Goal: Information Seeking & Learning: Learn about a topic

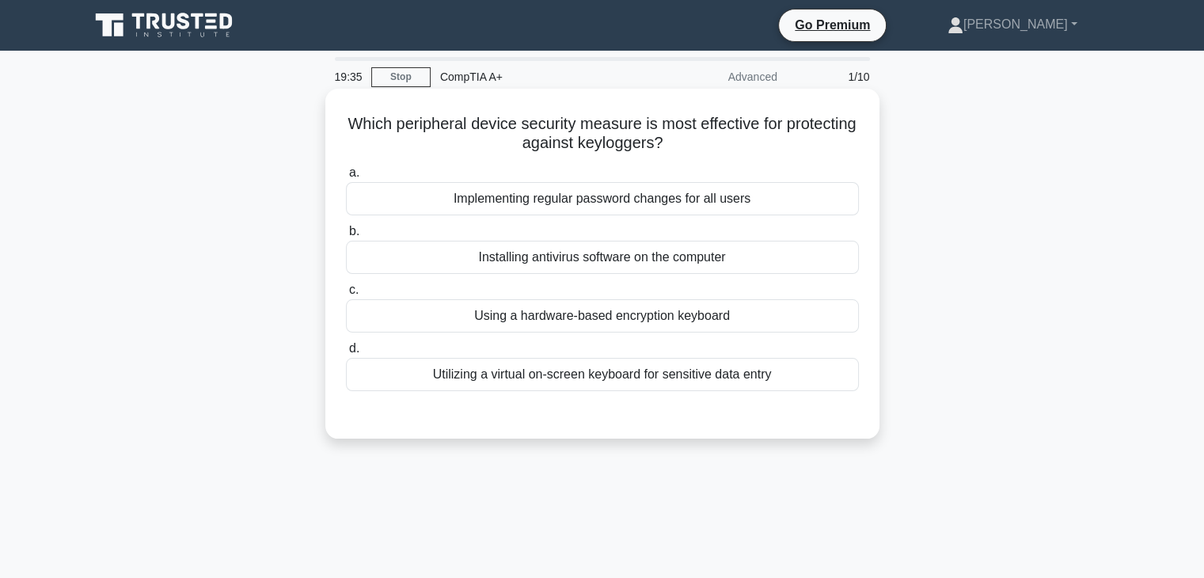
click at [637, 211] on div "Implementing regular password changes for all users" at bounding box center [602, 198] width 513 height 33
click at [346, 178] on input "a. Implementing regular password changes for all users" at bounding box center [346, 173] width 0 height 10
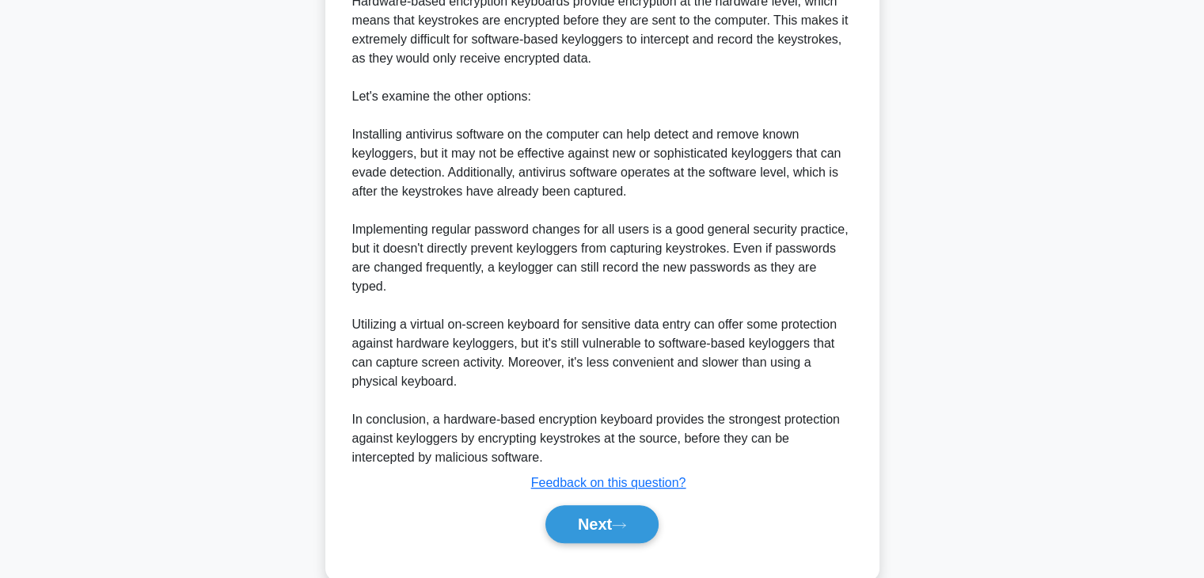
scroll to position [532, 0]
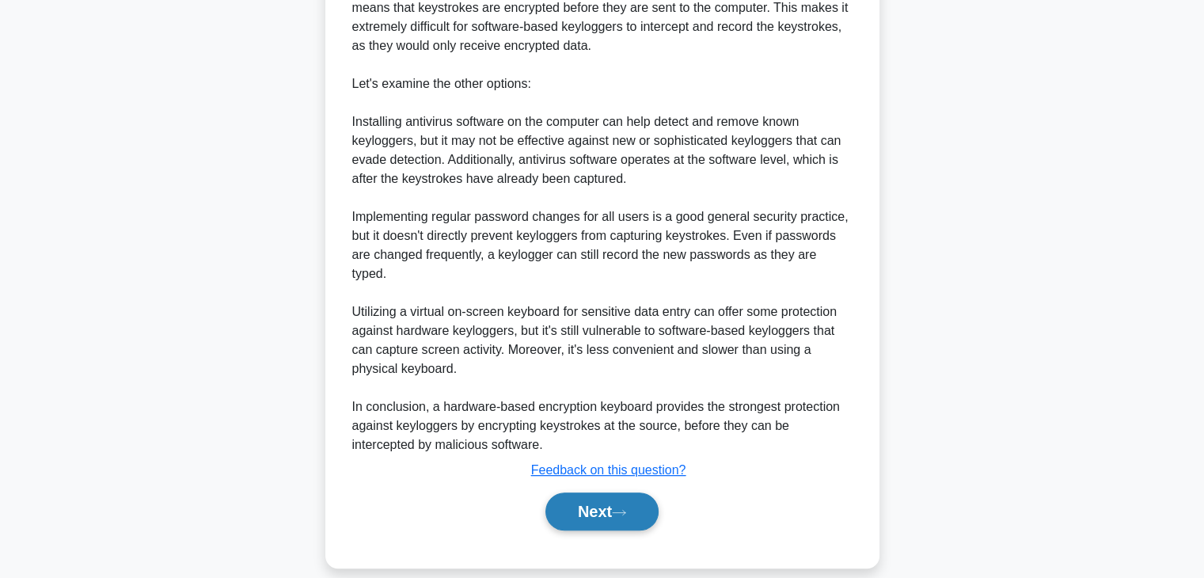
click at [616, 492] on button "Next" at bounding box center [601, 511] width 113 height 38
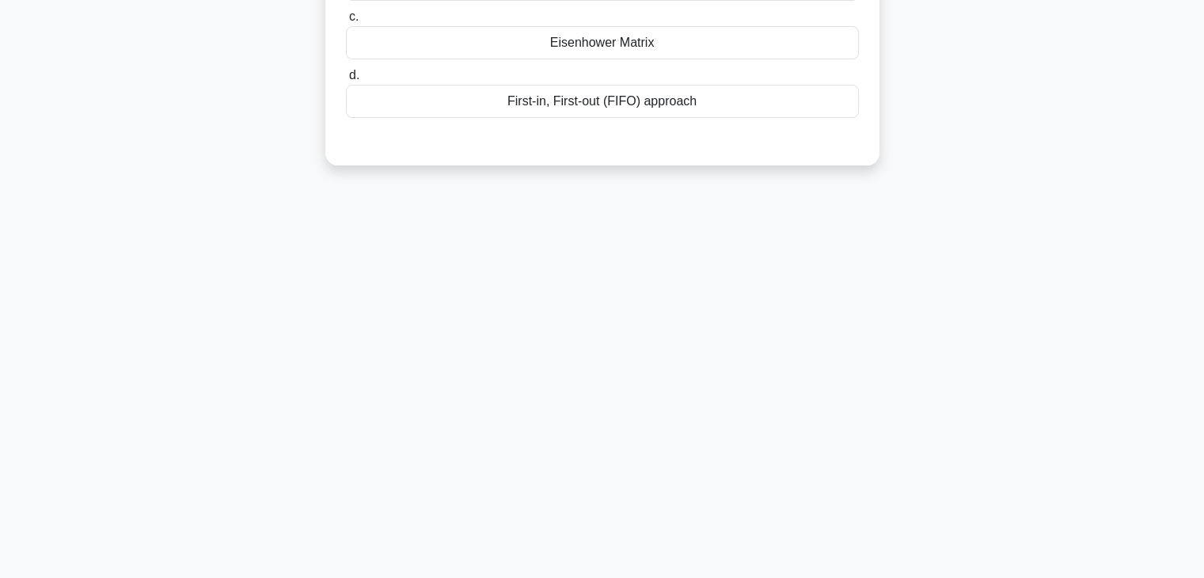
scroll to position [0, 0]
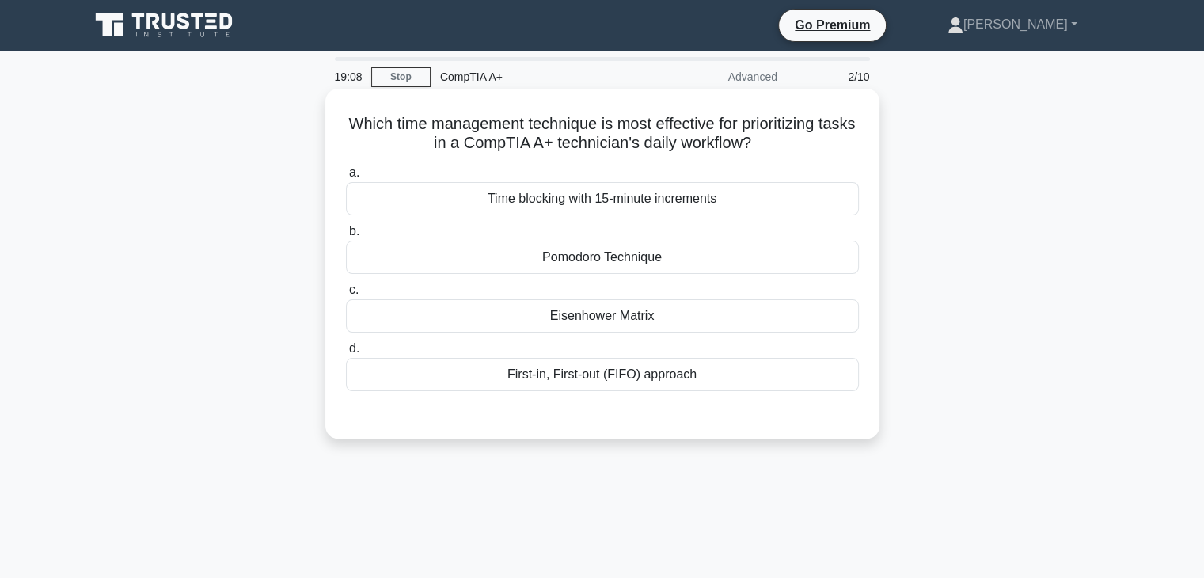
click at [577, 255] on div "Pomodoro Technique" at bounding box center [602, 257] width 513 height 33
click at [346, 237] on input "b. Pomodoro Technique" at bounding box center [346, 231] width 0 height 10
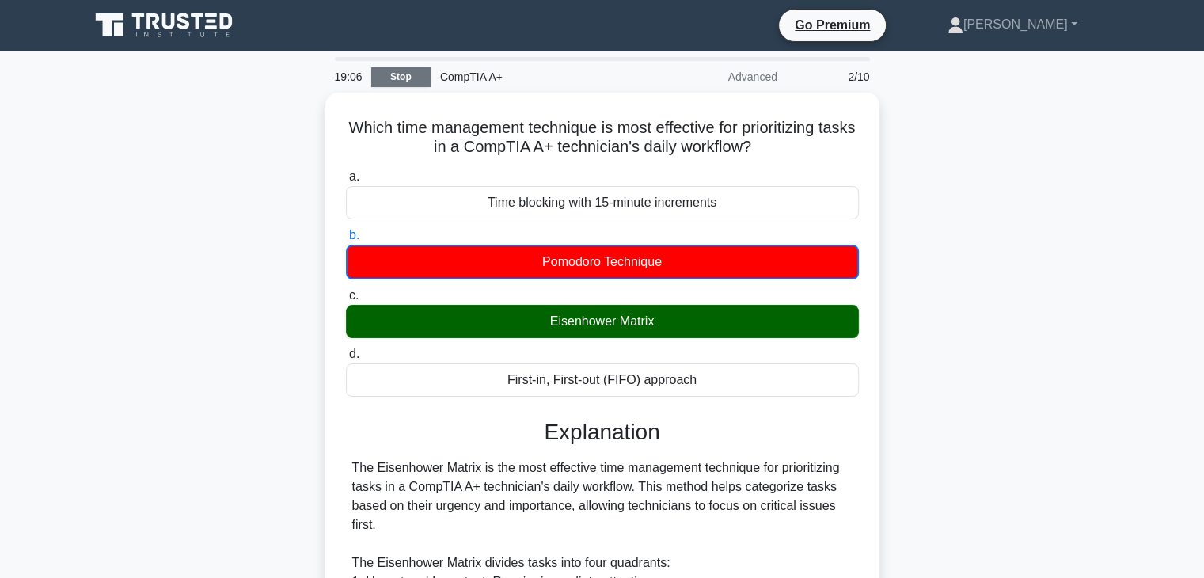
click at [392, 74] on link "Stop" at bounding box center [400, 77] width 59 height 20
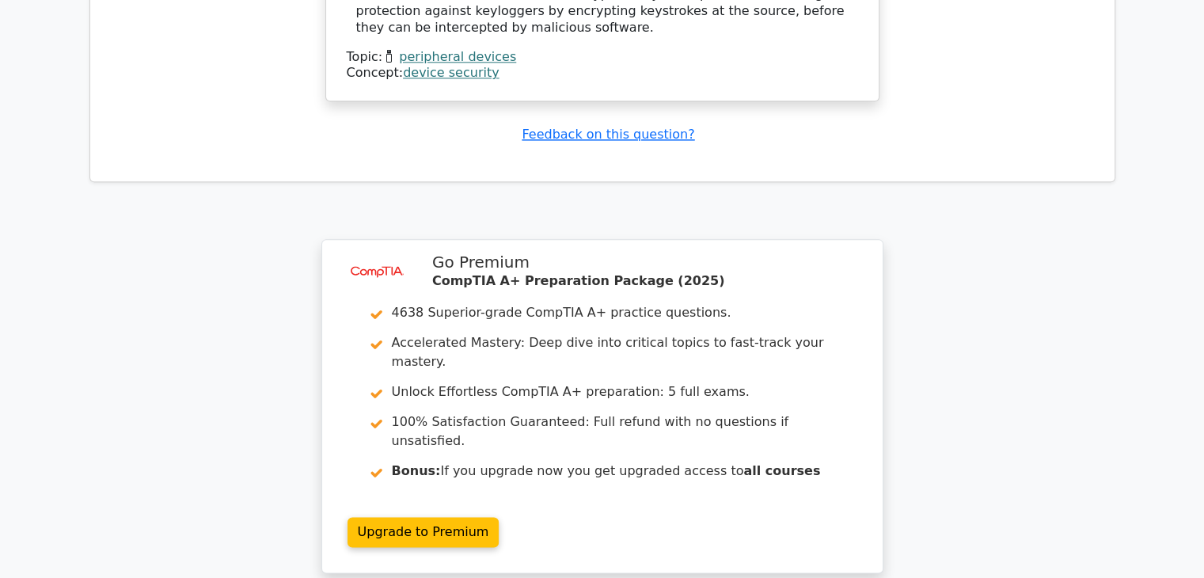
scroll to position [2218, 0]
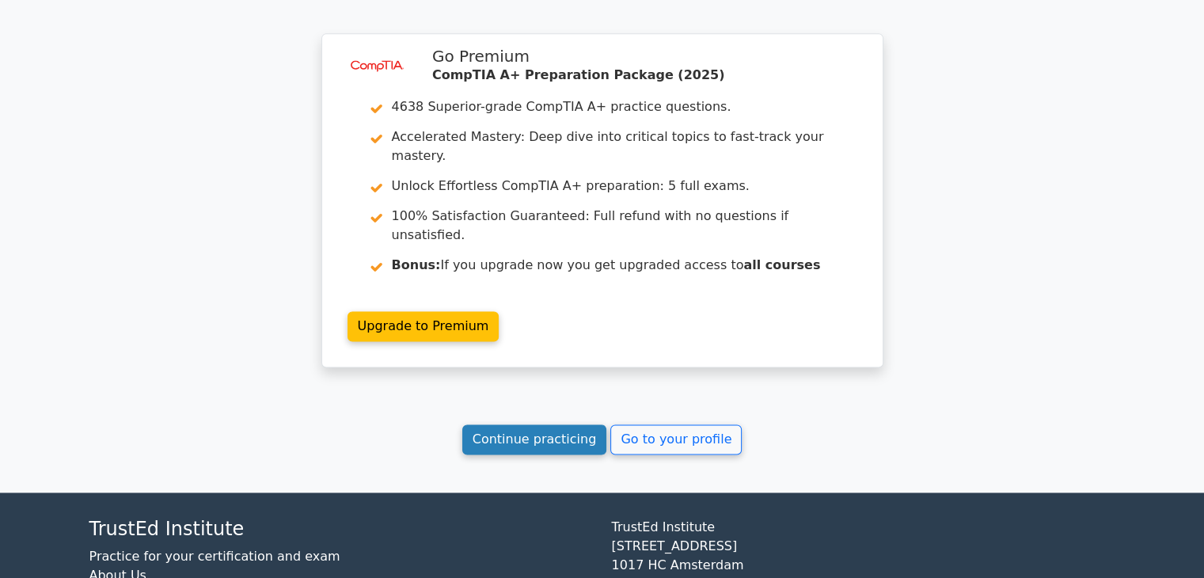
click at [515, 424] on link "Continue practicing" at bounding box center [534, 439] width 145 height 30
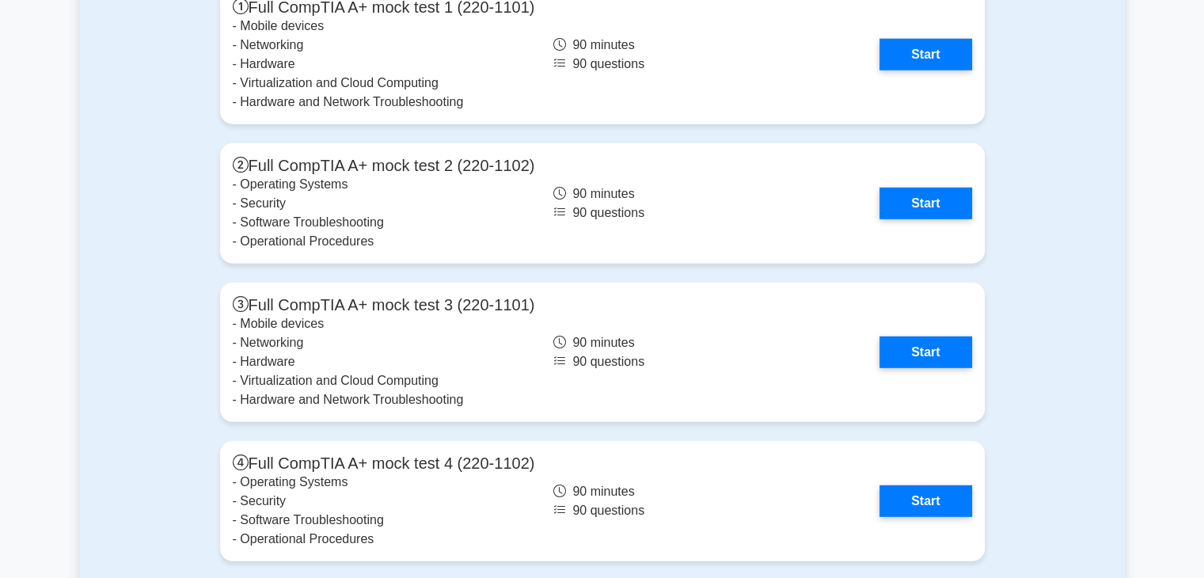
scroll to position [4467, 0]
click at [111, 283] on div "Full mock tests Full CompTIA A+ mock test 1 (220-1101) - Mobile devices - Netwo…" at bounding box center [602, 407] width 1045 height 941
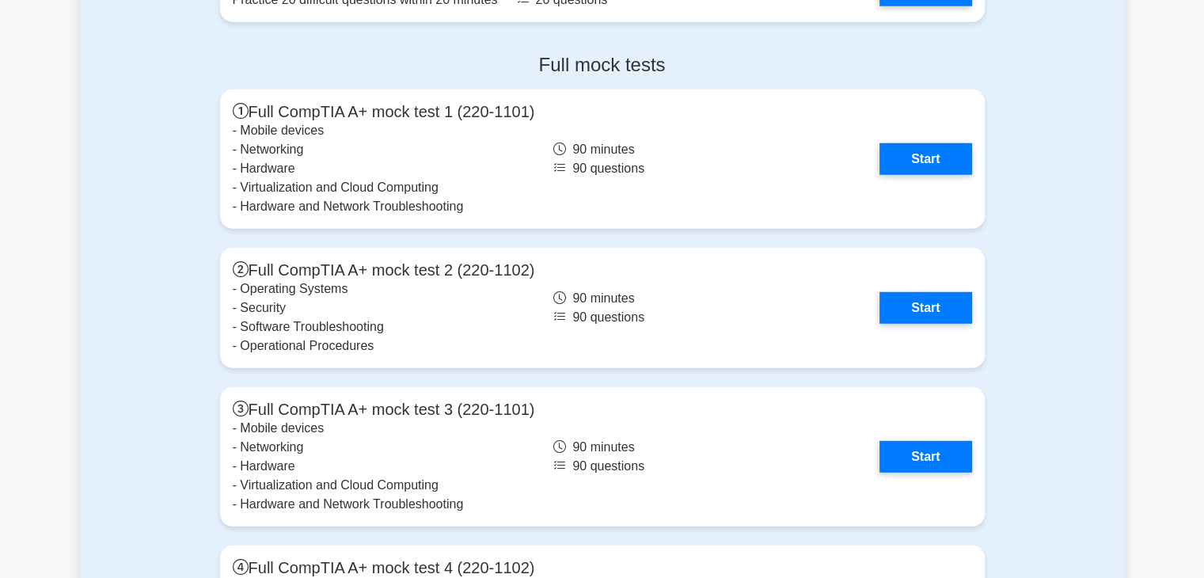
scroll to position [4364, 0]
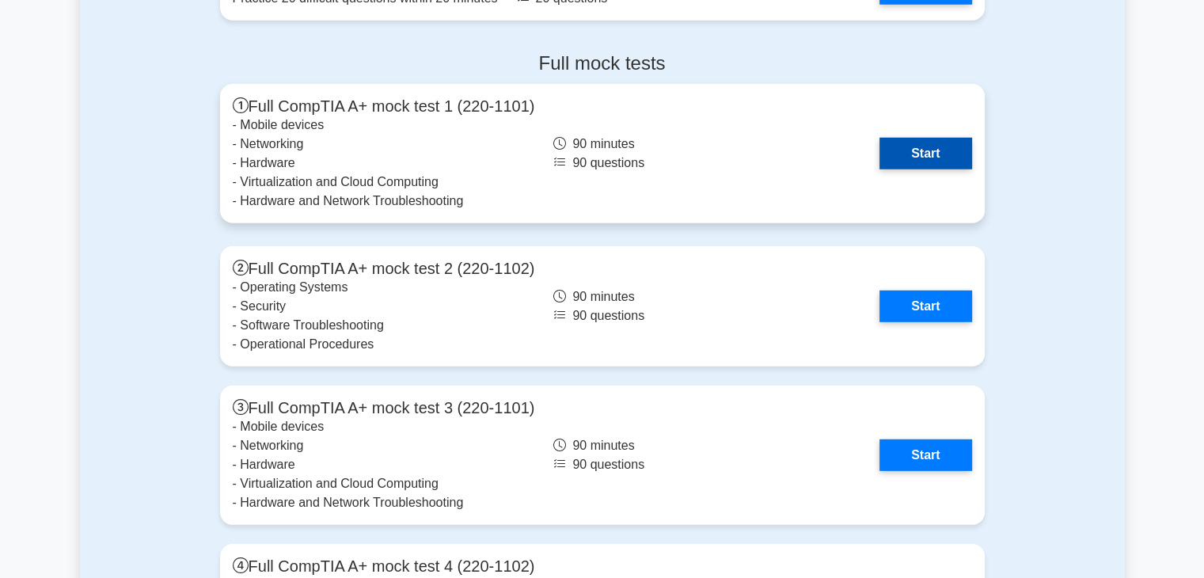
click at [936, 158] on link "Start" at bounding box center [925, 154] width 92 height 32
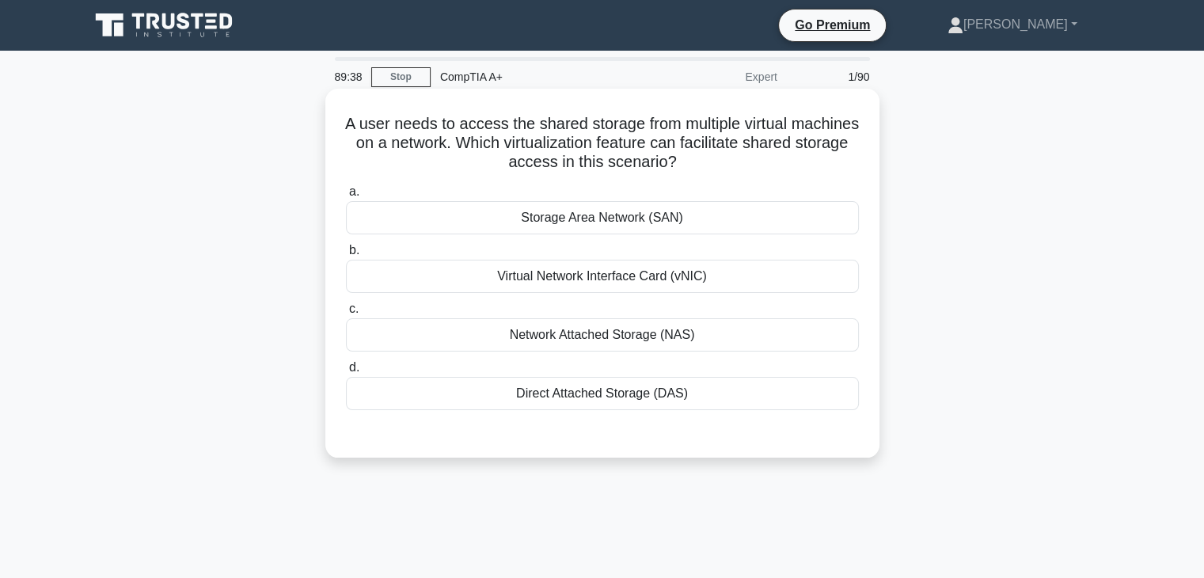
click at [533, 219] on div "Storage Area Network (SAN)" at bounding box center [602, 217] width 513 height 33
click at [346, 197] on input "a. Storage Area Network (SAN)" at bounding box center [346, 192] width 0 height 10
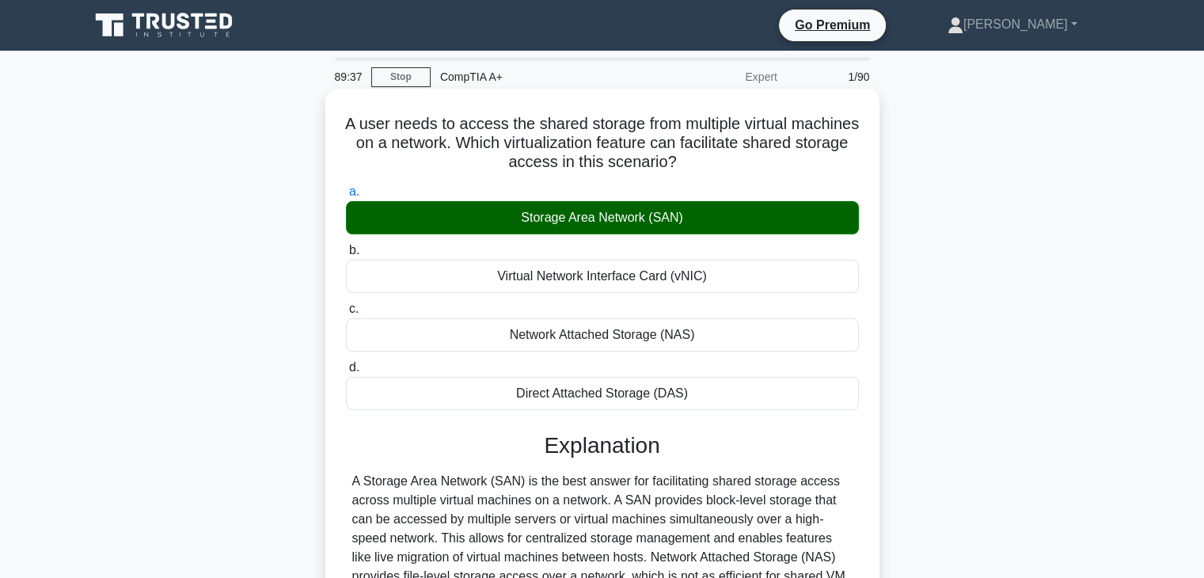
scroll to position [278, 0]
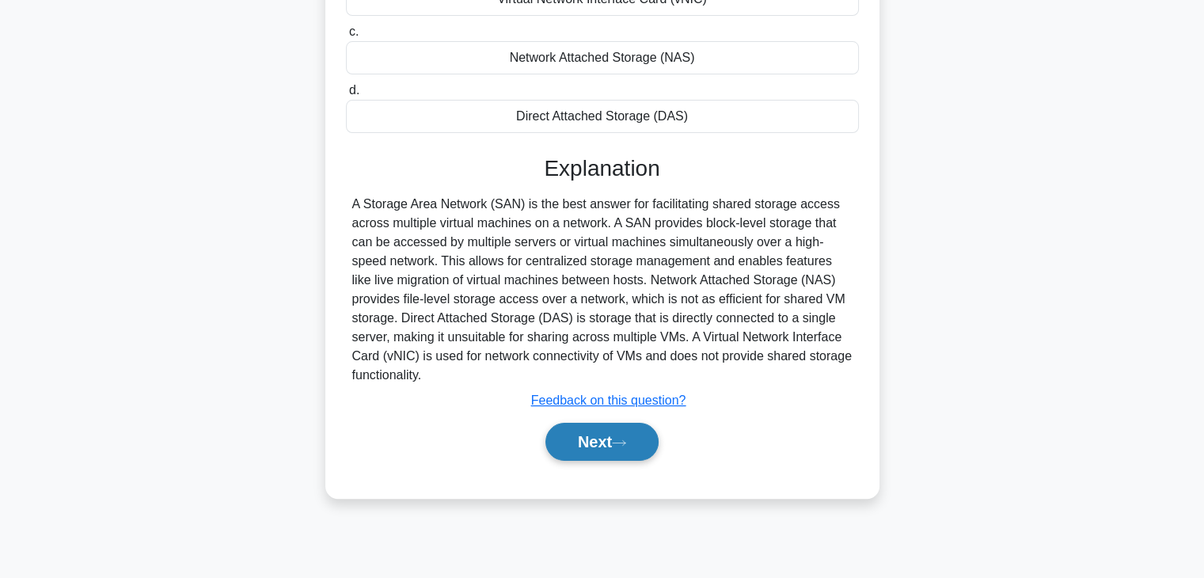
click at [626, 440] on icon at bounding box center [619, 442] width 14 height 9
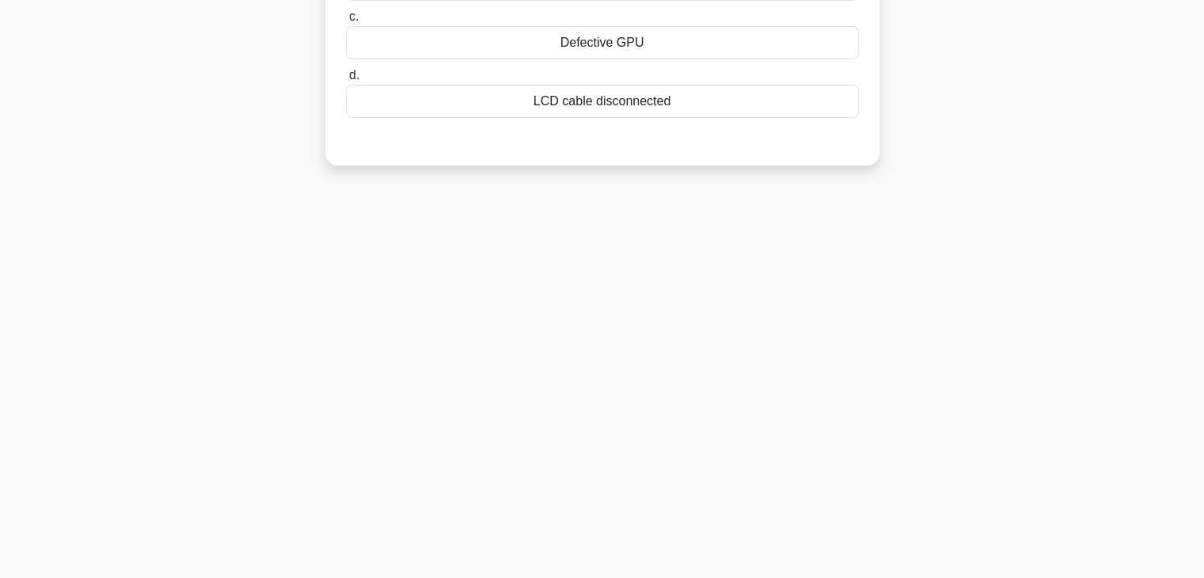
scroll to position [0, 0]
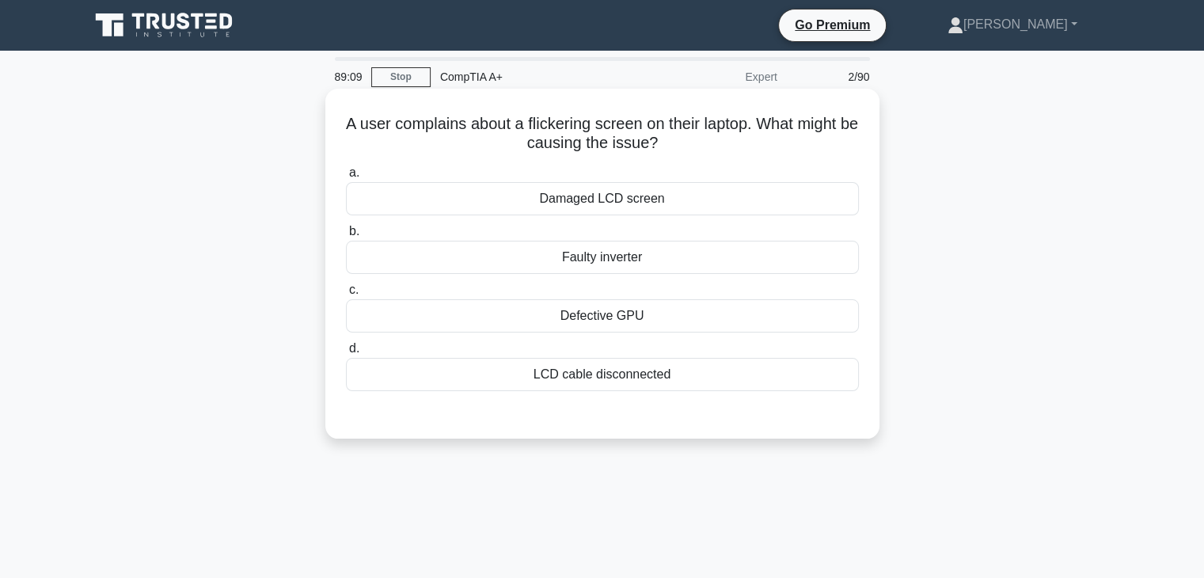
click at [620, 199] on div "Damaged LCD screen" at bounding box center [602, 198] width 513 height 33
click at [346, 178] on input "a. Damaged LCD screen" at bounding box center [346, 173] width 0 height 10
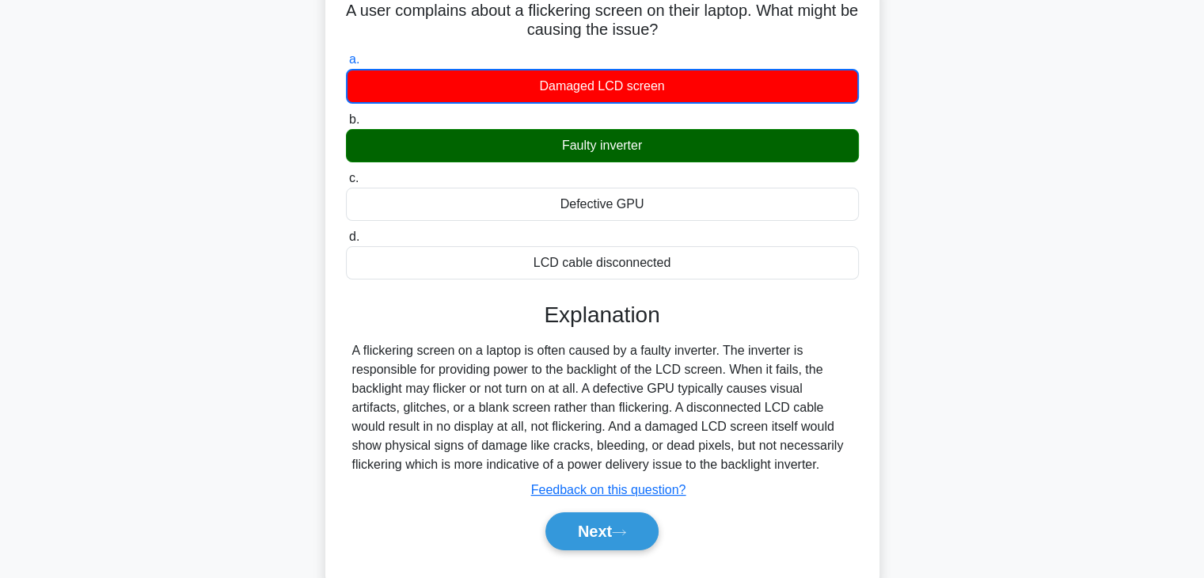
scroll to position [112, 0]
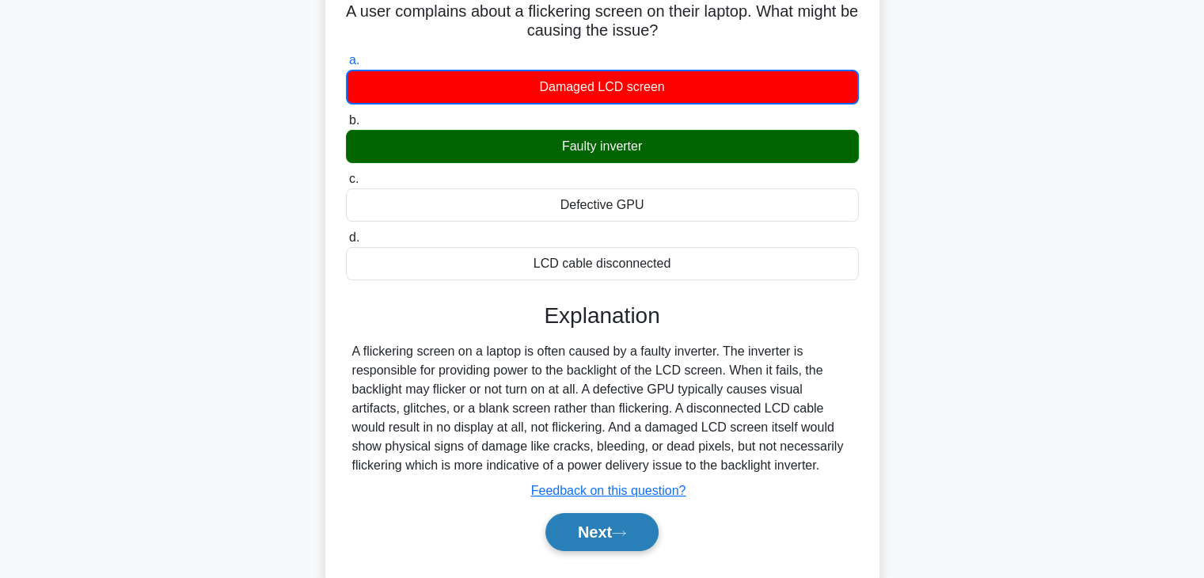
click at [617, 523] on button "Next" at bounding box center [601, 532] width 113 height 38
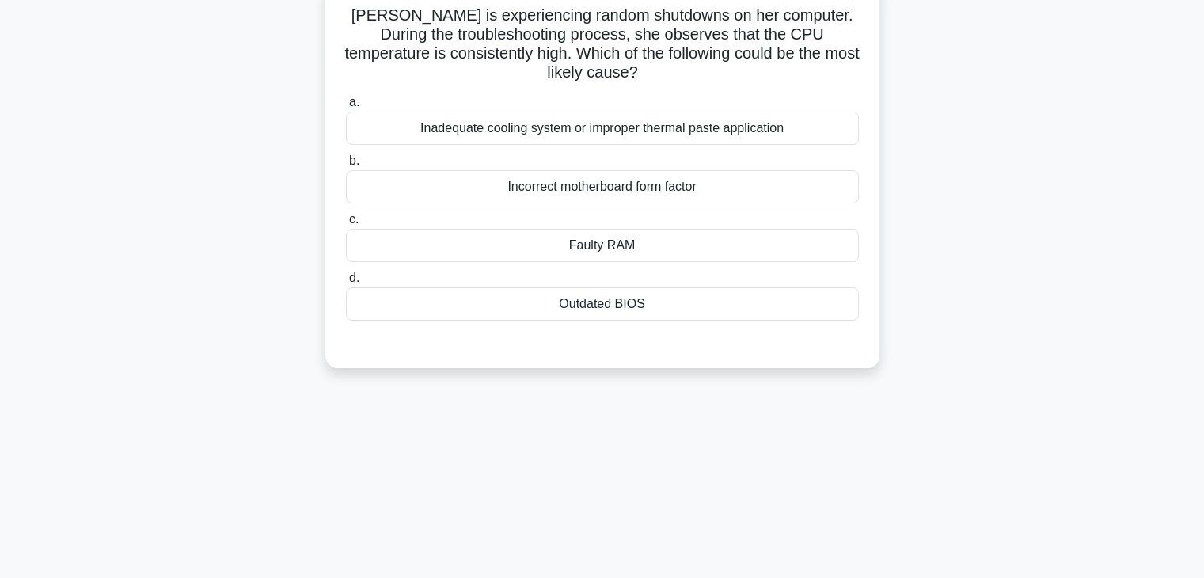
scroll to position [0, 0]
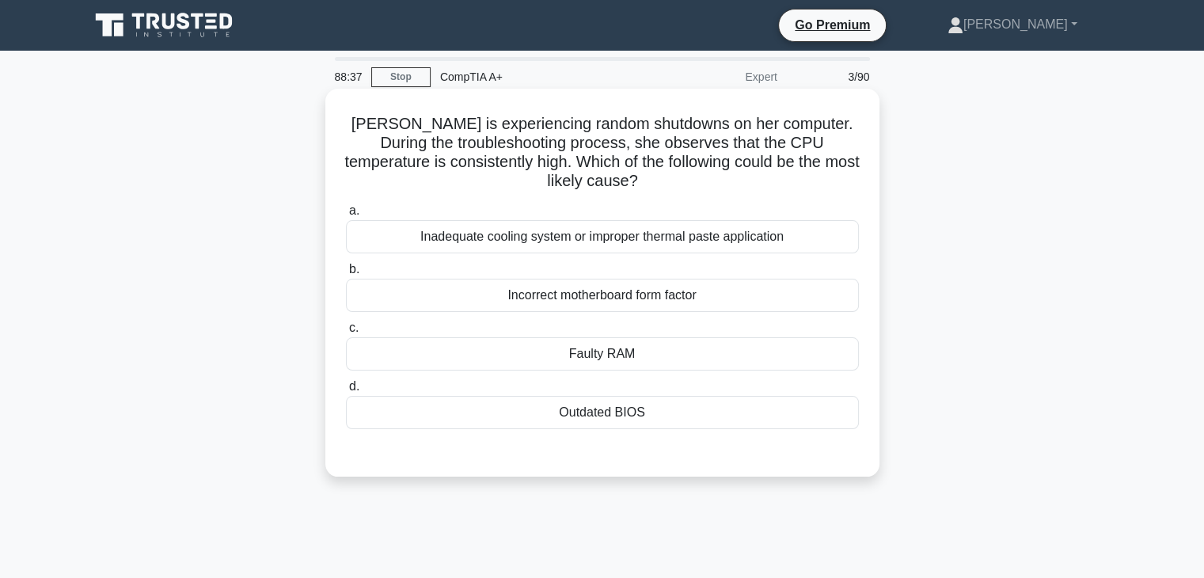
click at [804, 239] on div "Inadequate cooling system or improper thermal paste application" at bounding box center [602, 236] width 513 height 33
click at [346, 216] on input "a. Inadequate cooling system or improper thermal paste application" at bounding box center [346, 211] width 0 height 10
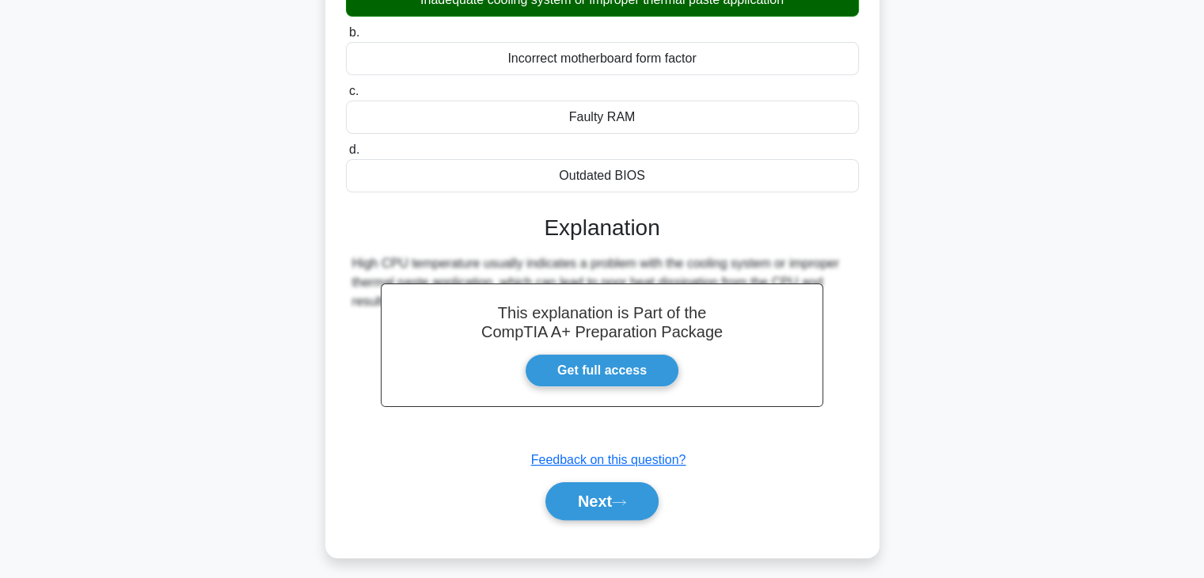
scroll to position [278, 0]
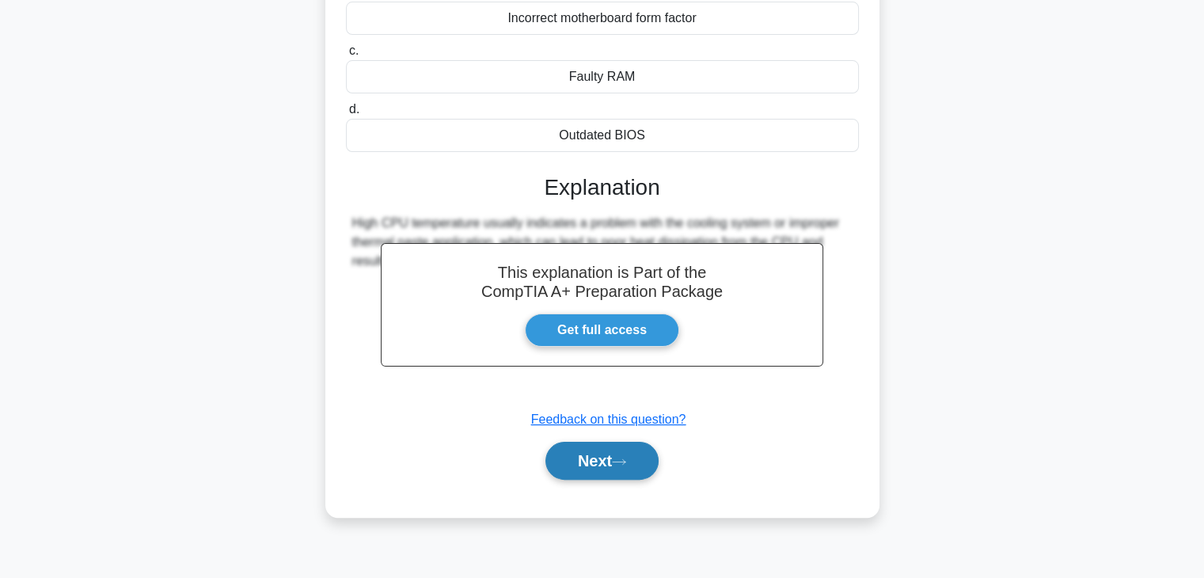
click at [567, 463] on button "Next" at bounding box center [601, 461] width 113 height 38
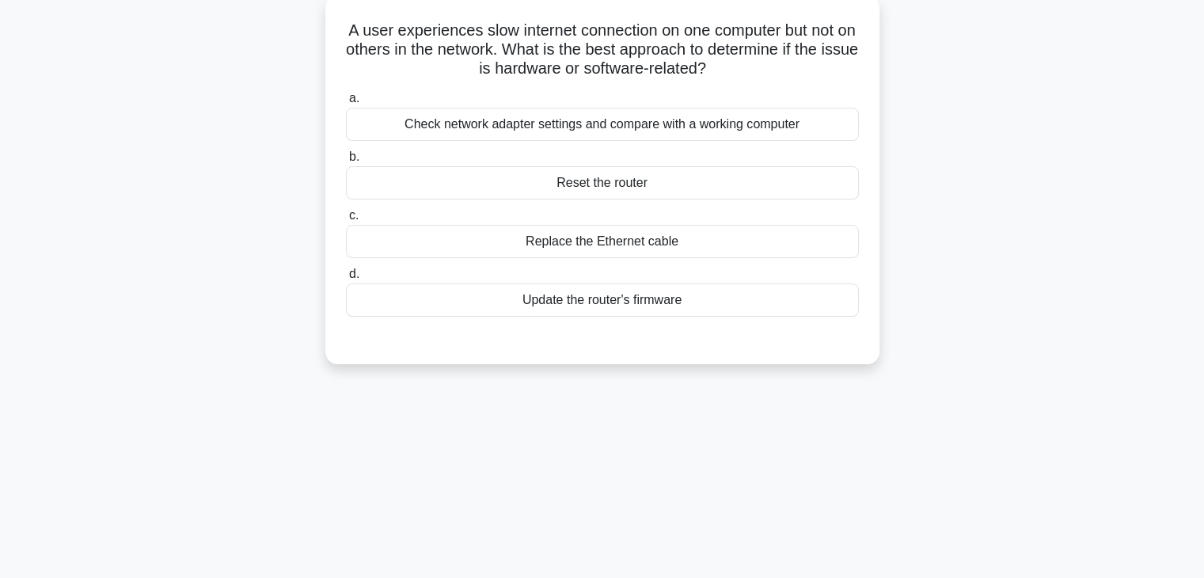
scroll to position [0, 0]
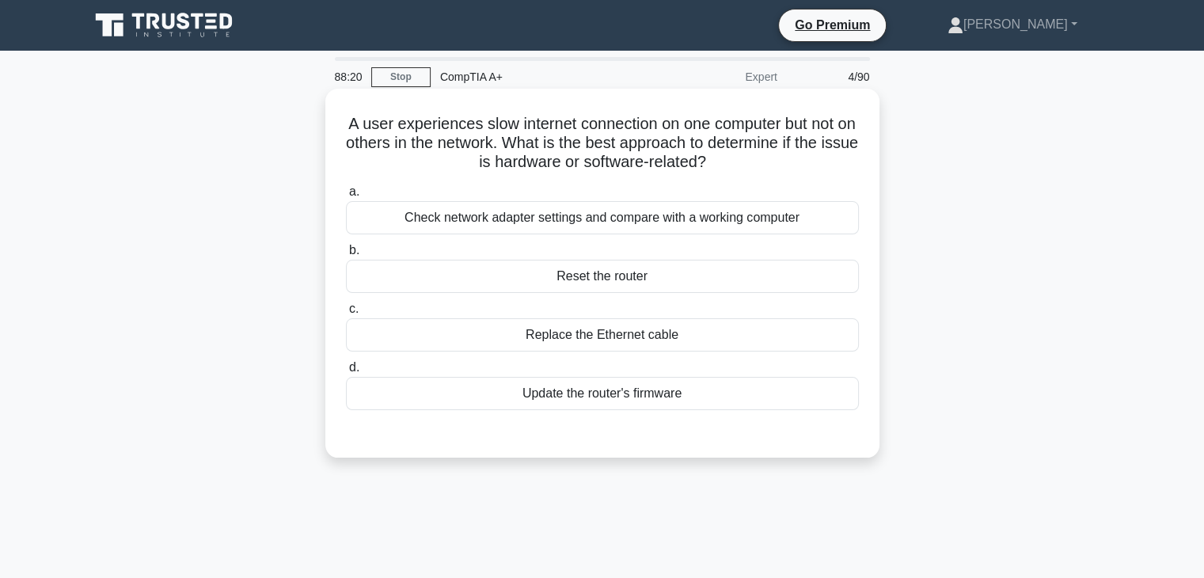
click at [788, 222] on div "Check network adapter settings and compare with a working computer" at bounding box center [602, 217] width 513 height 33
click at [346, 197] on input "a. Check network adapter settings and compare with a working computer" at bounding box center [346, 192] width 0 height 10
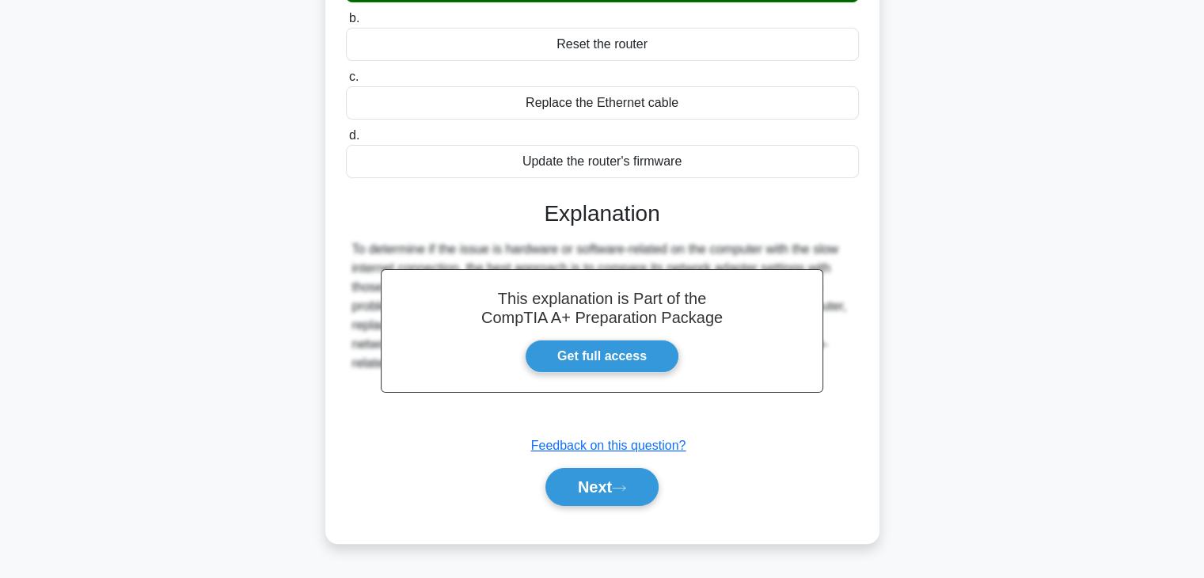
scroll to position [278, 0]
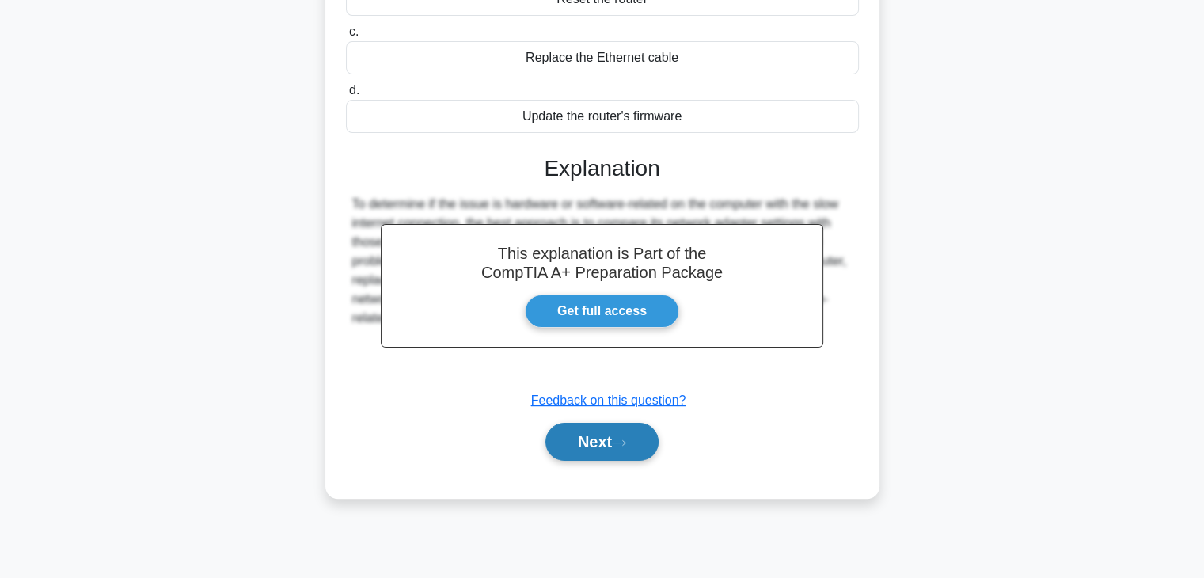
click at [620, 456] on button "Next" at bounding box center [601, 442] width 113 height 38
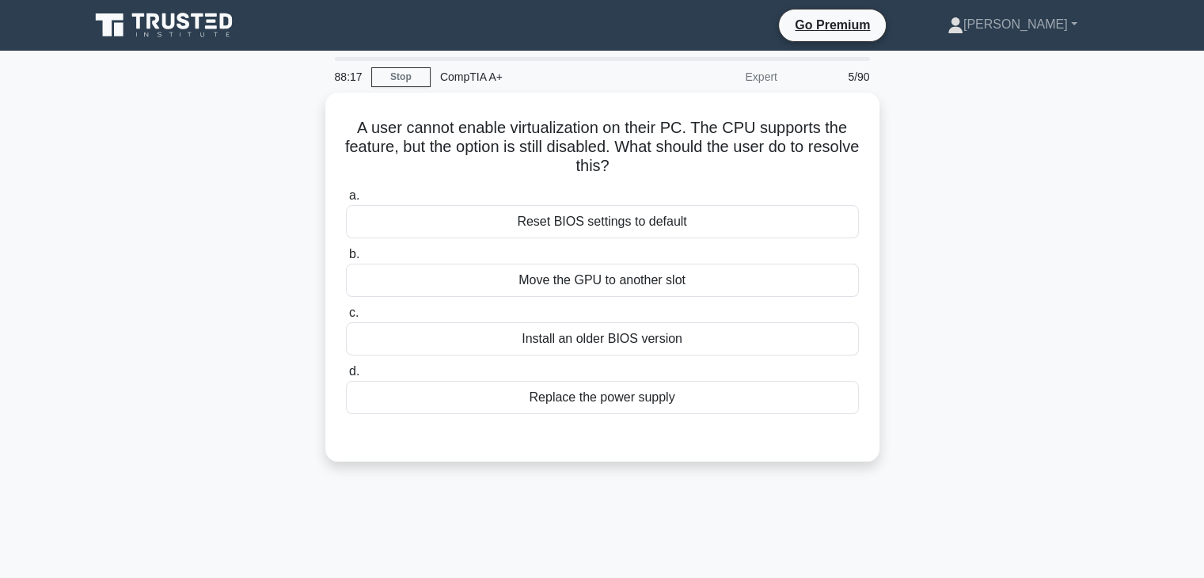
scroll to position [0, 0]
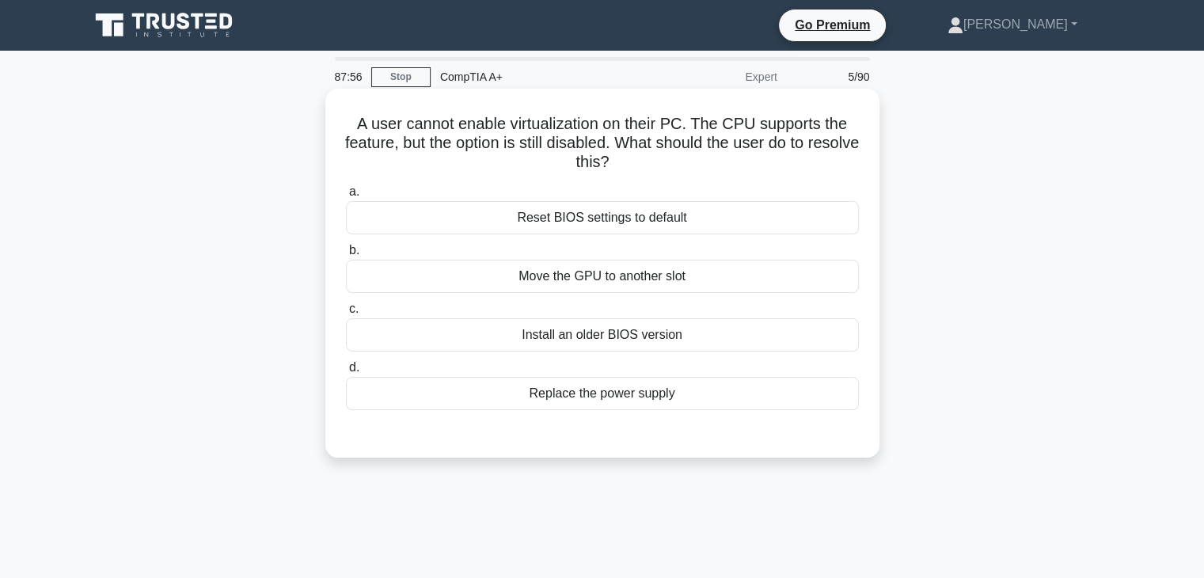
click at [763, 210] on div "Reset BIOS settings to default" at bounding box center [602, 217] width 513 height 33
click at [346, 197] on input "a. Reset BIOS settings to default" at bounding box center [346, 192] width 0 height 10
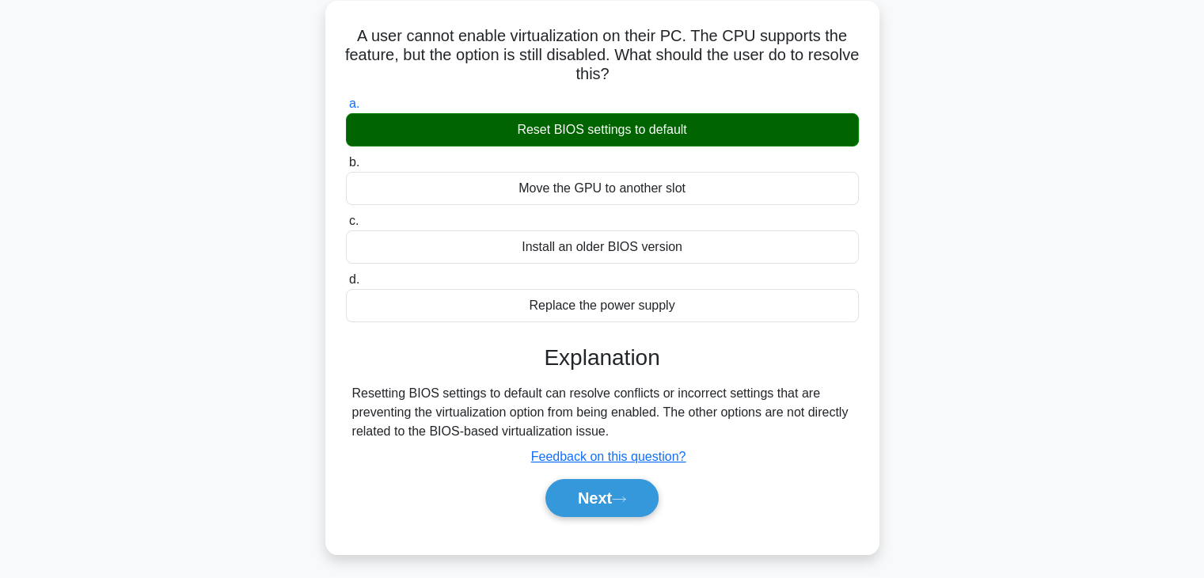
scroll to position [92, 0]
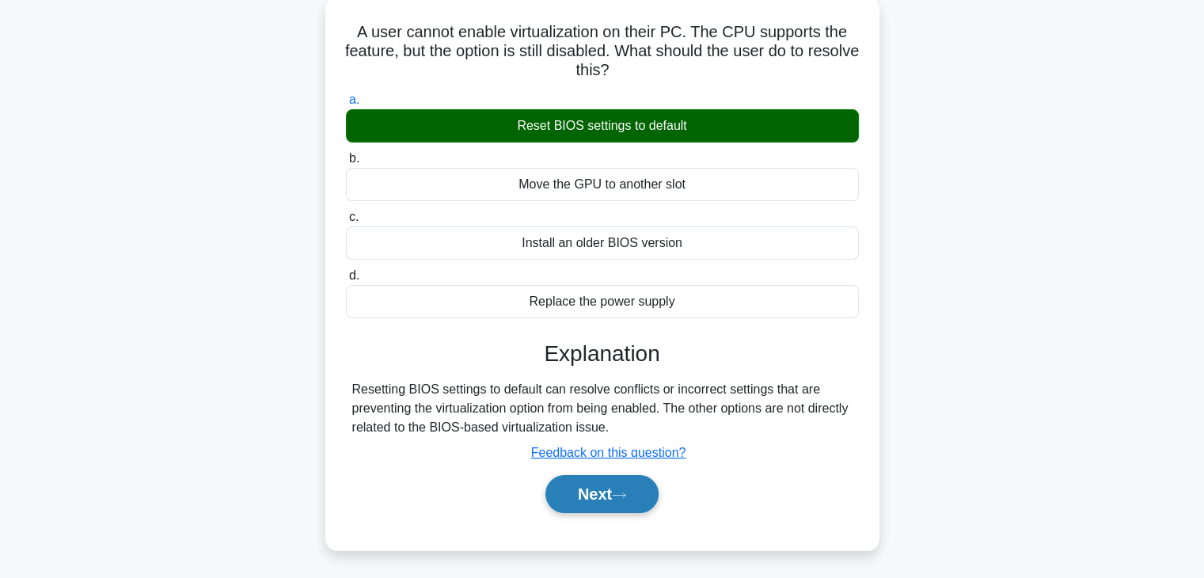
click at [594, 485] on button "Next" at bounding box center [601, 494] width 113 height 38
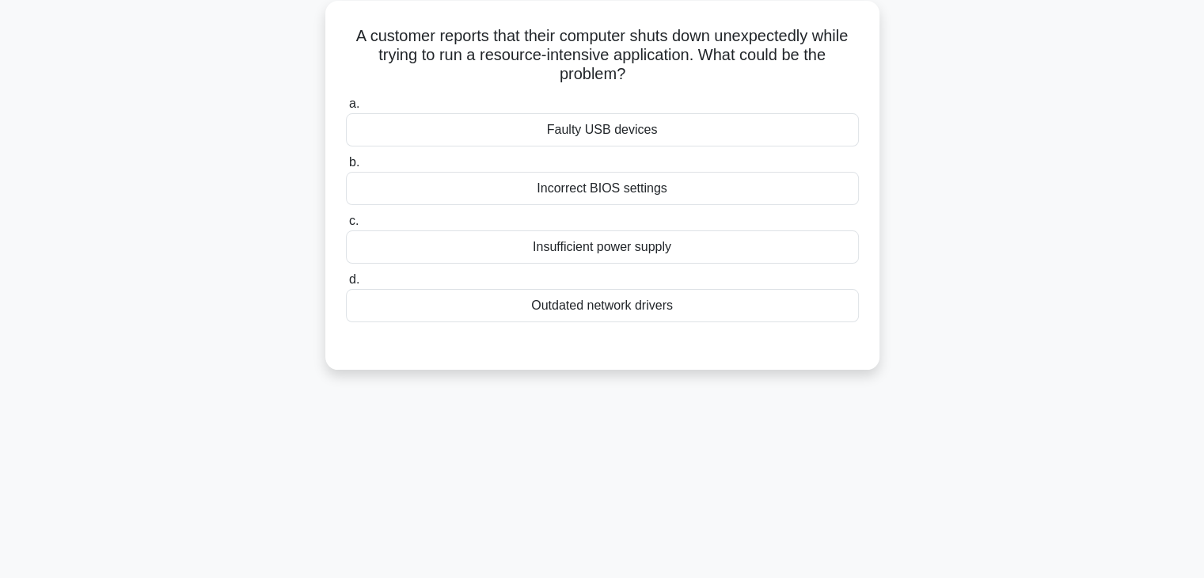
scroll to position [0, 0]
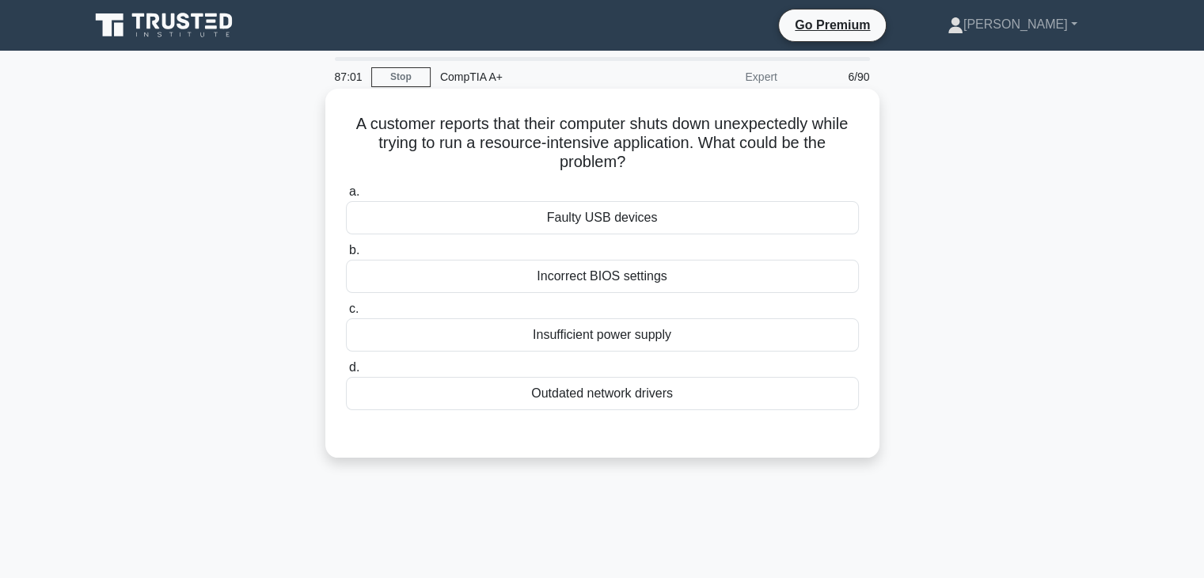
click at [636, 332] on div "Insufficient power supply" at bounding box center [602, 334] width 513 height 33
click at [346, 314] on input "c. Insufficient power supply" at bounding box center [346, 309] width 0 height 10
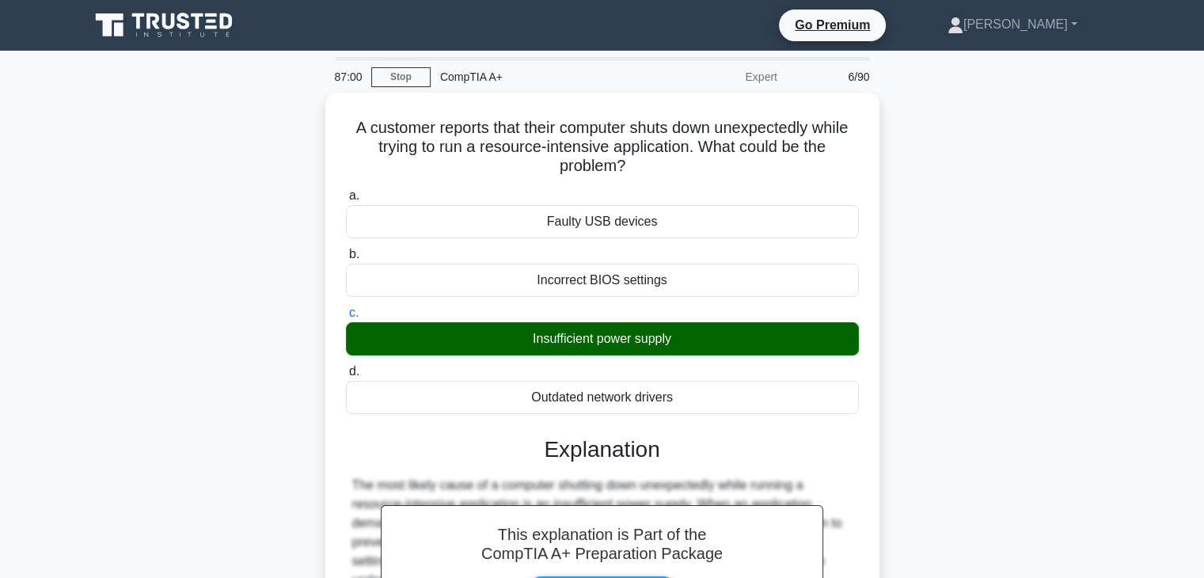
scroll to position [278, 0]
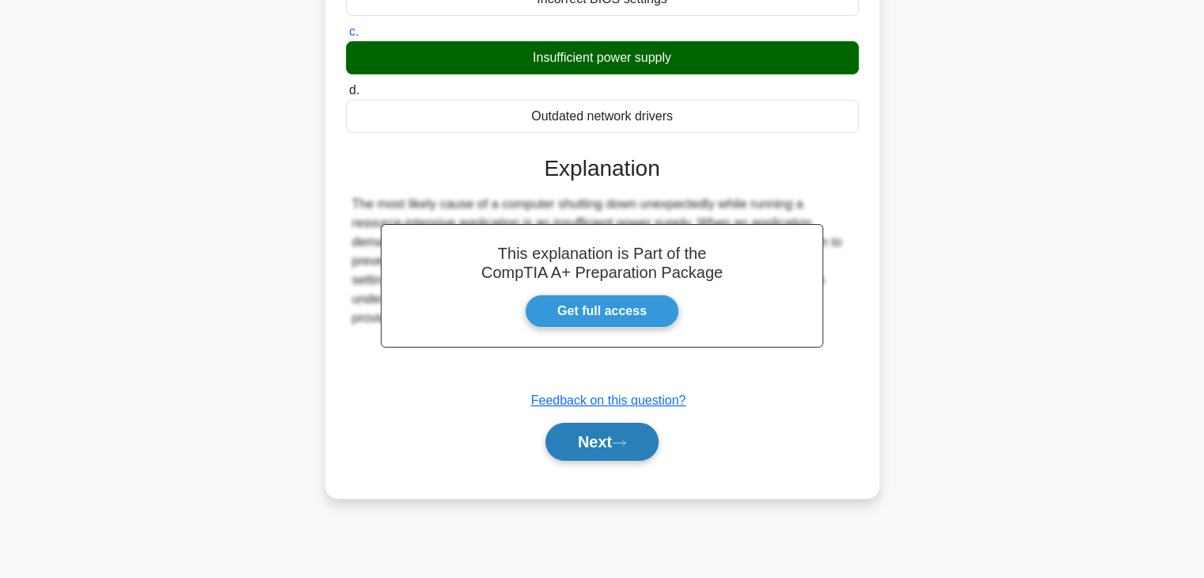
click at [582, 446] on button "Next" at bounding box center [601, 442] width 113 height 38
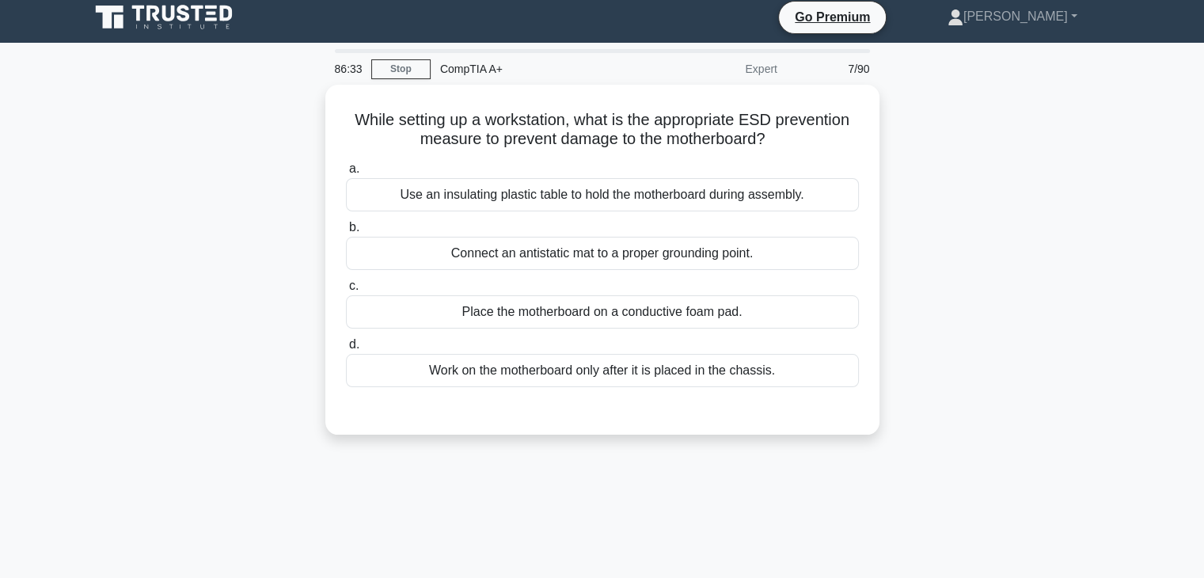
scroll to position [9, 0]
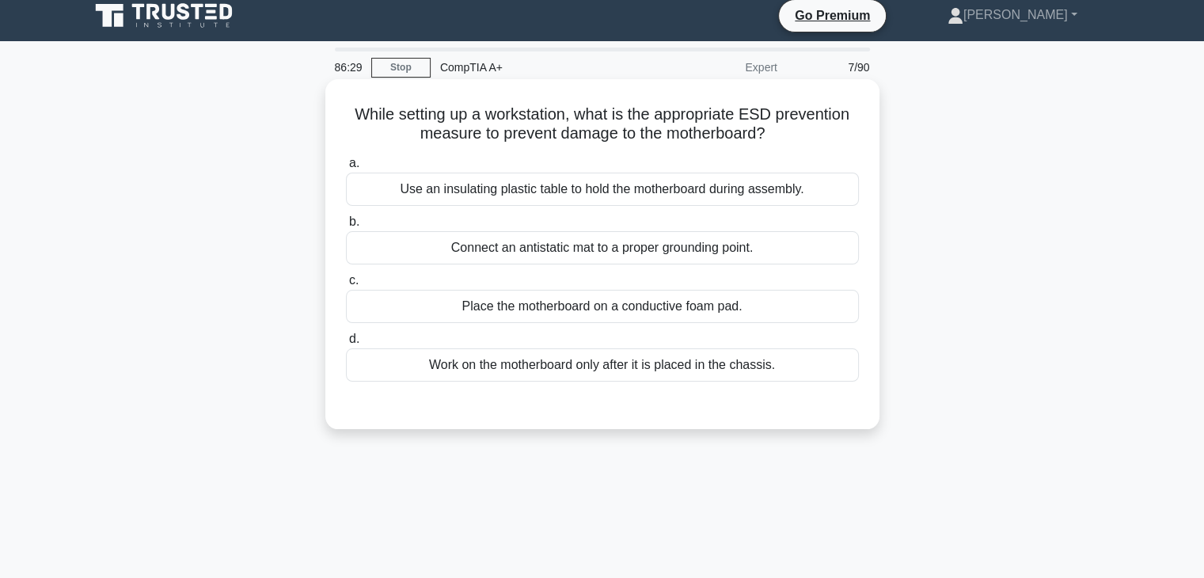
click at [770, 248] on div "Connect an antistatic mat to a proper grounding point." at bounding box center [602, 247] width 513 height 33
click at [346, 227] on input "b. Connect an antistatic mat to a proper grounding point." at bounding box center [346, 222] width 0 height 10
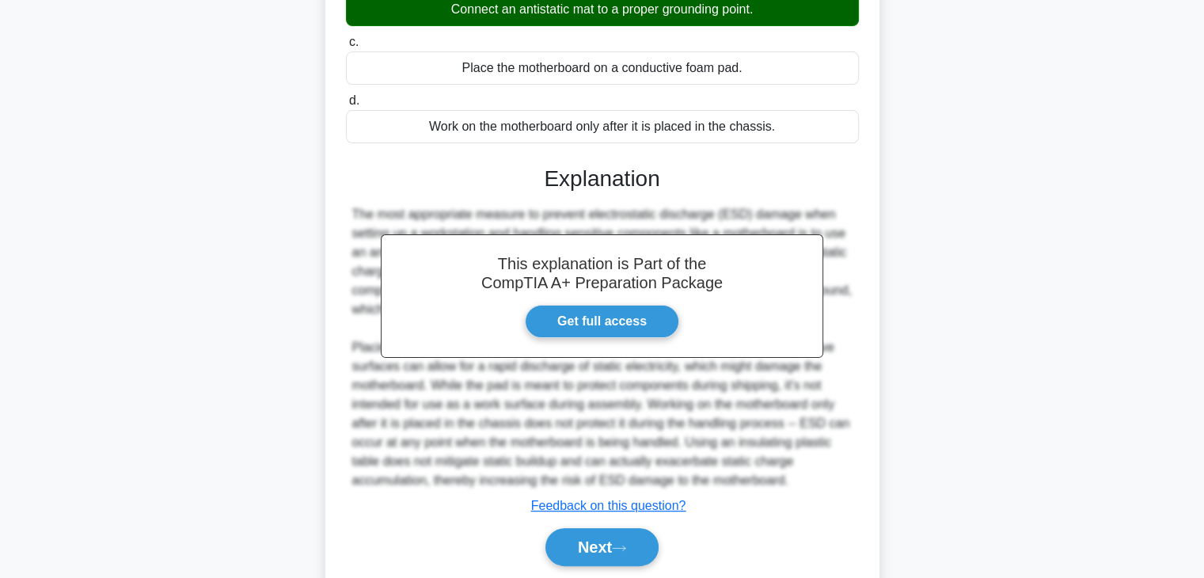
scroll to position [255, 0]
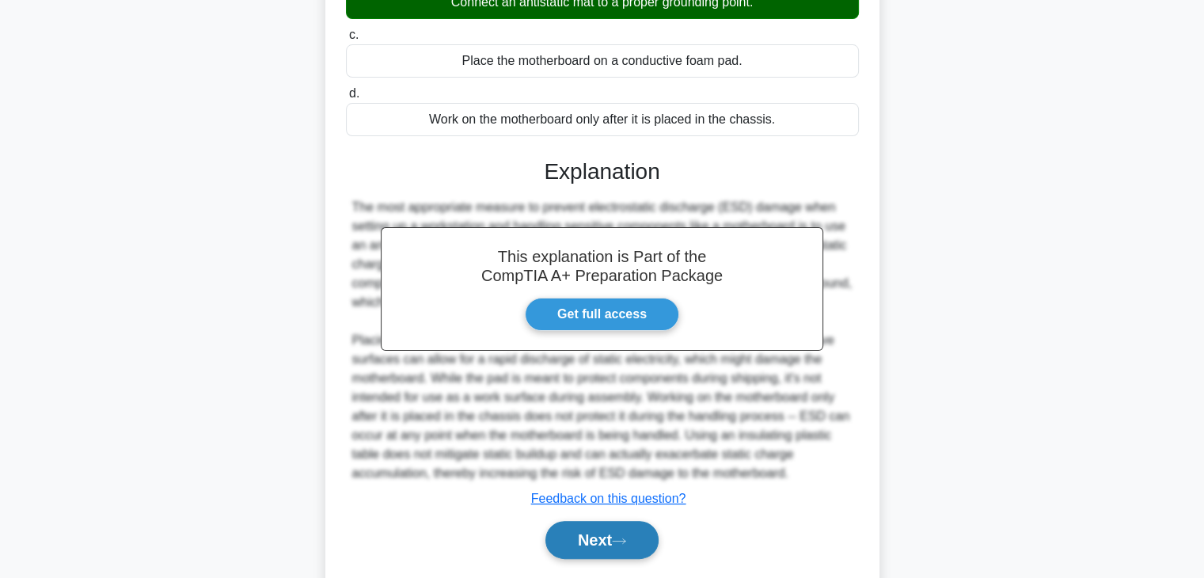
click at [617, 545] on button "Next" at bounding box center [601, 540] width 113 height 38
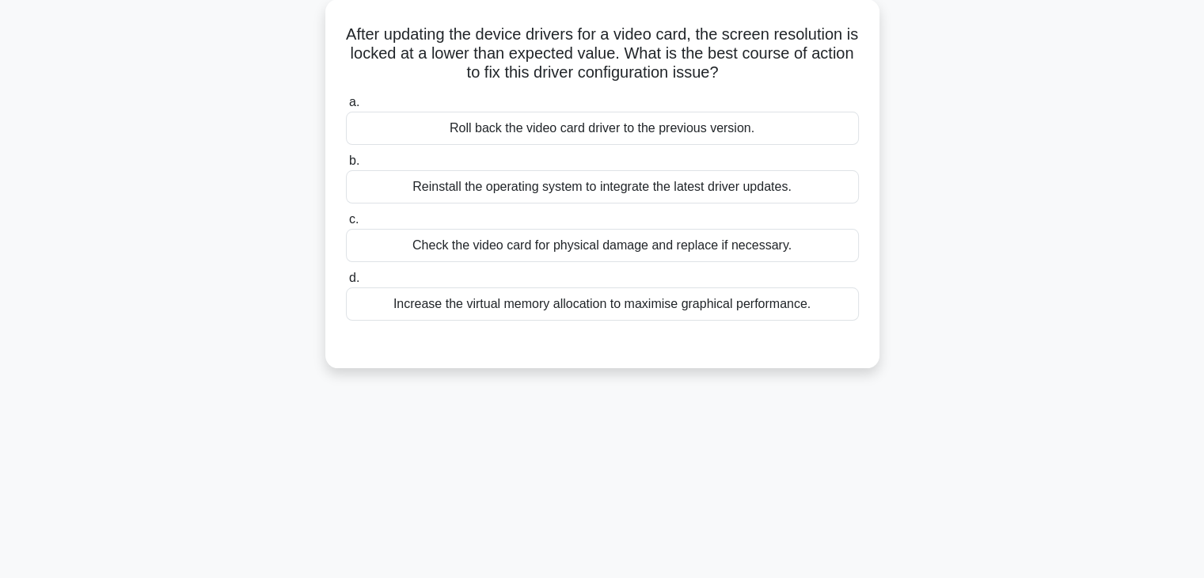
scroll to position [0, 0]
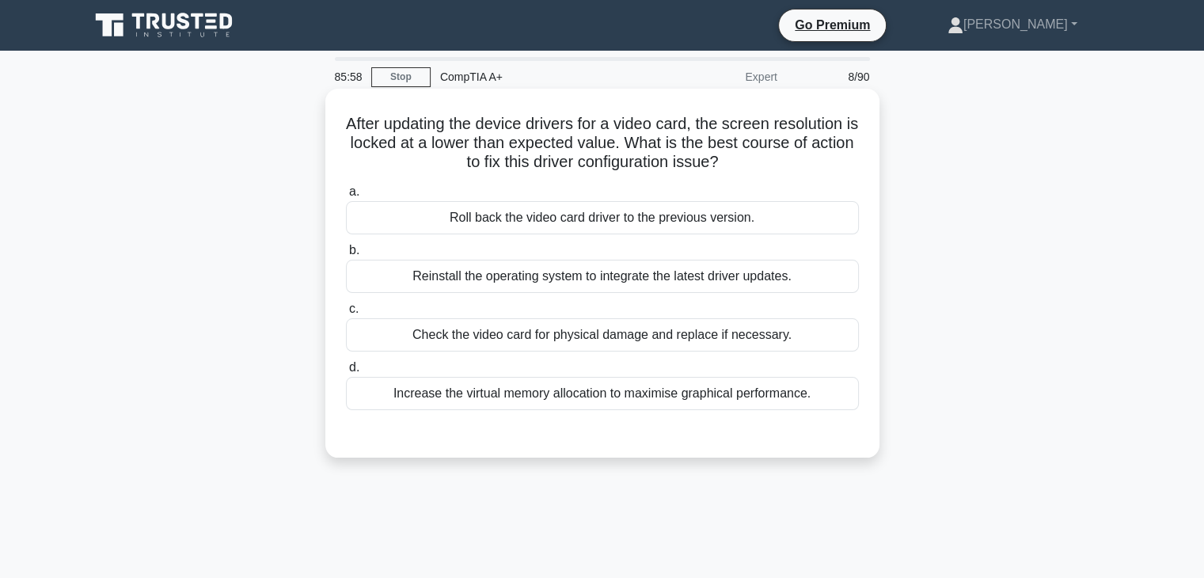
click at [516, 226] on div "Roll back the video card driver to the previous version." at bounding box center [602, 217] width 513 height 33
click at [346, 197] on input "a. Roll back the video card driver to the previous version." at bounding box center [346, 192] width 0 height 10
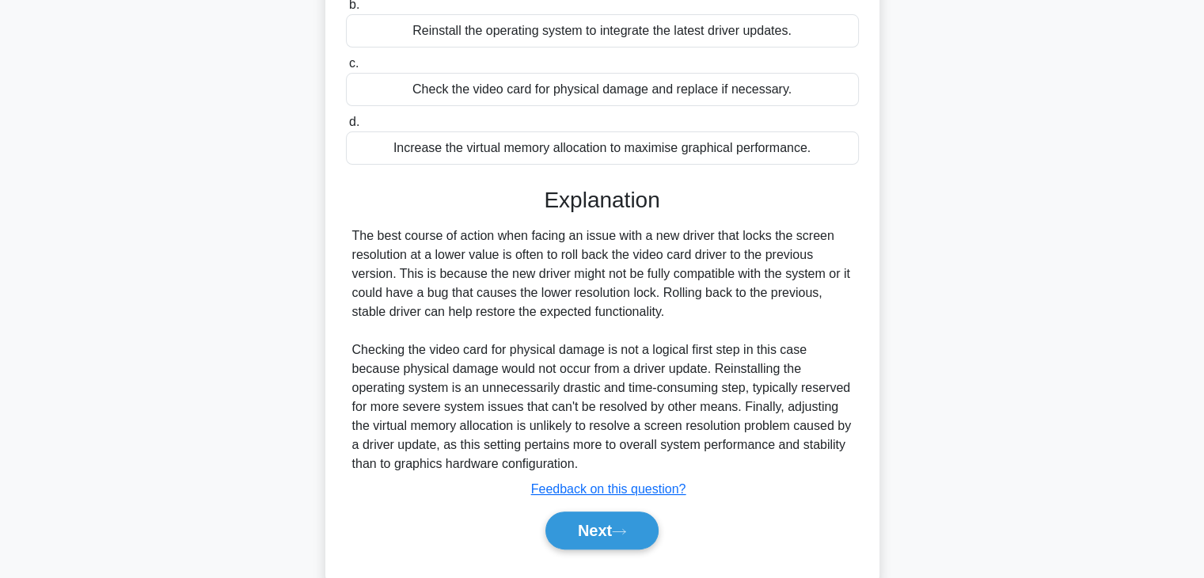
scroll to position [283, 0]
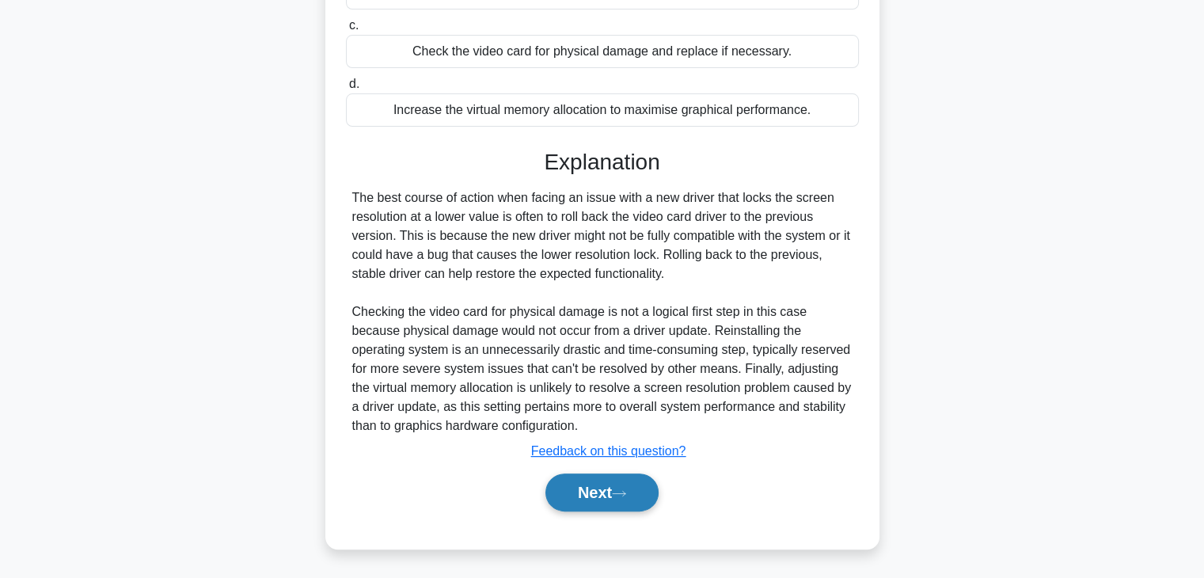
click at [580, 487] on button "Next" at bounding box center [601, 492] width 113 height 38
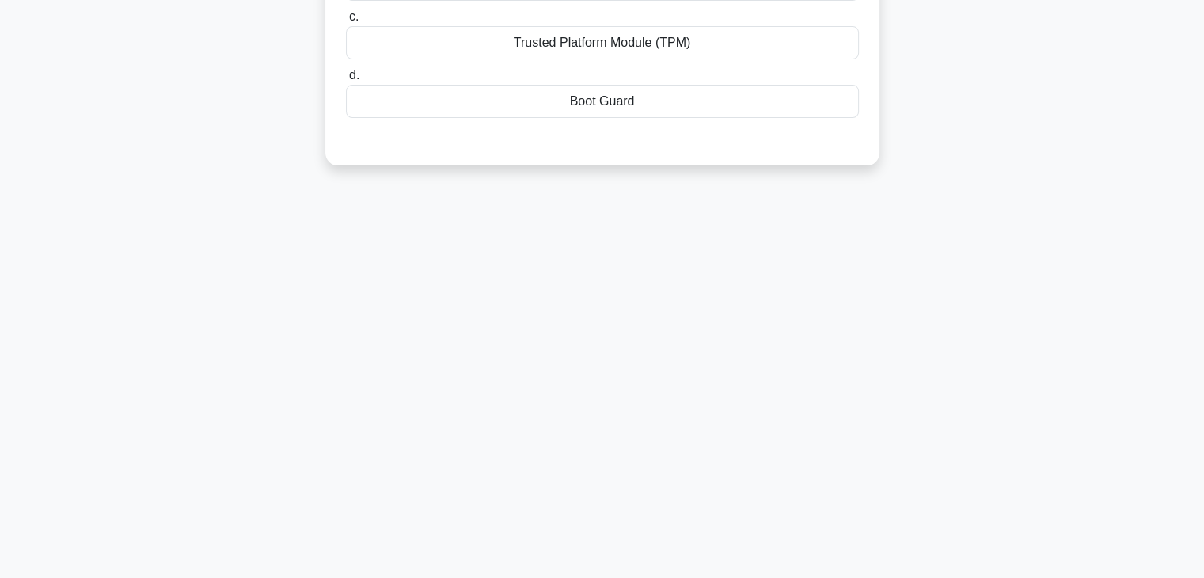
scroll to position [0, 0]
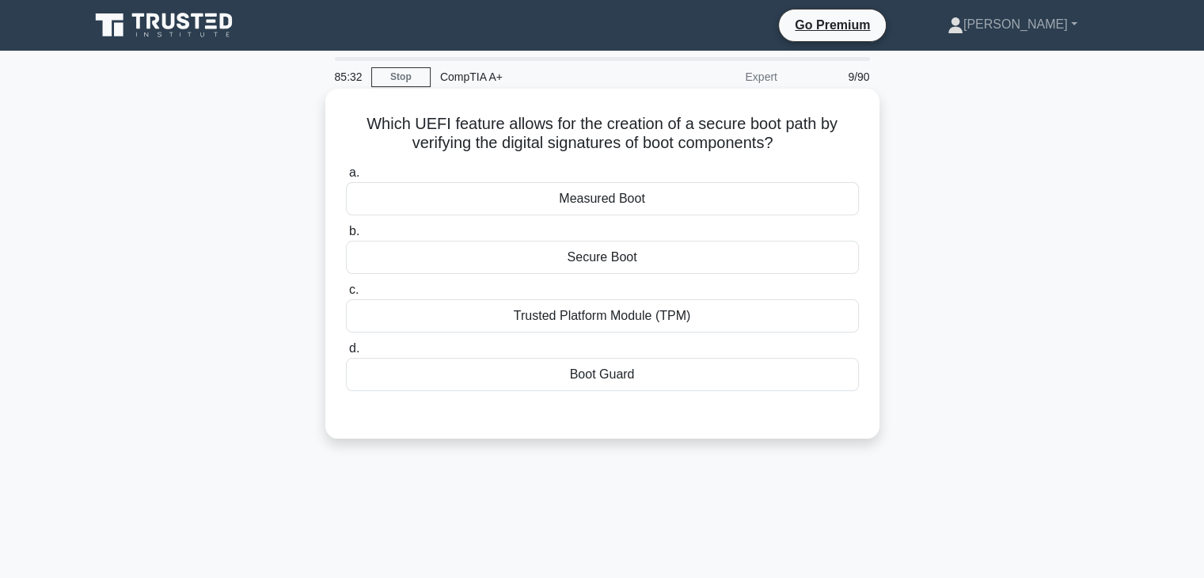
click at [613, 263] on div "Secure Boot" at bounding box center [602, 257] width 513 height 33
click at [346, 237] on input "b. Secure Boot" at bounding box center [346, 231] width 0 height 10
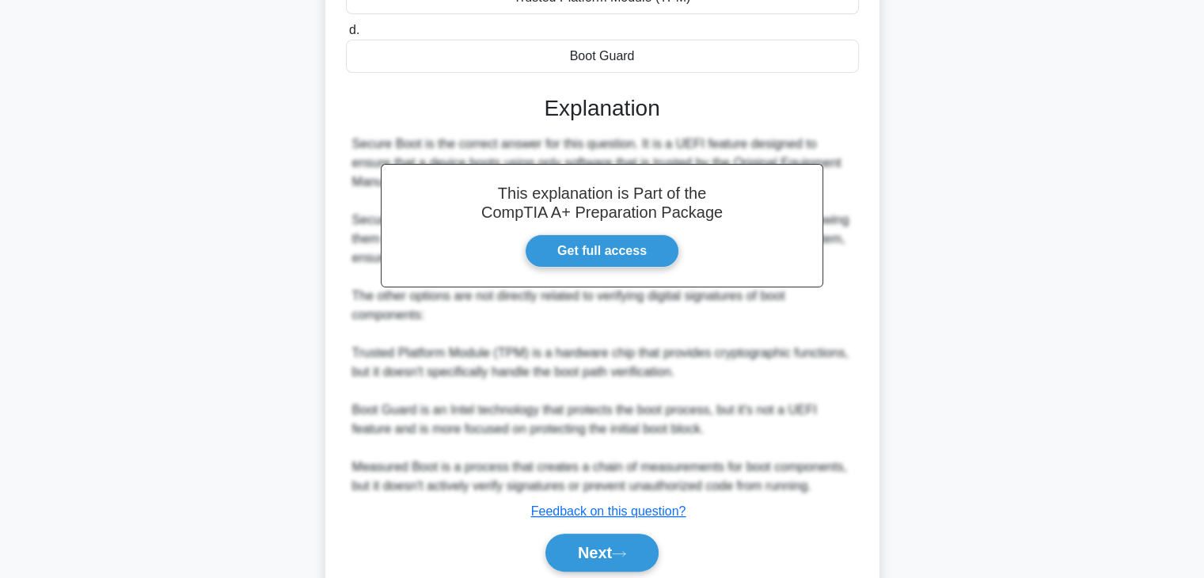
scroll to position [320, 0]
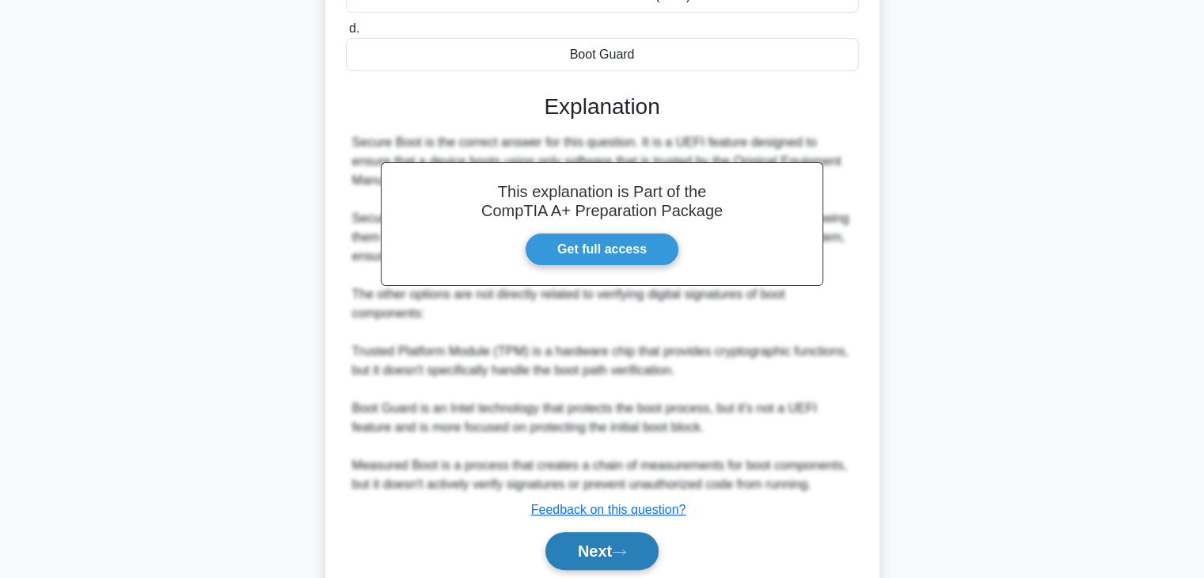
click at [626, 553] on icon at bounding box center [619, 552] width 14 height 9
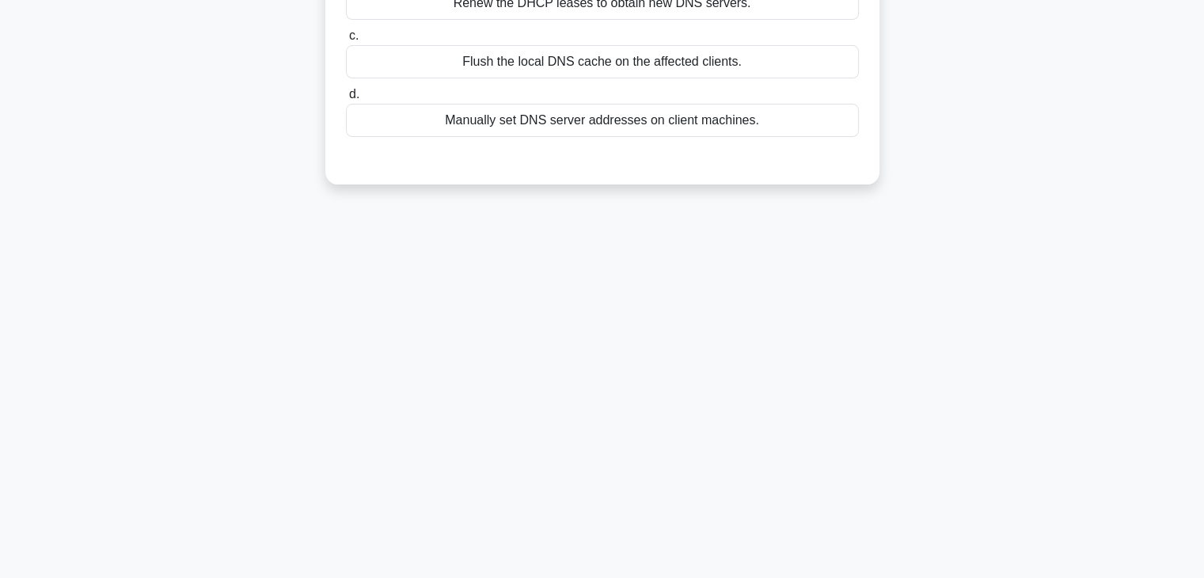
scroll to position [0, 0]
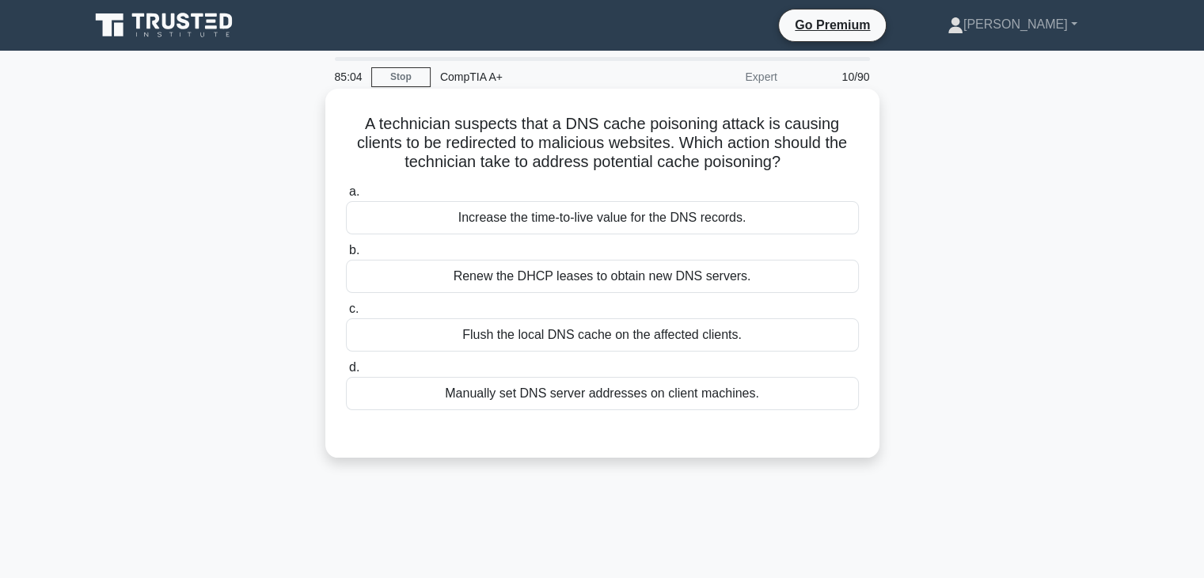
click at [632, 332] on div "Flush the local DNS cache on the affected clients." at bounding box center [602, 334] width 513 height 33
click at [346, 314] on input "c. Flush the local DNS cache on the affected clients." at bounding box center [346, 309] width 0 height 10
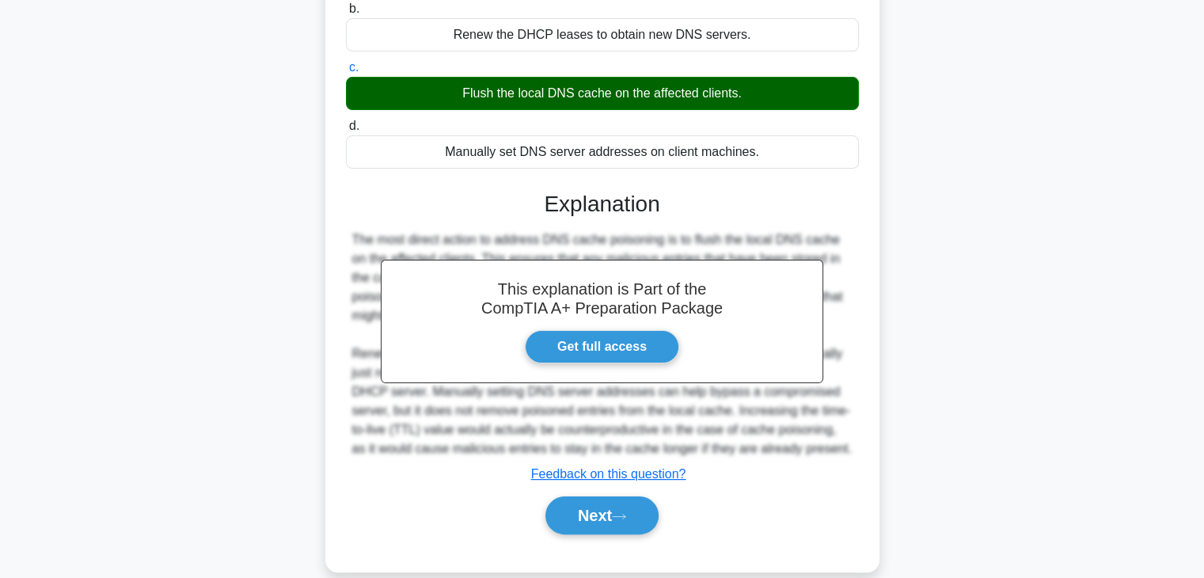
scroll to position [278, 0]
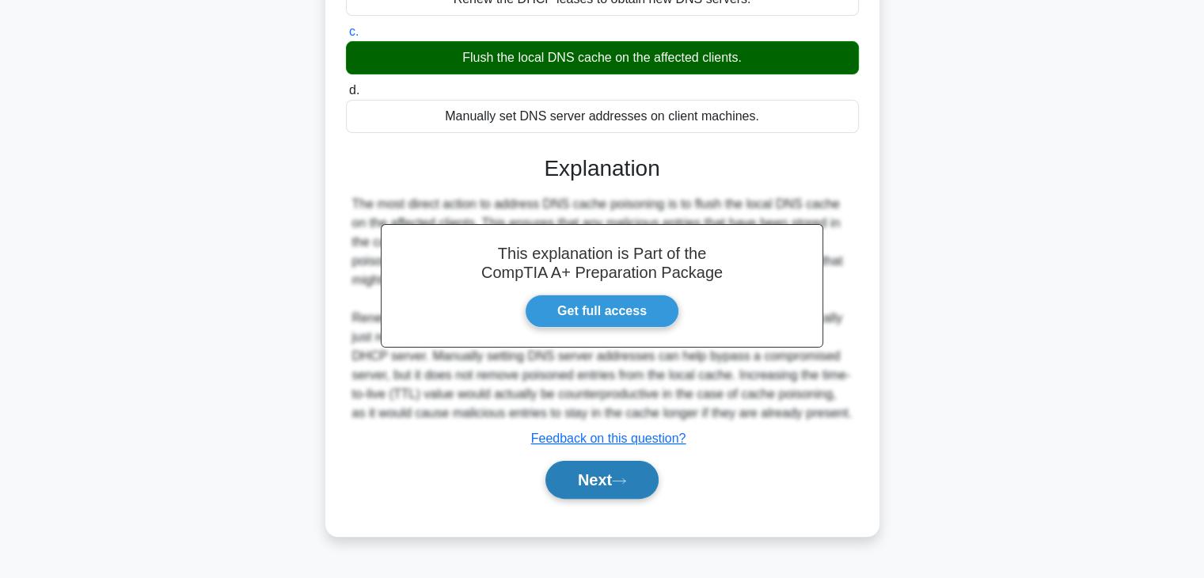
click at [598, 479] on button "Next" at bounding box center [601, 480] width 113 height 38
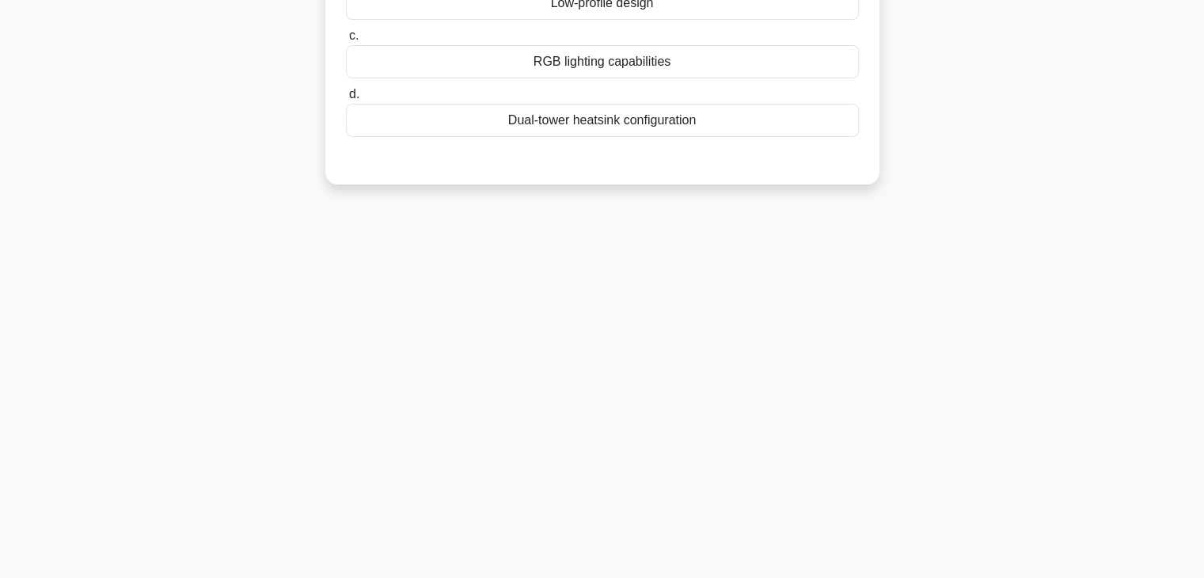
scroll to position [0, 0]
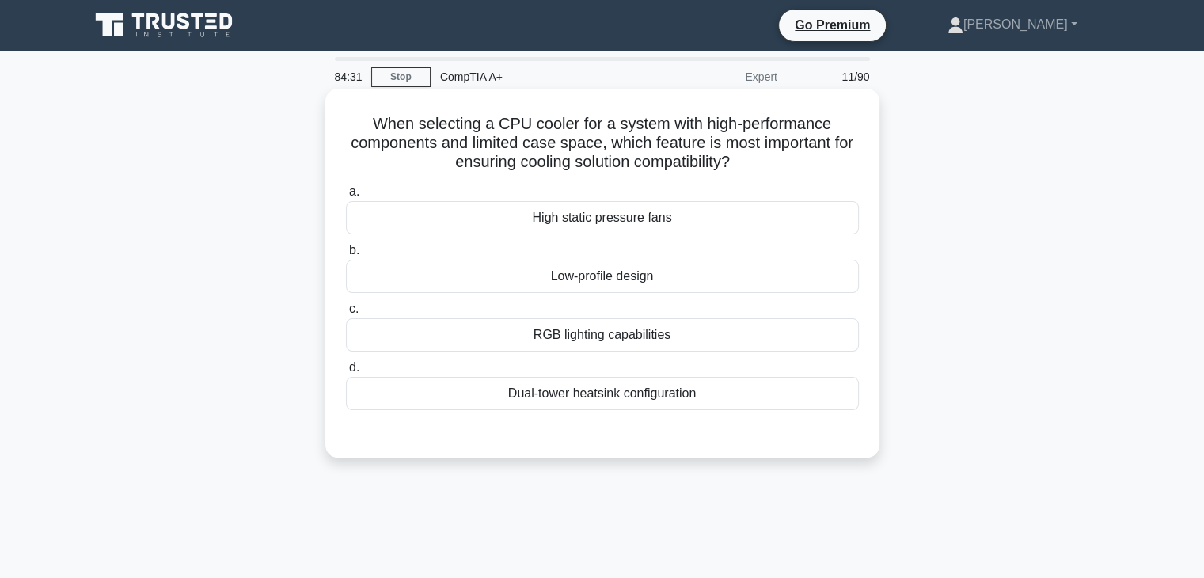
click at [711, 276] on div "Low-profile design" at bounding box center [602, 276] width 513 height 33
click at [346, 256] on input "b. Low-profile design" at bounding box center [346, 250] width 0 height 10
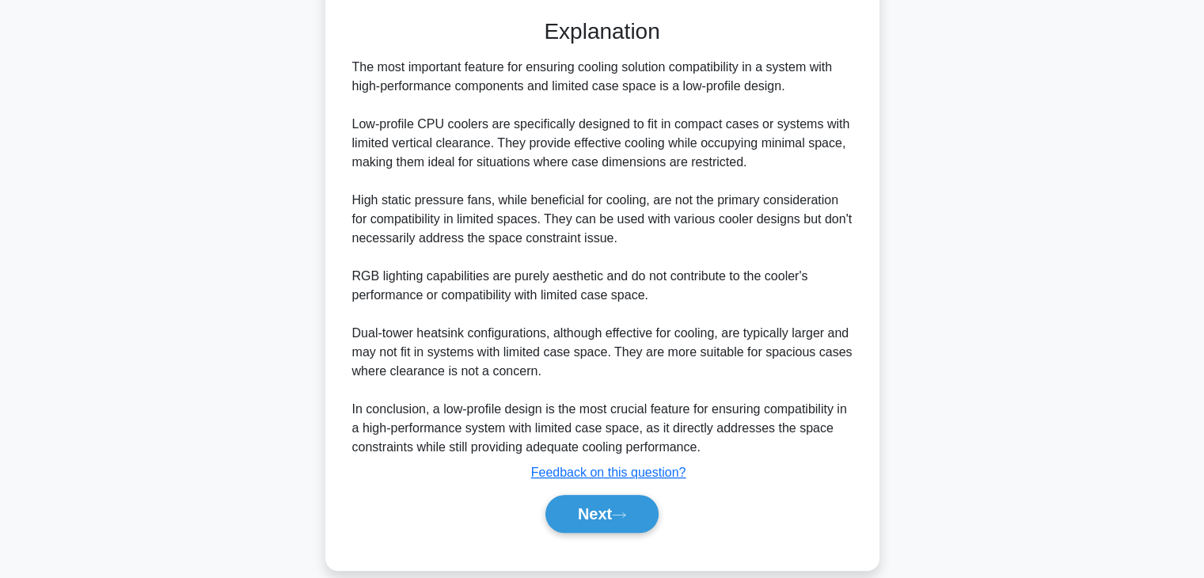
scroll to position [415, 0]
click at [636, 522] on button "Next" at bounding box center [601, 513] width 113 height 38
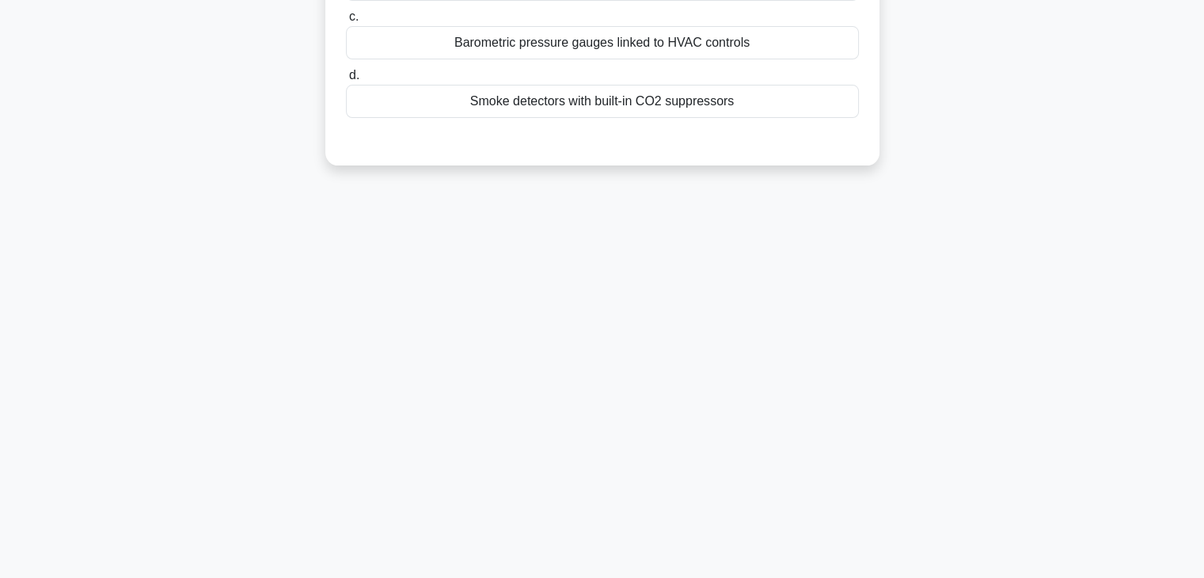
scroll to position [0, 0]
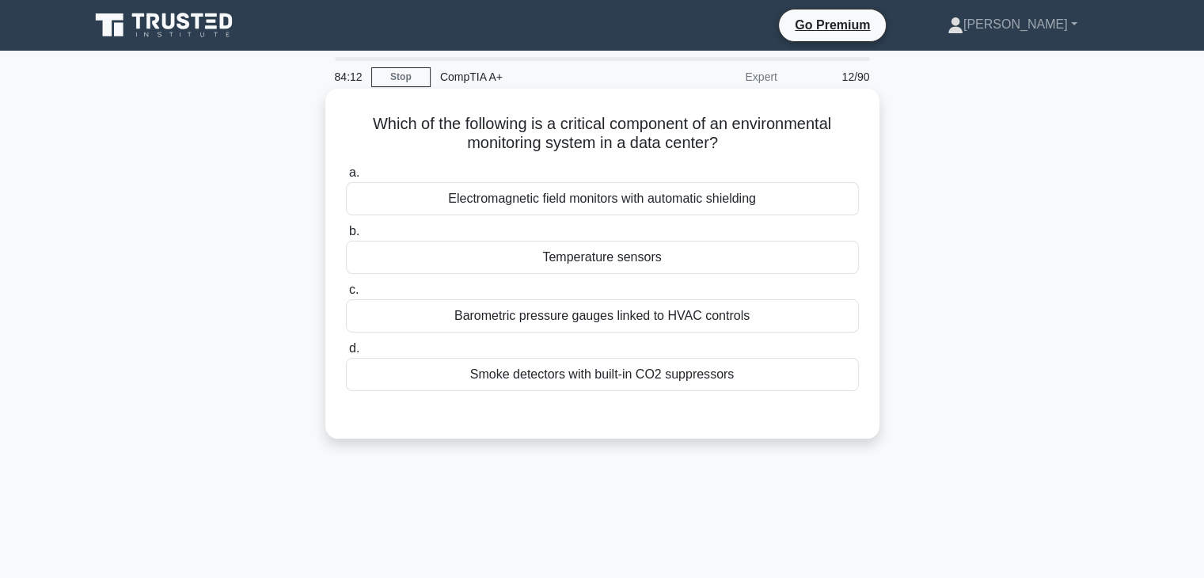
click at [669, 252] on div "Temperature sensors" at bounding box center [602, 257] width 513 height 33
click at [346, 237] on input "b. Temperature sensors" at bounding box center [346, 231] width 0 height 10
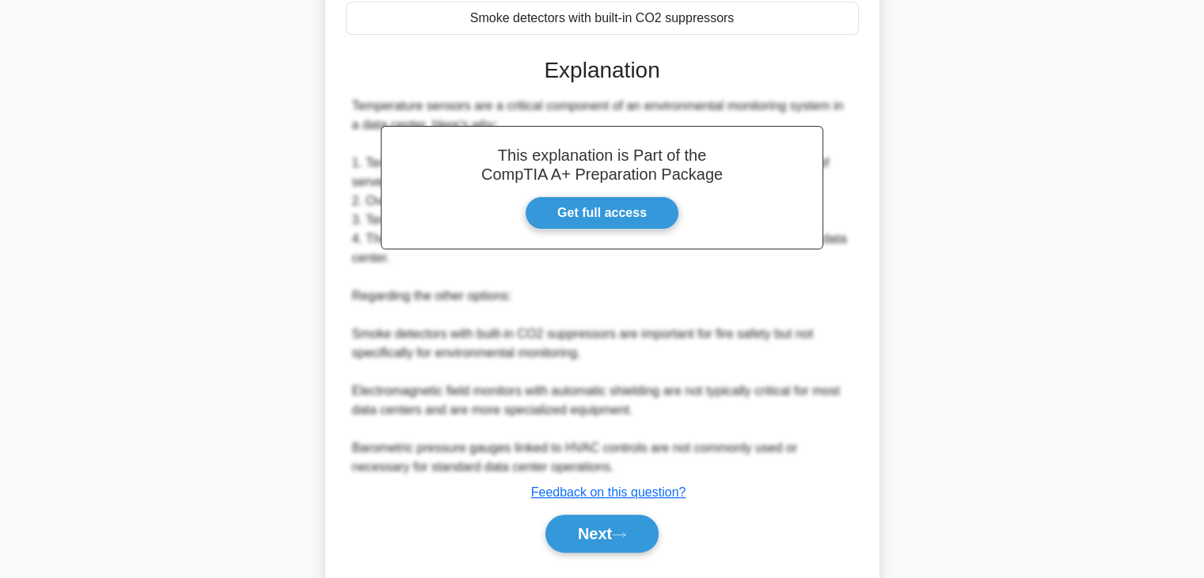
scroll to position [354, 0]
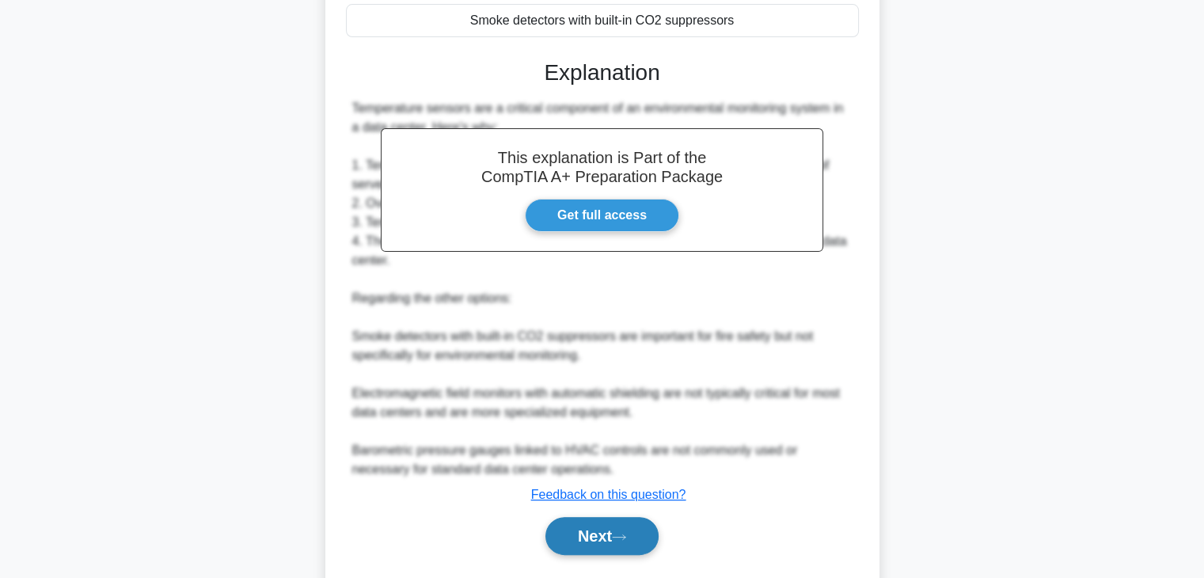
click at [626, 539] on icon at bounding box center [619, 537] width 14 height 9
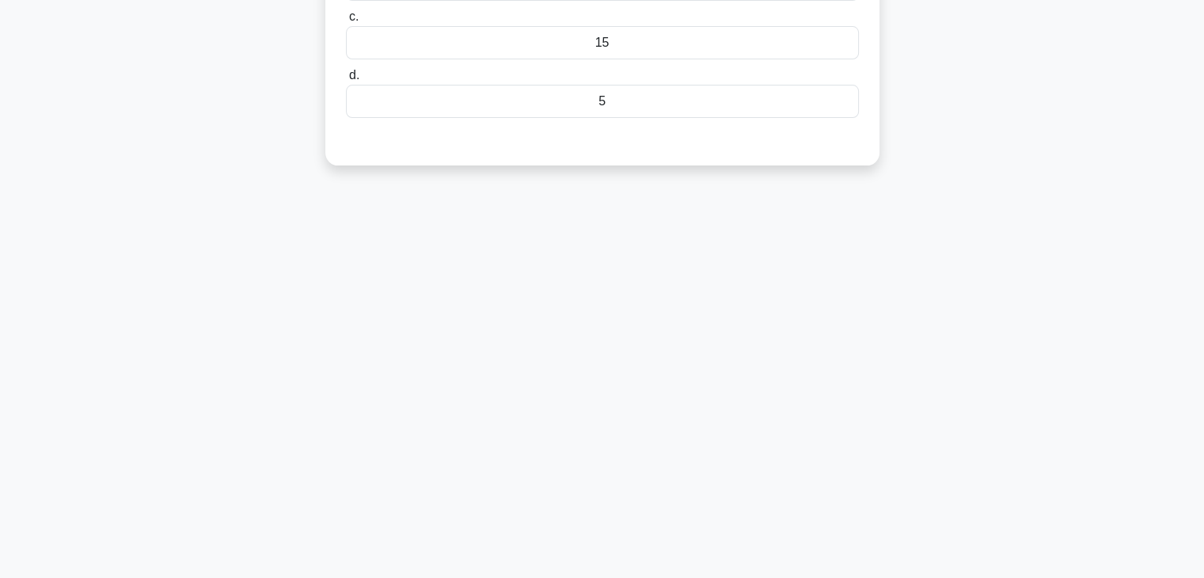
scroll to position [0, 0]
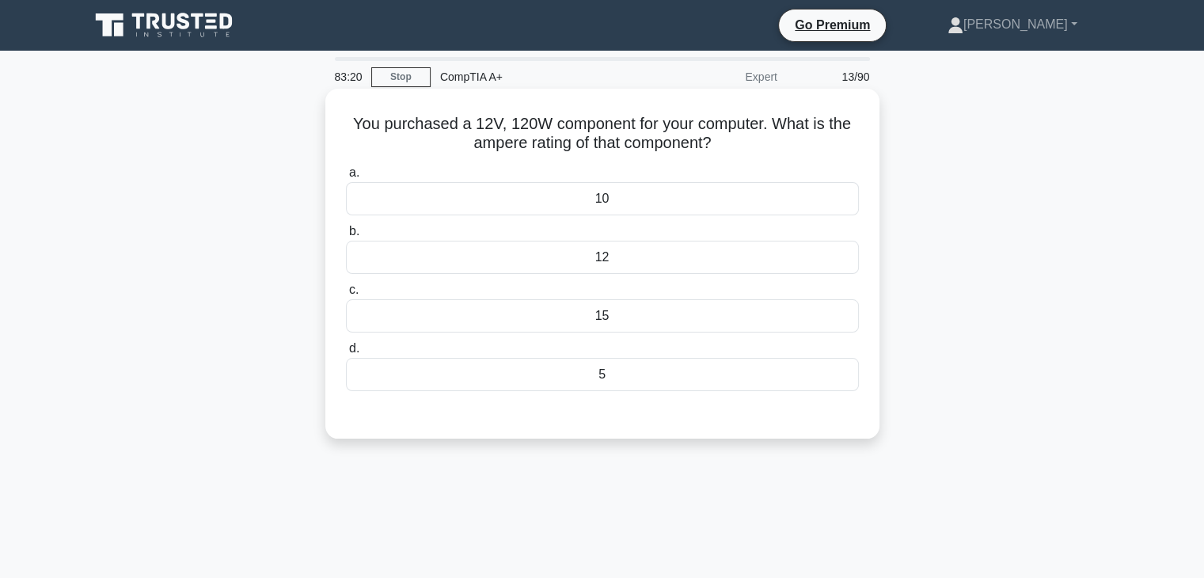
click at [606, 207] on div "10" at bounding box center [602, 198] width 513 height 33
click at [346, 178] on input "a. 10" at bounding box center [346, 173] width 0 height 10
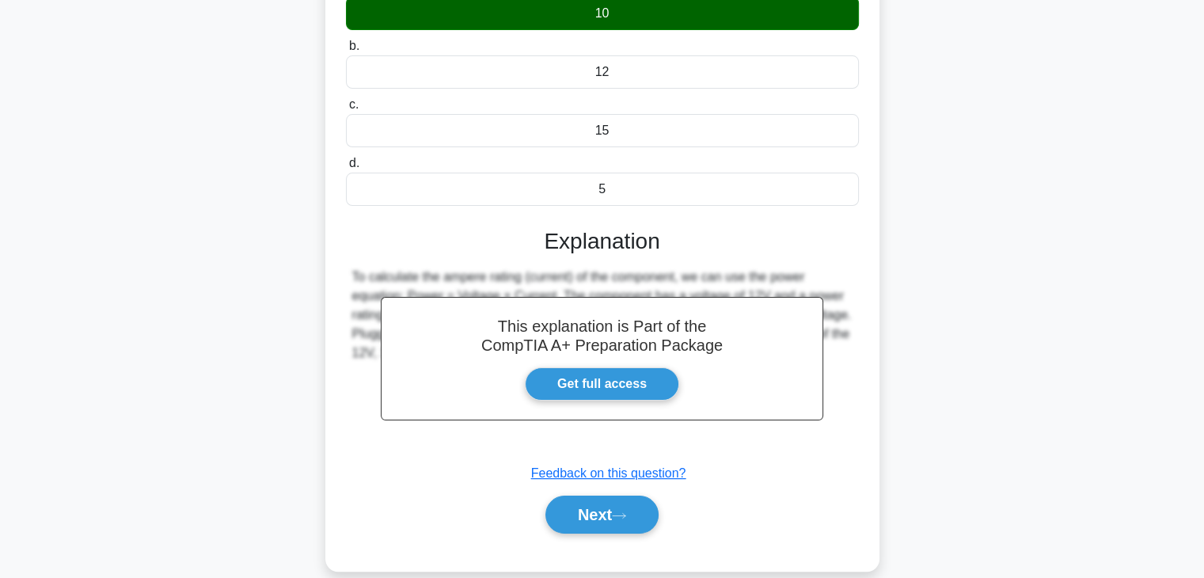
scroll to position [278, 0]
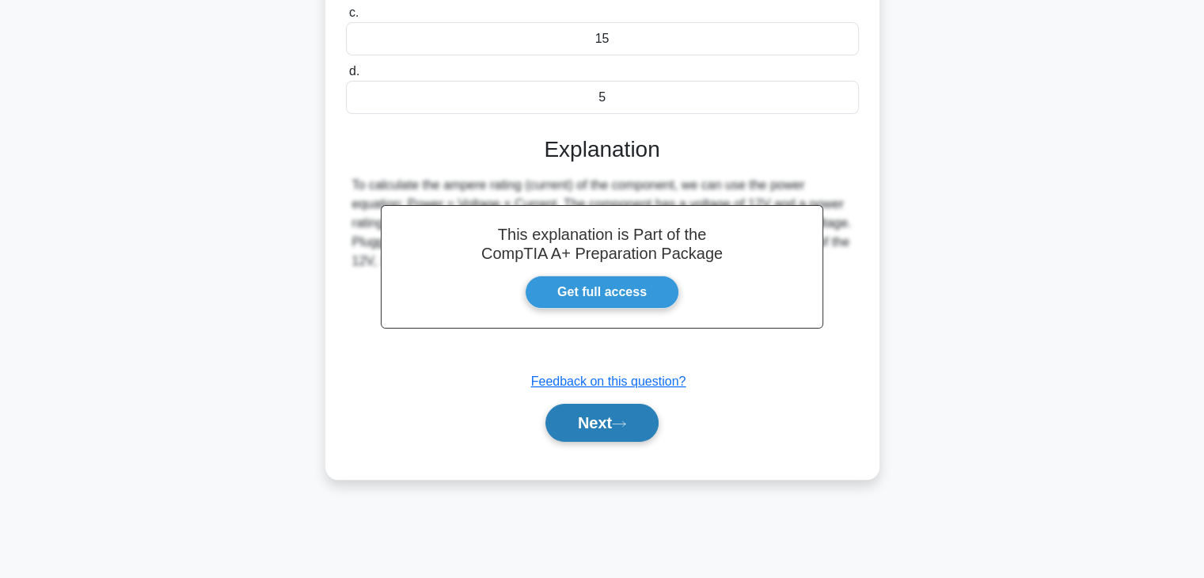
click at [593, 425] on button "Next" at bounding box center [601, 423] width 113 height 38
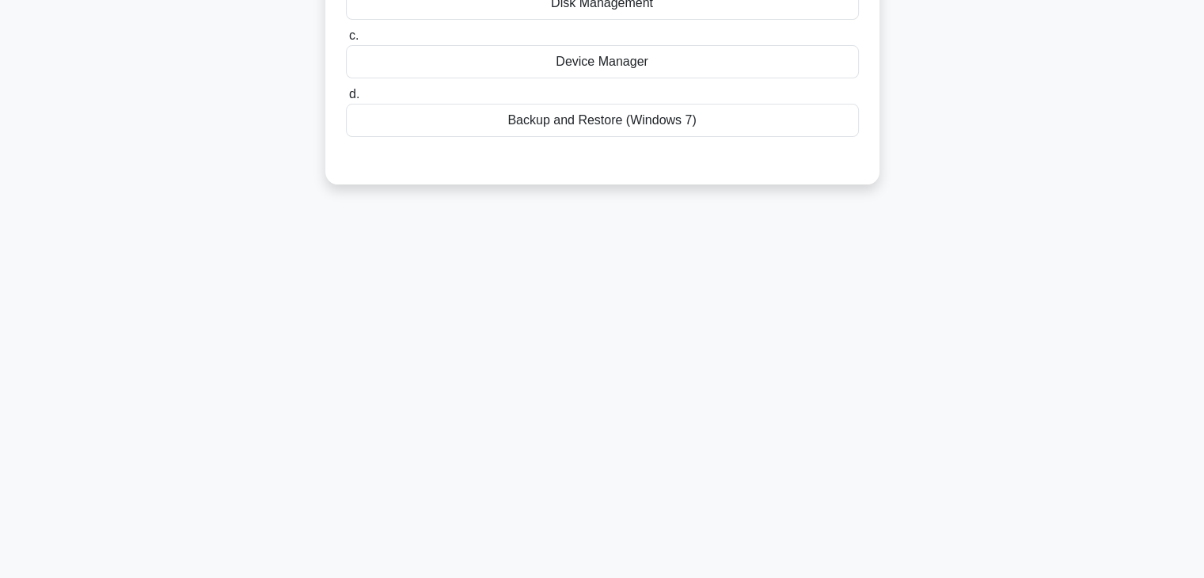
scroll to position [0, 0]
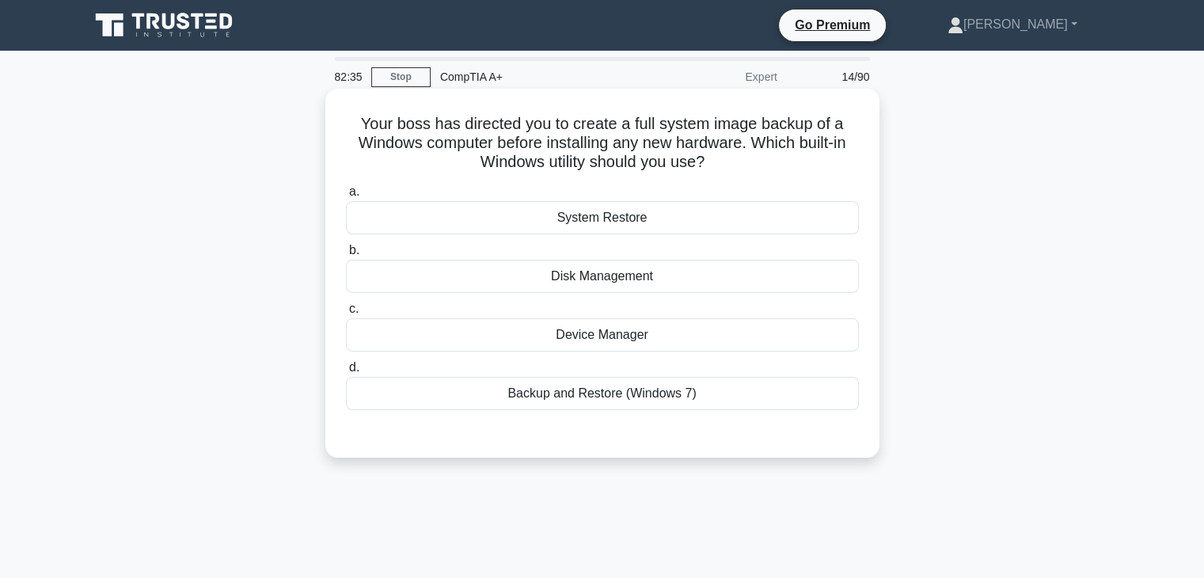
click at [606, 221] on div "System Restore" at bounding box center [602, 217] width 513 height 33
click at [346, 197] on input "a. System Restore" at bounding box center [346, 192] width 0 height 10
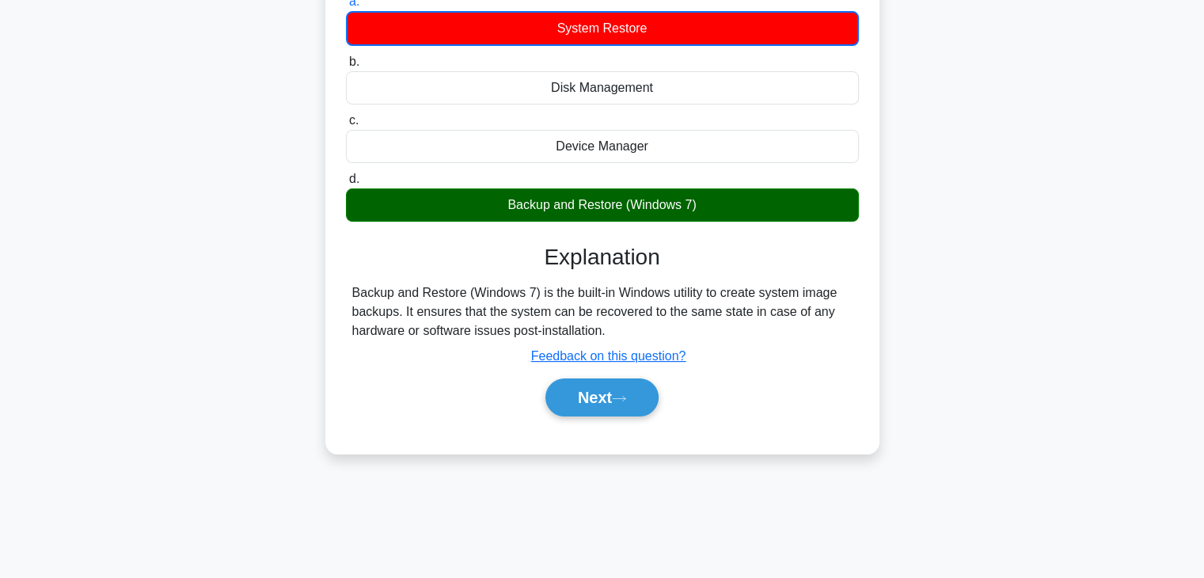
scroll to position [189, 0]
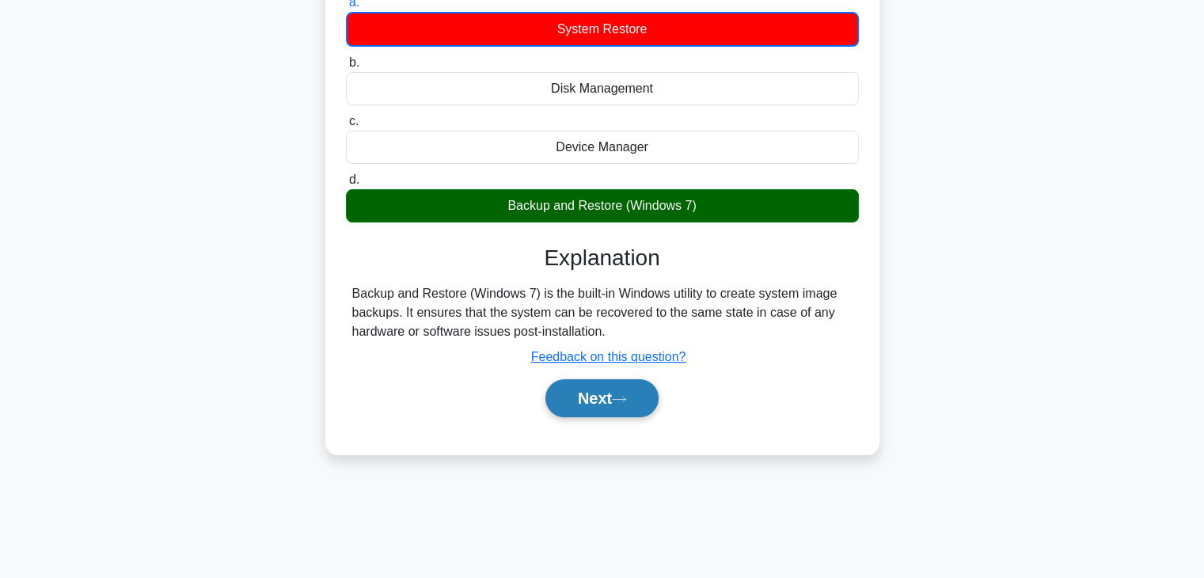
click at [602, 400] on button "Next" at bounding box center [601, 398] width 113 height 38
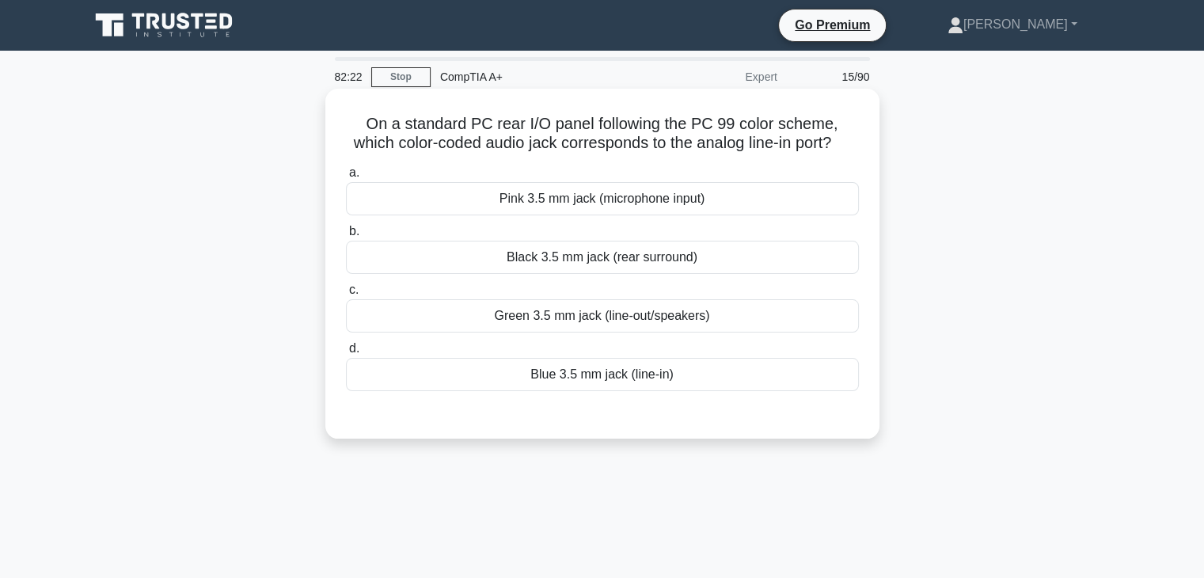
scroll to position [0, 0]
click at [609, 391] on div "Blue 3.5 mm jack (line-in)" at bounding box center [602, 374] width 513 height 33
click at [346, 354] on input "d. Blue 3.5 mm jack (line-in)" at bounding box center [346, 348] width 0 height 10
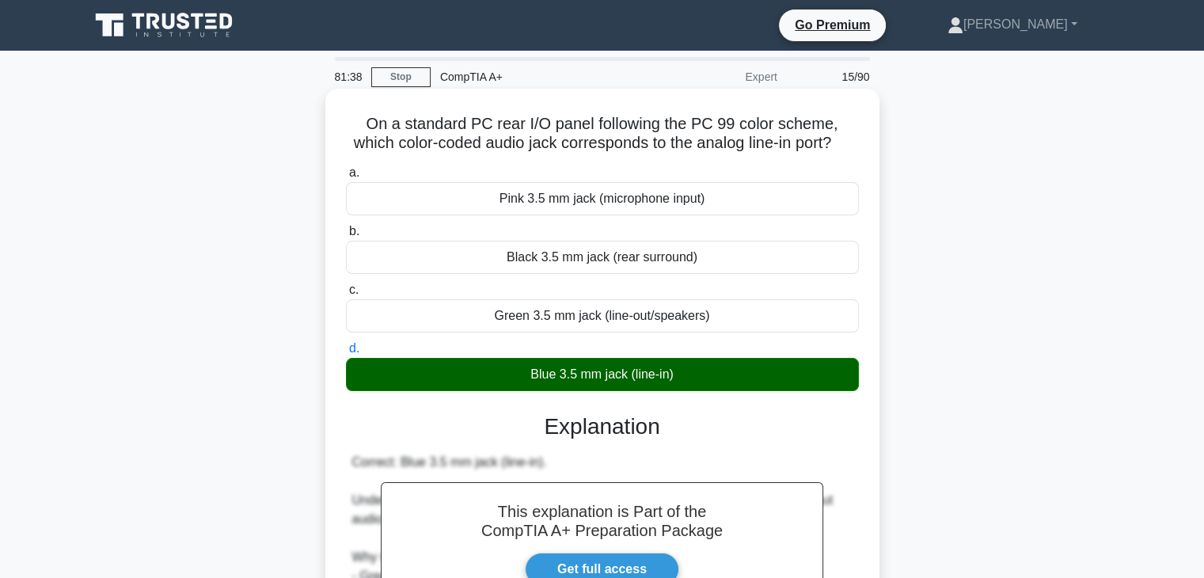
drag, startPoint x: 348, startPoint y: 111, endPoint x: 696, endPoint y: 392, distance: 447.4
click at [696, 392] on div "On a standard PC rear I/O panel following the PC 99 color scheme, which color-c…" at bounding box center [602, 422] width 541 height 655
copy div "On a standard PC rear I/O panel following the PC 99 color scheme, which color-c…"
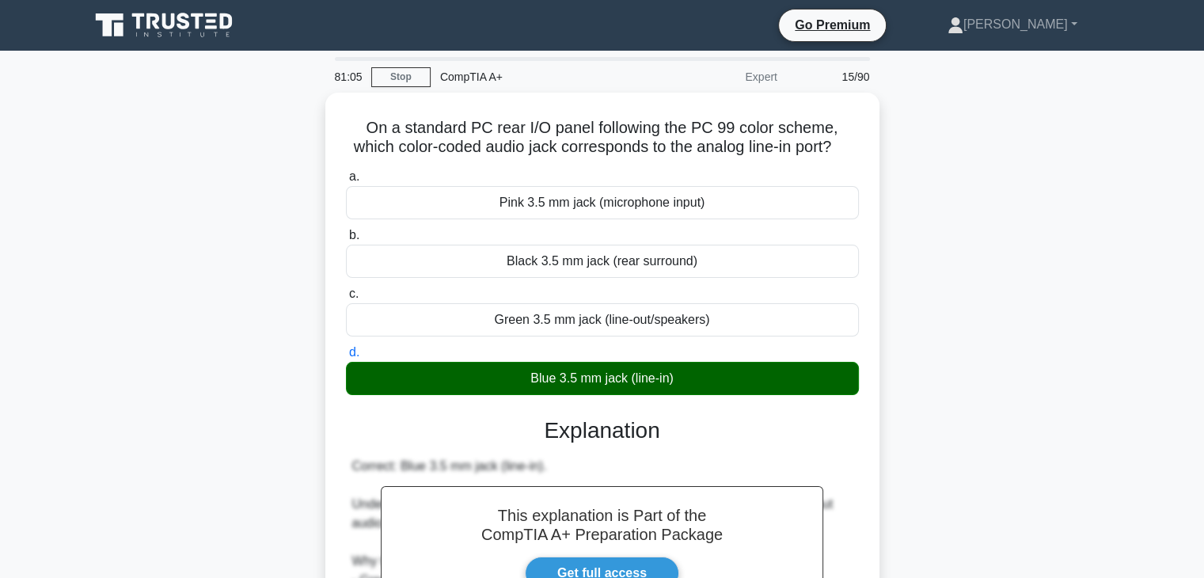
click at [909, 306] on div "On a standard PC rear I/O panel following the PC 99 color scheme, which color-c…" at bounding box center [602, 436] width 1045 height 686
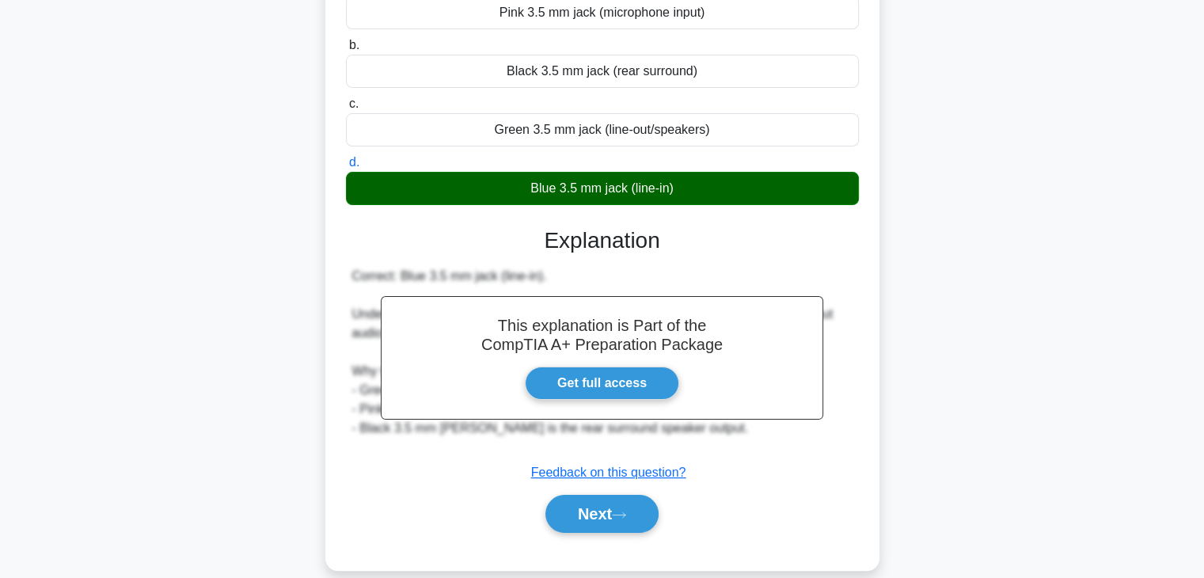
scroll to position [192, 0]
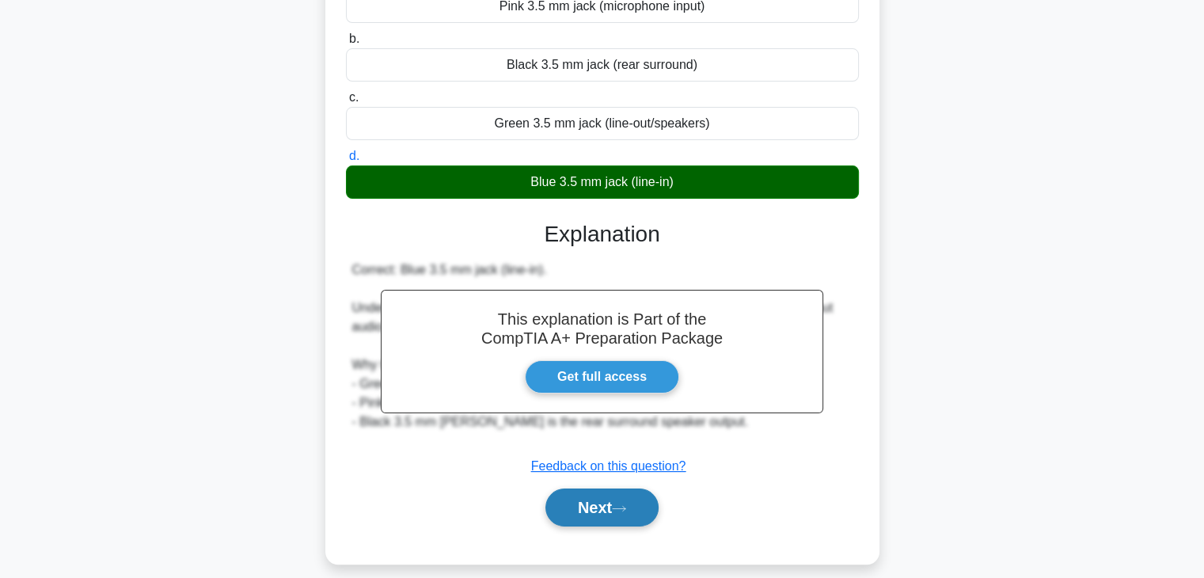
click at [618, 519] on button "Next" at bounding box center [601, 507] width 113 height 38
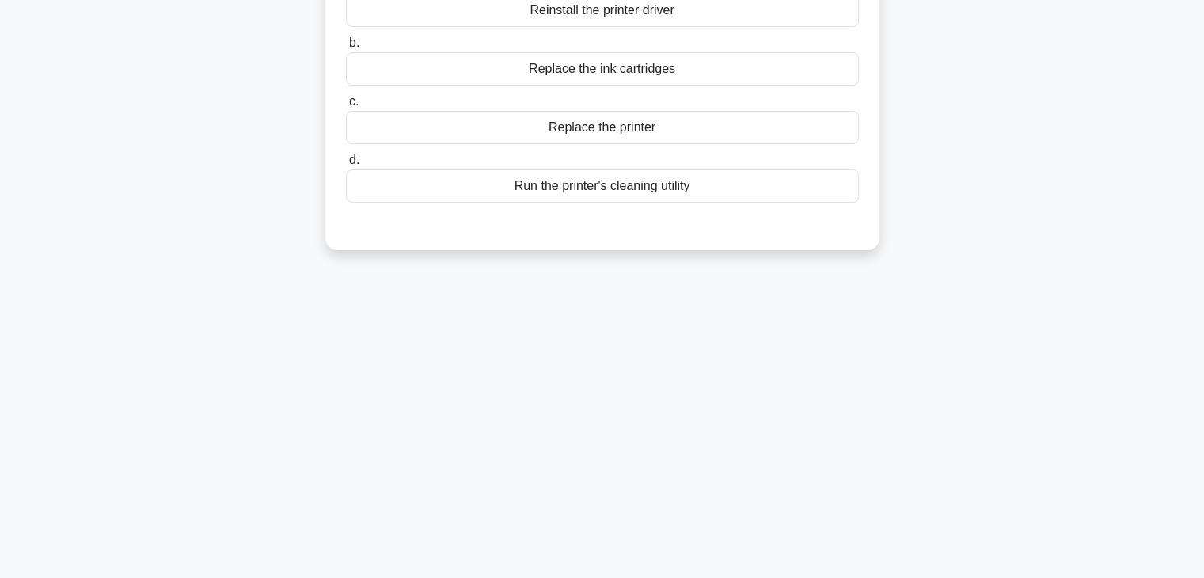
scroll to position [0, 0]
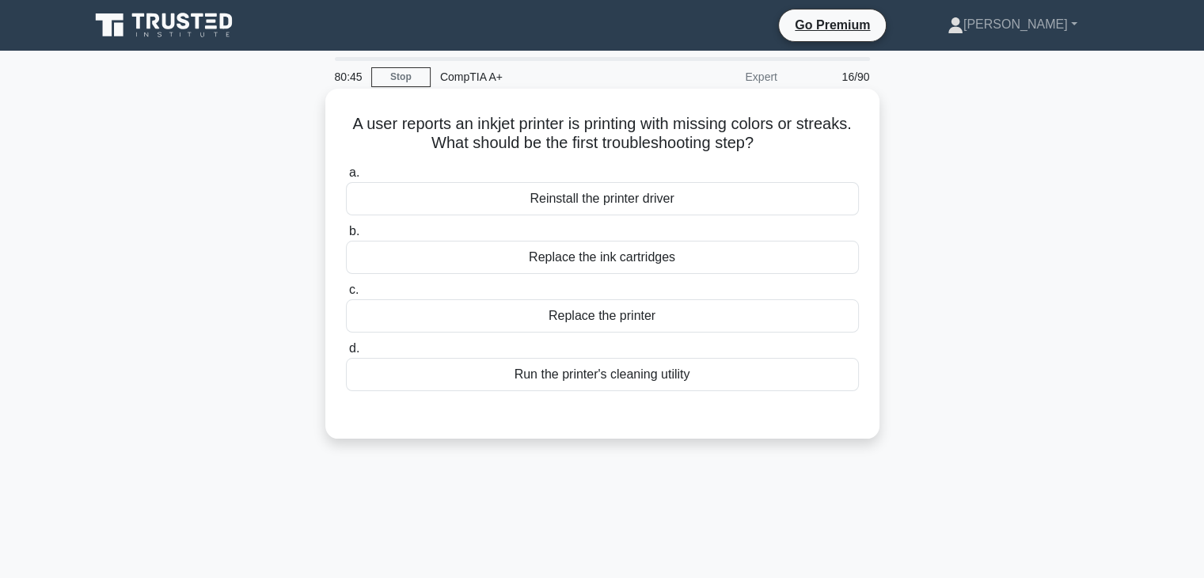
click at [672, 380] on div "Run the printer's cleaning utility" at bounding box center [602, 374] width 513 height 33
click at [346, 354] on input "d. Run the printer's cleaning utility" at bounding box center [346, 348] width 0 height 10
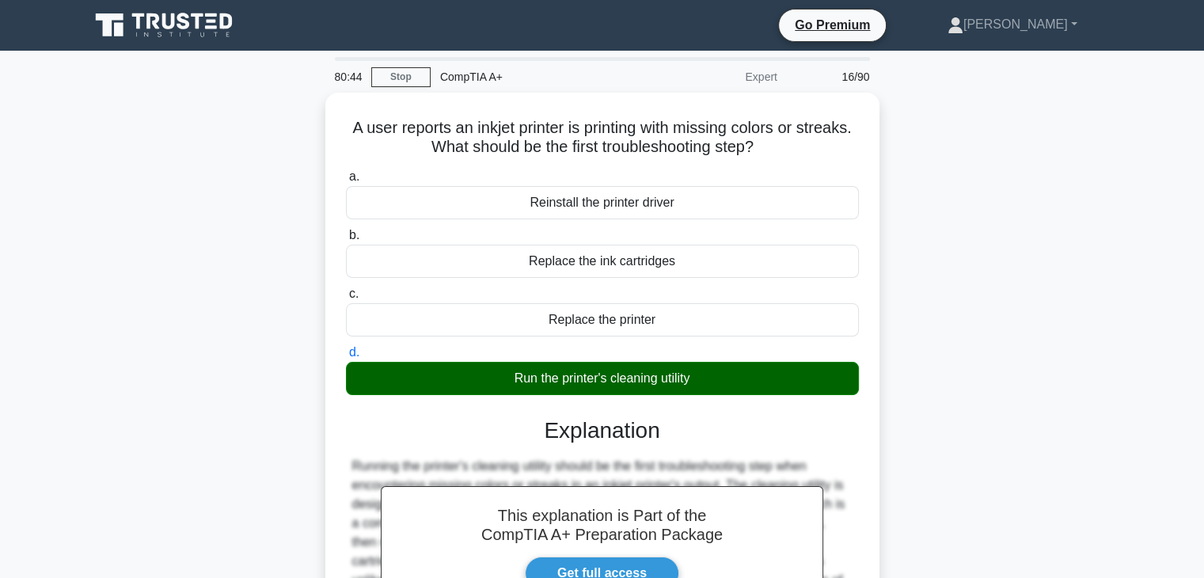
scroll to position [278, 0]
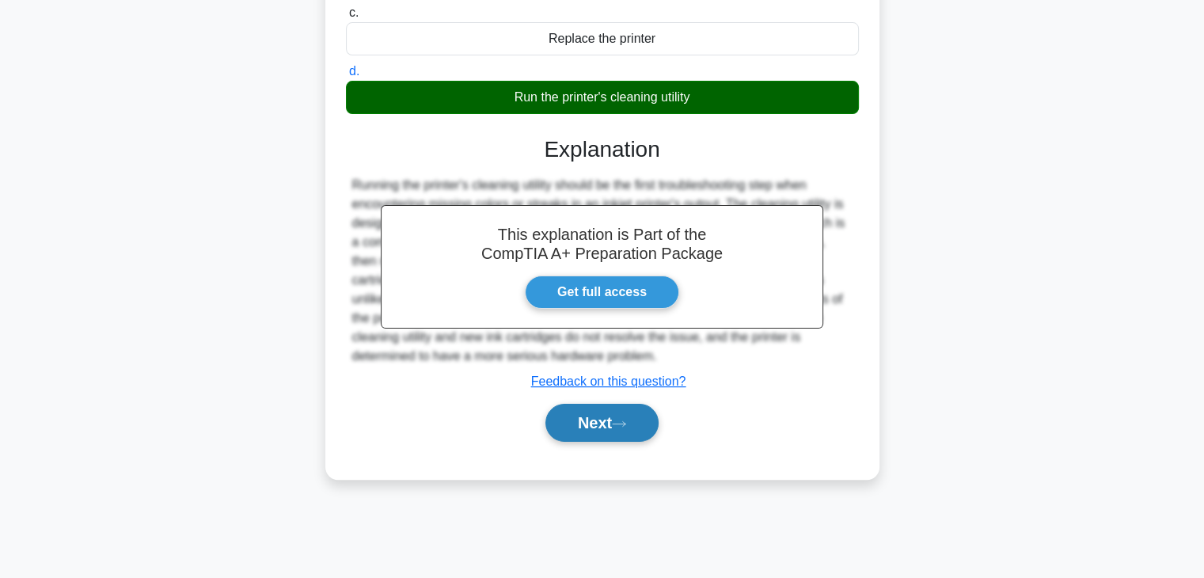
click at [601, 427] on button "Next" at bounding box center [601, 423] width 113 height 38
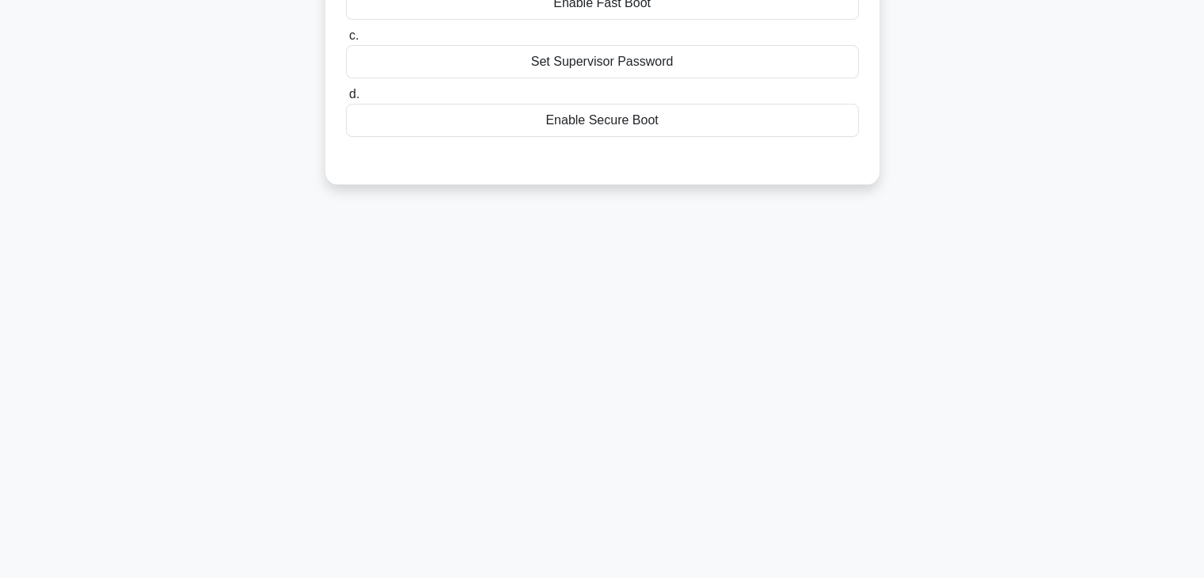
scroll to position [0, 0]
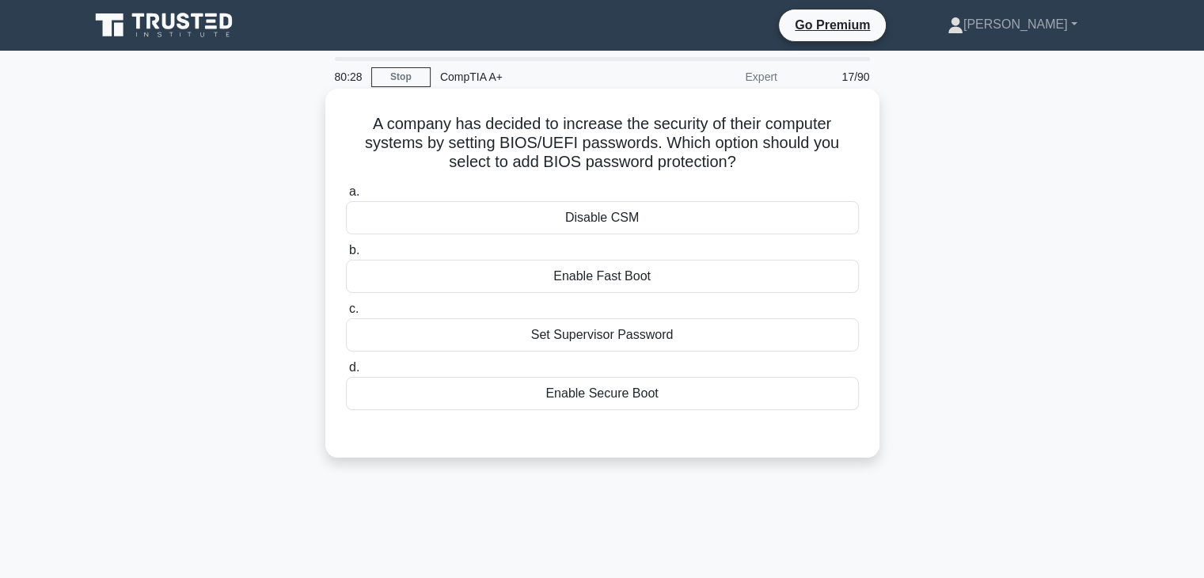
click at [640, 403] on div "Enable Secure Boot" at bounding box center [602, 393] width 513 height 33
click at [346, 373] on input "d. Enable Secure Boot" at bounding box center [346, 367] width 0 height 10
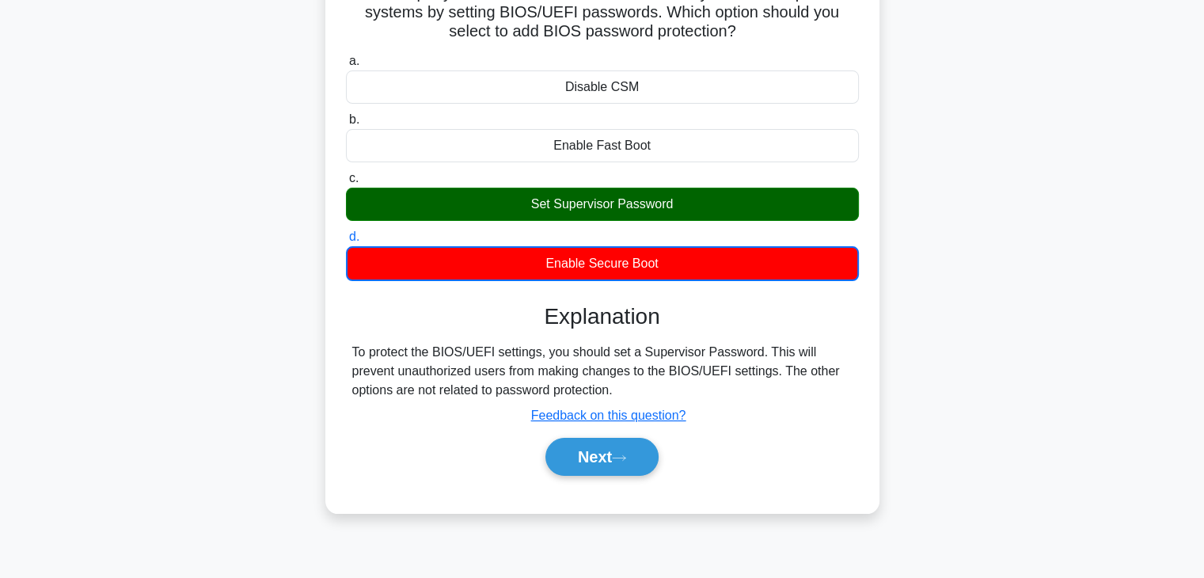
scroll to position [135, 0]
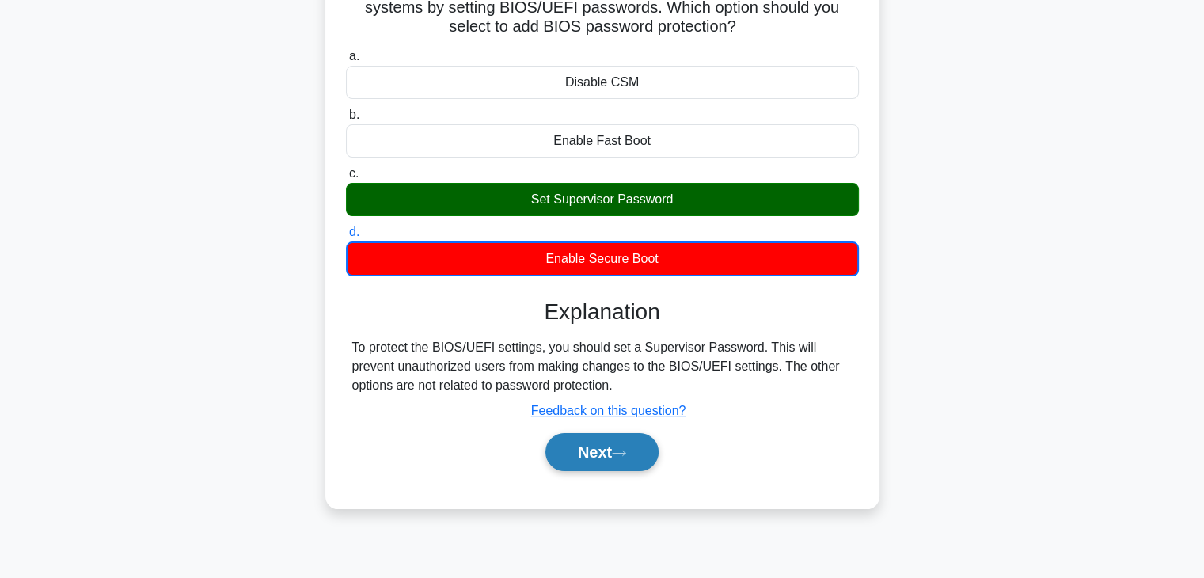
click at [593, 457] on button "Next" at bounding box center [601, 452] width 113 height 38
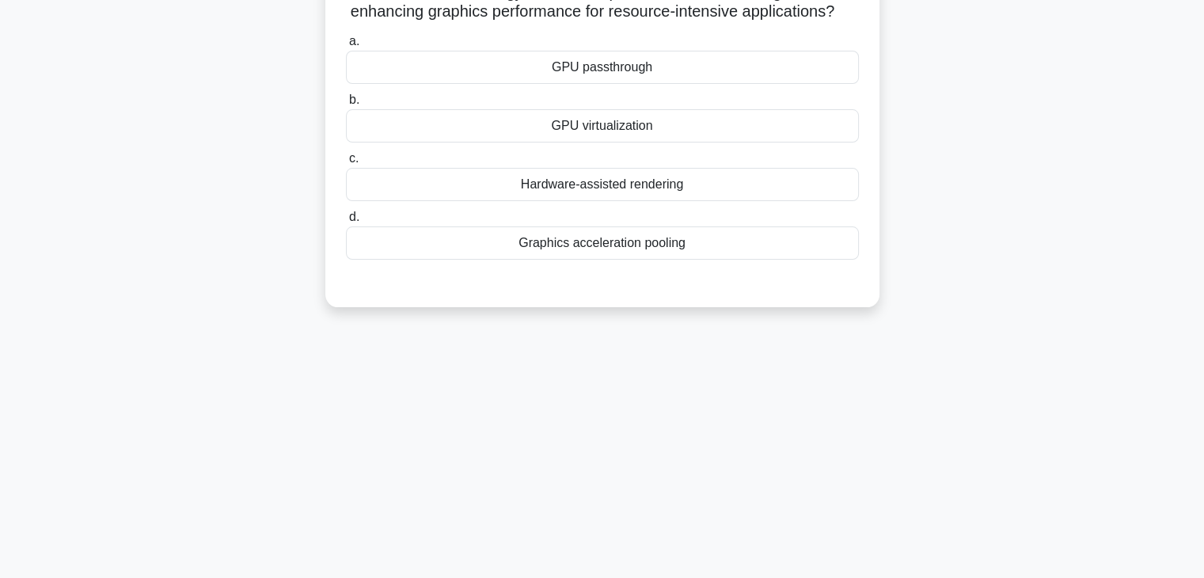
click at [1058, 86] on div "Which VDI technology allows multiple users to share a single GPU, enhancing gra…" at bounding box center [602, 141] width 1045 height 369
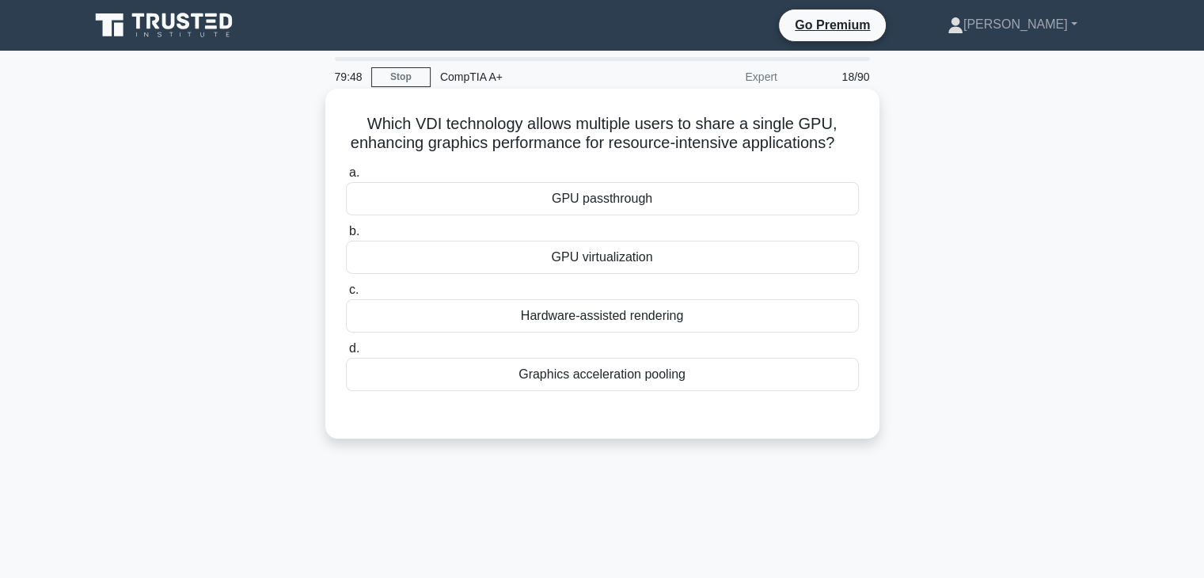
click at [720, 207] on div "GPU passthrough" at bounding box center [602, 198] width 513 height 33
click at [346, 178] on input "a. GPU passthrough" at bounding box center [346, 173] width 0 height 10
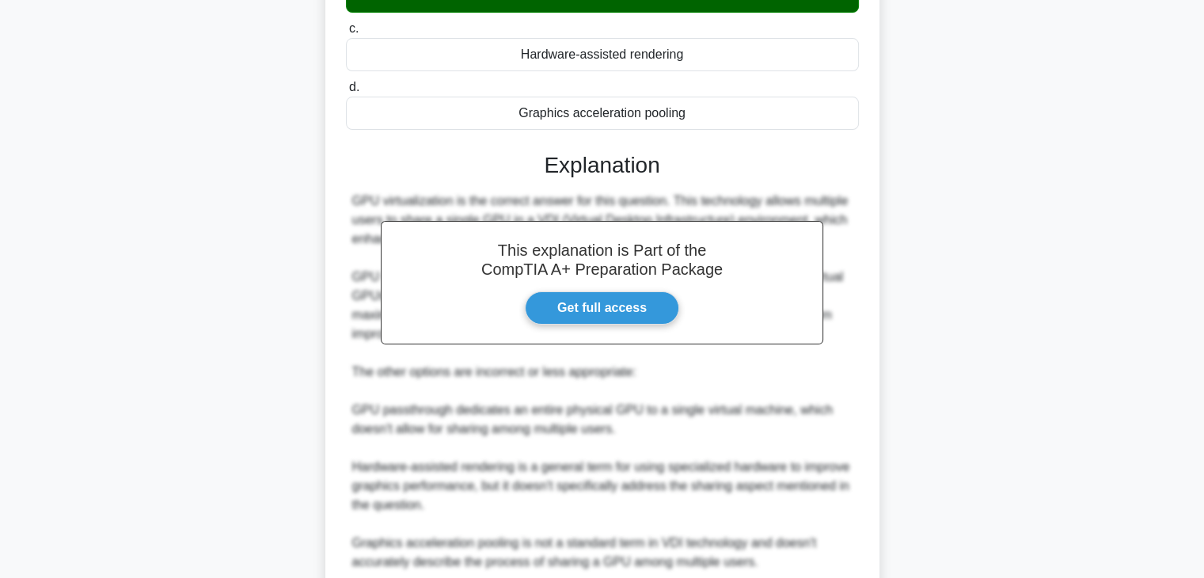
scroll to position [418, 0]
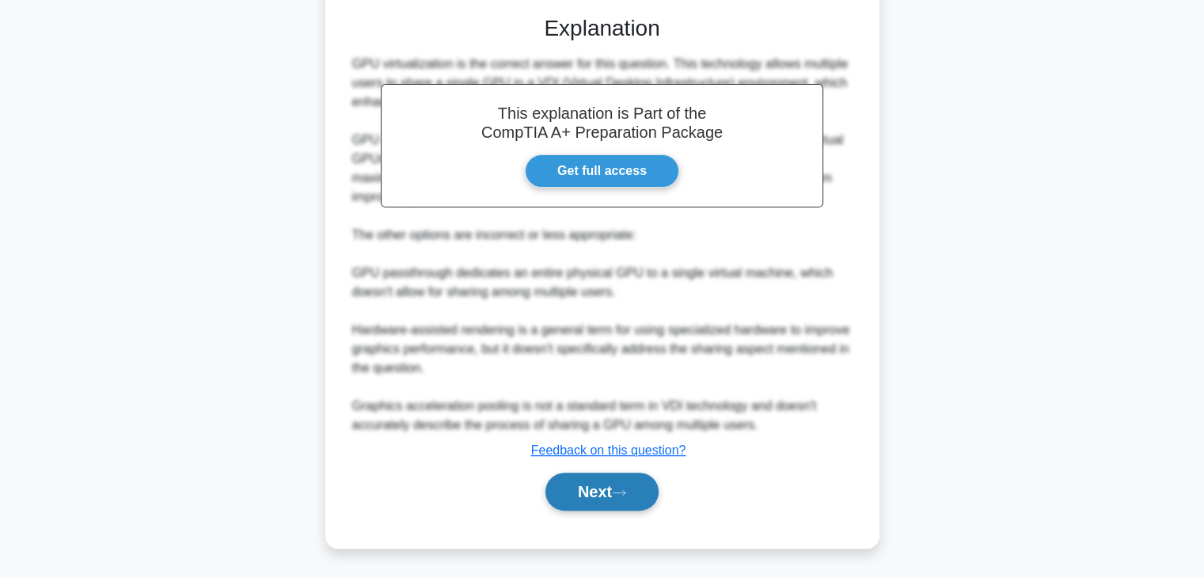
click at [615, 496] on button "Next" at bounding box center [601, 491] width 113 height 38
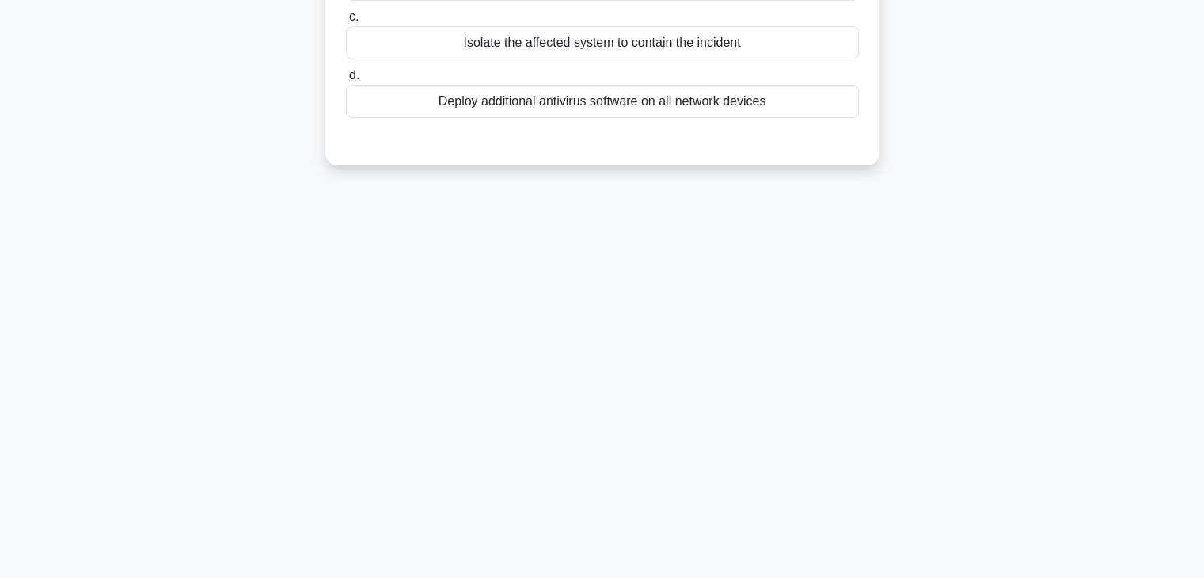
scroll to position [0, 0]
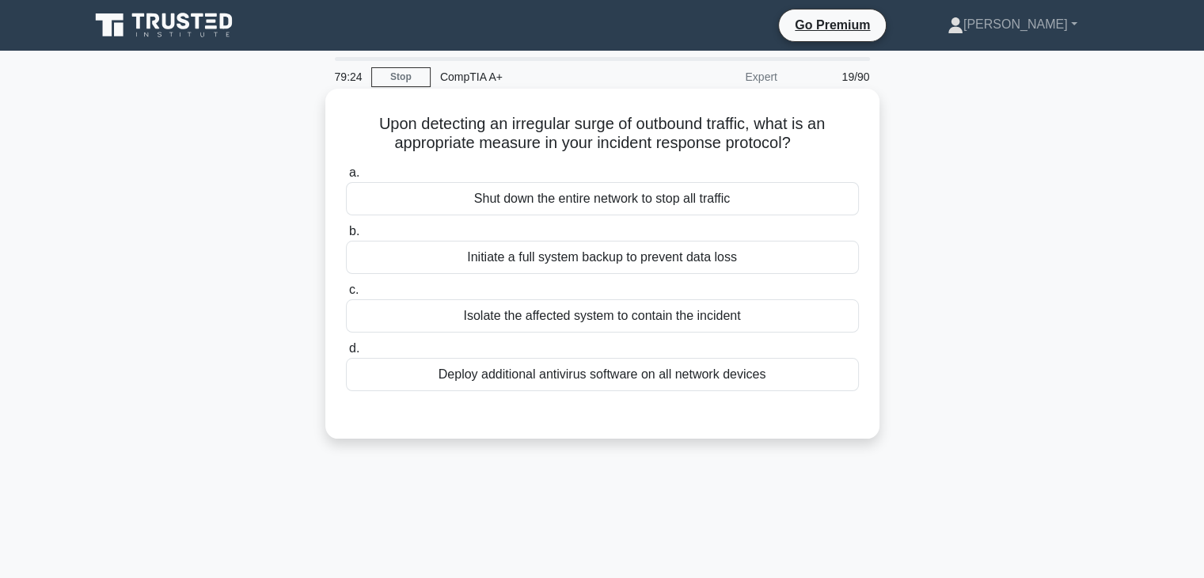
click at [651, 314] on div "Isolate the affected system to contain the incident" at bounding box center [602, 315] width 513 height 33
click at [346, 295] on input "c. Isolate the affected system to contain the incident" at bounding box center [346, 290] width 0 height 10
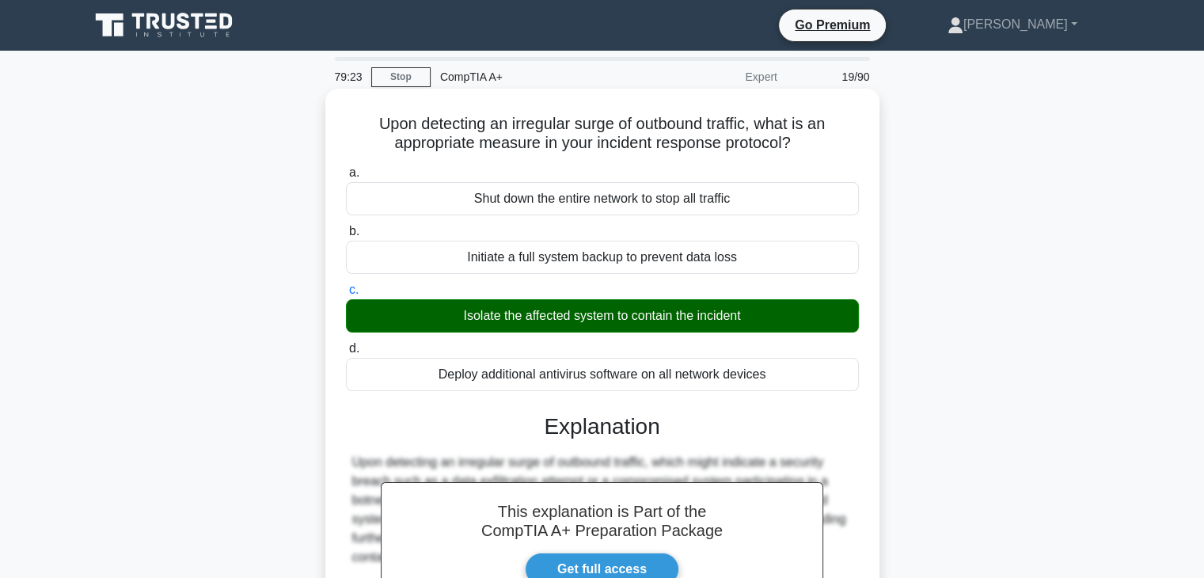
scroll to position [283, 0]
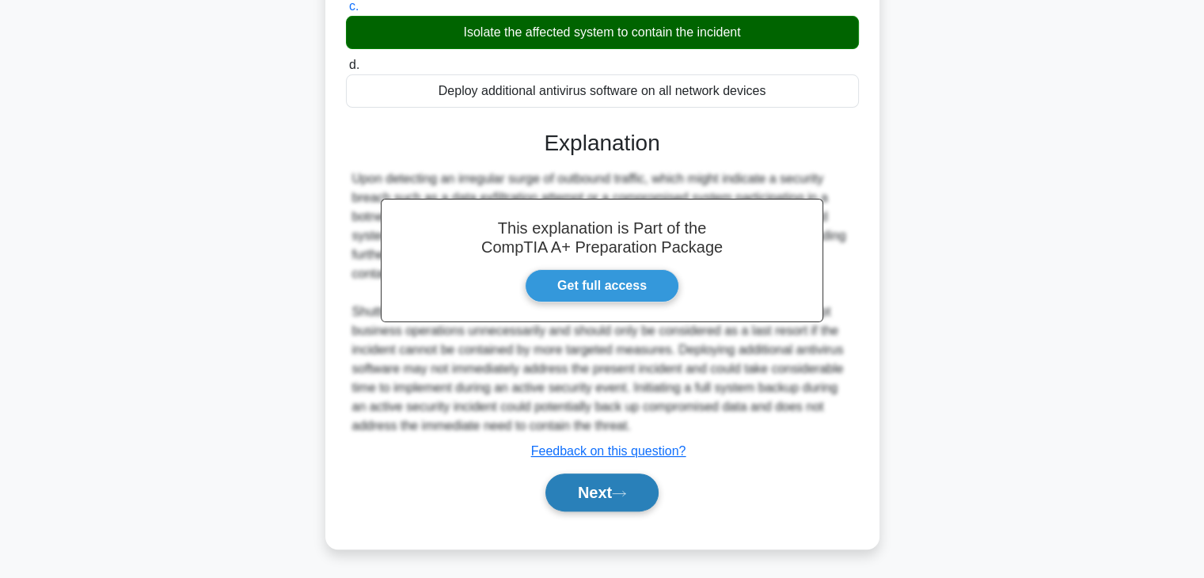
click at [573, 493] on button "Next" at bounding box center [601, 492] width 113 height 38
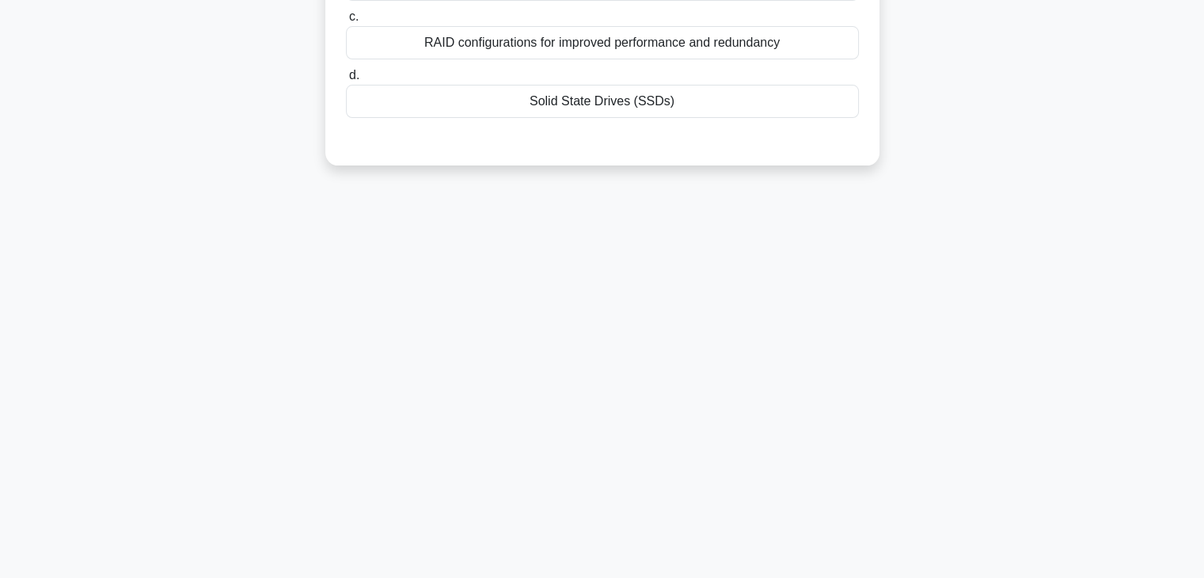
scroll to position [0, 0]
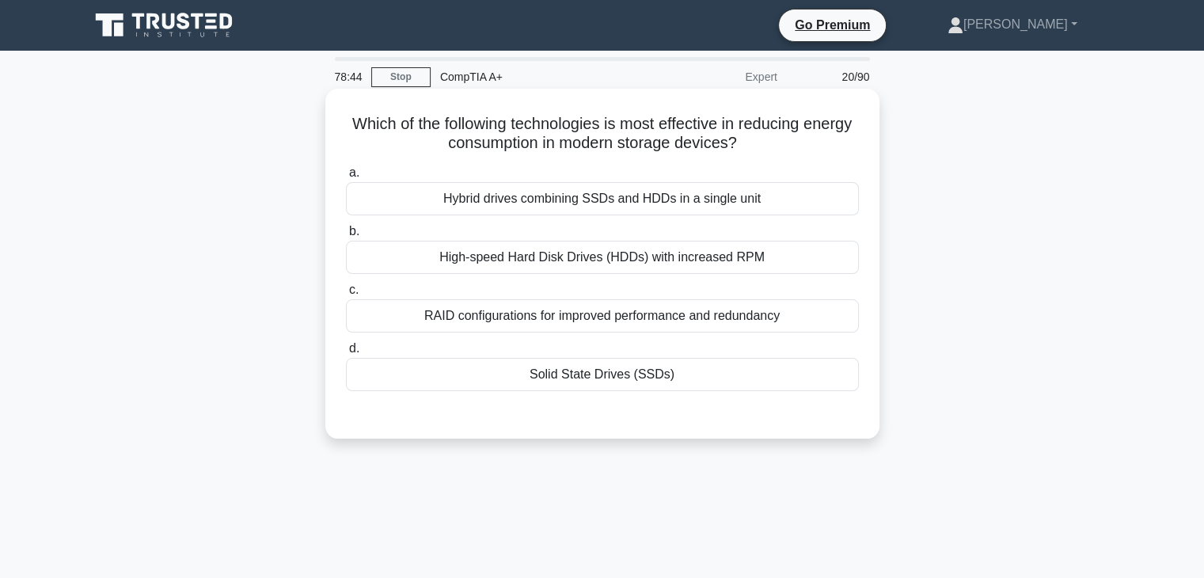
click at [585, 380] on div "Solid State Drives (SSDs)" at bounding box center [602, 374] width 513 height 33
click at [346, 354] on input "d. Solid State Drives (SSDs)" at bounding box center [346, 348] width 0 height 10
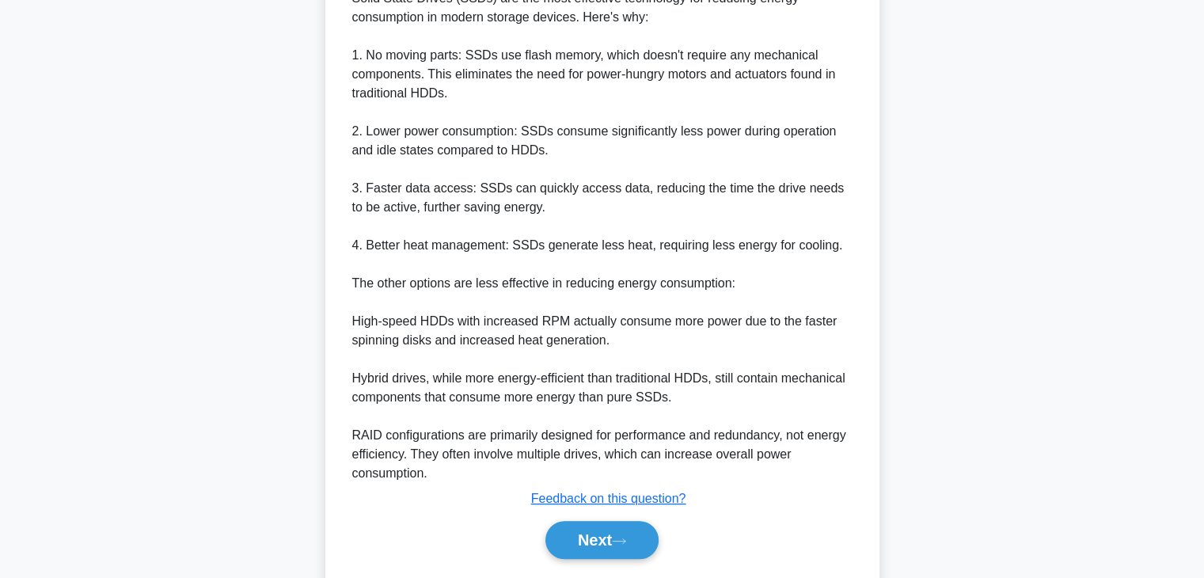
scroll to position [484, 0]
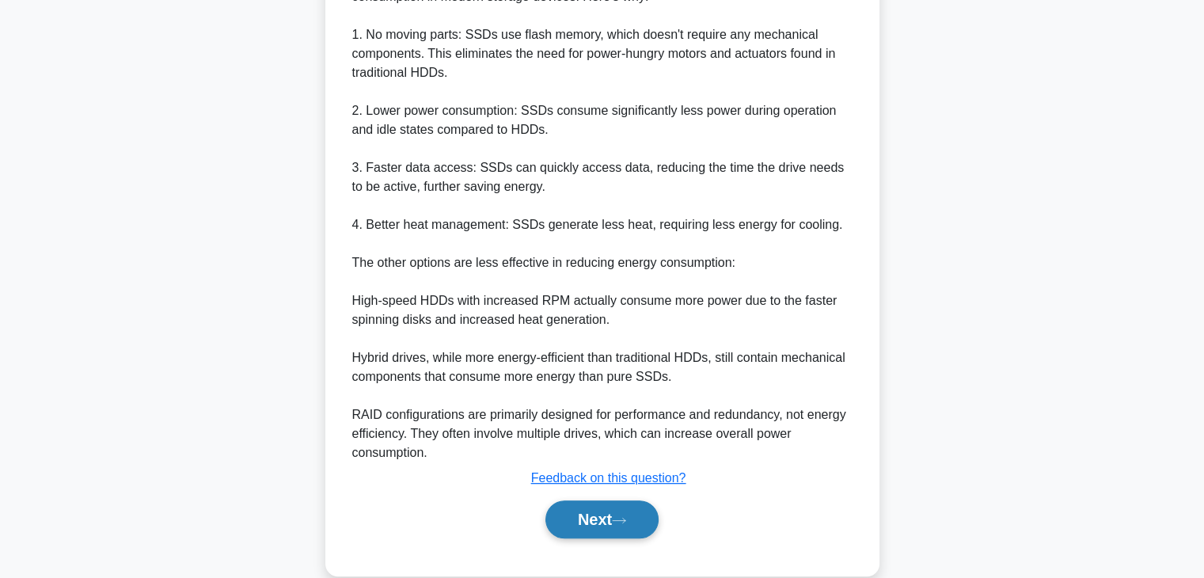
click at [605, 529] on button "Next" at bounding box center [601, 519] width 113 height 38
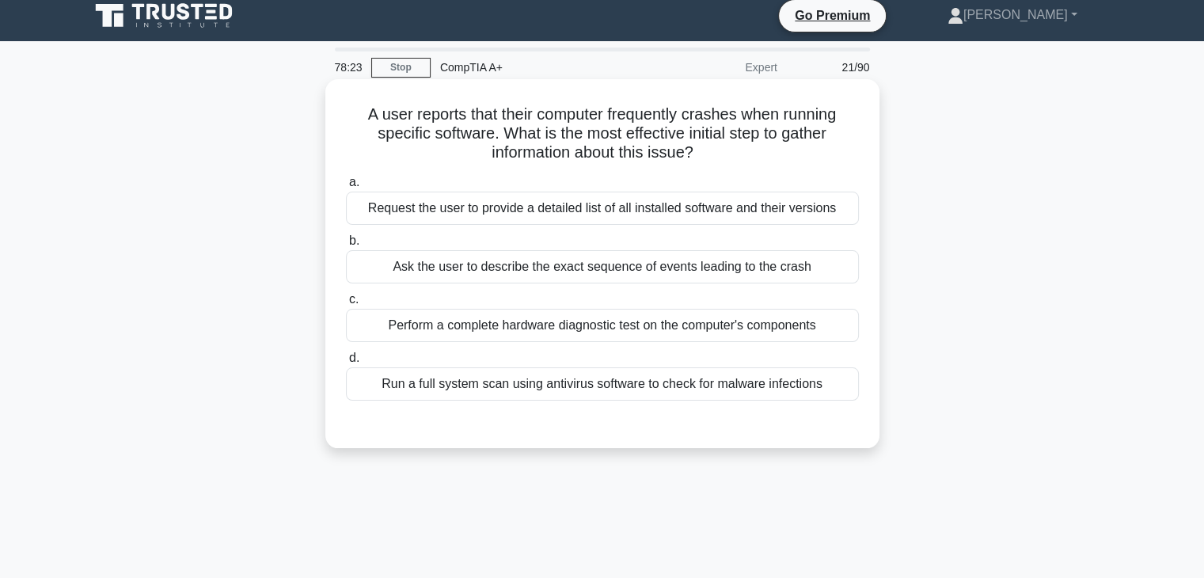
scroll to position [9, 0]
click at [581, 269] on div "Ask the user to describe the exact sequence of events leading to the crash" at bounding box center [602, 266] width 513 height 33
click at [346, 246] on input "b. Ask the user to describe the exact sequence of events leading to the crash" at bounding box center [346, 241] width 0 height 10
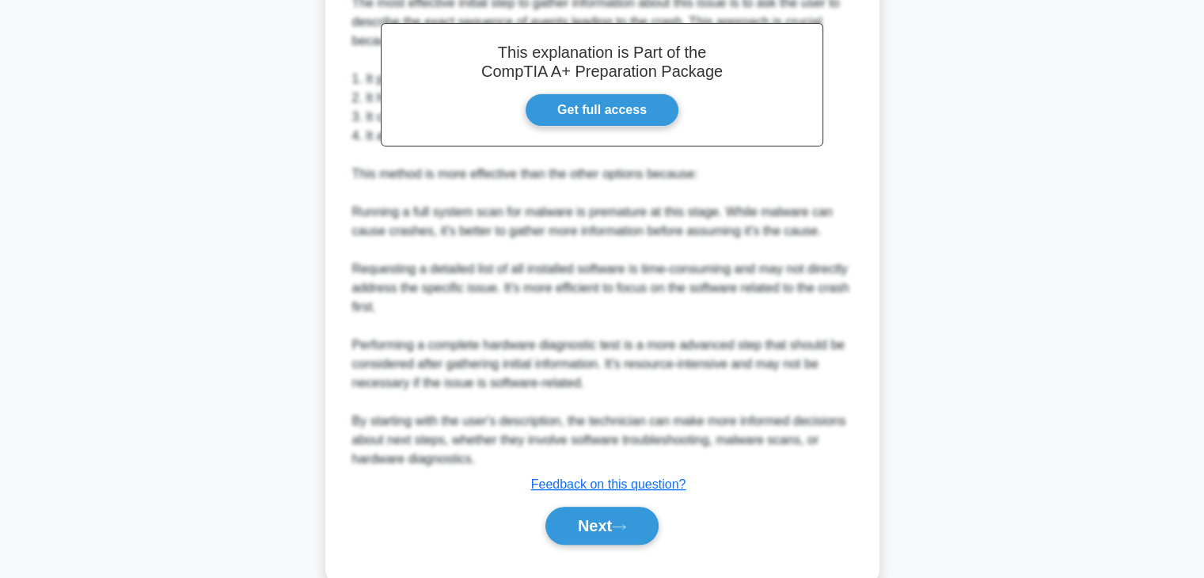
scroll to position [500, 0]
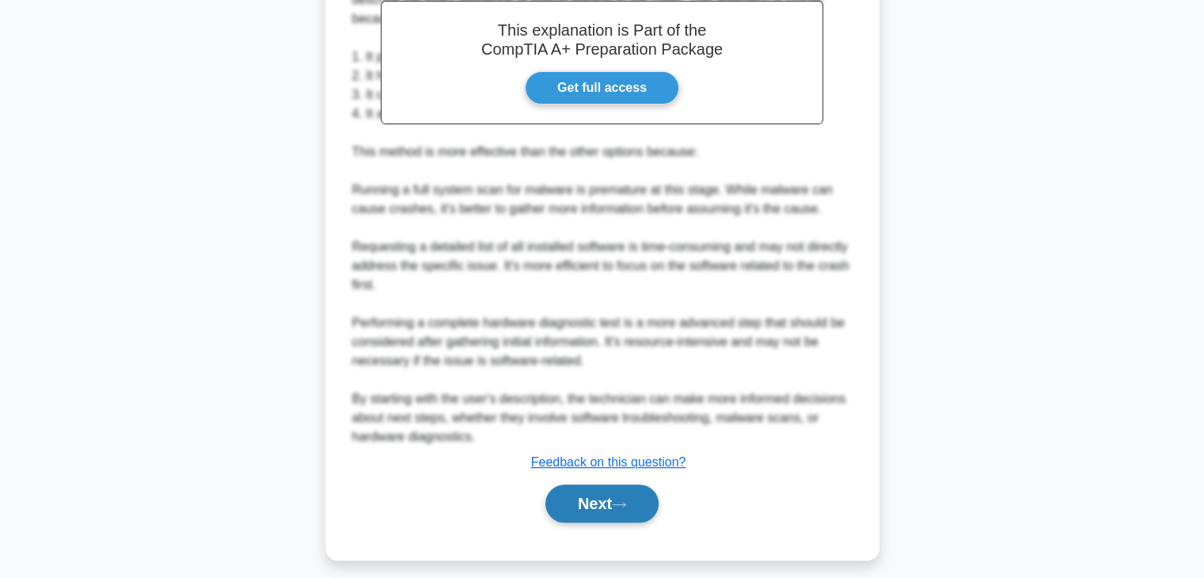
click at [621, 512] on button "Next" at bounding box center [601, 503] width 113 height 38
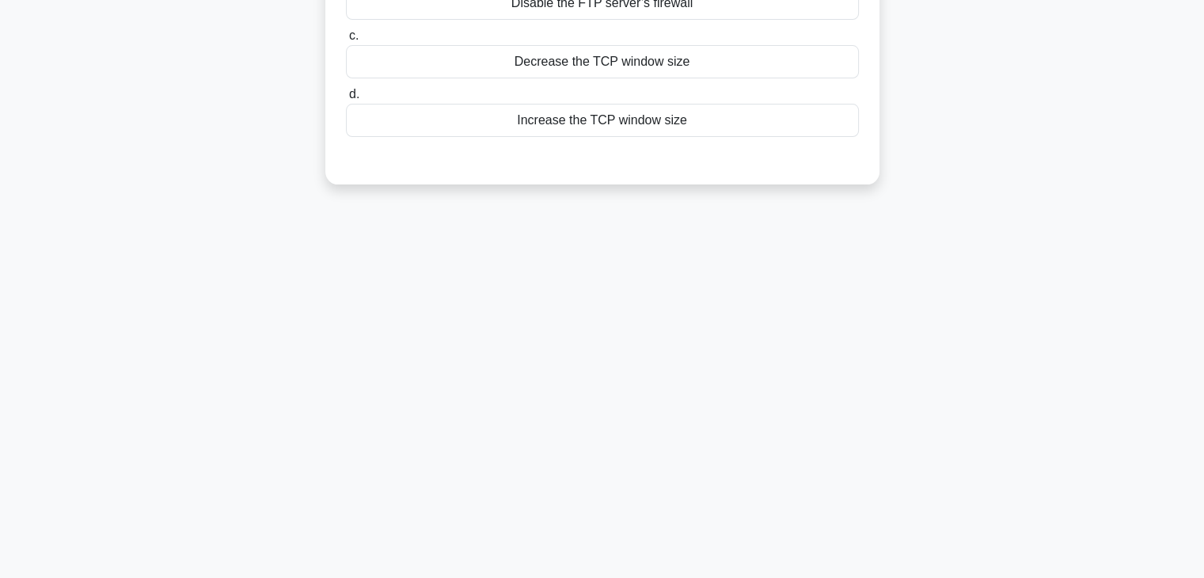
scroll to position [0, 0]
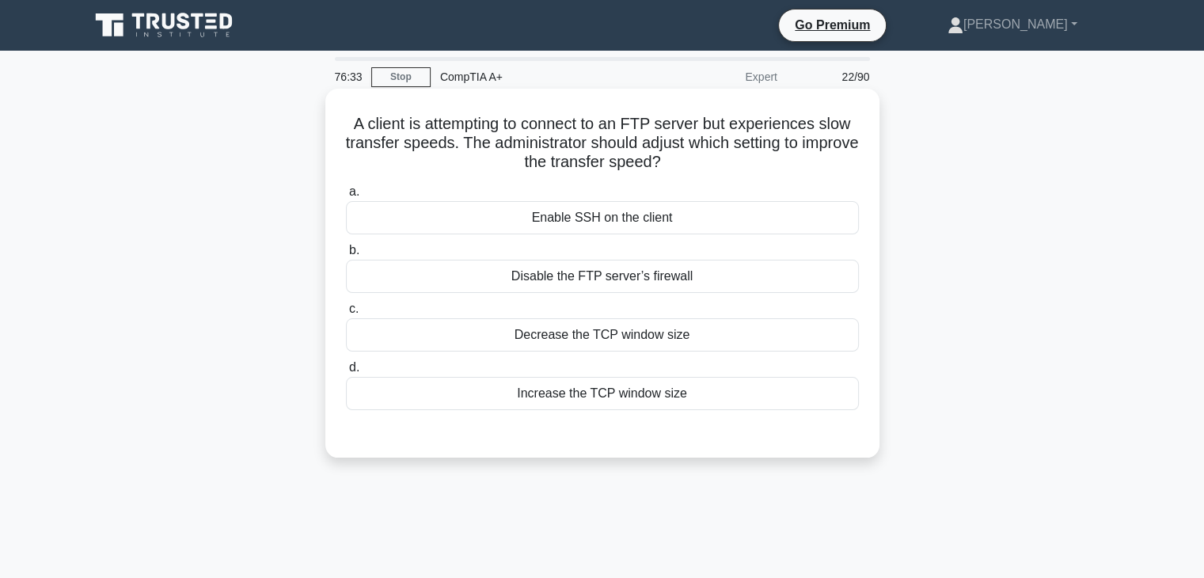
click at [655, 400] on div "Increase the TCP window size" at bounding box center [602, 393] width 513 height 33
click at [346, 373] on input "d. Increase the TCP window size" at bounding box center [346, 367] width 0 height 10
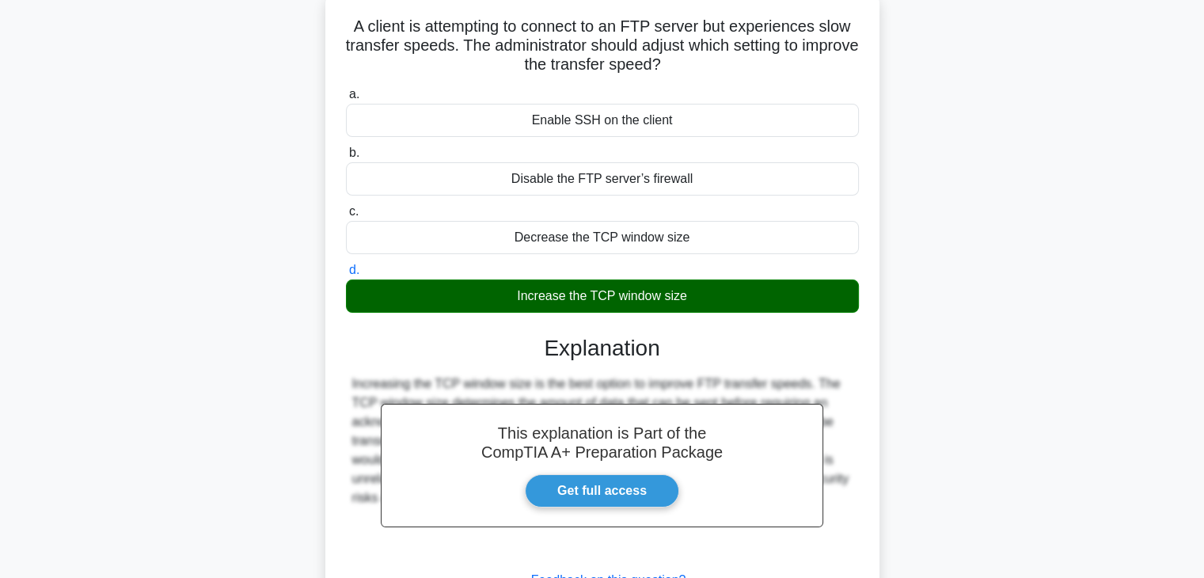
scroll to position [60, 0]
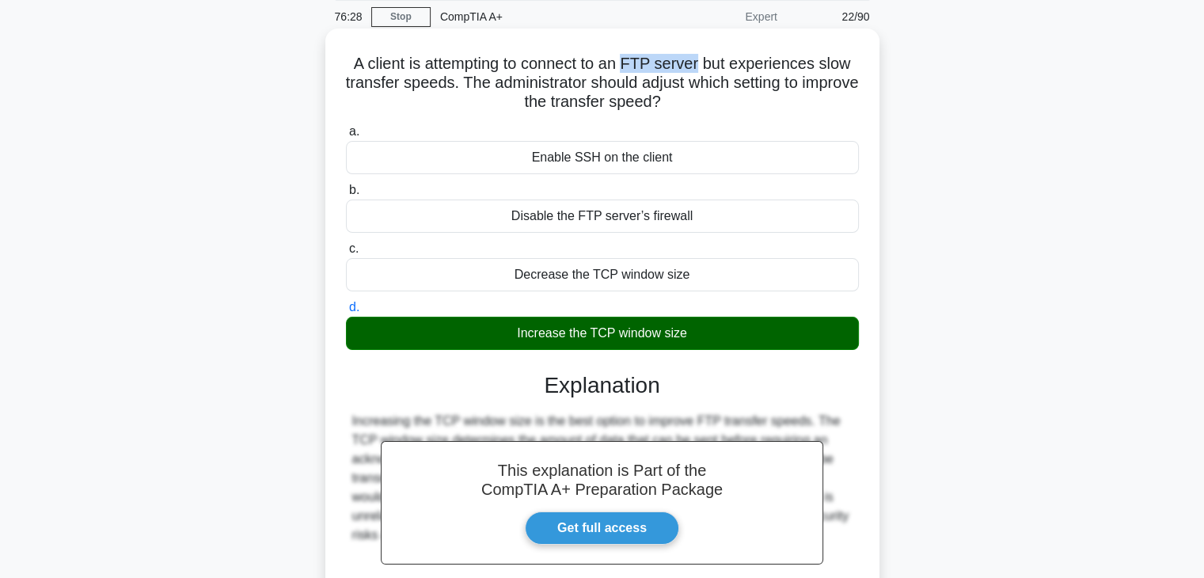
drag, startPoint x: 628, startPoint y: 63, endPoint x: 700, endPoint y: 55, distance: 73.2
click at [700, 55] on h5 "A client is attempting to connect to an FTP server but experiences slow transfe…" at bounding box center [602, 83] width 516 height 59
copy h5 "FTP server"
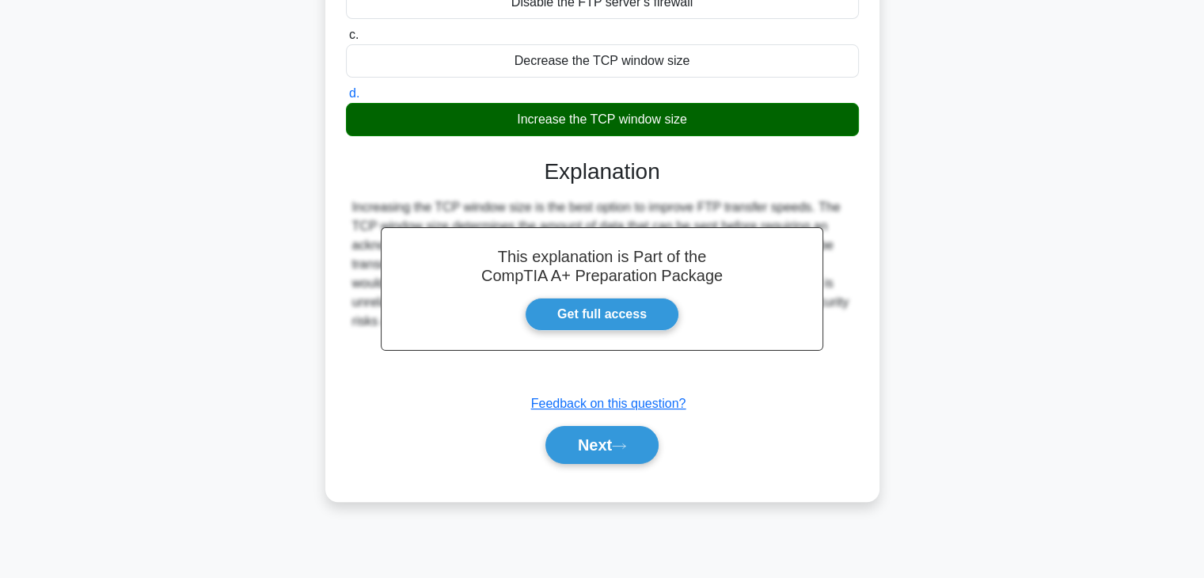
scroll to position [278, 0]
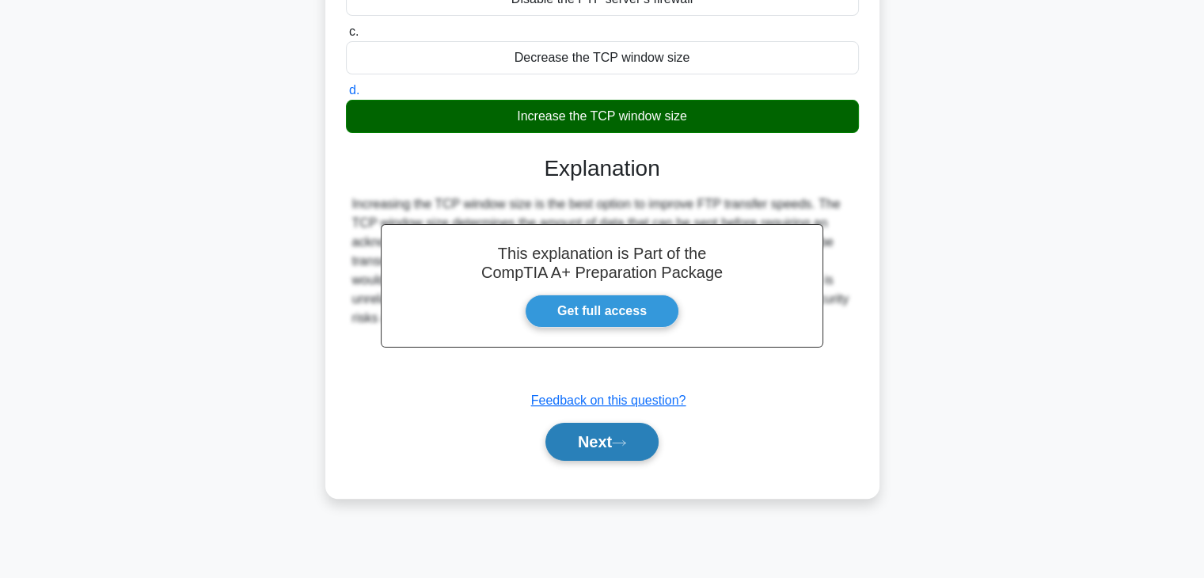
click at [626, 445] on icon at bounding box center [619, 442] width 14 height 9
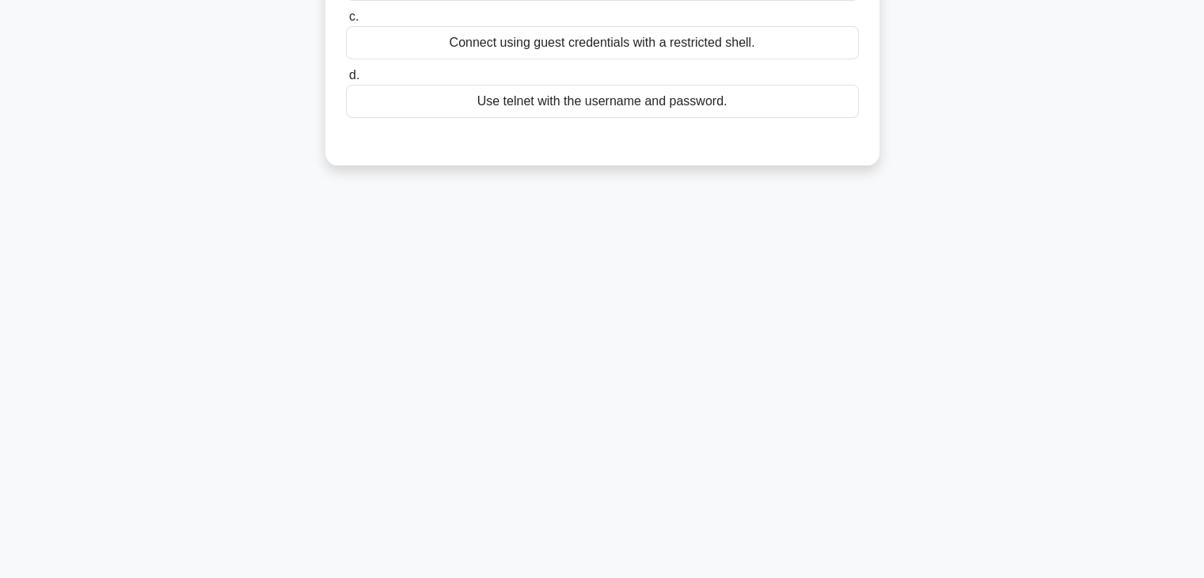
scroll to position [0, 0]
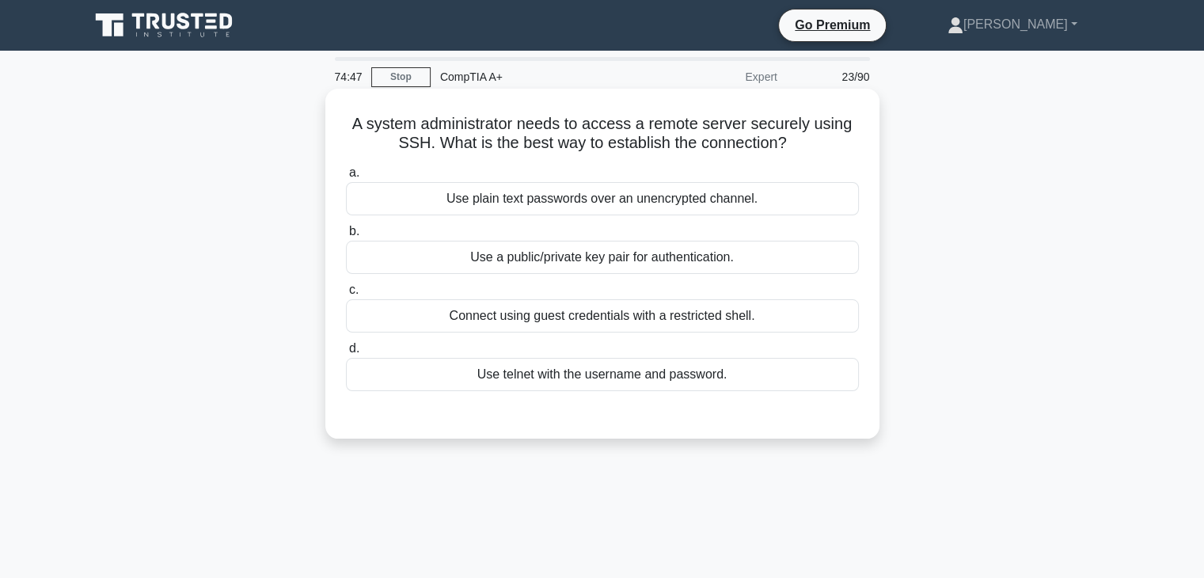
click at [715, 317] on div "Connect using guest credentials with a restricted shell." at bounding box center [602, 315] width 513 height 33
click at [346, 295] on input "c. Connect using guest credentials with a restricted shell." at bounding box center [346, 290] width 0 height 10
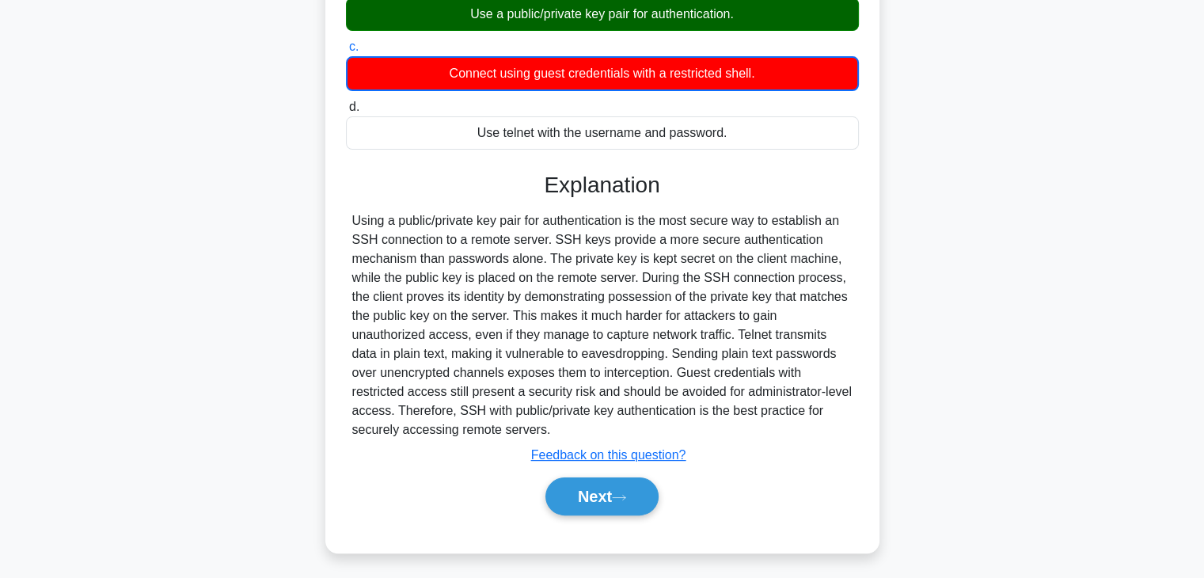
scroll to position [245, 0]
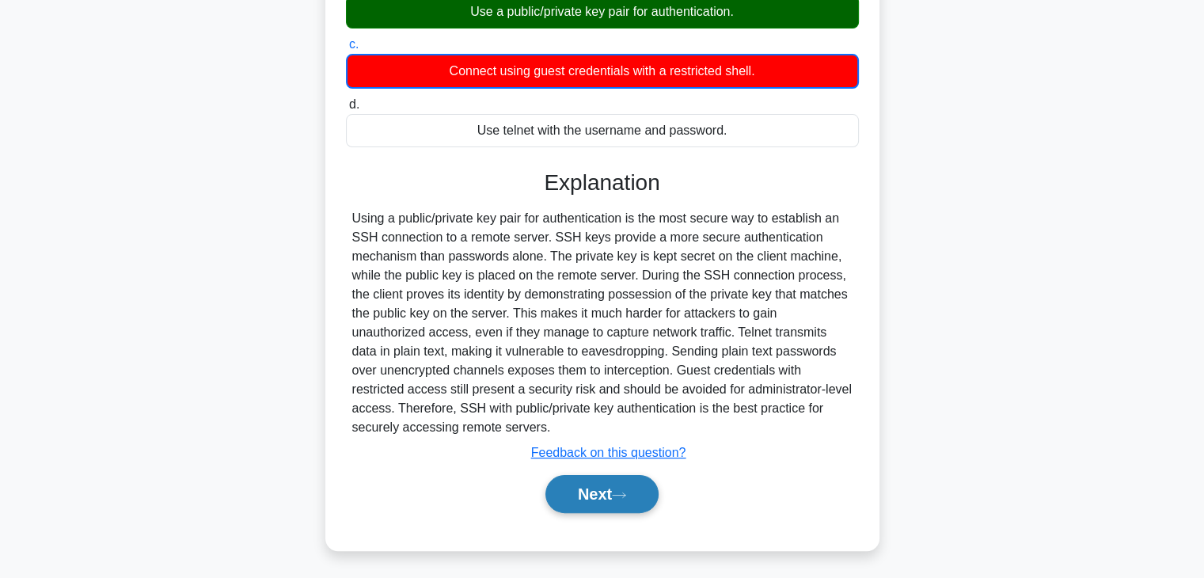
click at [609, 485] on button "Next" at bounding box center [601, 494] width 113 height 38
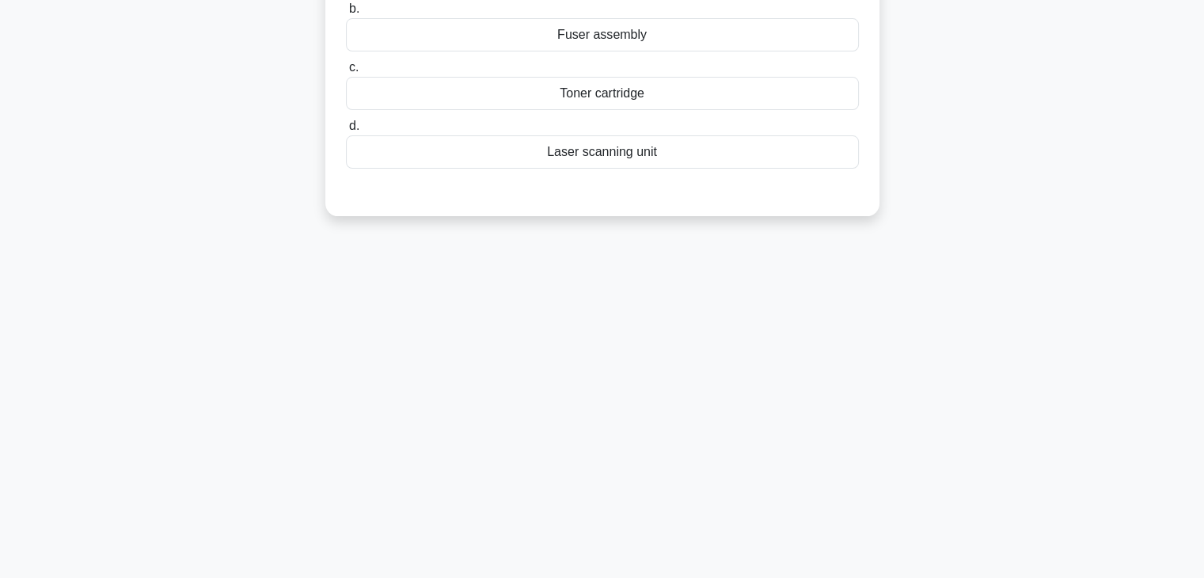
scroll to position [0, 0]
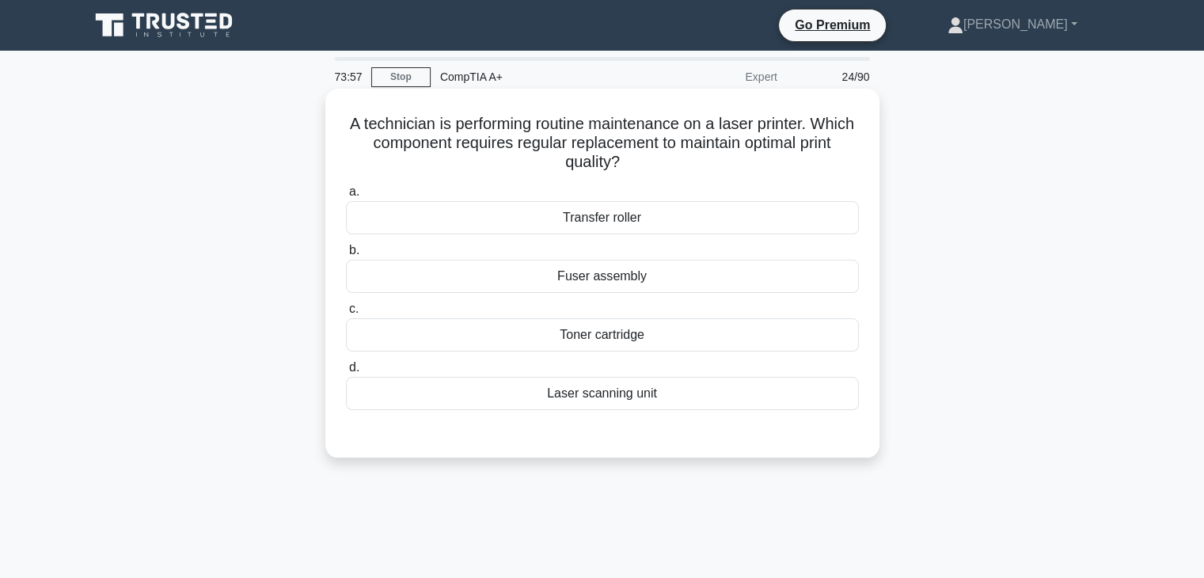
click at [646, 332] on div "Toner cartridge" at bounding box center [602, 334] width 513 height 33
click at [346, 314] on input "c. Toner cartridge" at bounding box center [346, 309] width 0 height 10
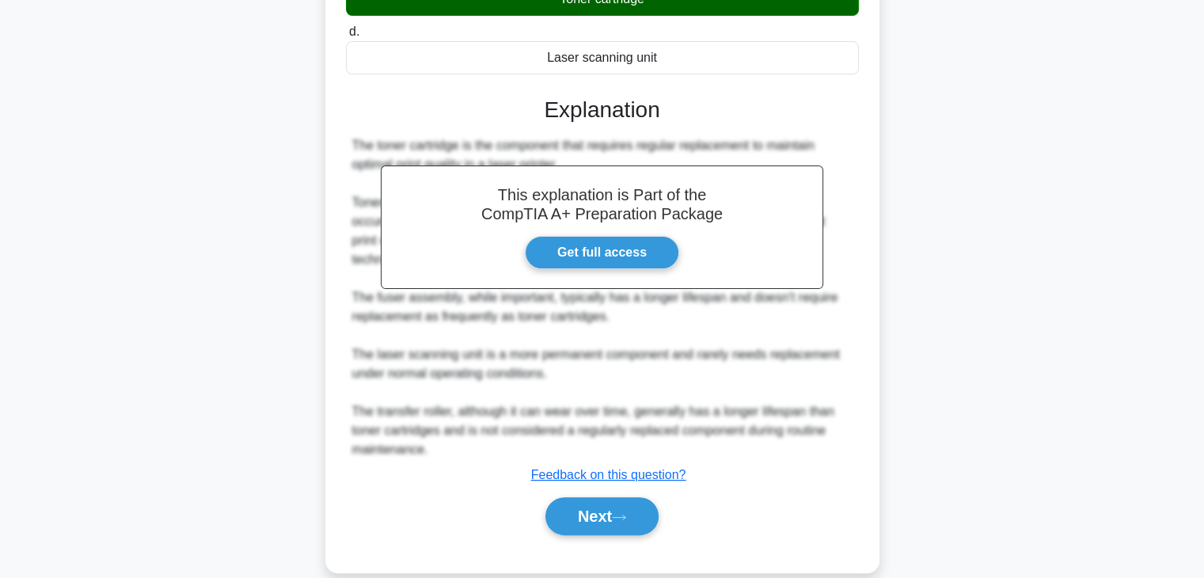
scroll to position [340, 0]
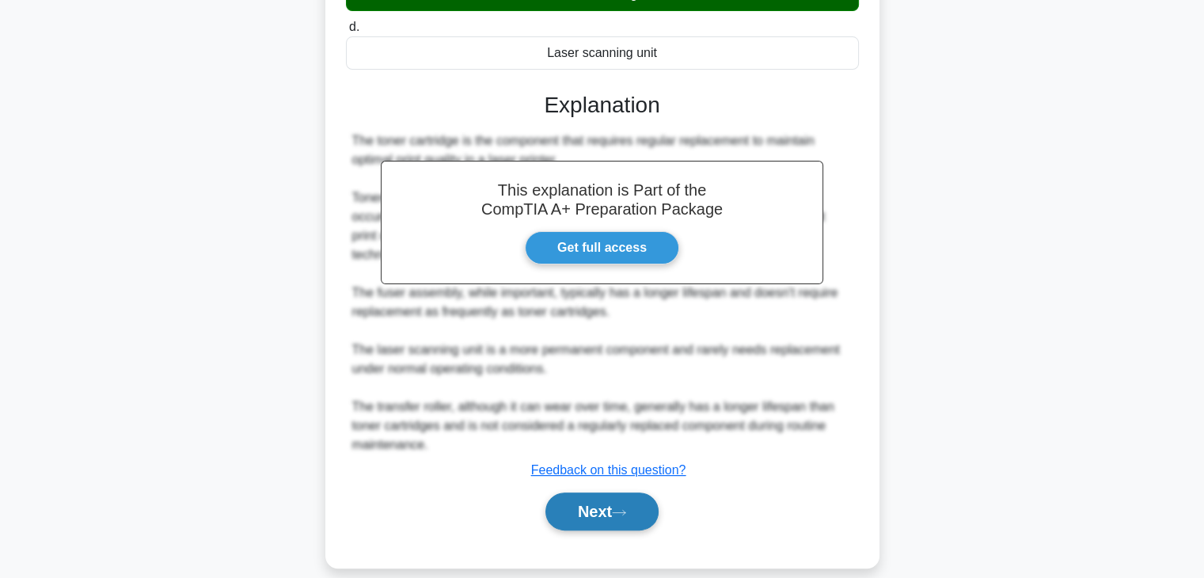
click at [589, 508] on button "Next" at bounding box center [601, 511] width 113 height 38
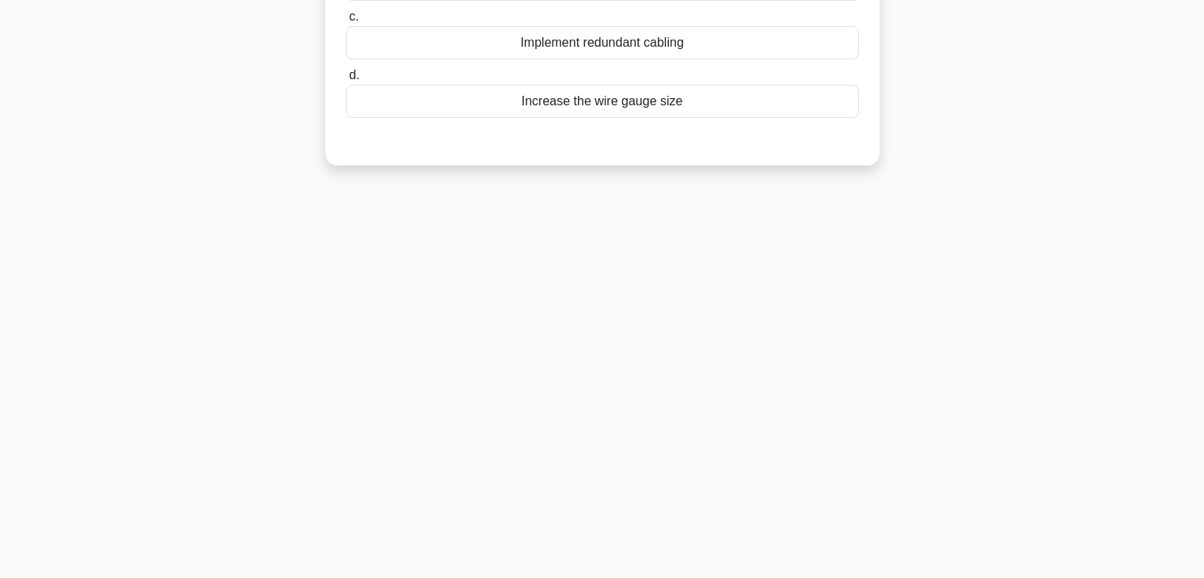
scroll to position [0, 0]
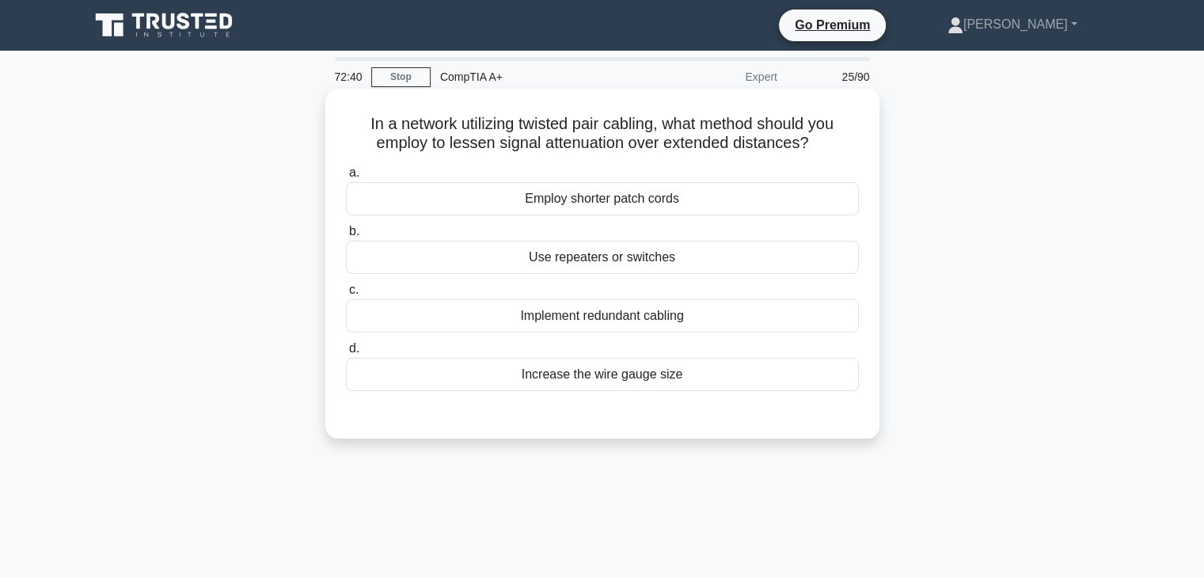
click at [544, 320] on div "Implement redundant cabling" at bounding box center [602, 315] width 513 height 33
click at [346, 295] on input "c. Implement redundant cabling" at bounding box center [346, 290] width 0 height 10
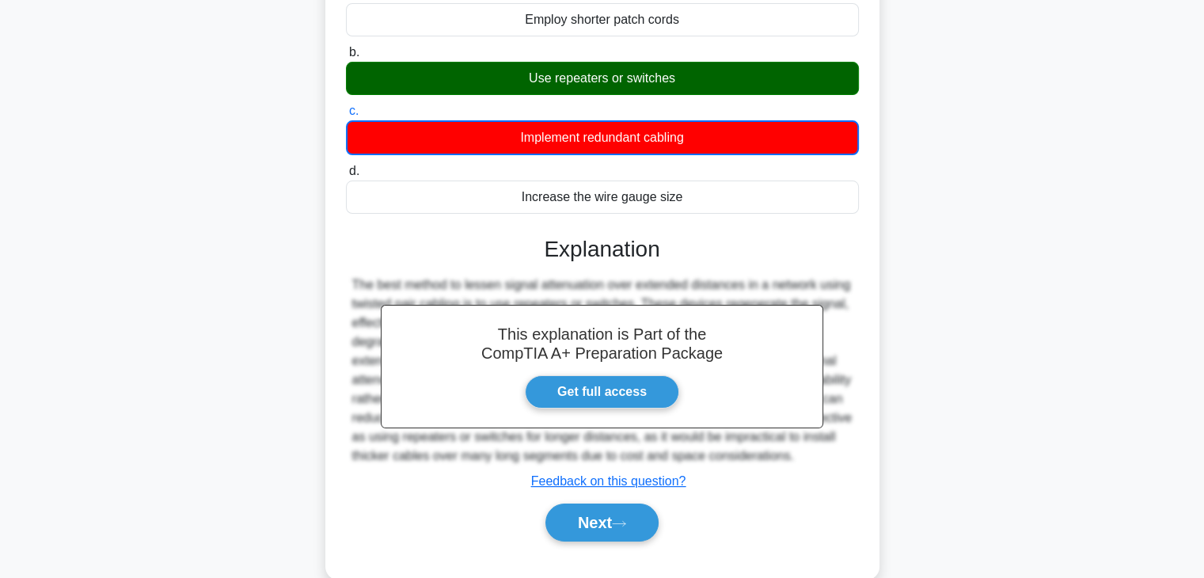
scroll to position [186, 0]
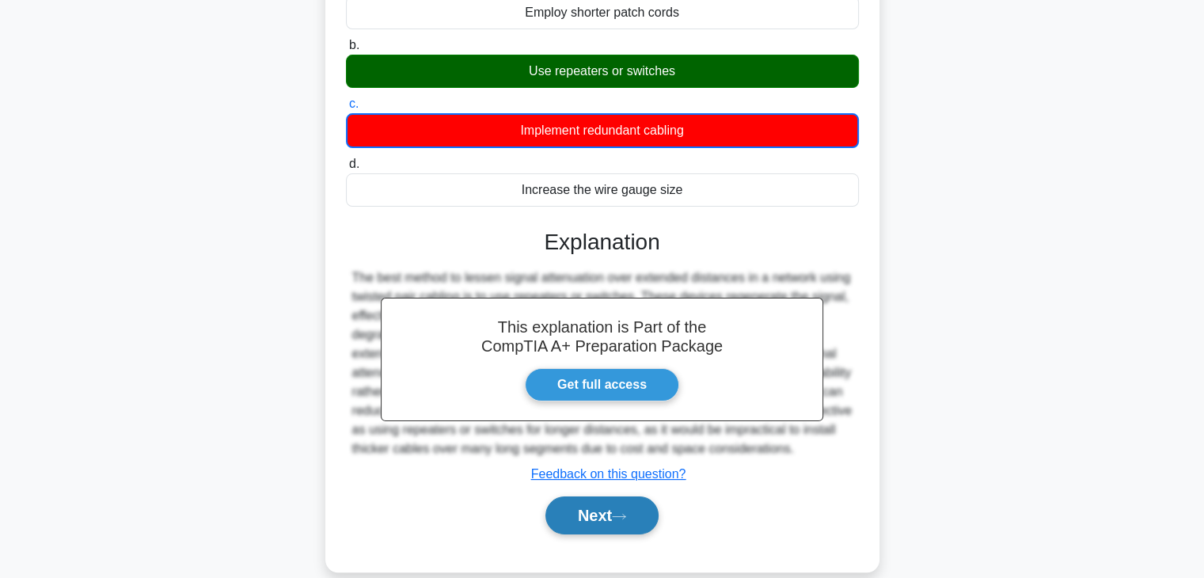
click at [640, 510] on button "Next" at bounding box center [601, 515] width 113 height 38
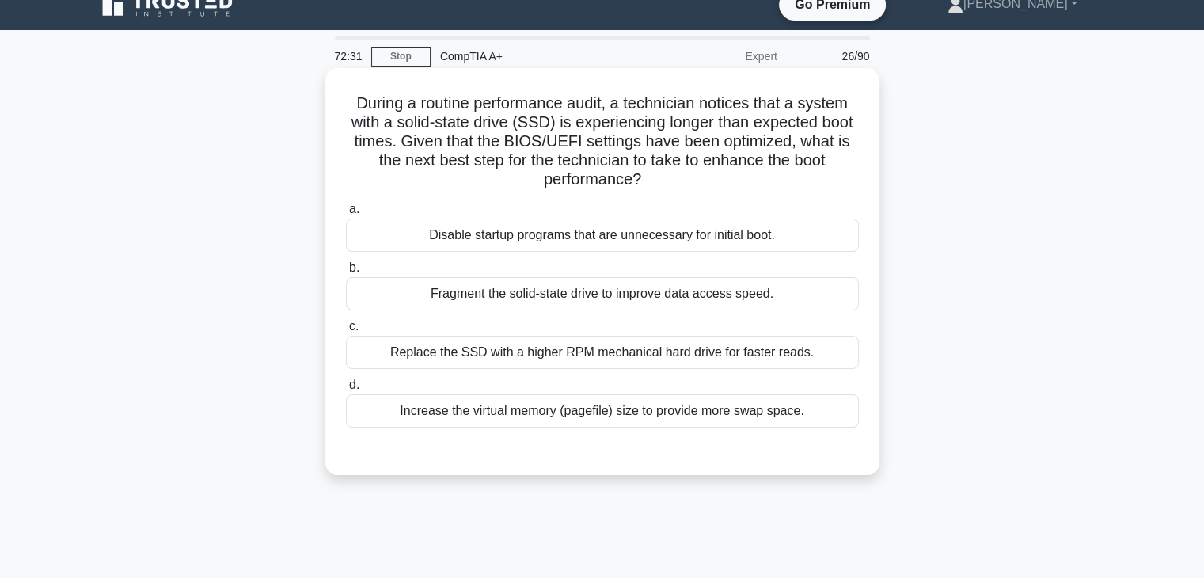
scroll to position [0, 0]
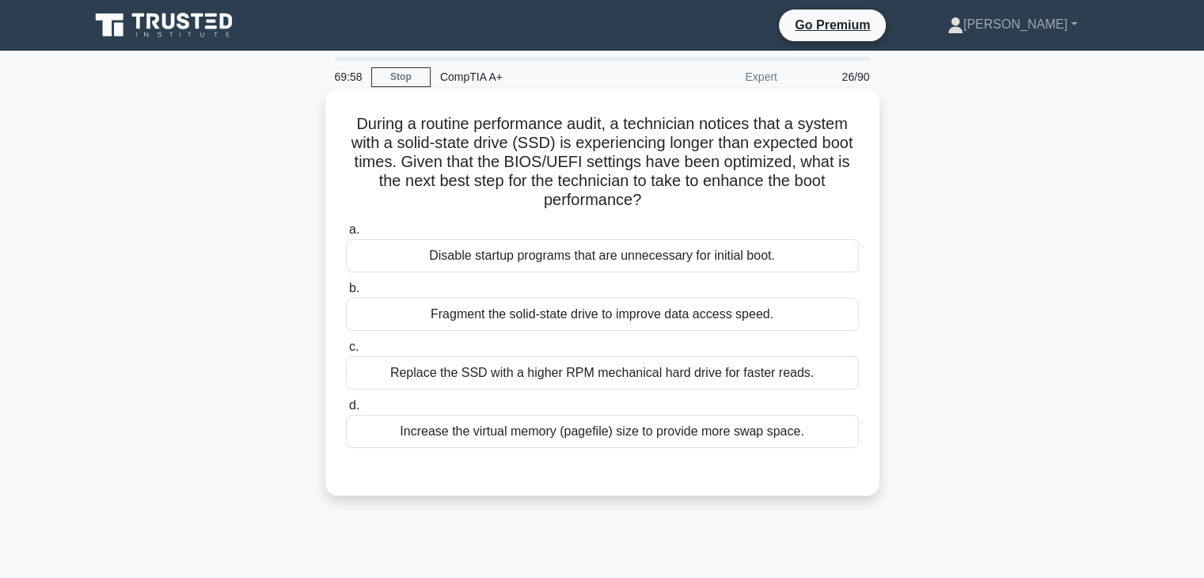
click at [738, 260] on div "Disable startup programs that are unnecessary for initial boot." at bounding box center [602, 255] width 513 height 33
click at [346, 235] on input "a. Disable startup programs that are unnecessary for initial boot." at bounding box center [346, 230] width 0 height 10
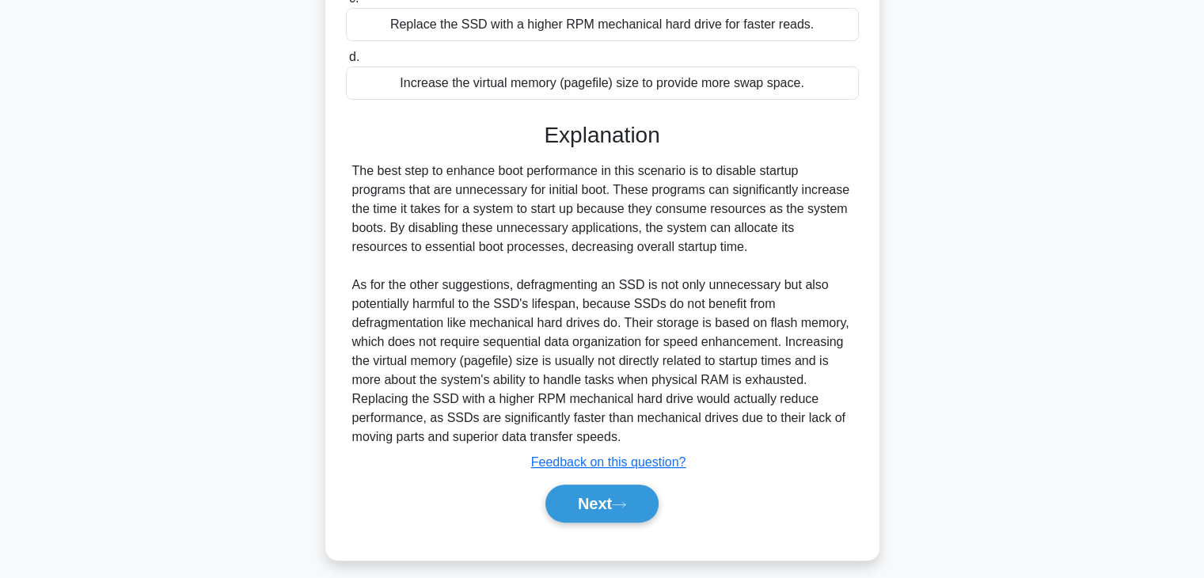
scroll to position [359, 0]
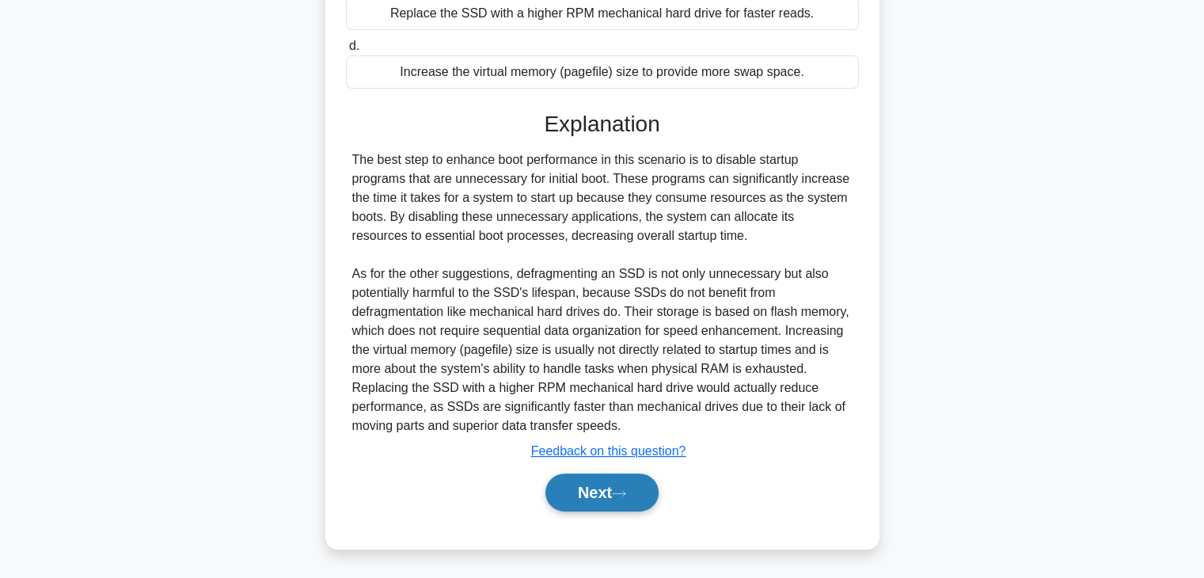
click at [618, 487] on button "Next" at bounding box center [601, 492] width 113 height 38
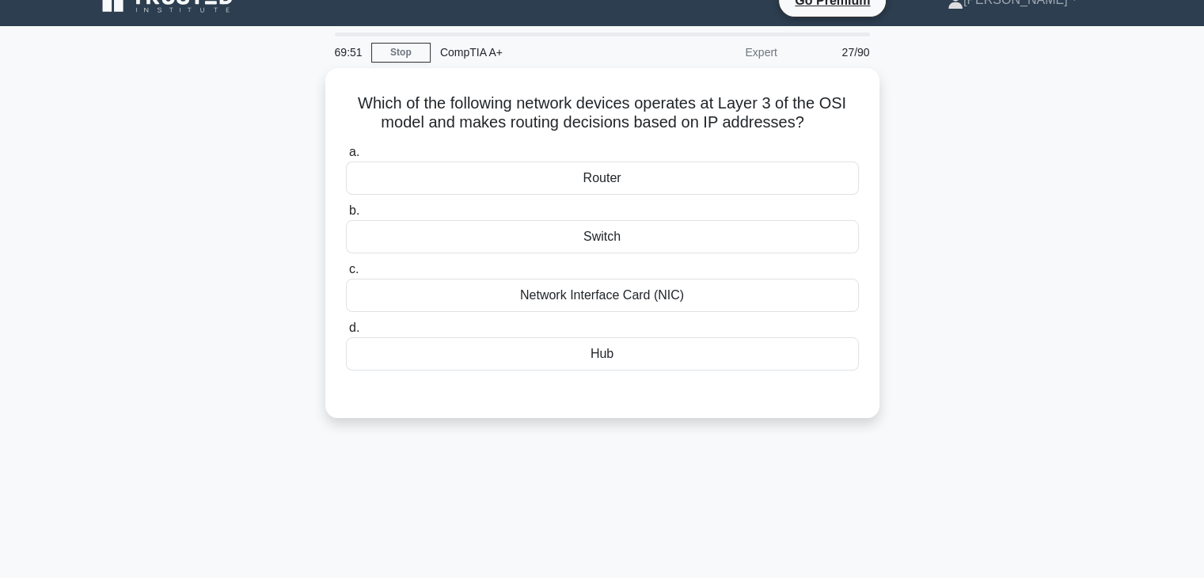
scroll to position [0, 0]
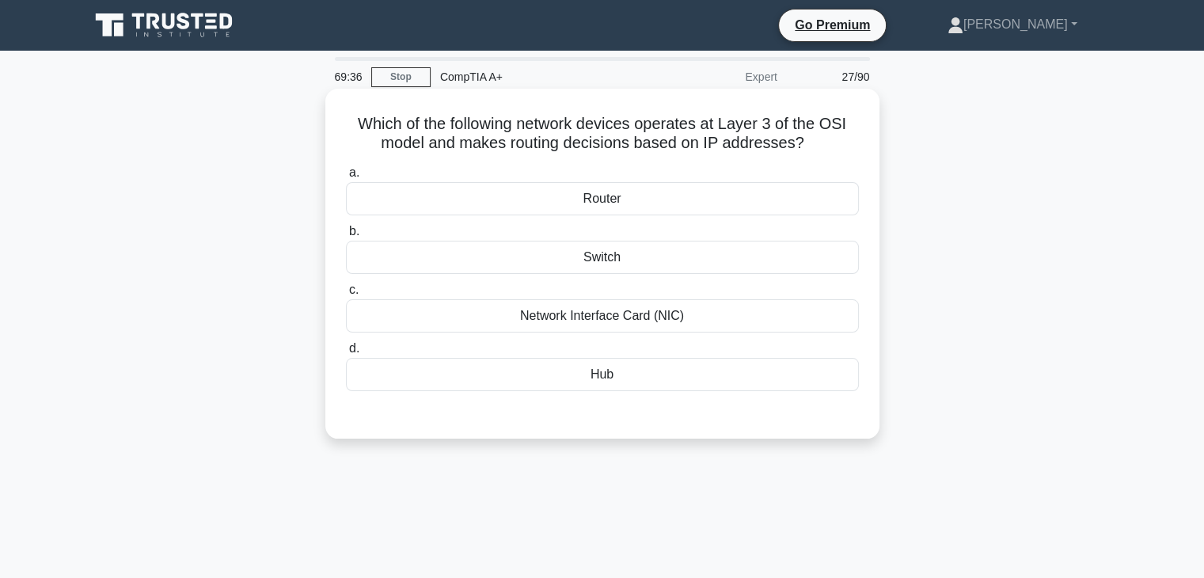
click at [643, 256] on div "Switch" at bounding box center [602, 257] width 513 height 33
click at [346, 237] on input "b. Switch" at bounding box center [346, 231] width 0 height 10
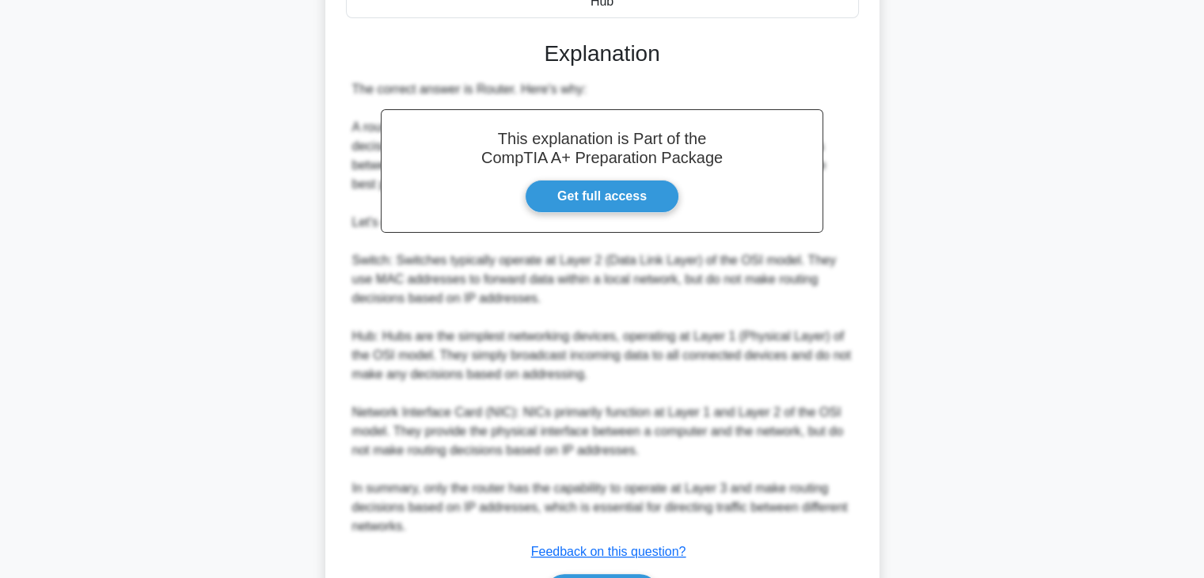
scroll to position [443, 0]
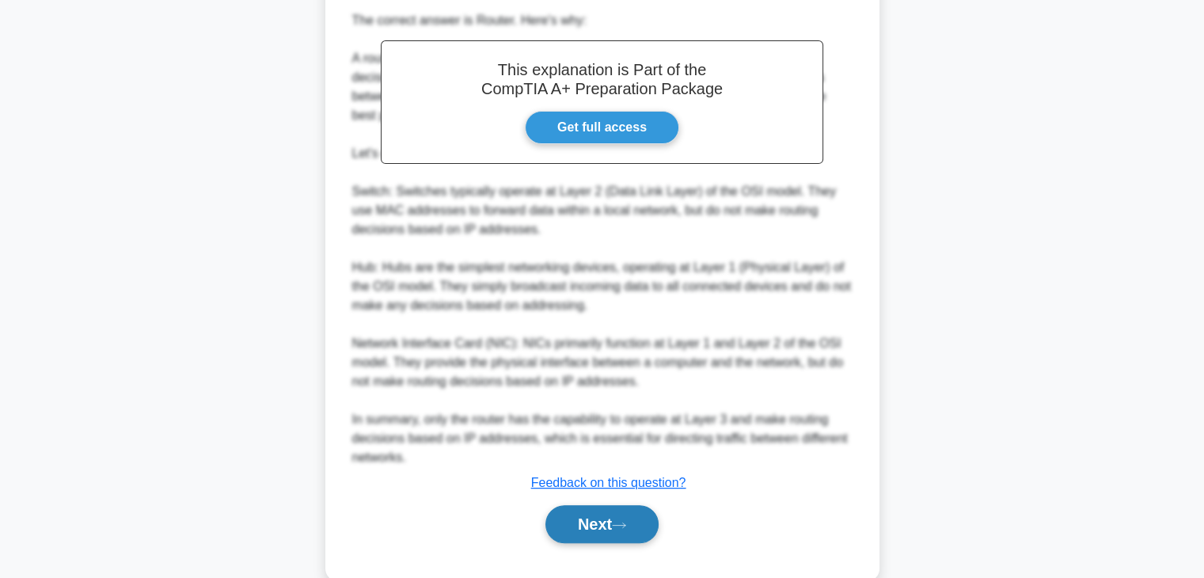
click at [608, 516] on button "Next" at bounding box center [601, 524] width 113 height 38
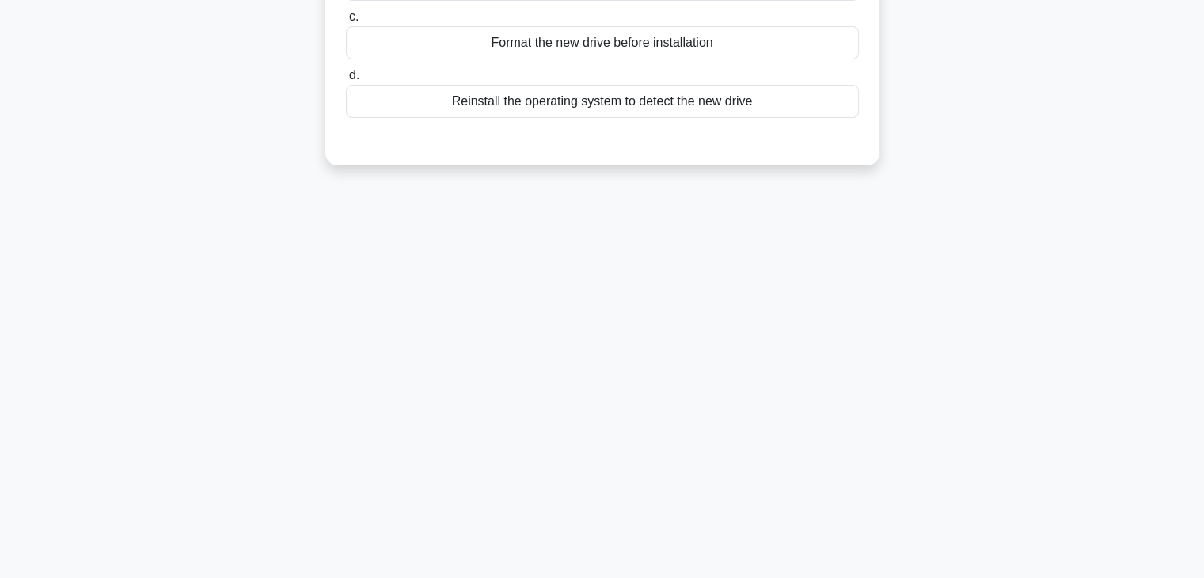
scroll to position [0, 0]
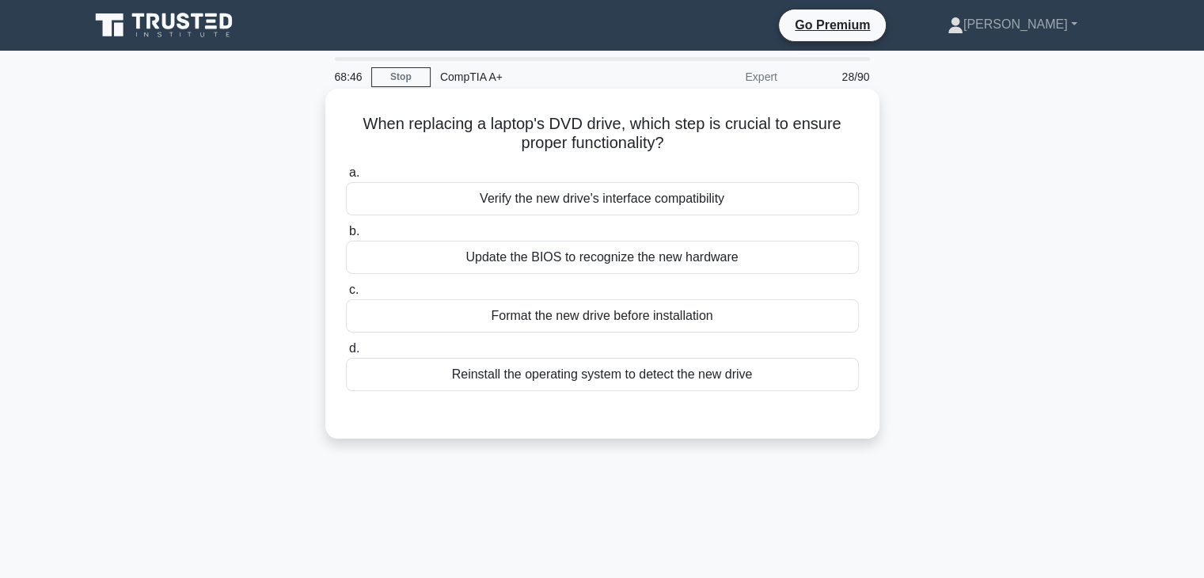
click at [445, 200] on div "Verify the new drive's interface compatibility" at bounding box center [602, 198] width 513 height 33
click at [346, 178] on input "a. Verify the new drive's interface compatibility" at bounding box center [346, 173] width 0 height 10
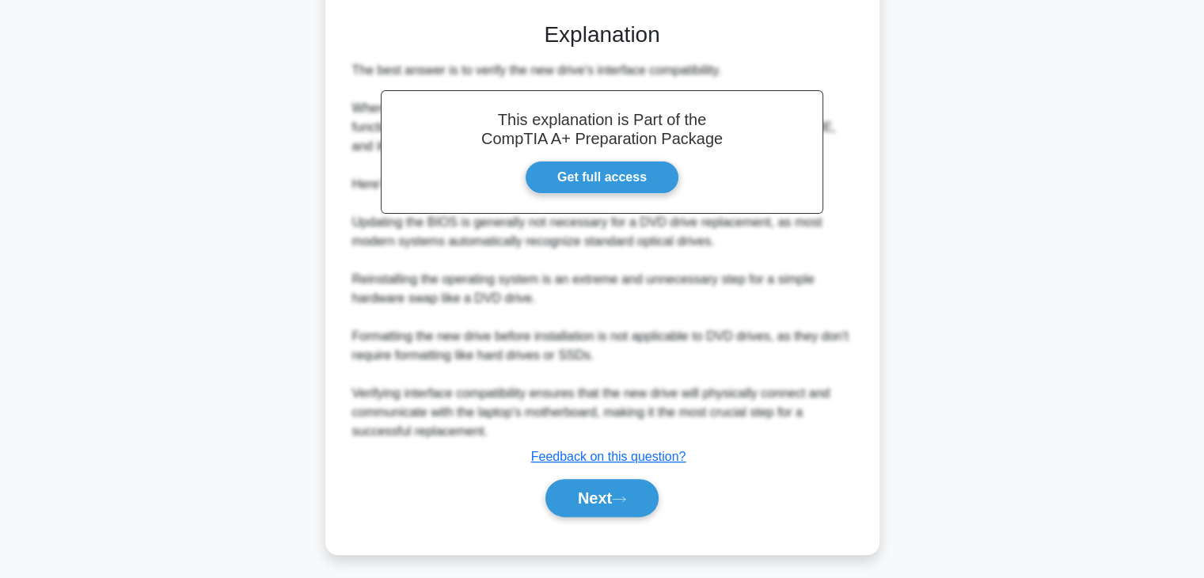
scroll to position [397, 0]
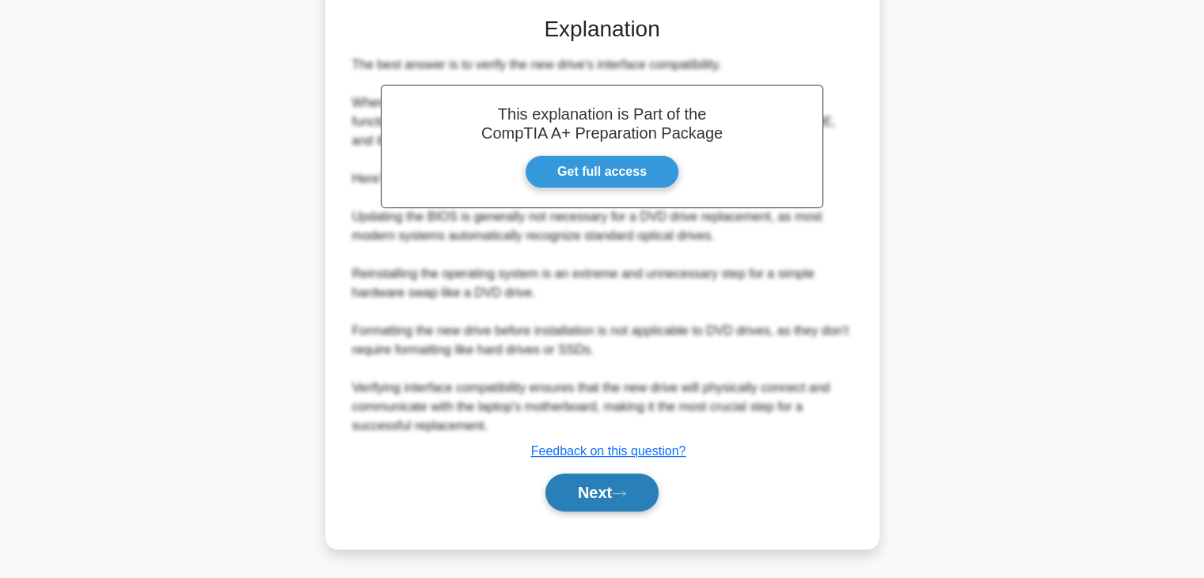
click at [644, 499] on button "Next" at bounding box center [601, 492] width 113 height 38
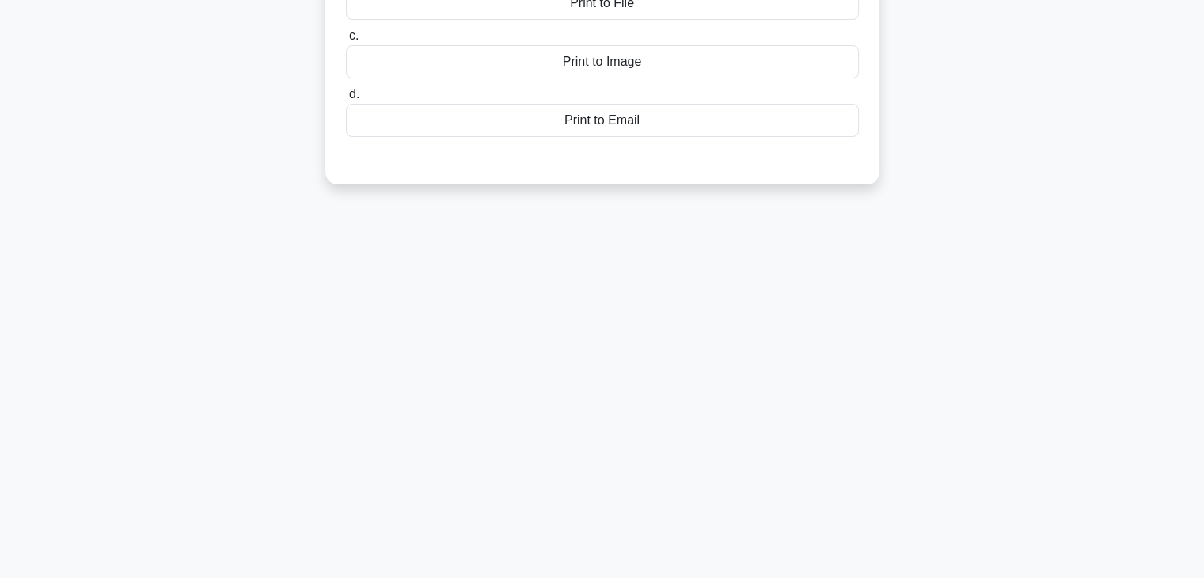
scroll to position [0, 0]
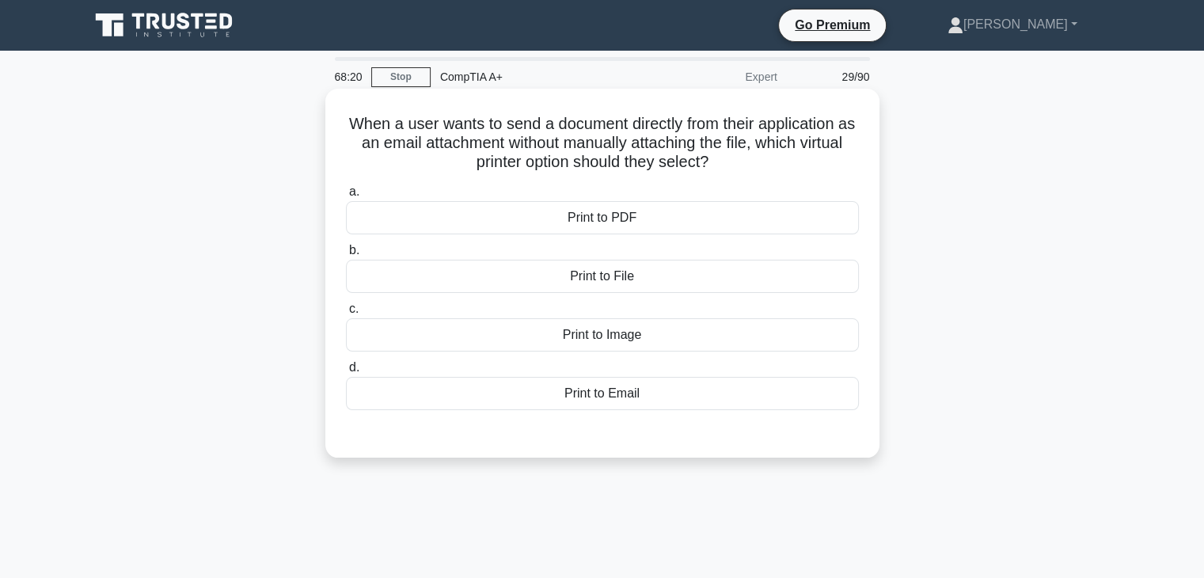
click at [649, 222] on div "Print to PDF" at bounding box center [602, 217] width 513 height 33
click at [346, 197] on input "a. Print to PDF" at bounding box center [346, 192] width 0 height 10
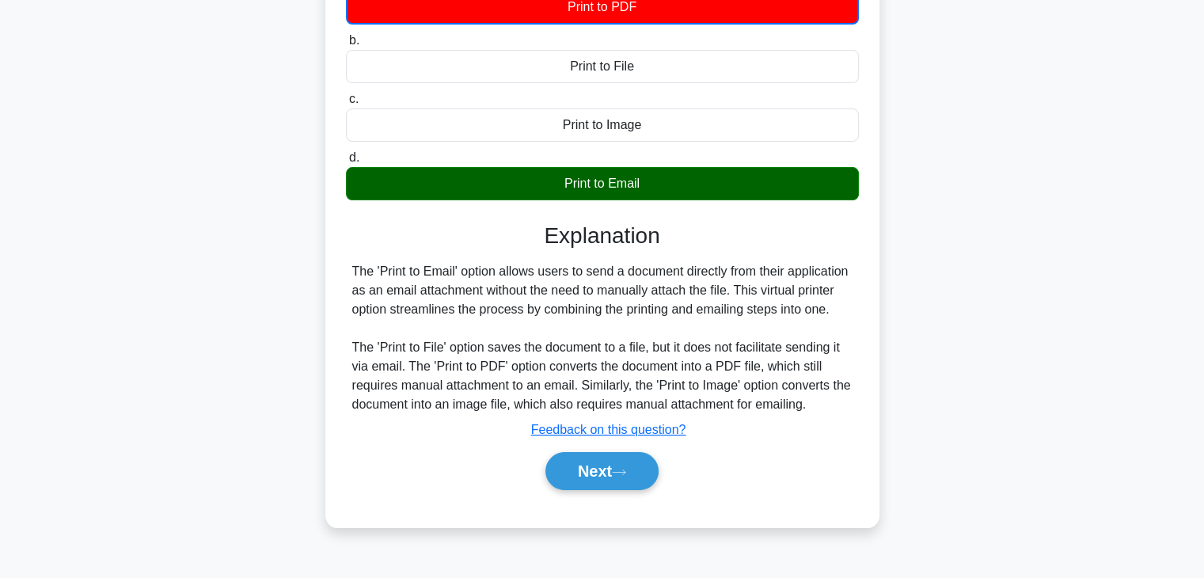
scroll to position [234, 0]
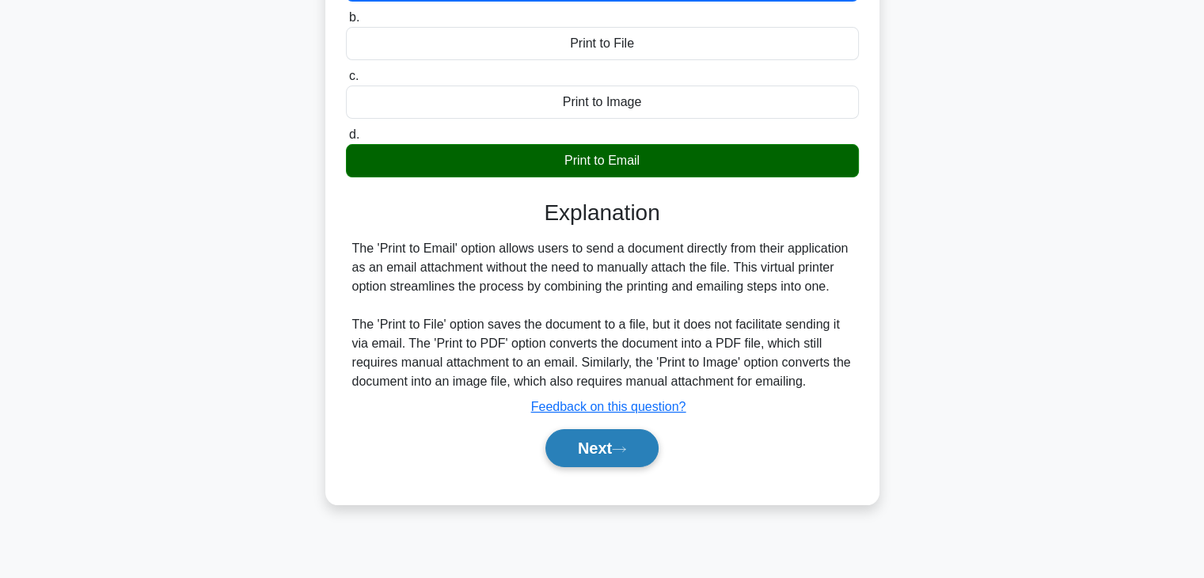
click at [610, 448] on button "Next" at bounding box center [601, 448] width 113 height 38
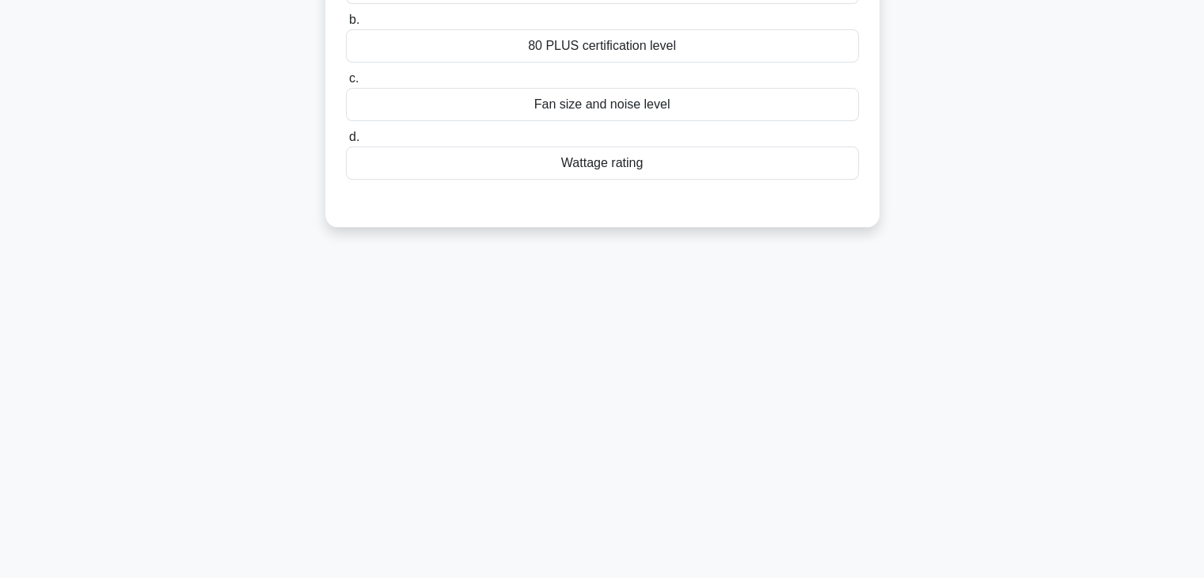
scroll to position [0, 0]
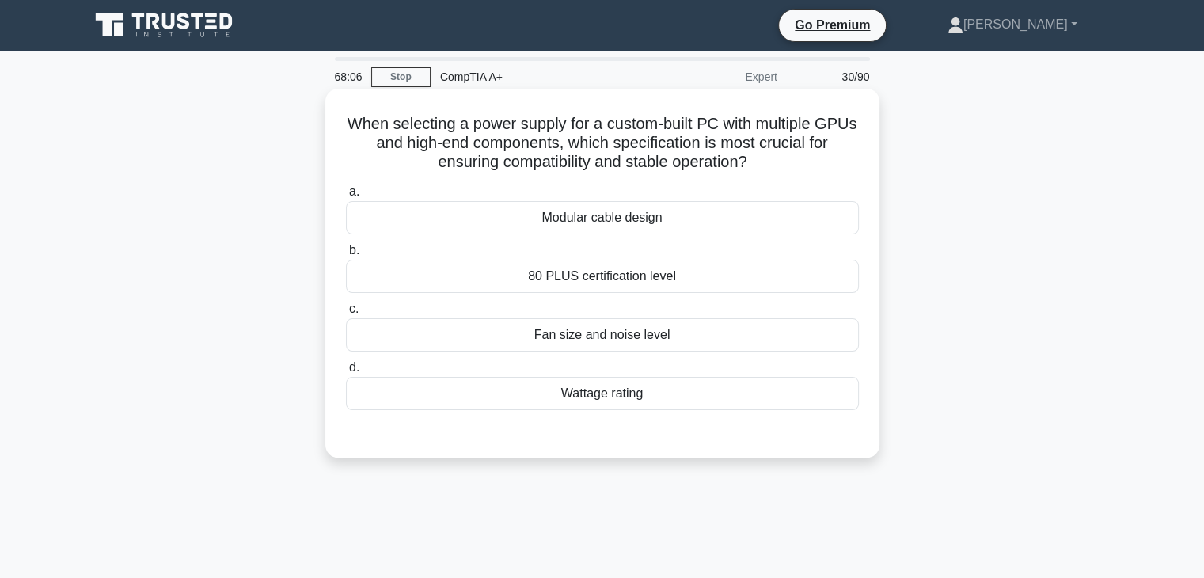
click at [661, 264] on div "80 PLUS certification level" at bounding box center [602, 276] width 513 height 33
click at [346, 256] on input "b. 80 PLUS certification level" at bounding box center [346, 250] width 0 height 10
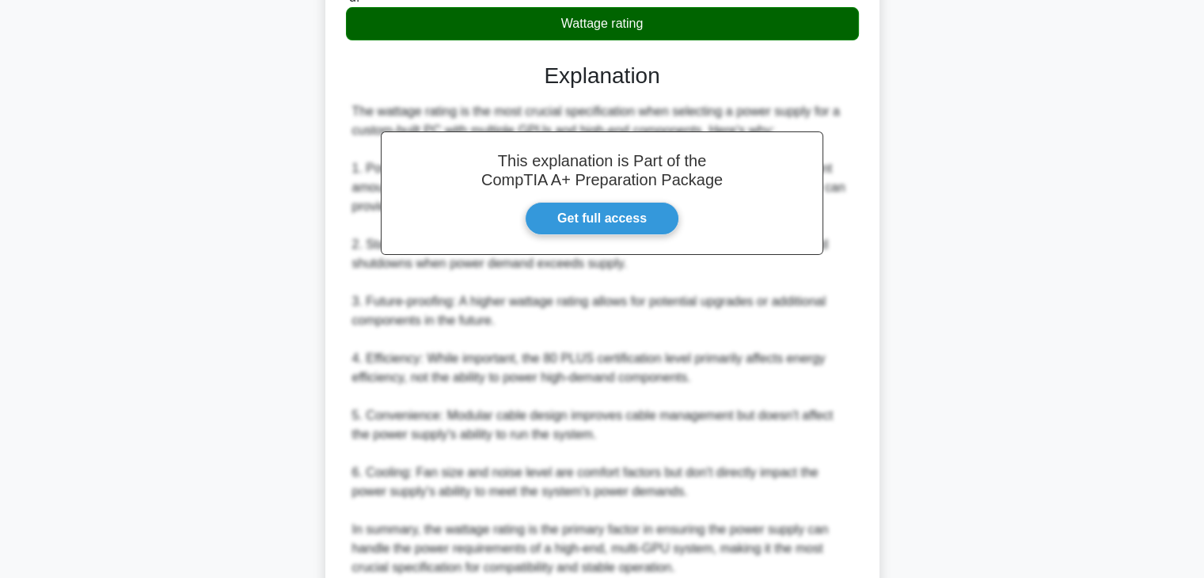
scroll to position [513, 0]
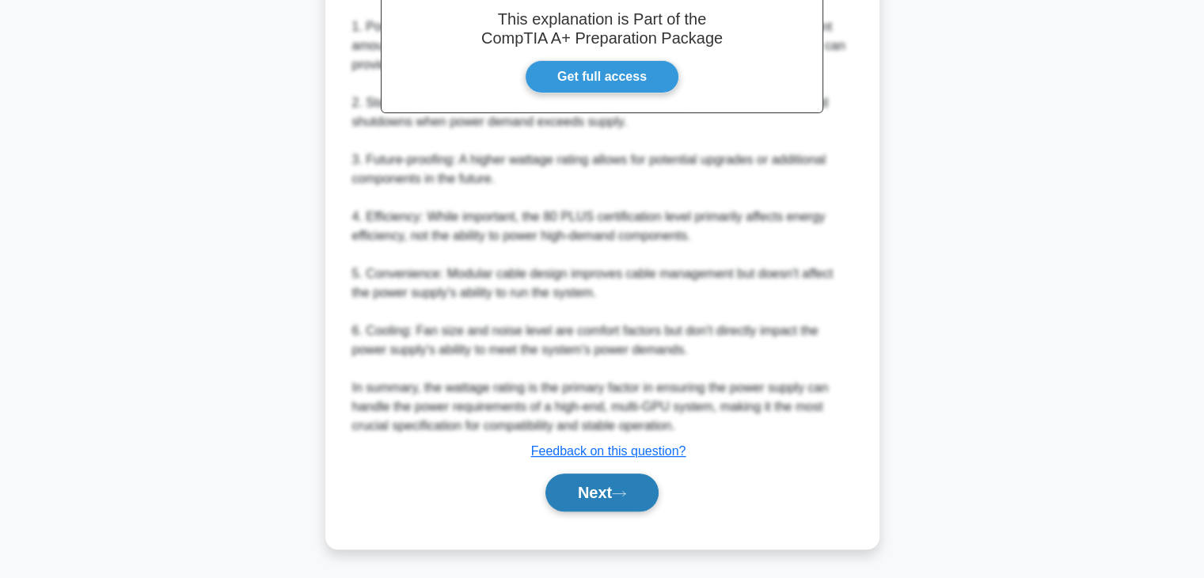
click at [626, 489] on icon at bounding box center [619, 493] width 14 height 9
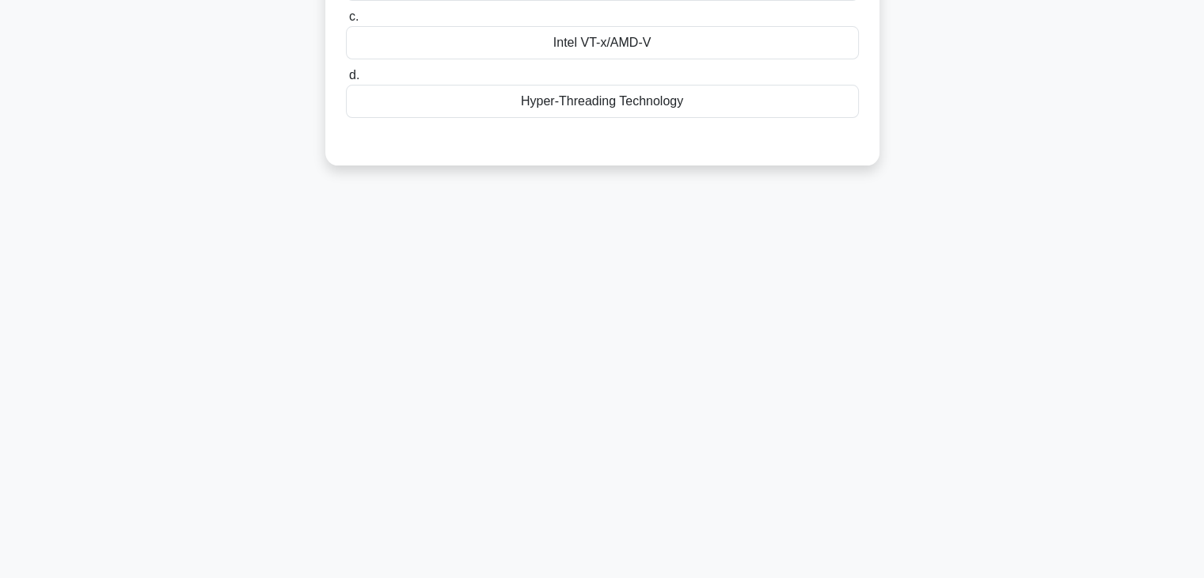
scroll to position [0, 0]
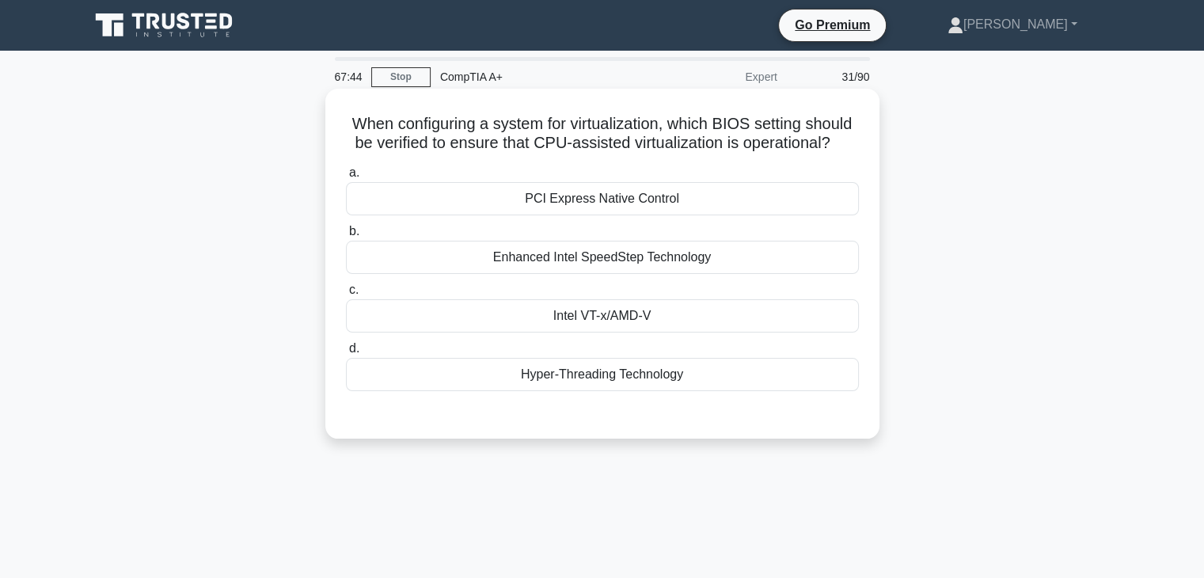
click at [632, 305] on div "Intel VT-x/AMD-V" at bounding box center [602, 315] width 513 height 33
click at [346, 295] on input "c. Intel VT-x/AMD-V" at bounding box center [346, 290] width 0 height 10
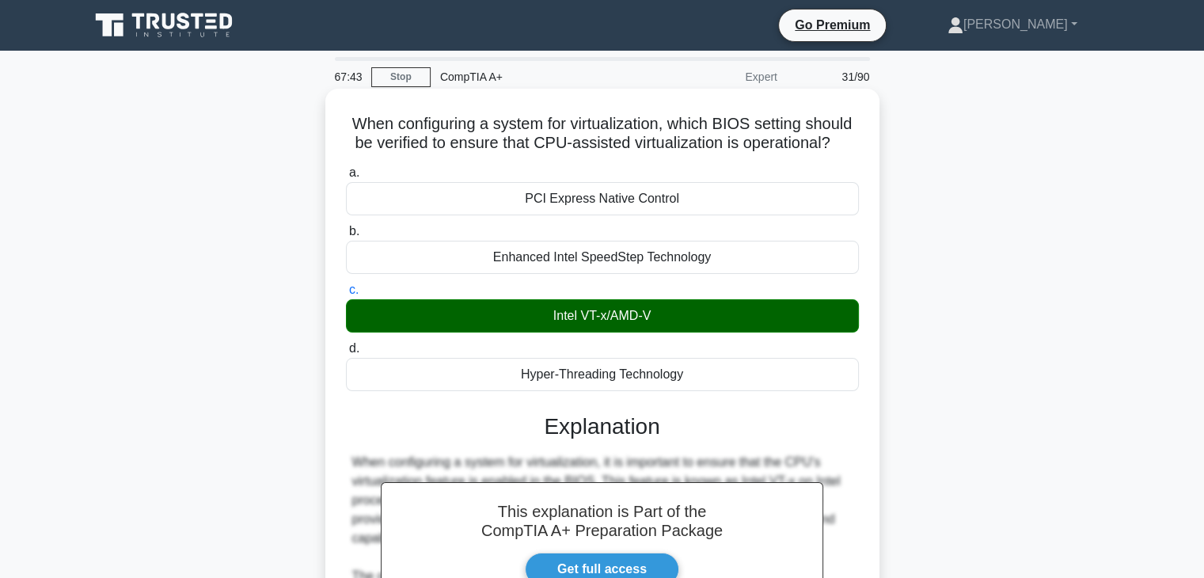
scroll to position [283, 0]
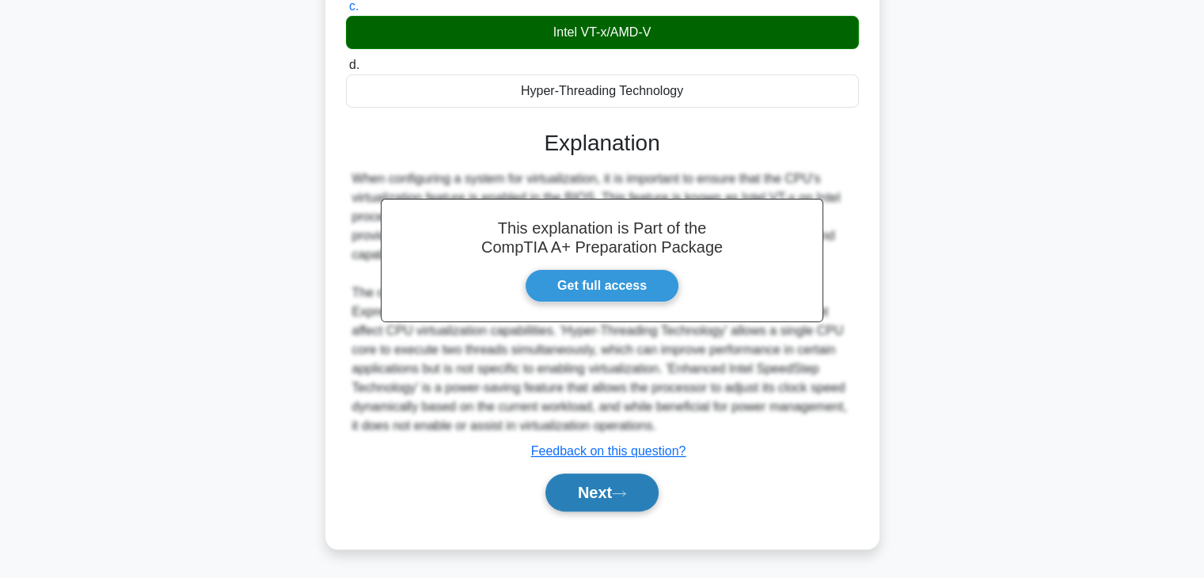
click at [605, 503] on button "Next" at bounding box center [601, 492] width 113 height 38
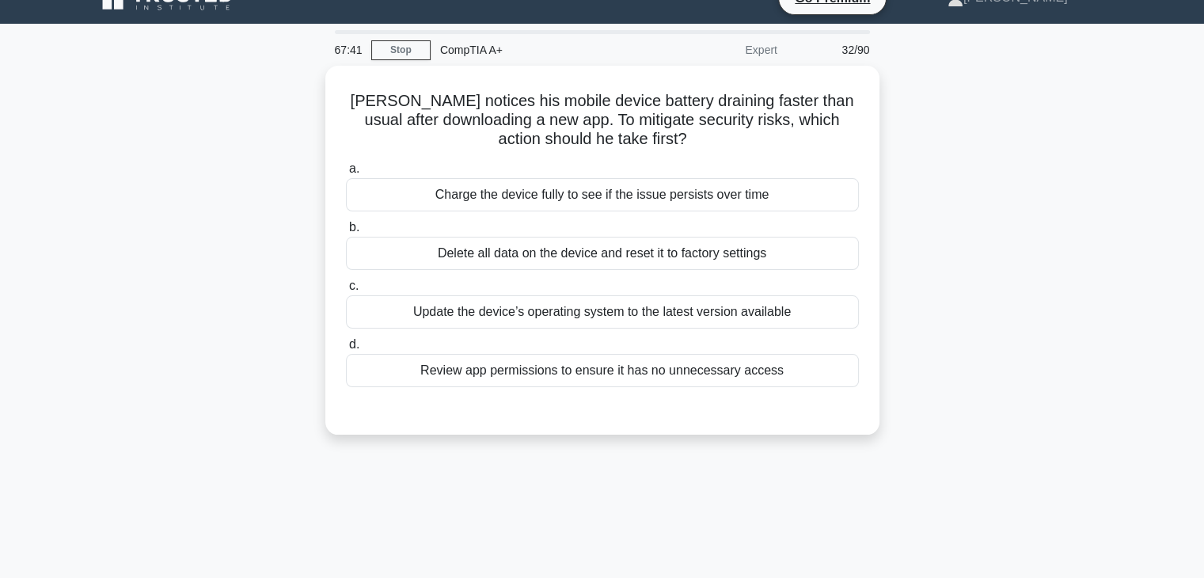
scroll to position [0, 0]
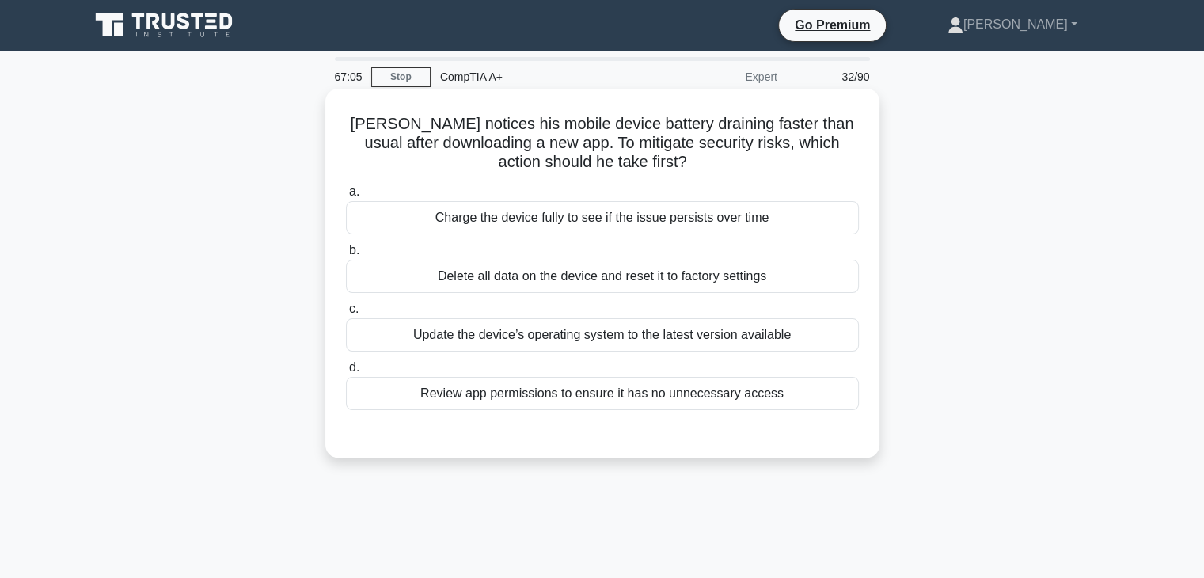
click at [678, 395] on div "Review app permissions to ensure it has no unnecessary access" at bounding box center [602, 393] width 513 height 33
click at [346, 373] on input "d. Review app permissions to ensure it has no unnecessary access" at bounding box center [346, 367] width 0 height 10
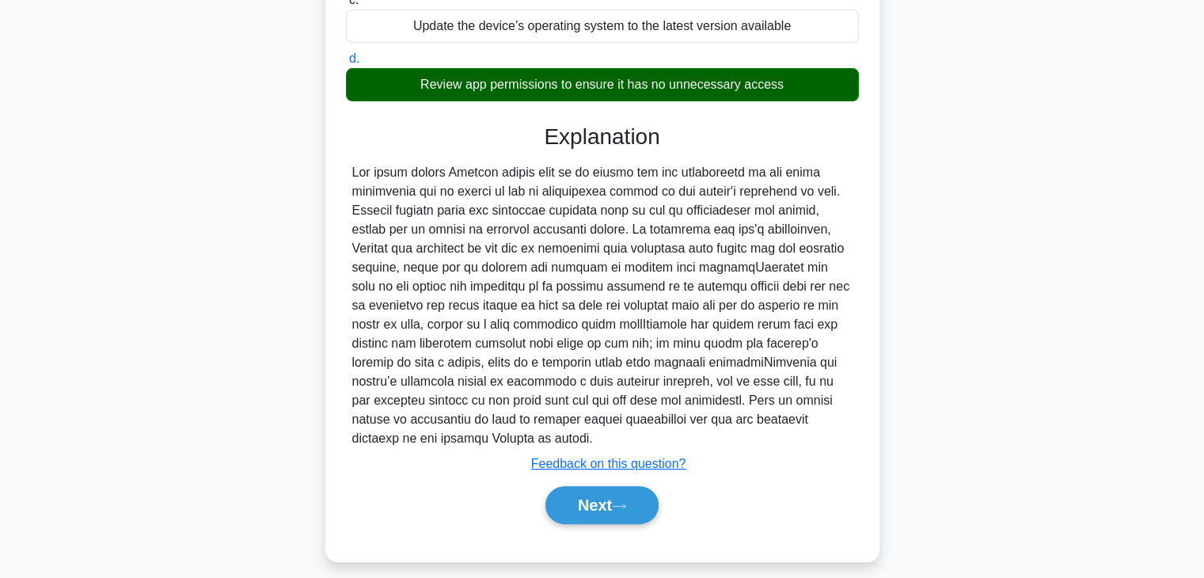
scroll to position [321, 0]
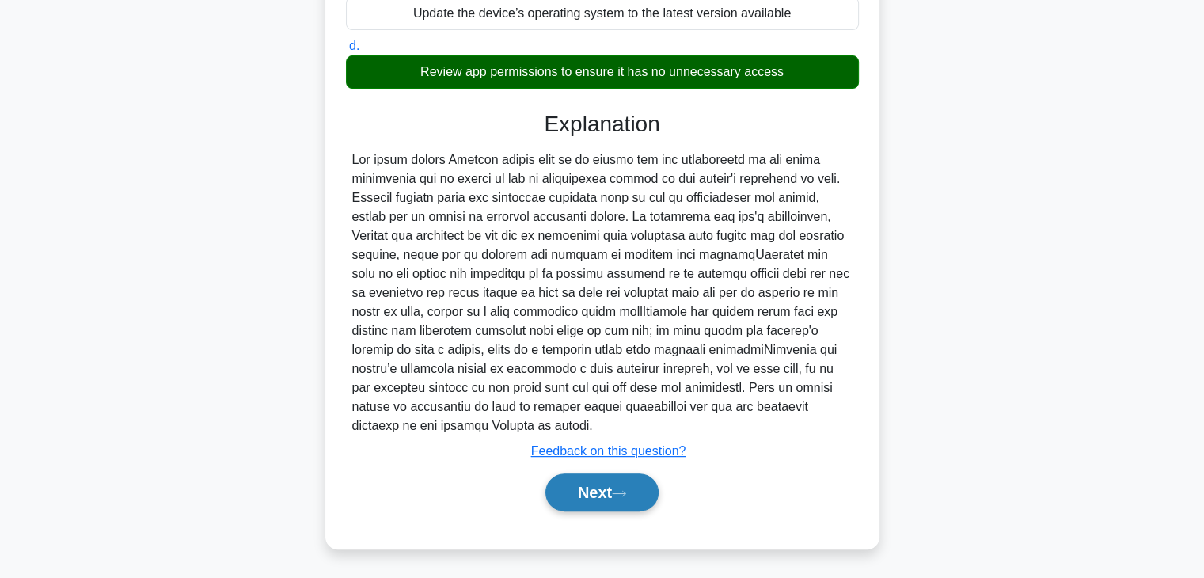
click at [586, 493] on button "Next" at bounding box center [601, 492] width 113 height 38
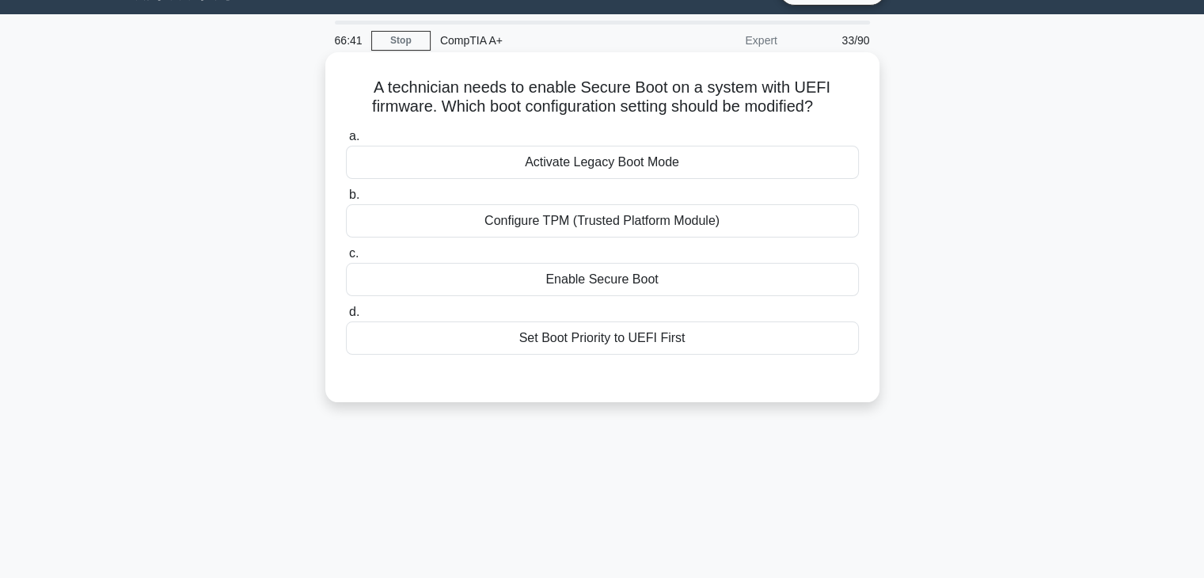
scroll to position [37, 0]
click at [682, 282] on div "Enable Secure Boot" at bounding box center [602, 278] width 513 height 33
click at [346, 258] on input "c. Enable Secure Boot" at bounding box center [346, 253] width 0 height 10
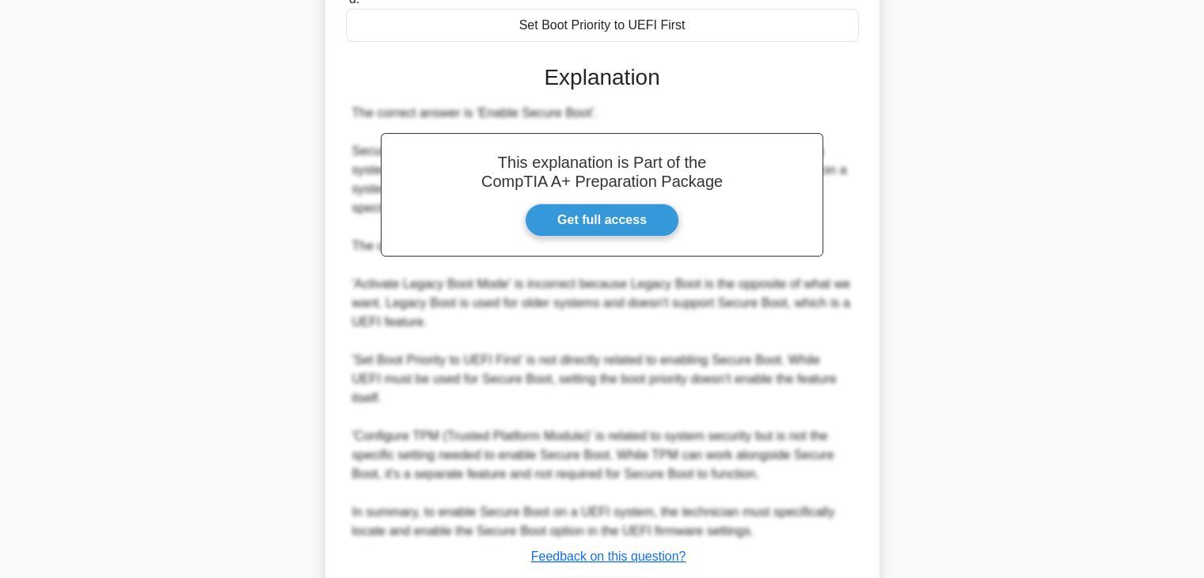
scroll to position [404, 0]
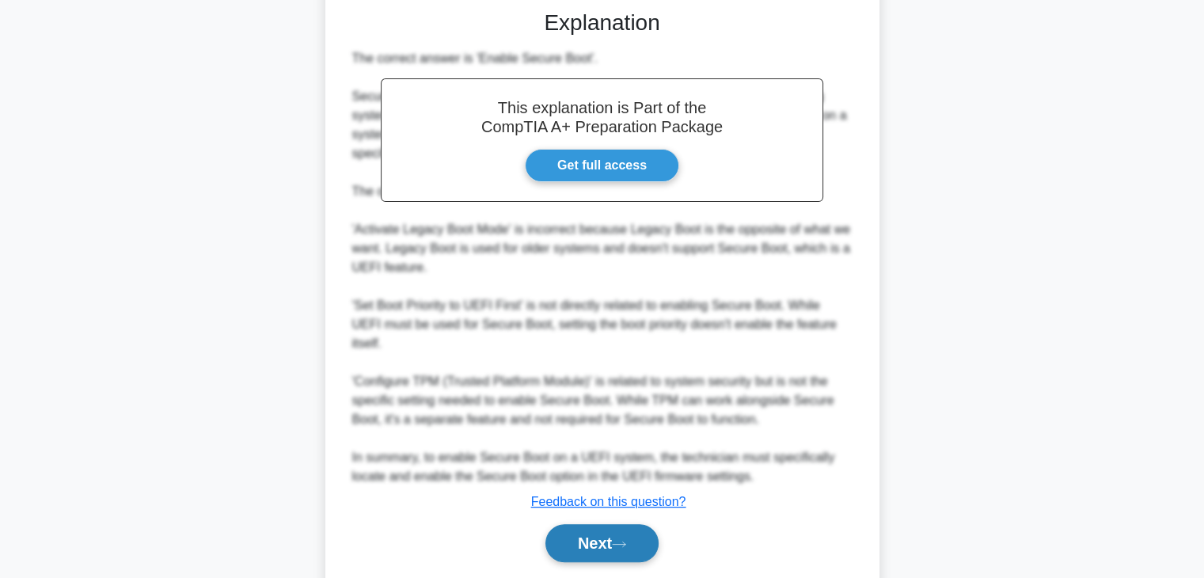
click at [579, 524] on button "Next" at bounding box center [601, 543] width 113 height 38
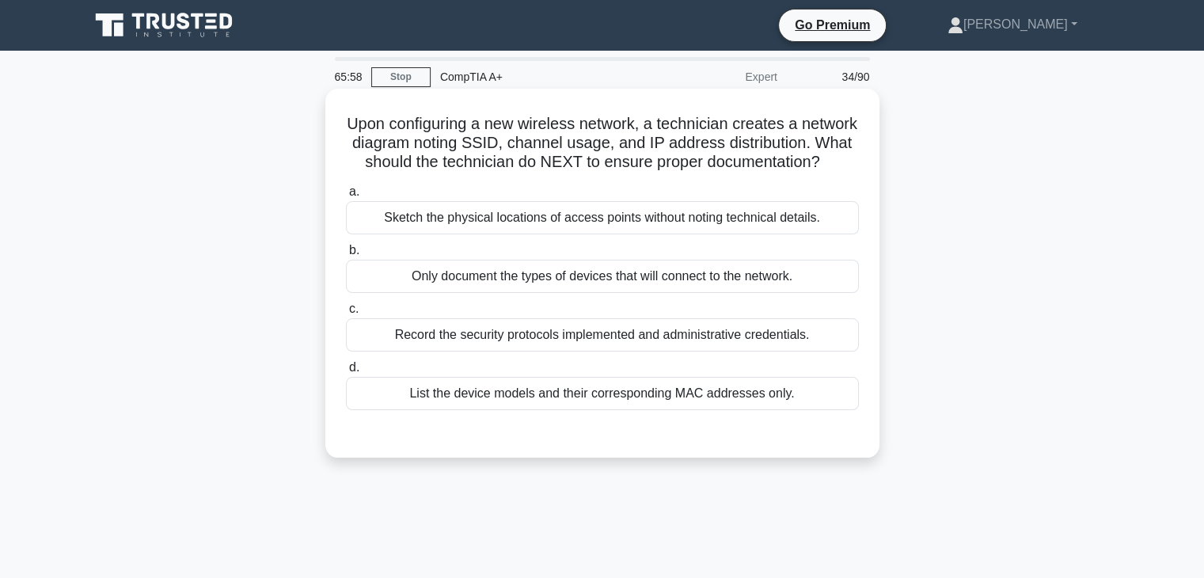
scroll to position [0, 0]
click at [584, 410] on div "List the device models and their corresponding MAC addresses only." at bounding box center [602, 393] width 513 height 33
click at [346, 373] on input "d. List the device models and their corresponding MAC addresses only." at bounding box center [346, 367] width 0 height 10
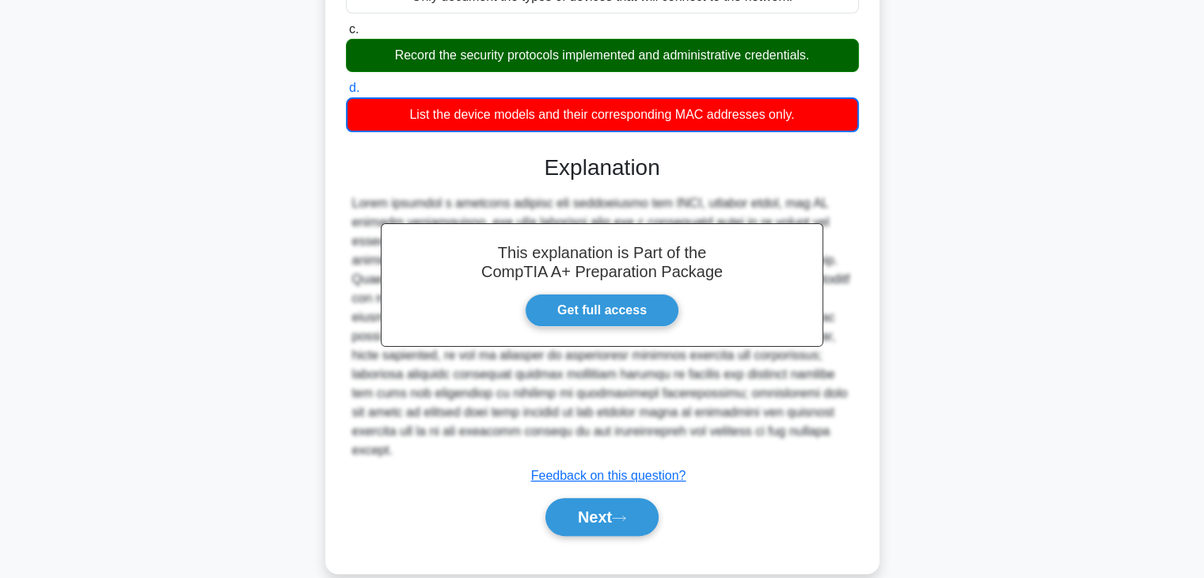
scroll to position [304, 0]
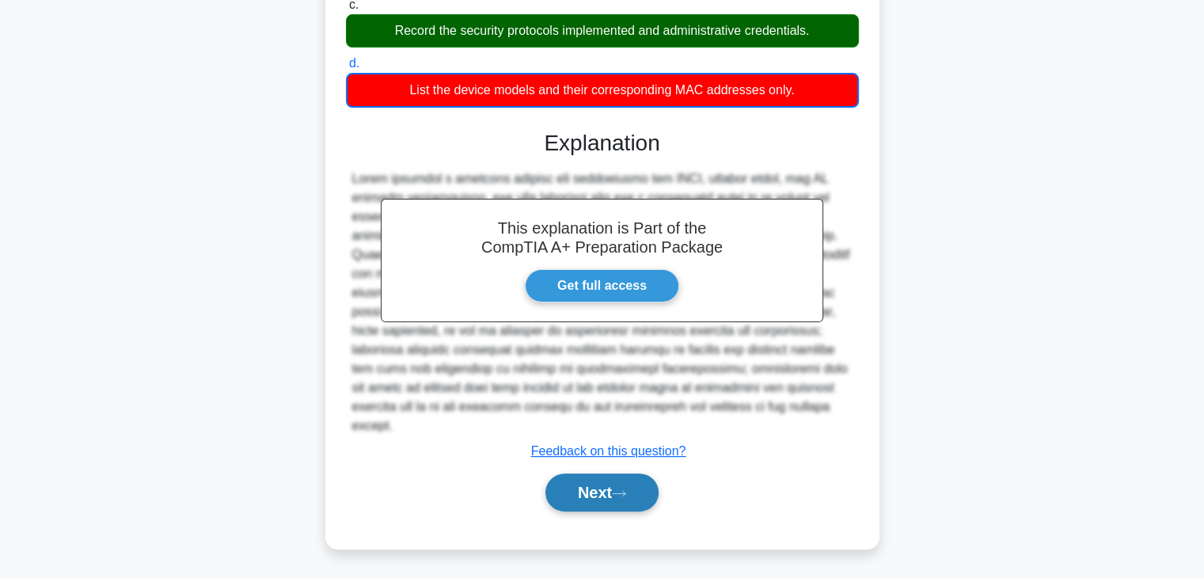
click at [632, 503] on button "Next" at bounding box center [601, 492] width 113 height 38
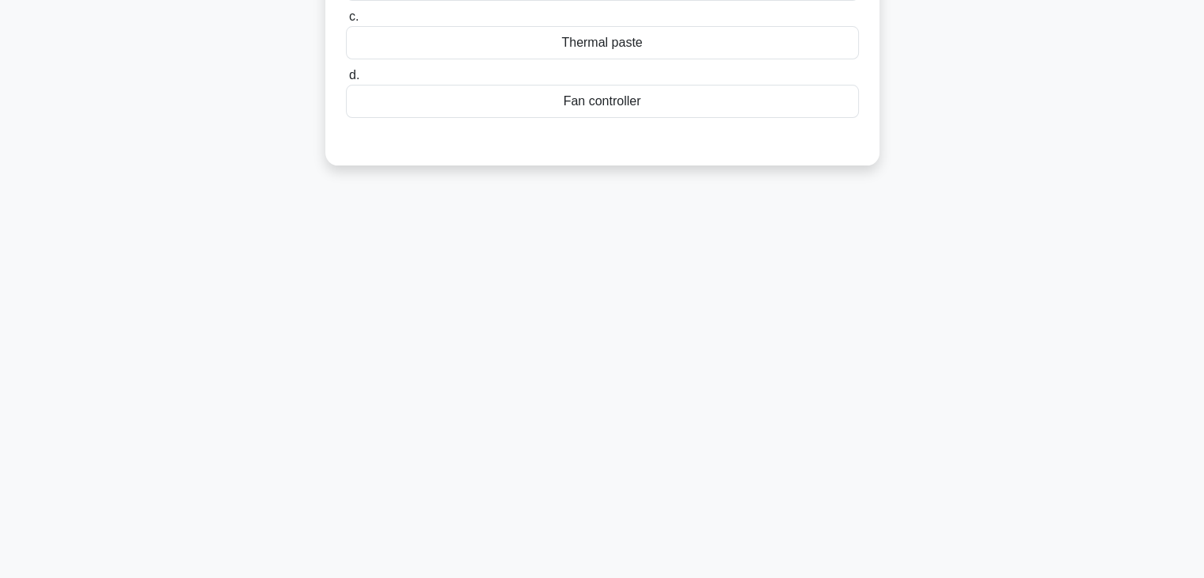
scroll to position [0, 0]
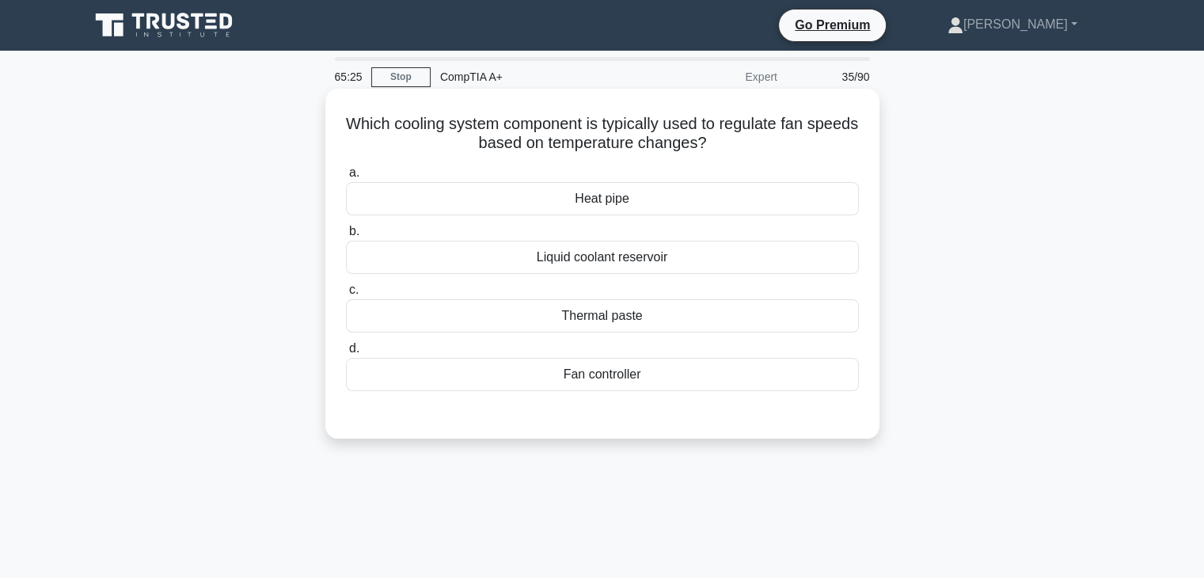
click at [608, 373] on div "Fan controller" at bounding box center [602, 374] width 513 height 33
click at [346, 354] on input "d. Fan controller" at bounding box center [346, 348] width 0 height 10
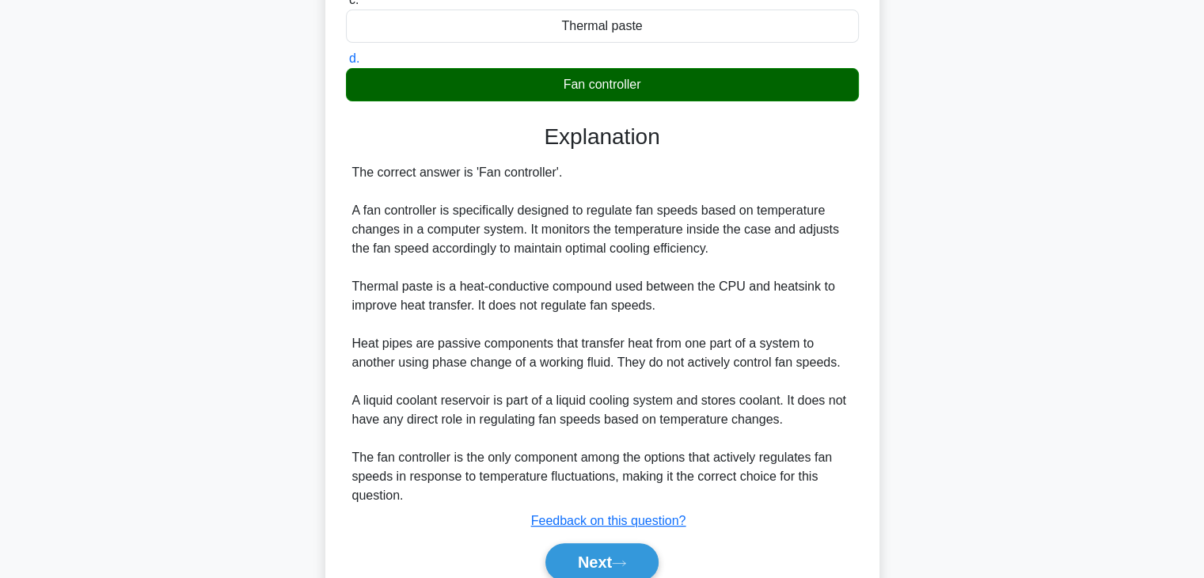
scroll to position [325, 0]
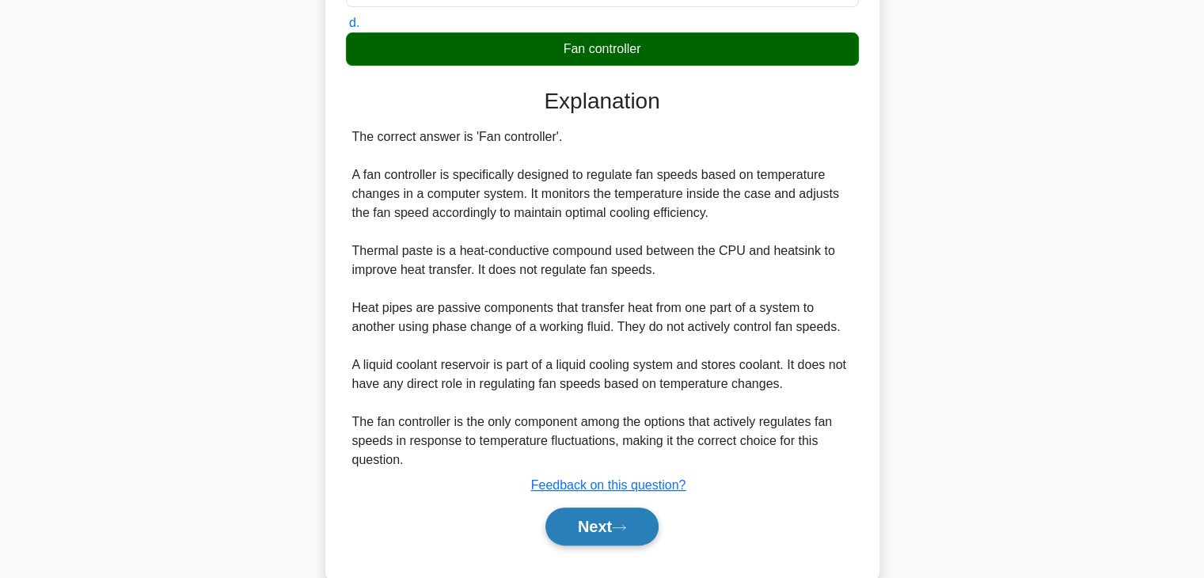
click at [605, 529] on button "Next" at bounding box center [601, 526] width 113 height 38
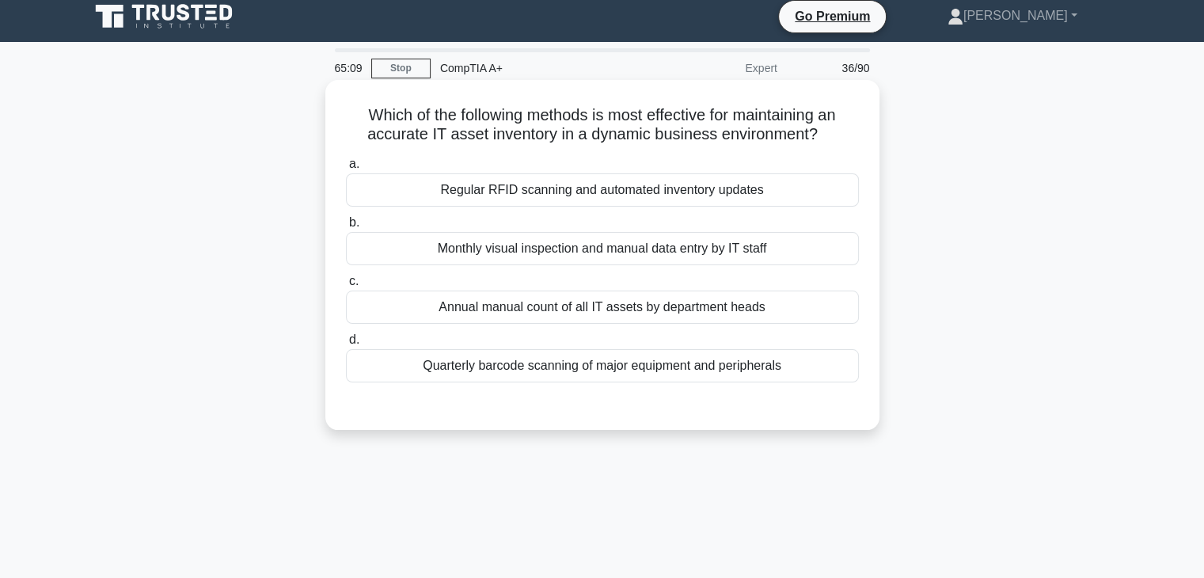
scroll to position [9, 0]
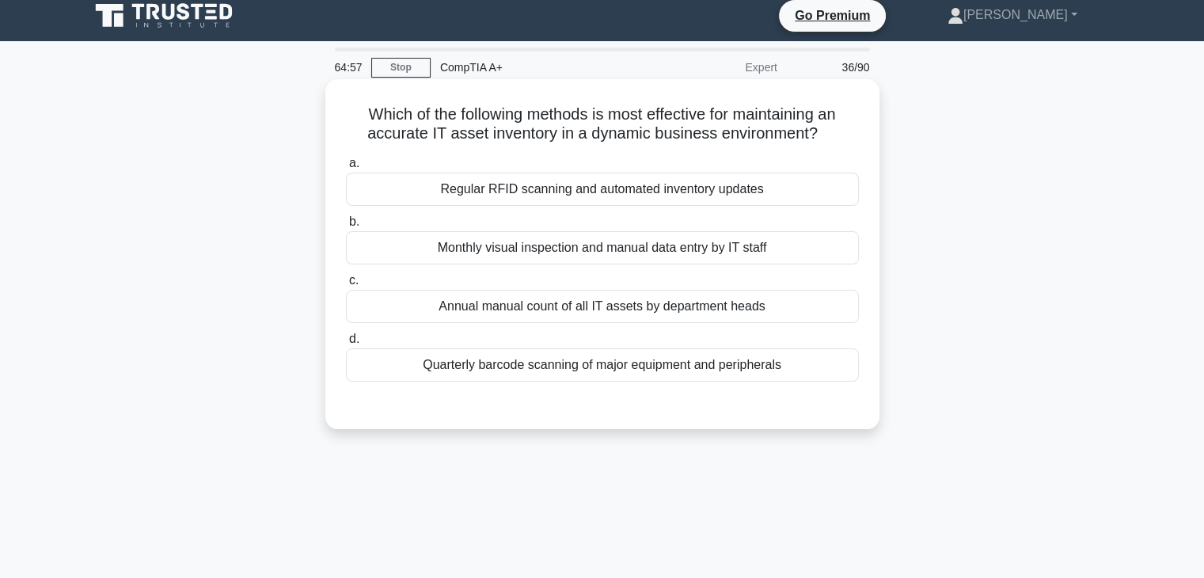
click at [734, 207] on div "a. Regular RFID scanning and automated inventory updates b. Monthly visual insp…" at bounding box center [602, 267] width 532 height 234
click at [814, 194] on div "Regular RFID scanning and automated inventory updates" at bounding box center [602, 189] width 513 height 33
click at [346, 169] on input "a. Regular RFID scanning and automated inventory updates" at bounding box center [346, 163] width 0 height 10
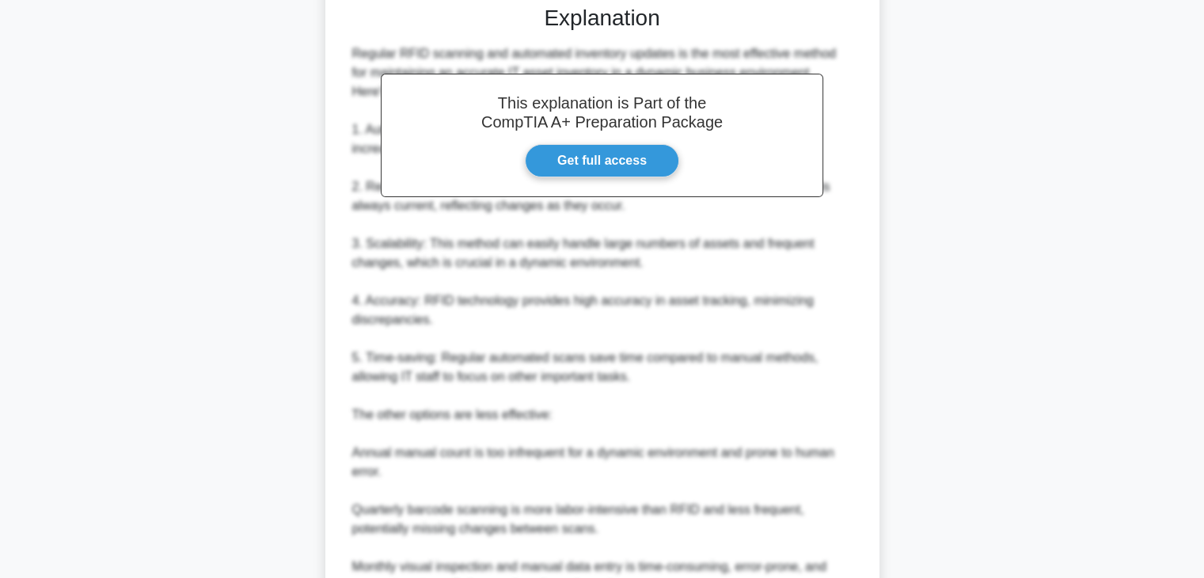
scroll to position [568, 0]
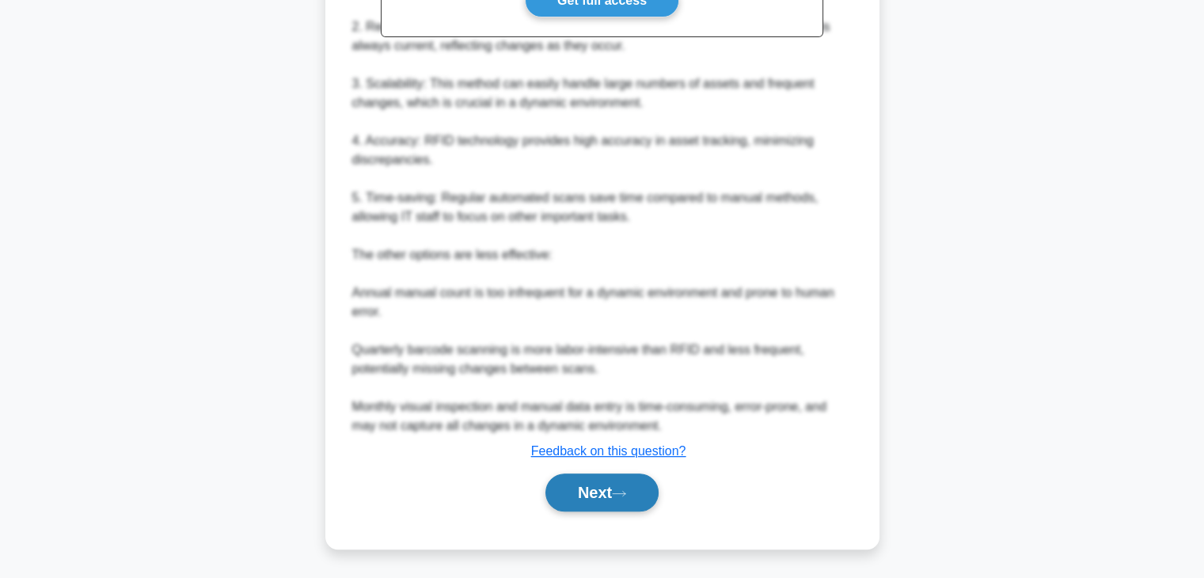
click at [605, 494] on button "Next" at bounding box center [601, 492] width 113 height 38
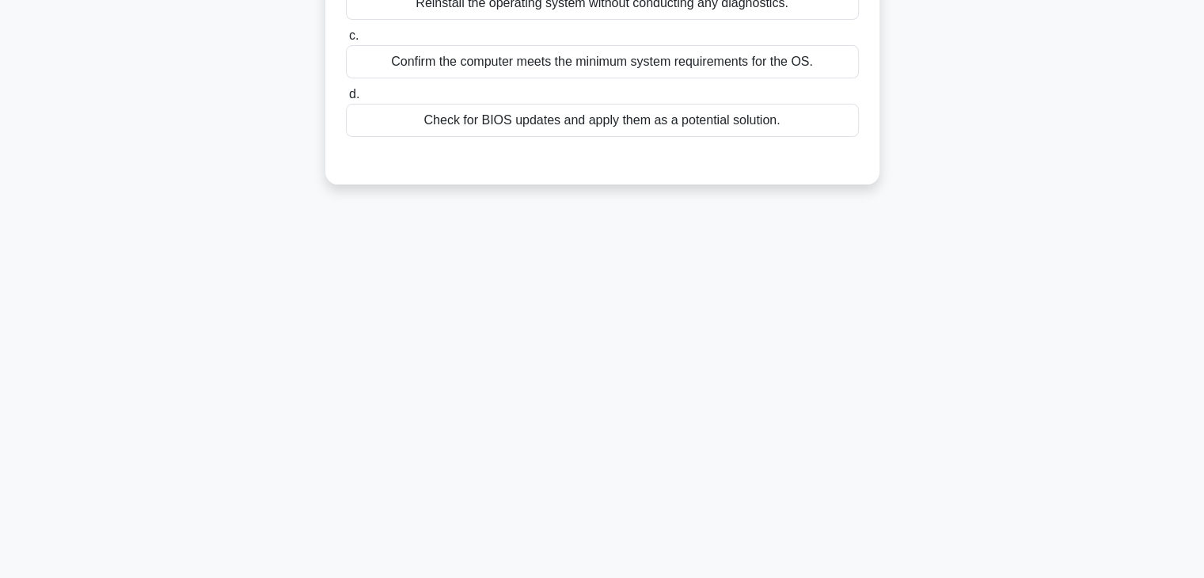
scroll to position [0, 0]
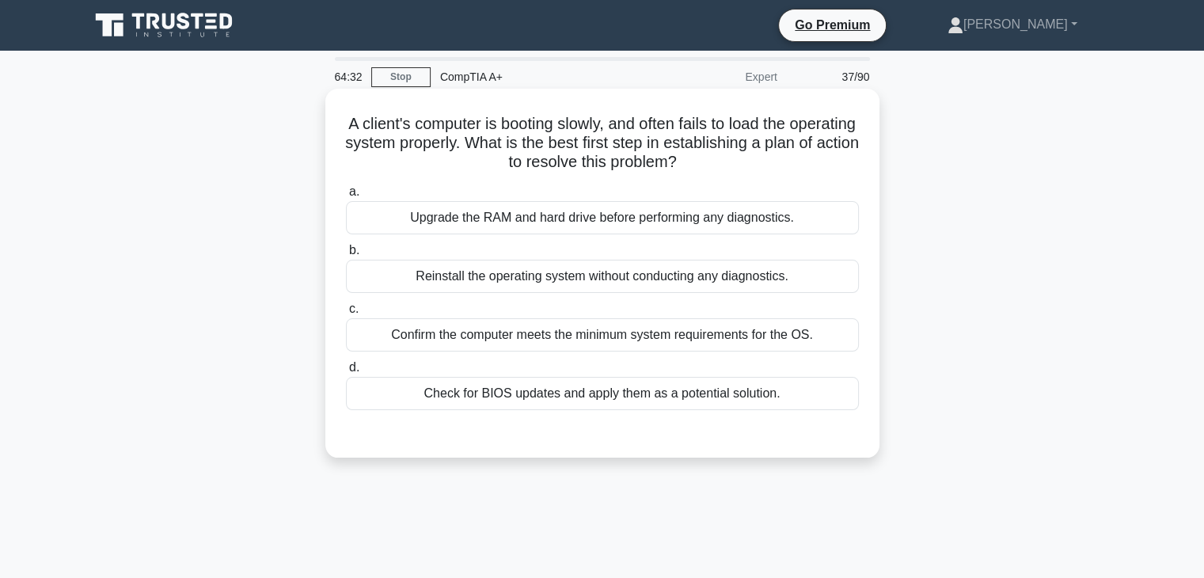
click at [674, 340] on div "Confirm the computer meets the minimum system requirements for the OS." at bounding box center [602, 334] width 513 height 33
click at [346, 314] on input "c. Confirm the computer meets the minimum system requirements for the OS." at bounding box center [346, 309] width 0 height 10
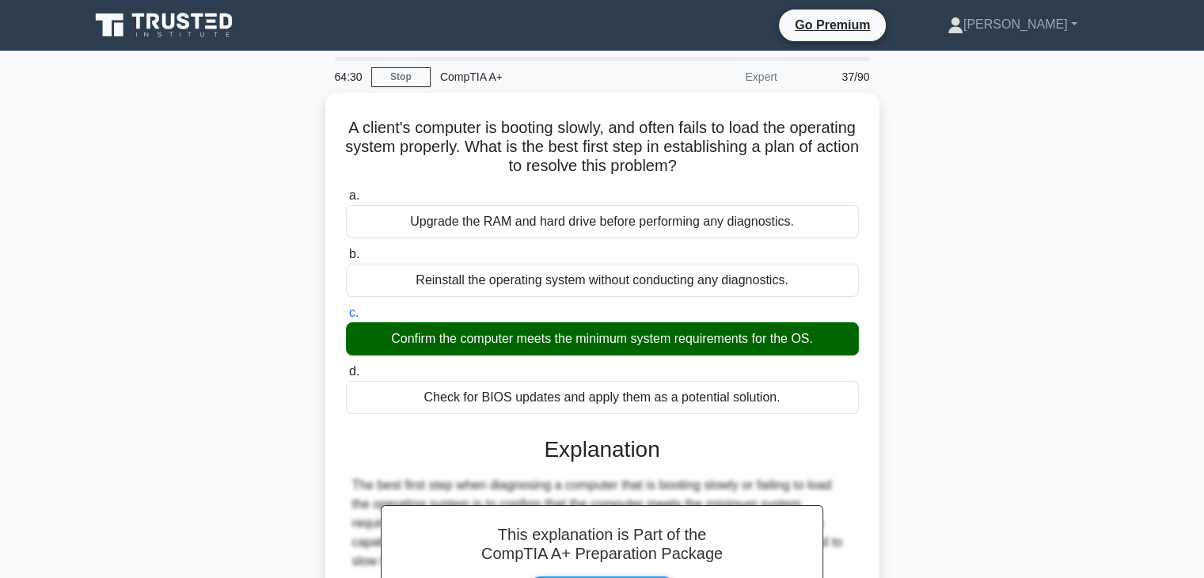
scroll to position [397, 0]
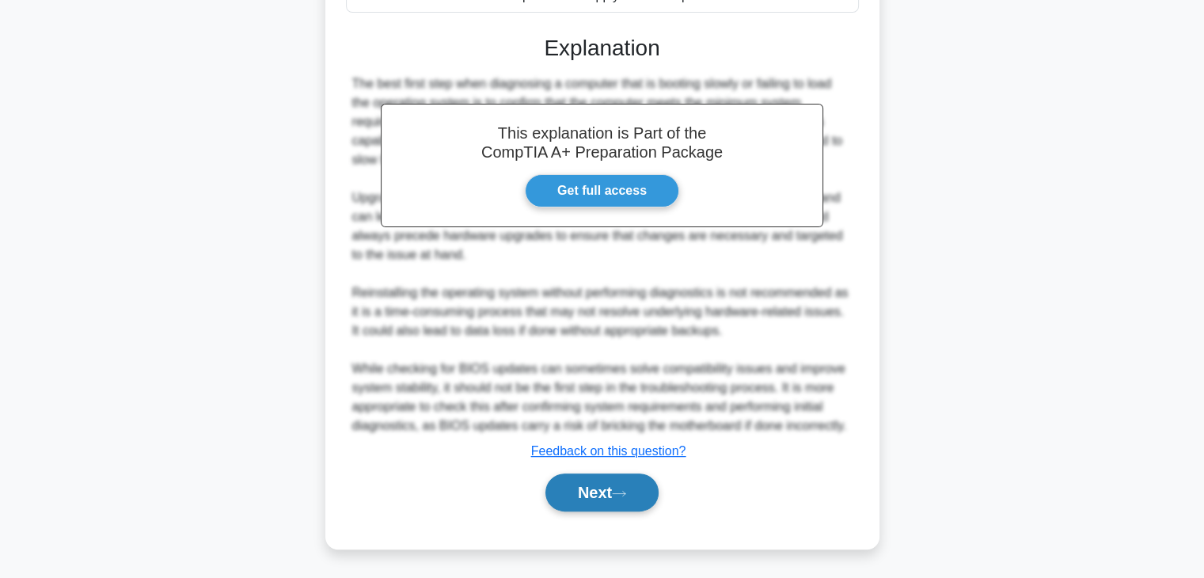
click at [607, 497] on button "Next" at bounding box center [601, 492] width 113 height 38
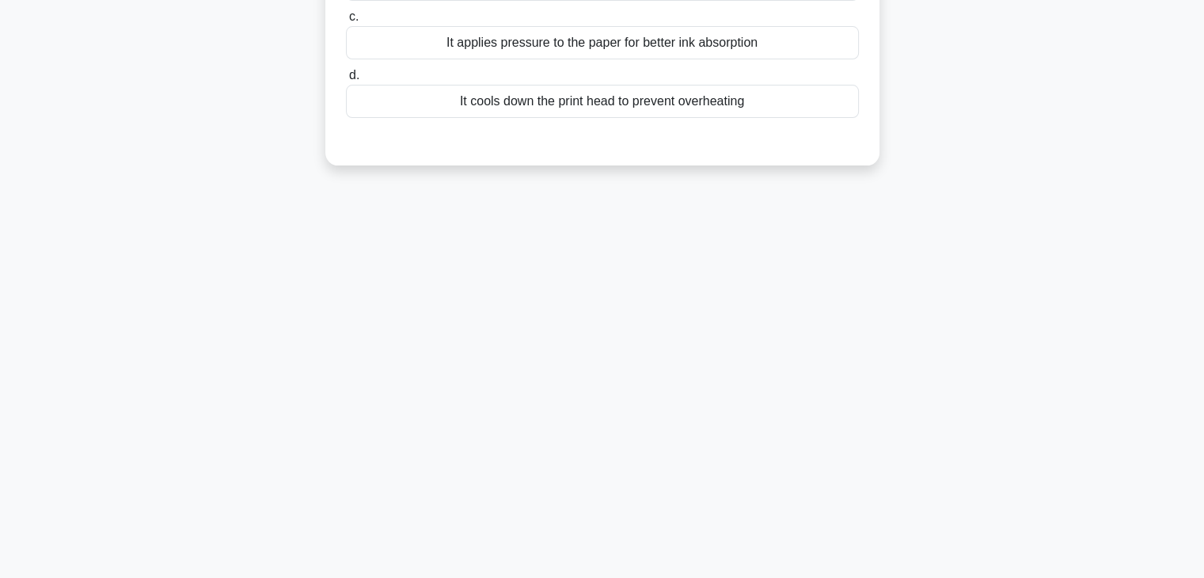
scroll to position [0, 0]
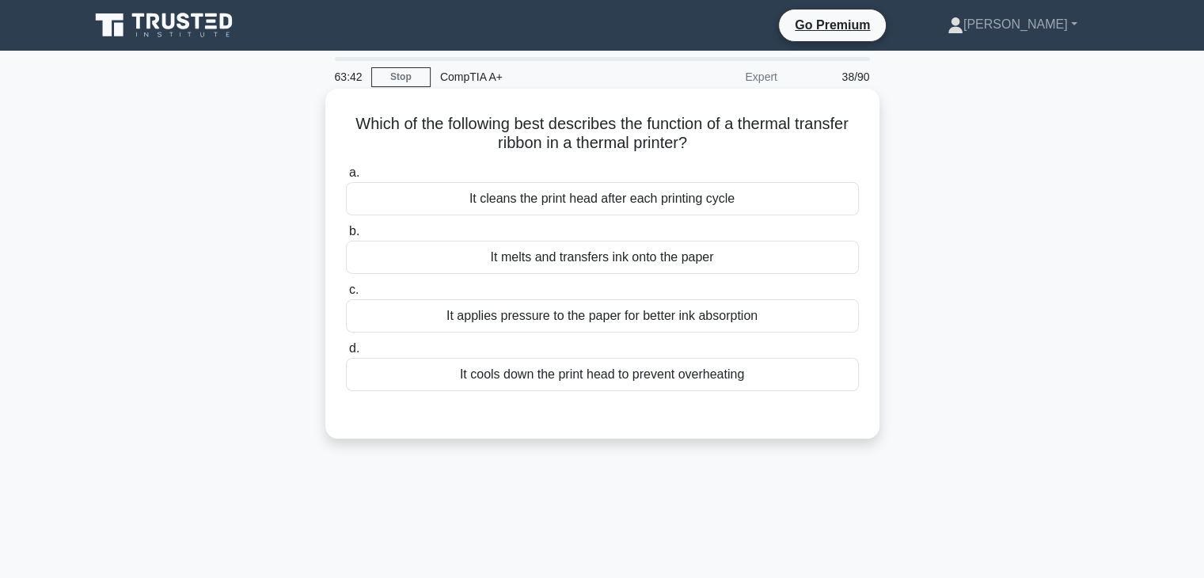
click at [795, 327] on div "It applies pressure to the paper for better ink absorption" at bounding box center [602, 315] width 513 height 33
click at [346, 295] on input "c. It applies pressure to the paper for better ink absorption" at bounding box center [346, 290] width 0 height 10
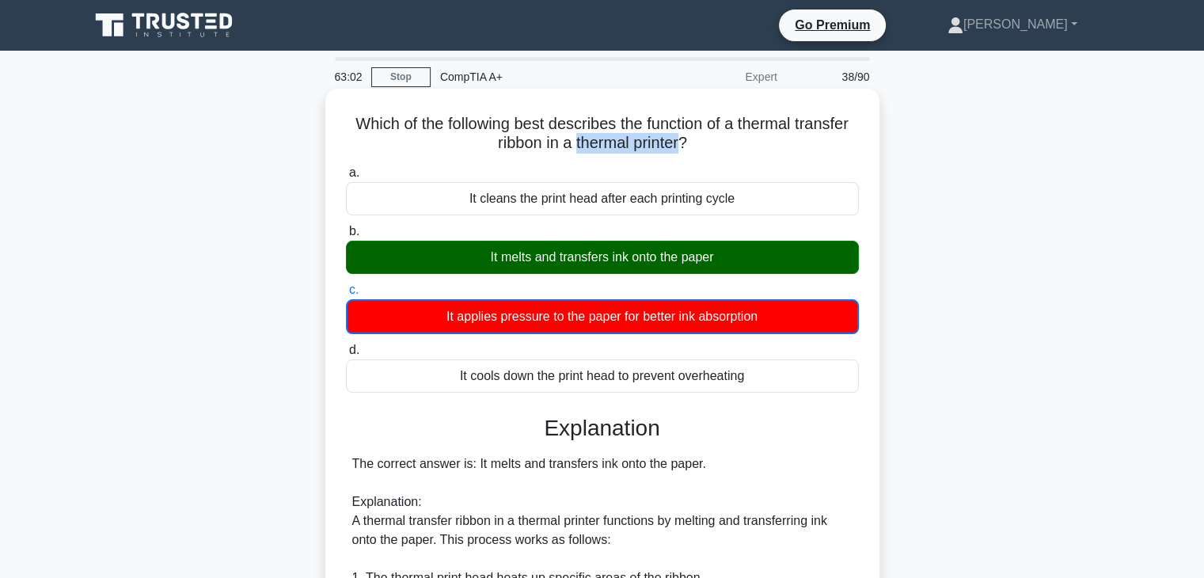
drag, startPoint x: 575, startPoint y: 139, endPoint x: 681, endPoint y: 154, distance: 107.1
click at [681, 154] on h5 "Which of the following best describes the function of a thermal transfer ribbon…" at bounding box center [602, 134] width 516 height 40
copy h5 "thermal printer"
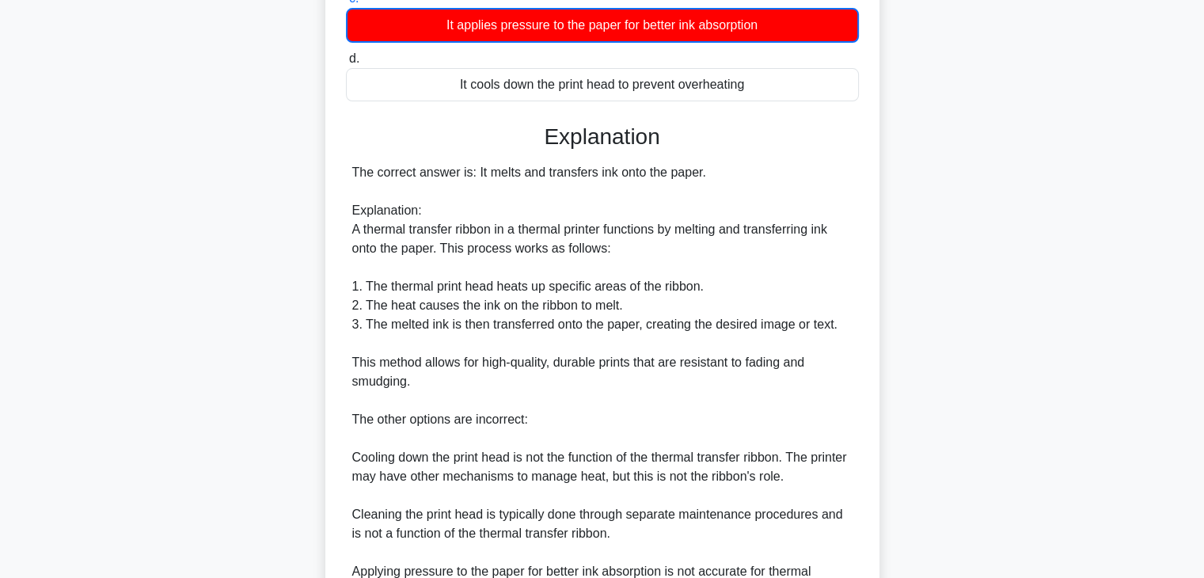
scroll to position [475, 0]
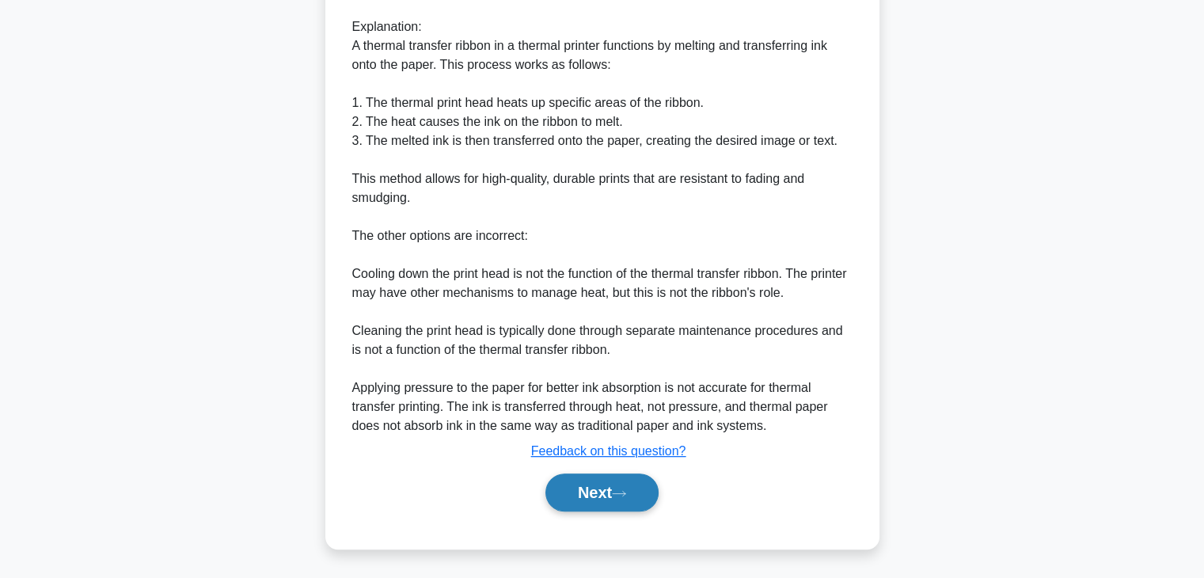
click at [596, 487] on button "Next" at bounding box center [601, 492] width 113 height 38
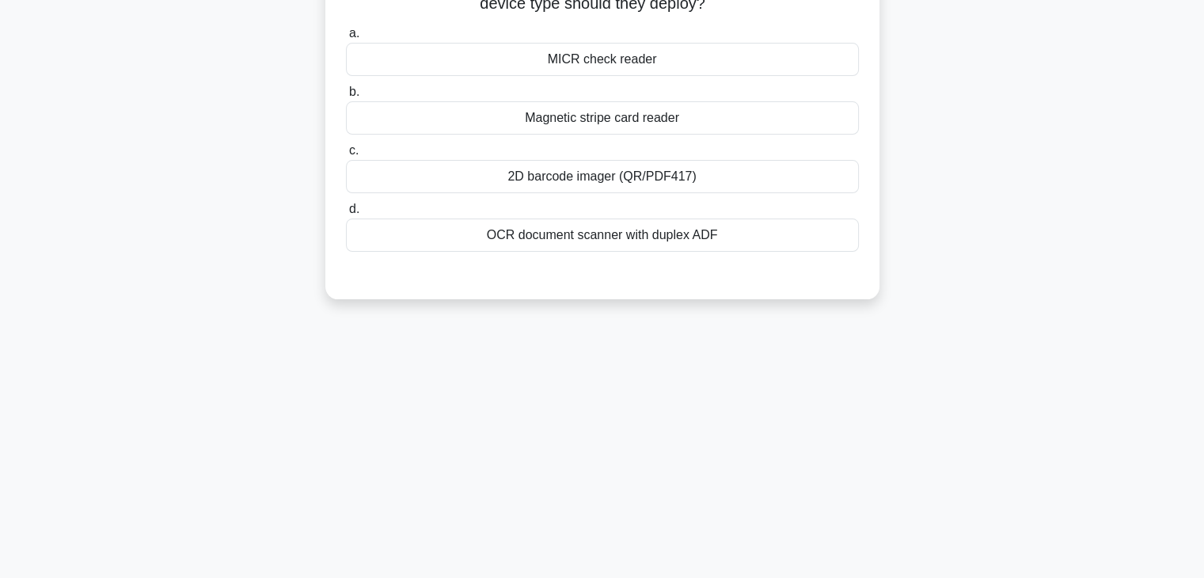
scroll to position [0, 0]
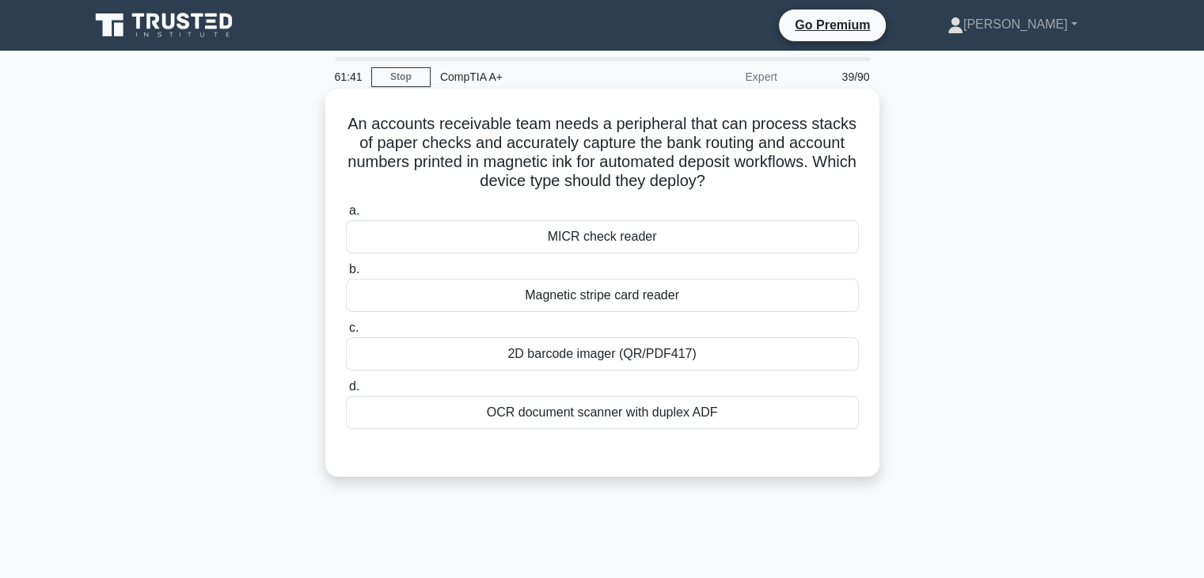
click at [621, 414] on div "OCR document scanner with duplex ADF" at bounding box center [602, 412] width 513 height 33
click at [346, 392] on input "d. OCR document scanner with duplex ADF" at bounding box center [346, 386] width 0 height 10
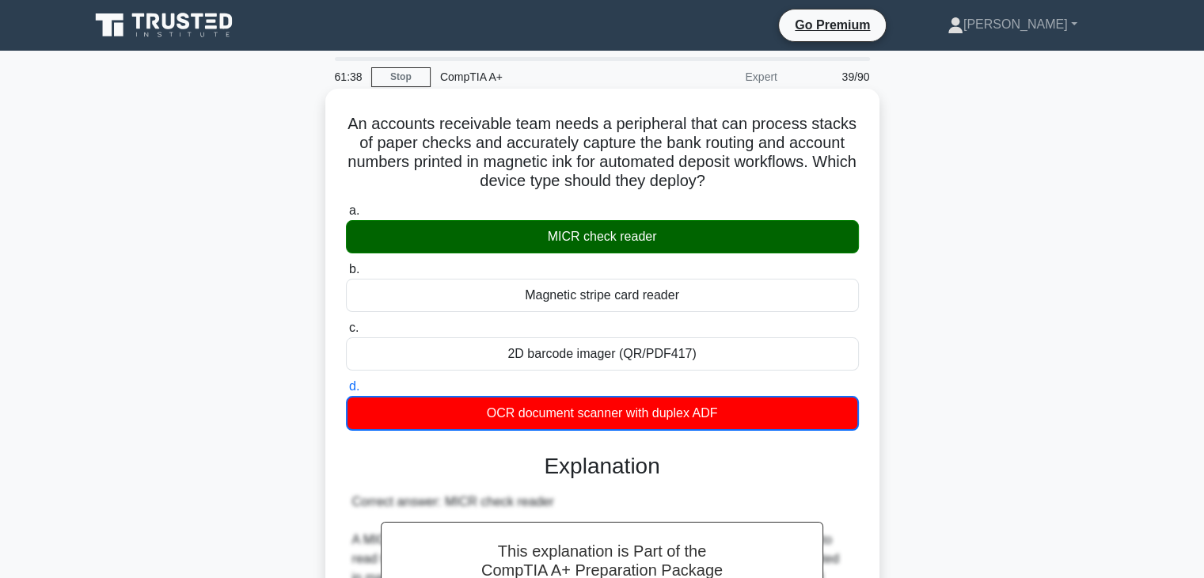
drag, startPoint x: 880, startPoint y: 318, endPoint x: 344, endPoint y: 117, distance: 572.3
click at [344, 117] on div "An accounts receivable team needs a peripheral that can process stacks of paper…" at bounding box center [602, 489] width 541 height 789
drag, startPoint x: 344, startPoint y: 117, endPoint x: 765, endPoint y: 414, distance: 515.1
click at [765, 414] on div "An accounts receivable team needs a peripheral that can process stacks of paper…" at bounding box center [602, 489] width 541 height 789
copy div "An accounts receivable team needs a peripheral that can process stacks of paper…"
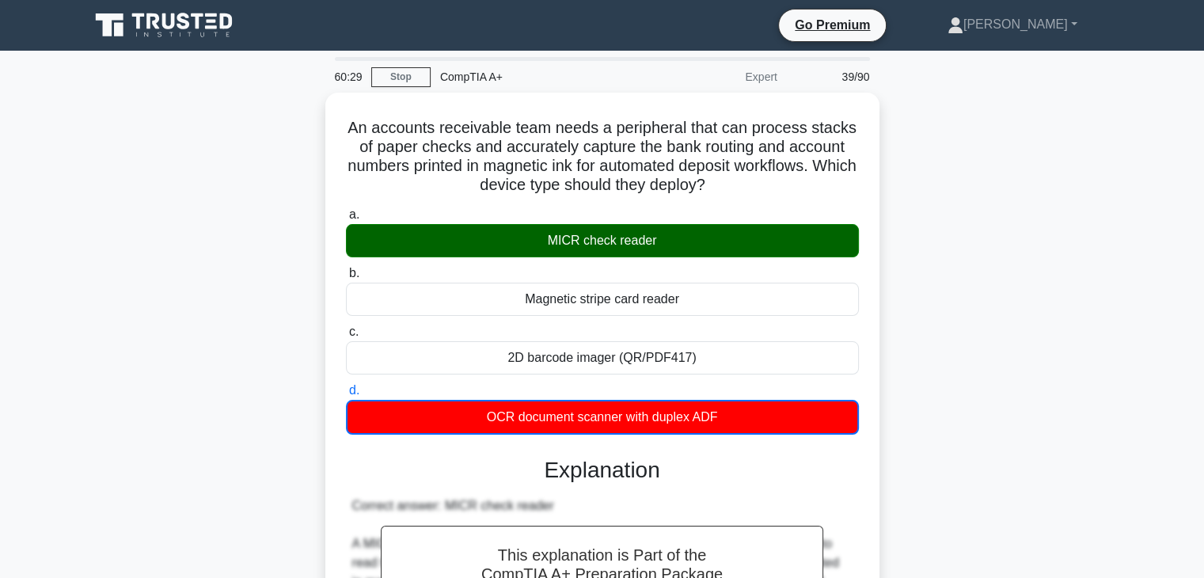
click at [894, 340] on div "An accounts receivable team needs a peripheral that can process stacks of paper…" at bounding box center [602, 503] width 1045 height 821
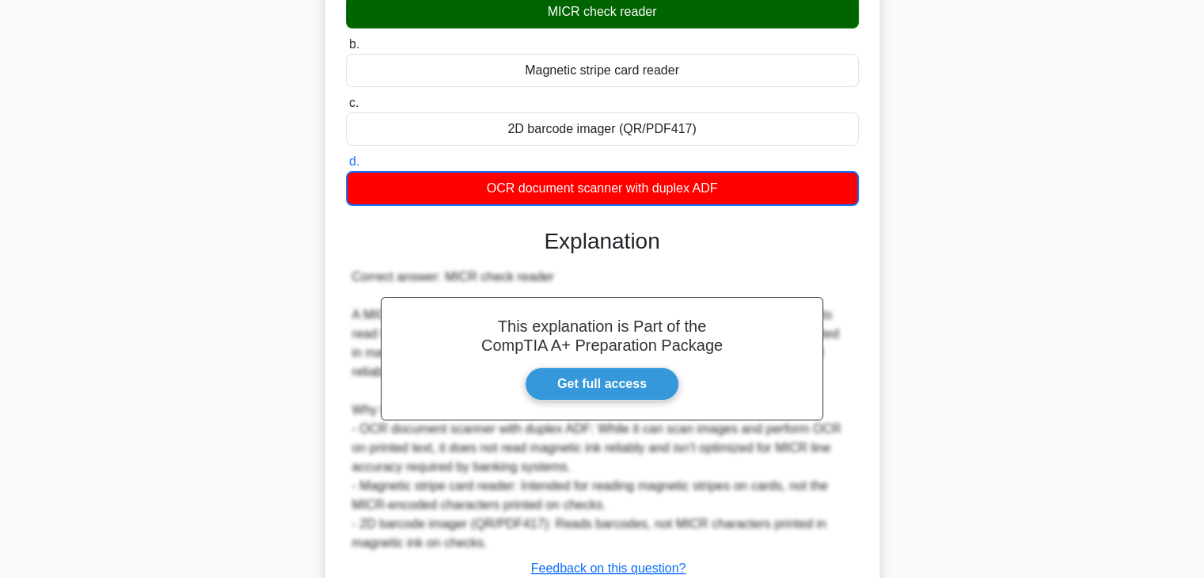
scroll to position [342, 0]
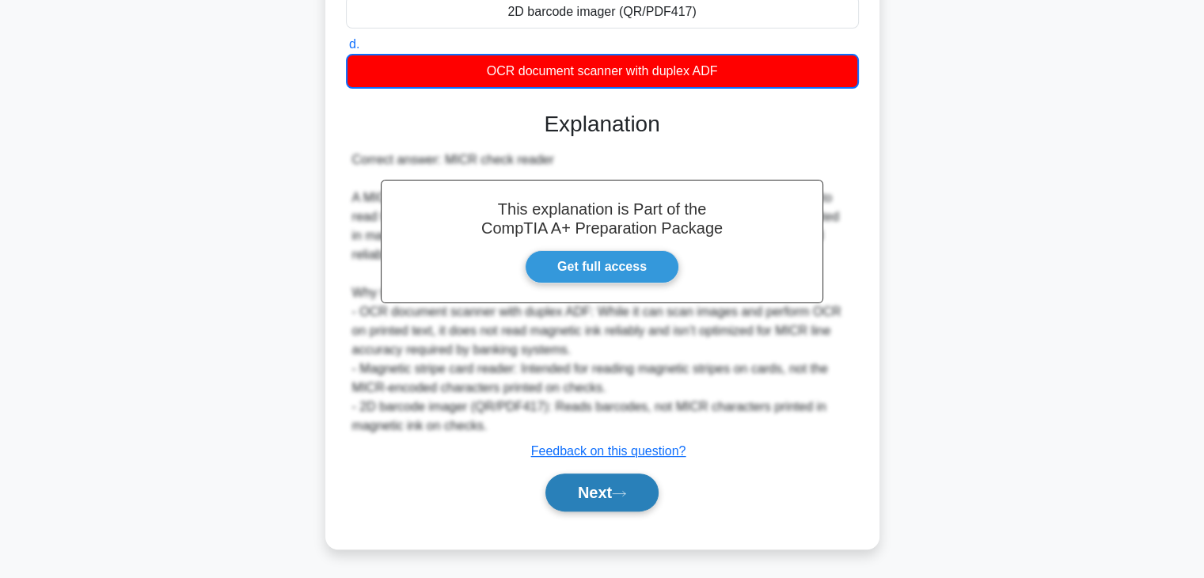
click at [639, 493] on button "Next" at bounding box center [601, 492] width 113 height 38
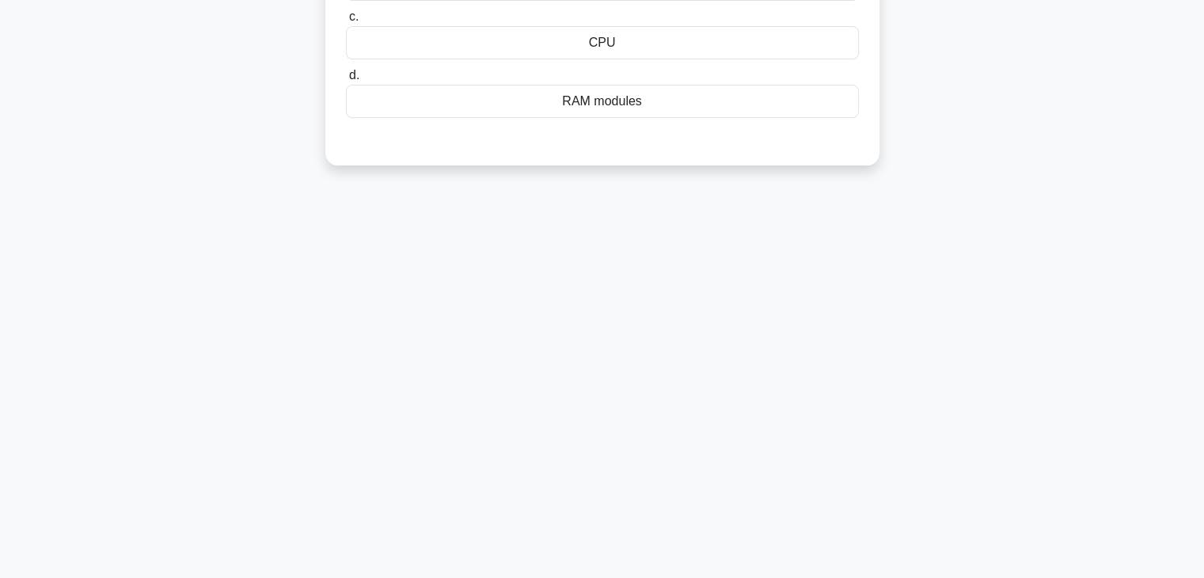
scroll to position [0, 0]
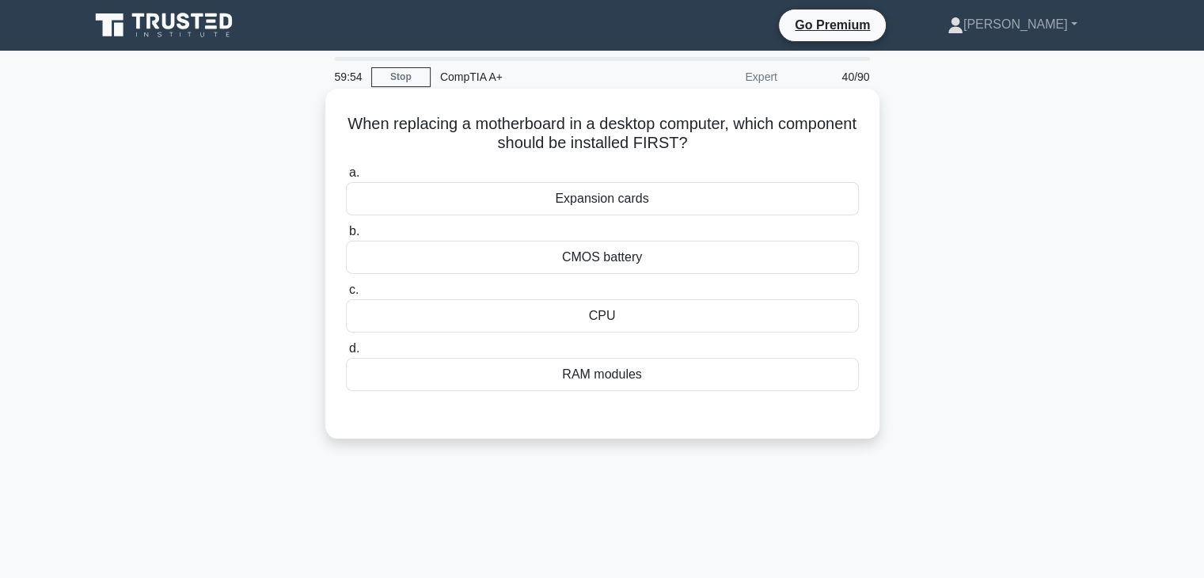
click at [617, 384] on div "RAM modules" at bounding box center [602, 374] width 513 height 33
click at [346, 354] on input "d. RAM modules" at bounding box center [346, 348] width 0 height 10
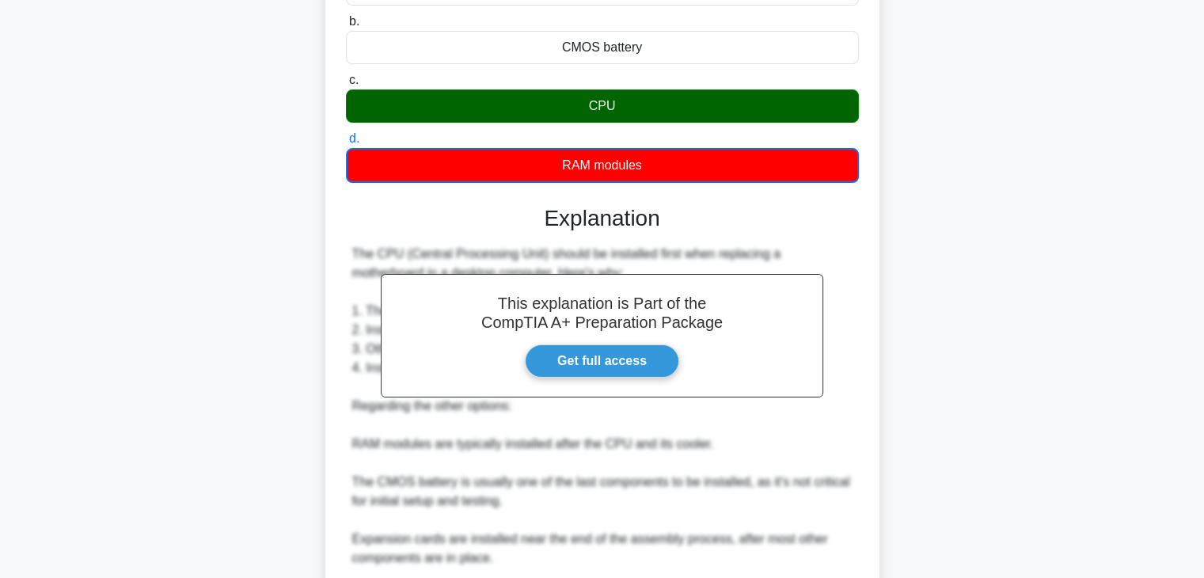
scroll to position [399, 0]
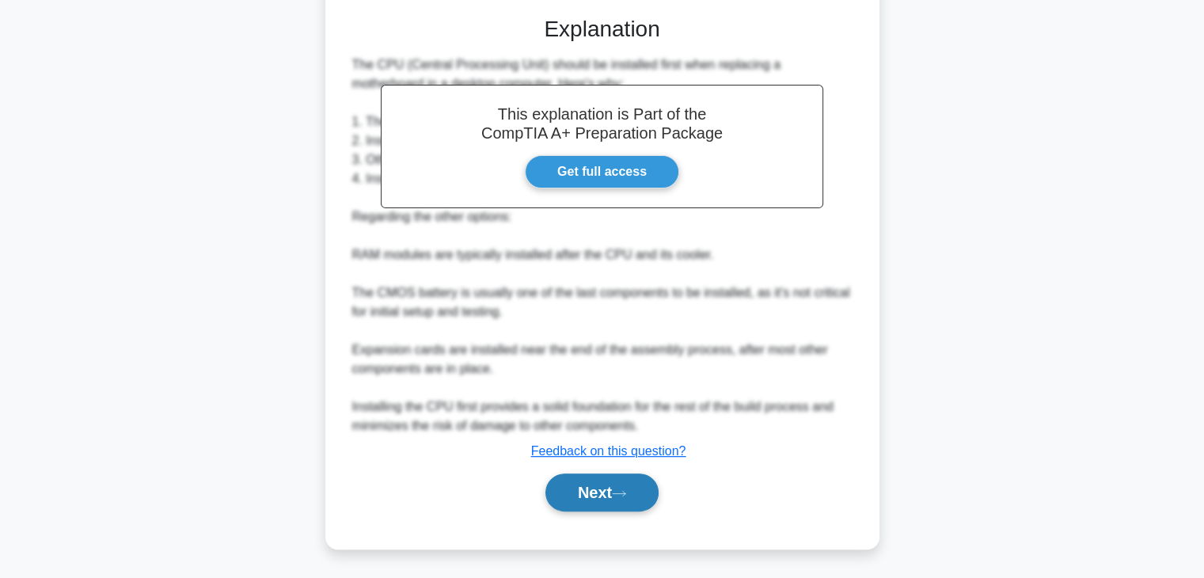
click at [583, 489] on button "Next" at bounding box center [601, 492] width 113 height 38
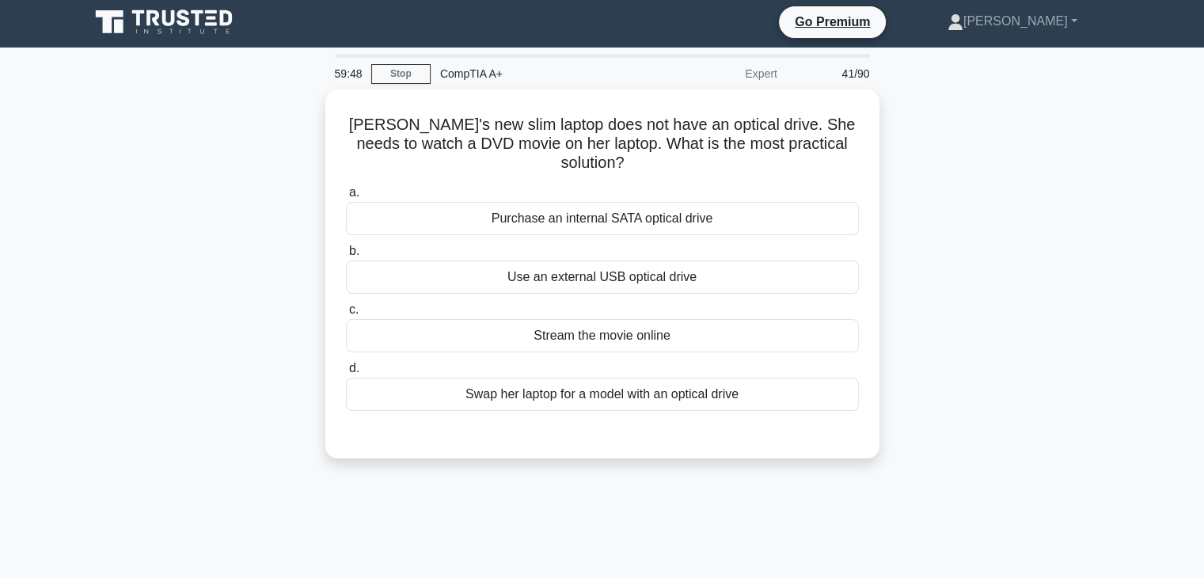
scroll to position [0, 0]
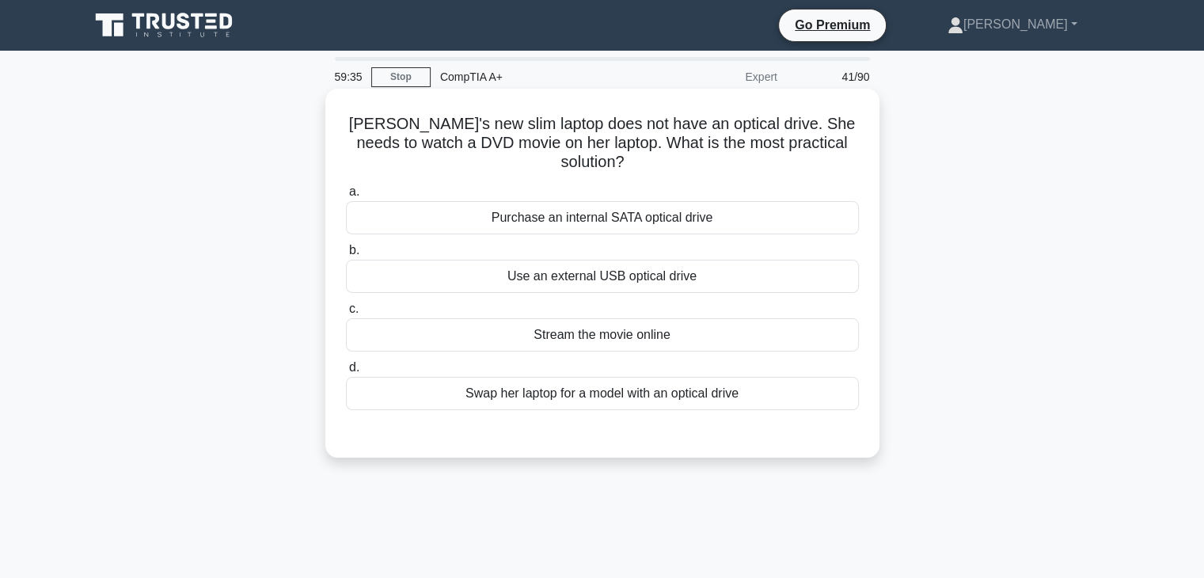
click at [723, 279] on div "Use an external USB optical drive" at bounding box center [602, 276] width 513 height 33
click at [346, 256] on input "b. Use an external USB optical drive" at bounding box center [346, 250] width 0 height 10
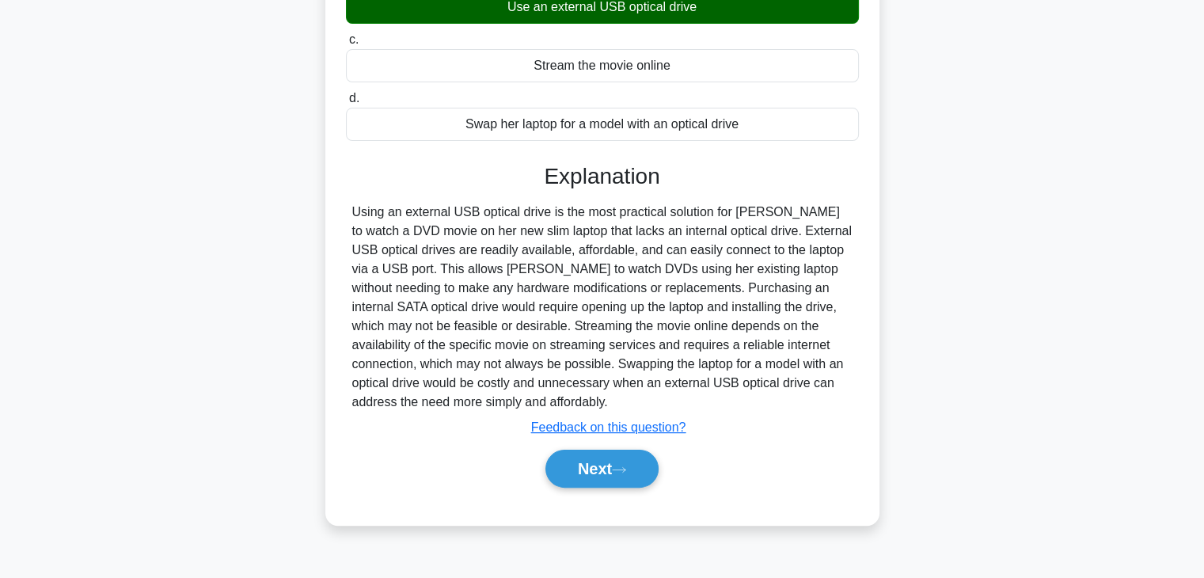
scroll to position [278, 0]
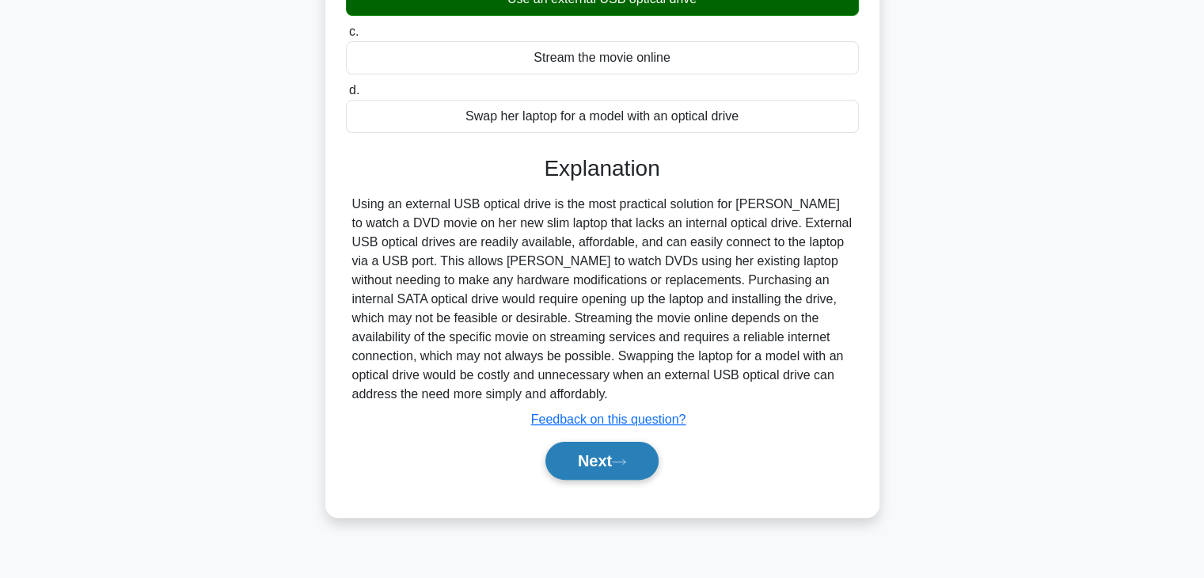
click at [598, 469] on button "Next" at bounding box center [601, 461] width 113 height 38
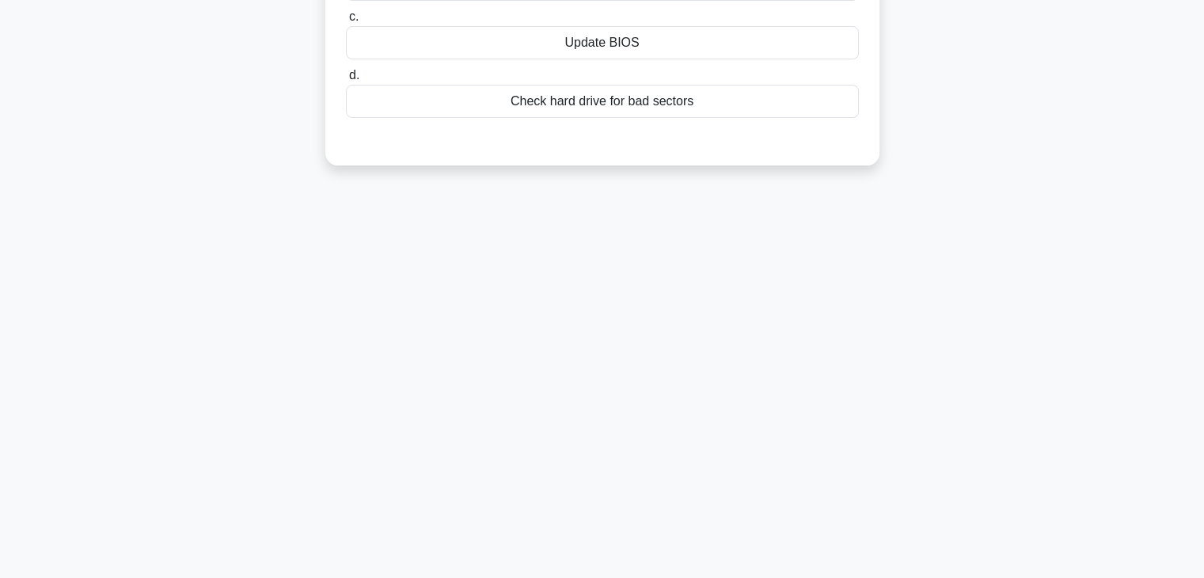
scroll to position [0, 0]
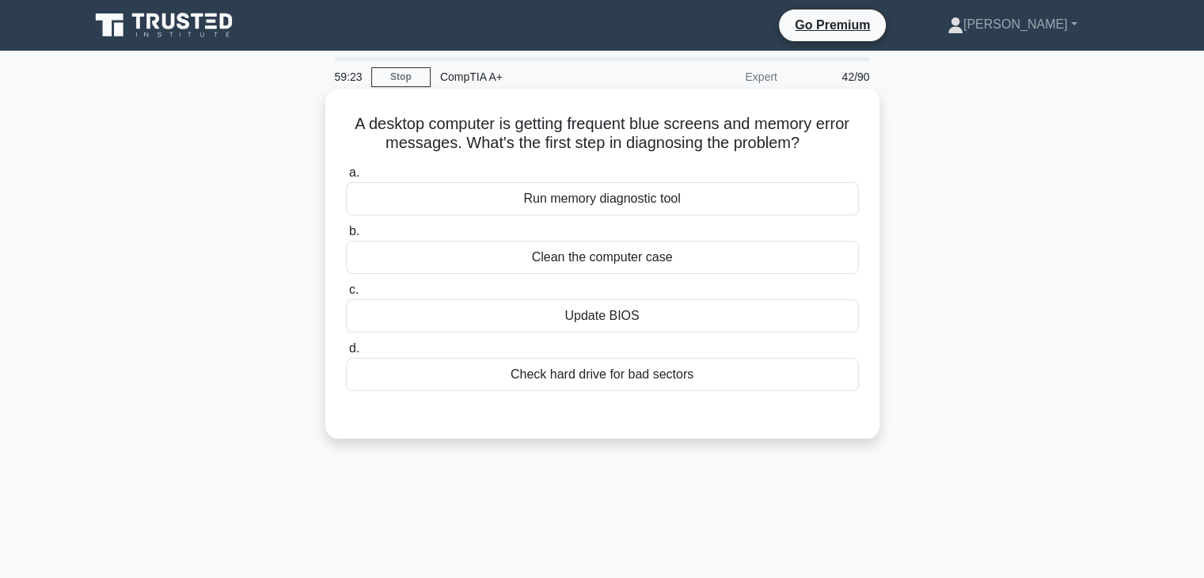
click at [696, 195] on div "Run memory diagnostic tool" at bounding box center [602, 198] width 513 height 33
click at [346, 178] on input "a. Run memory diagnostic tool" at bounding box center [346, 173] width 0 height 10
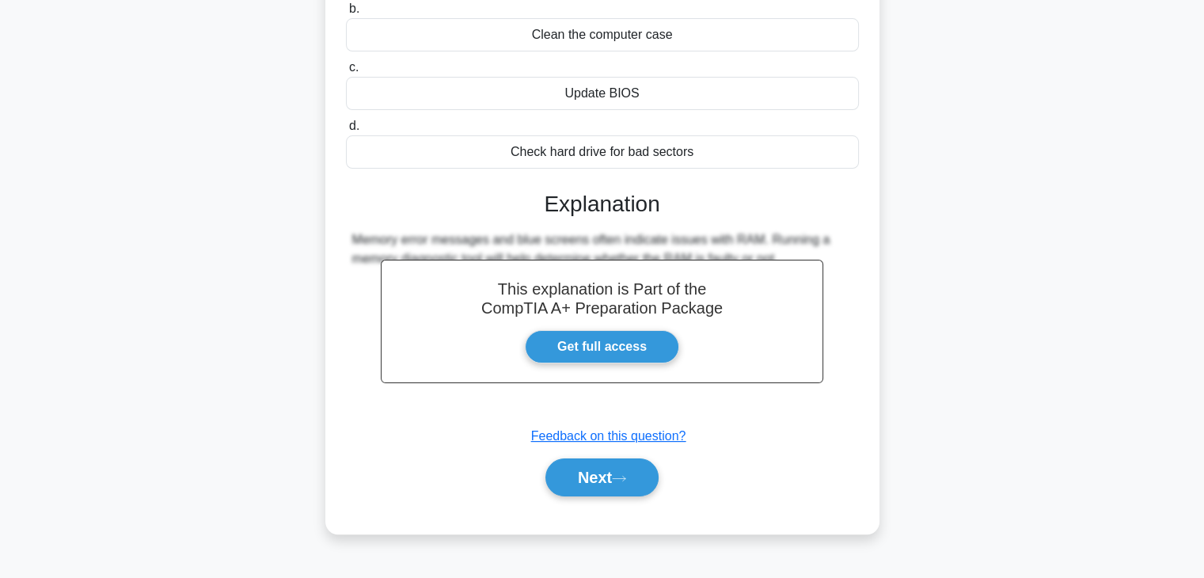
scroll to position [278, 0]
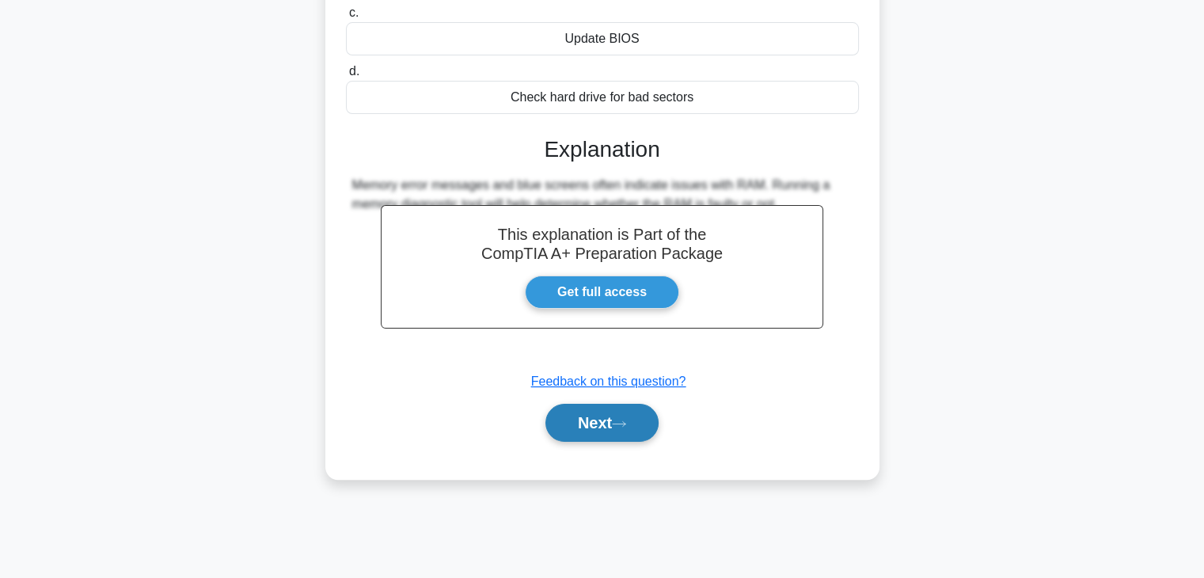
click at [617, 432] on button "Next" at bounding box center [601, 423] width 113 height 38
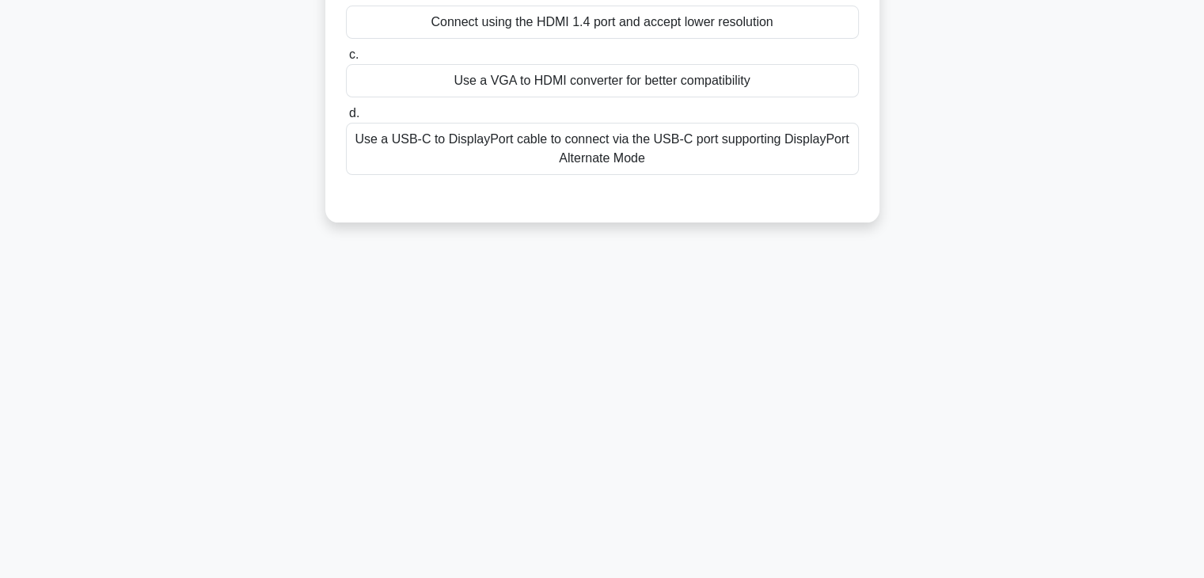
scroll to position [0, 0]
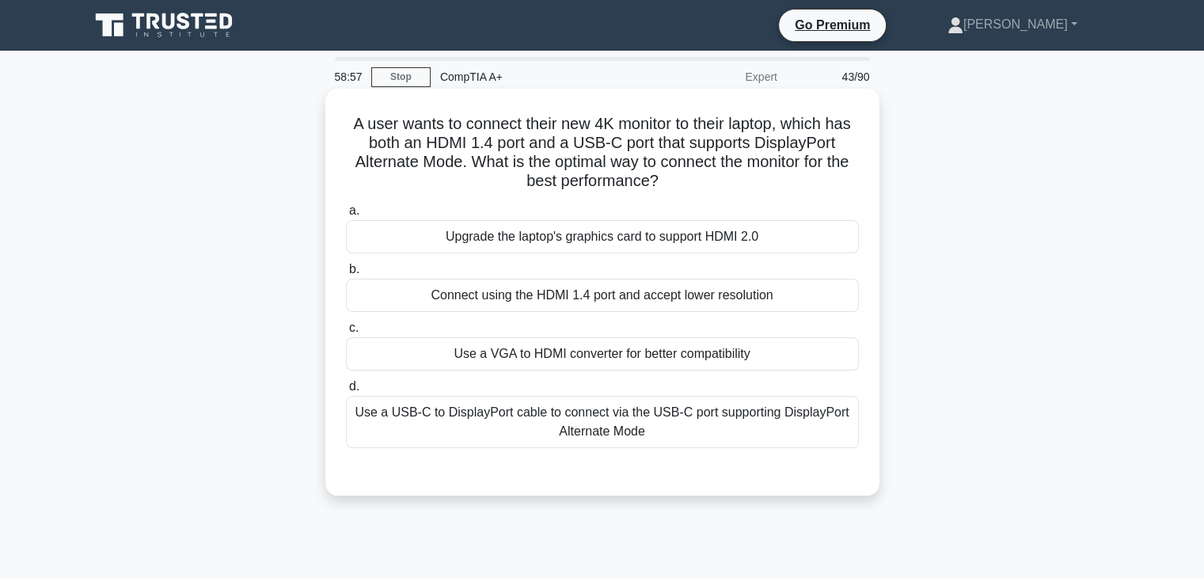
click at [585, 419] on div "Use a USB-C to DisplayPort cable to connect via the USB-C port supporting Displ…" at bounding box center [602, 422] width 513 height 52
click at [346, 392] on input "d. Use a USB-C to DisplayPort cable to connect via the USB-C port supporting Di…" at bounding box center [346, 386] width 0 height 10
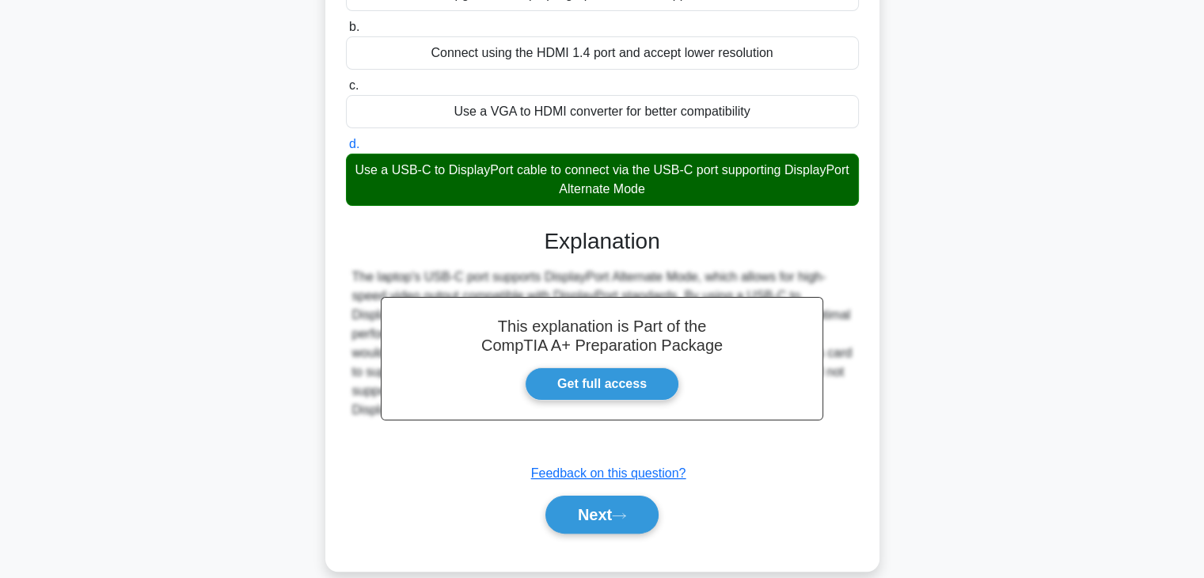
scroll to position [278, 0]
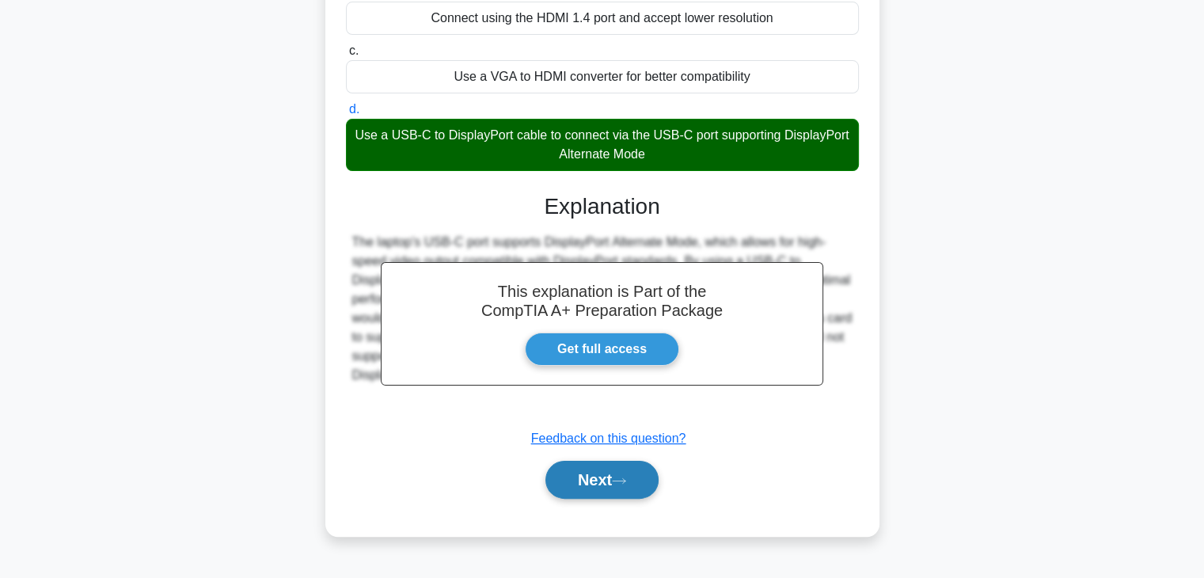
click at [608, 479] on button "Next" at bounding box center [601, 480] width 113 height 38
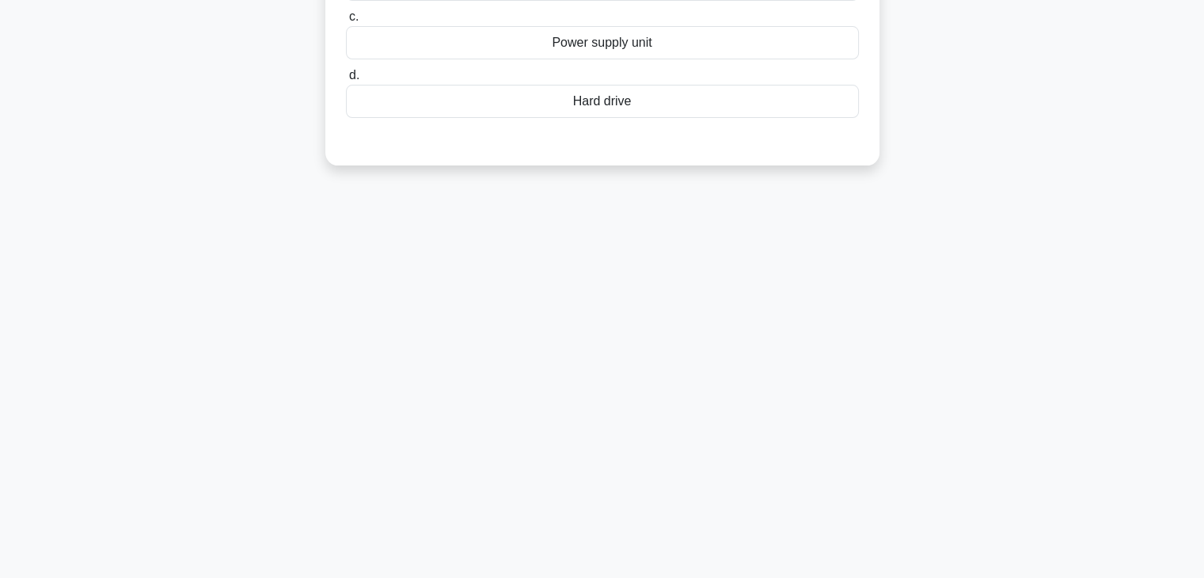
scroll to position [0, 0]
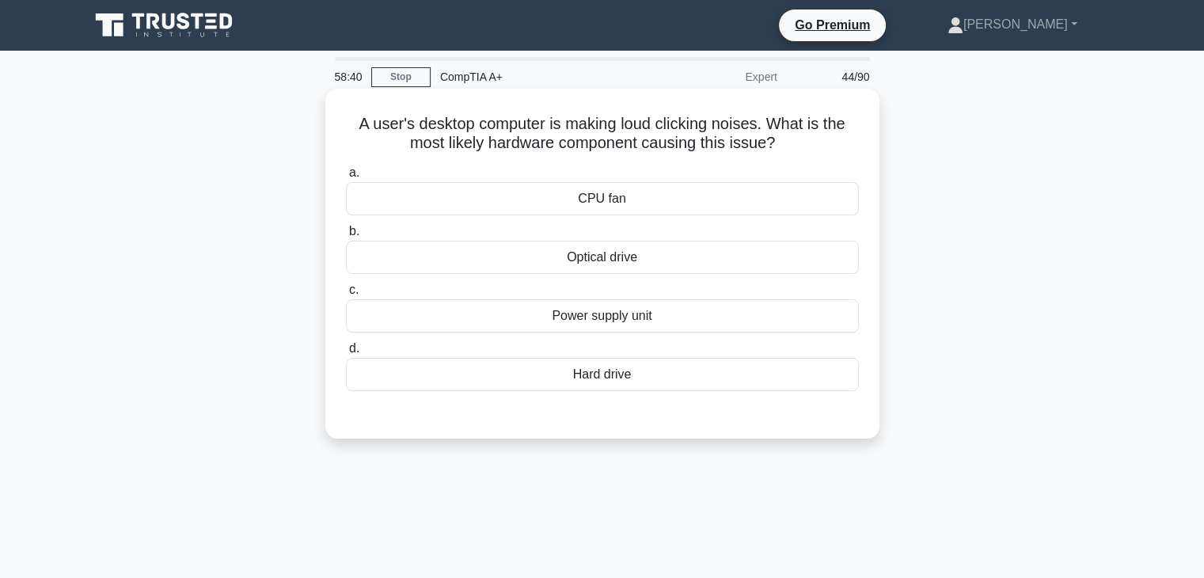
click at [605, 381] on div "Hard drive" at bounding box center [602, 374] width 513 height 33
click at [346, 354] on input "d. Hard drive" at bounding box center [346, 348] width 0 height 10
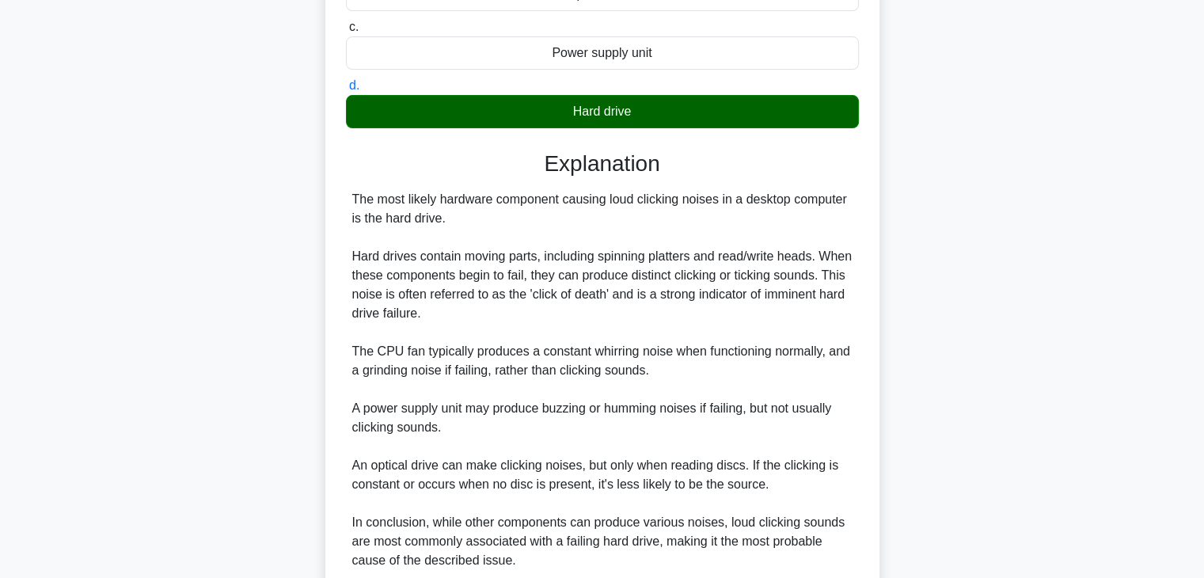
scroll to position [397, 0]
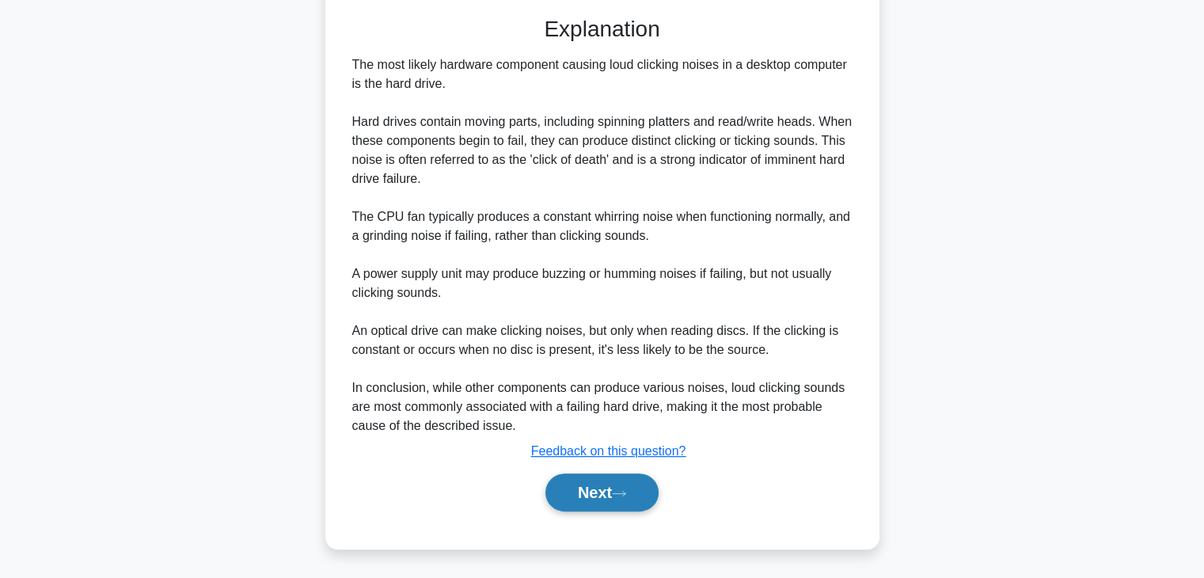
click at [607, 491] on button "Next" at bounding box center [601, 492] width 113 height 38
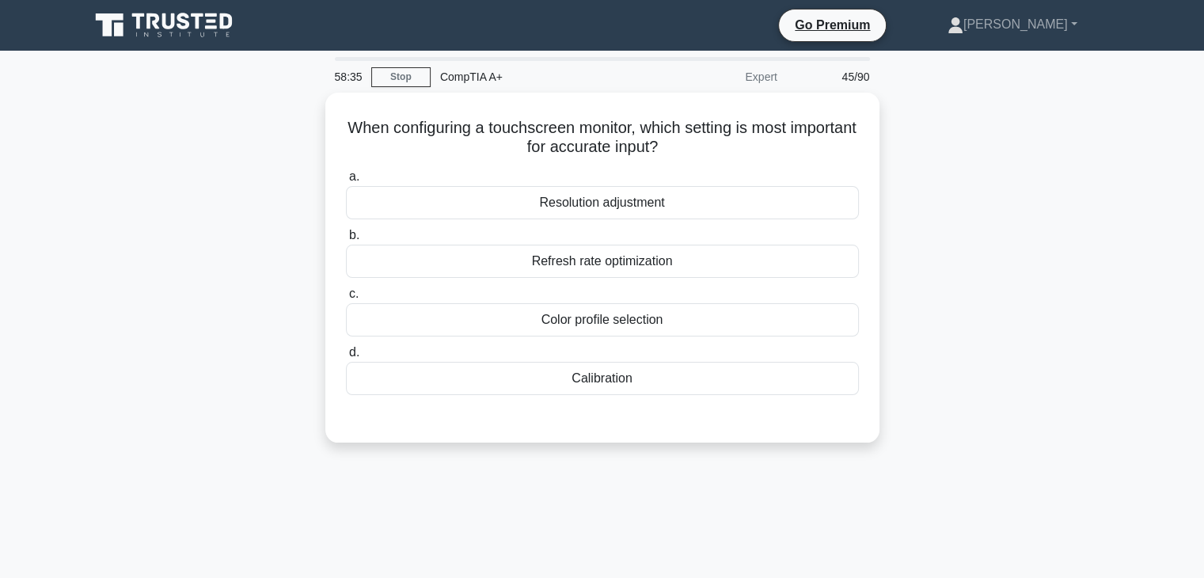
scroll to position [0, 0]
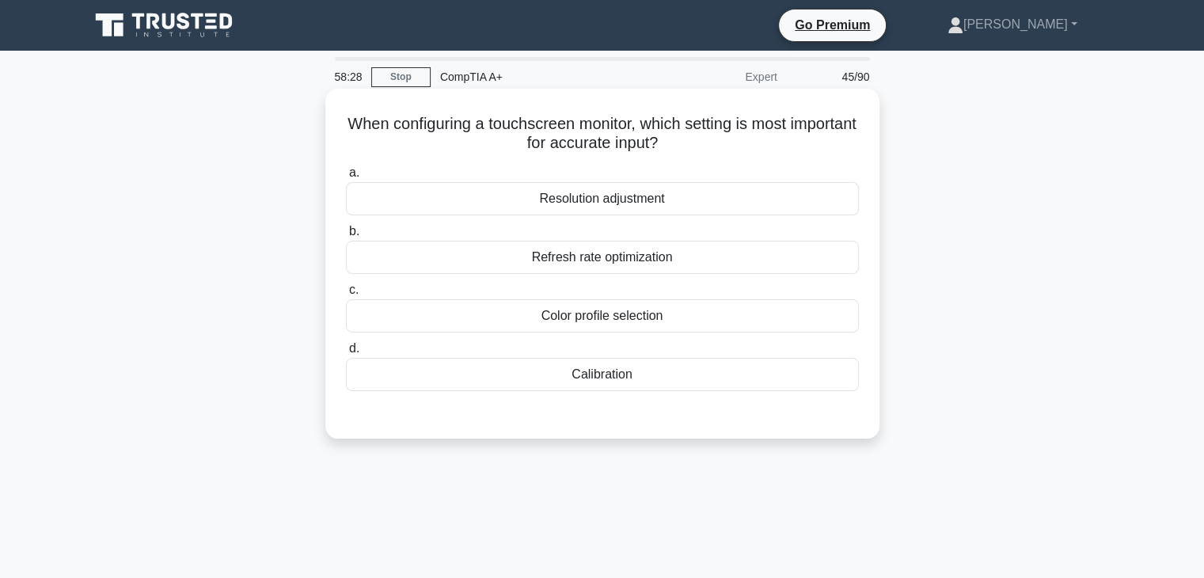
click at [610, 388] on div "Calibration" at bounding box center [602, 374] width 513 height 33
click at [346, 354] on input "d. Calibration" at bounding box center [346, 348] width 0 height 10
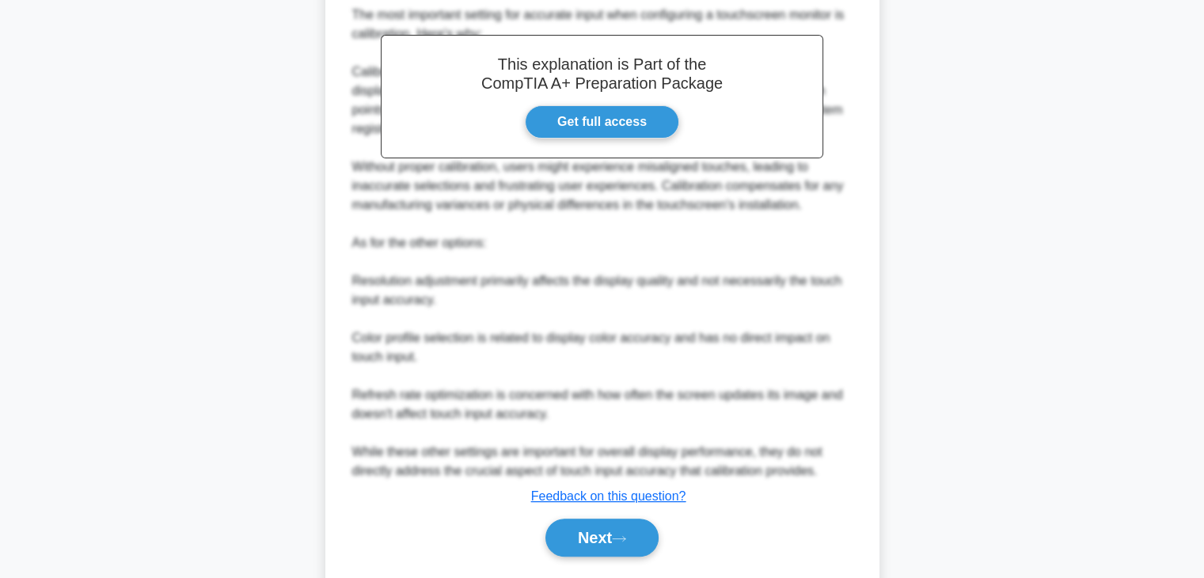
scroll to position [487, 0]
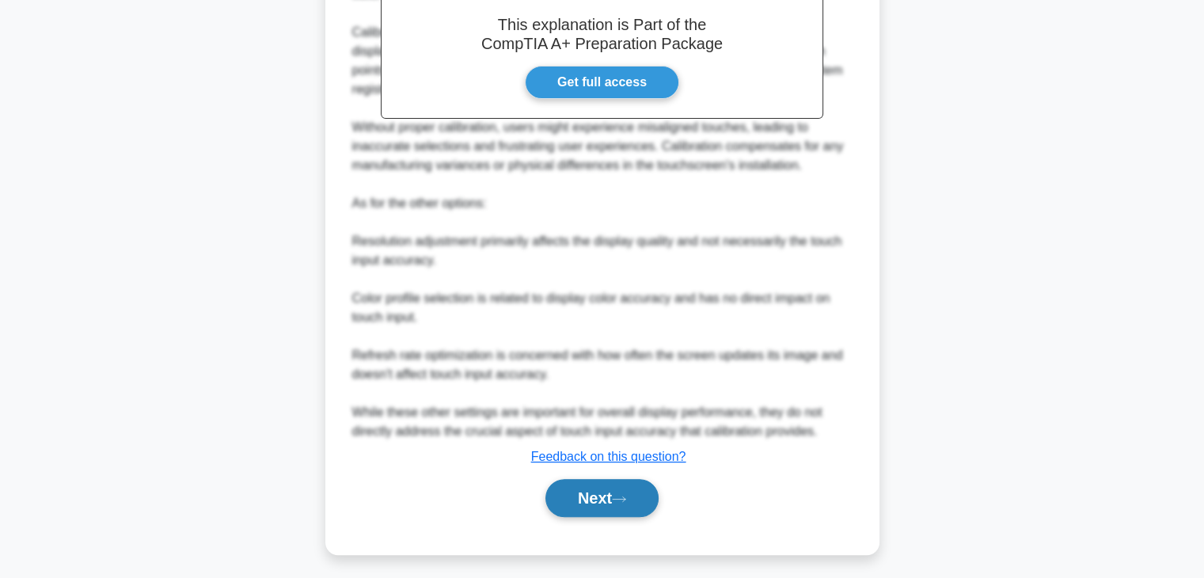
click at [592, 489] on button "Next" at bounding box center [601, 498] width 113 height 38
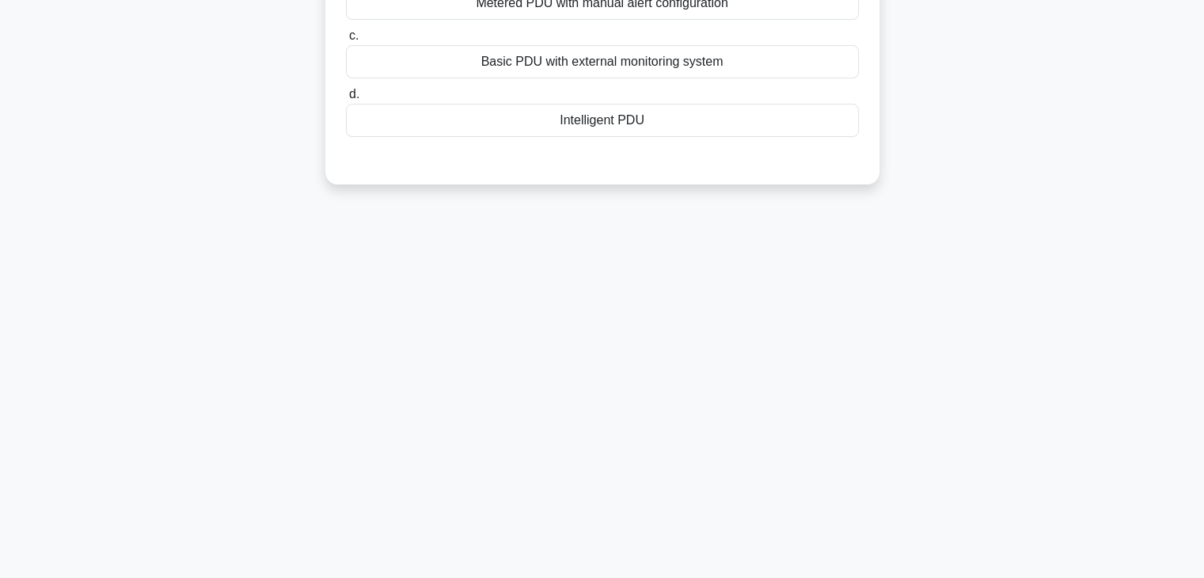
scroll to position [0, 0]
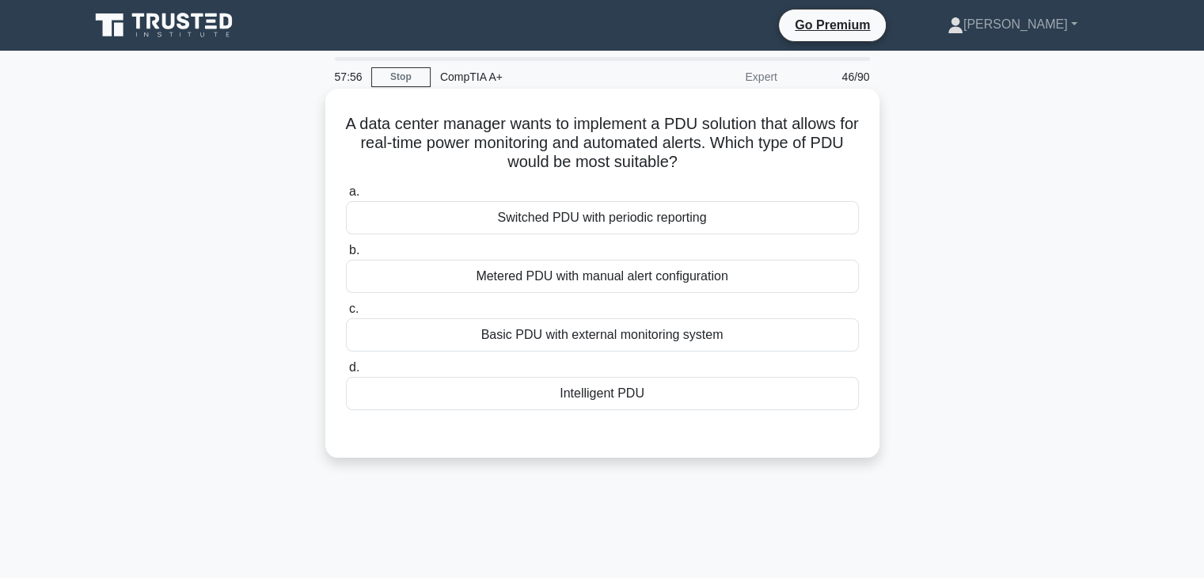
click at [690, 392] on div "Intelligent PDU" at bounding box center [602, 393] width 513 height 33
click at [346, 373] on input "d. Intelligent PDU" at bounding box center [346, 367] width 0 height 10
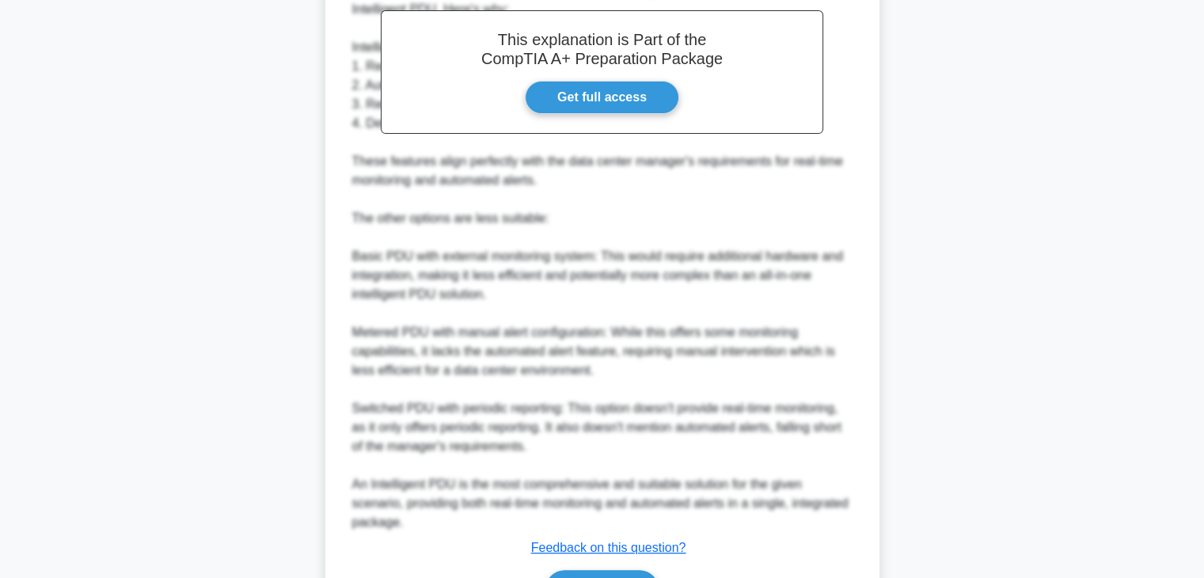
scroll to position [587, 0]
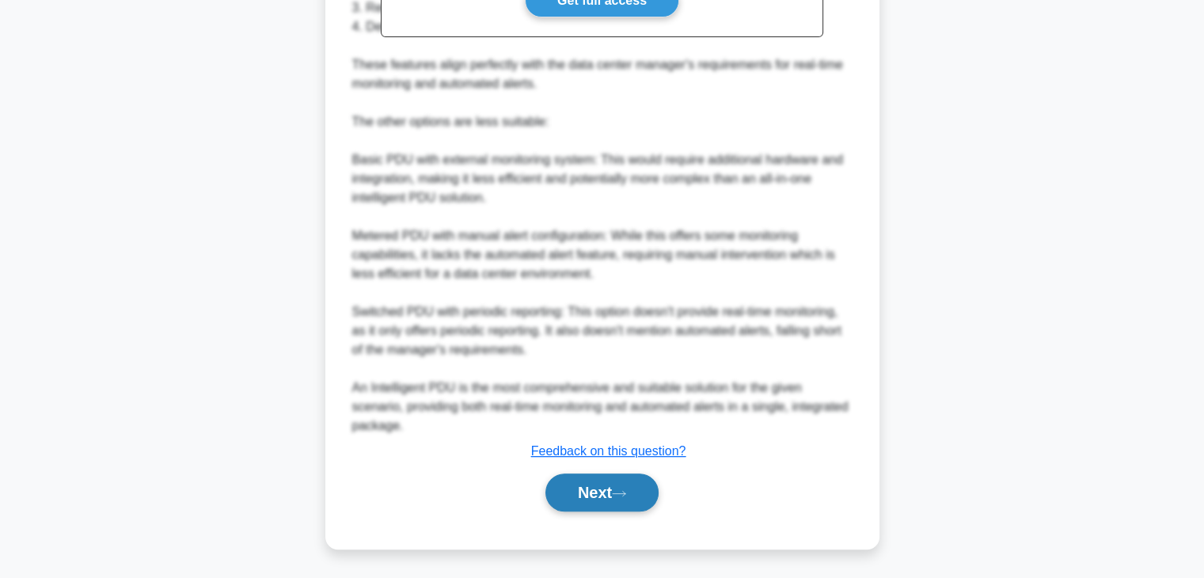
click at [596, 499] on button "Next" at bounding box center [601, 492] width 113 height 38
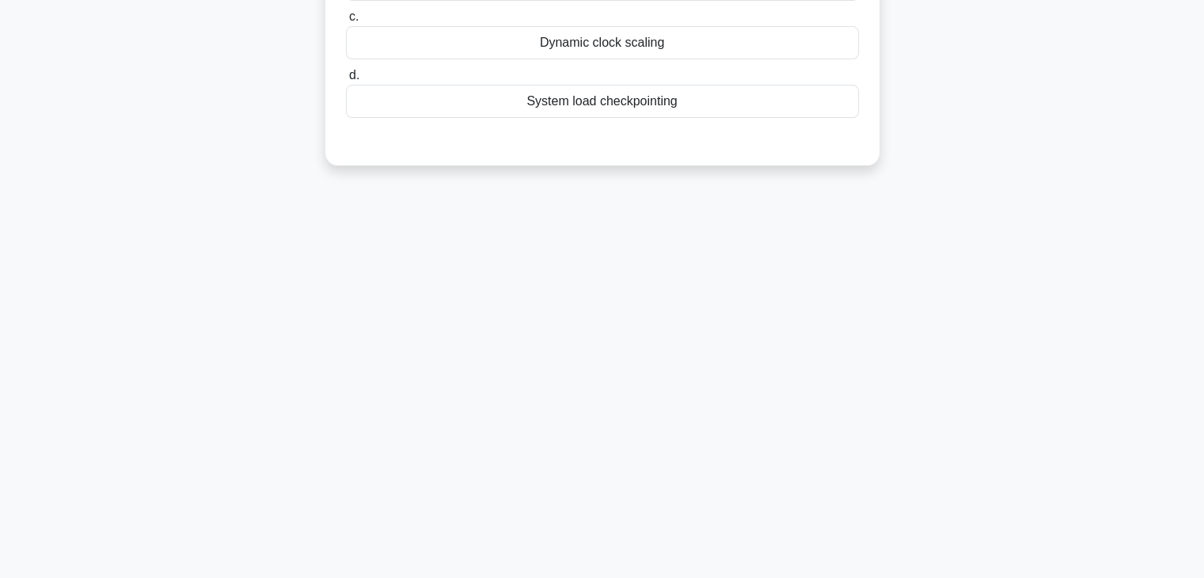
scroll to position [0, 0]
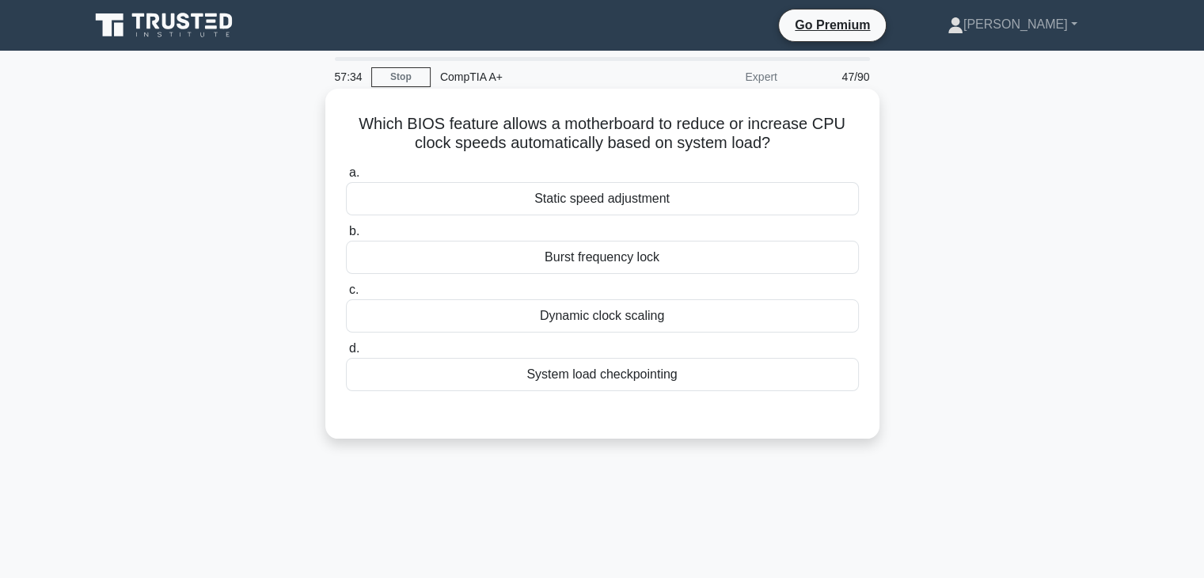
click at [681, 317] on div "Dynamic clock scaling" at bounding box center [602, 315] width 513 height 33
click at [346, 295] on input "c. Dynamic clock scaling" at bounding box center [346, 290] width 0 height 10
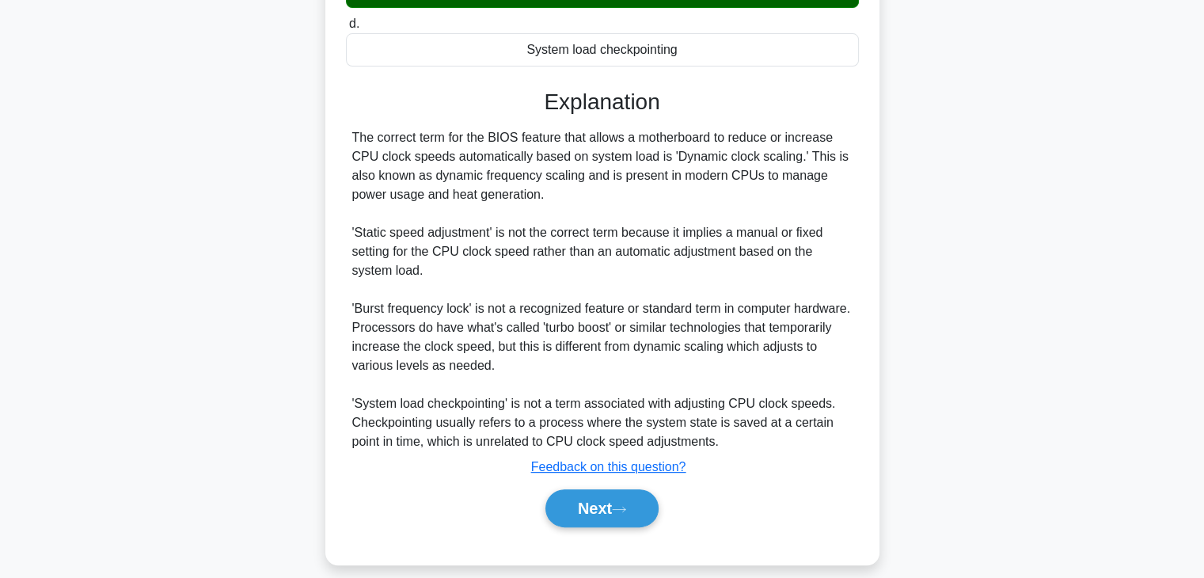
scroll to position [329, 0]
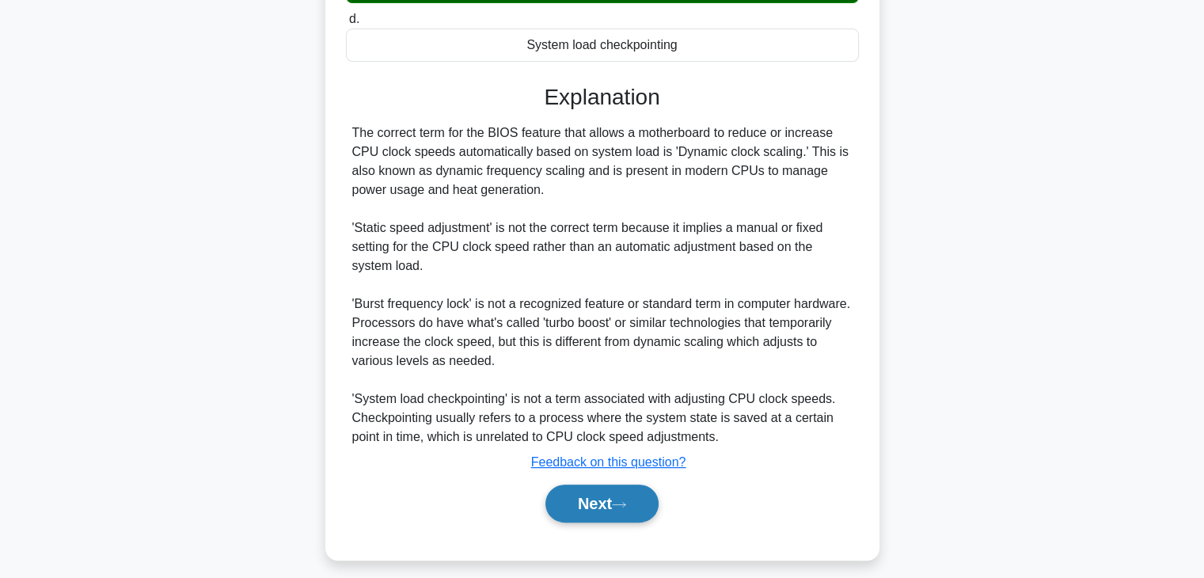
click at [632, 514] on button "Next" at bounding box center [601, 503] width 113 height 38
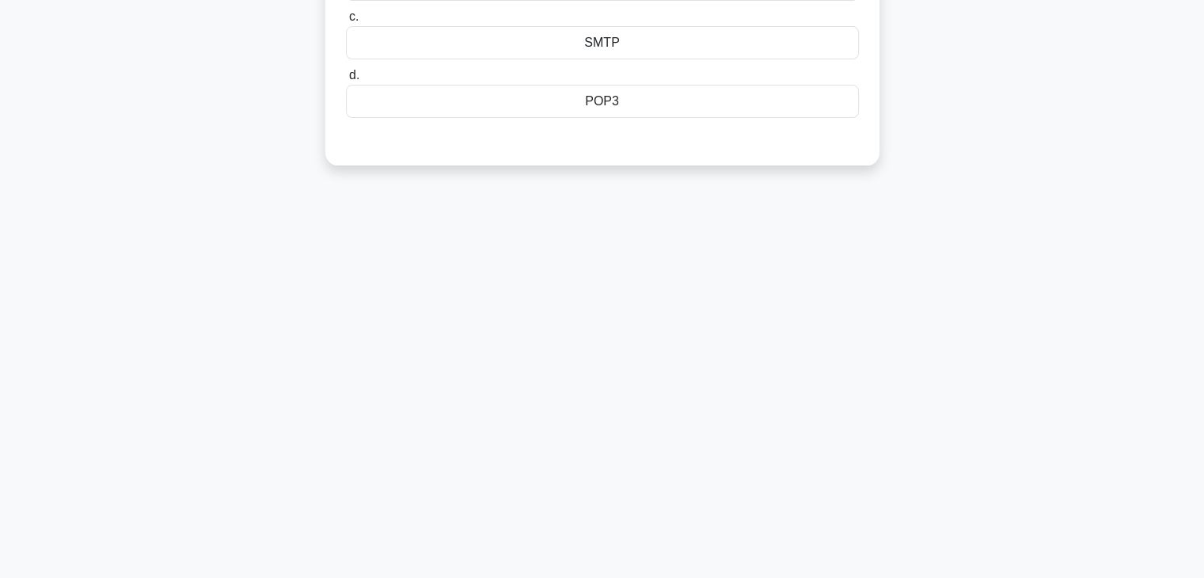
scroll to position [0, 0]
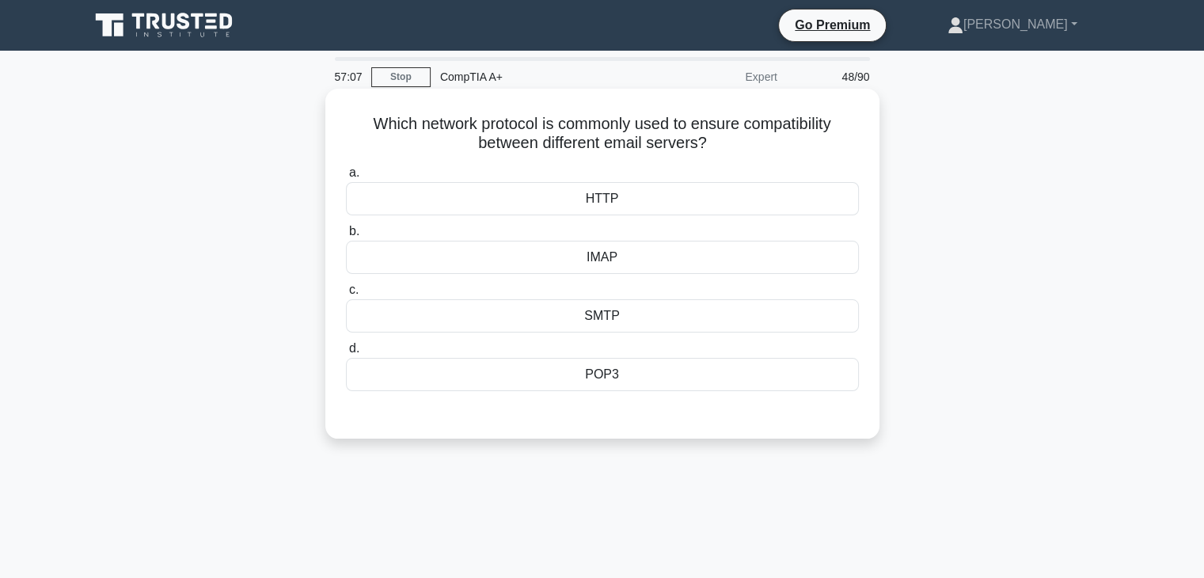
click at [678, 321] on div "SMTP" at bounding box center [602, 315] width 513 height 33
click at [346, 295] on input "c. SMTP" at bounding box center [346, 290] width 0 height 10
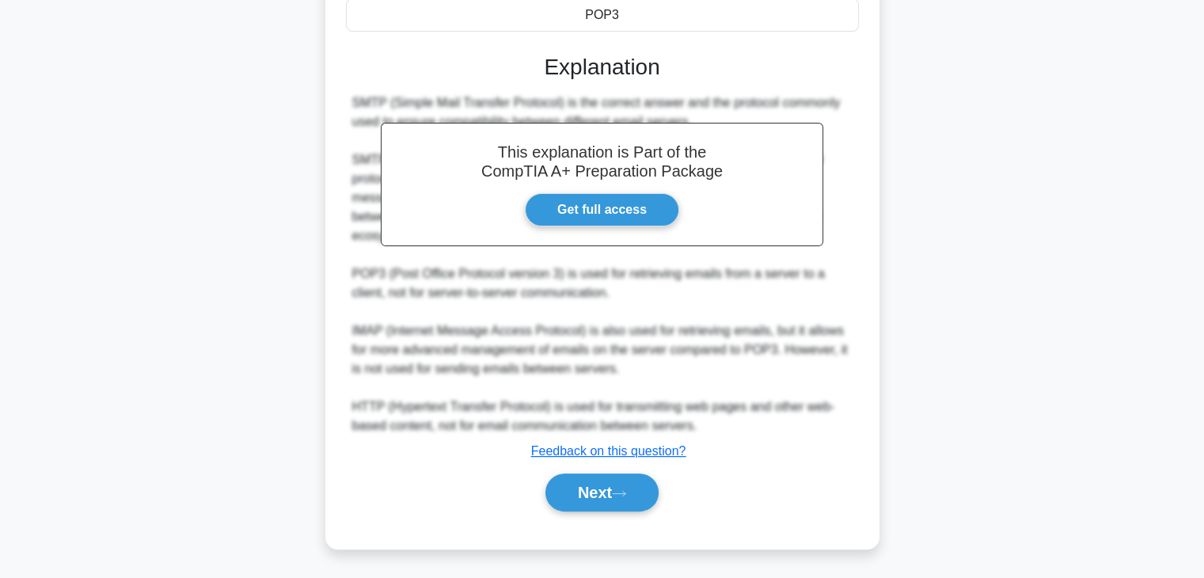
scroll to position [355, 0]
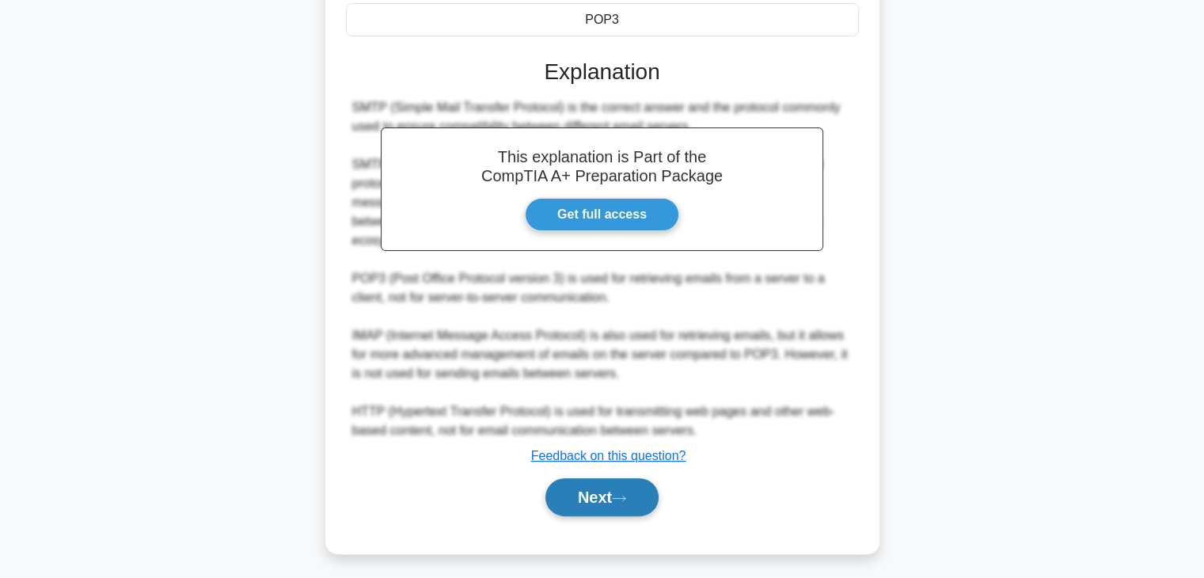
click at [588, 495] on button "Next" at bounding box center [601, 497] width 113 height 38
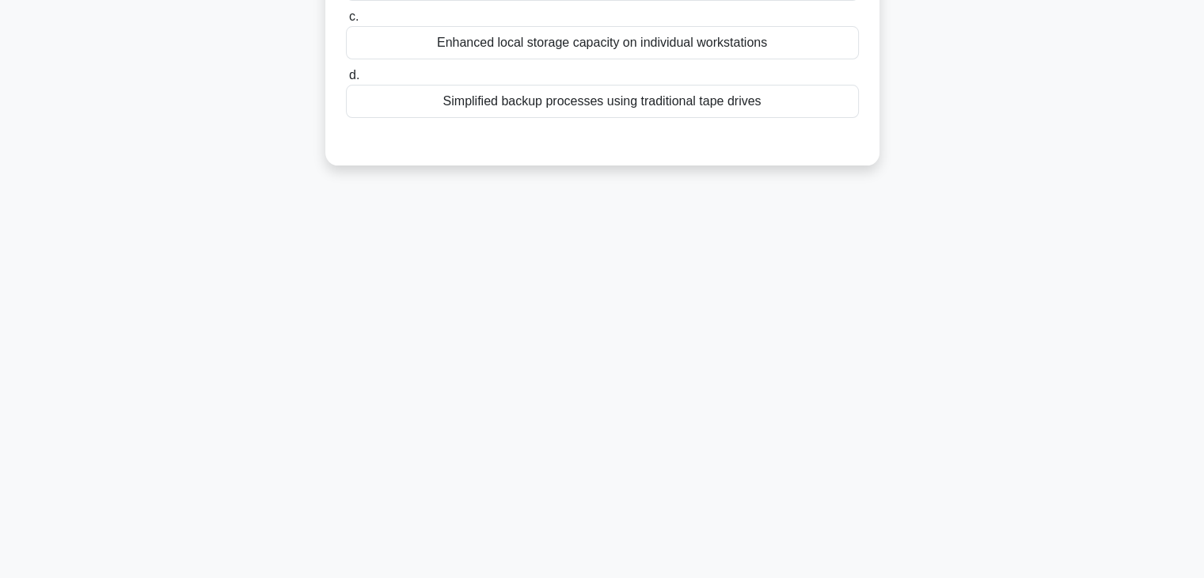
scroll to position [0, 0]
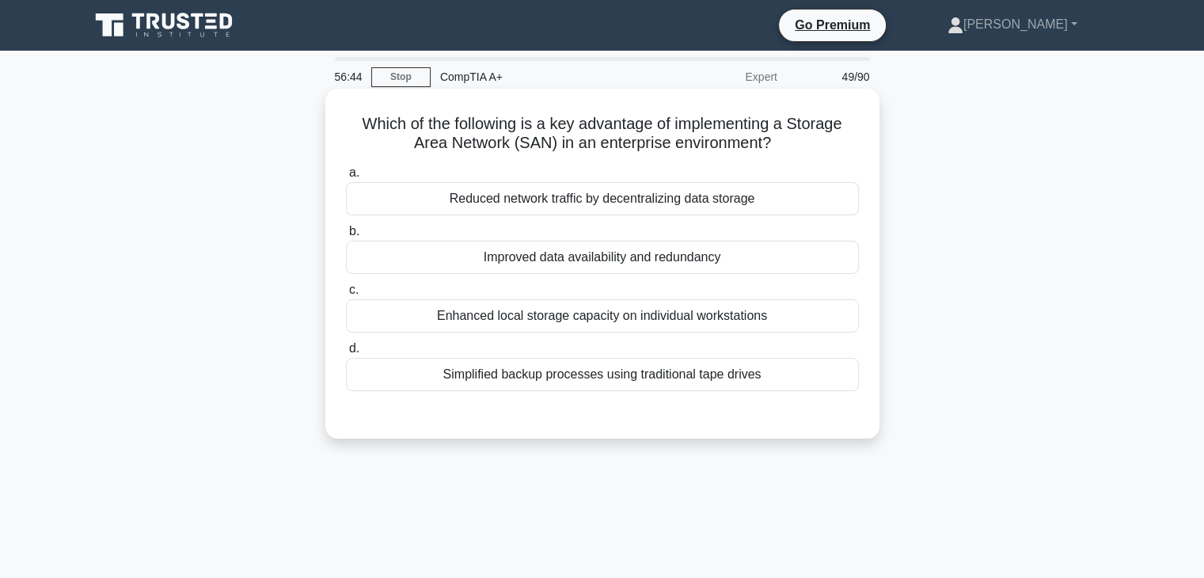
click at [762, 253] on div "Improved data availability and redundancy" at bounding box center [602, 257] width 513 height 33
click at [346, 237] on input "b. Improved data availability and redundancy" at bounding box center [346, 231] width 0 height 10
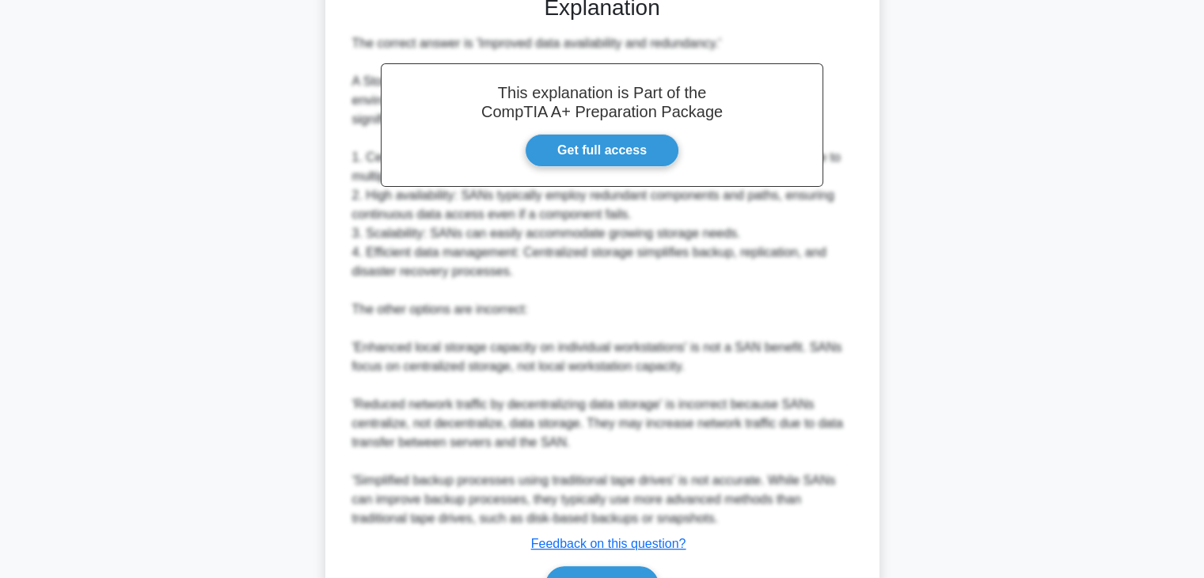
scroll to position [511, 0]
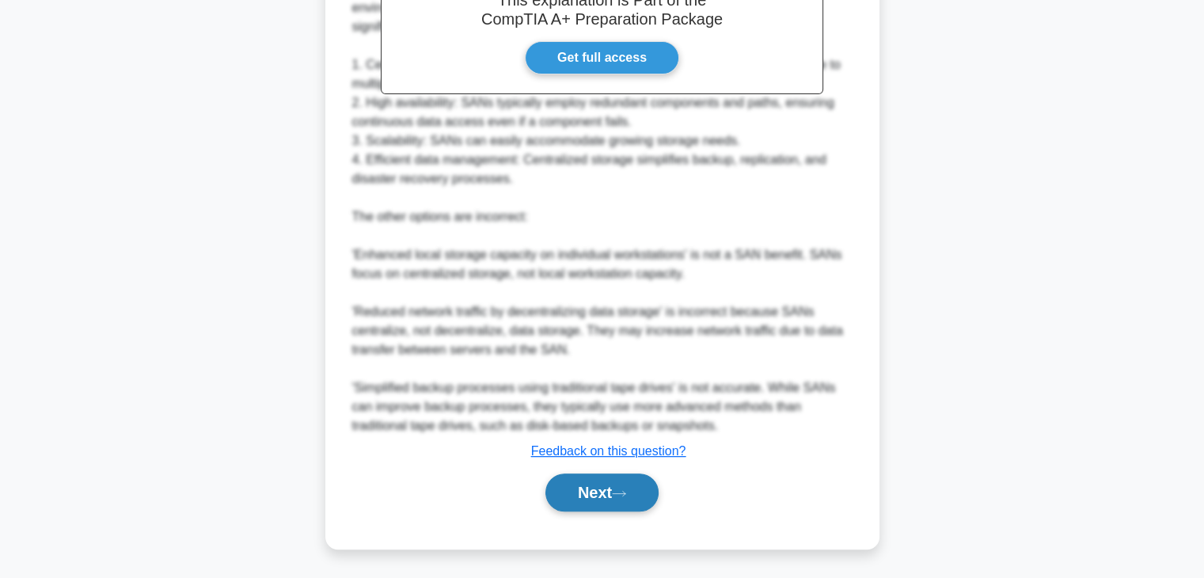
click at [613, 495] on button "Next" at bounding box center [601, 492] width 113 height 38
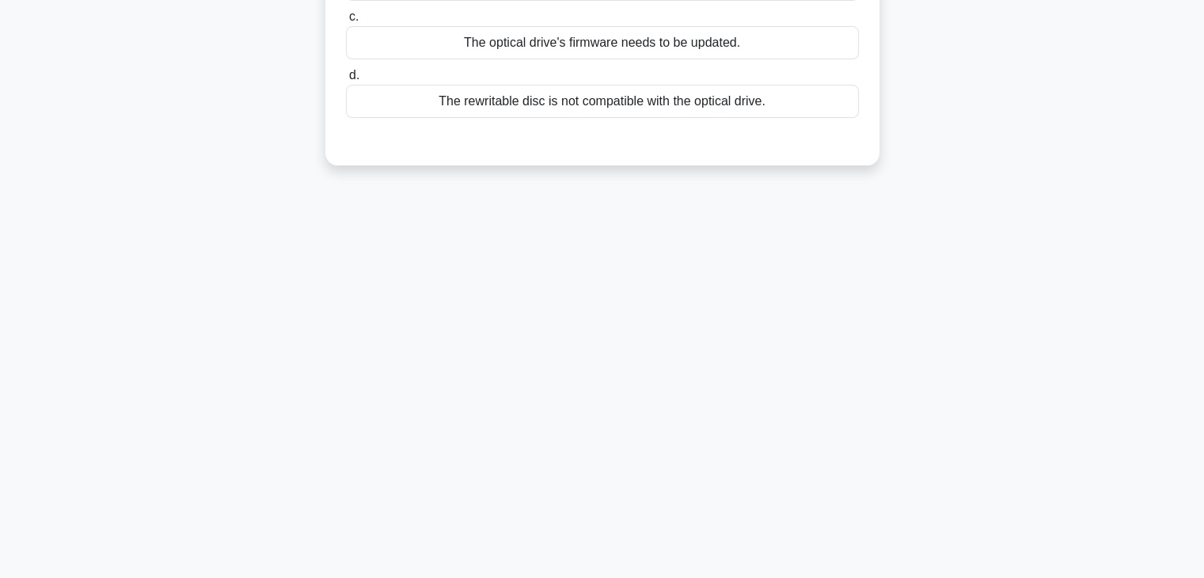
scroll to position [0, 0]
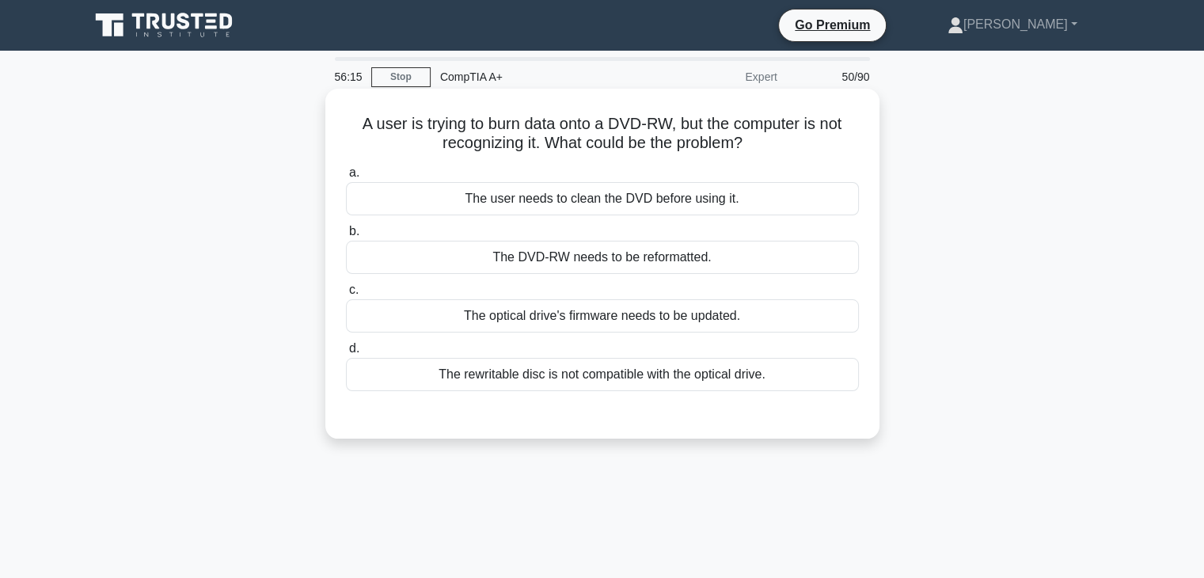
click at [598, 378] on div "The rewritable disc is not compatible with the optical drive." at bounding box center [602, 374] width 513 height 33
click at [346, 354] on input "d. The rewritable disc is not compatible with the optical drive." at bounding box center [346, 348] width 0 height 10
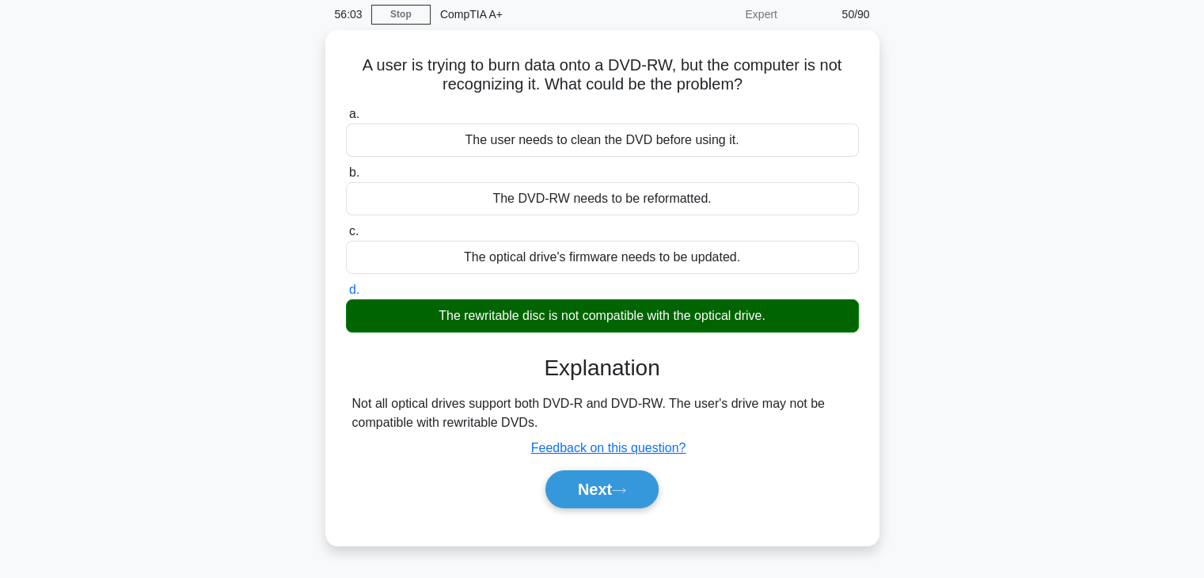
scroll to position [57, 0]
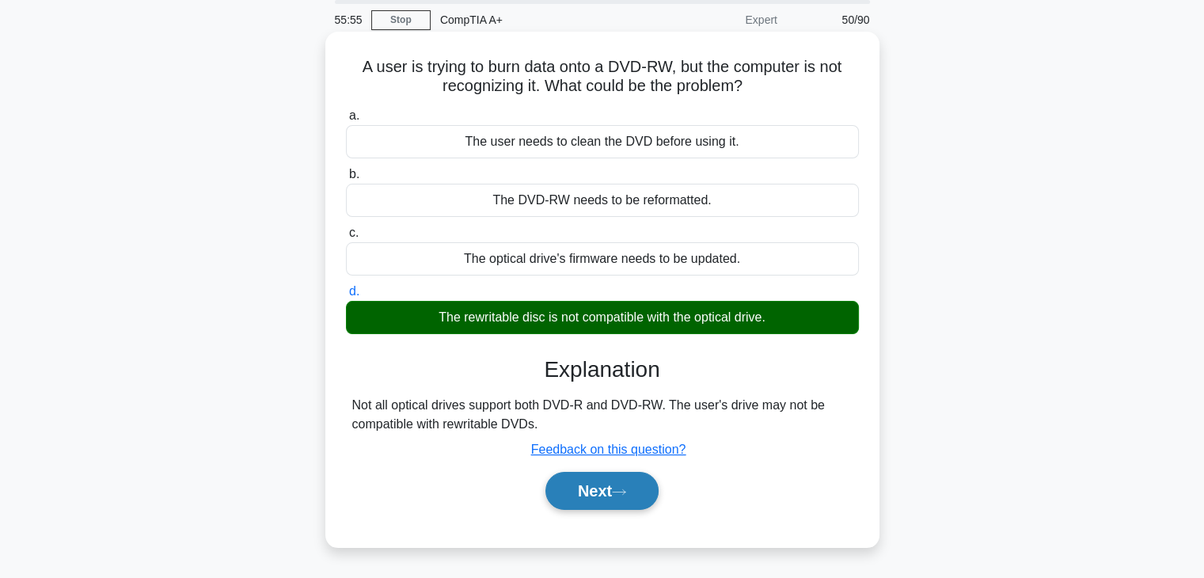
click at [628, 497] on button "Next" at bounding box center [601, 491] width 113 height 38
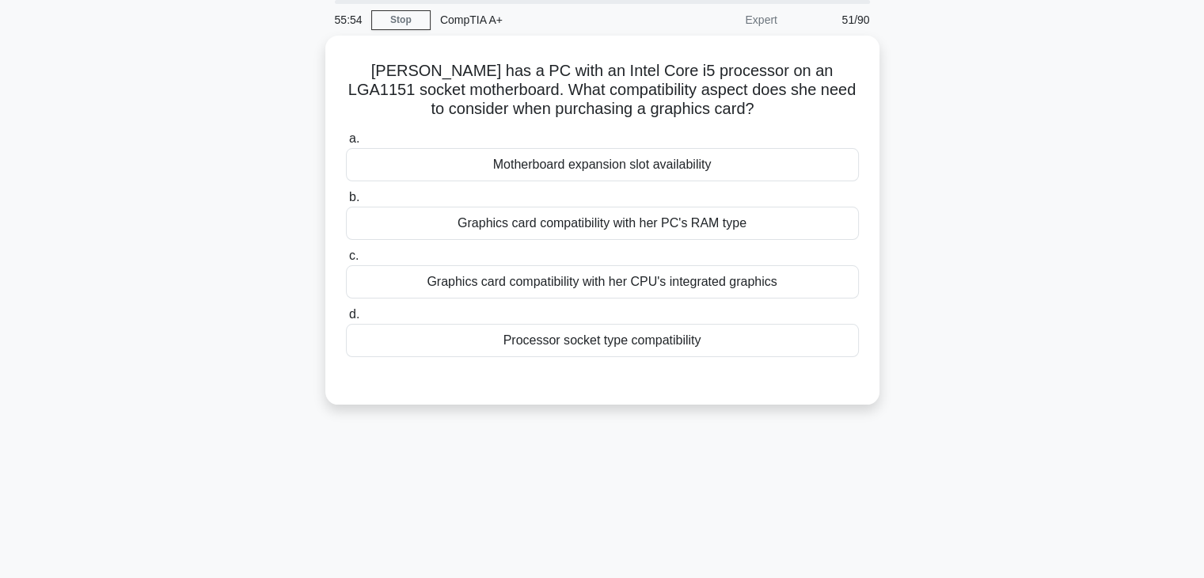
scroll to position [0, 0]
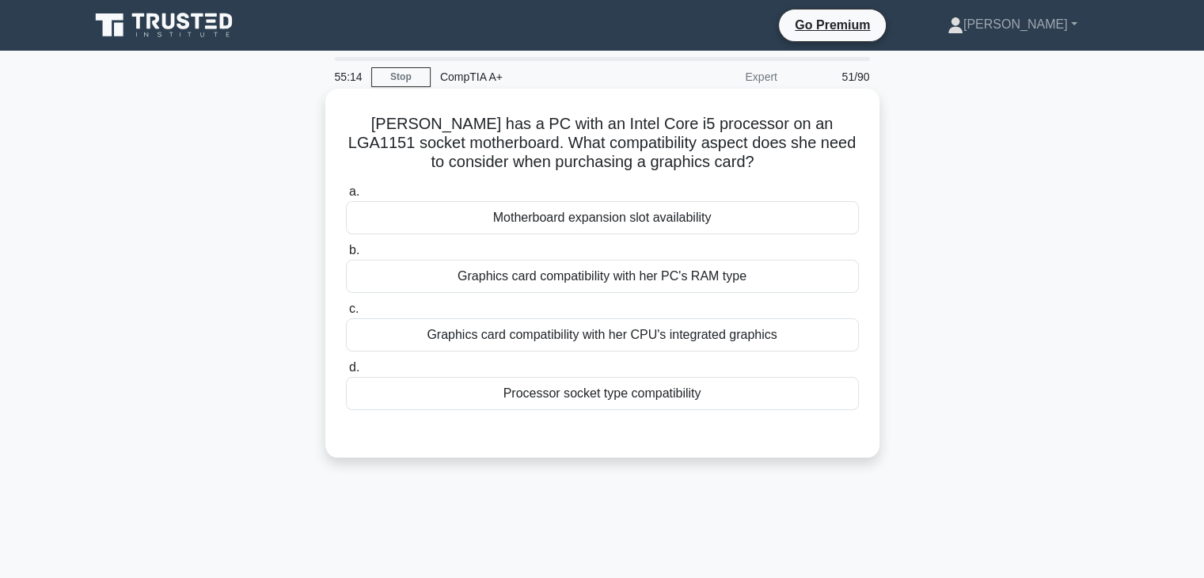
click at [627, 342] on div "Graphics card compatibility with her CPU's integrated graphics" at bounding box center [602, 334] width 513 height 33
click at [346, 314] on input "c. Graphics card compatibility with her CPU's integrated graphics" at bounding box center [346, 309] width 0 height 10
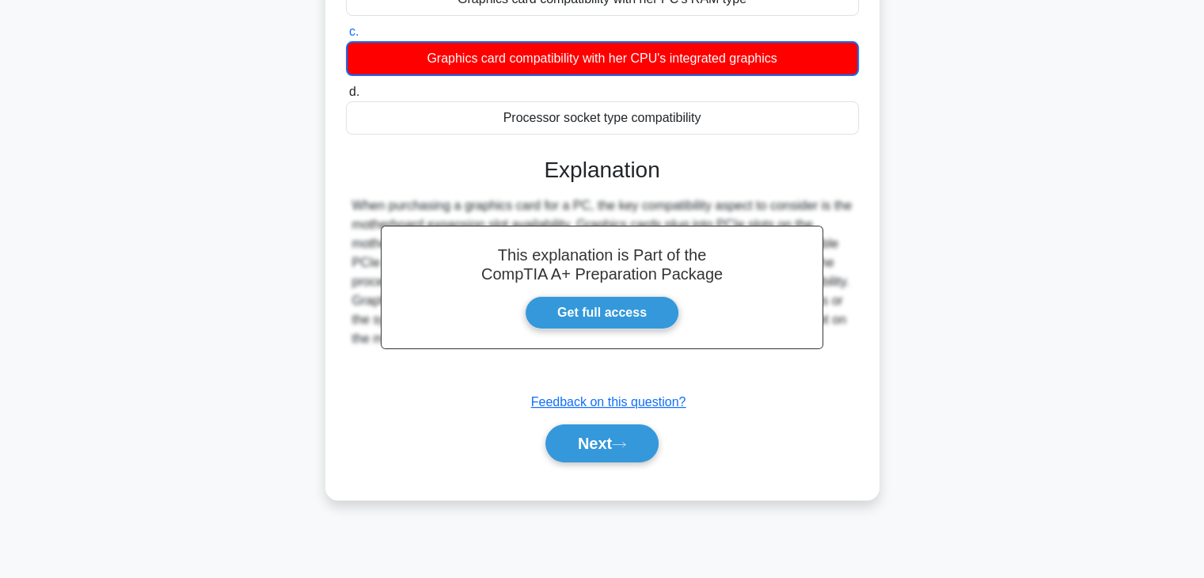
scroll to position [277, 0]
click at [590, 444] on button "Next" at bounding box center [601, 443] width 113 height 38
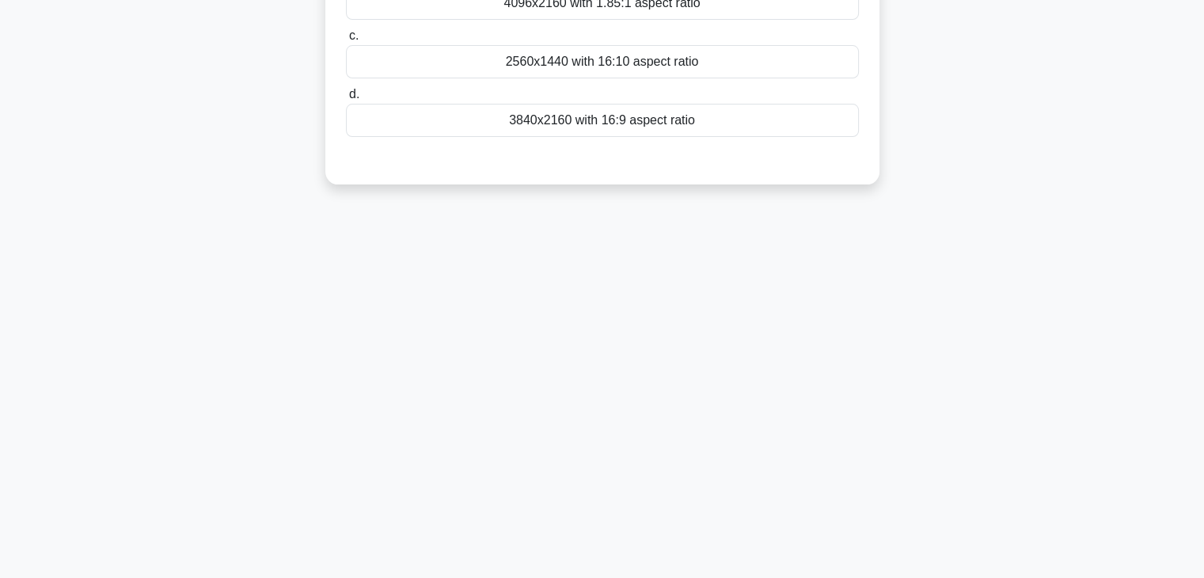
scroll to position [0, 0]
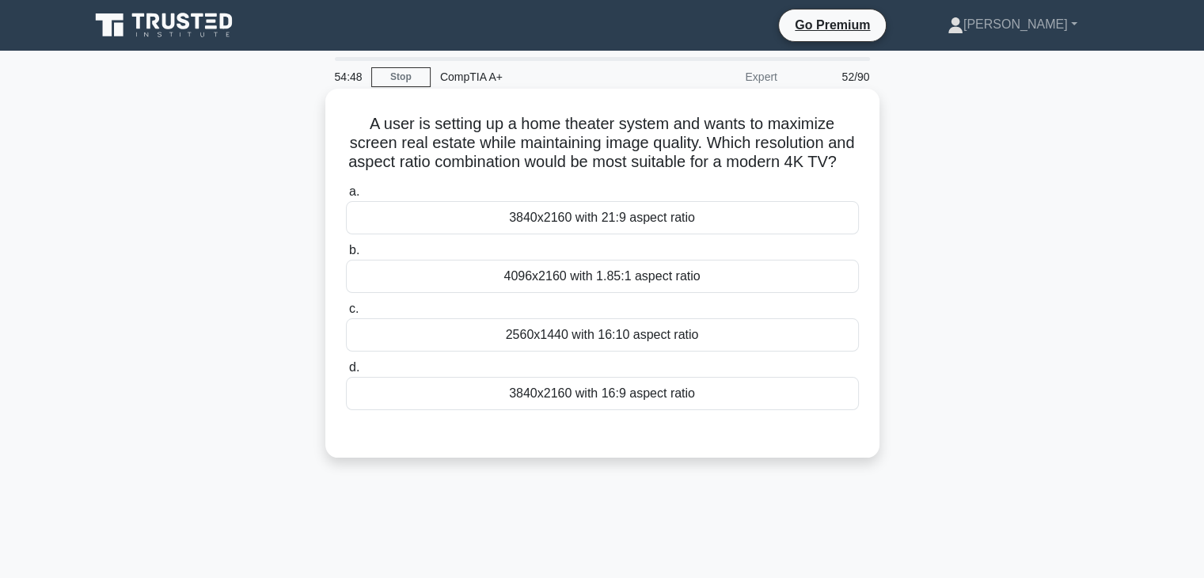
click at [503, 410] on div "3840x2160 with 16:9 aspect ratio" at bounding box center [602, 393] width 513 height 33
click at [346, 373] on input "d. 3840x2160 with 16:9 aspect ratio" at bounding box center [346, 367] width 0 height 10
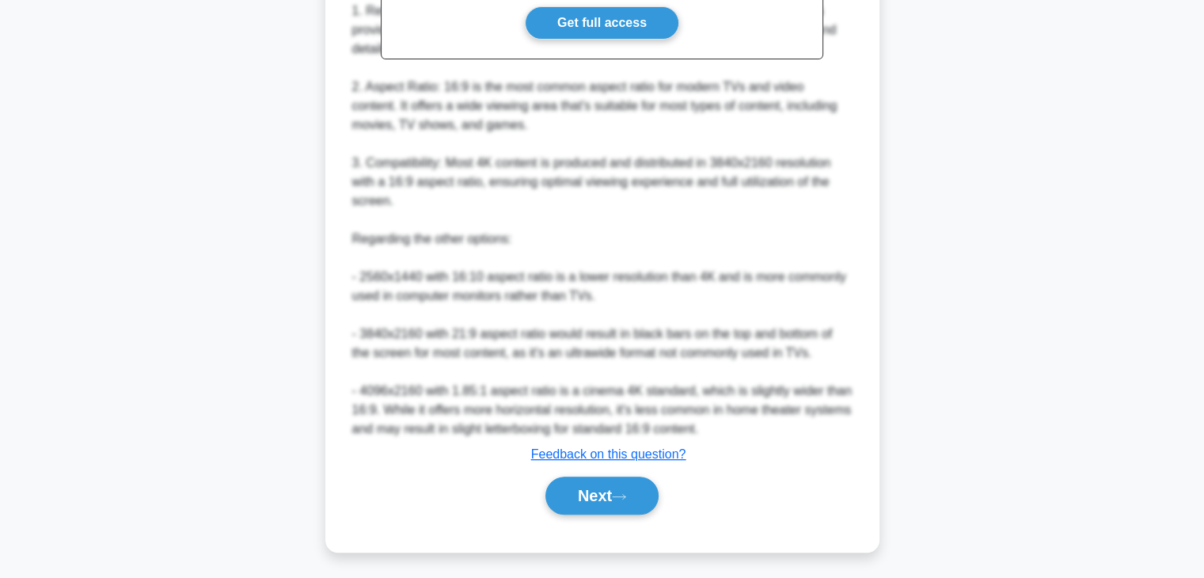
scroll to position [587, 0]
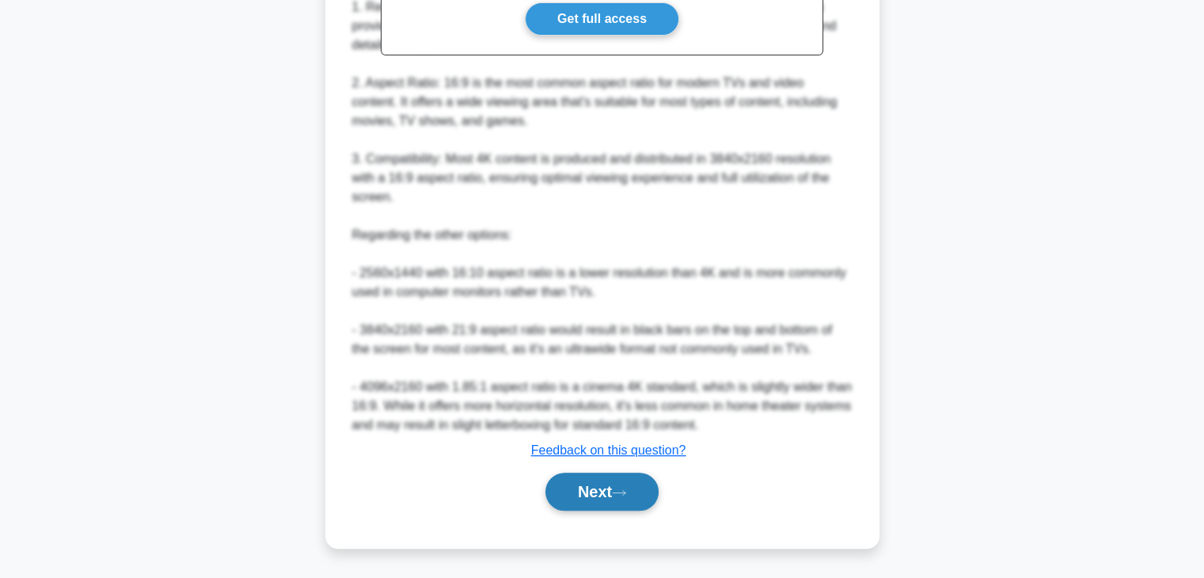
click at [615, 502] on button "Next" at bounding box center [601, 491] width 113 height 38
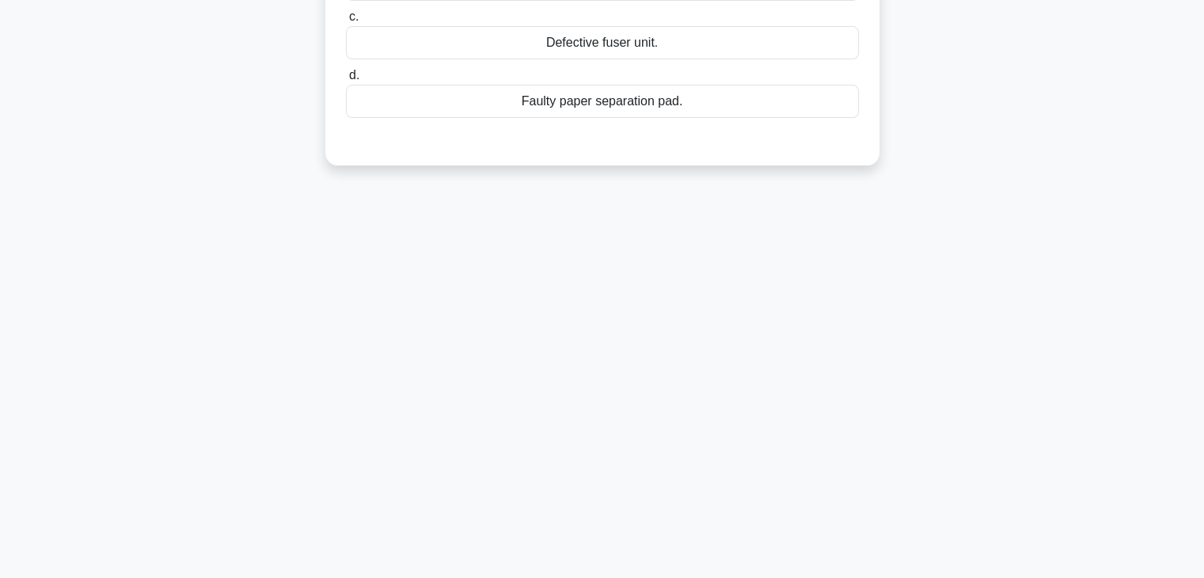
scroll to position [0, 0]
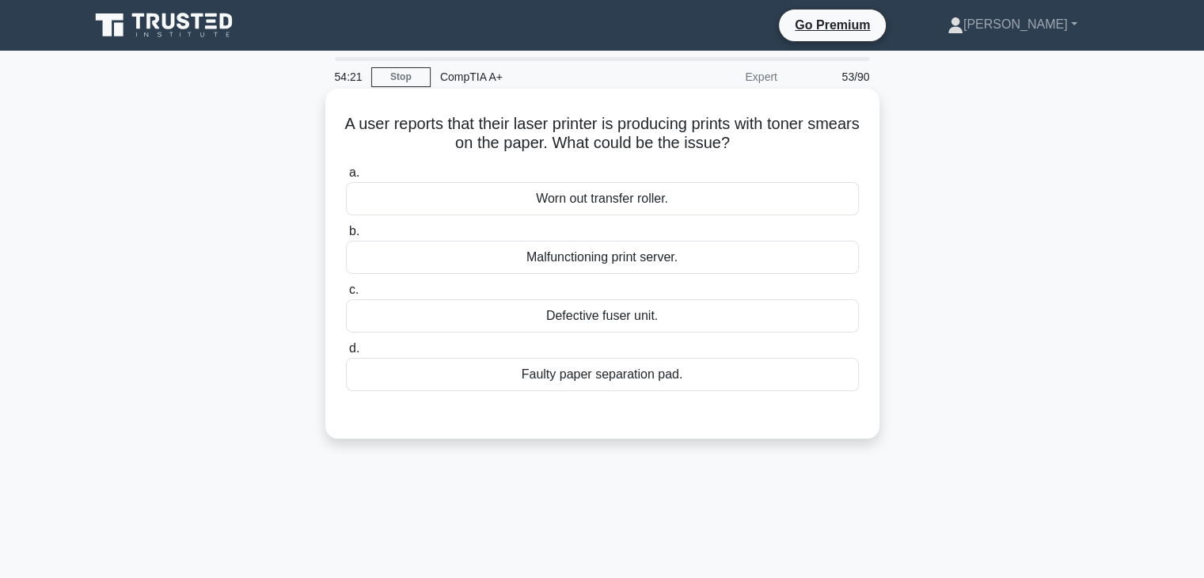
click at [668, 207] on div "Worn out transfer roller." at bounding box center [602, 198] width 513 height 33
click at [346, 178] on input "a. Worn out transfer roller." at bounding box center [346, 173] width 0 height 10
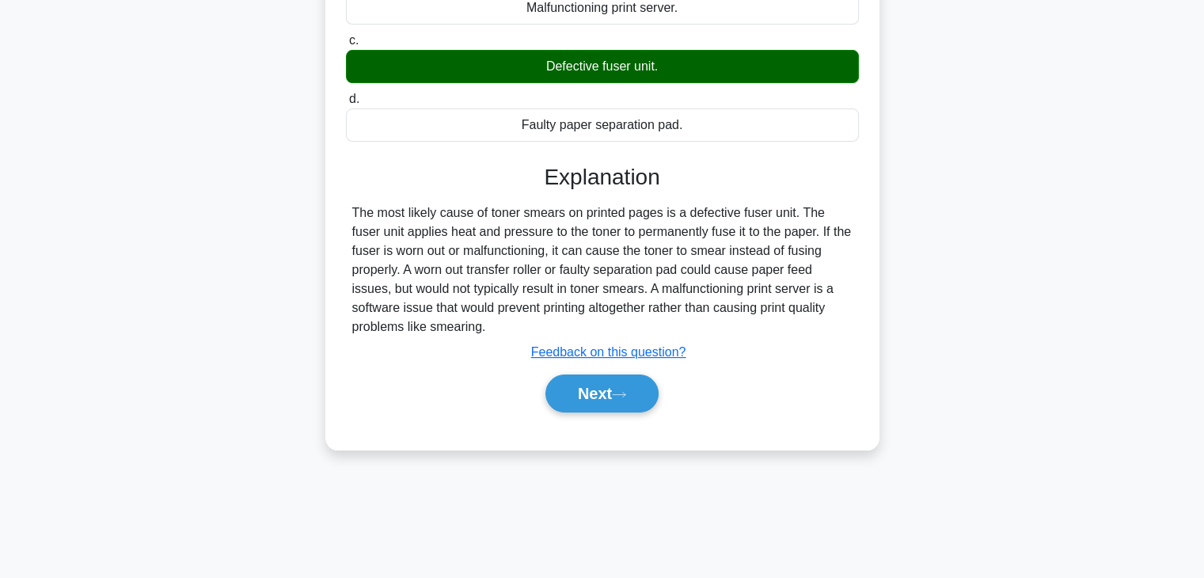
scroll to position [256, 0]
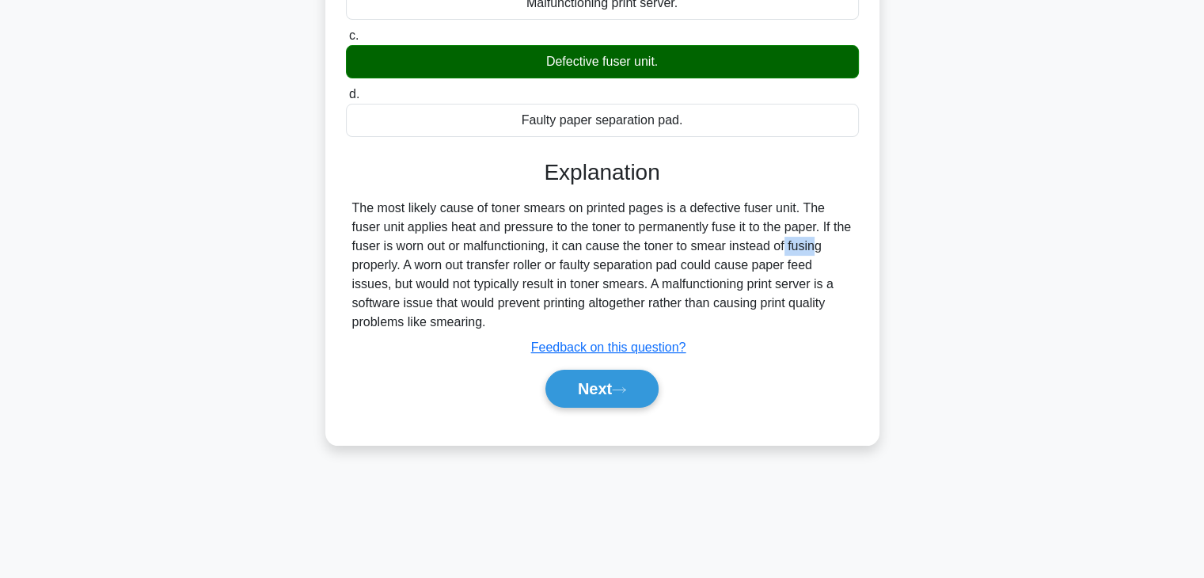
drag, startPoint x: 690, startPoint y: 245, endPoint x: 725, endPoint y: 245, distance: 34.8
click at [725, 245] on div "The most likely cause of toner smears on printed pages is a defective fuser uni…" at bounding box center [602, 265] width 500 height 133
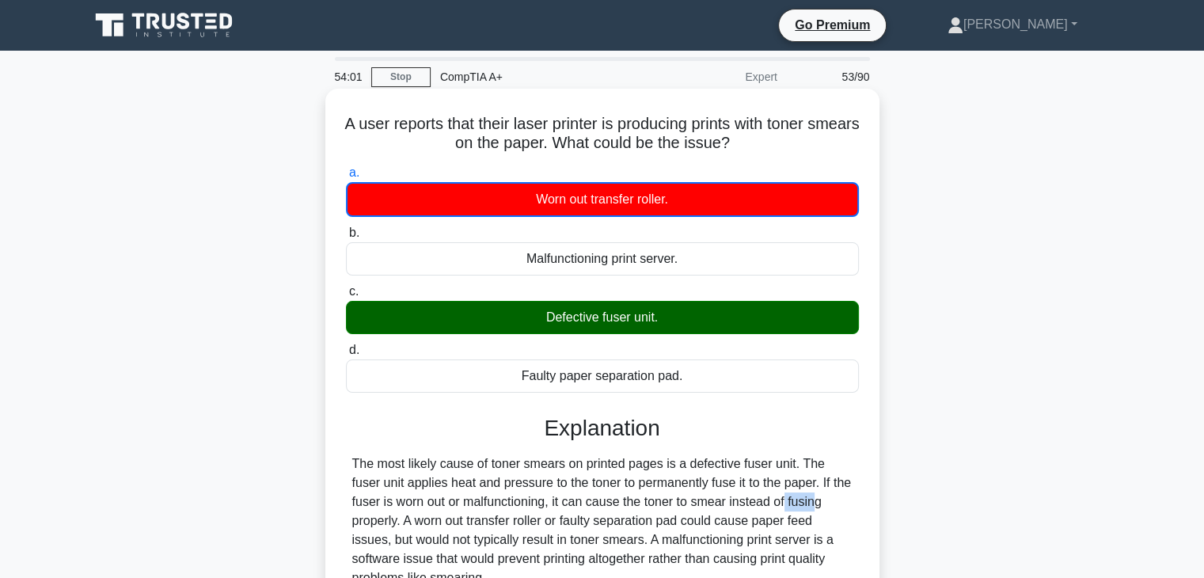
scroll to position [0, 0]
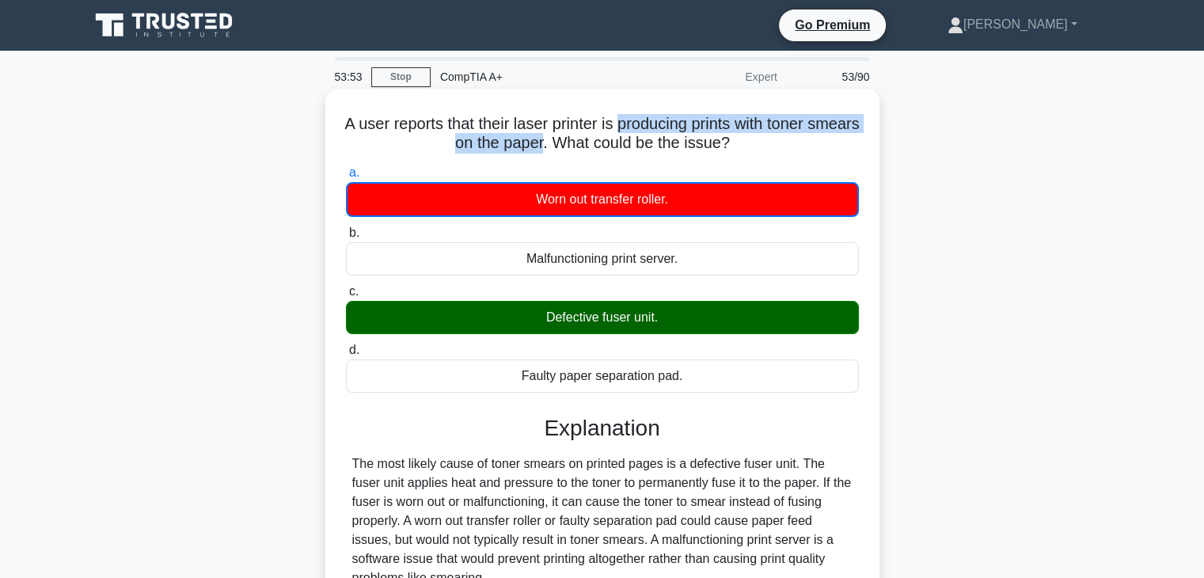
drag, startPoint x: 646, startPoint y: 126, endPoint x: 568, endPoint y: 145, distance: 79.9
click at [568, 145] on h5 "A user reports that their laser printer is producing prints with toner smears o…" at bounding box center [602, 134] width 516 height 40
copy h5 "producing prints with toner smears on the paper"
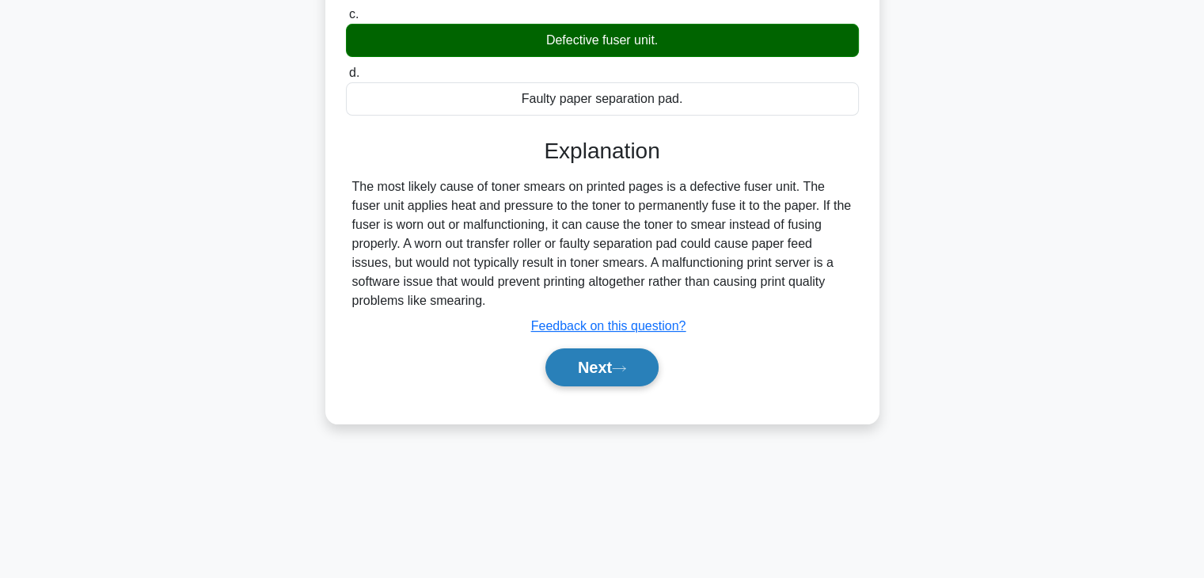
click at [611, 373] on button "Next" at bounding box center [601, 367] width 113 height 38
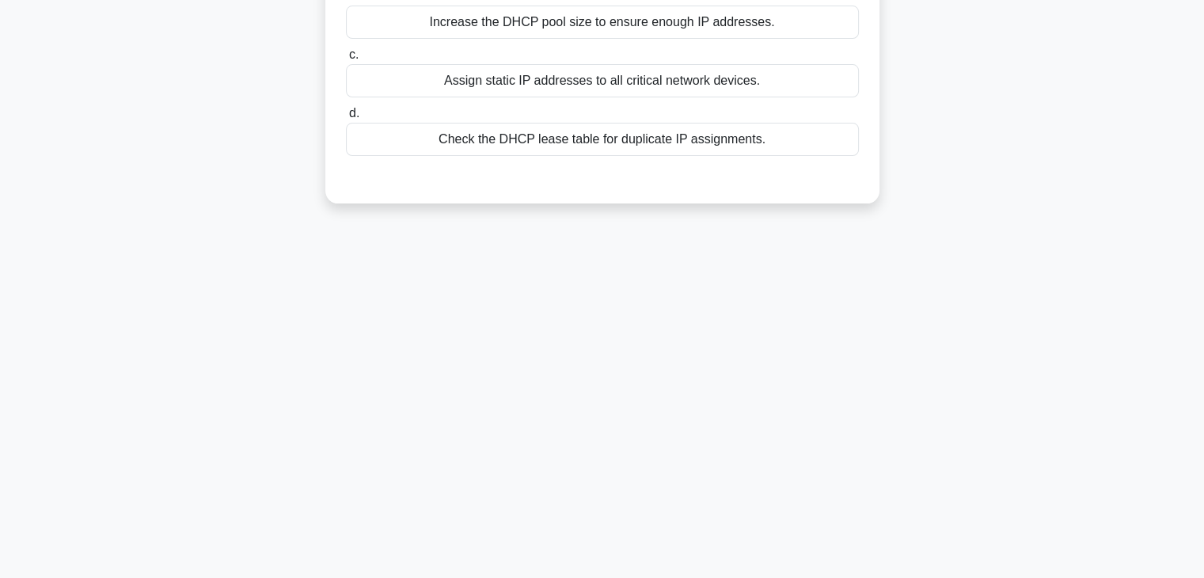
scroll to position [0, 0]
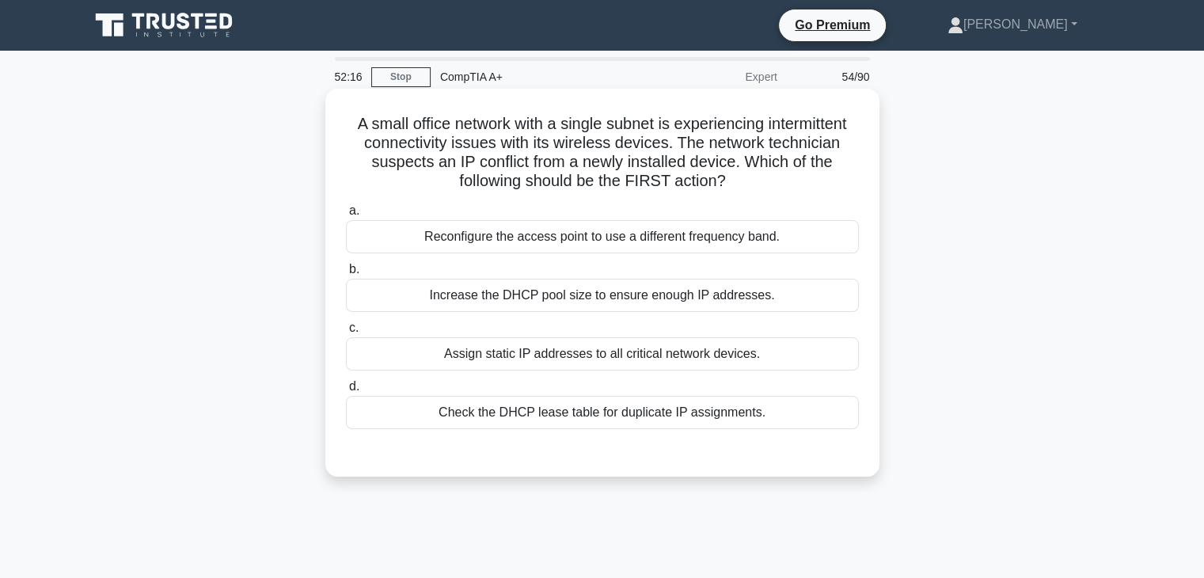
click at [609, 302] on div "Increase the DHCP pool size to ensure enough IP addresses." at bounding box center [602, 295] width 513 height 33
click at [346, 275] on input "b. Increase the DHCP pool size to ensure enough IP addresses." at bounding box center [346, 269] width 0 height 10
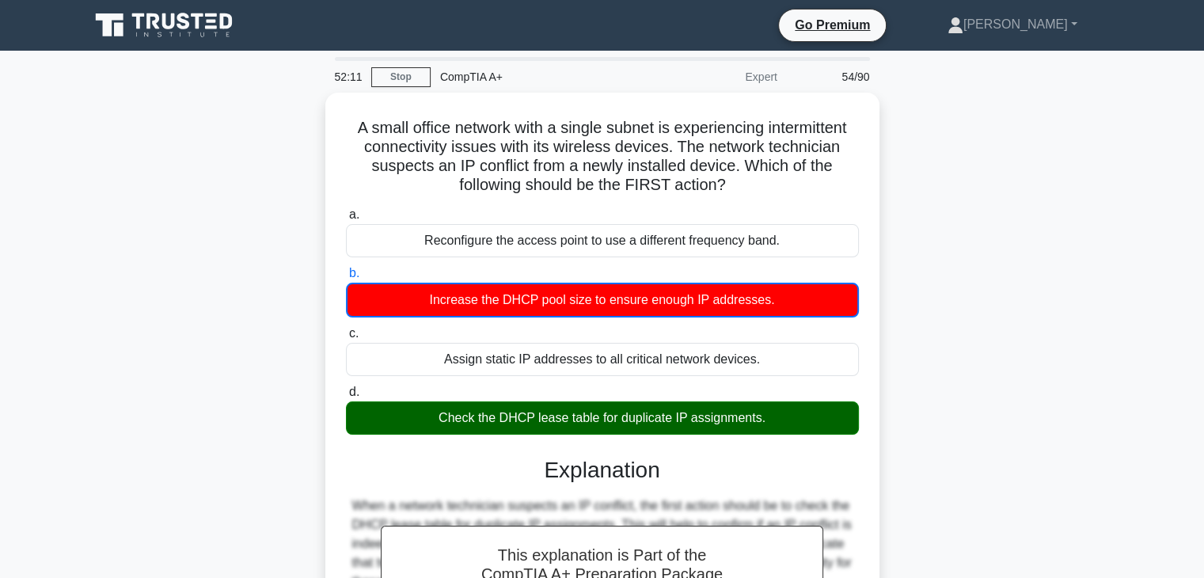
scroll to position [304, 0]
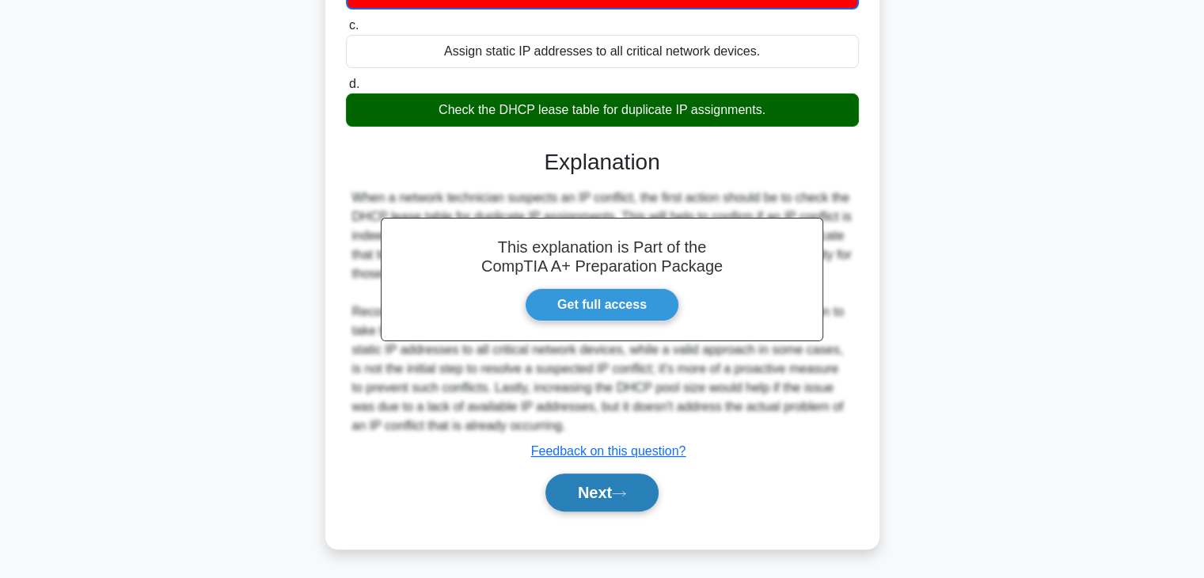
click at [613, 499] on button "Next" at bounding box center [601, 492] width 113 height 38
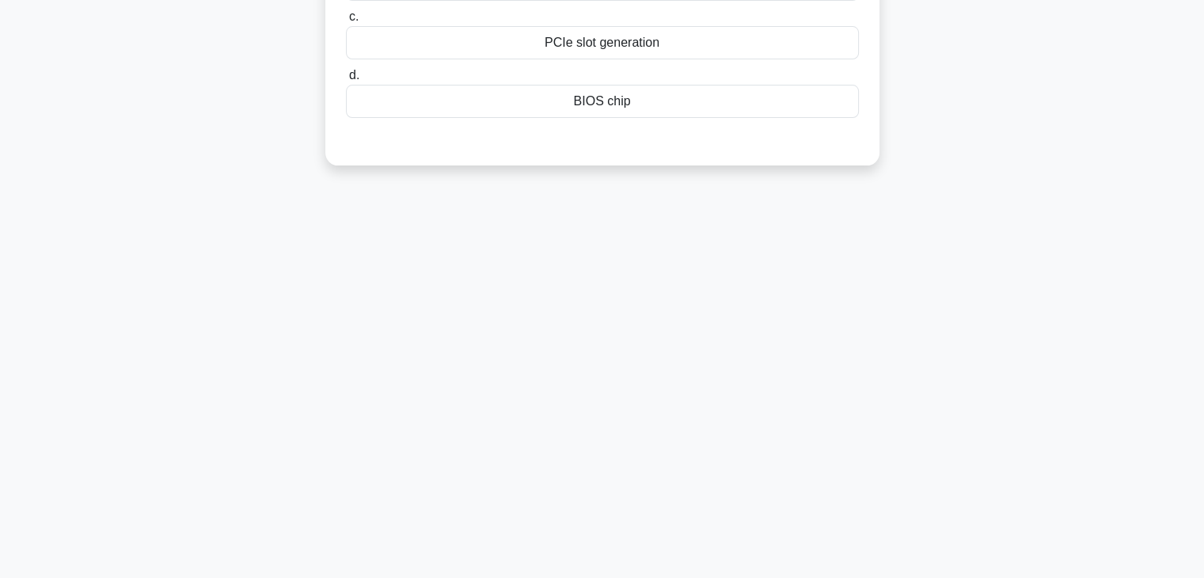
scroll to position [0, 0]
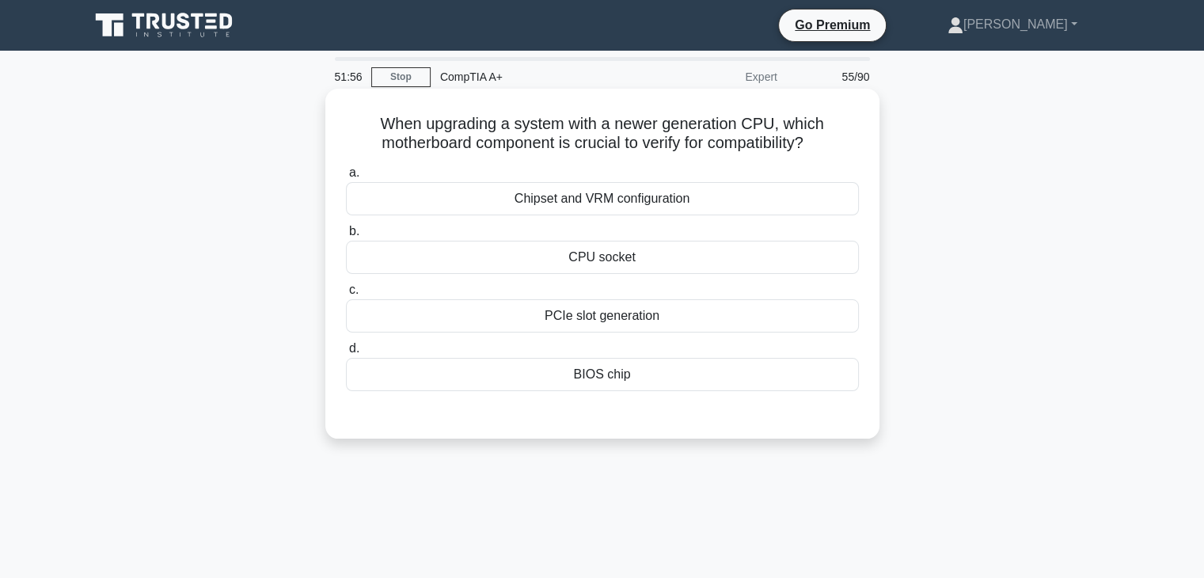
click at [611, 260] on div "CPU socket" at bounding box center [602, 257] width 513 height 33
click at [346, 237] on input "b. CPU socket" at bounding box center [346, 231] width 0 height 10
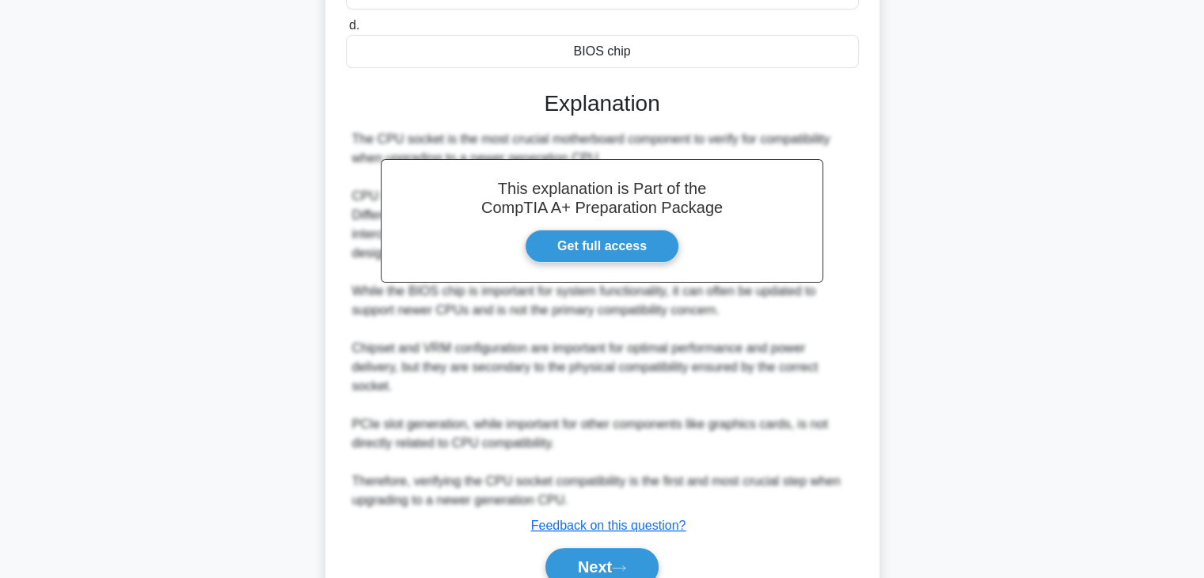
scroll to position [397, 0]
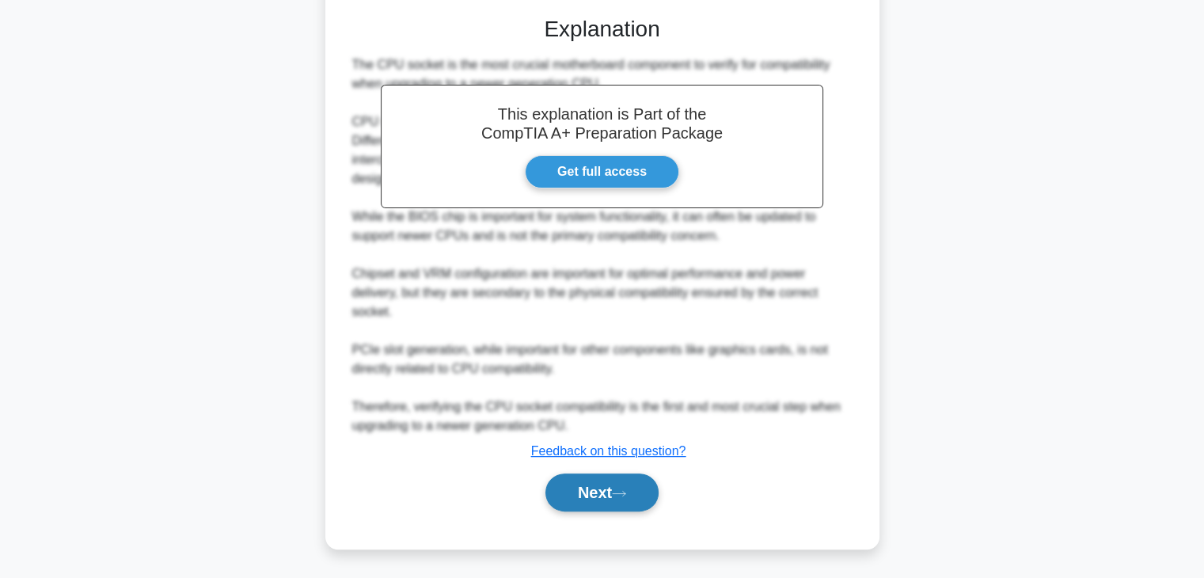
click at [590, 483] on button "Next" at bounding box center [601, 492] width 113 height 38
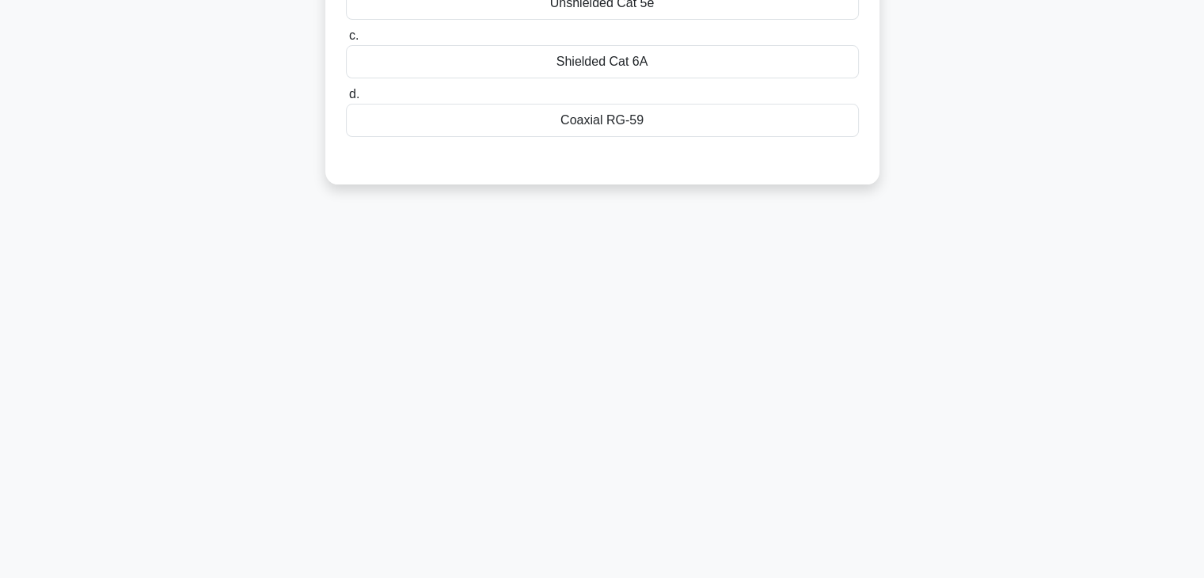
scroll to position [0, 0]
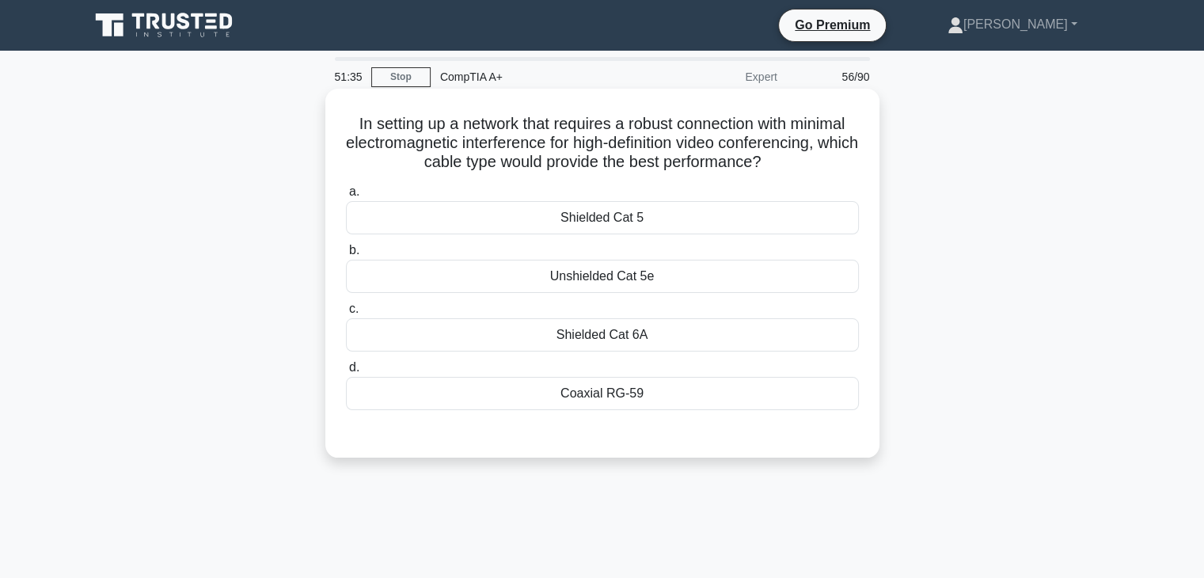
click at [611, 340] on div "Shielded Cat 6A" at bounding box center [602, 334] width 513 height 33
click at [346, 314] on input "c. Shielded Cat 6A" at bounding box center [346, 309] width 0 height 10
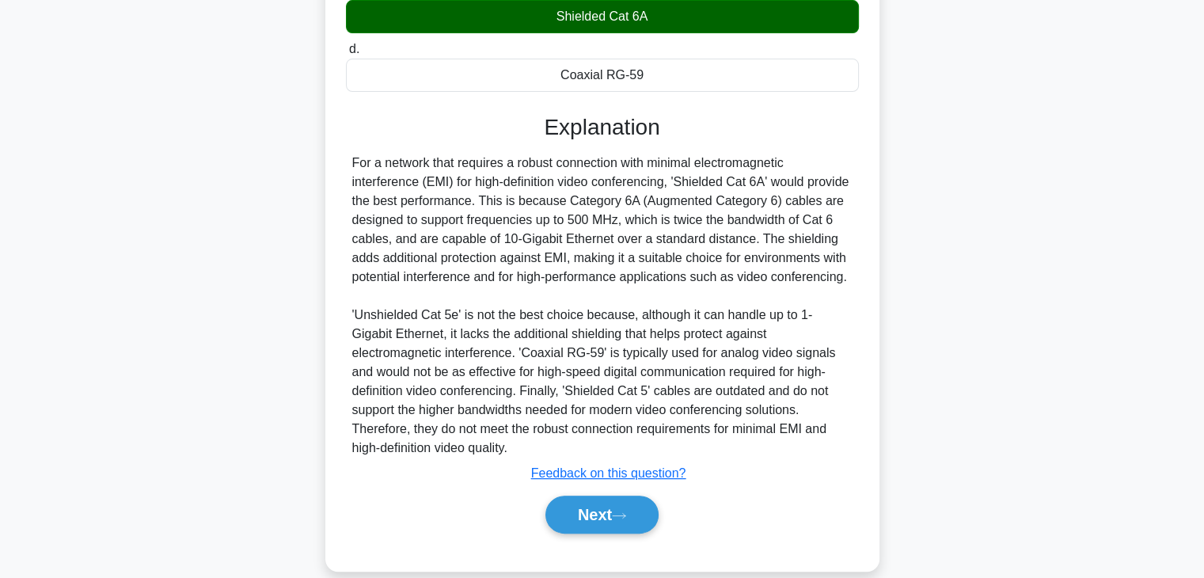
scroll to position [340, 0]
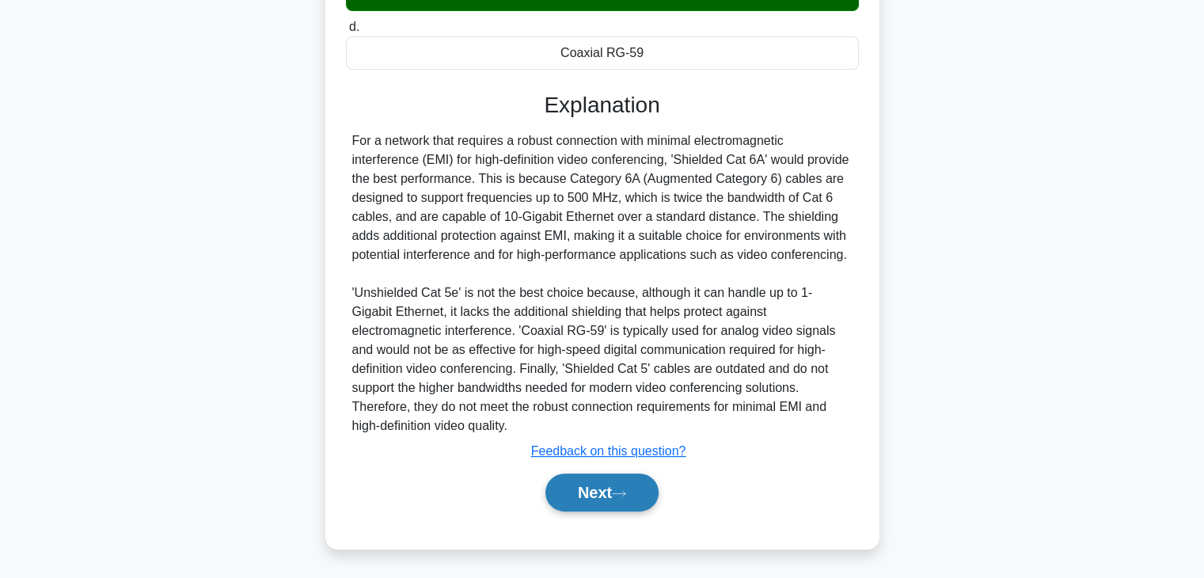
click at [590, 495] on button "Next" at bounding box center [601, 492] width 113 height 38
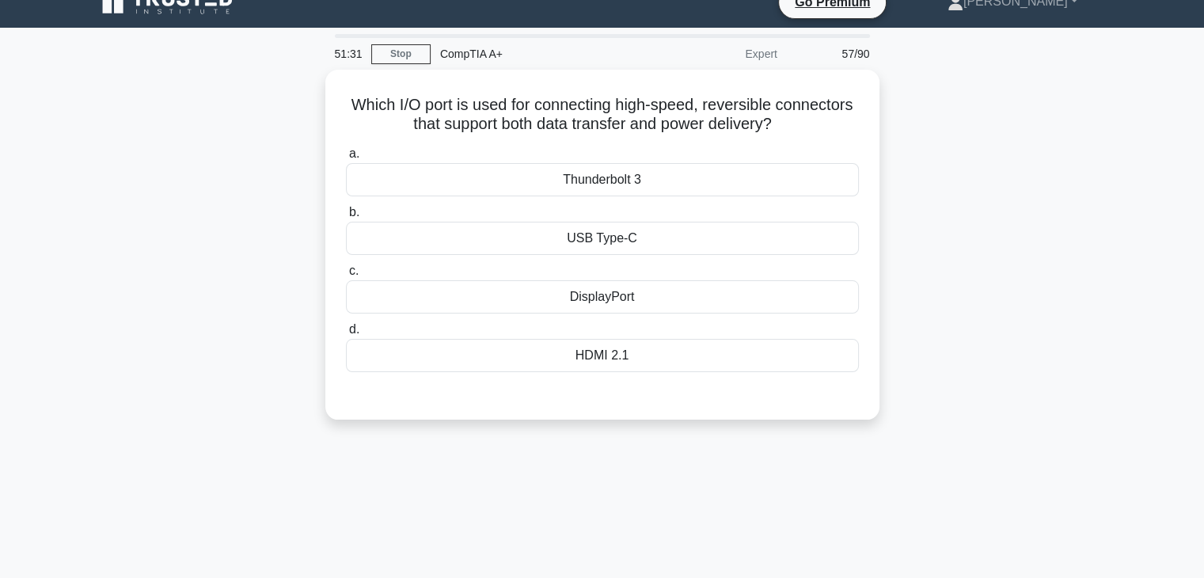
scroll to position [0, 0]
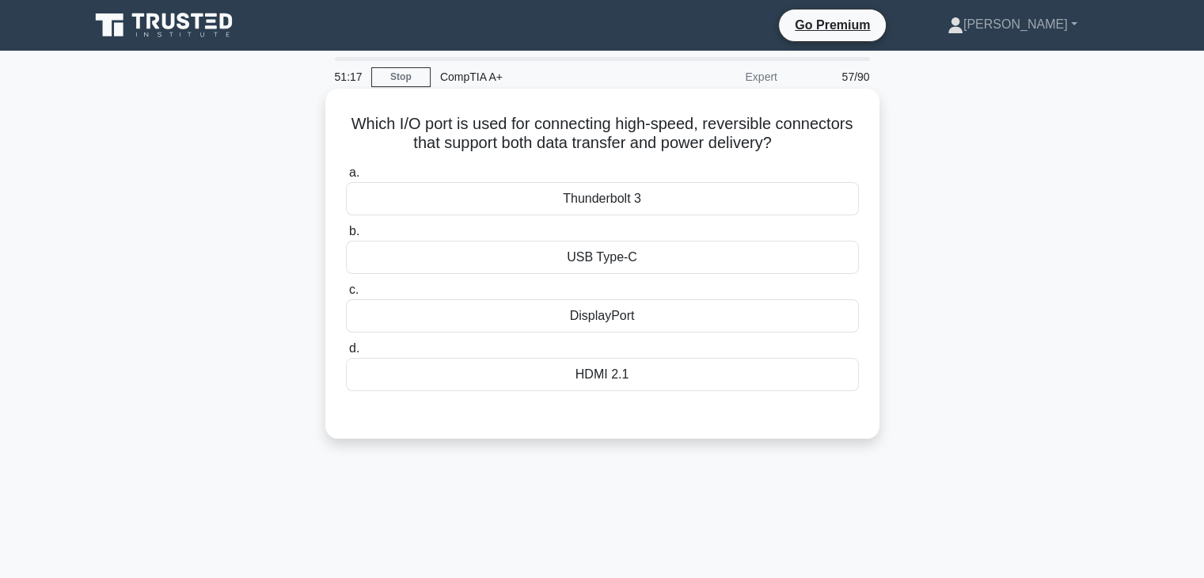
click at [678, 256] on div "USB Type-C" at bounding box center [602, 257] width 513 height 33
click at [346, 237] on input "b. USB Type-C" at bounding box center [346, 231] width 0 height 10
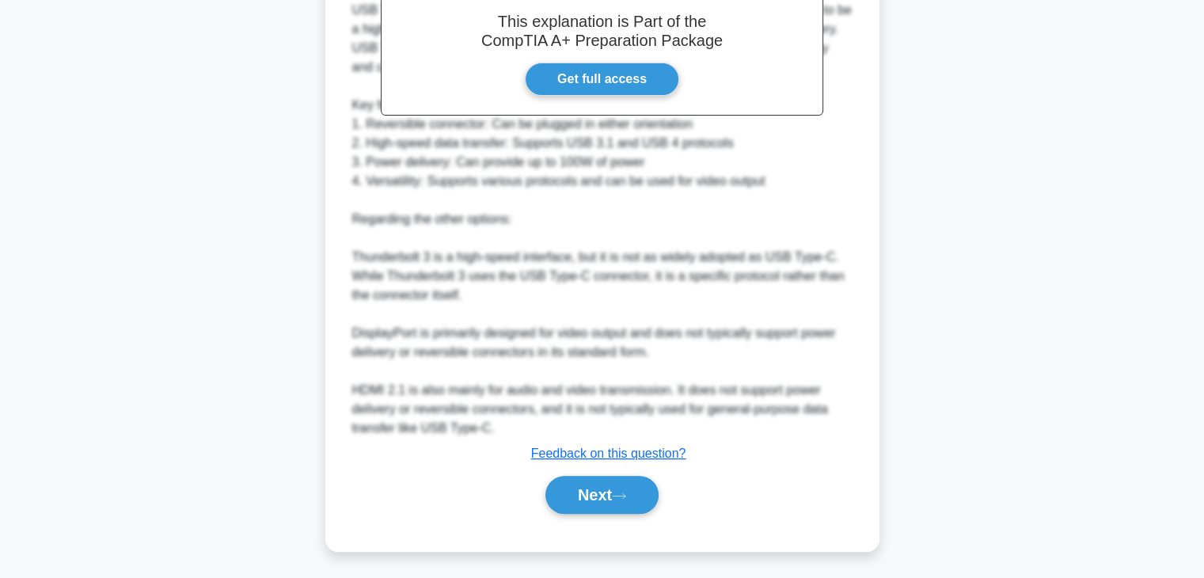
scroll to position [492, 0]
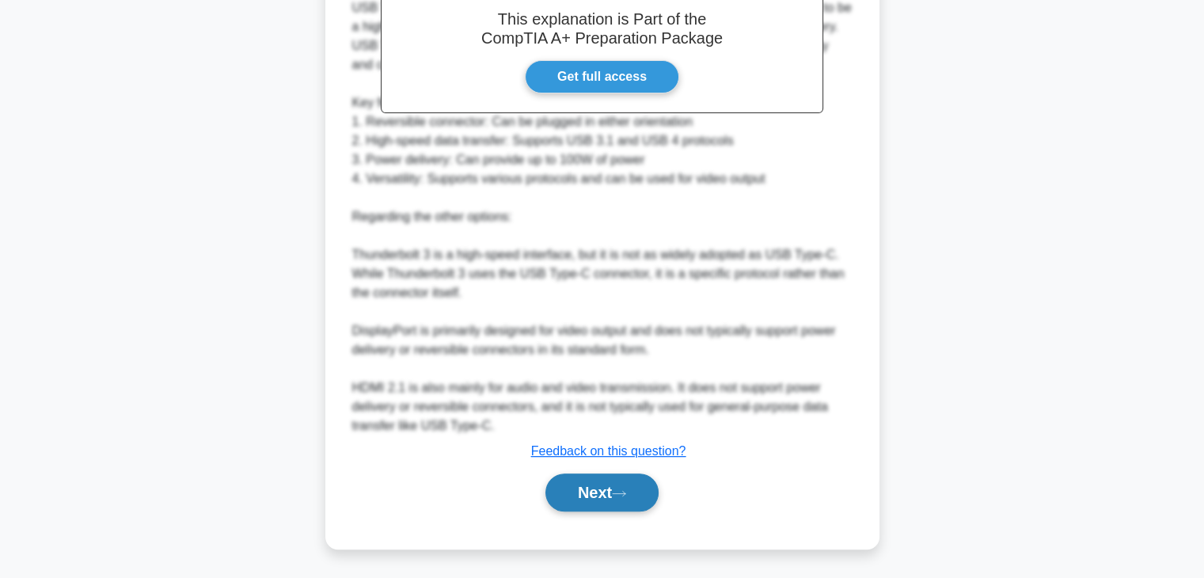
click at [626, 489] on icon at bounding box center [619, 493] width 14 height 9
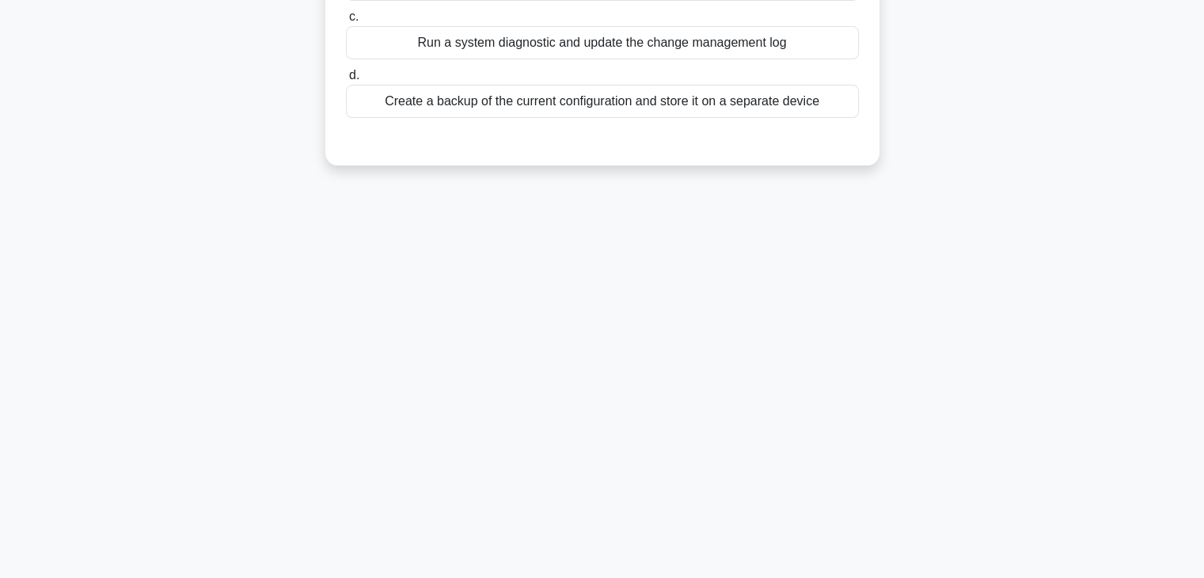
scroll to position [0, 0]
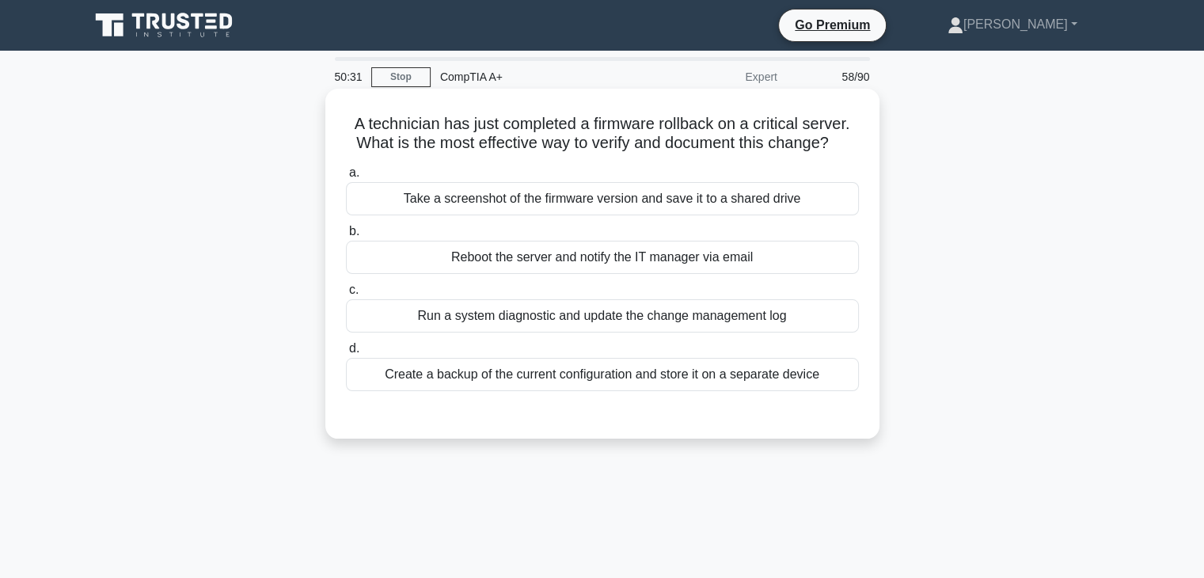
click at [728, 381] on div "Create a backup of the current configuration and store it on a separate device" at bounding box center [602, 374] width 513 height 33
click at [346, 354] on input "d. Create a backup of the current configuration and store it on a separate devi…" at bounding box center [346, 348] width 0 height 10
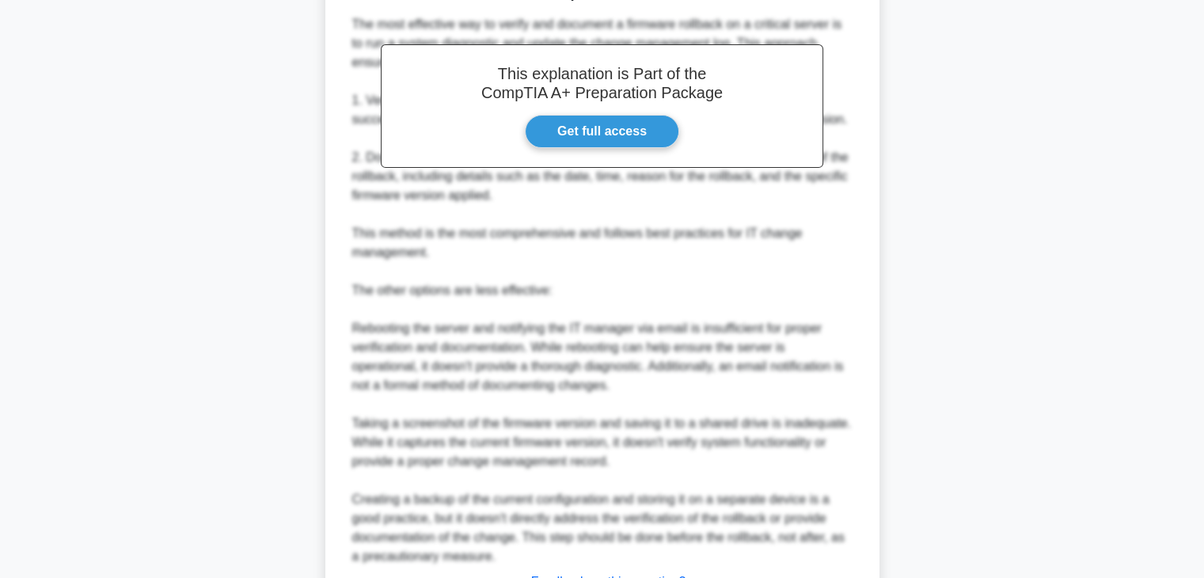
scroll to position [570, 0]
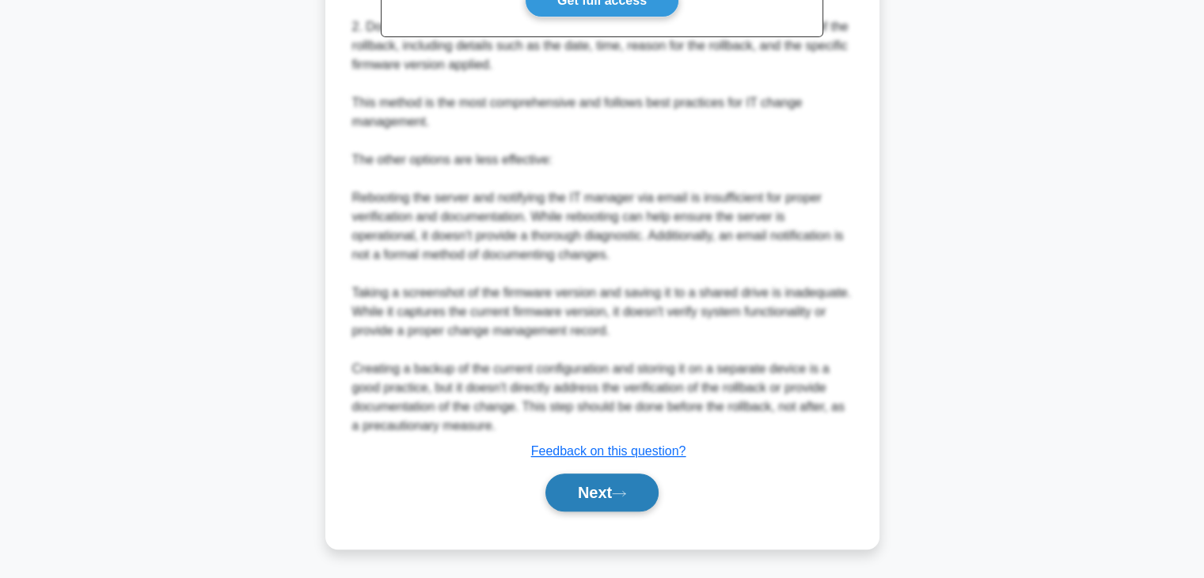
click at [607, 476] on div "Next" at bounding box center [602, 492] width 513 height 51
click at [607, 476] on button "Next" at bounding box center [601, 492] width 113 height 38
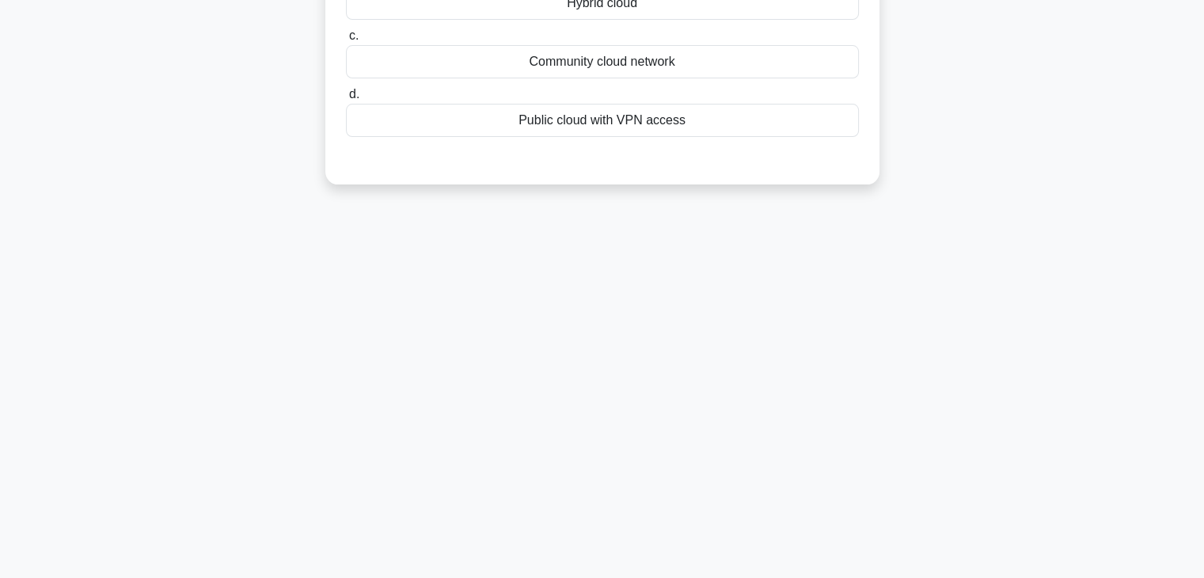
scroll to position [0, 0]
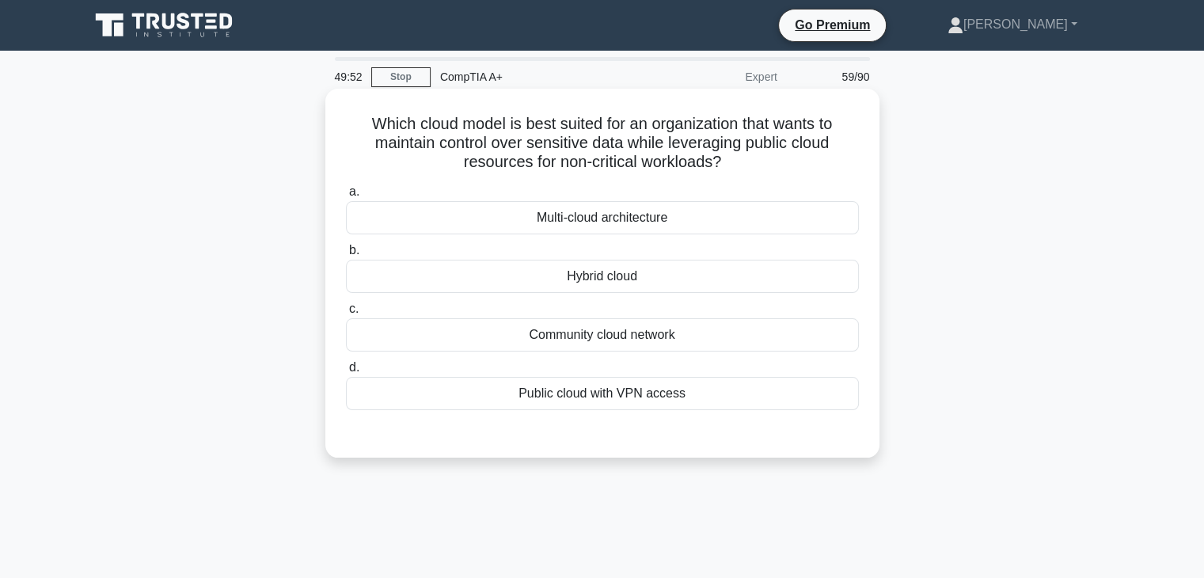
click at [673, 287] on div "Hybrid cloud" at bounding box center [602, 276] width 513 height 33
click at [346, 256] on input "b. Hybrid cloud" at bounding box center [346, 250] width 0 height 10
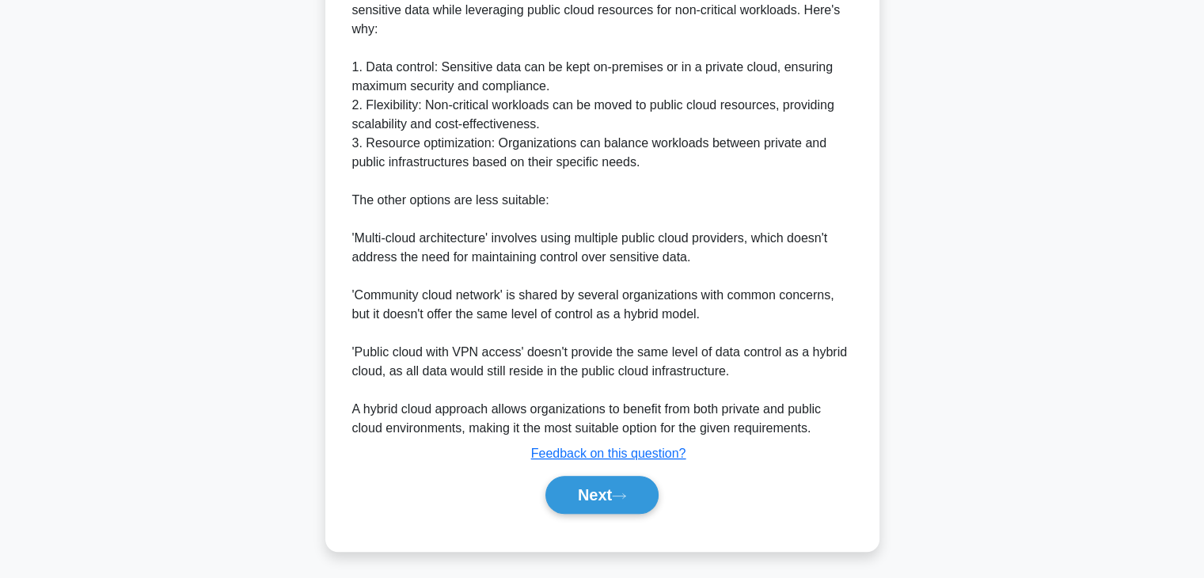
scroll to position [529, 0]
click at [614, 492] on button "Next" at bounding box center [601, 494] width 113 height 38
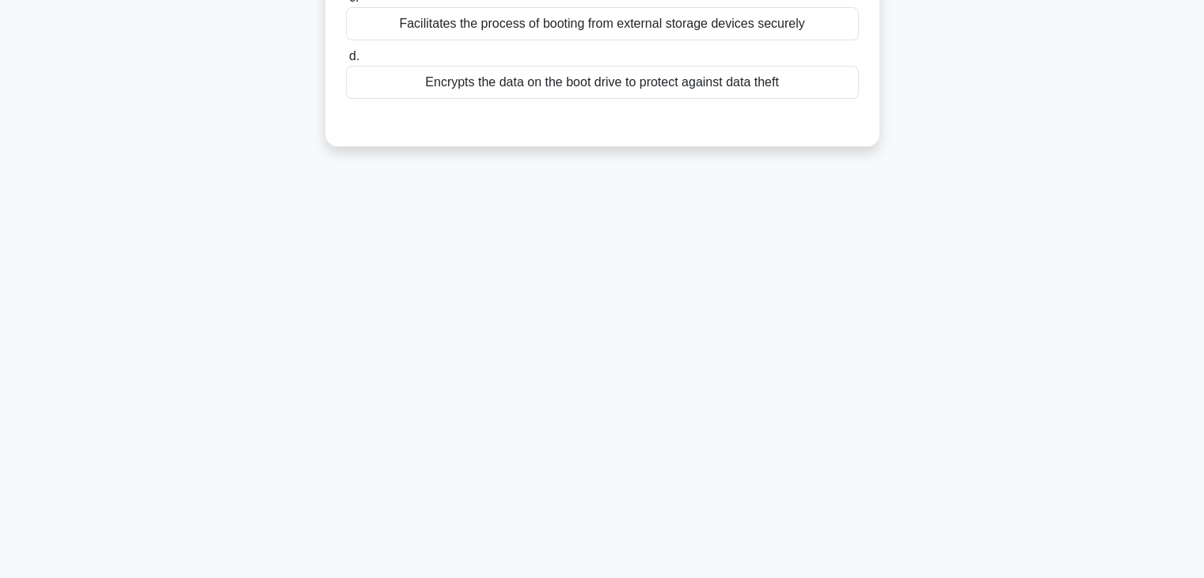
scroll to position [0, 0]
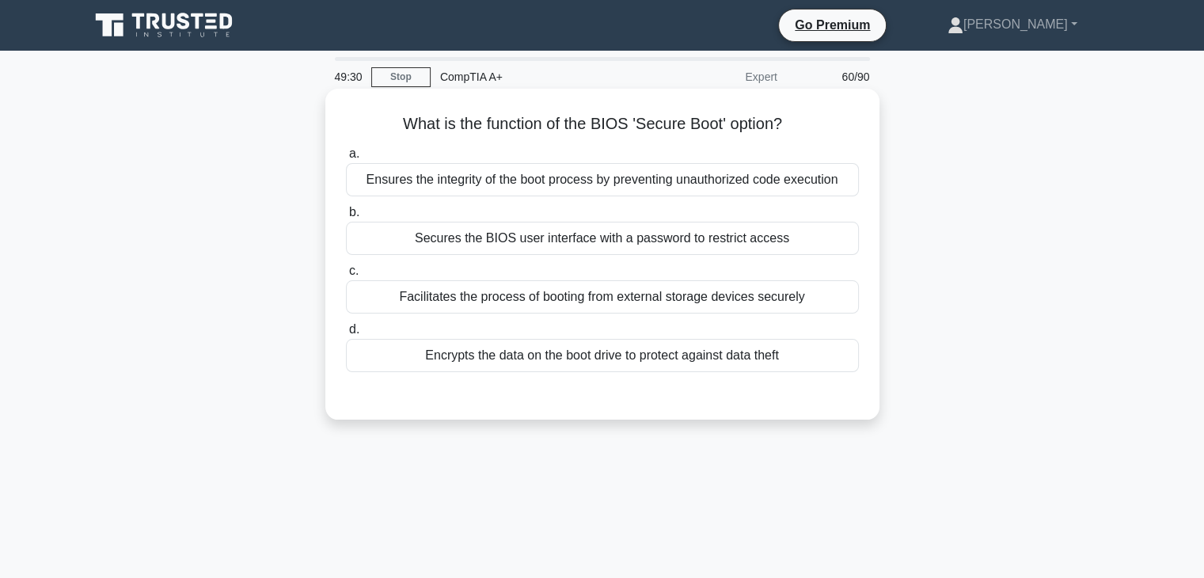
click at [754, 298] on div "Facilitates the process of booting from external storage devices securely" at bounding box center [602, 296] width 513 height 33
click at [346, 276] on input "c. Facilitates the process of booting from external storage devices securely" at bounding box center [346, 271] width 0 height 10
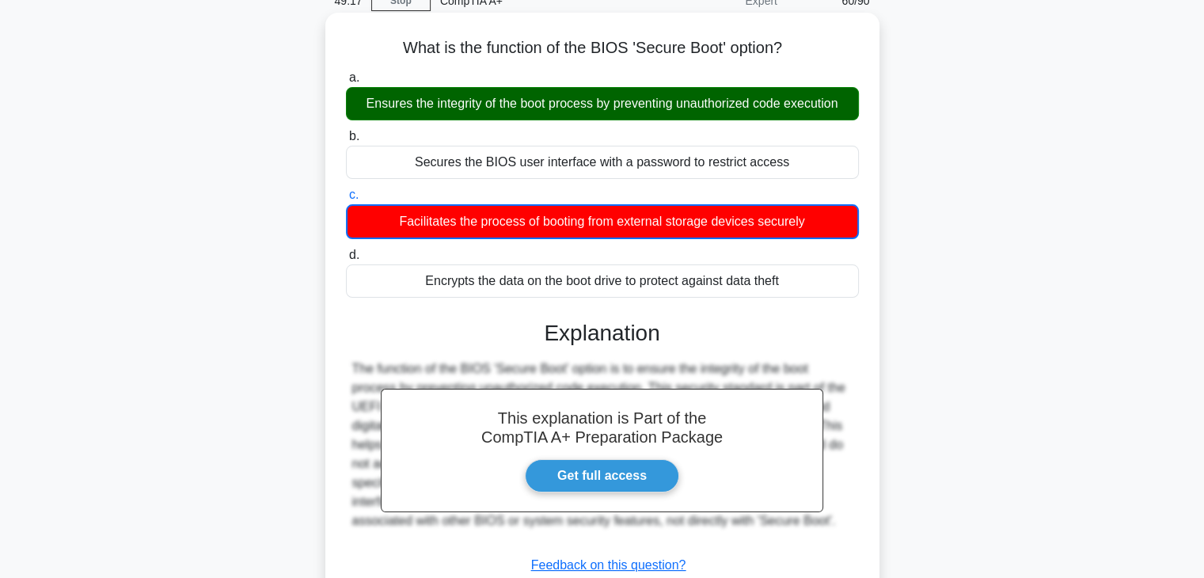
scroll to position [278, 0]
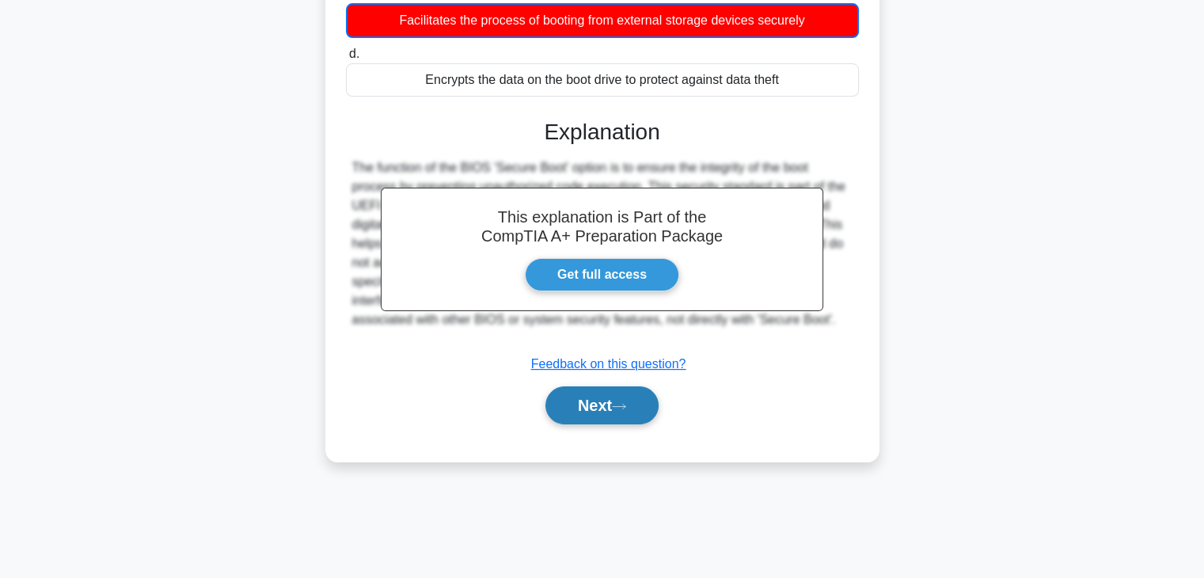
click at [626, 407] on icon at bounding box center [619, 406] width 14 height 9
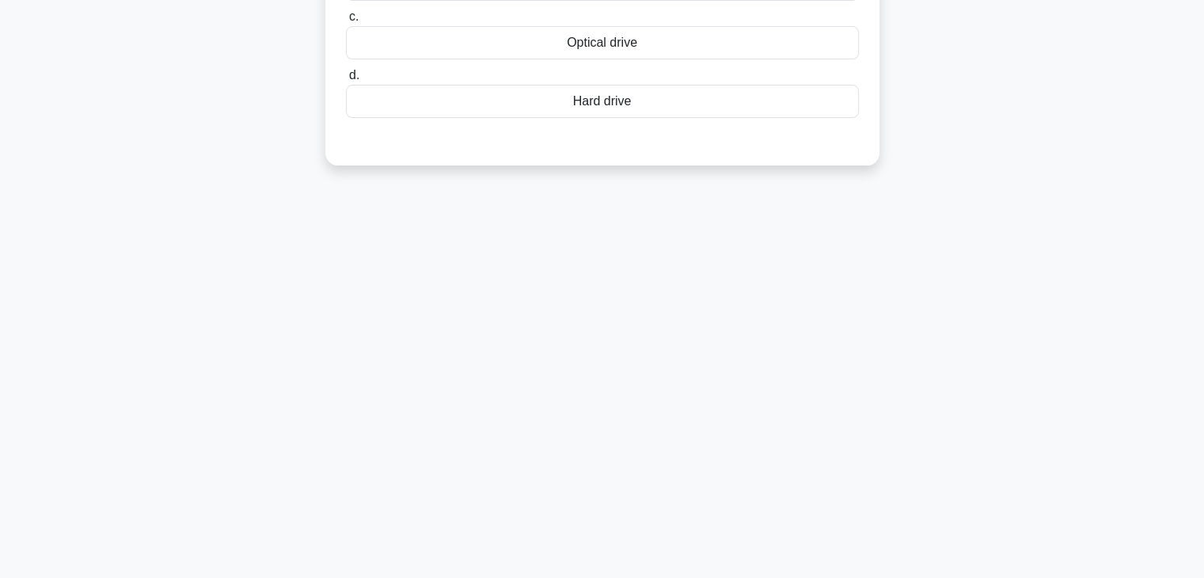
scroll to position [0, 0]
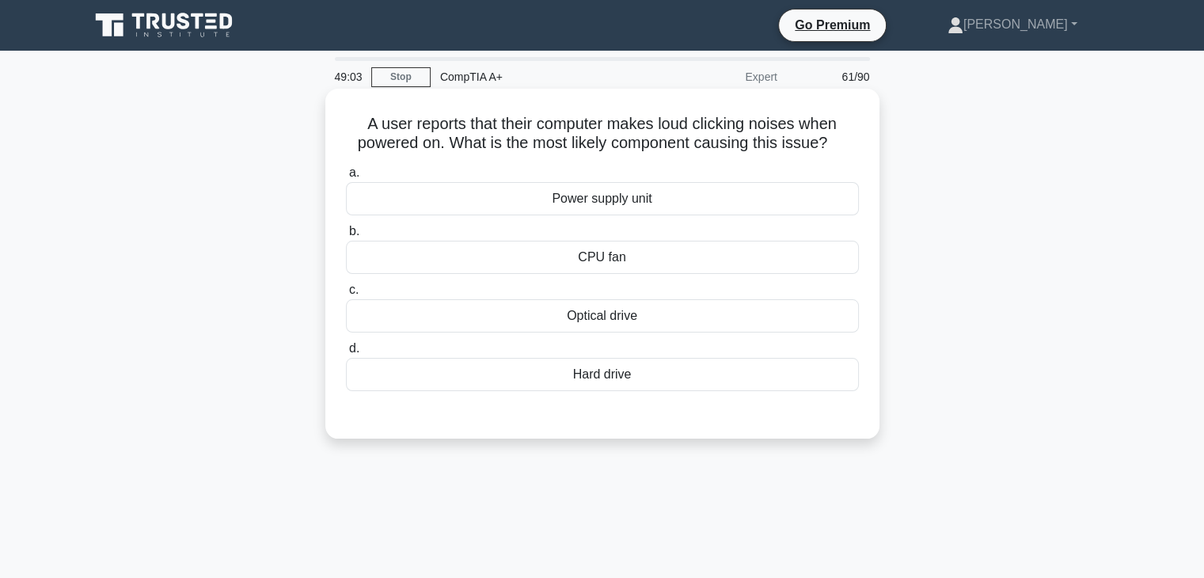
click at [631, 378] on div "Hard drive" at bounding box center [602, 374] width 513 height 33
click at [346, 354] on input "d. Hard drive" at bounding box center [346, 348] width 0 height 10
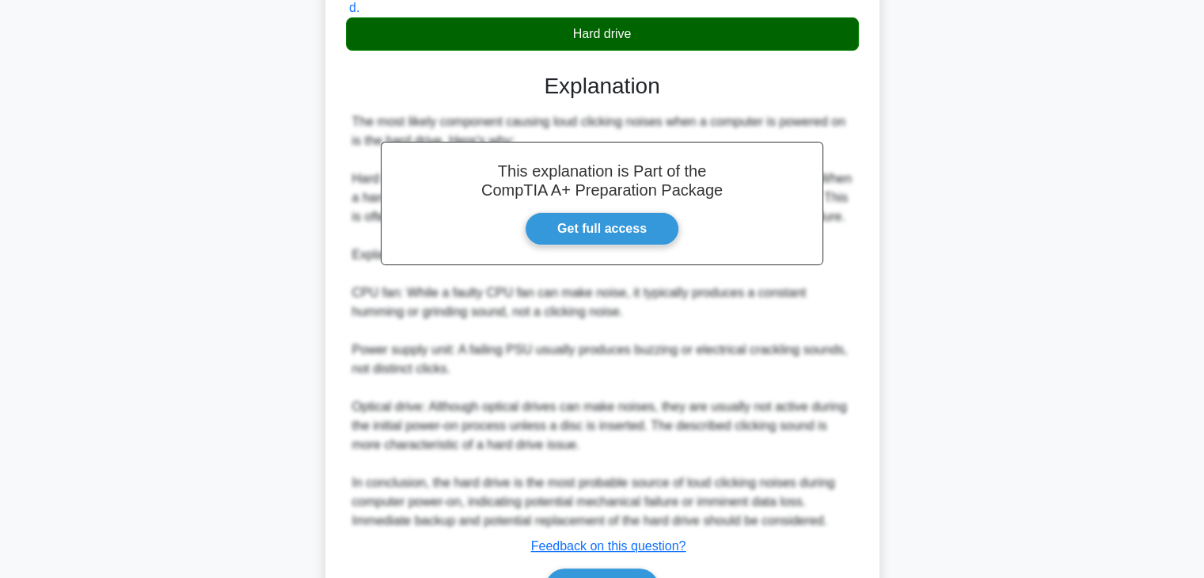
scroll to position [449, 0]
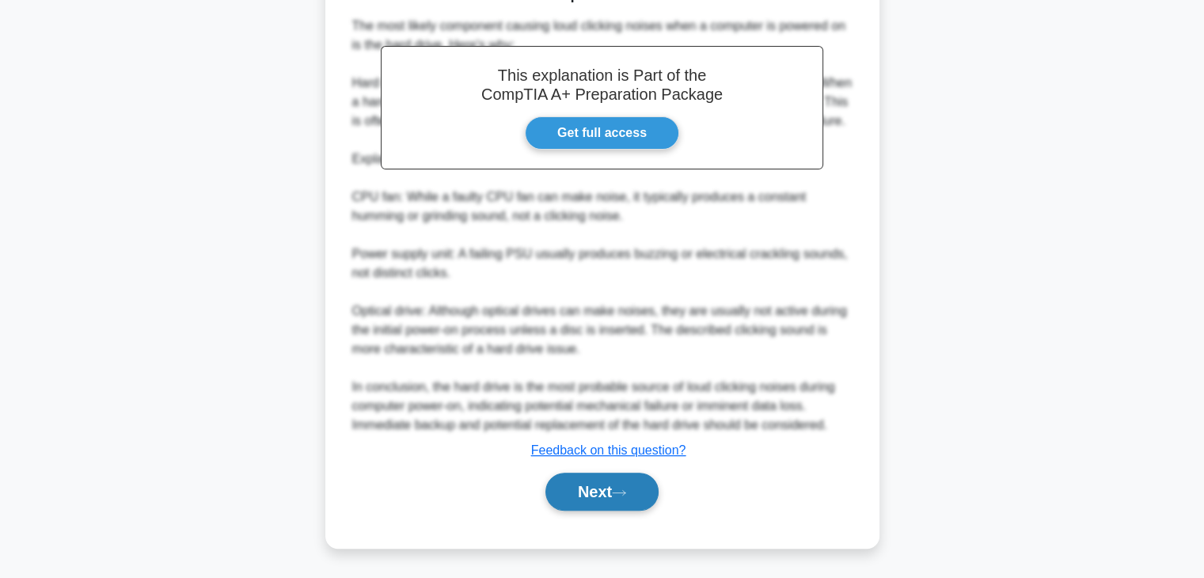
click at [595, 499] on button "Next" at bounding box center [601, 491] width 113 height 38
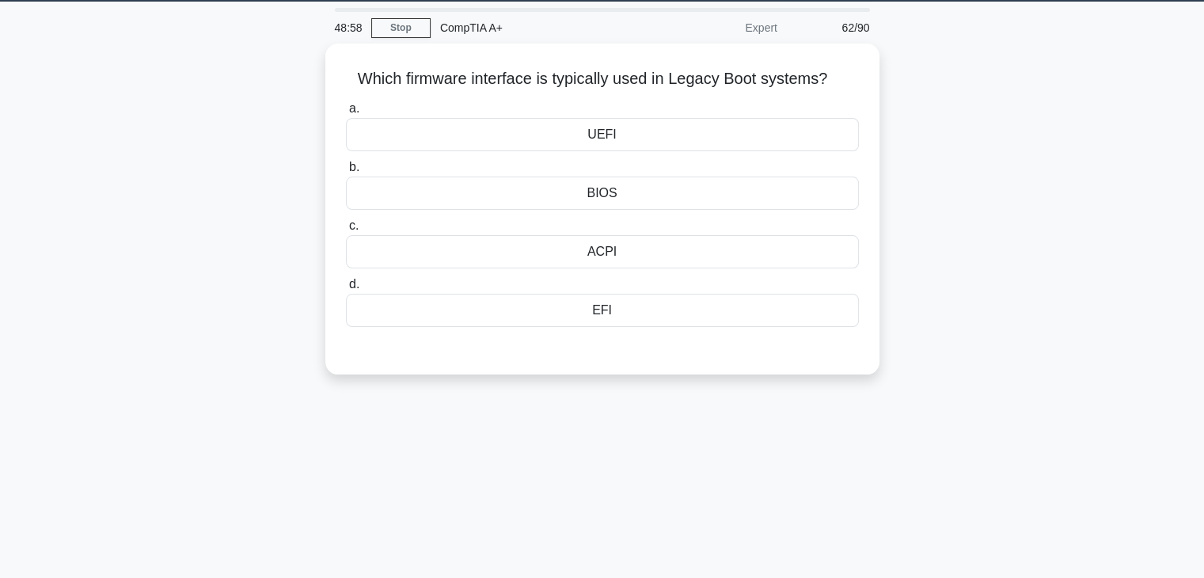
scroll to position [0, 0]
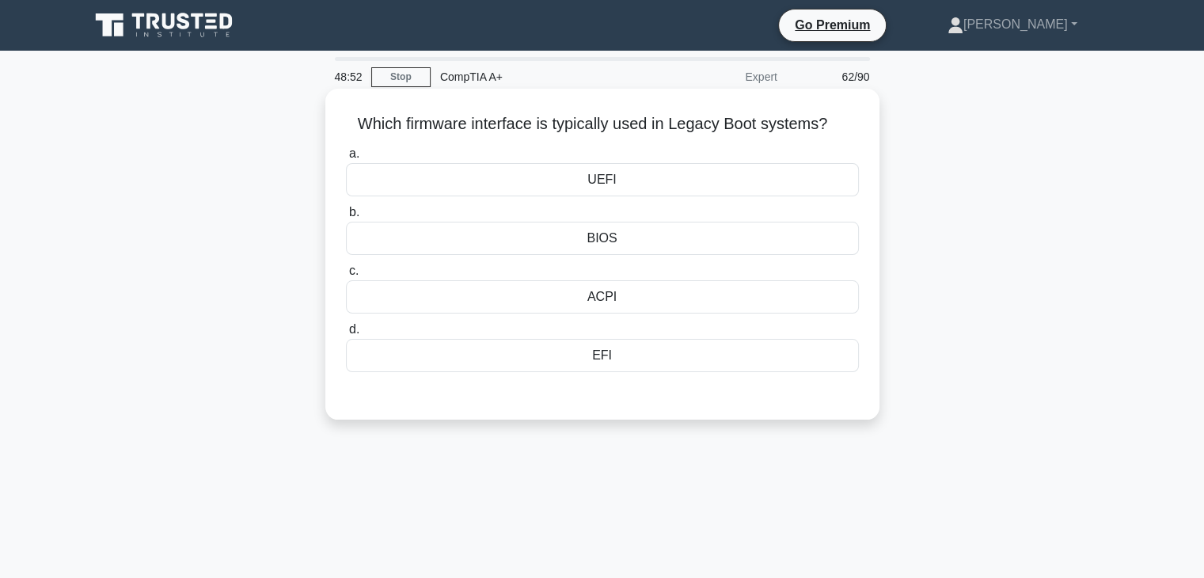
click at [630, 245] on div "BIOS" at bounding box center [602, 238] width 513 height 33
click at [346, 218] on input "b. BIOS" at bounding box center [346, 212] width 0 height 10
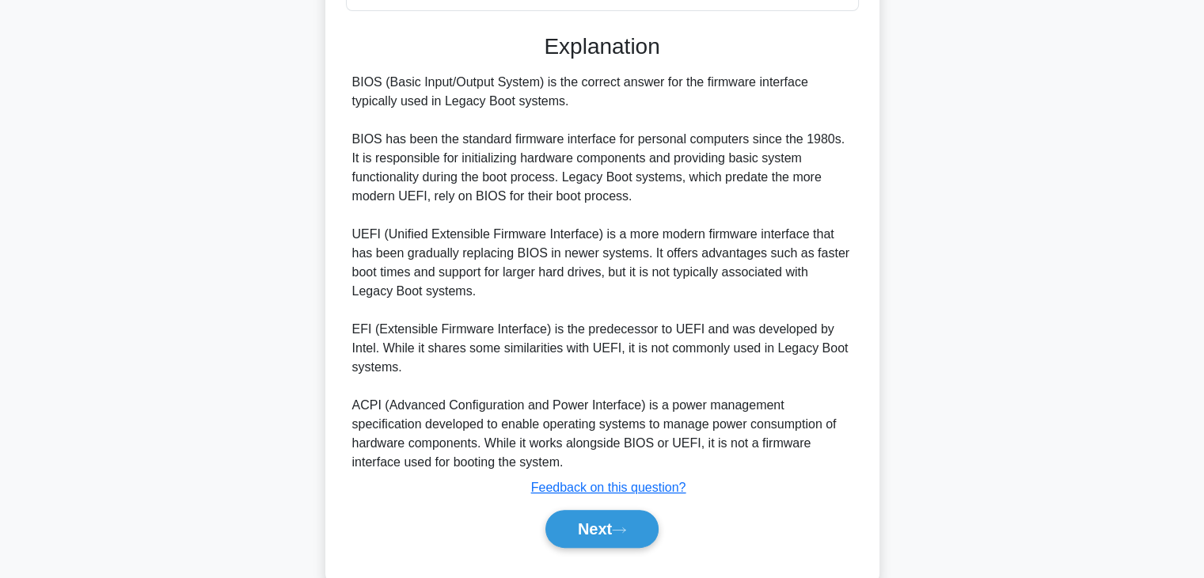
scroll to position [397, 0]
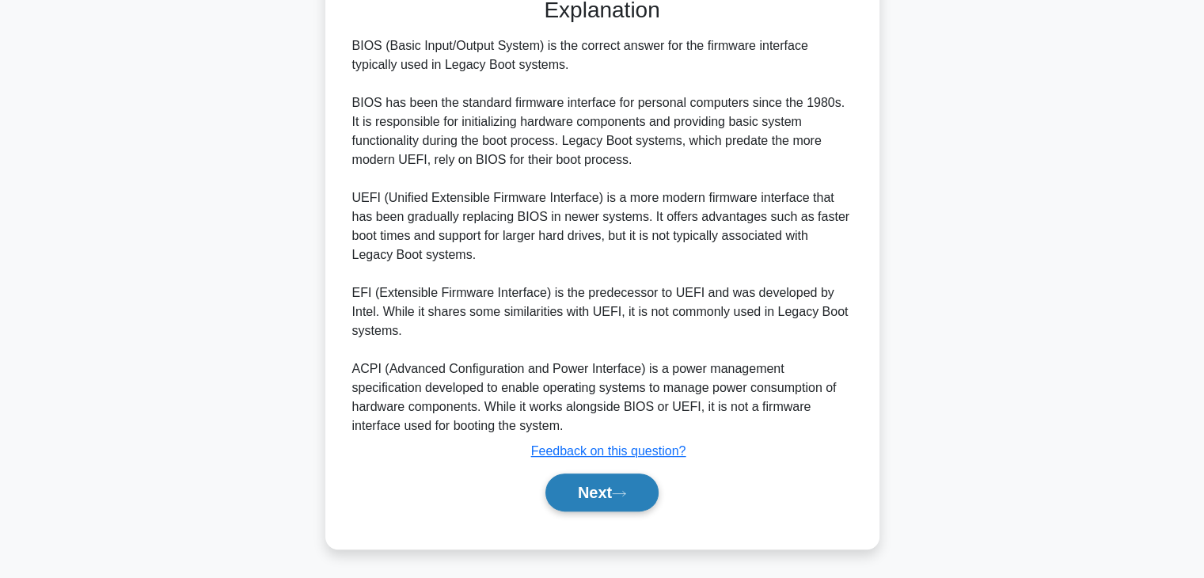
click at [639, 500] on button "Next" at bounding box center [601, 492] width 113 height 38
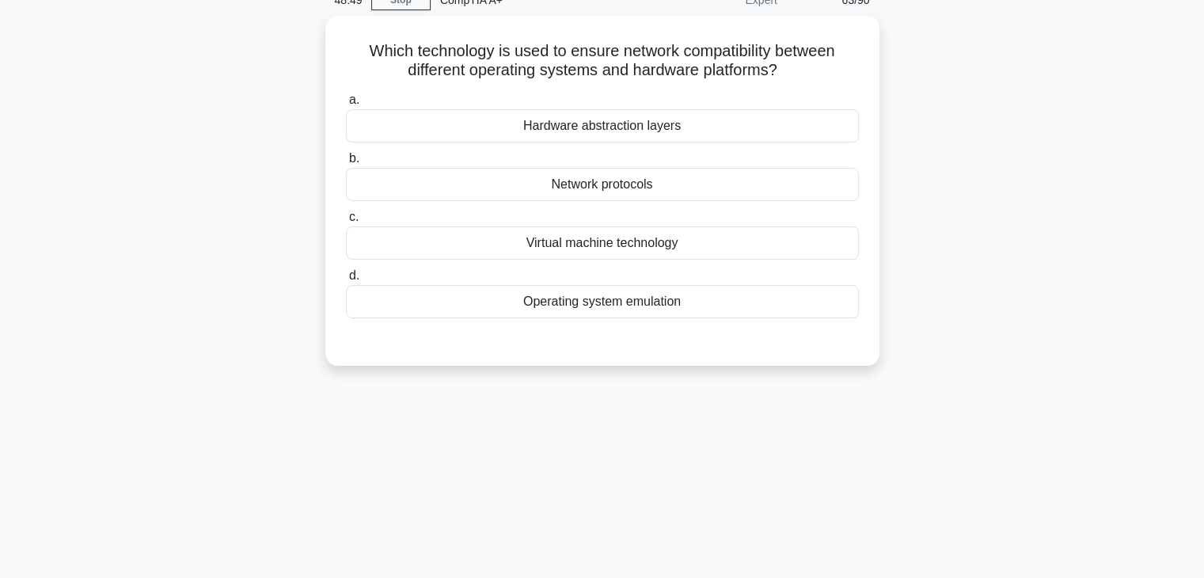
scroll to position [0, 0]
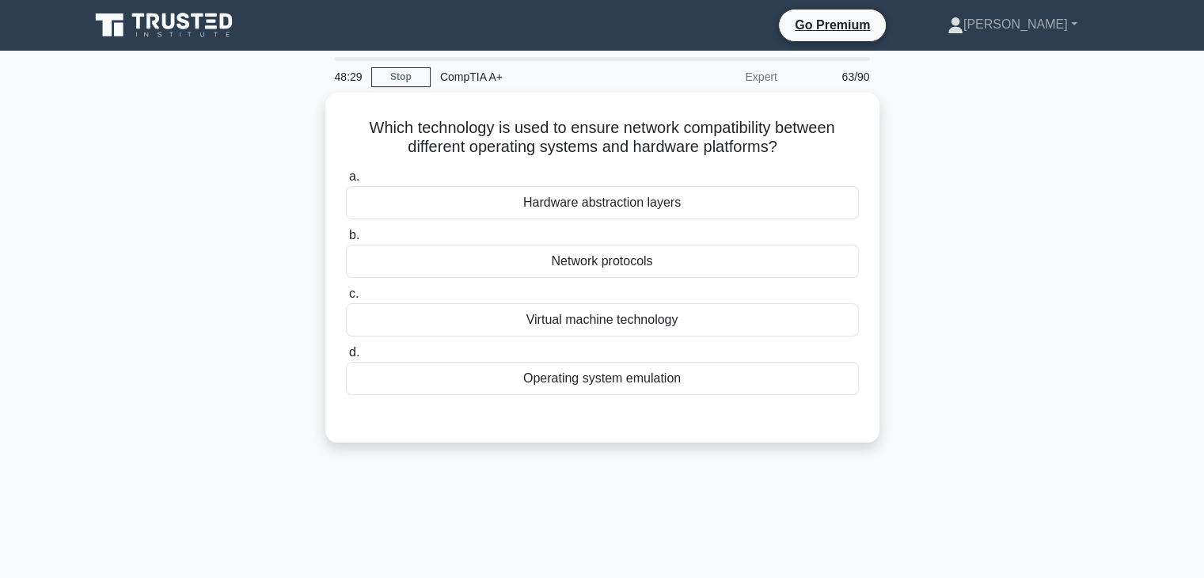
click at [905, 185] on div "Which technology is used to ensure network compatibility between different oper…" at bounding box center [602, 277] width 1045 height 369
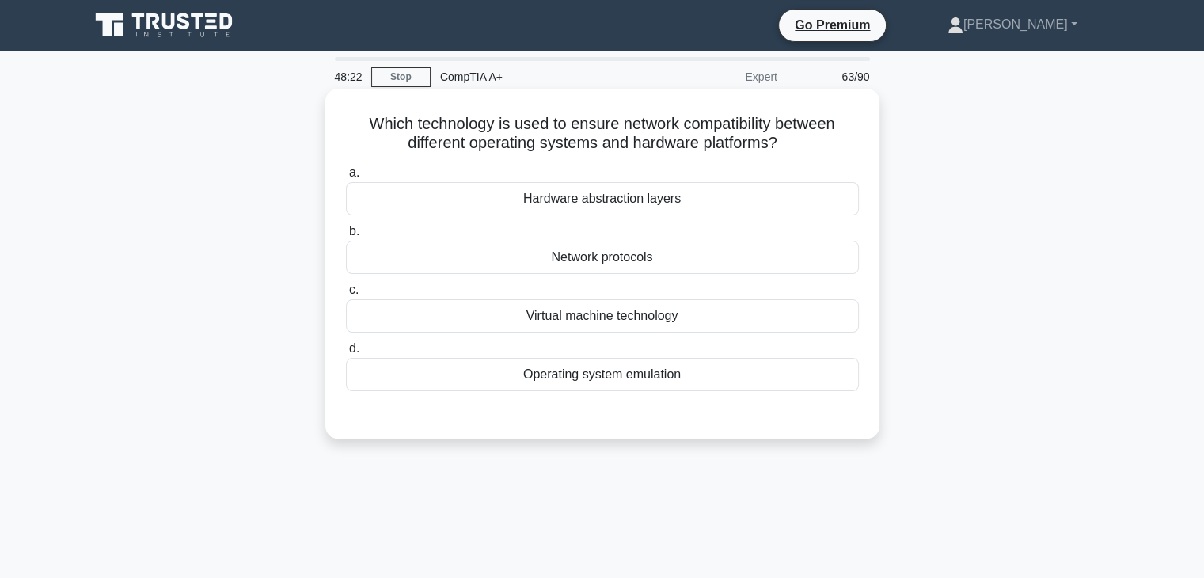
click at [654, 324] on div "Virtual machine technology" at bounding box center [602, 315] width 513 height 33
click at [346, 295] on input "c. Virtual machine technology" at bounding box center [346, 290] width 0 height 10
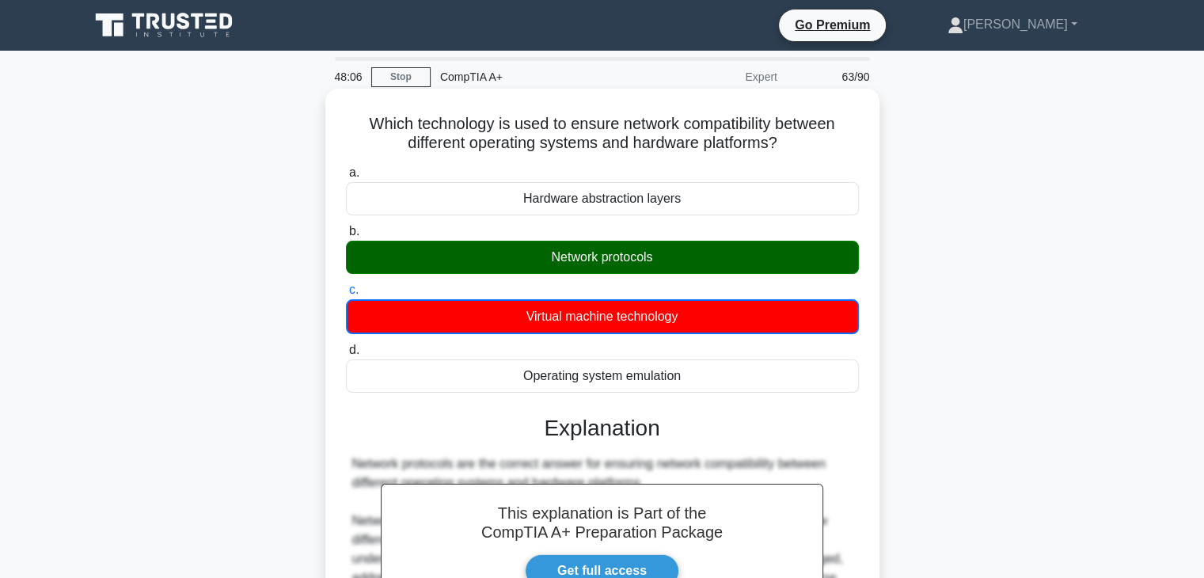
drag, startPoint x: 364, startPoint y: 124, endPoint x: 693, endPoint y: 380, distance: 416.8
click at [693, 380] on div "Which technology is used to ensure network compatibility between different oper…" at bounding box center [602, 499] width 541 height 808
copy div "Which technology is used to ensure network compatibility between different oper…"
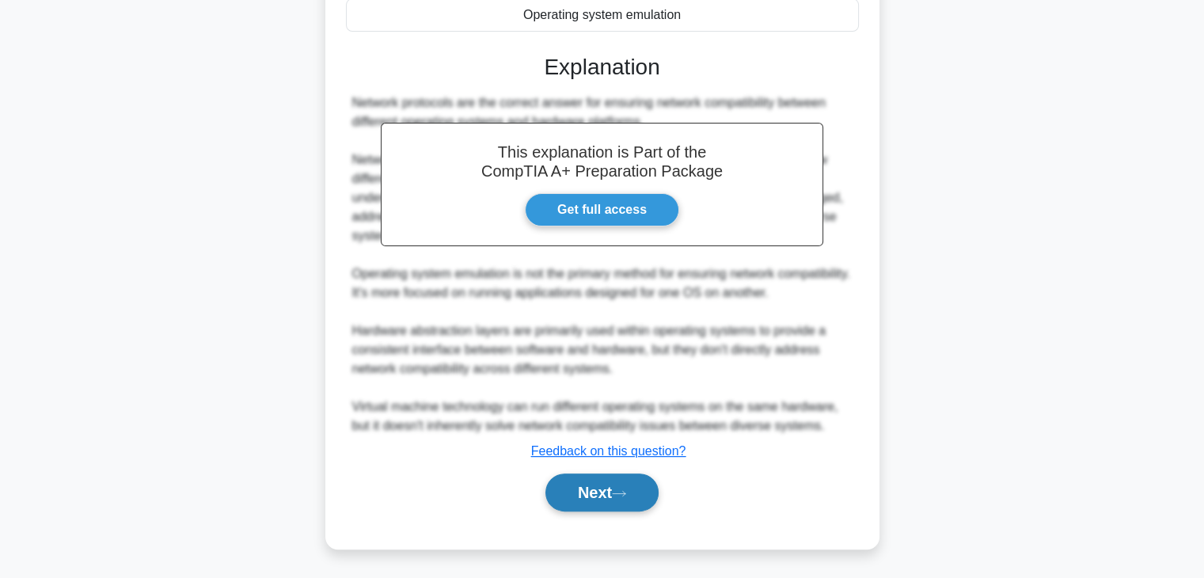
scroll to position [360, 0]
click at [633, 491] on button "Next" at bounding box center [601, 493] width 113 height 38
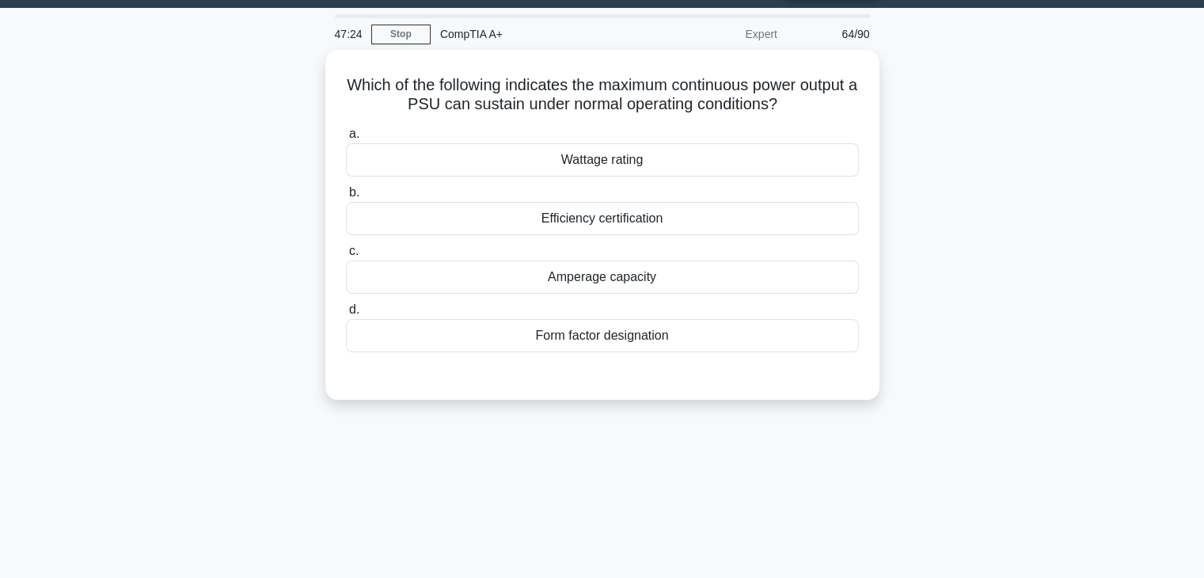
scroll to position [0, 0]
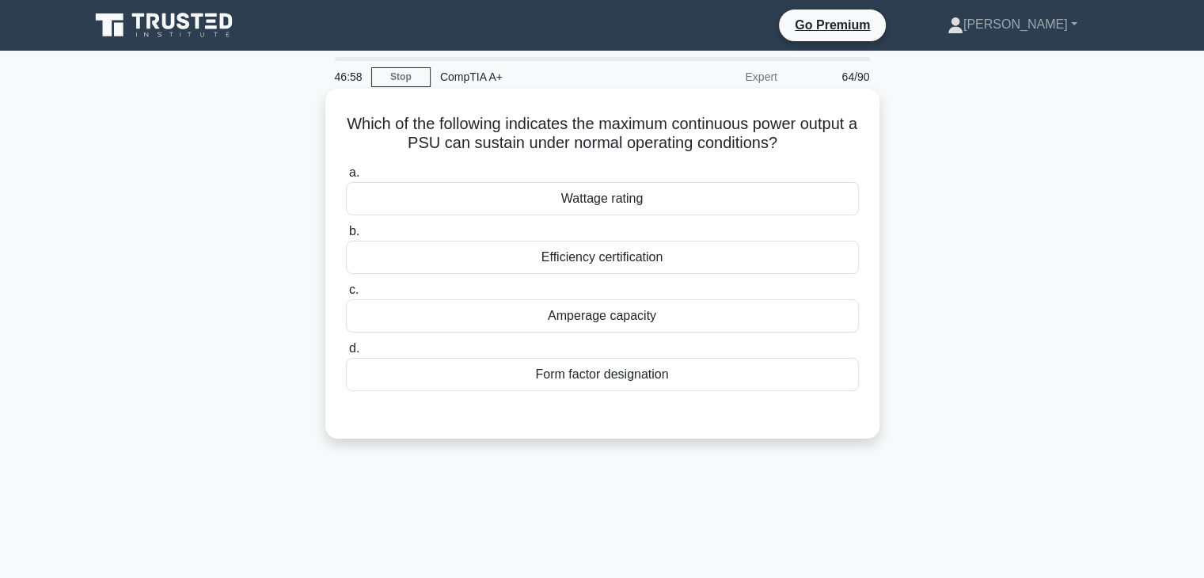
click at [654, 262] on div "Efficiency certification" at bounding box center [602, 257] width 513 height 33
click at [346, 237] on input "b. Efficiency certification" at bounding box center [346, 231] width 0 height 10
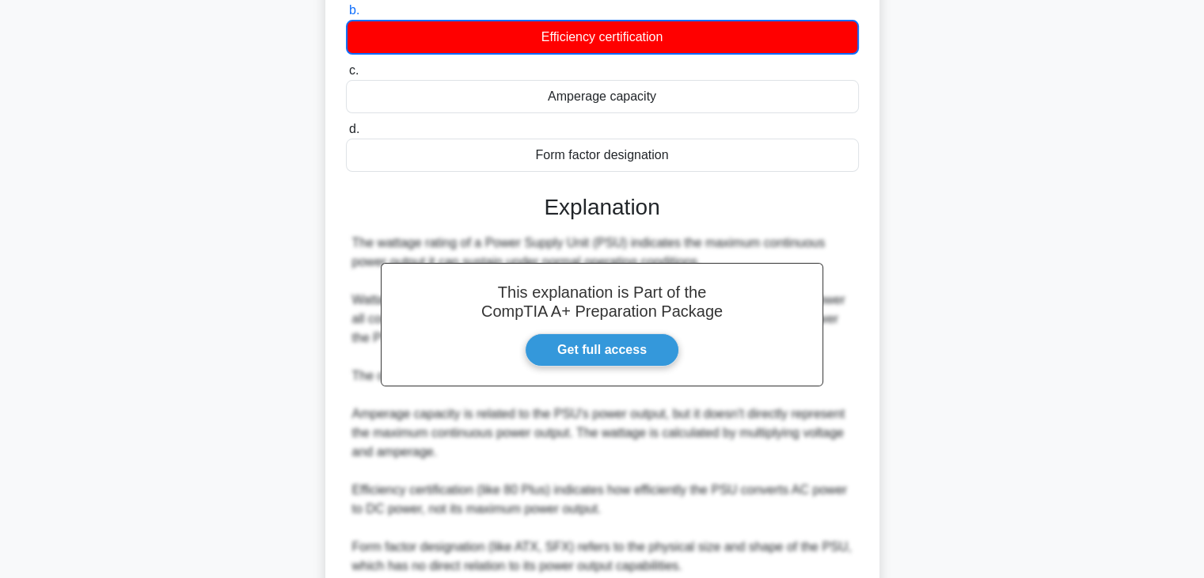
scroll to position [361, 0]
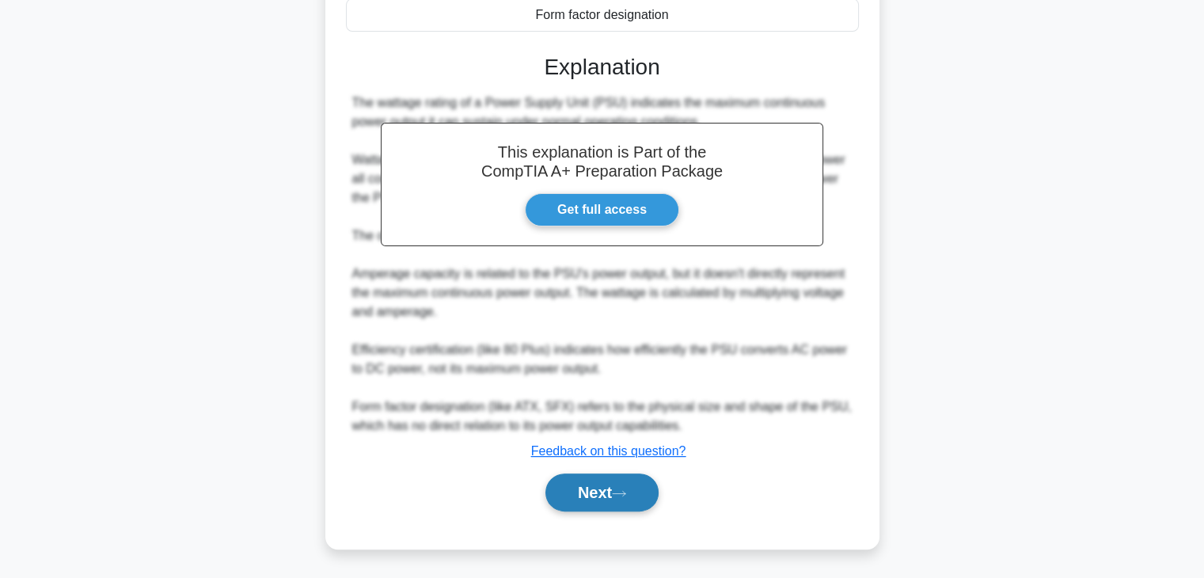
click at [636, 490] on button "Next" at bounding box center [601, 492] width 113 height 38
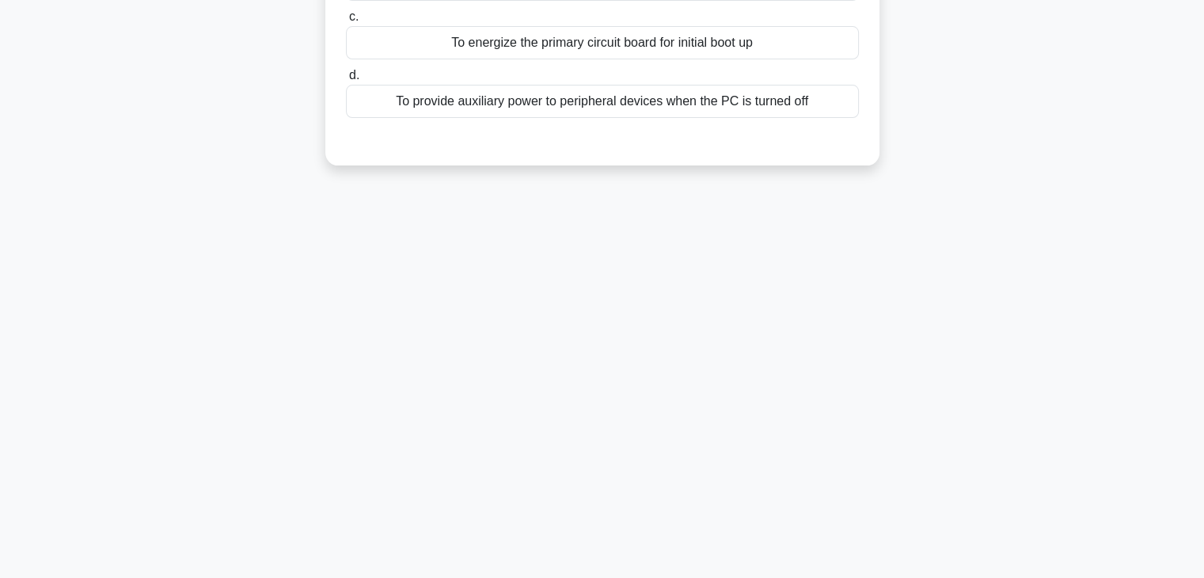
scroll to position [0, 0]
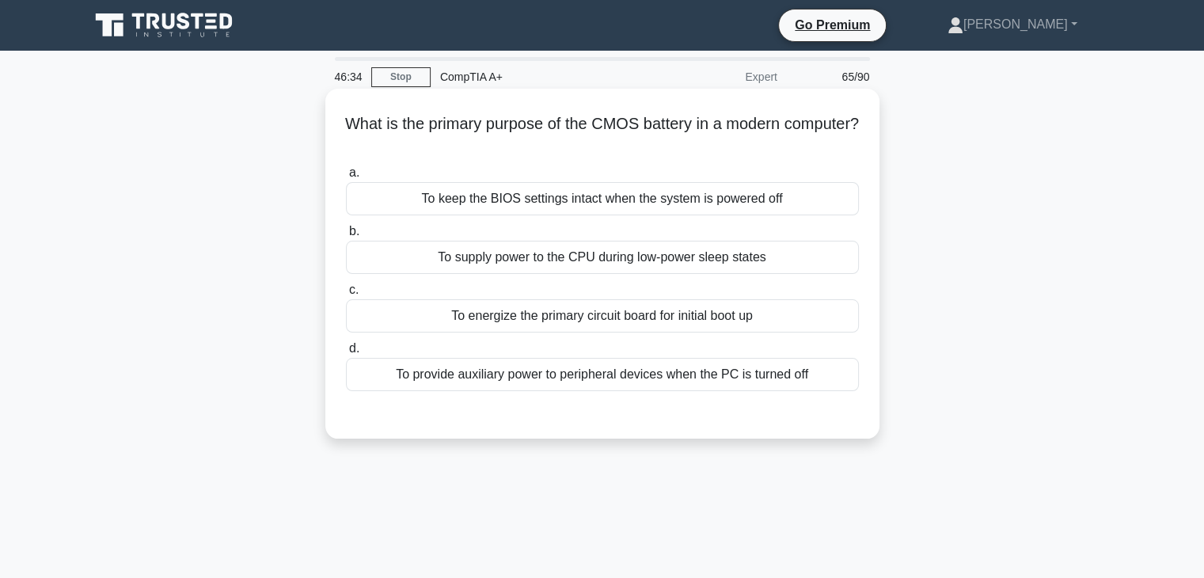
click at [647, 320] on div "To energize the primary circuit board for initial boot up" at bounding box center [602, 315] width 513 height 33
click at [346, 295] on input "c. To energize the primary circuit board for initial boot up" at bounding box center [346, 290] width 0 height 10
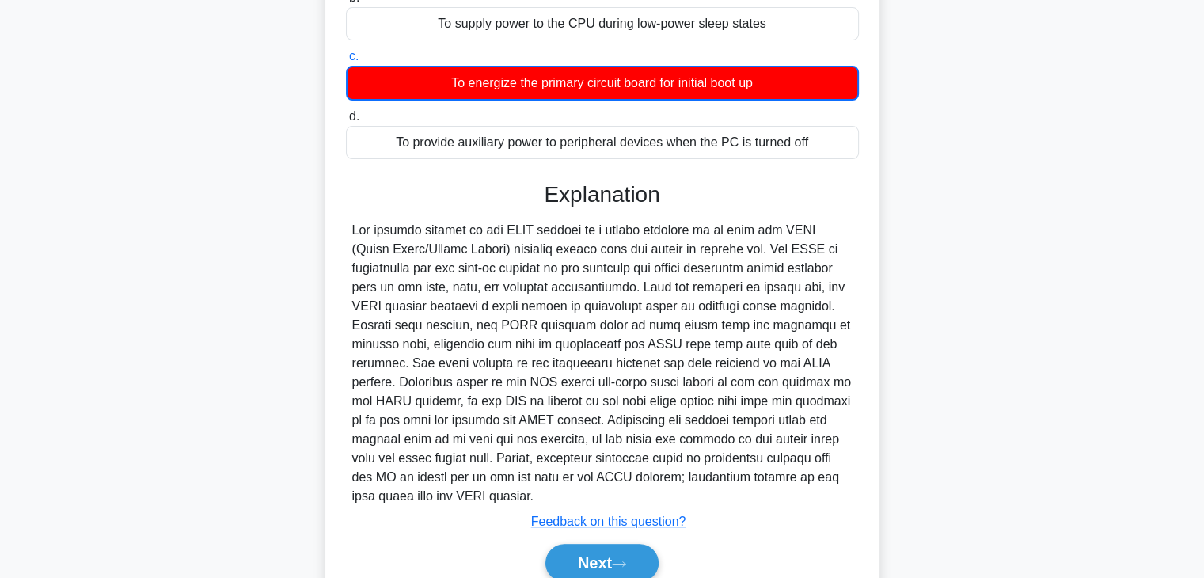
scroll to position [304, 0]
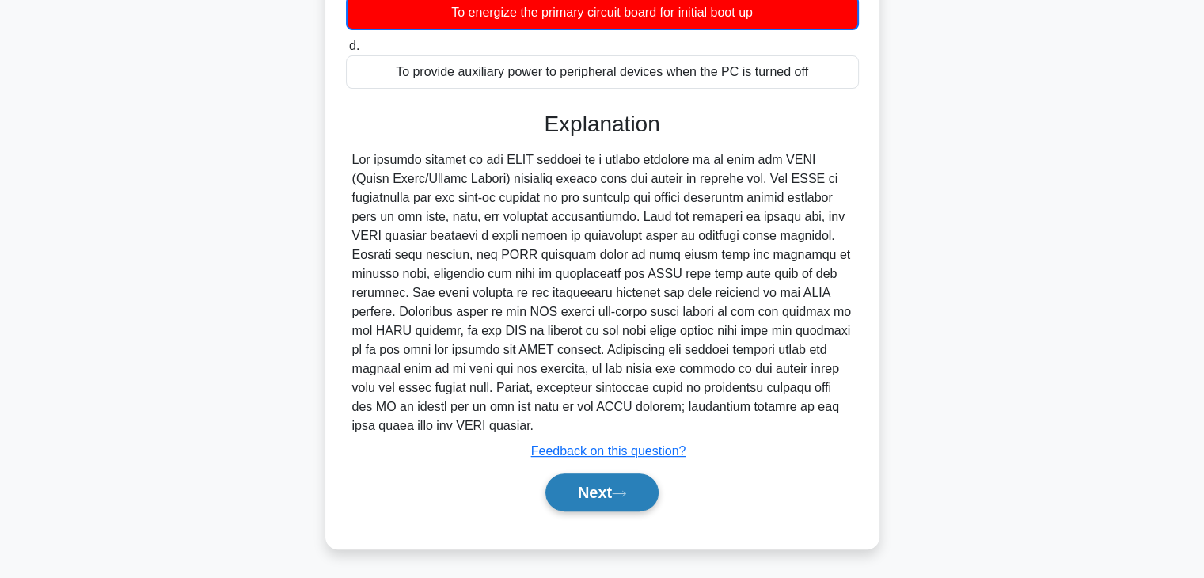
click at [621, 495] on icon at bounding box center [619, 493] width 14 height 9
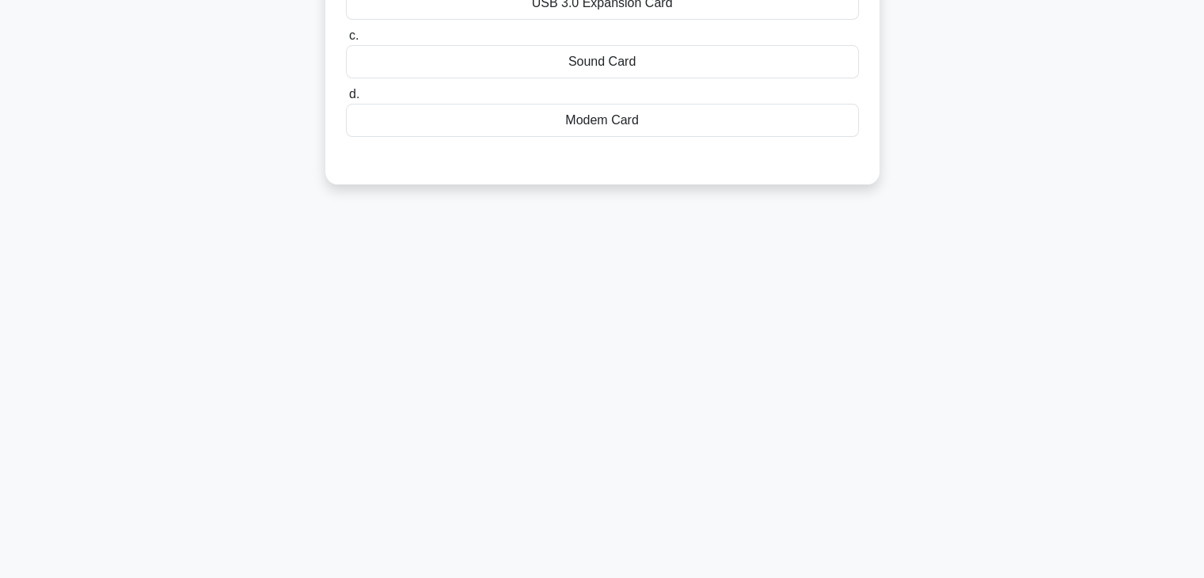
scroll to position [0, 0]
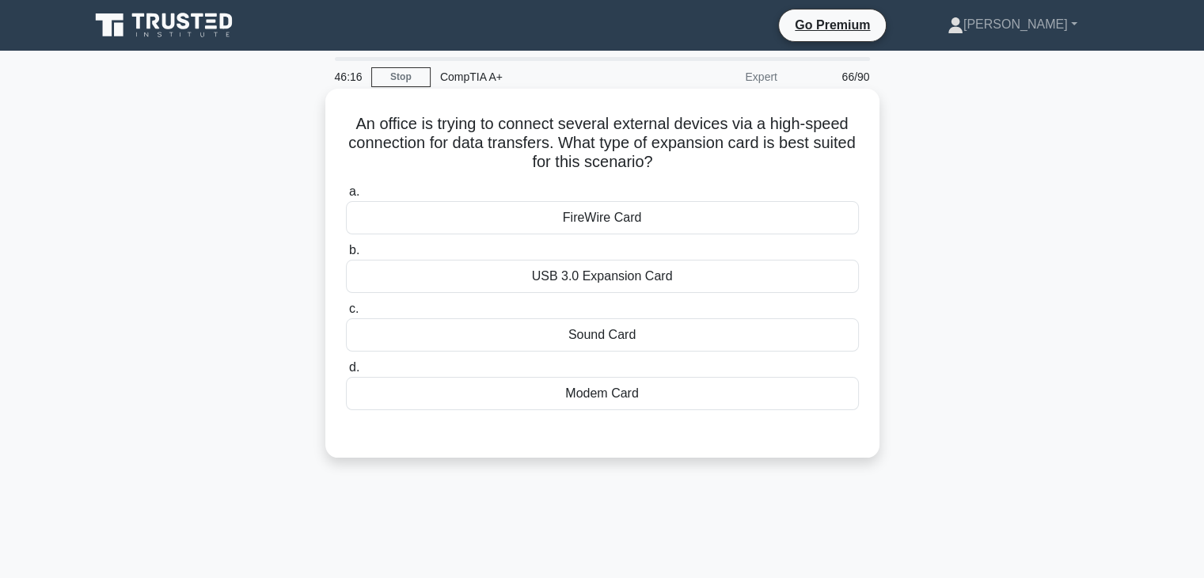
click at [632, 272] on div "USB 3.0 Expansion Card" at bounding box center [602, 276] width 513 height 33
click at [346, 256] on input "b. USB 3.0 Expansion Card" at bounding box center [346, 250] width 0 height 10
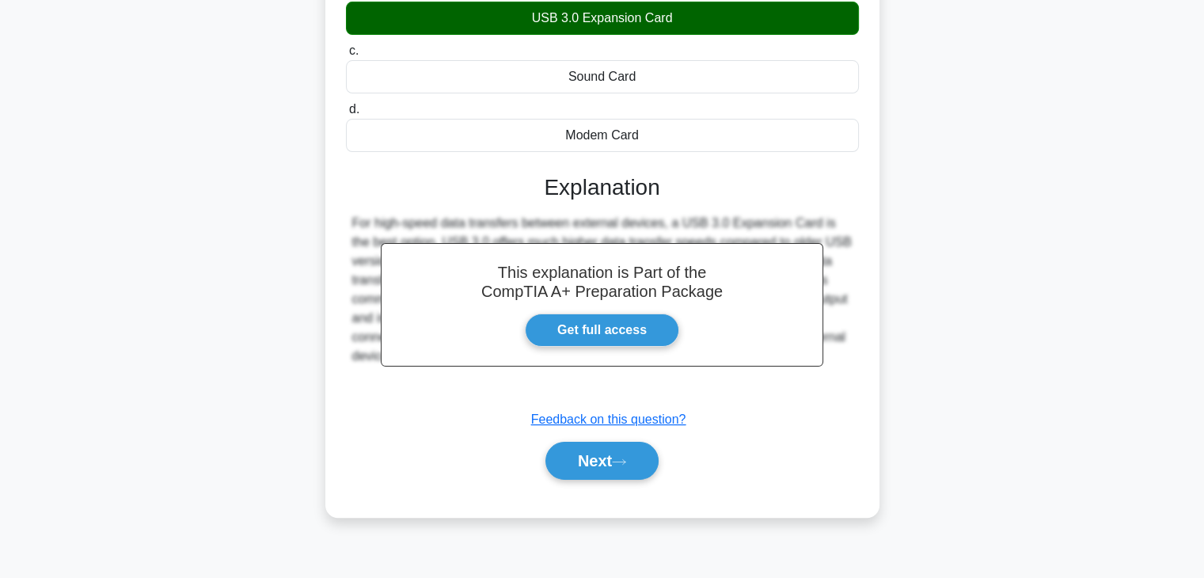
scroll to position [278, 0]
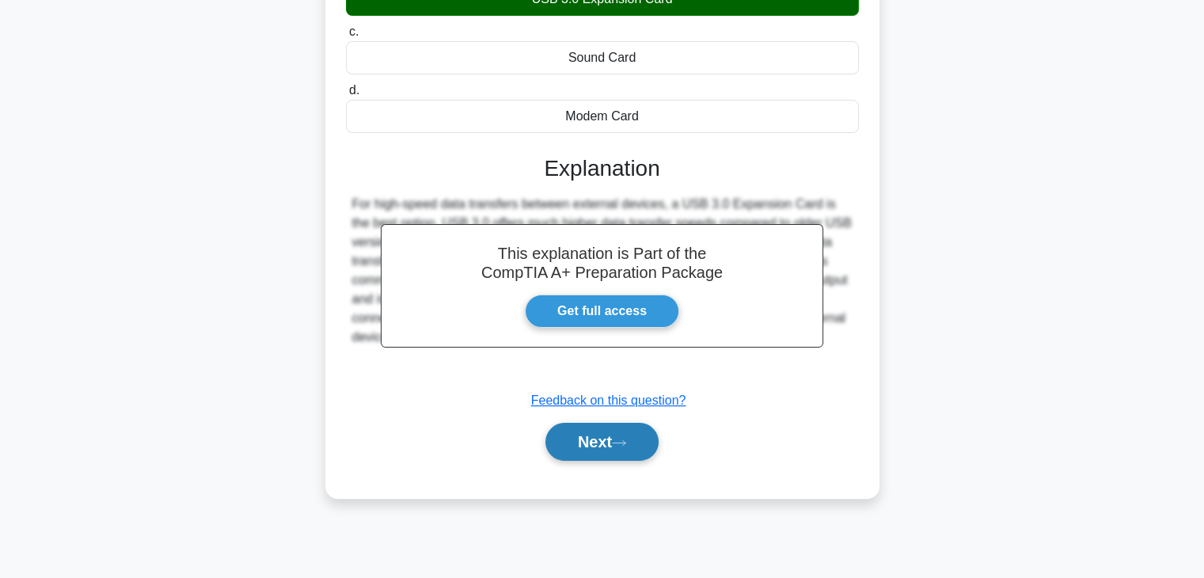
click at [633, 446] on button "Next" at bounding box center [601, 442] width 113 height 38
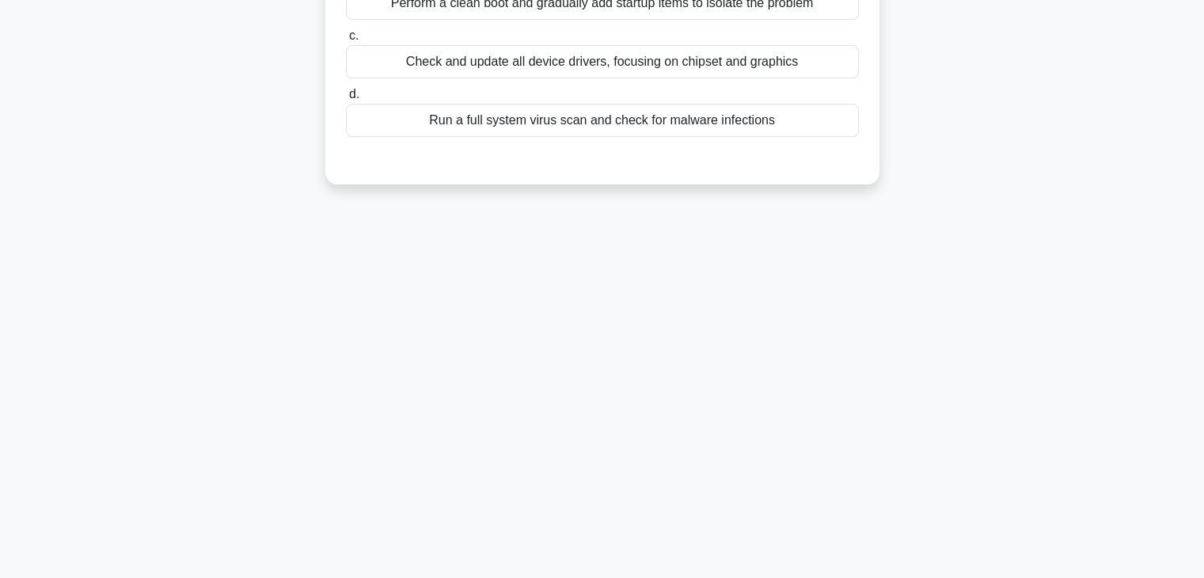
scroll to position [0, 0]
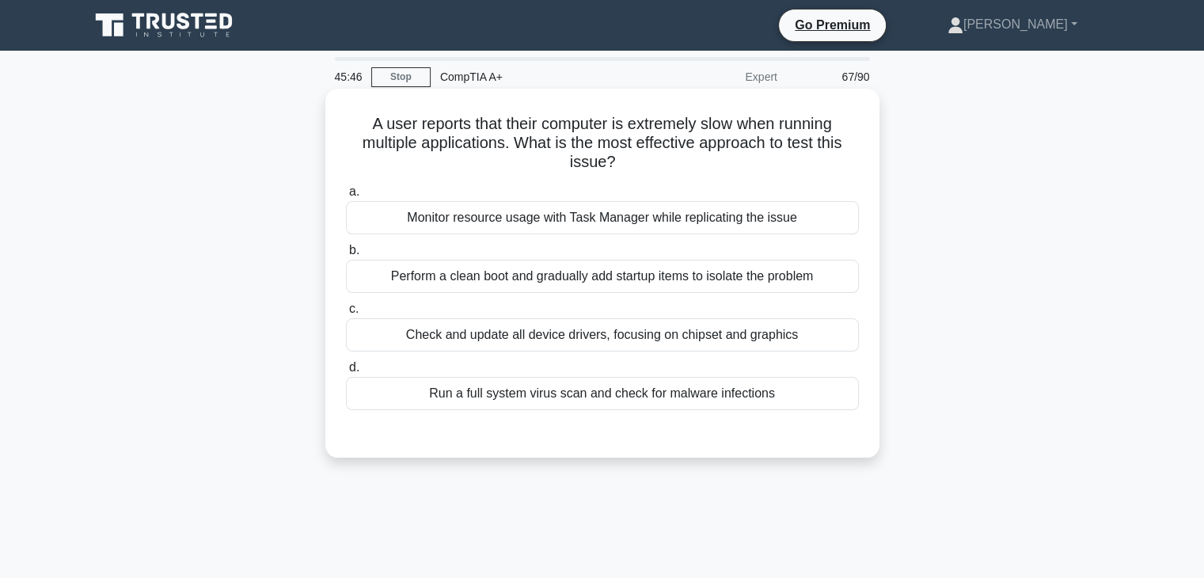
click at [837, 222] on div "Monitor resource usage with Task Manager while replicating the issue" at bounding box center [602, 217] width 513 height 33
click at [346, 197] on input "a. Monitor resource usage with Task Manager while replicating the issue" at bounding box center [346, 192] width 0 height 10
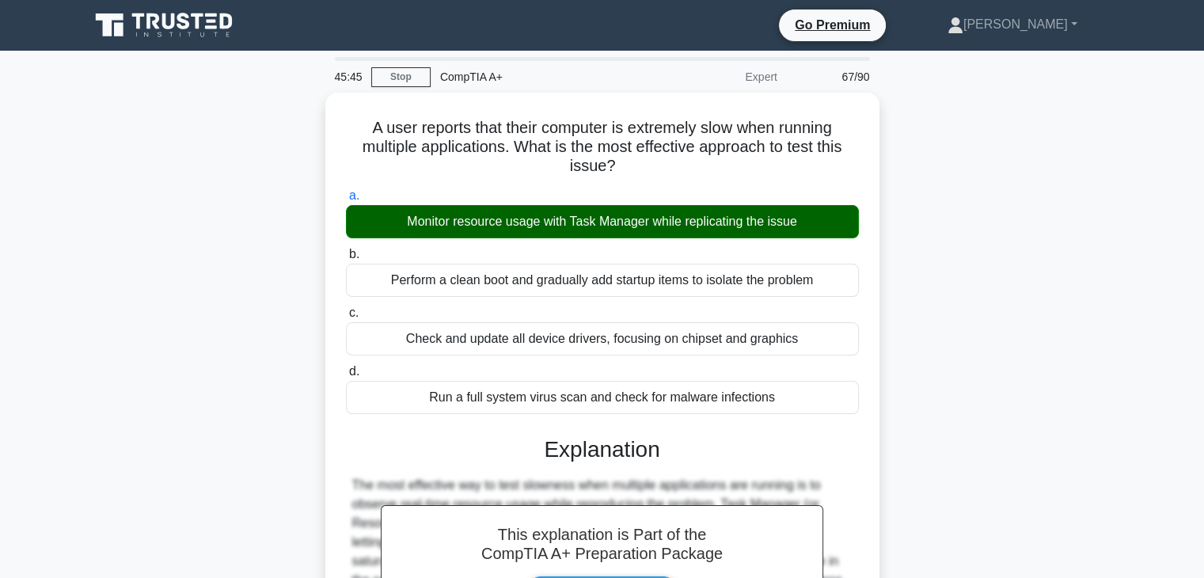
scroll to position [278, 0]
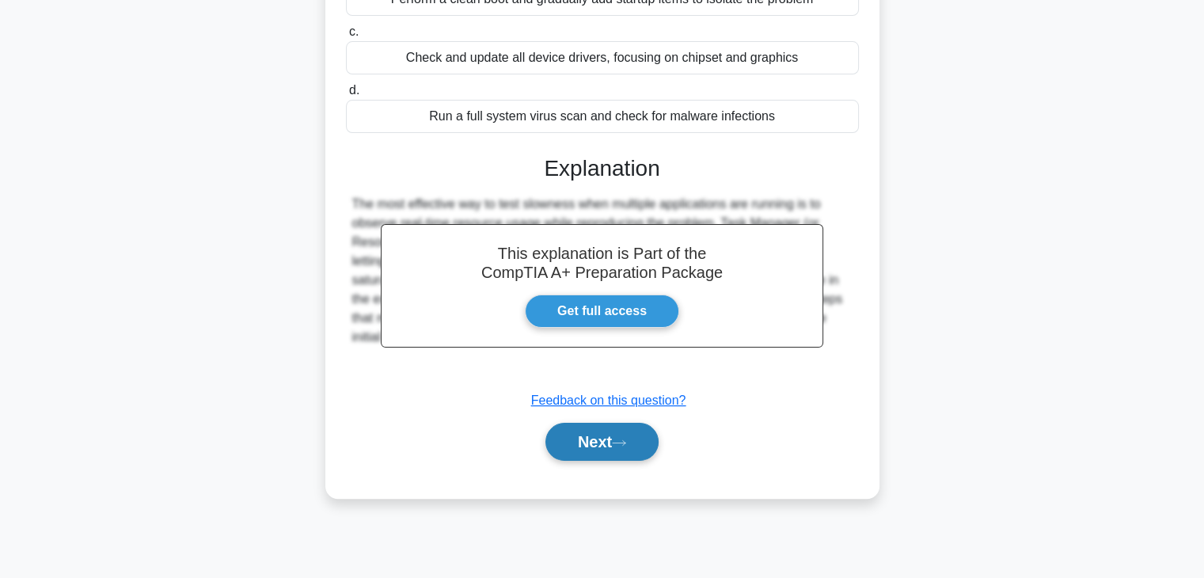
click at [617, 449] on button "Next" at bounding box center [601, 442] width 113 height 38
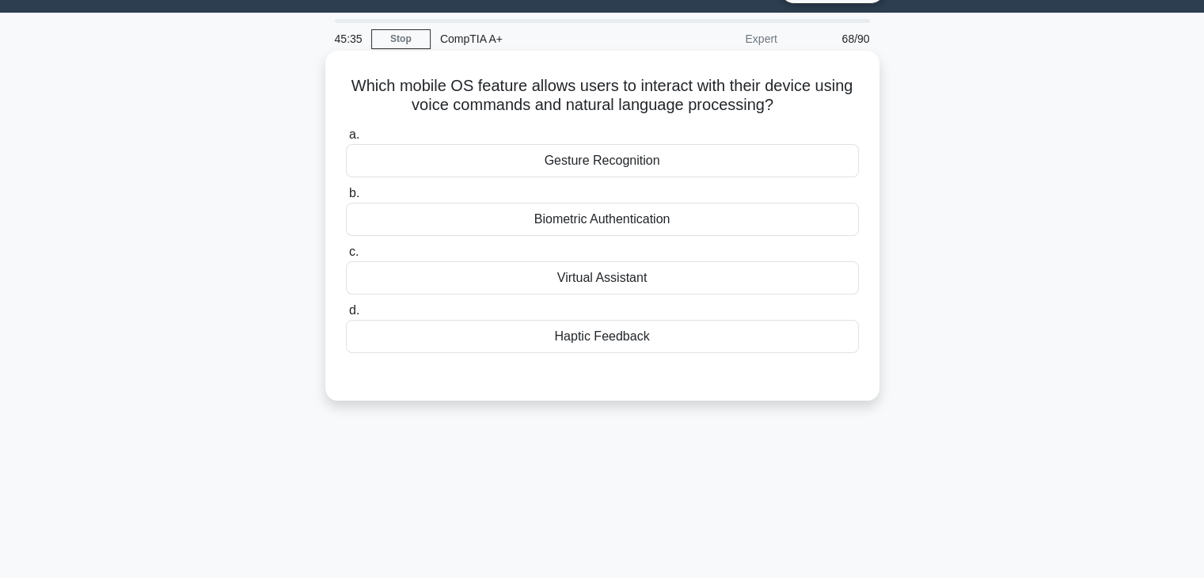
scroll to position [40, 0]
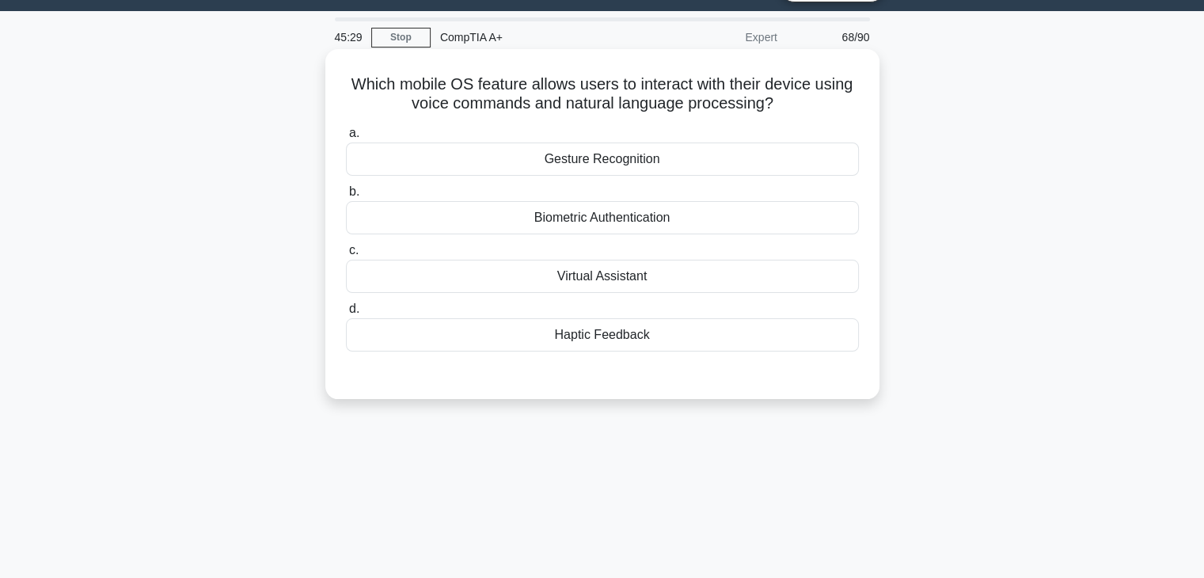
click at [641, 335] on div "Haptic Feedback" at bounding box center [602, 334] width 513 height 33
click at [346, 314] on input "d. Haptic Feedback" at bounding box center [346, 309] width 0 height 10
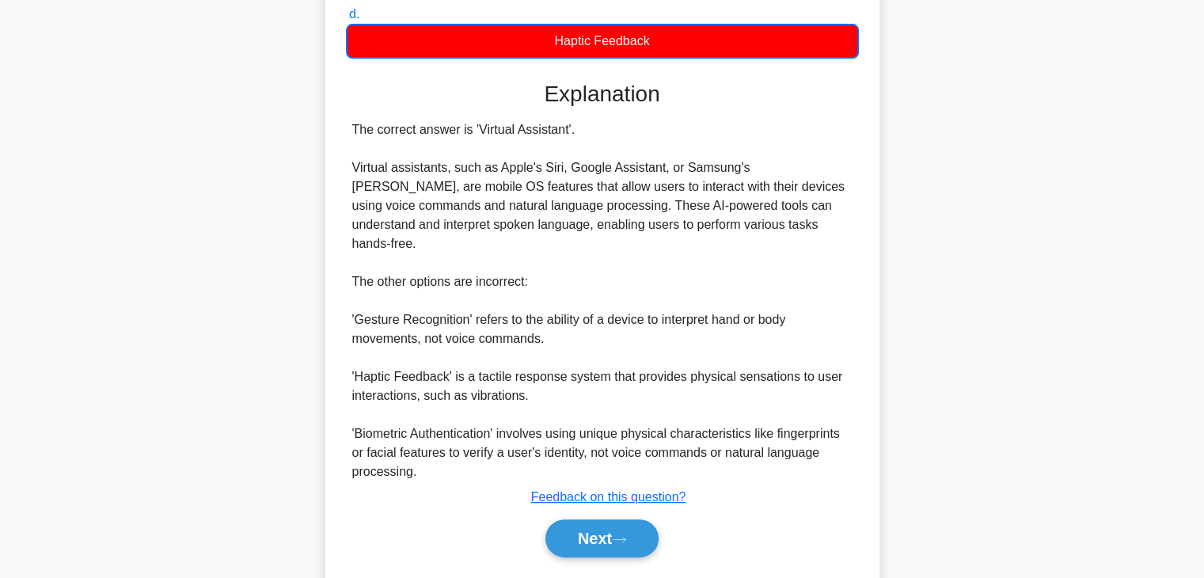
scroll to position [361, 0]
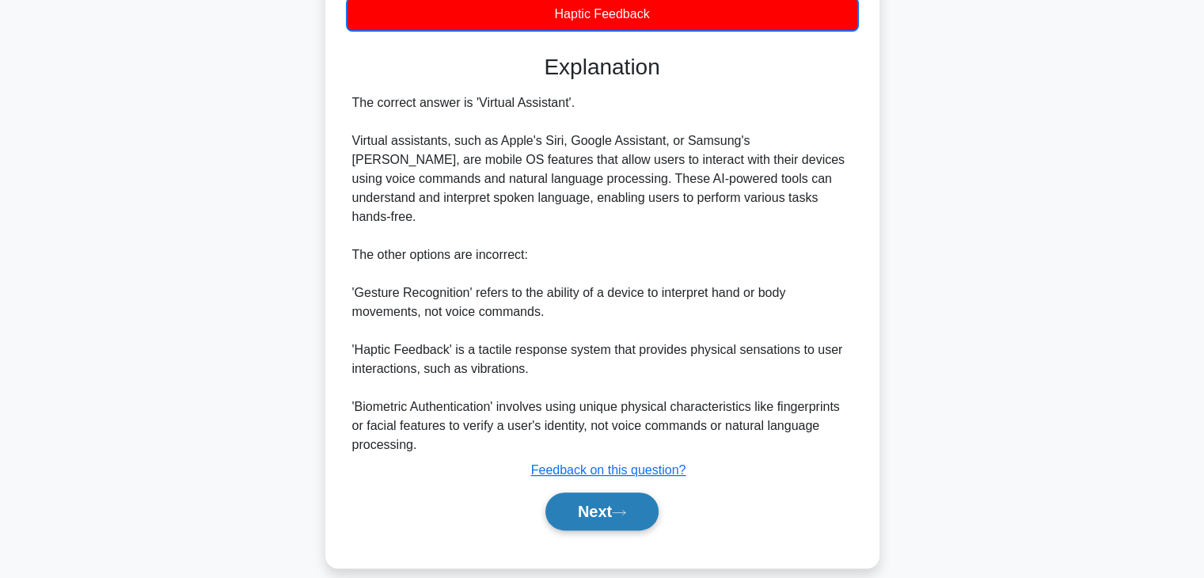
click at [621, 508] on icon at bounding box center [619, 512] width 14 height 9
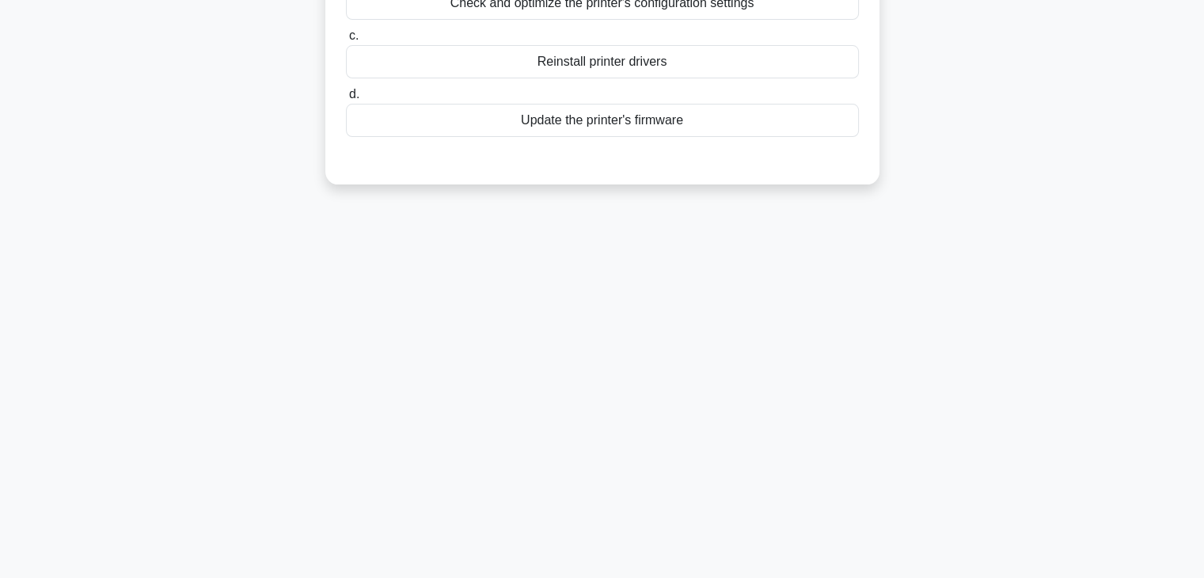
scroll to position [0, 0]
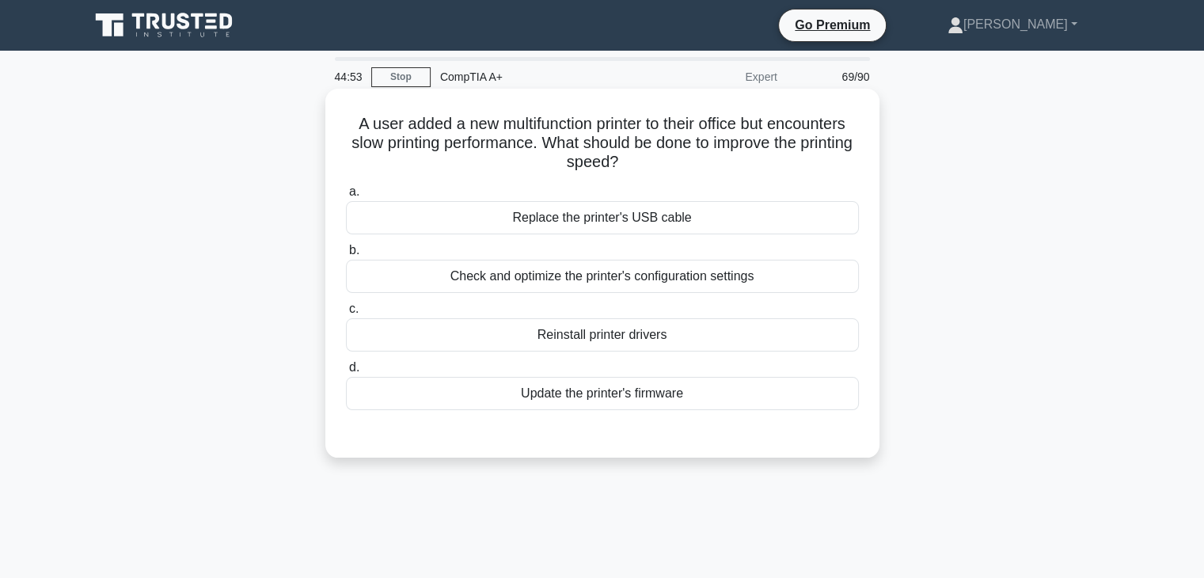
click at [609, 395] on div "Update the printer's firmware" at bounding box center [602, 393] width 513 height 33
click at [346, 373] on input "d. Update the printer's firmware" at bounding box center [346, 367] width 0 height 10
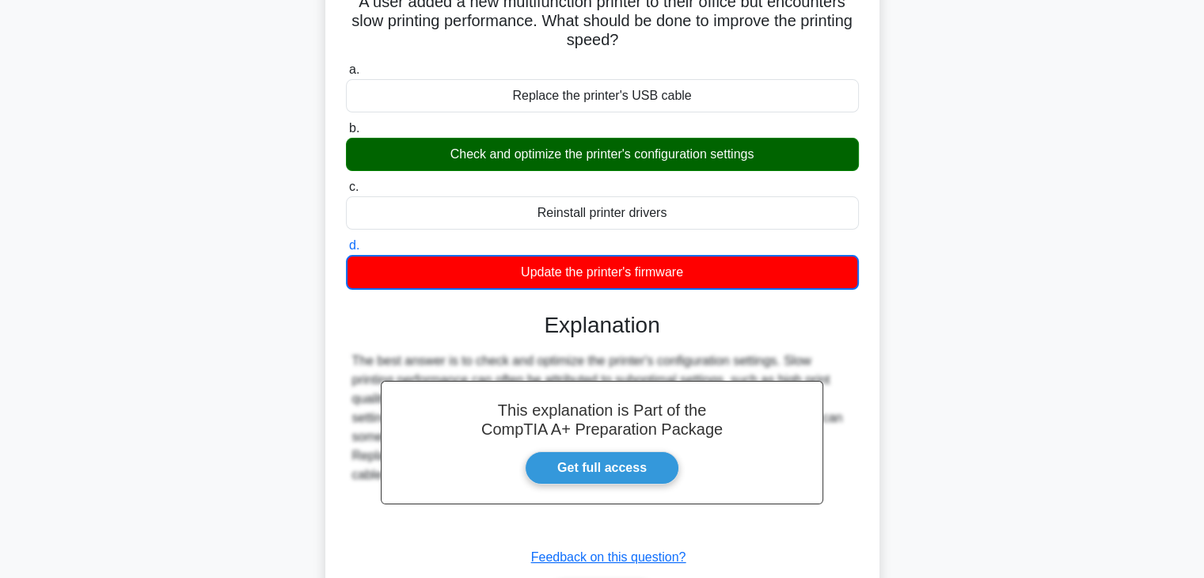
scroll to position [278, 0]
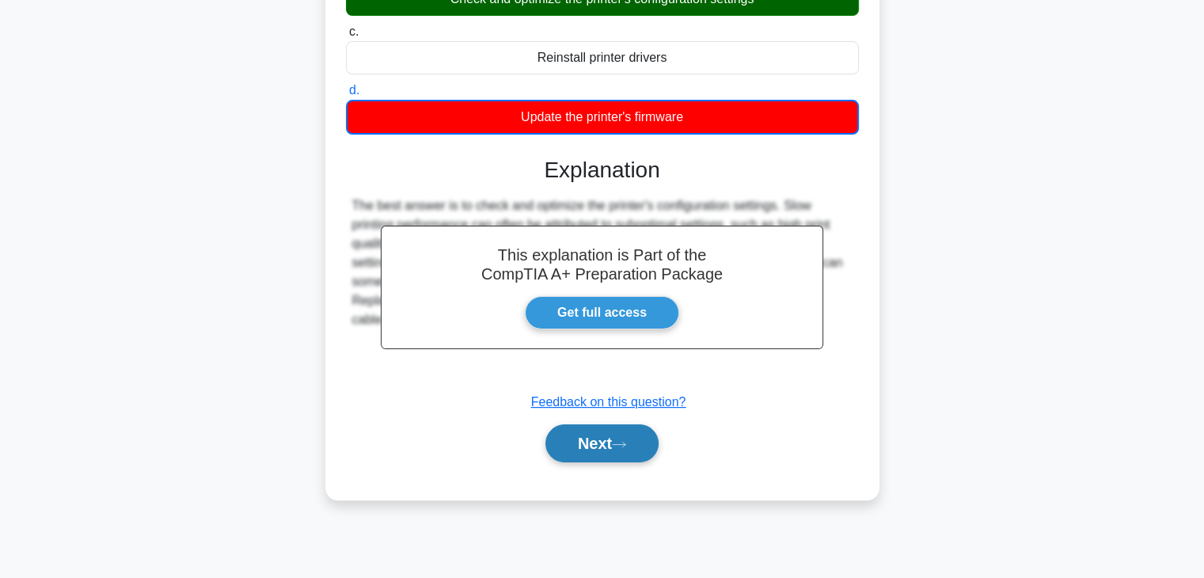
click at [607, 438] on button "Next" at bounding box center [601, 443] width 113 height 38
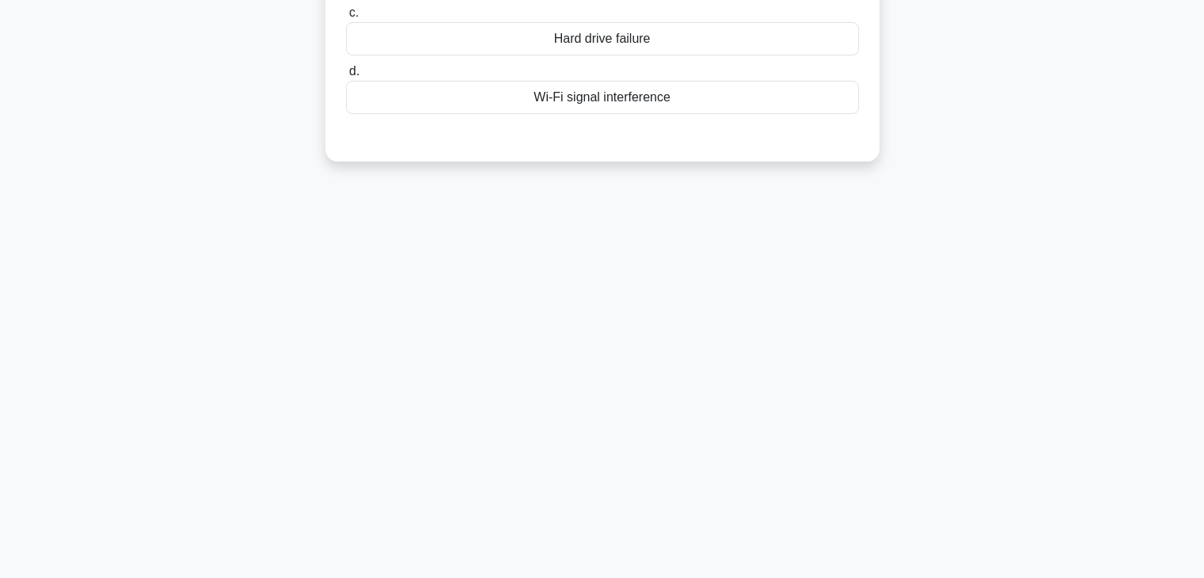
scroll to position [0, 0]
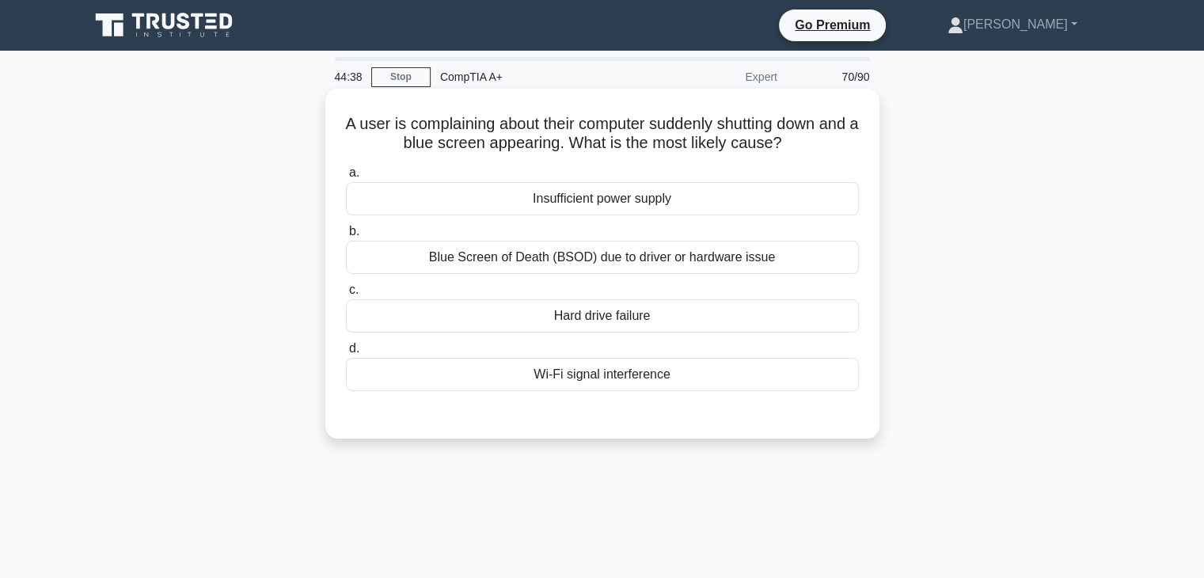
click at [779, 264] on div "Blue Screen of Death (BSOD) due to driver or hardware issue" at bounding box center [602, 257] width 513 height 33
click at [346, 237] on input "b. Blue Screen of Death (BSOD) due to driver or hardware issue" at bounding box center [346, 231] width 0 height 10
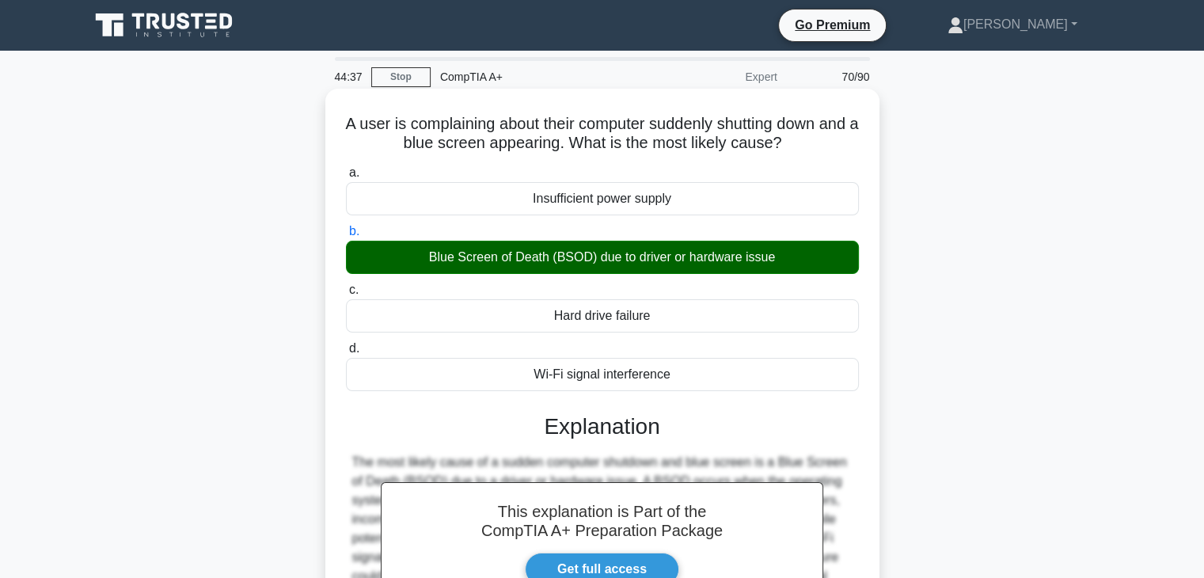
scroll to position [278, 0]
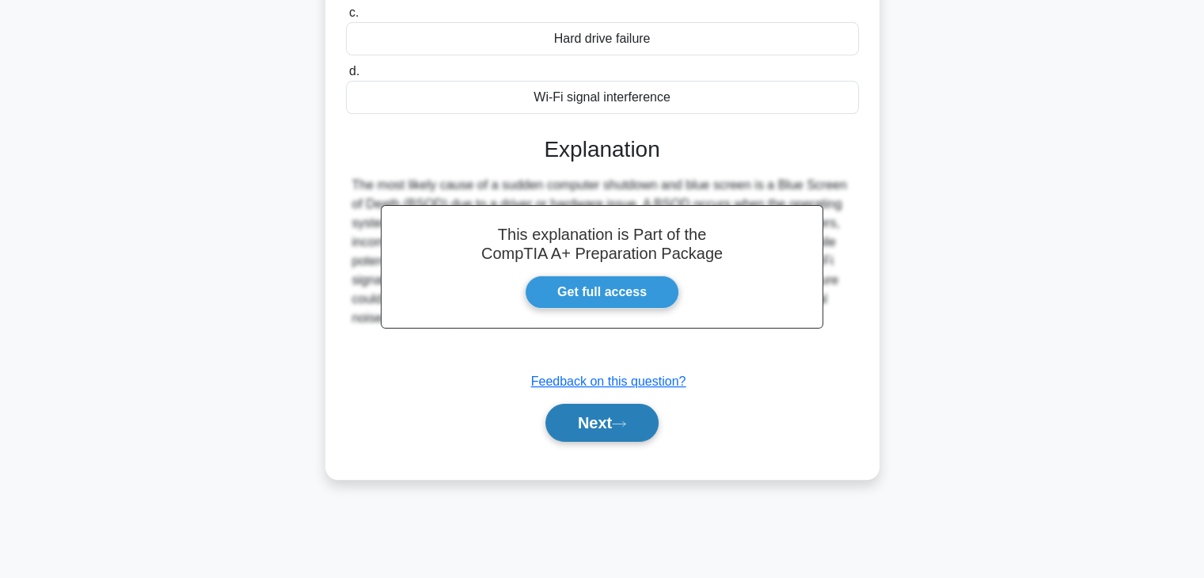
click at [615, 412] on button "Next" at bounding box center [601, 423] width 113 height 38
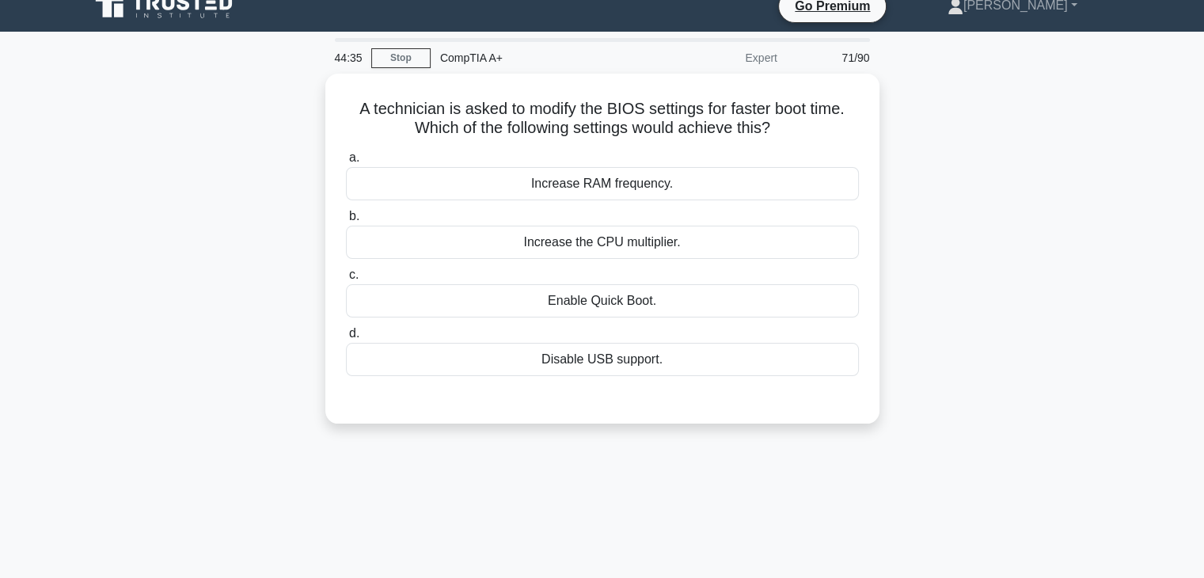
scroll to position [0, 0]
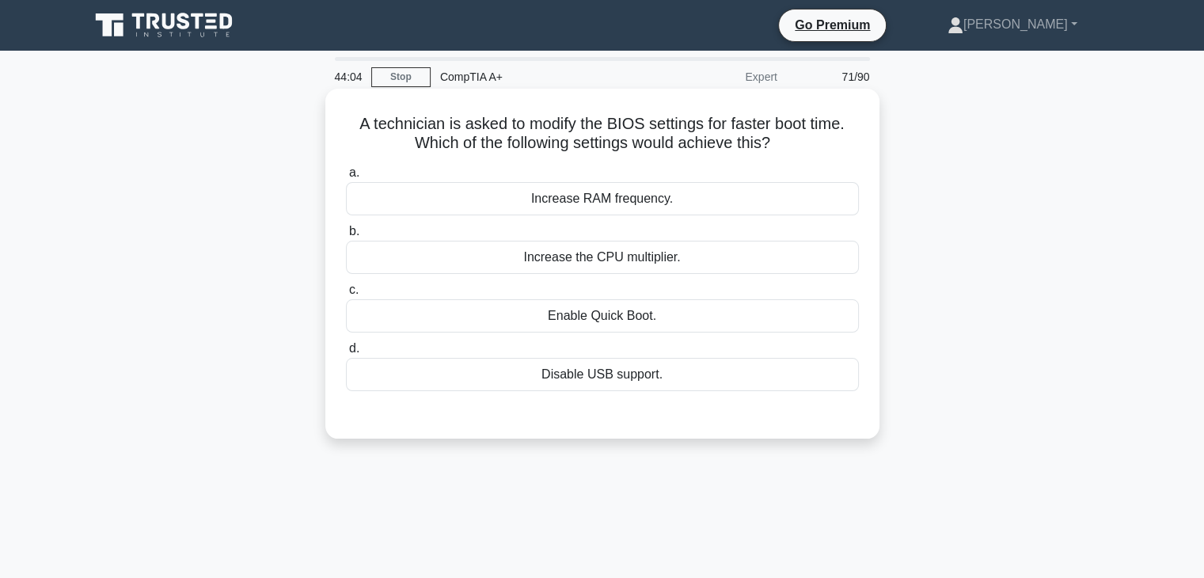
click at [636, 321] on div "Enable Quick Boot." at bounding box center [602, 315] width 513 height 33
click at [346, 295] on input "c. Enable Quick Boot." at bounding box center [346, 290] width 0 height 10
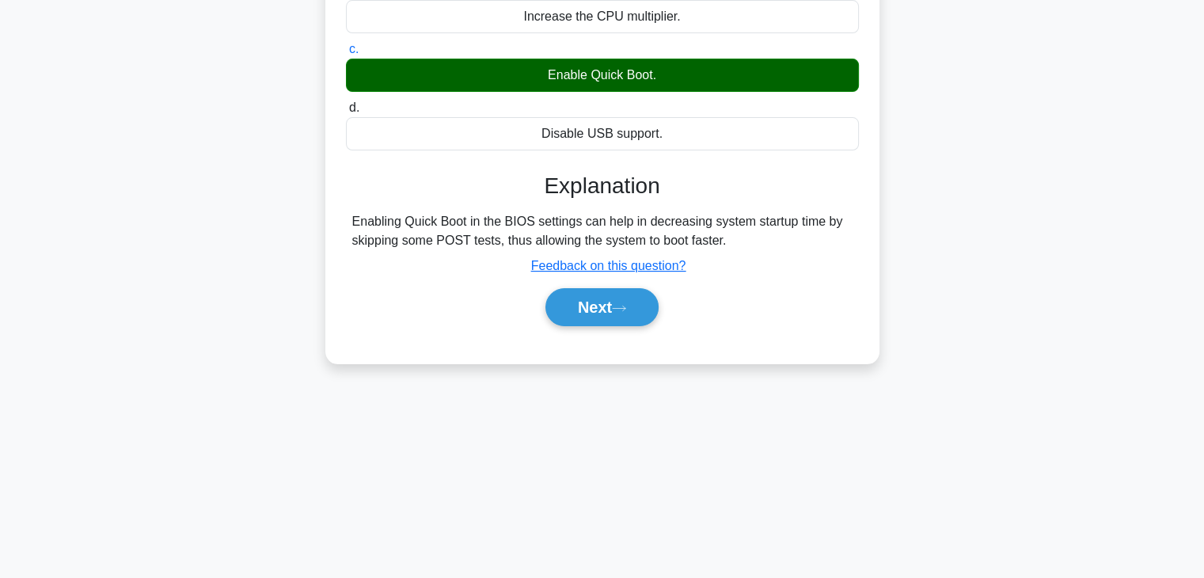
scroll to position [268, 0]
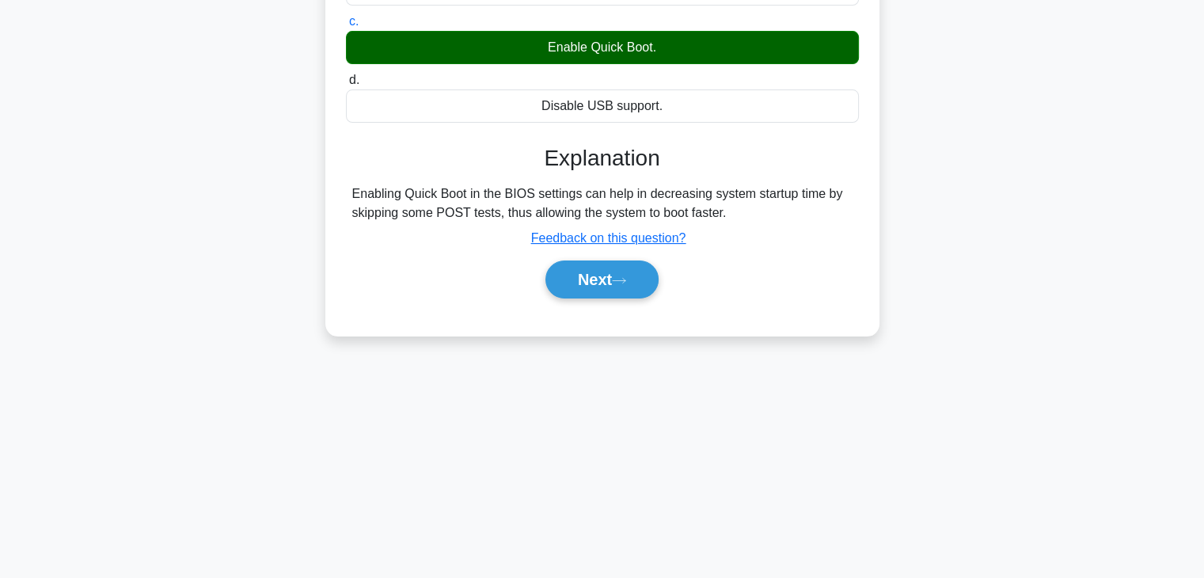
click at [632, 305] on div "a. Increase RAM frequency. b. Increase the CPU multiplier." at bounding box center [602, 105] width 516 height 426
click at [632, 285] on button "Next" at bounding box center [601, 279] width 113 height 38
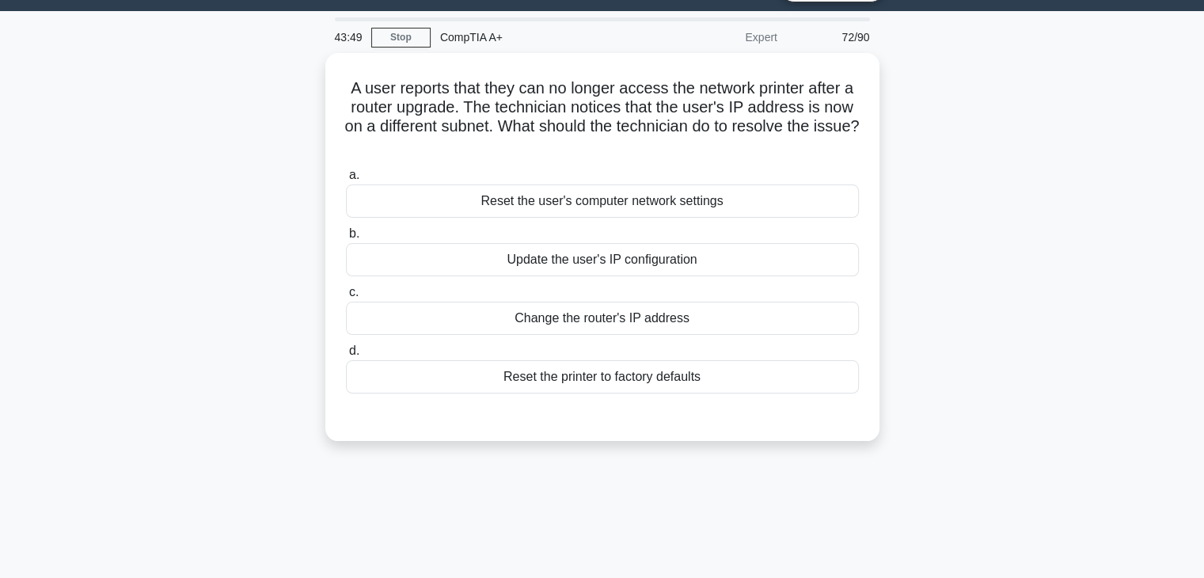
scroll to position [49, 0]
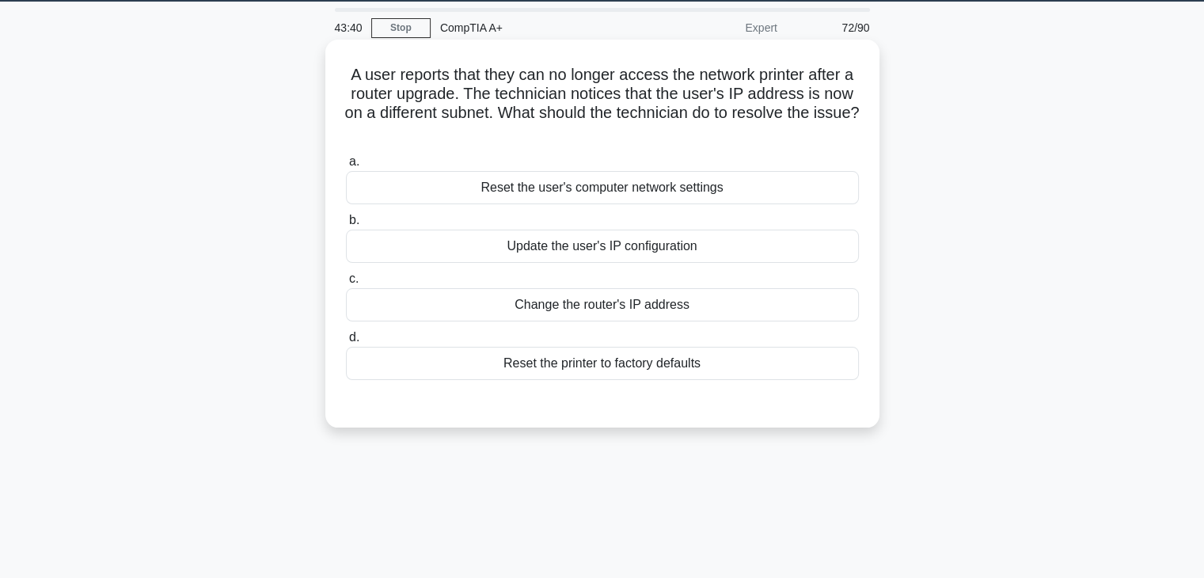
click at [735, 245] on div "Update the user's IP configuration" at bounding box center [602, 246] width 513 height 33
click at [346, 226] on input "b. Update the user's IP configuration" at bounding box center [346, 220] width 0 height 10
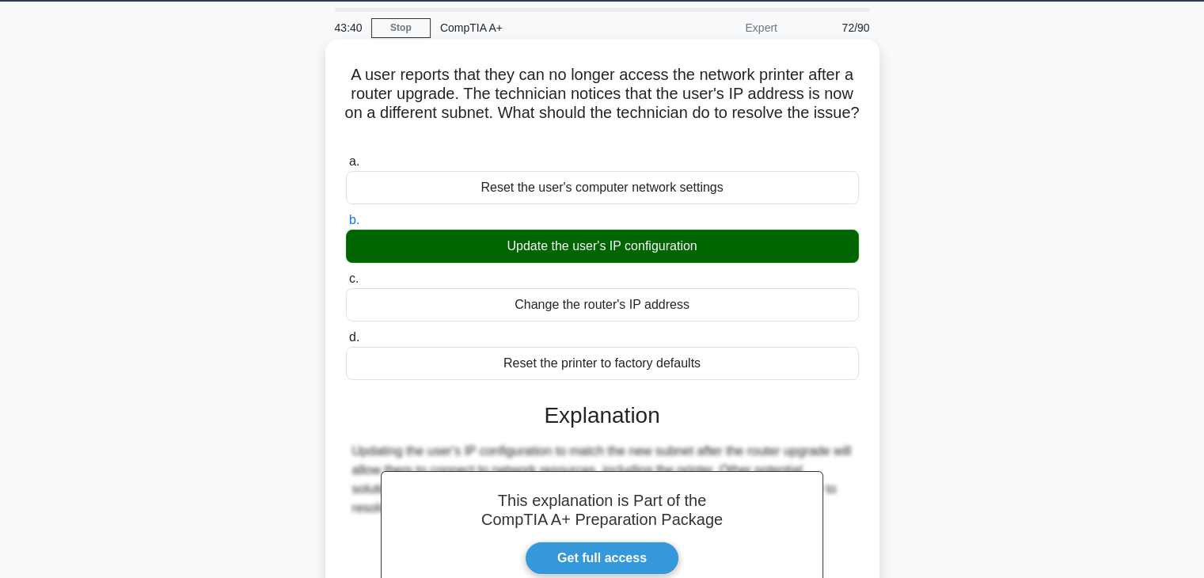
scroll to position [278, 0]
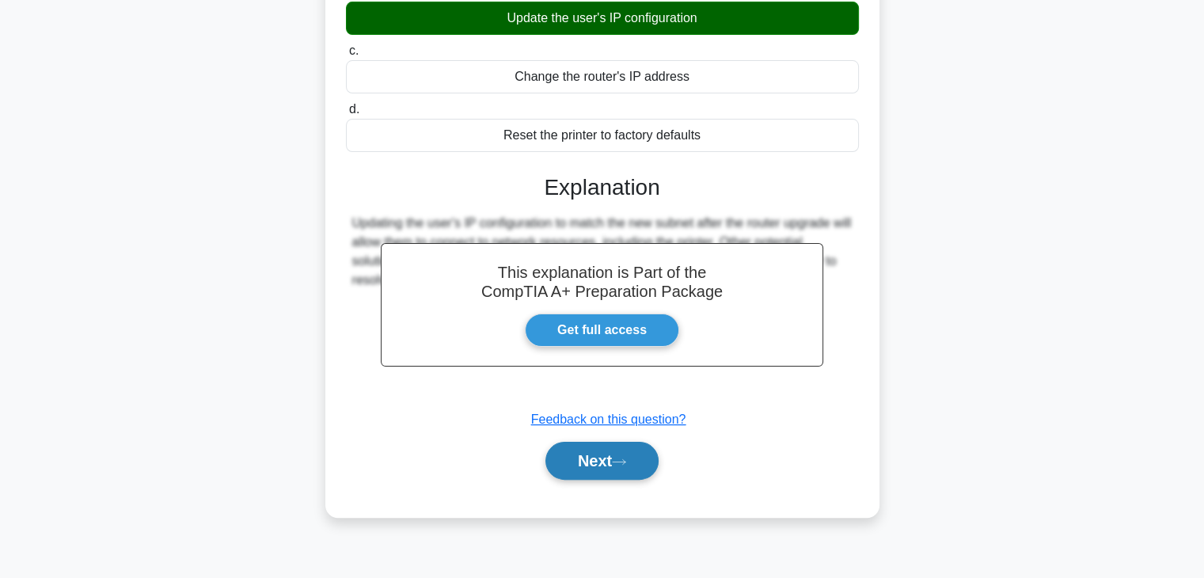
click at [617, 472] on button "Next" at bounding box center [601, 461] width 113 height 38
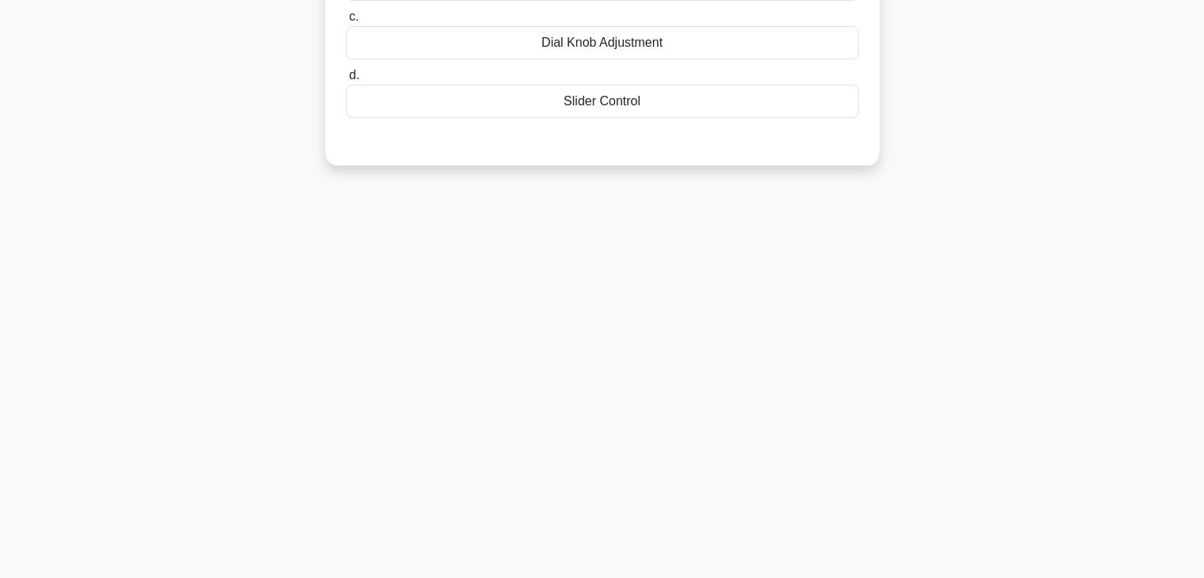
scroll to position [0, 0]
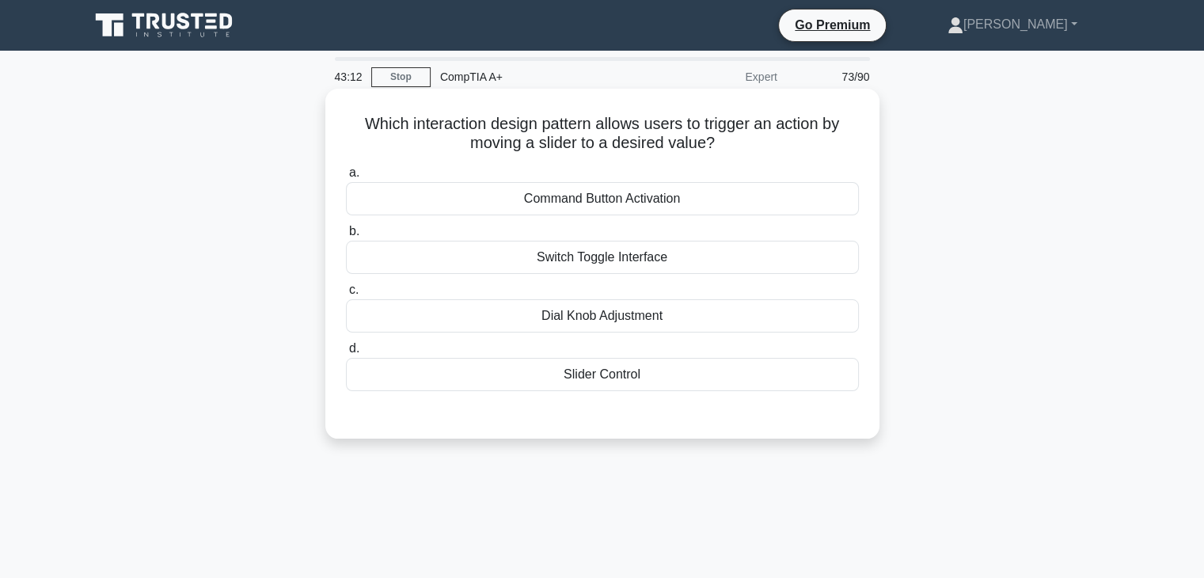
click at [633, 380] on div "Slider Control" at bounding box center [602, 374] width 513 height 33
click at [346, 354] on input "d. Slider Control" at bounding box center [346, 348] width 0 height 10
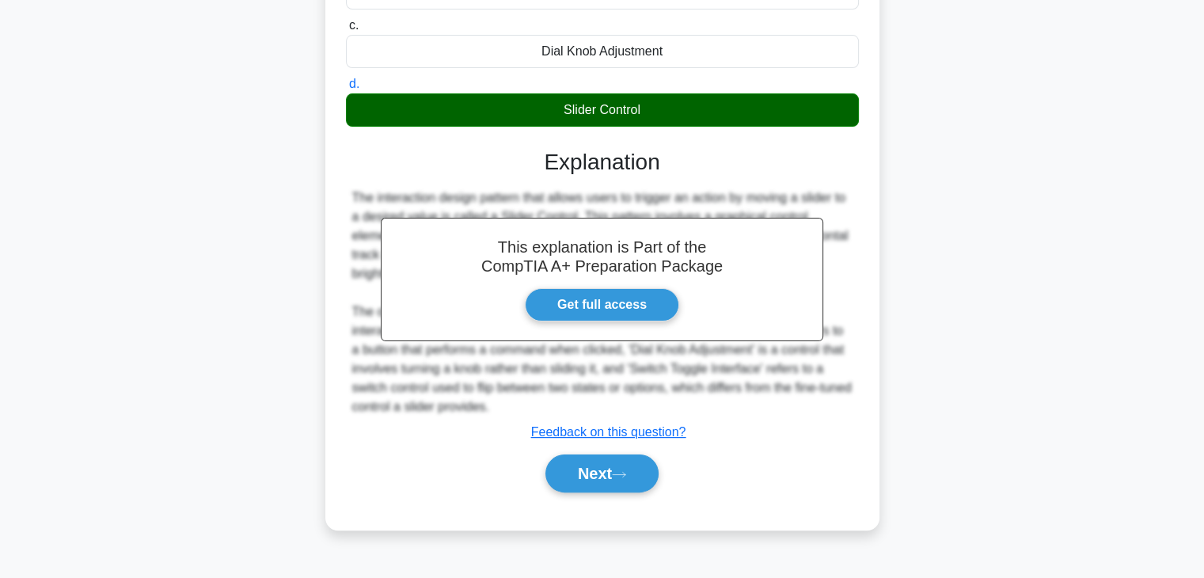
scroll to position [278, 0]
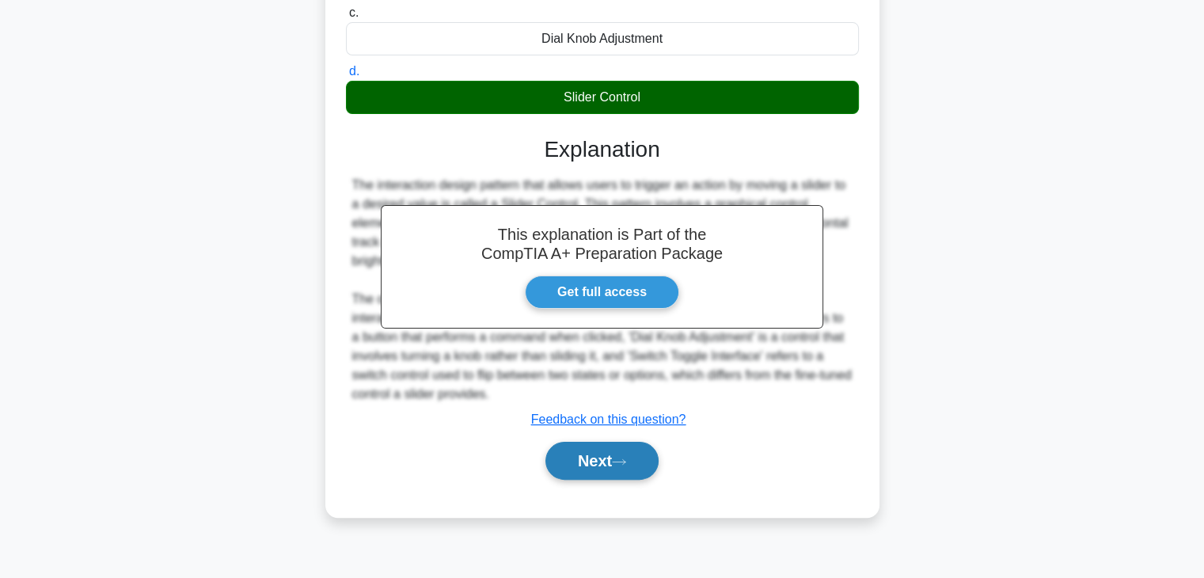
click at [595, 450] on button "Next" at bounding box center [601, 461] width 113 height 38
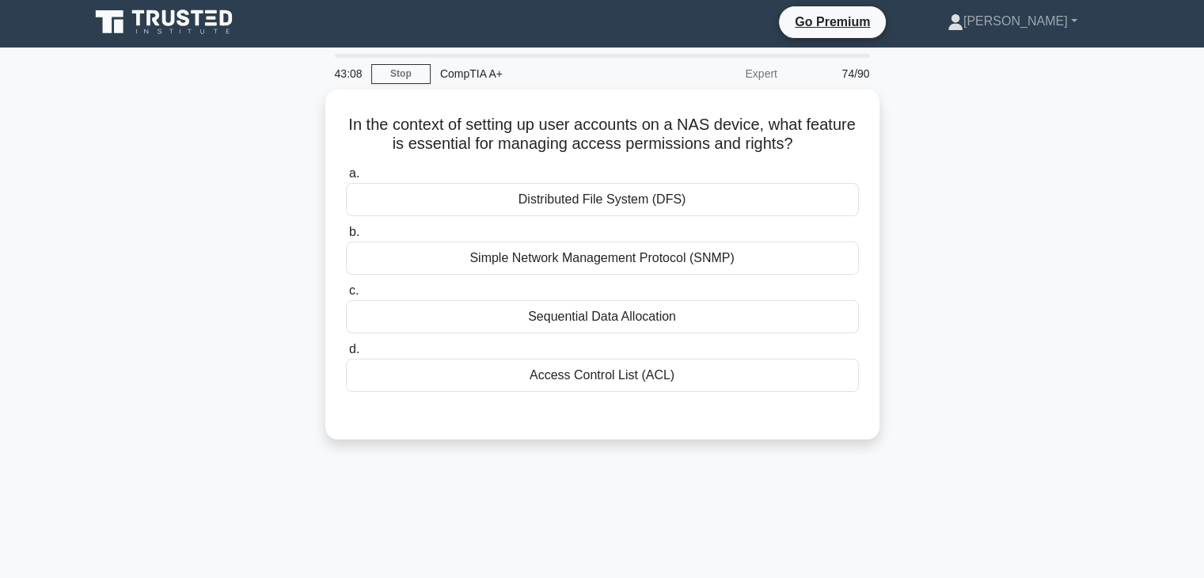
scroll to position [0, 0]
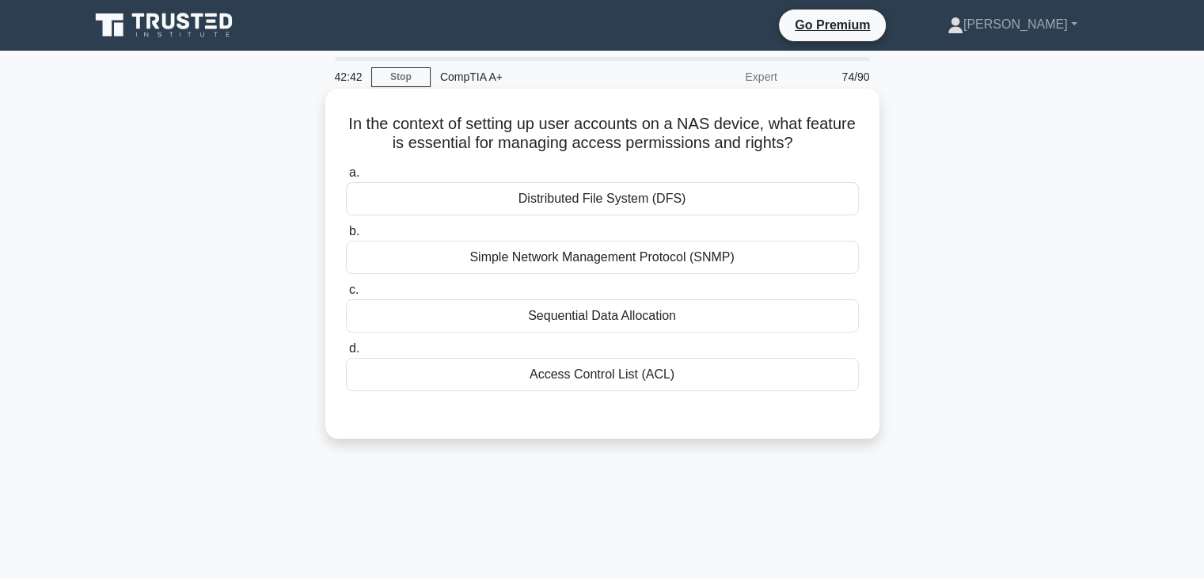
click at [779, 268] on div "Simple Network Management Protocol (SNMP)" at bounding box center [602, 257] width 513 height 33
click at [346, 237] on input "b. Simple Network Management Protocol (SNMP)" at bounding box center [346, 231] width 0 height 10
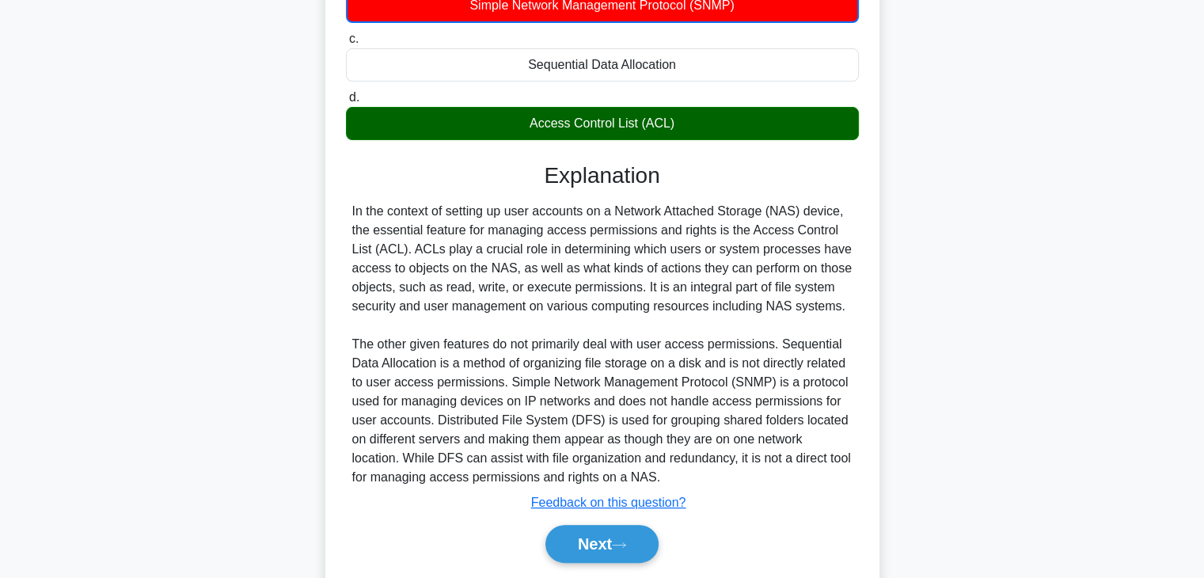
scroll to position [256, 0]
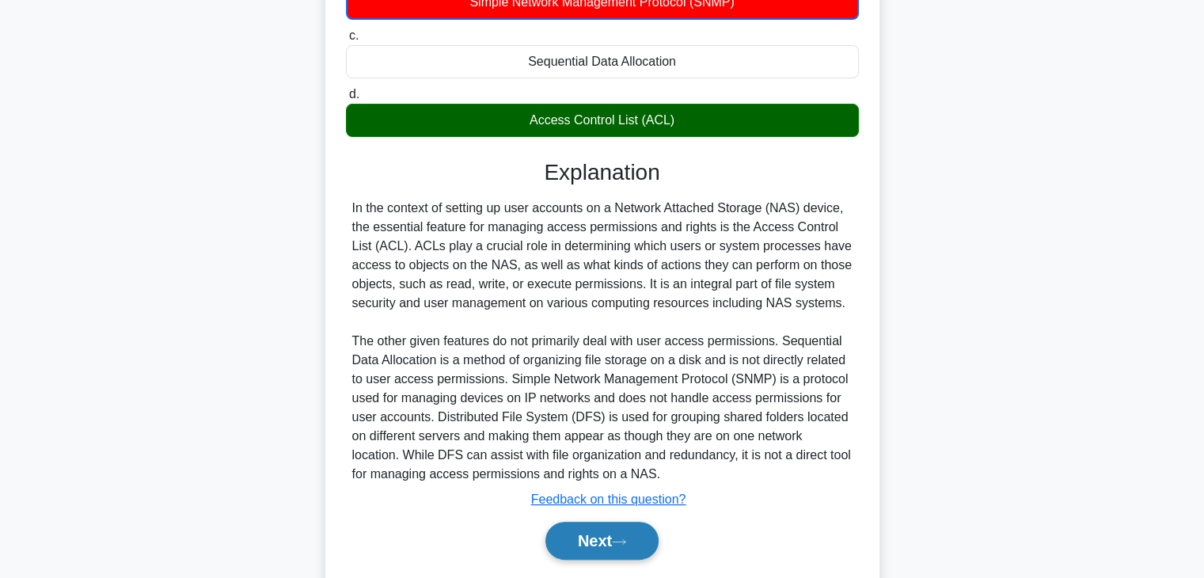
click at [609, 533] on button "Next" at bounding box center [601, 541] width 113 height 38
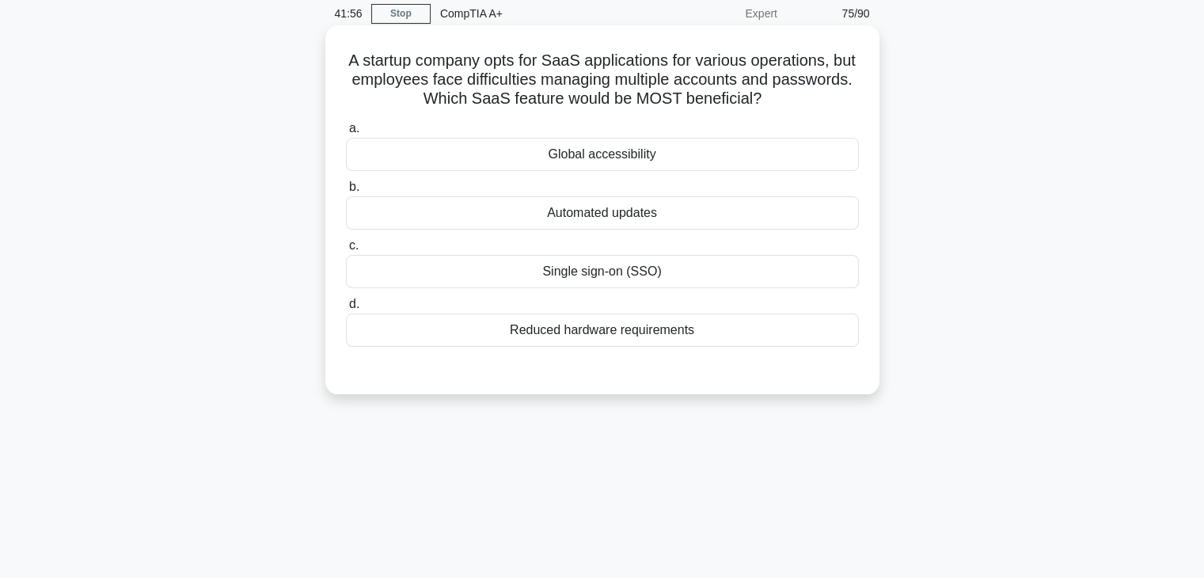
scroll to position [66, 0]
click at [656, 274] on div "Single sign-on (SSO)" at bounding box center [602, 268] width 513 height 33
click at [346, 249] on input "c. Single sign-on (SSO)" at bounding box center [346, 243] width 0 height 10
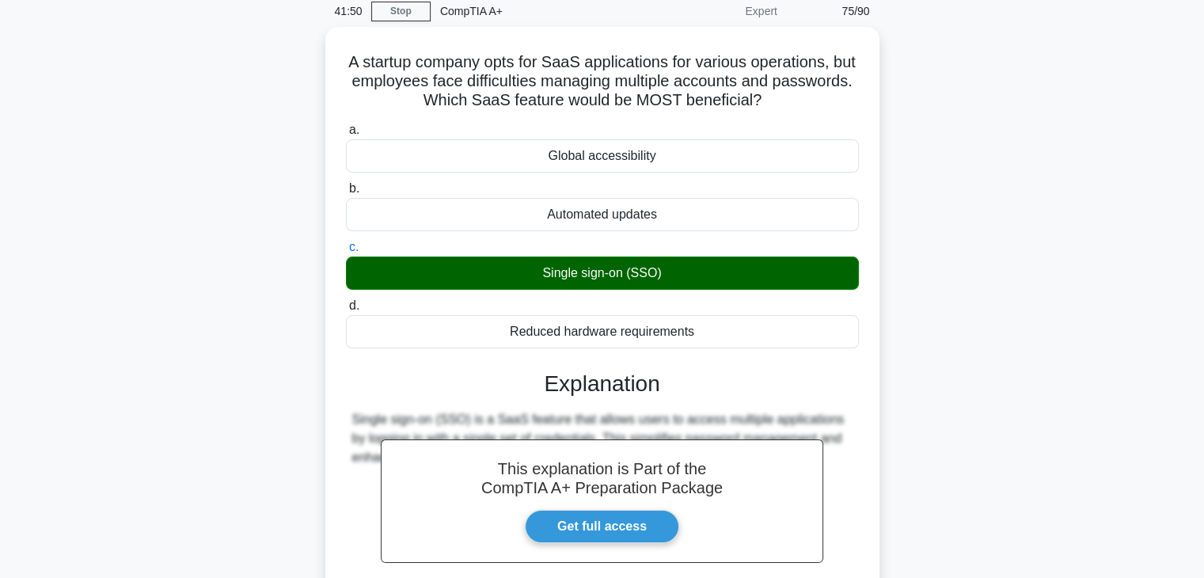
scroll to position [278, 0]
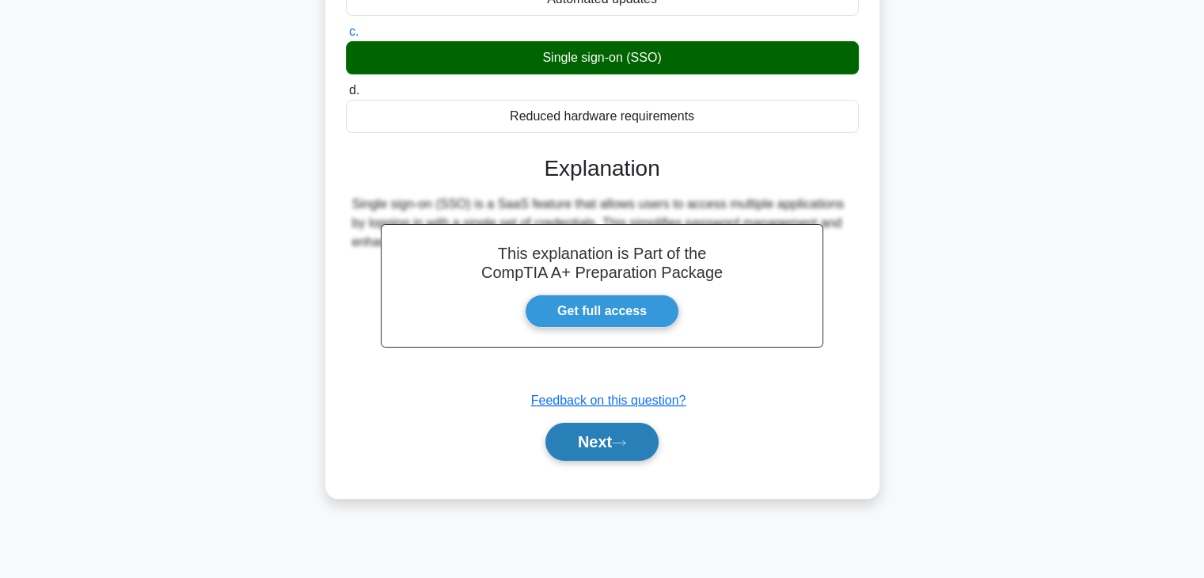
click at [563, 445] on button "Next" at bounding box center [601, 442] width 113 height 38
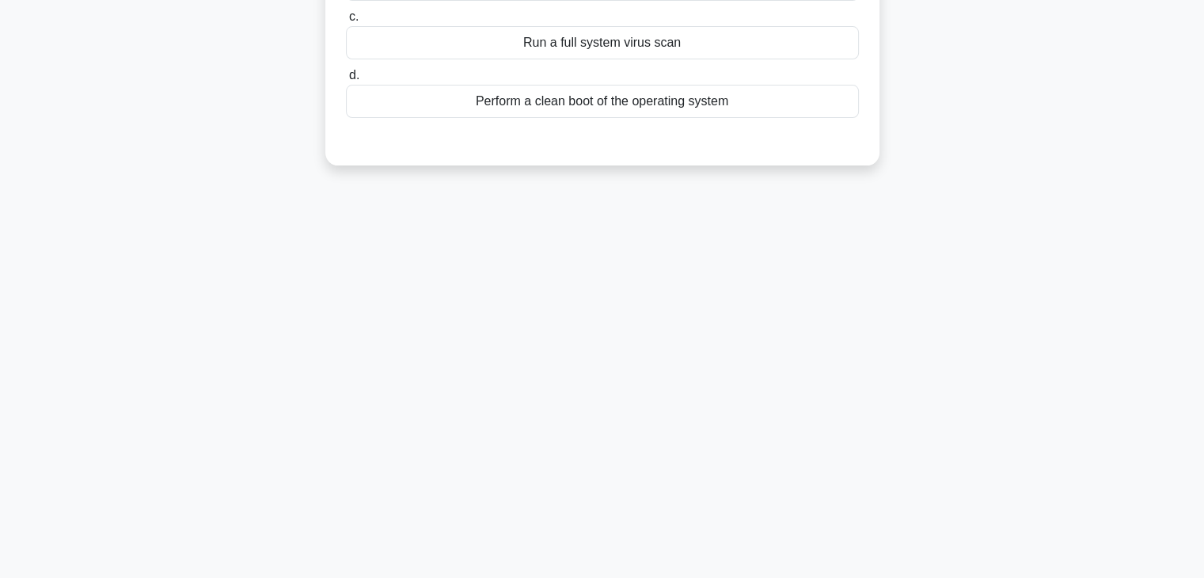
scroll to position [0, 0]
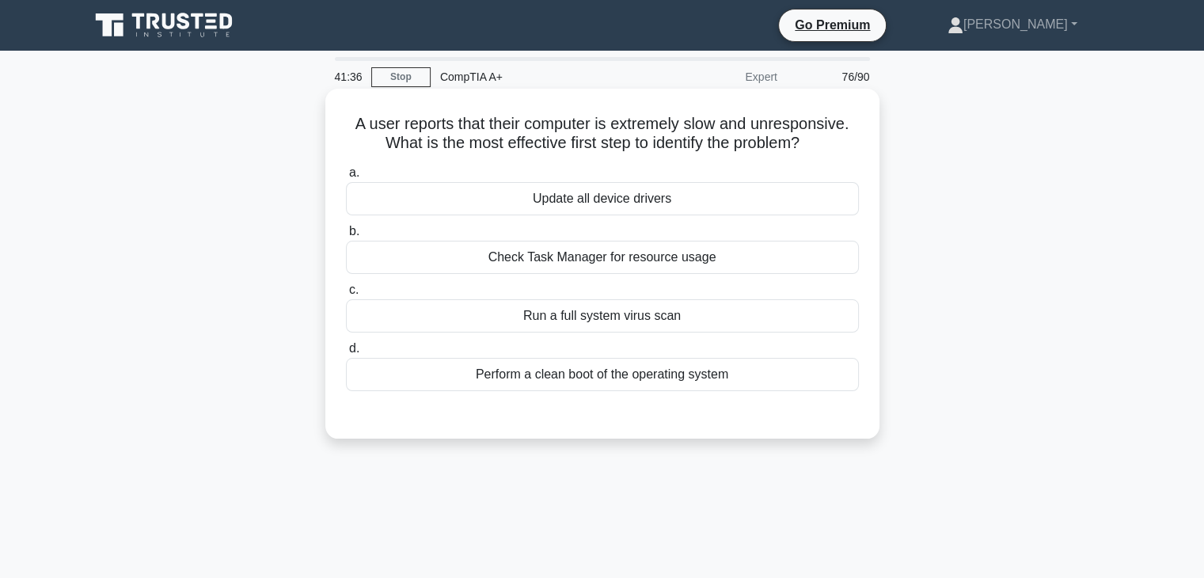
click at [673, 259] on div "Check Task Manager for resource usage" at bounding box center [602, 257] width 513 height 33
click at [346, 237] on input "b. Check Task Manager for resource usage" at bounding box center [346, 231] width 0 height 10
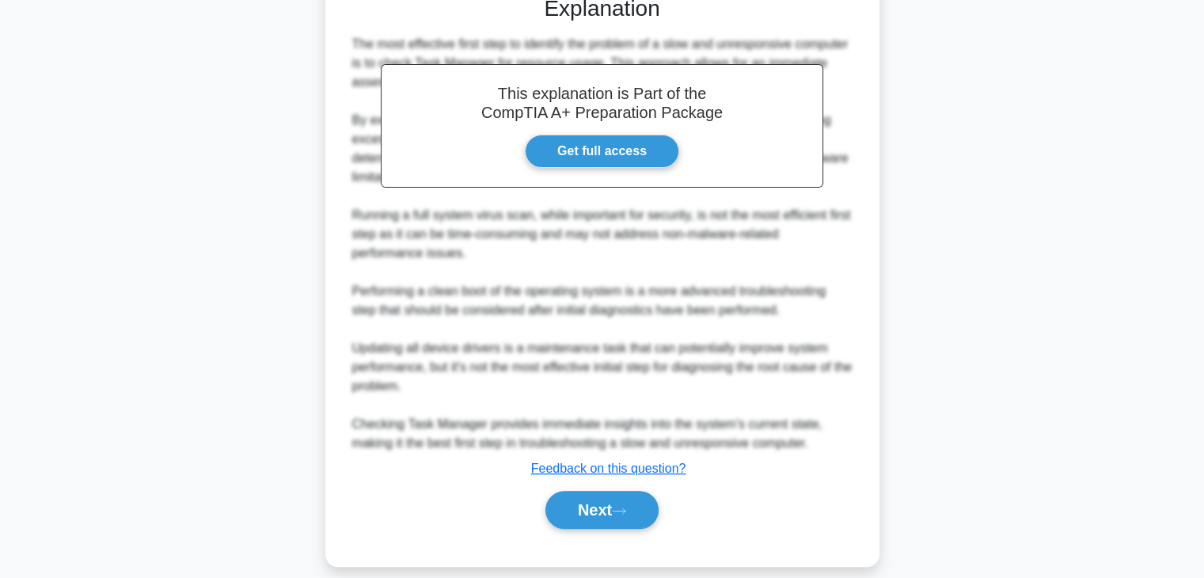
scroll to position [435, 0]
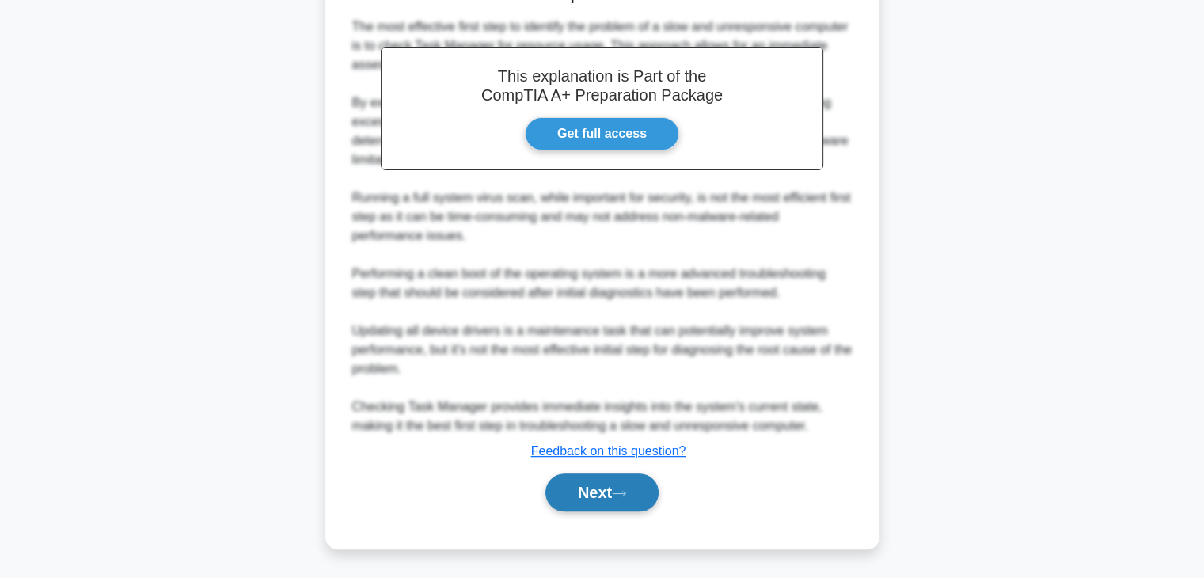
click at [618, 498] on button "Next" at bounding box center [601, 492] width 113 height 38
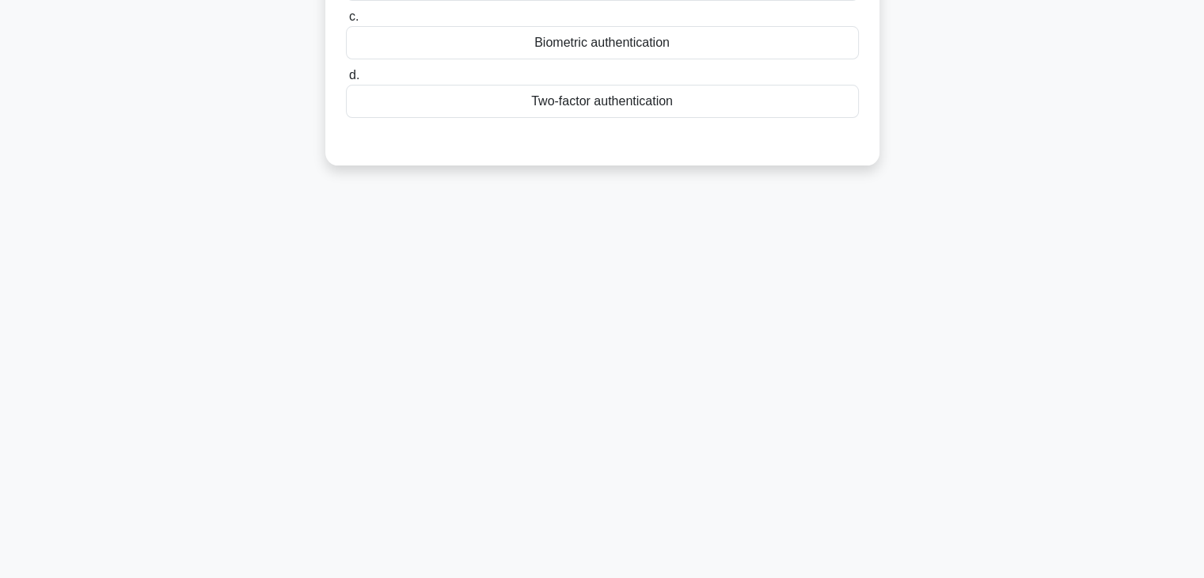
scroll to position [0, 0]
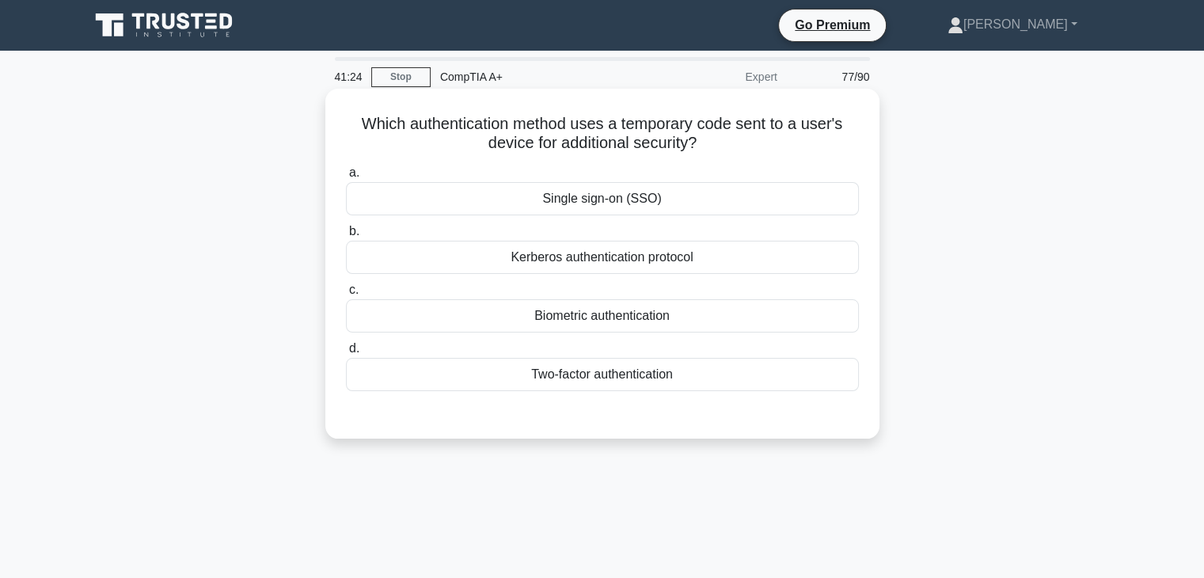
click at [641, 210] on div "Single sign-on (SSO)" at bounding box center [602, 198] width 513 height 33
click at [346, 178] on input "a. Single sign-on (SSO)" at bounding box center [346, 173] width 0 height 10
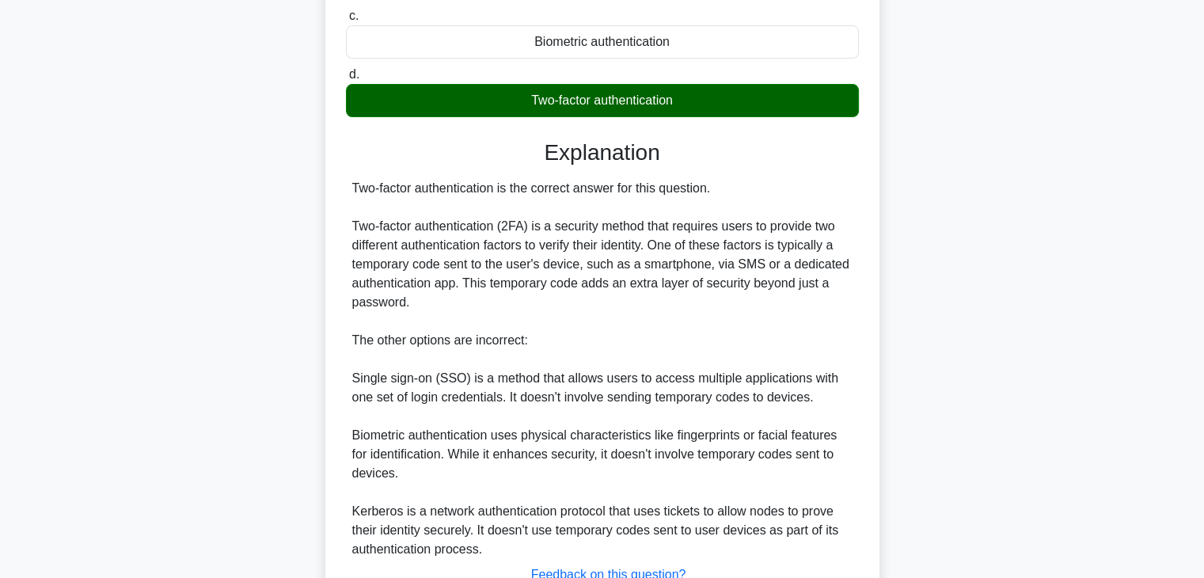
scroll to position [399, 0]
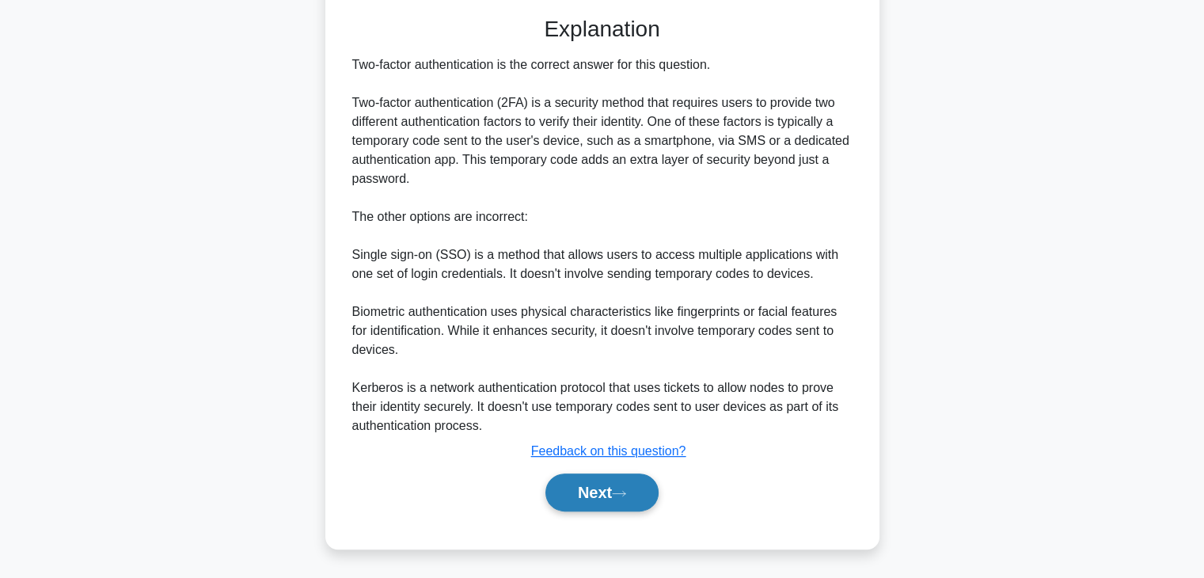
click at [605, 490] on button "Next" at bounding box center [601, 492] width 113 height 38
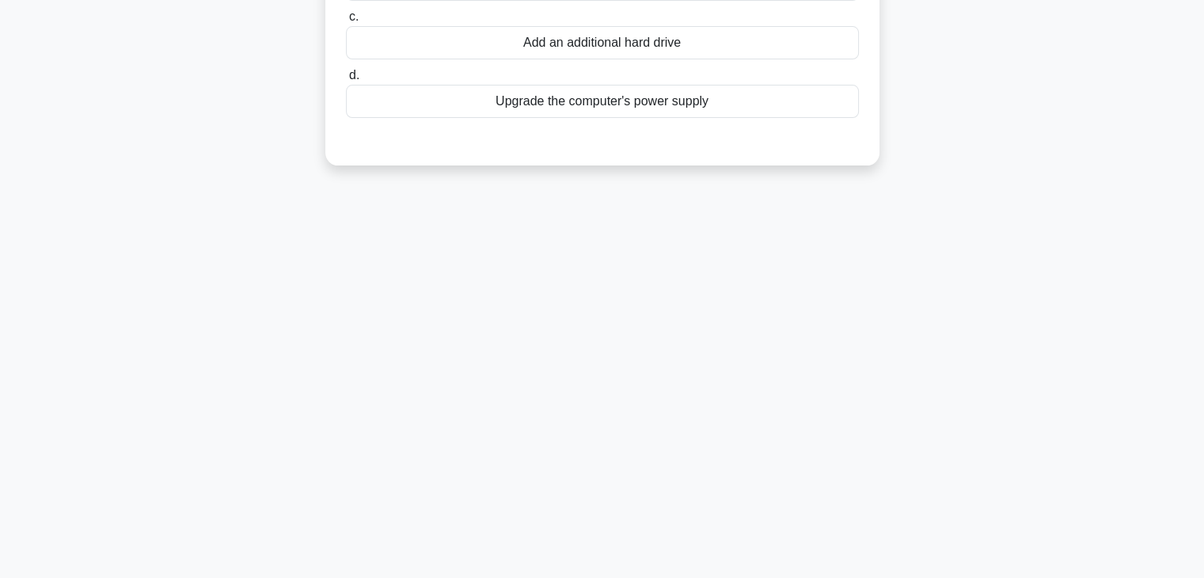
scroll to position [0, 0]
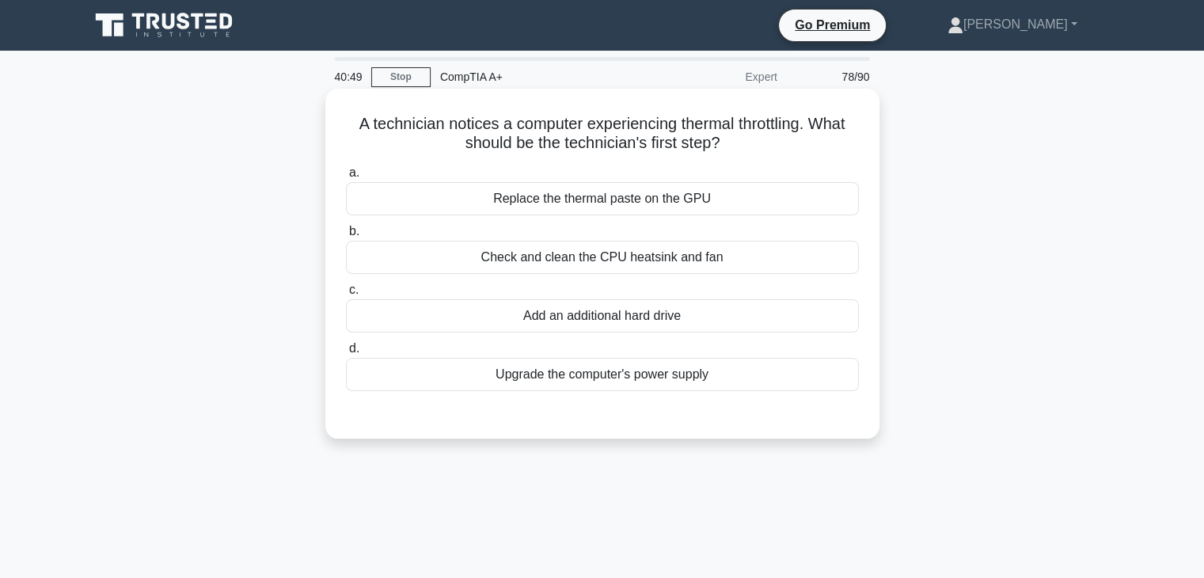
click at [586, 262] on div "Check and clean the CPU heatsink and fan" at bounding box center [602, 257] width 513 height 33
click at [346, 237] on input "b. Check and clean the CPU heatsink and fan" at bounding box center [346, 231] width 0 height 10
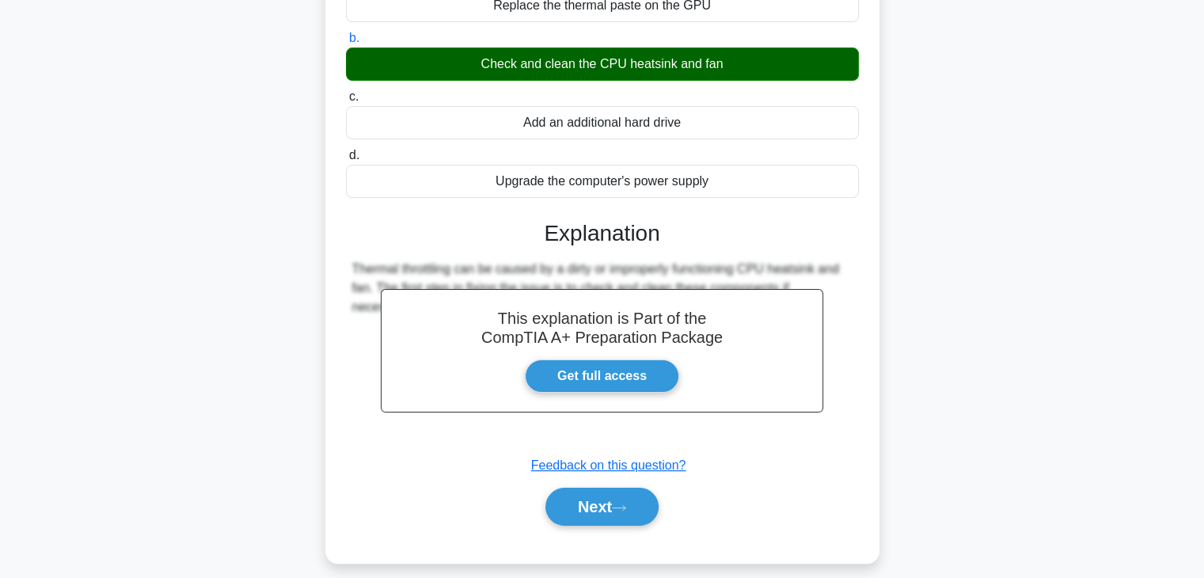
scroll to position [278, 0]
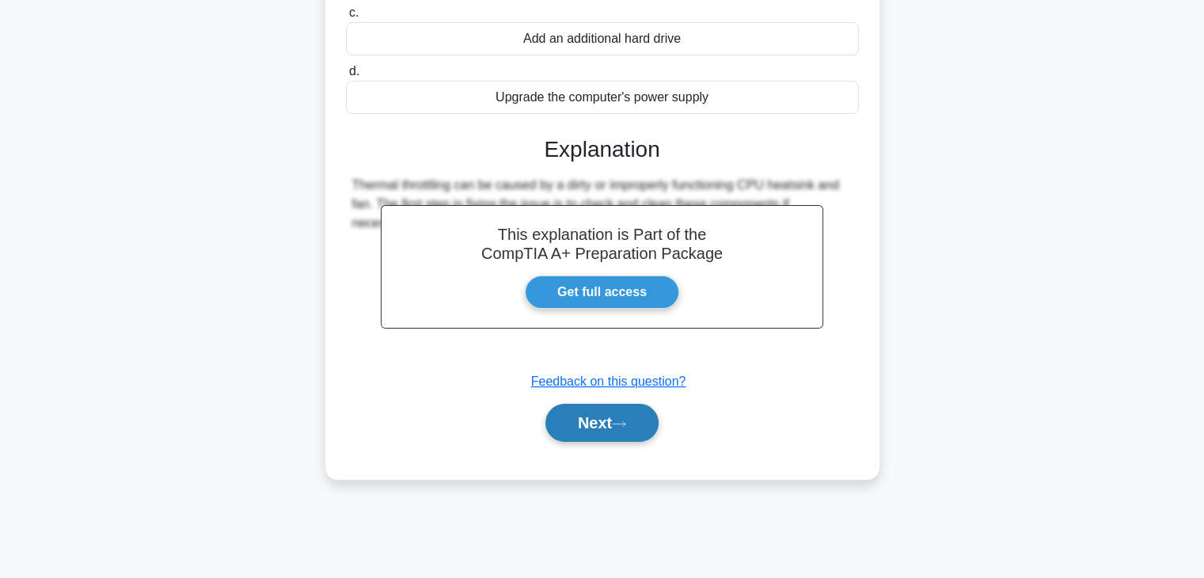
click at [593, 430] on button "Next" at bounding box center [601, 423] width 113 height 38
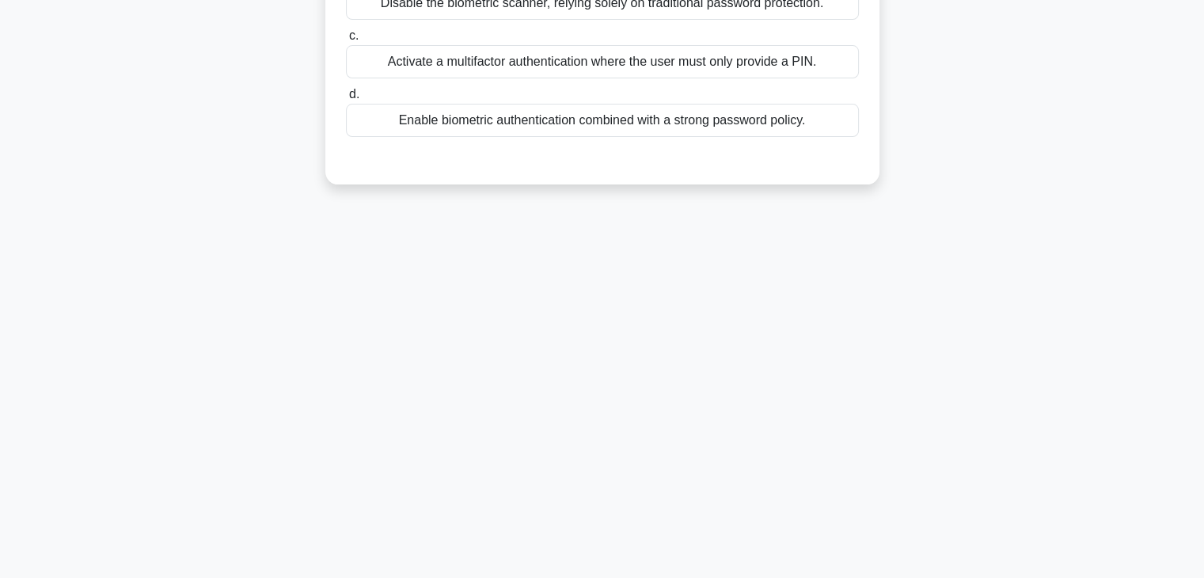
scroll to position [0, 0]
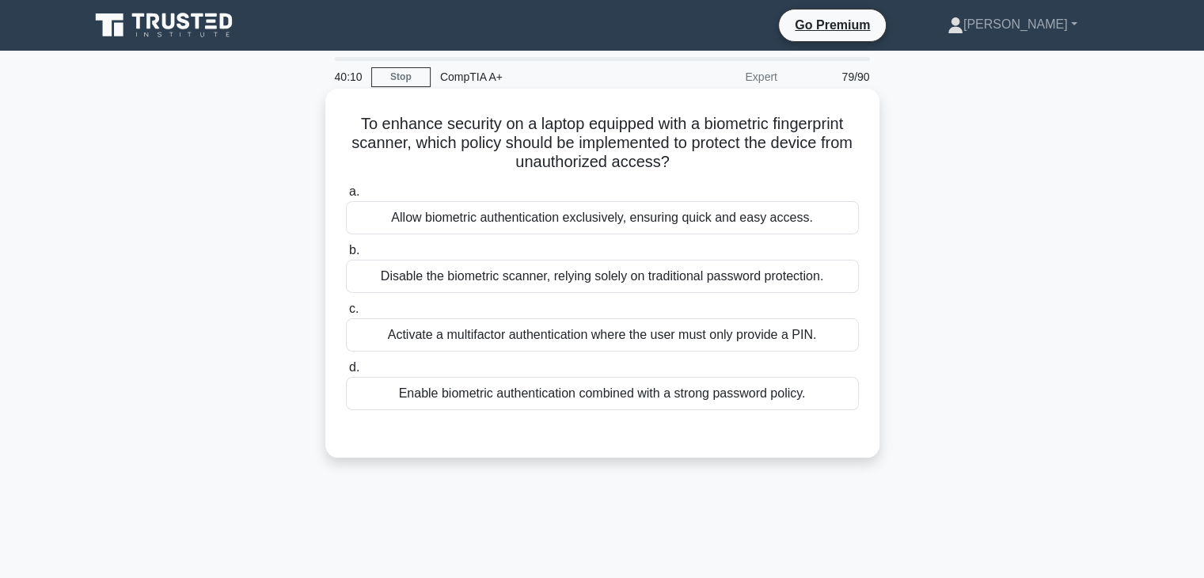
click at [802, 224] on div "Allow biometric authentication exclusively, ensuring quick and easy access." at bounding box center [602, 217] width 513 height 33
click at [346, 197] on input "a. Allow biometric authentication exclusively, ensuring quick and easy access." at bounding box center [346, 192] width 0 height 10
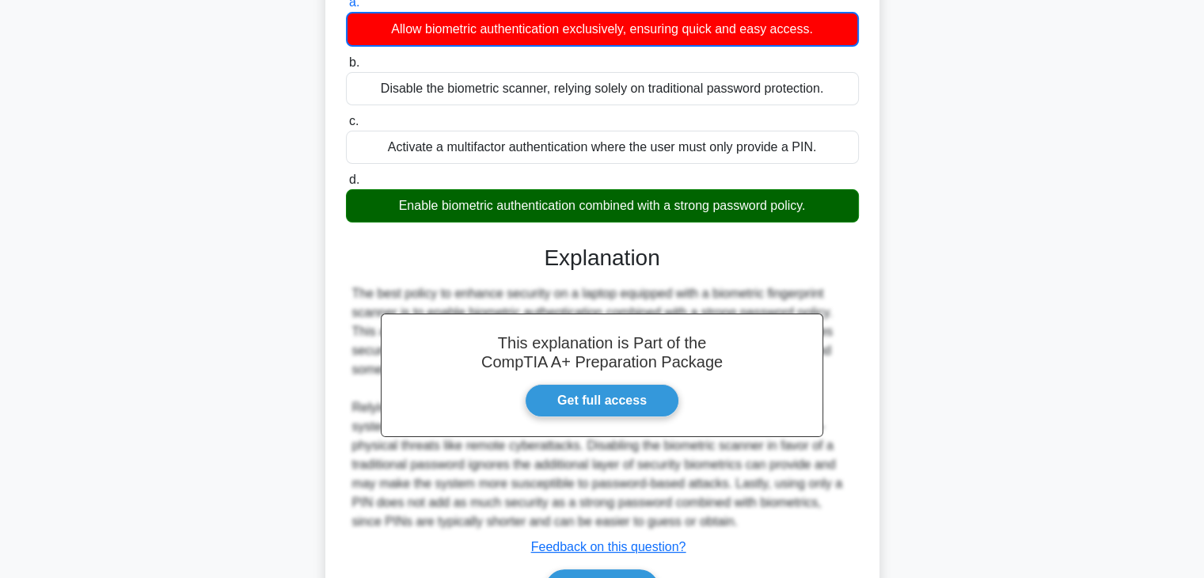
scroll to position [285, 0]
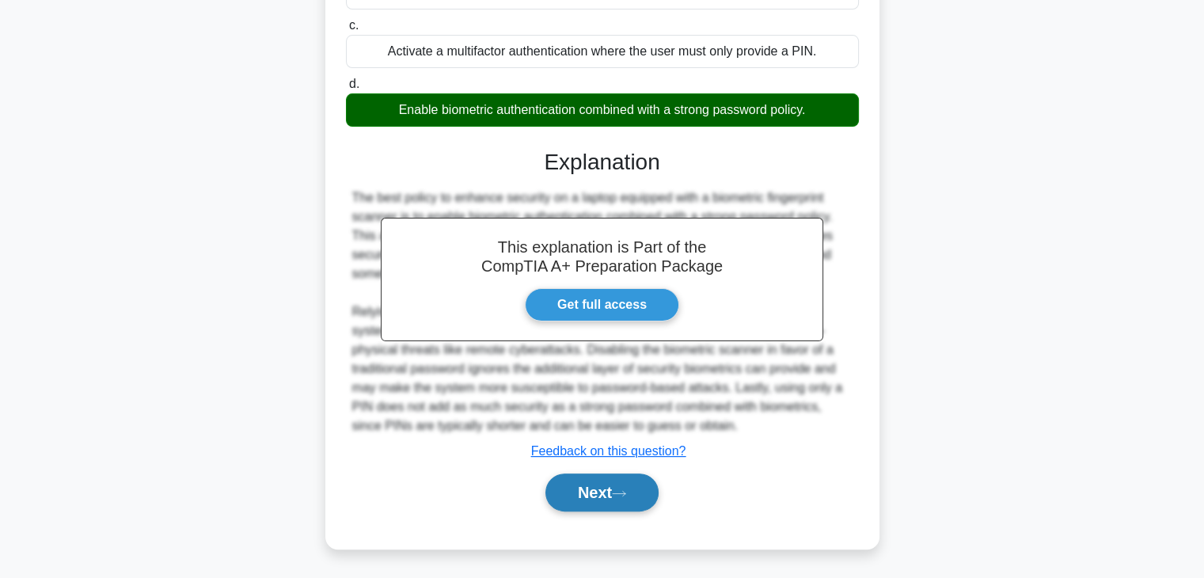
click at [608, 488] on button "Next" at bounding box center [601, 492] width 113 height 38
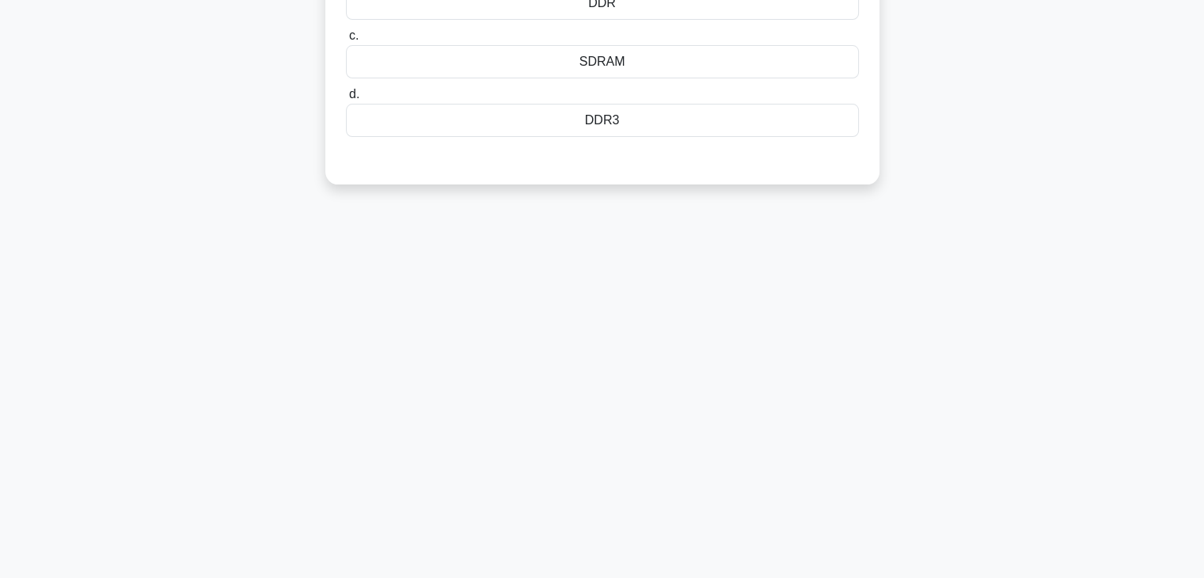
scroll to position [0, 0]
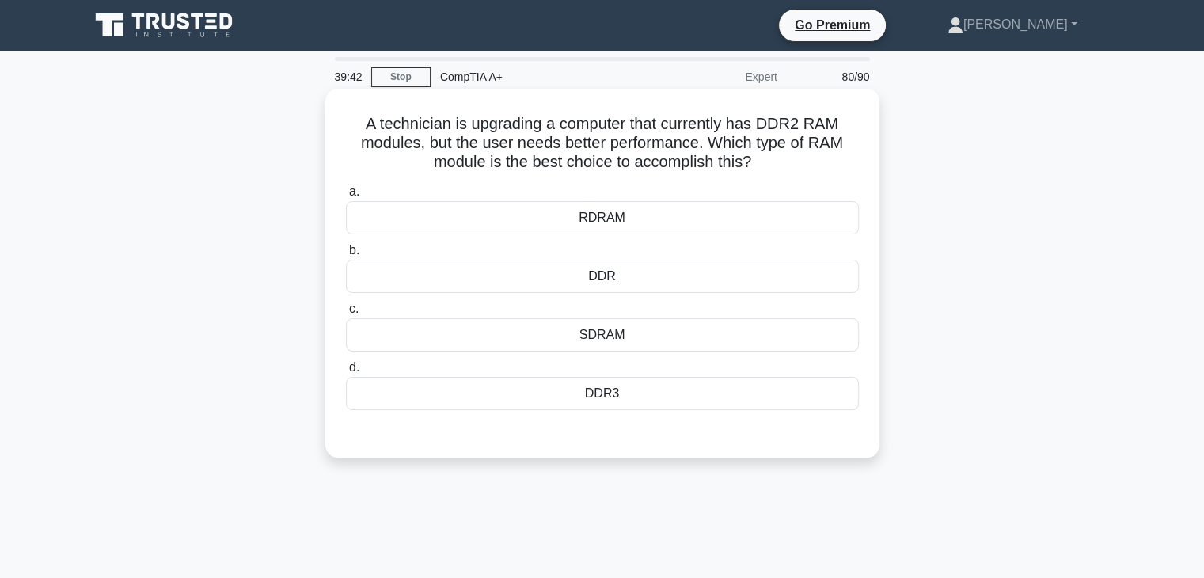
click at [644, 408] on div "DDR3" at bounding box center [602, 393] width 513 height 33
click at [346, 373] on input "d. DDR3" at bounding box center [346, 367] width 0 height 10
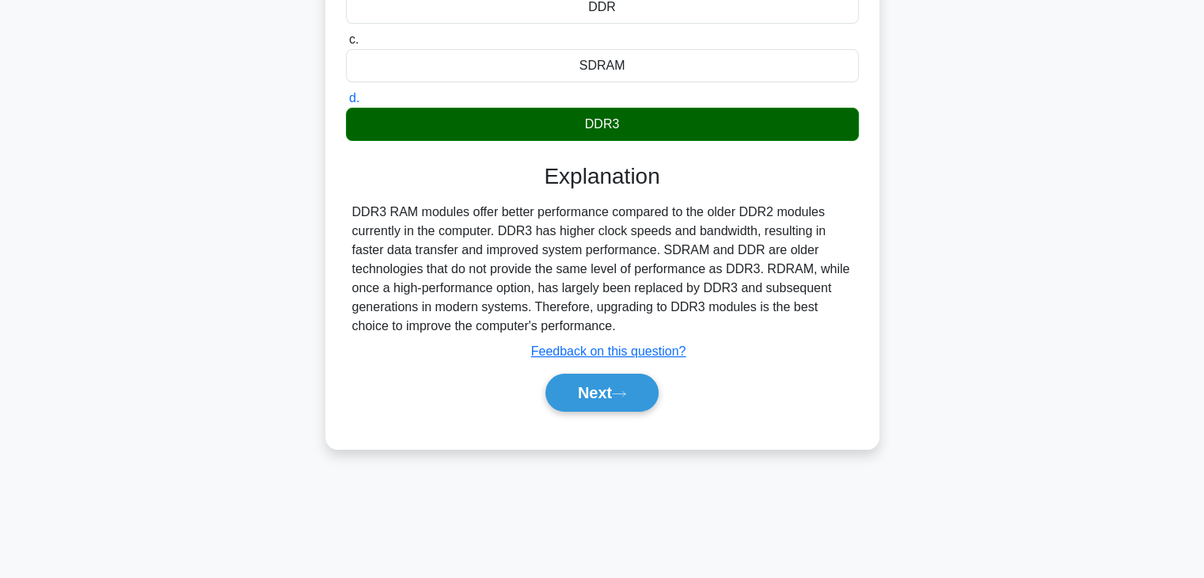
scroll to position [278, 0]
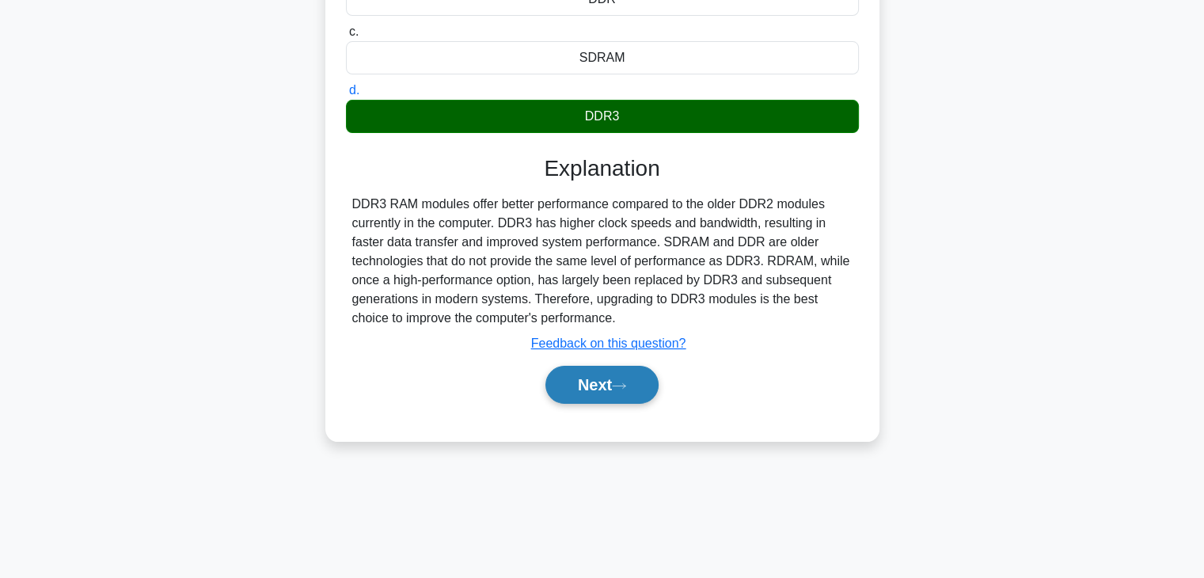
click at [620, 396] on button "Next" at bounding box center [601, 385] width 113 height 38
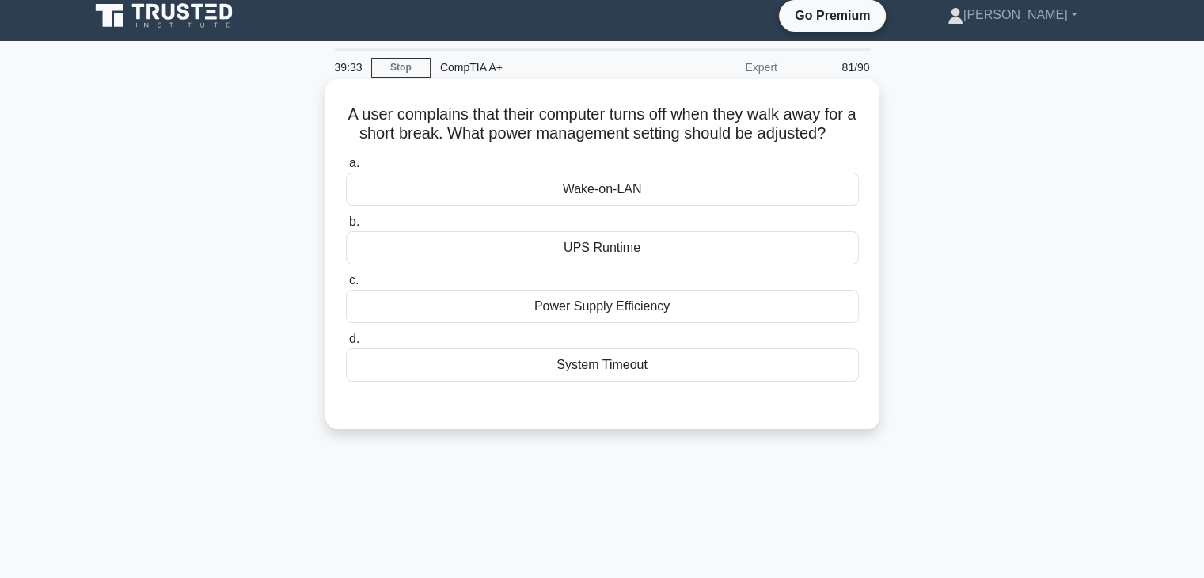
scroll to position [11, 0]
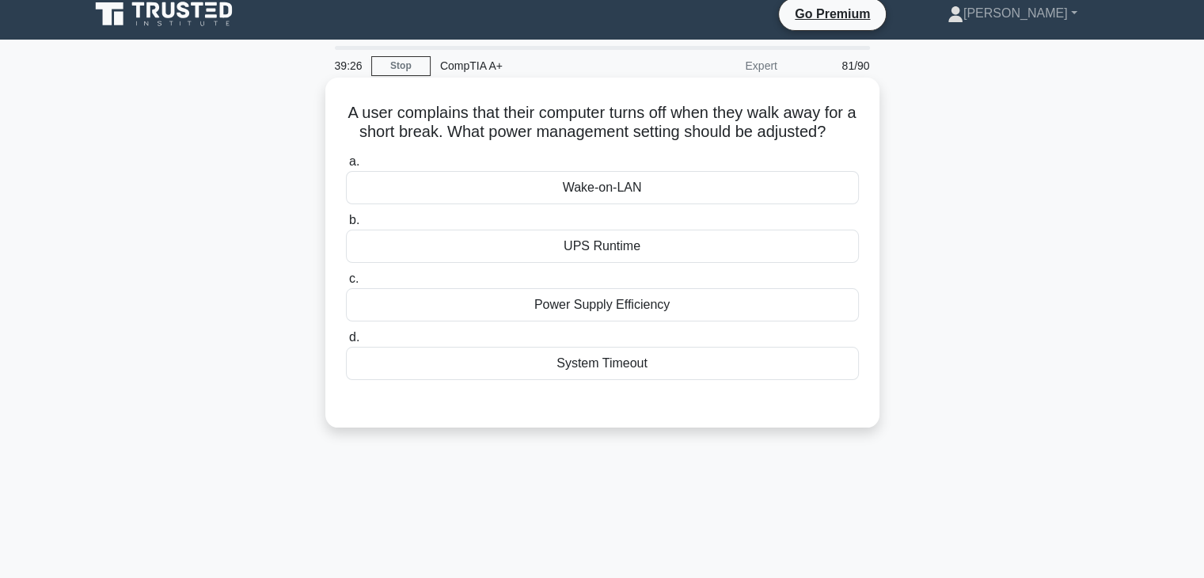
click at [742, 380] on div "System Timeout" at bounding box center [602, 363] width 513 height 33
click at [346, 343] on input "d. System Timeout" at bounding box center [346, 337] width 0 height 10
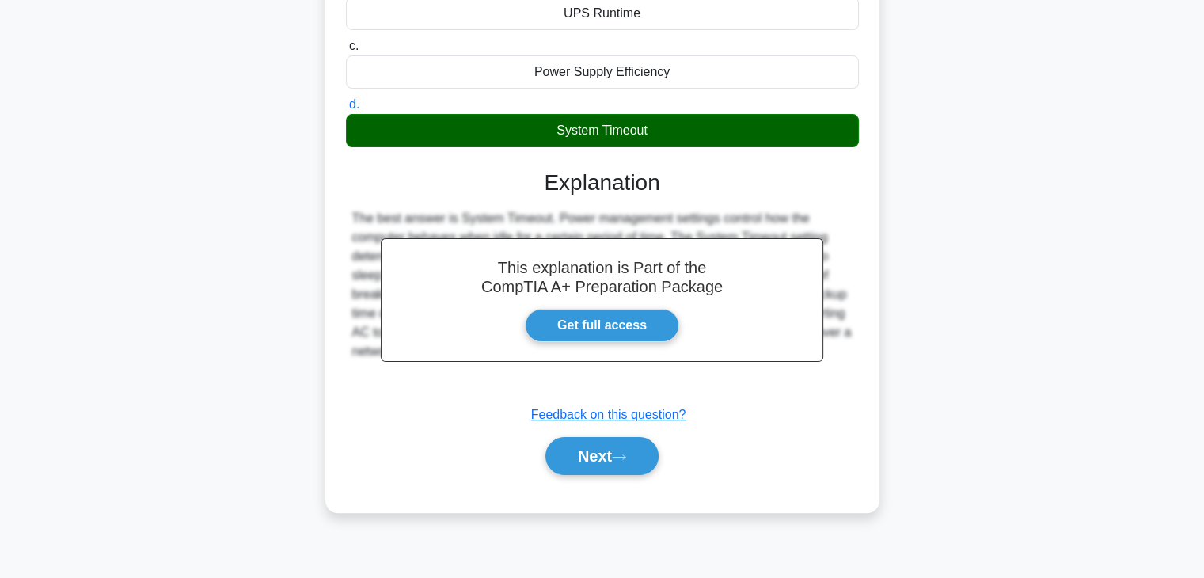
scroll to position [278, 0]
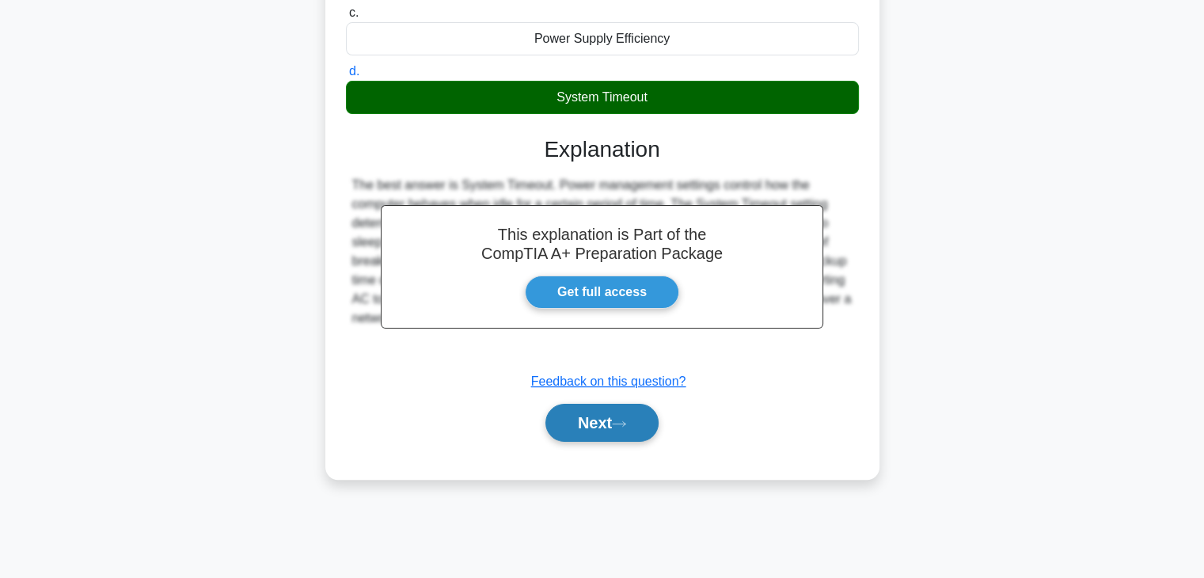
click at [648, 442] on button "Next" at bounding box center [601, 423] width 113 height 38
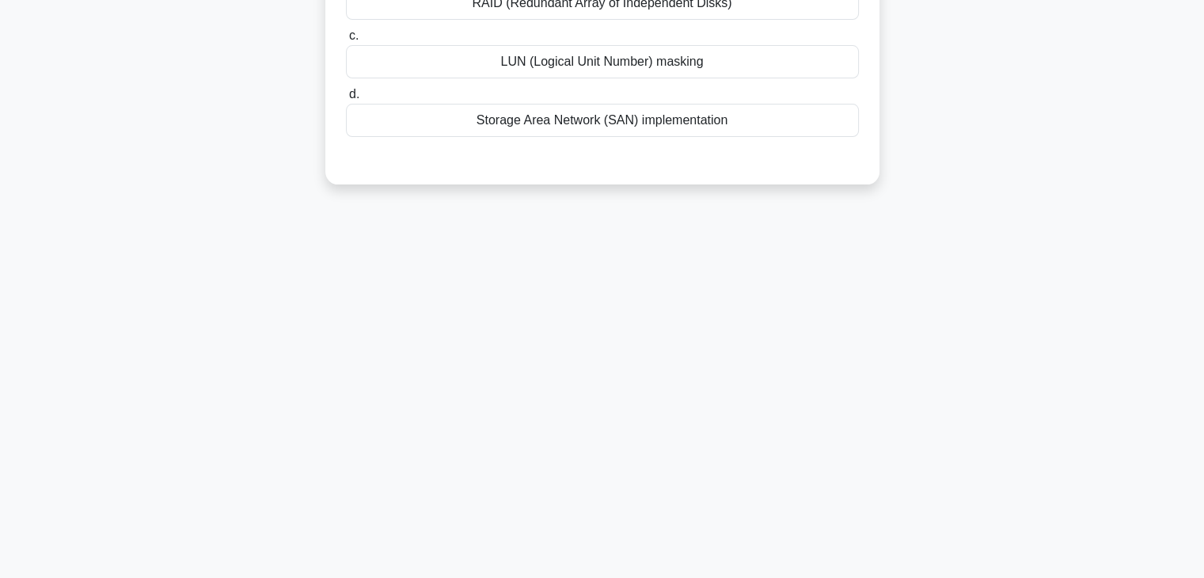
scroll to position [0, 0]
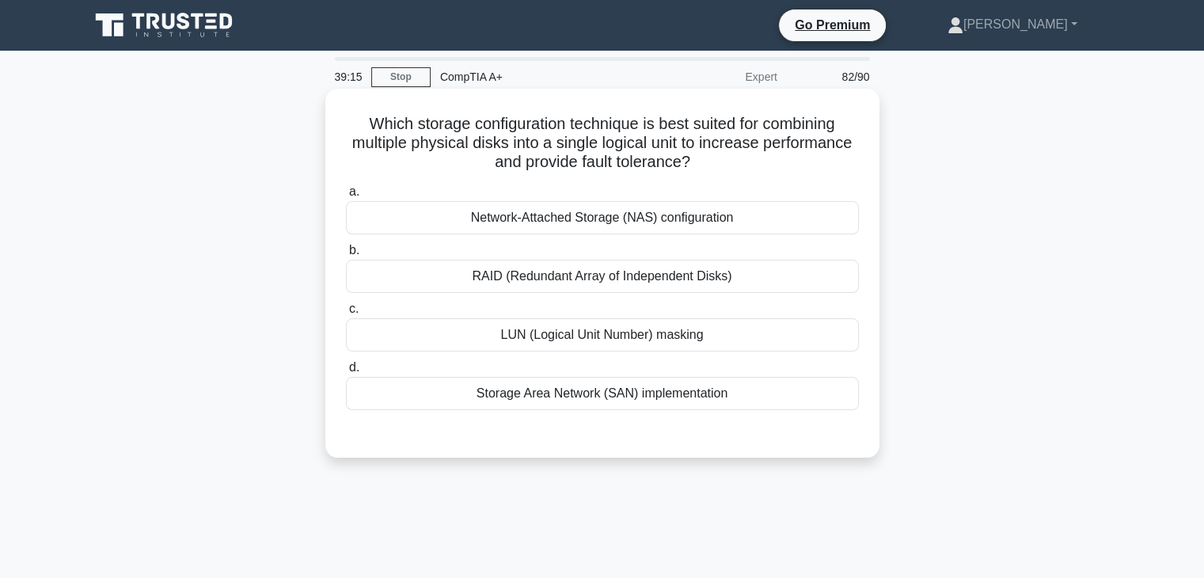
click at [705, 285] on div "RAID (Redundant Array of Independent Disks)" at bounding box center [602, 276] width 513 height 33
click at [346, 256] on input "b. RAID (Redundant Array of Independent Disks)" at bounding box center [346, 250] width 0 height 10
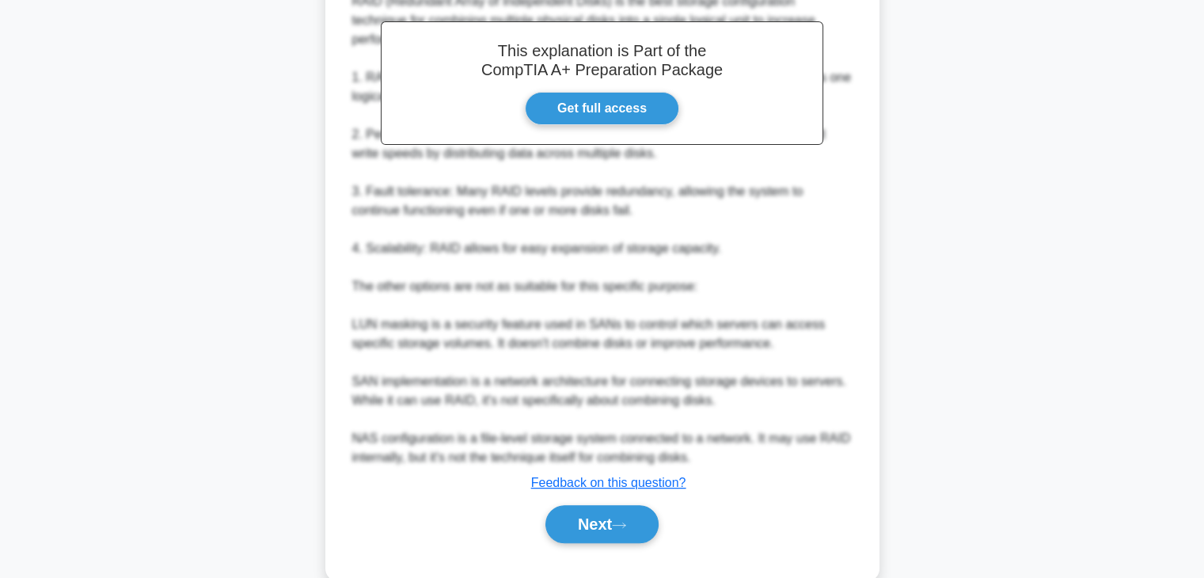
scroll to position [484, 0]
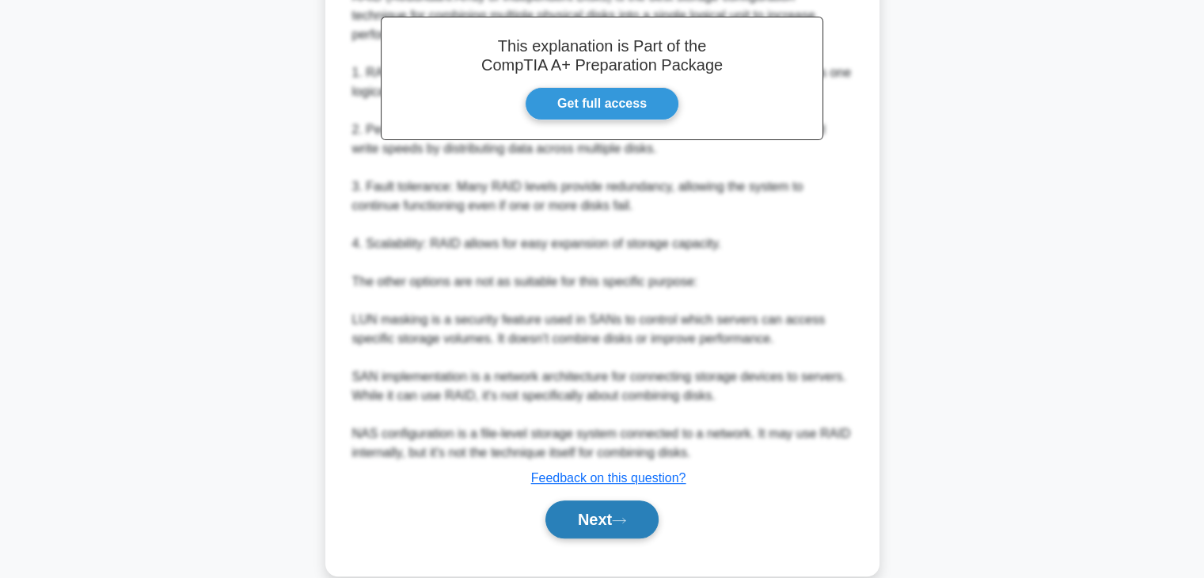
click at [620, 522] on icon at bounding box center [619, 520] width 14 height 9
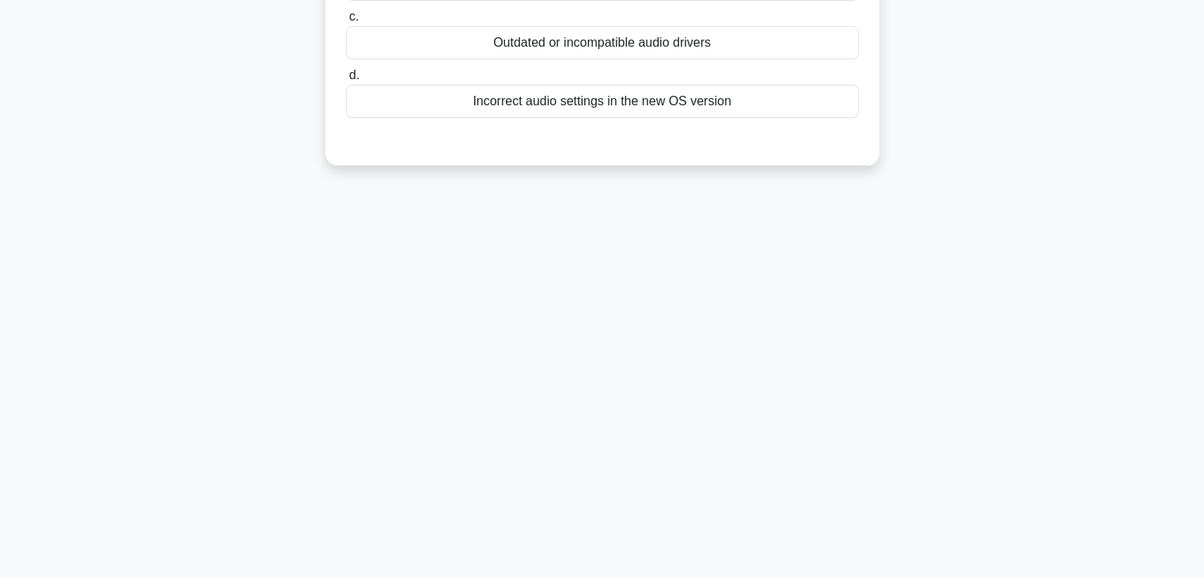
scroll to position [0, 0]
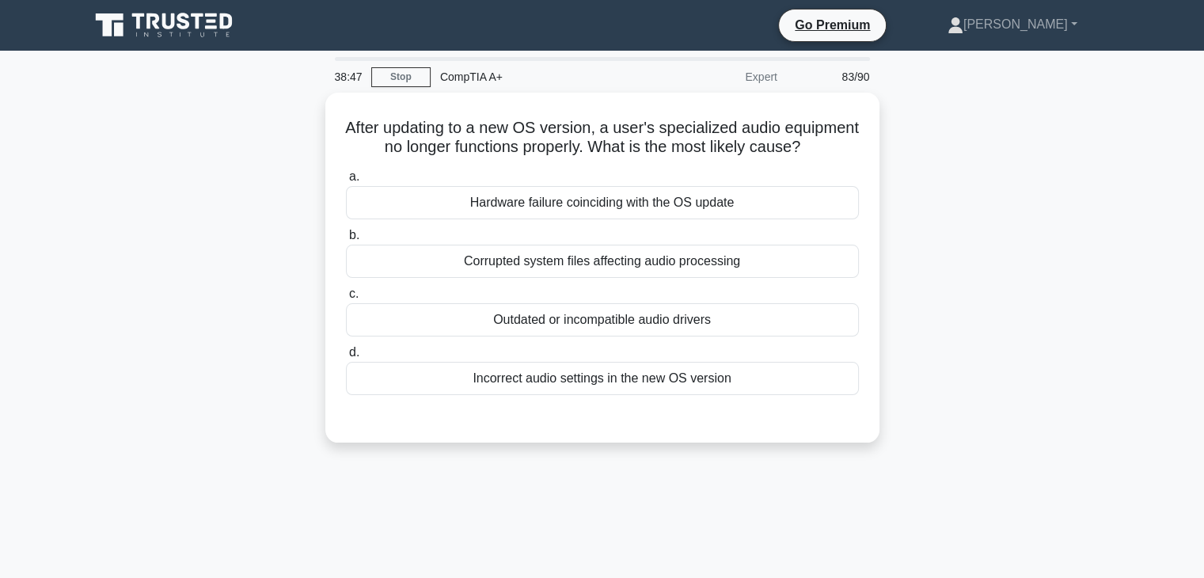
click at [1023, 83] on div "38:47 Stop CompTIA A+ Expert 83/90 After updating to a new OS version, a user's…" at bounding box center [602, 452] width 1045 height 791
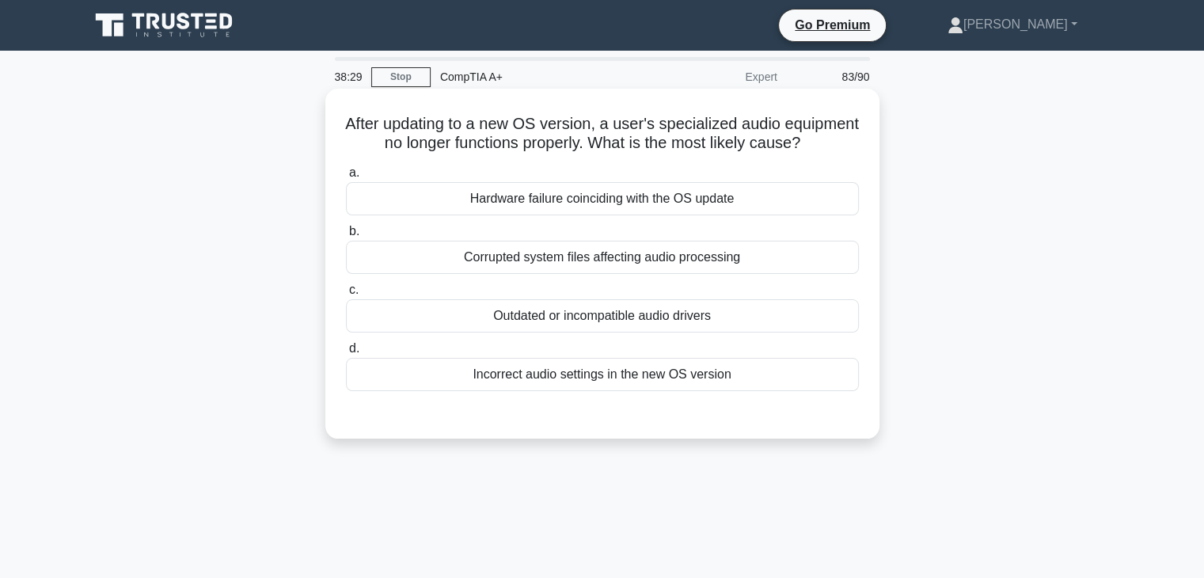
click at [731, 332] on div "Outdated or incompatible audio drivers" at bounding box center [602, 315] width 513 height 33
click at [346, 295] on input "c. Outdated or incompatible audio drivers" at bounding box center [346, 290] width 0 height 10
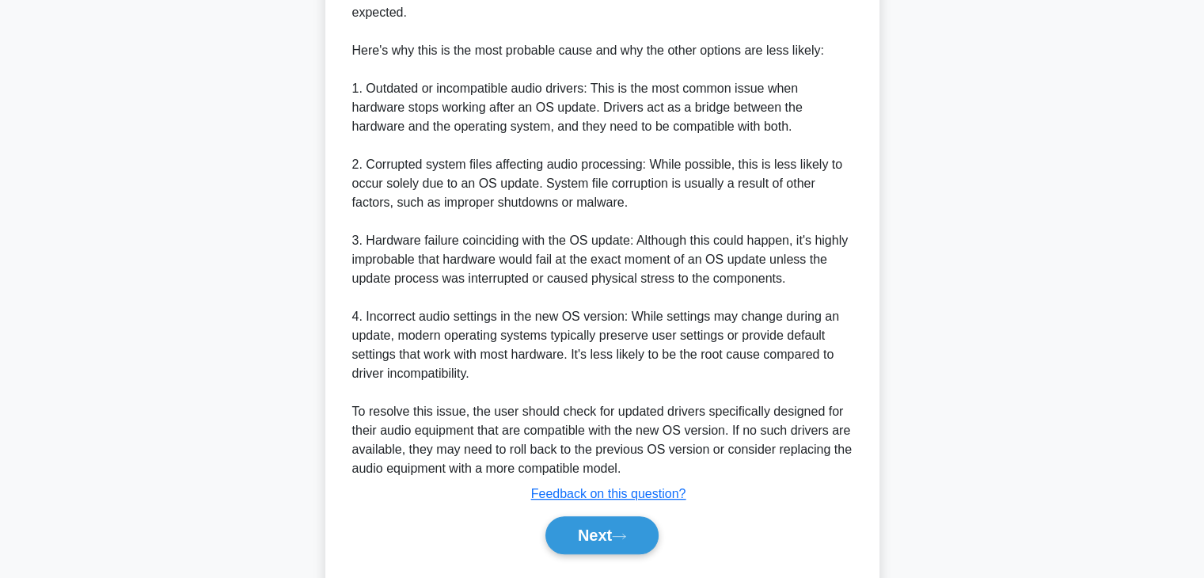
scroll to position [644, 0]
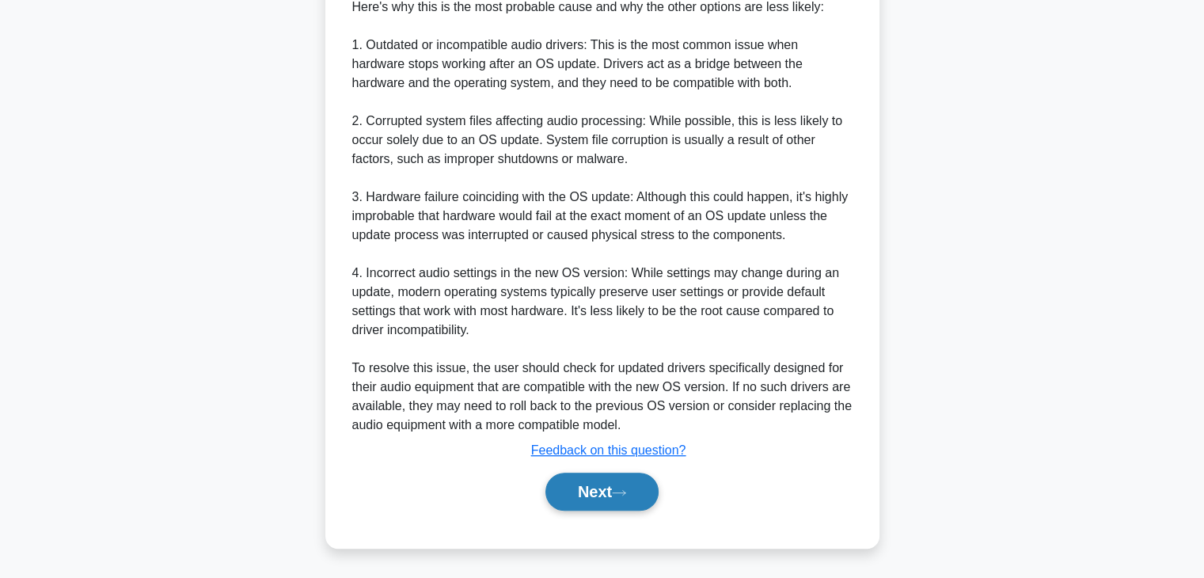
click at [587, 480] on button "Next" at bounding box center [601, 491] width 113 height 38
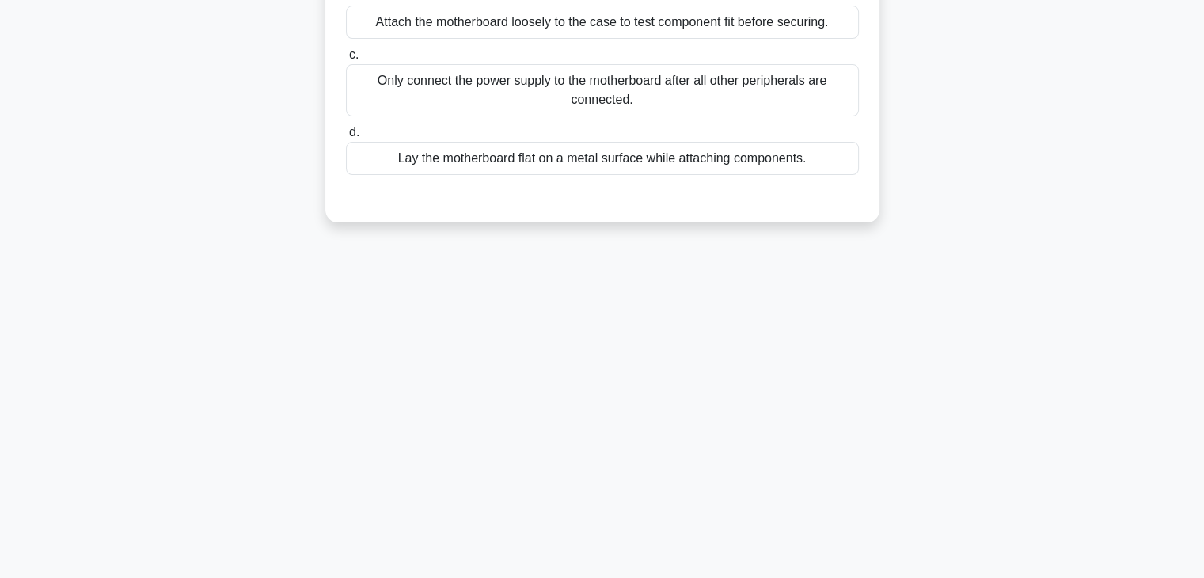
scroll to position [0, 0]
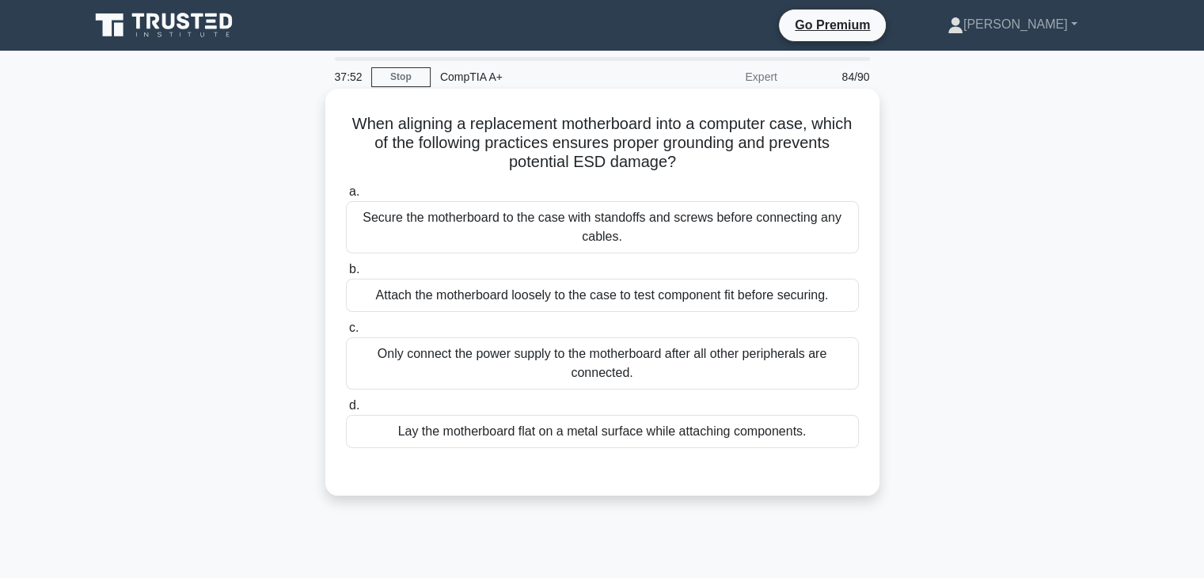
click at [681, 362] on div "Only connect the power supply to the motherboard after all other peripherals ar…" at bounding box center [602, 363] width 513 height 52
click at [346, 333] on input "c. Only connect the power supply to the motherboard after all other peripherals…" at bounding box center [346, 328] width 0 height 10
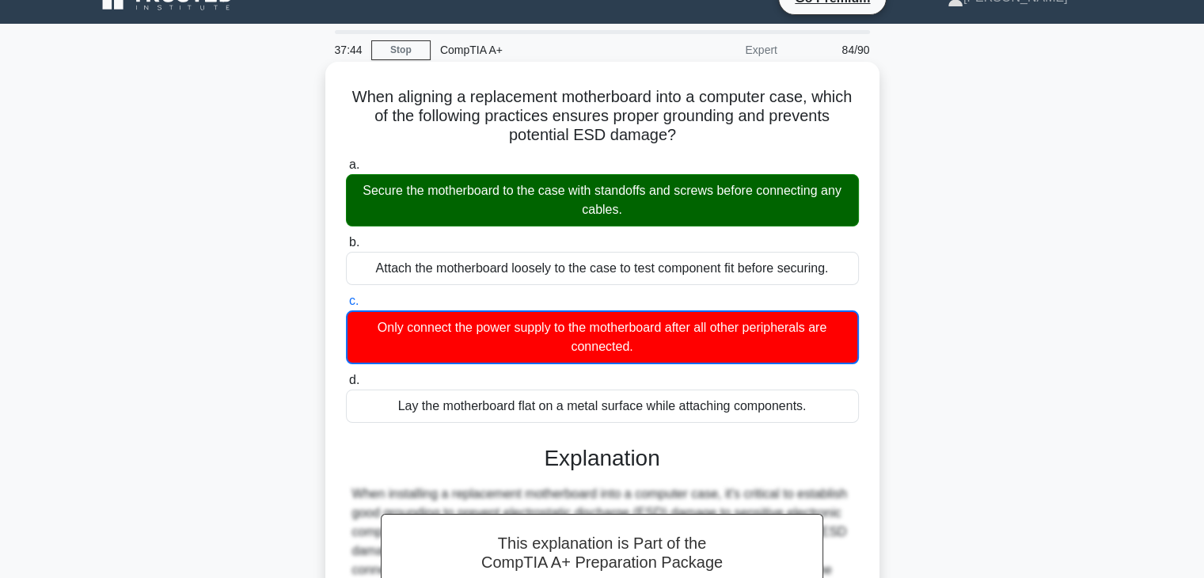
scroll to position [323, 0]
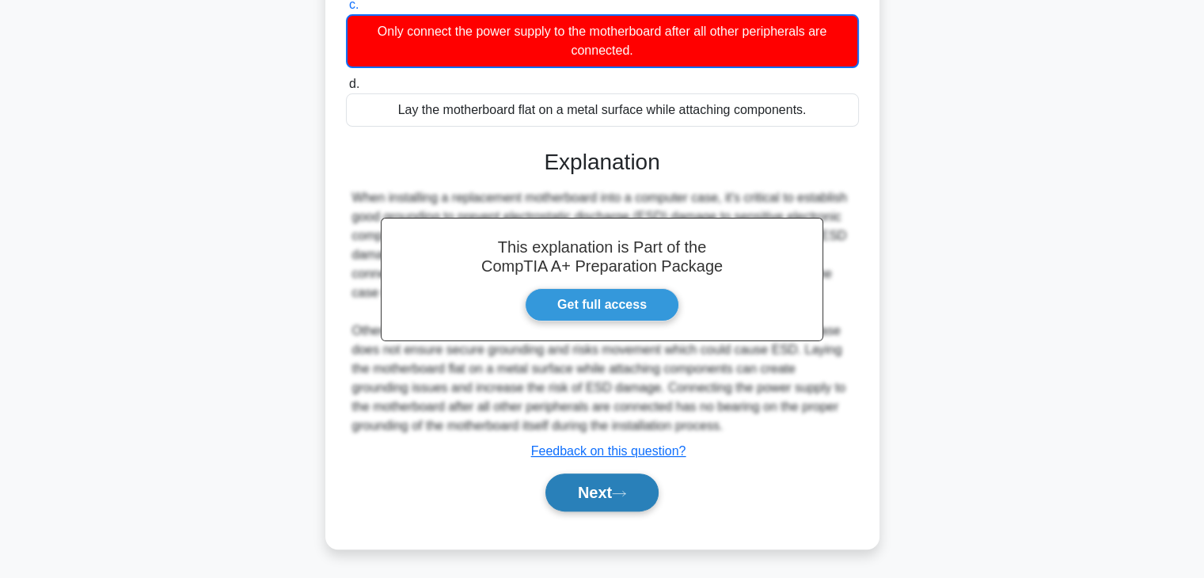
click at [613, 491] on button "Next" at bounding box center [601, 492] width 113 height 38
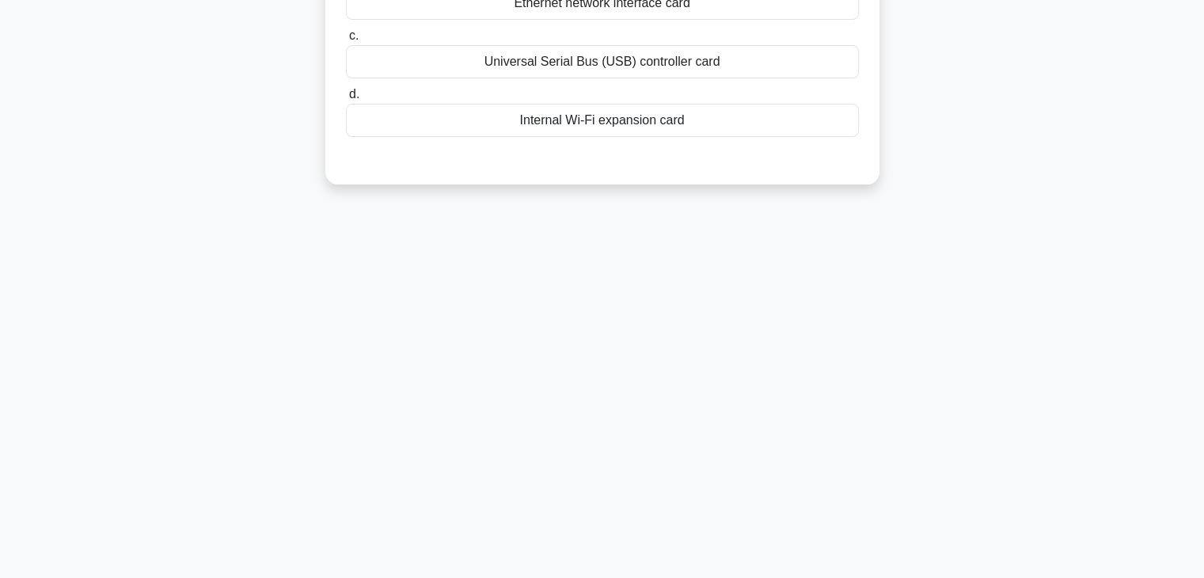
scroll to position [0, 0]
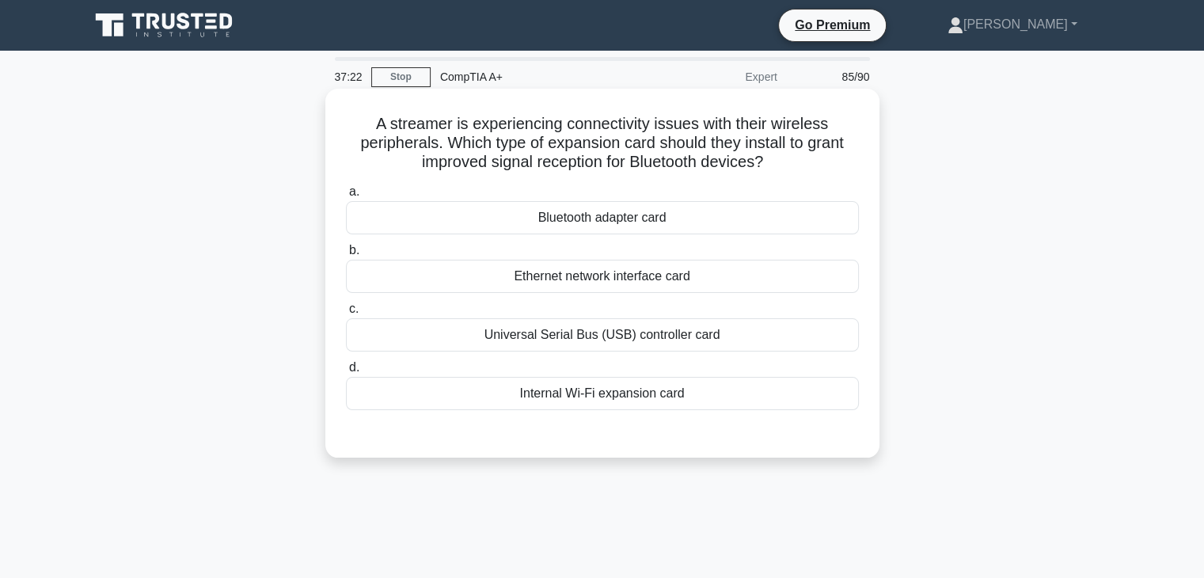
click at [611, 285] on div "Ethernet network interface card" at bounding box center [602, 276] width 513 height 33
click at [346, 256] on input "b. Ethernet network interface card" at bounding box center [346, 250] width 0 height 10
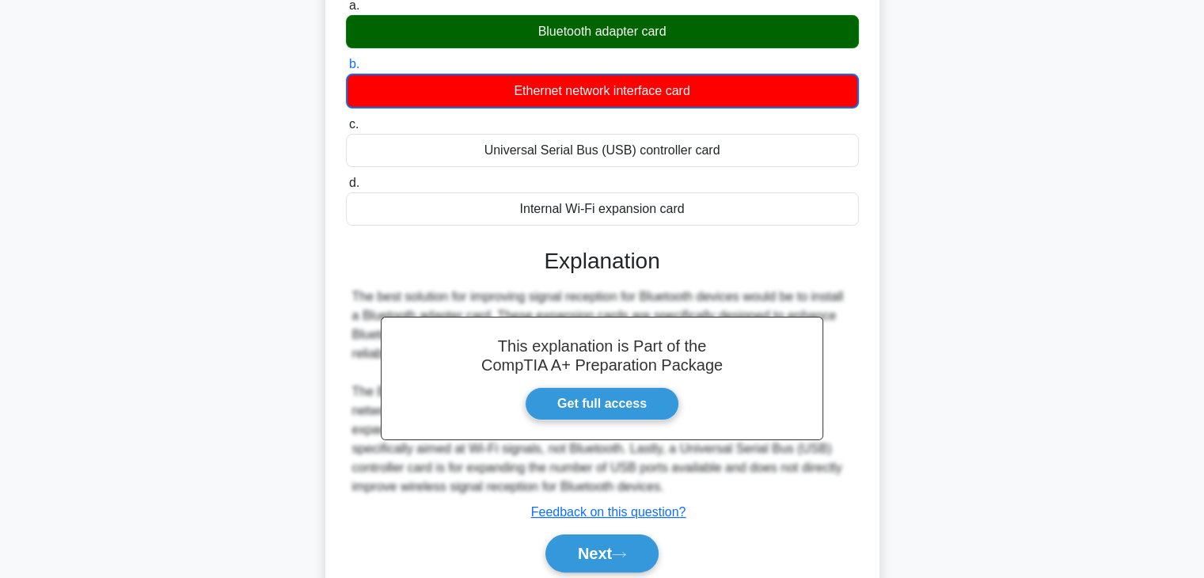
scroll to position [278, 0]
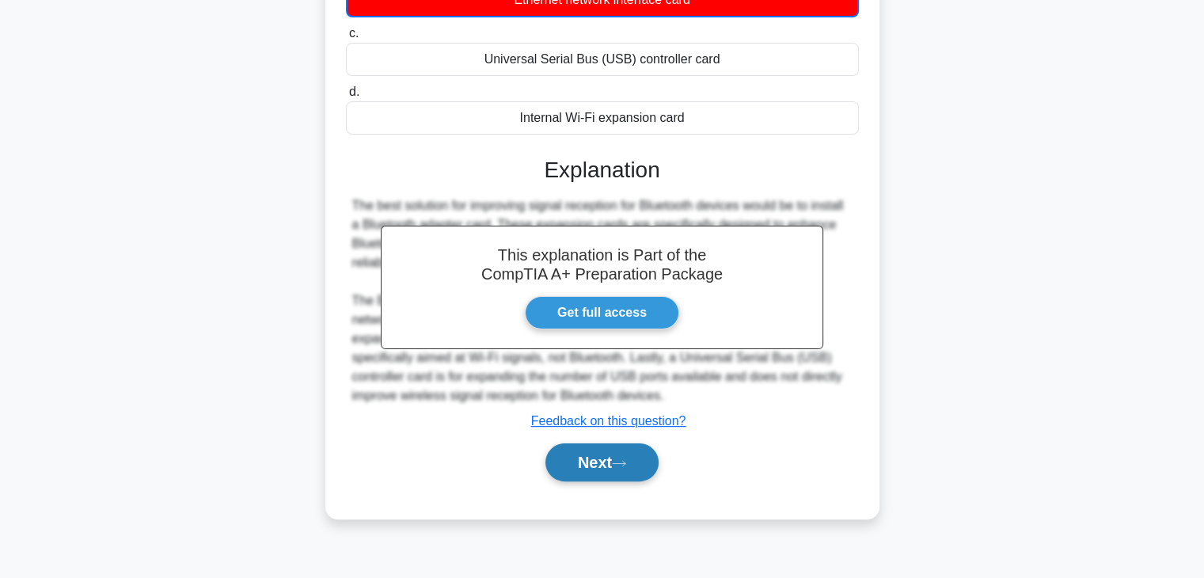
click at [596, 469] on button "Next" at bounding box center [601, 462] width 113 height 38
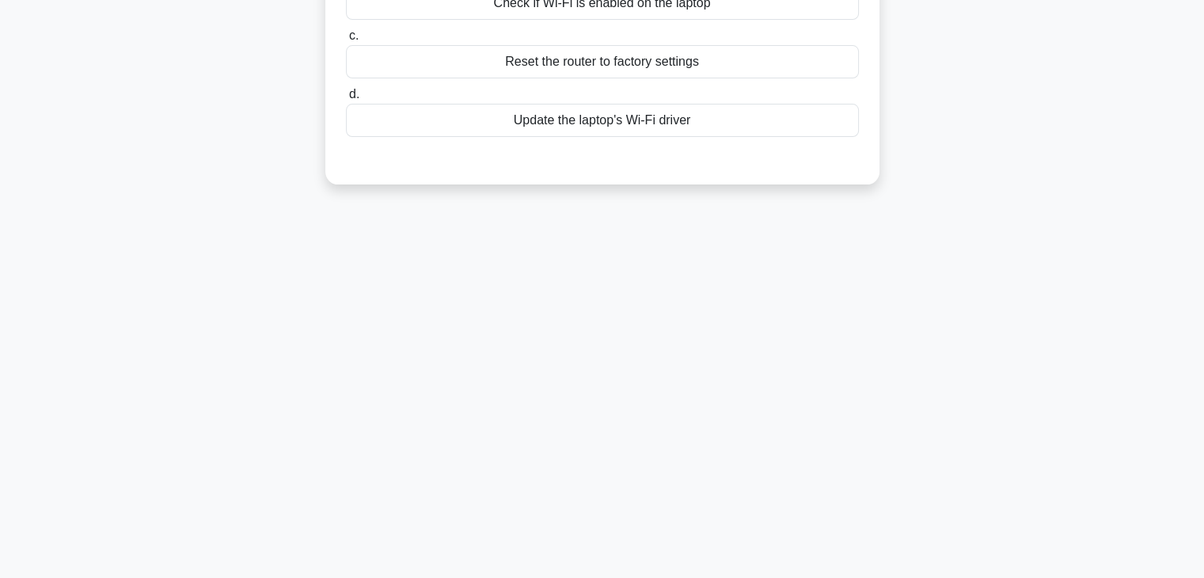
scroll to position [0, 0]
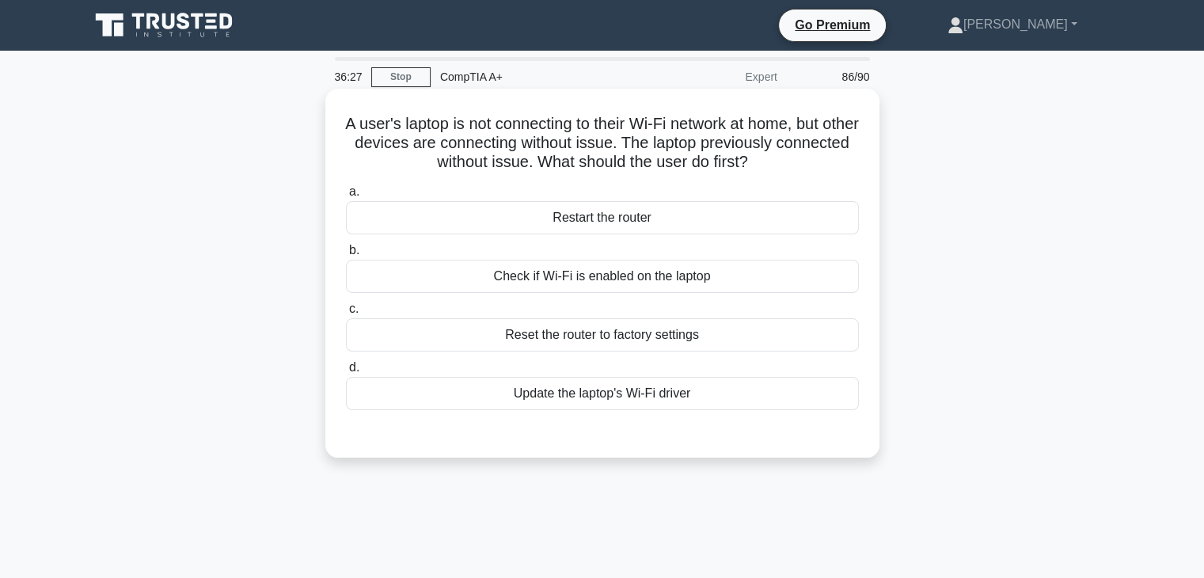
click at [707, 282] on div "Check if Wi-Fi is enabled on the laptop" at bounding box center [602, 276] width 513 height 33
click at [346, 256] on input "b. Check if Wi-Fi is enabled on the laptop" at bounding box center [346, 250] width 0 height 10
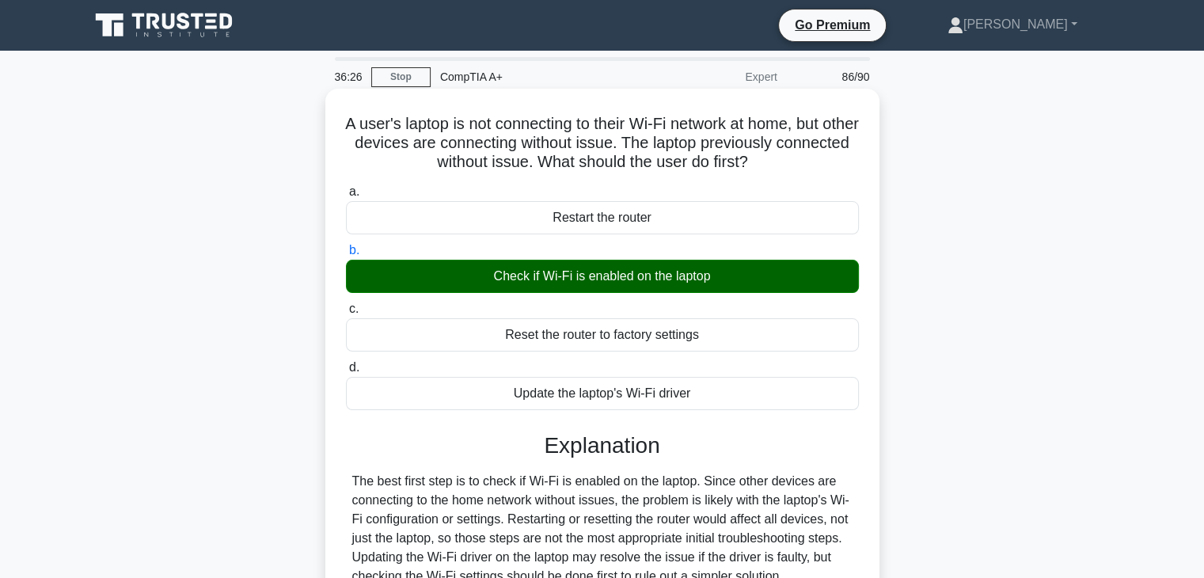
scroll to position [278, 0]
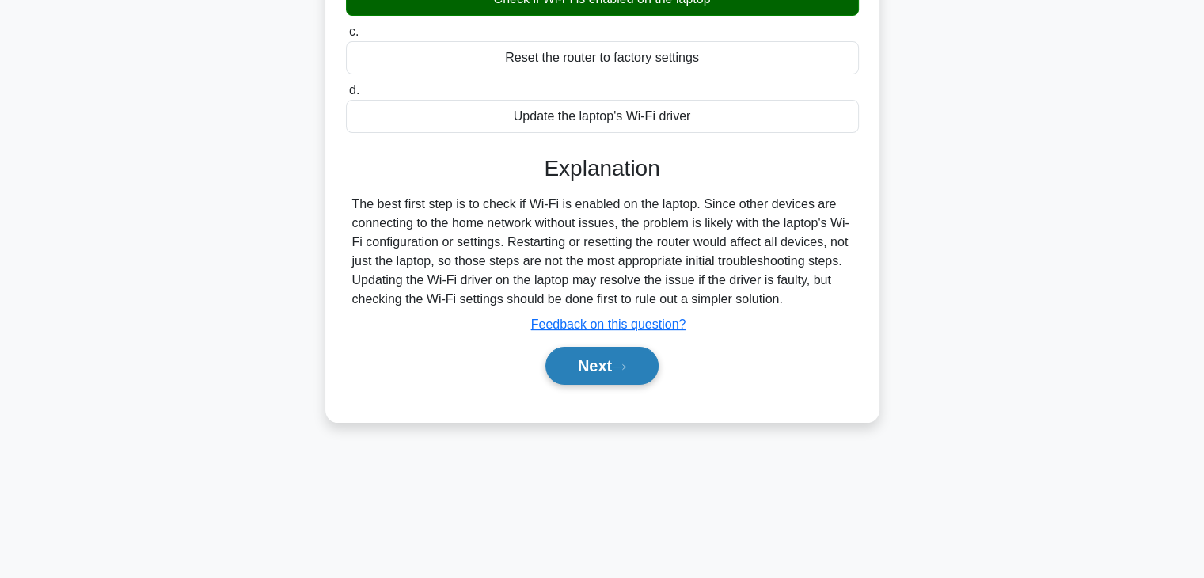
click at [622, 375] on button "Next" at bounding box center [601, 366] width 113 height 38
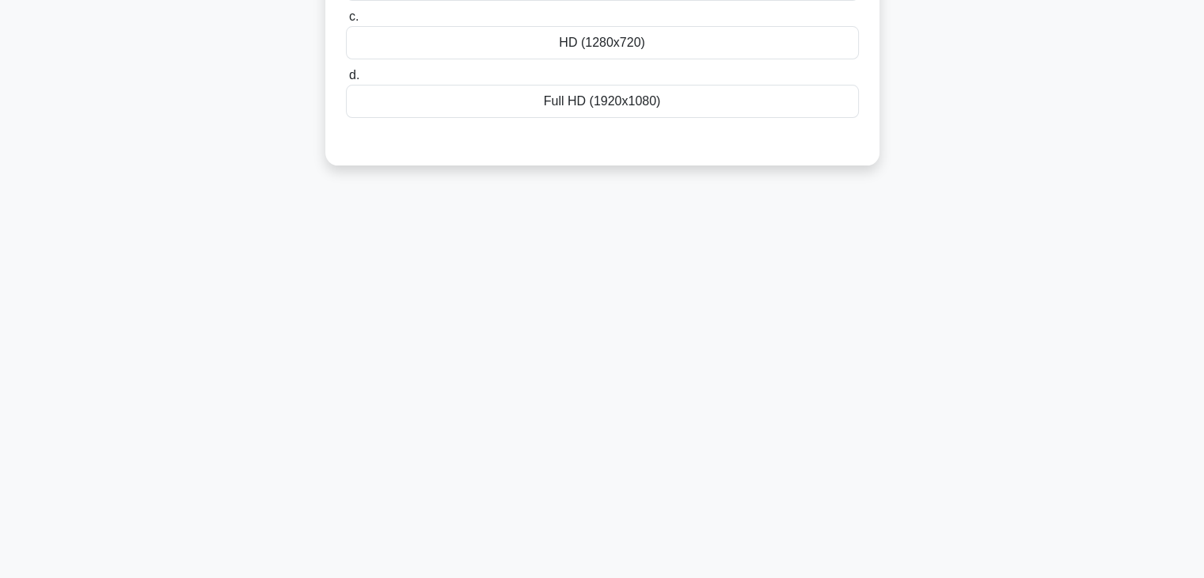
scroll to position [0, 0]
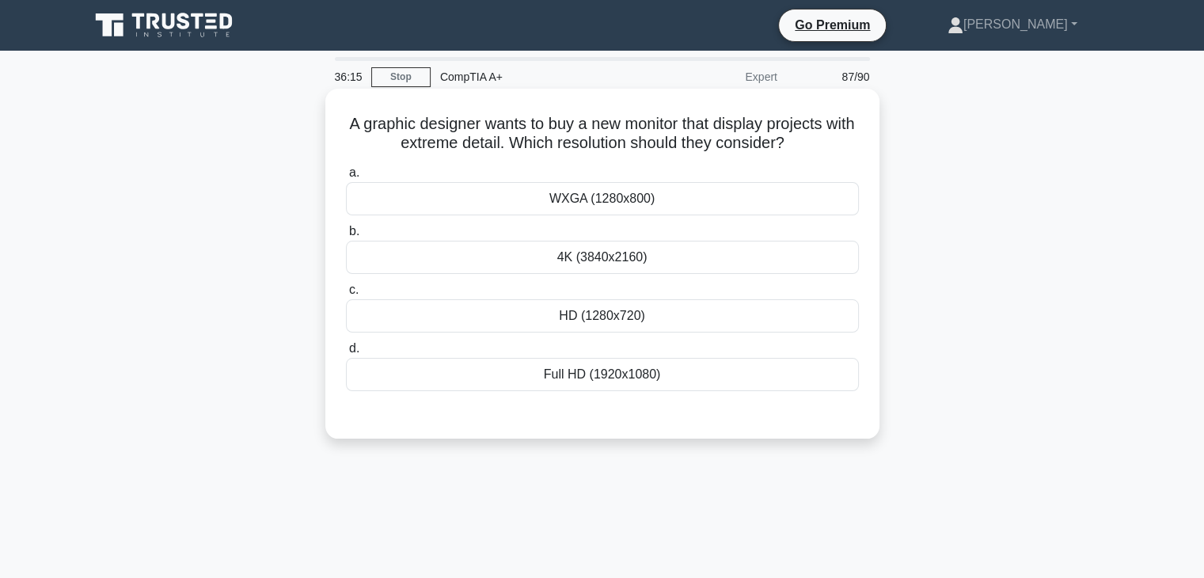
click at [681, 259] on div "4K (3840x2160)" at bounding box center [602, 257] width 513 height 33
click at [346, 237] on input "b. 4K (3840x2160)" at bounding box center [346, 231] width 0 height 10
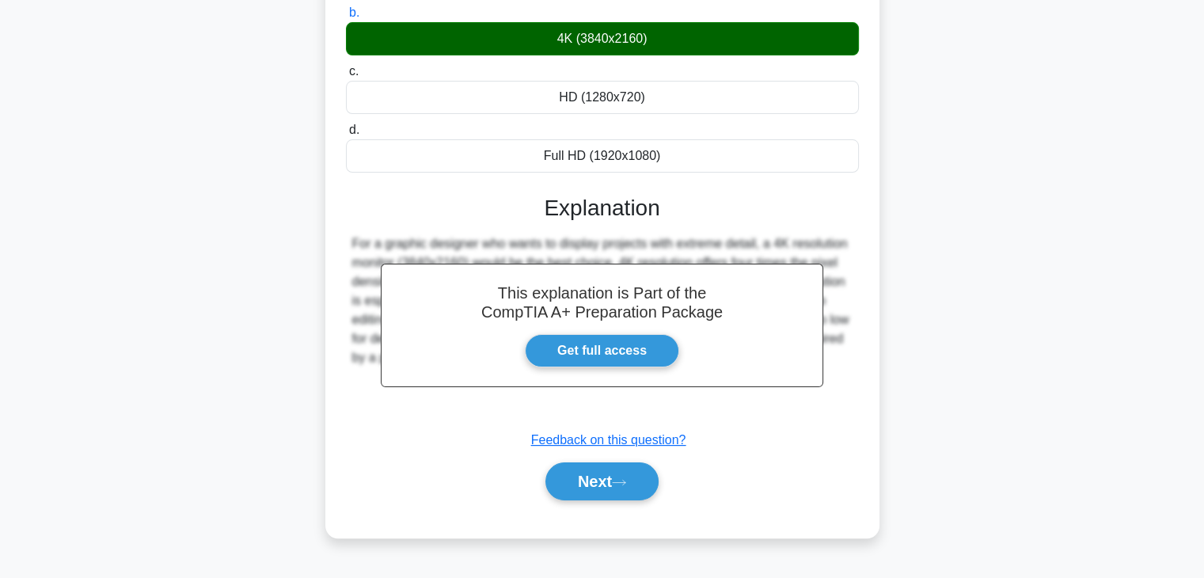
scroll to position [278, 0]
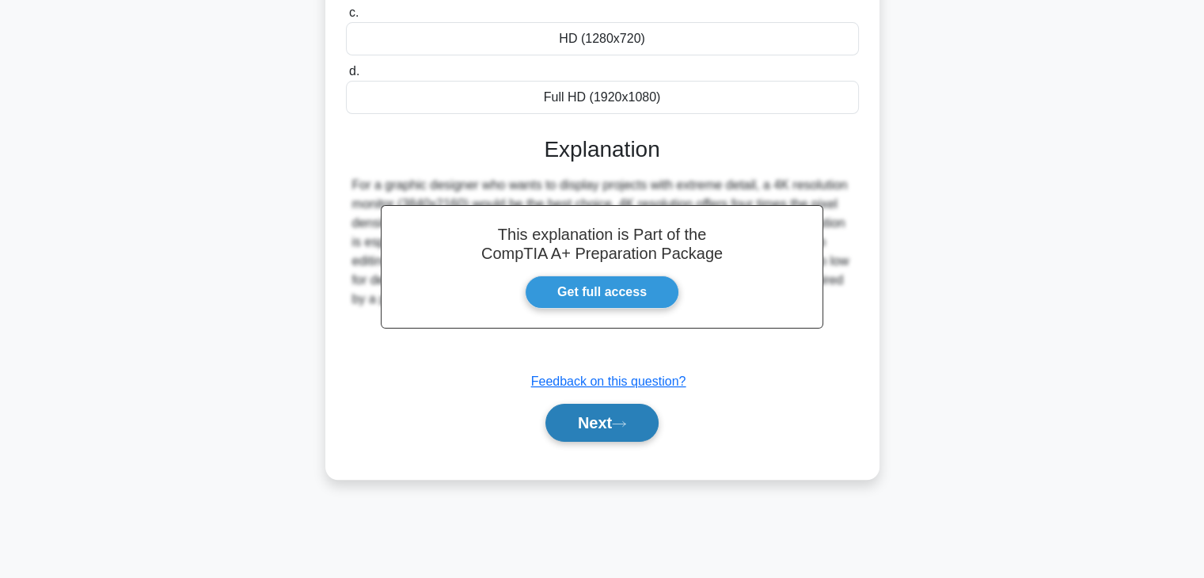
click at [597, 427] on button "Next" at bounding box center [601, 423] width 113 height 38
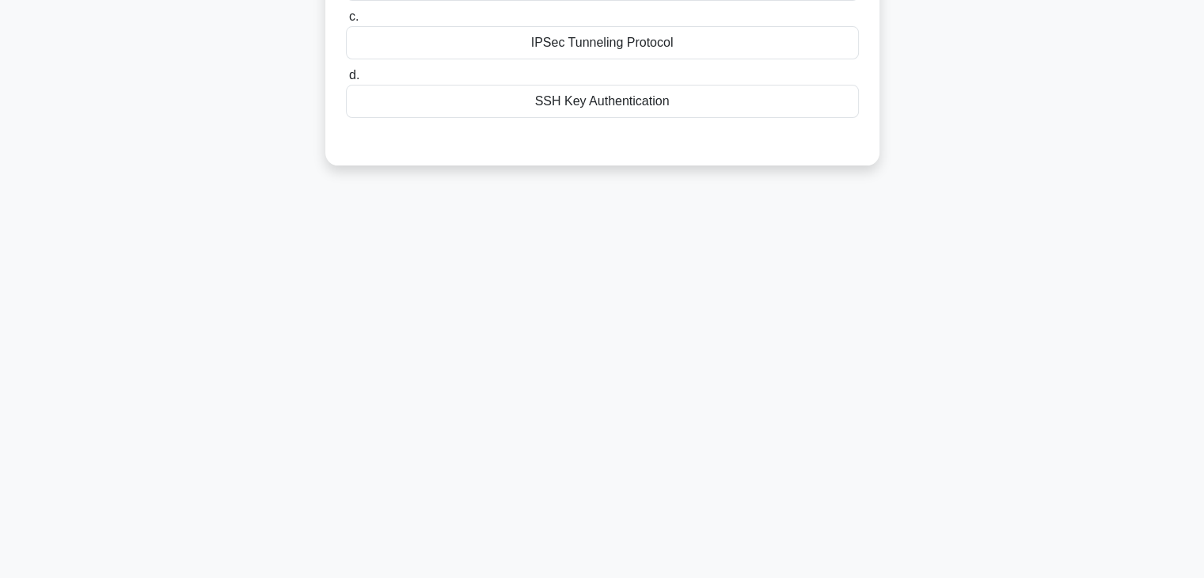
scroll to position [0, 0]
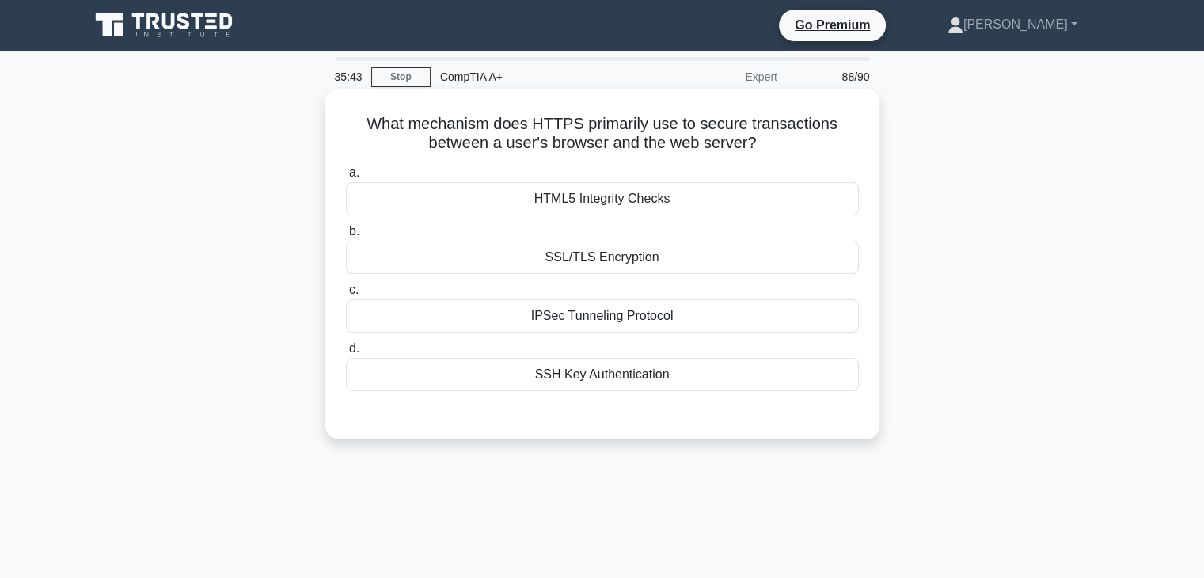
click at [641, 200] on div "HTML5 Integrity Checks" at bounding box center [602, 198] width 513 height 33
click at [346, 178] on input "a. HTML5 Integrity Checks" at bounding box center [346, 173] width 0 height 10
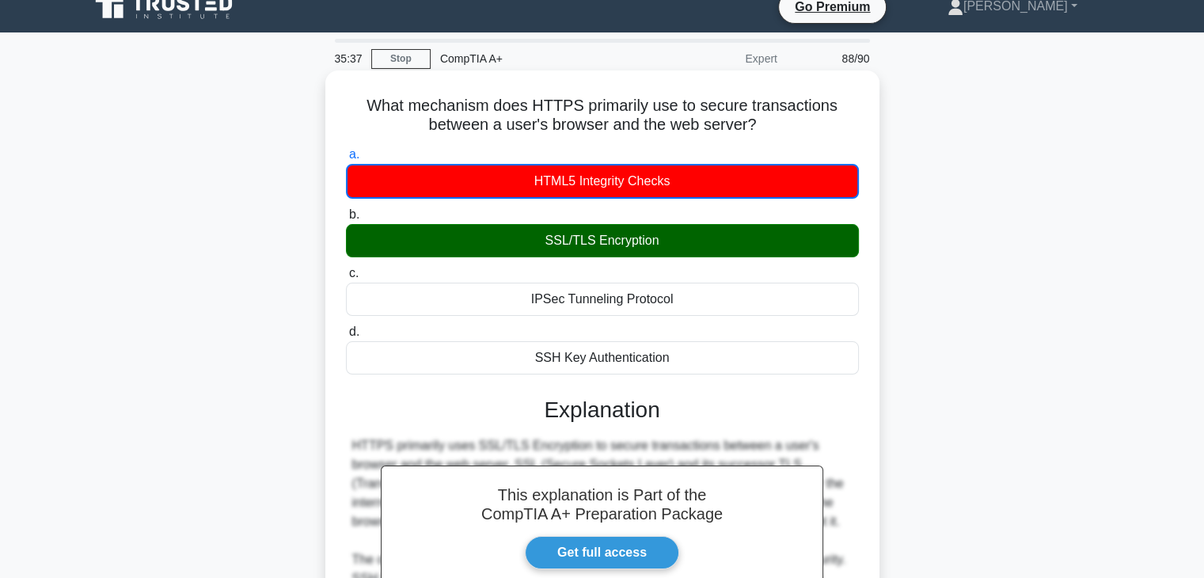
scroll to position [19, 0]
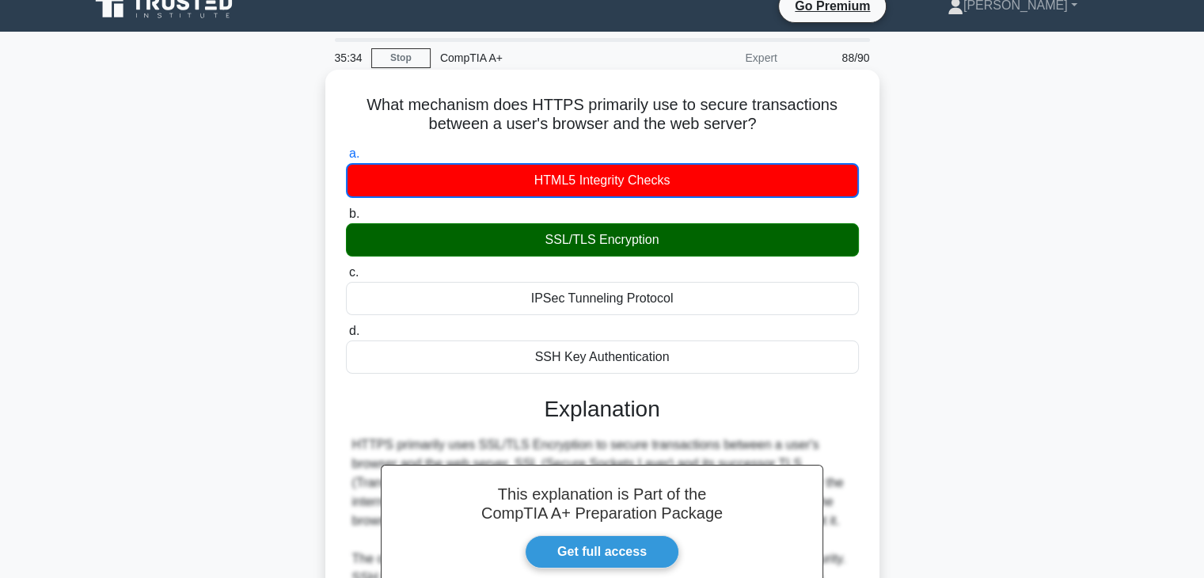
drag, startPoint x: 369, startPoint y: 96, endPoint x: 712, endPoint y: 355, distance: 430.5
click at [712, 355] on div "What mechanism does HTTPS primarily use to secure transactions between a user's…" at bounding box center [602, 423] width 541 height 694
copy div "What mechanism does HTTPS primarily use to secure transactions between a user's…"
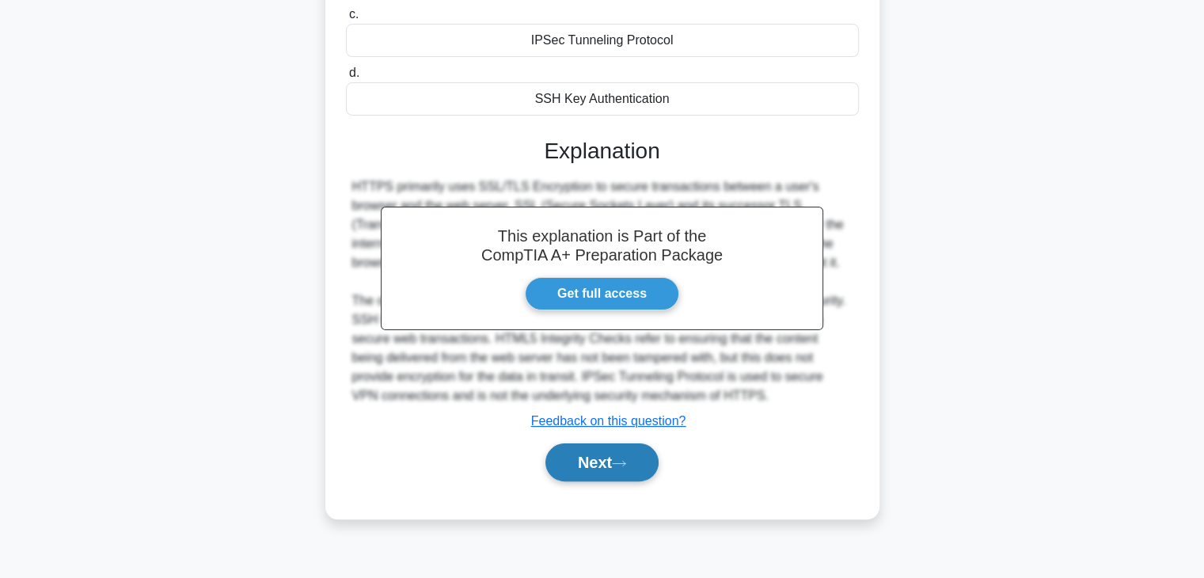
click at [579, 458] on button "Next" at bounding box center [601, 462] width 113 height 38
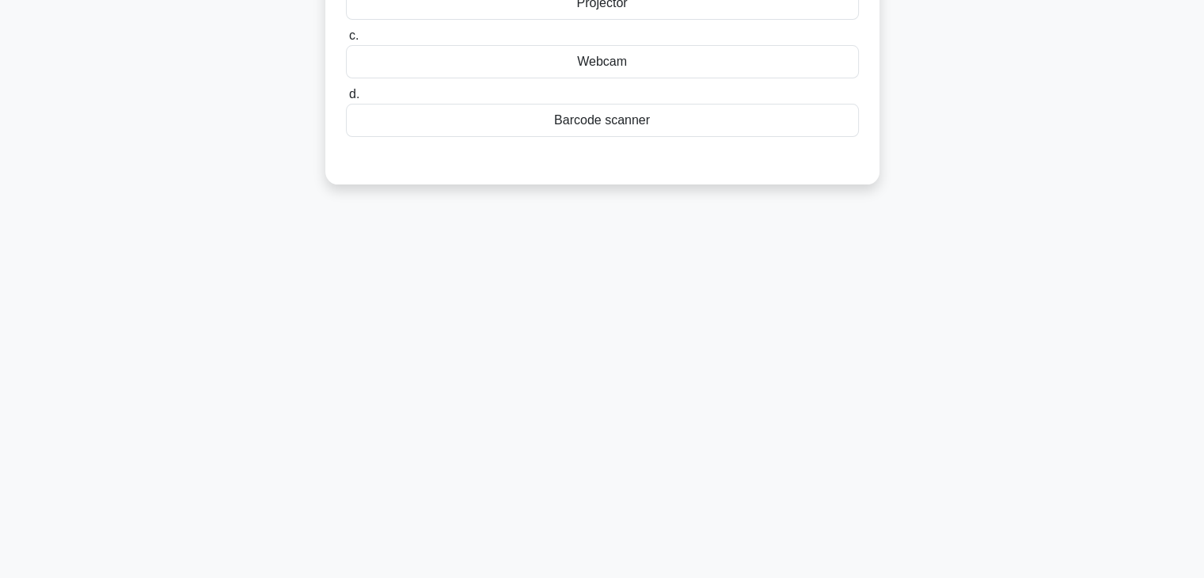
scroll to position [0, 0]
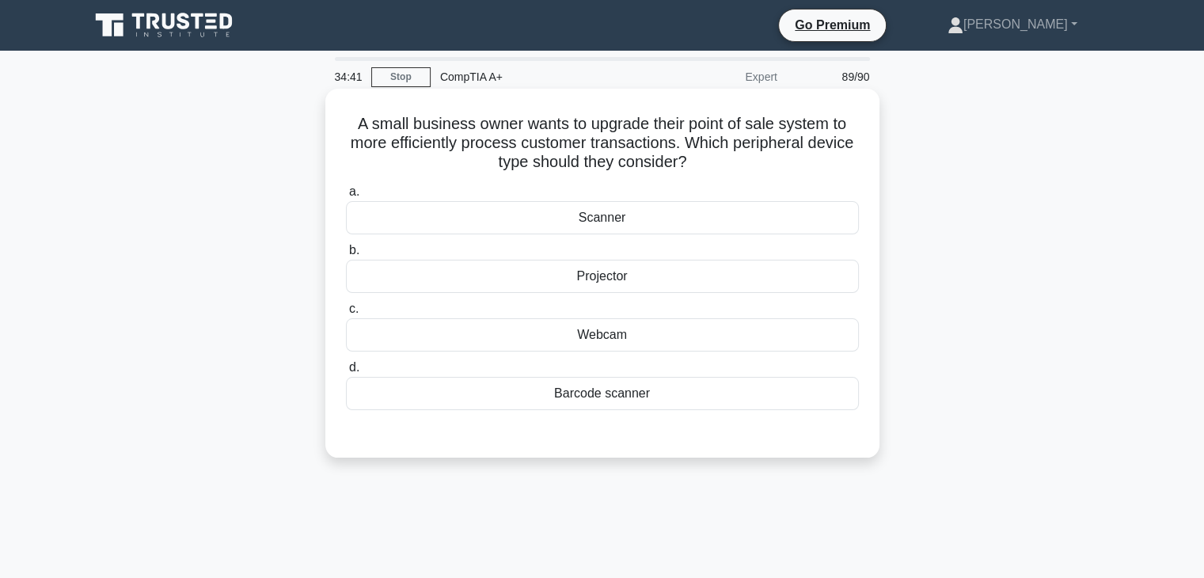
click at [624, 393] on div "Barcode scanner" at bounding box center [602, 393] width 513 height 33
click at [346, 373] on input "d. Barcode scanner" at bounding box center [346, 367] width 0 height 10
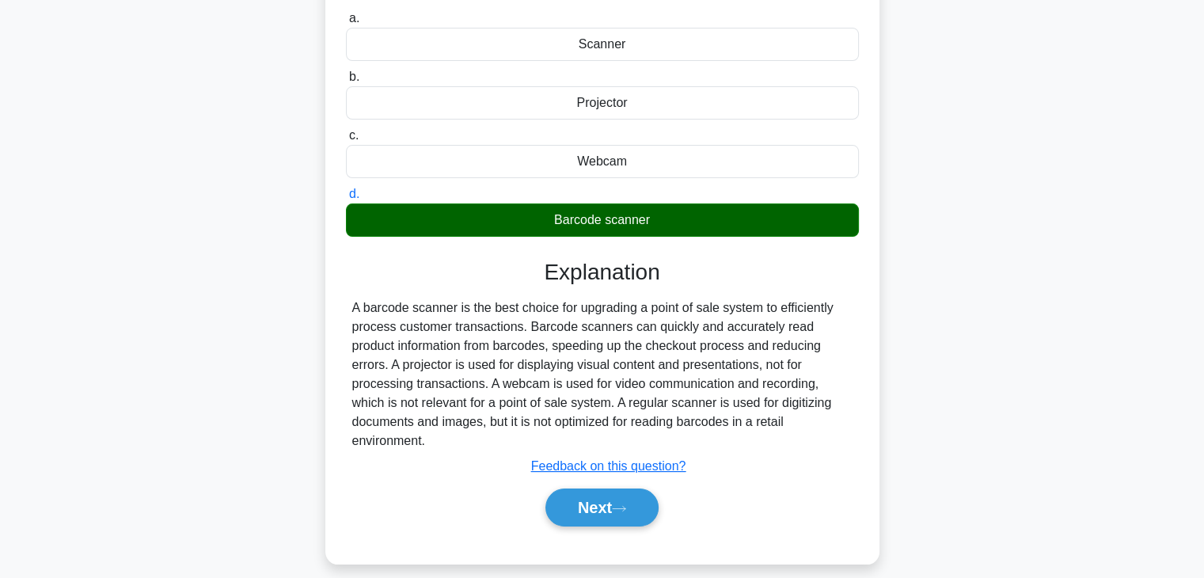
scroll to position [174, 0]
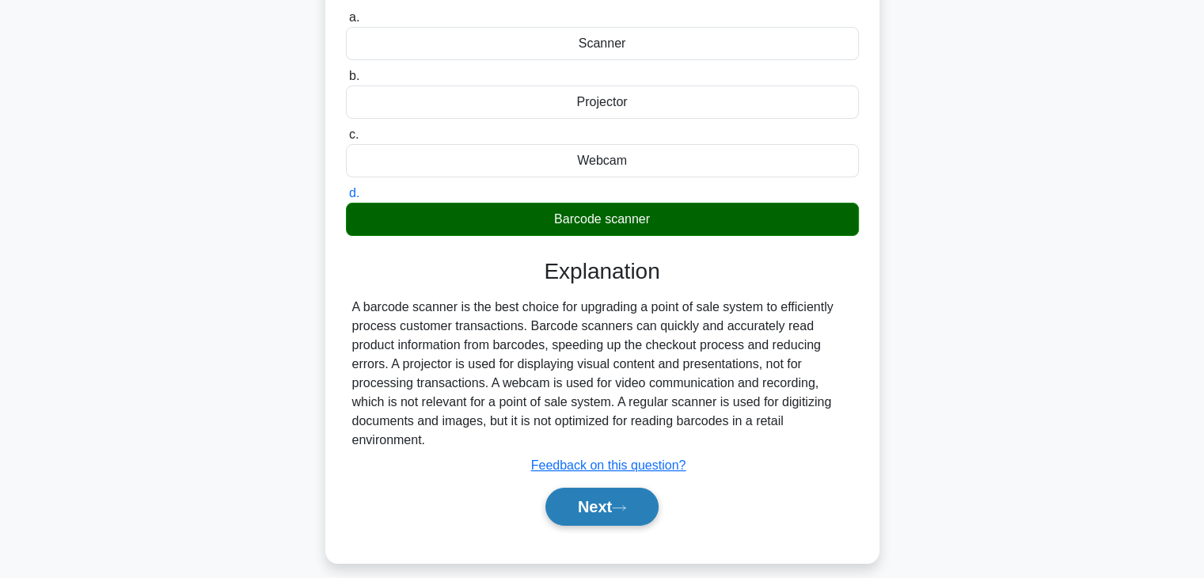
click at [605, 488] on button "Next" at bounding box center [601, 507] width 113 height 38
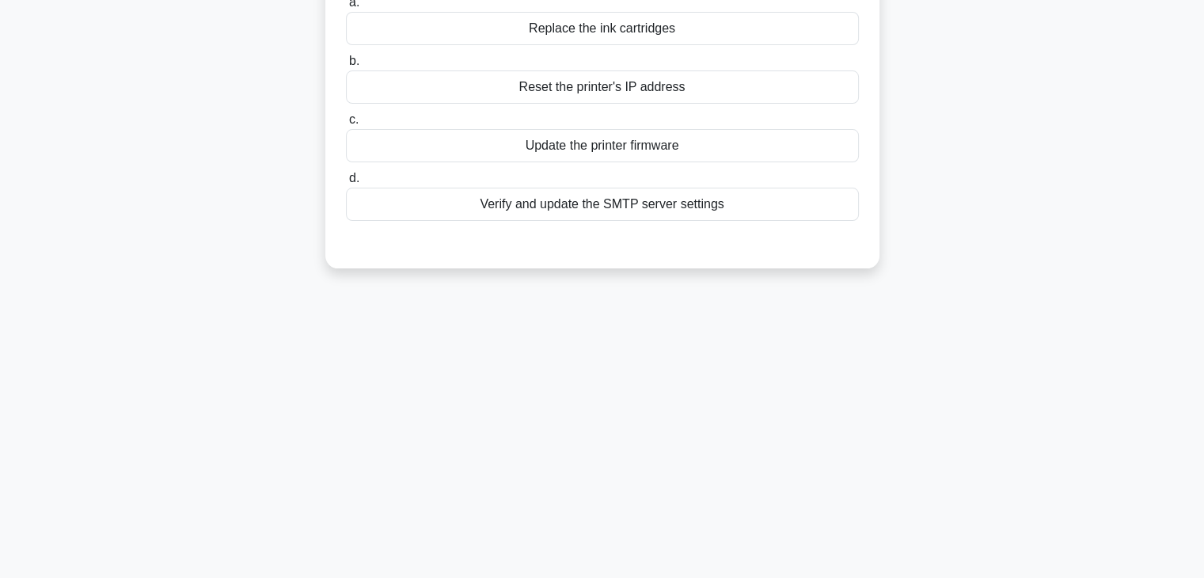
scroll to position [0, 0]
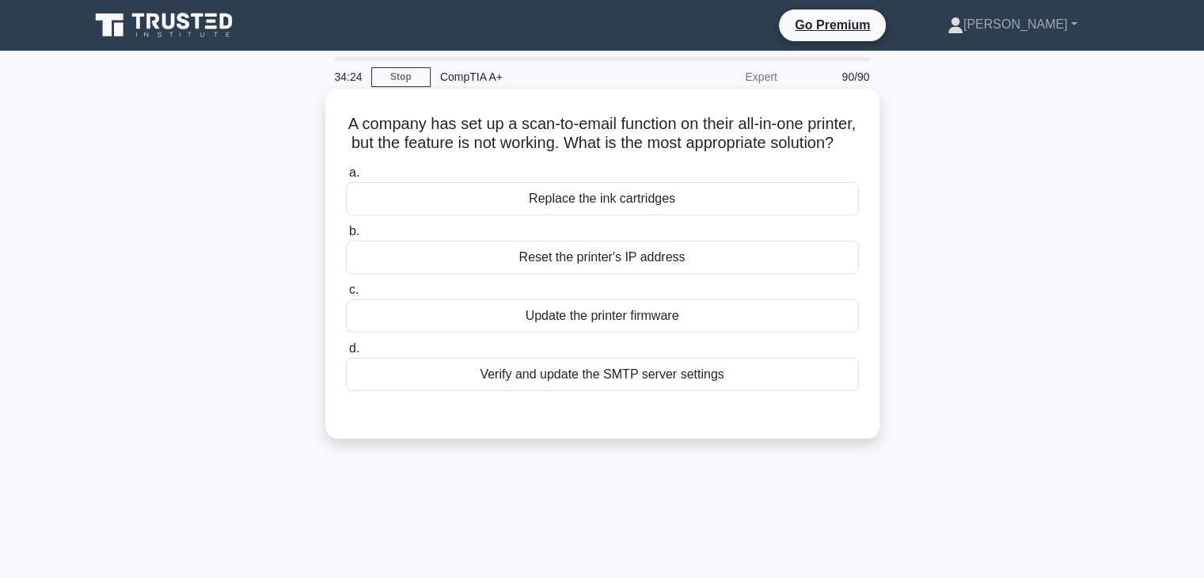
click at [680, 391] on div "Verify and update the SMTP server settings" at bounding box center [602, 374] width 513 height 33
click at [346, 354] on input "d. Verify and update the SMTP server settings" at bounding box center [346, 348] width 0 height 10
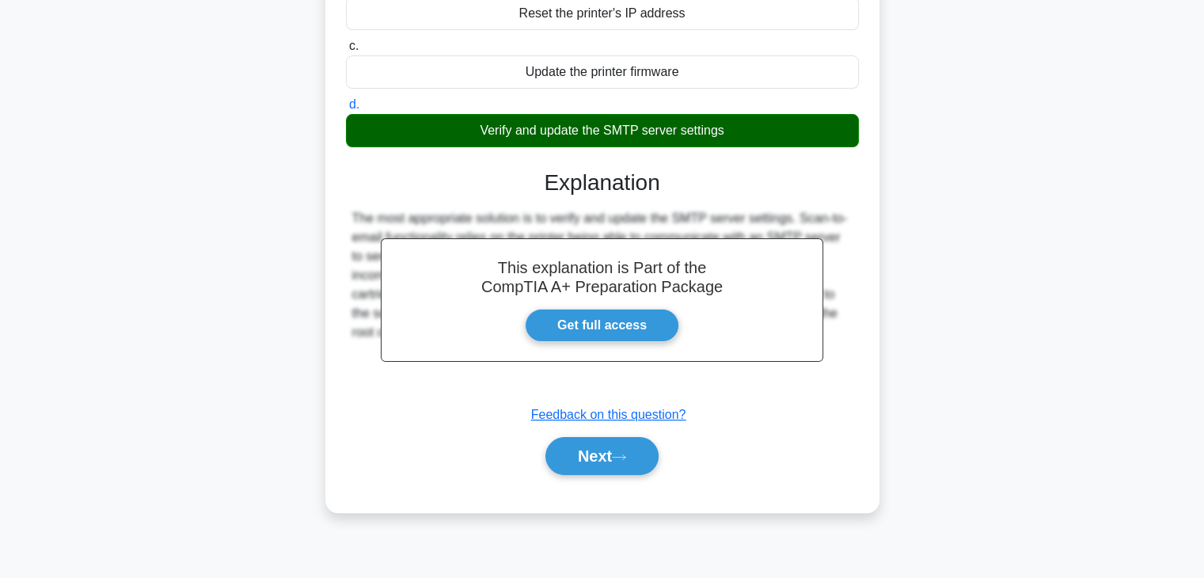
scroll to position [243, 0]
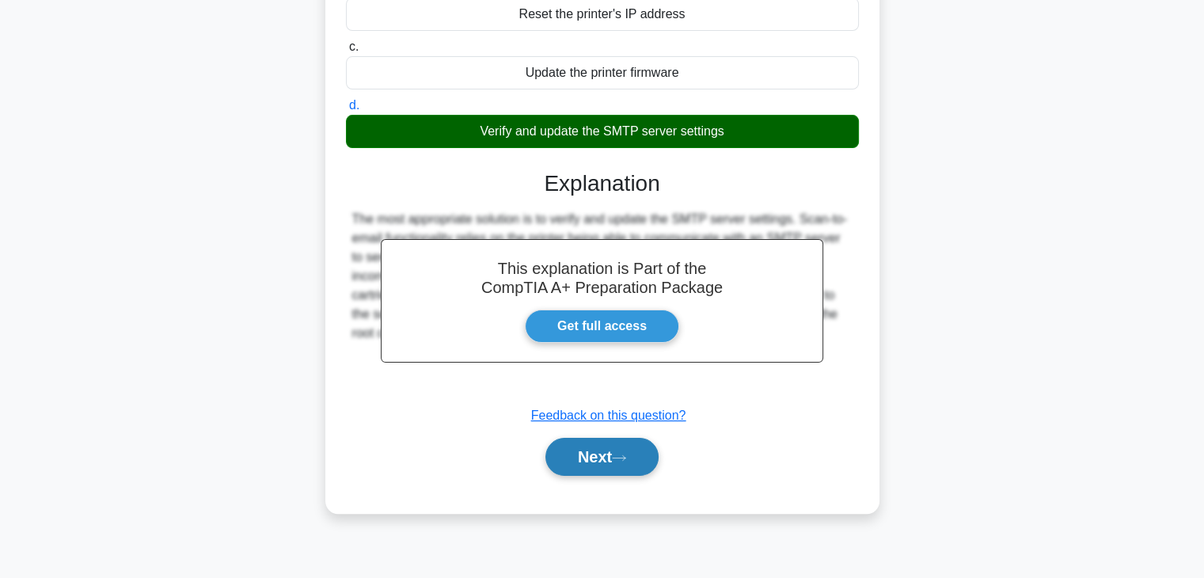
click at [586, 475] on button "Next" at bounding box center [601, 457] width 113 height 38
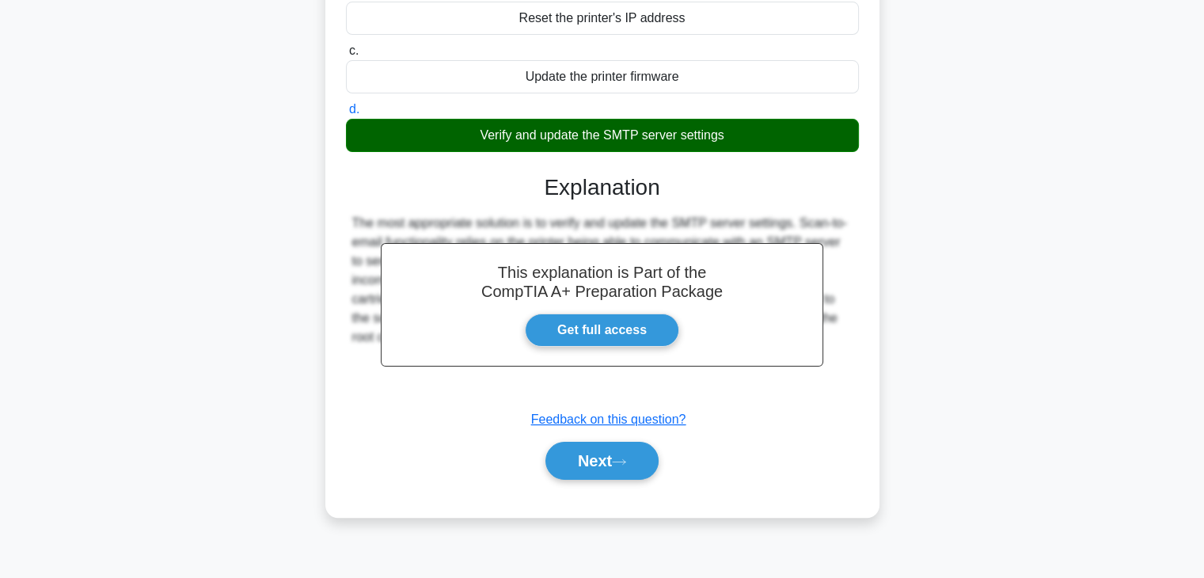
scroll to position [0, 0]
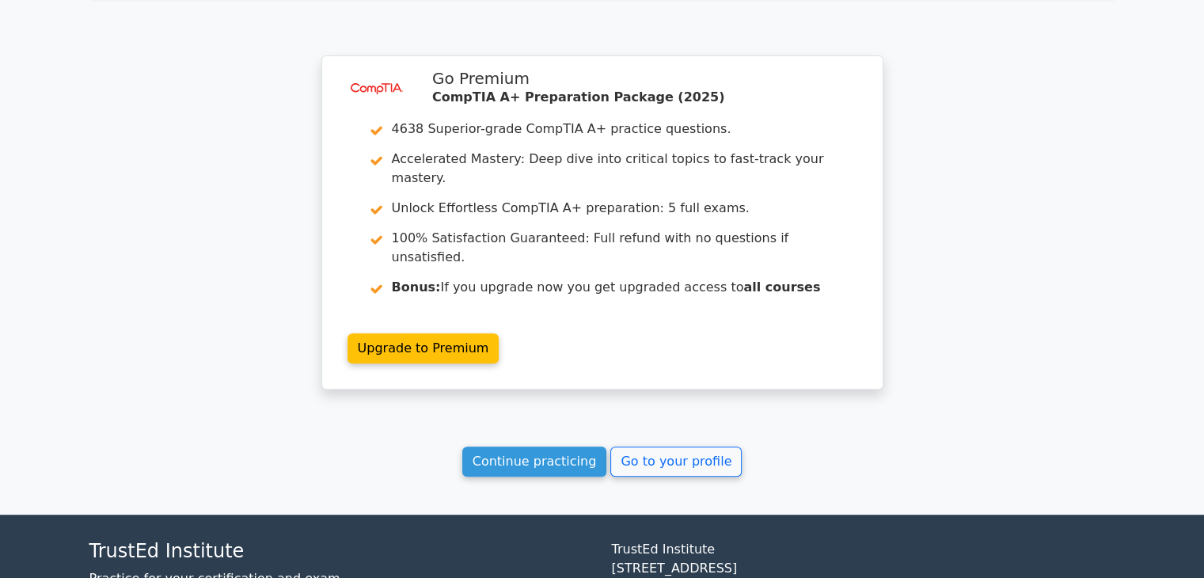
scroll to position [6690, 0]
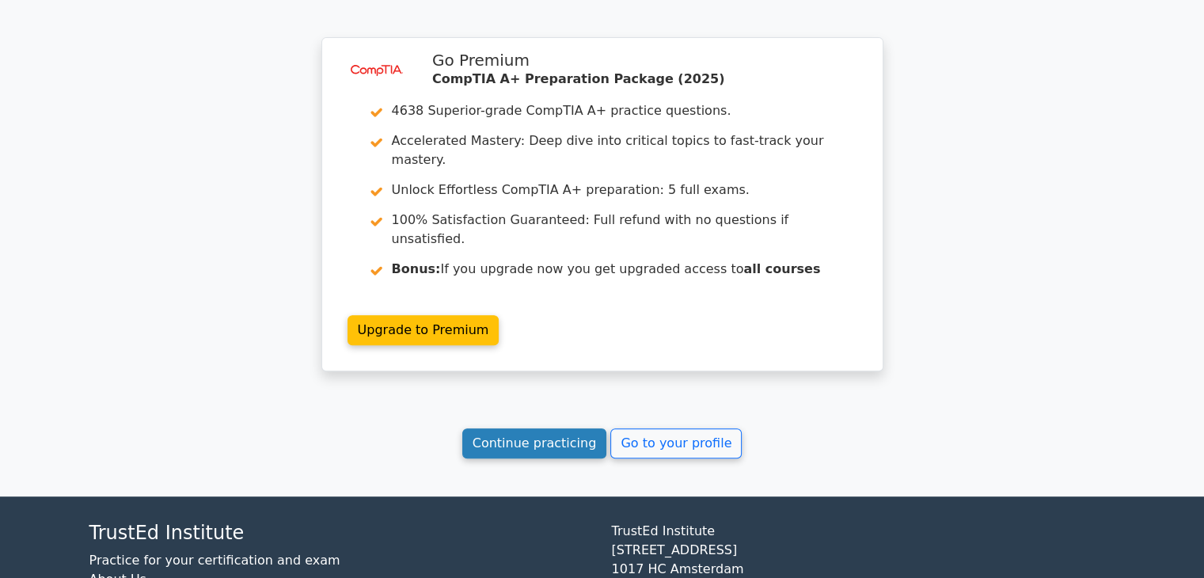
click at [548, 428] on link "Continue practicing" at bounding box center [534, 443] width 145 height 30
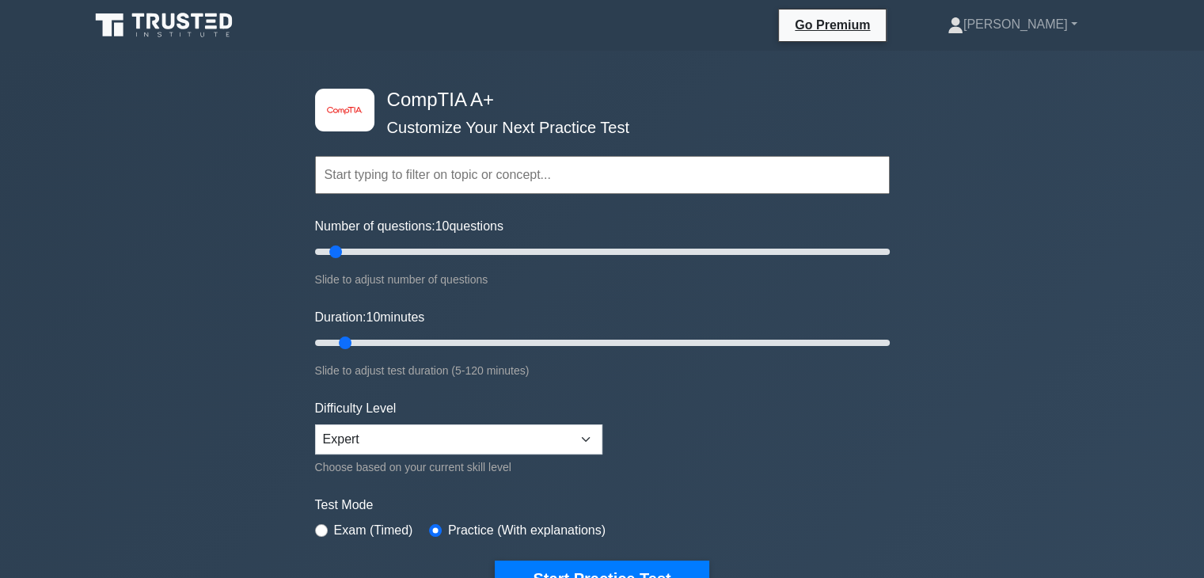
click at [396, 169] on input "text" at bounding box center [602, 175] width 575 height 38
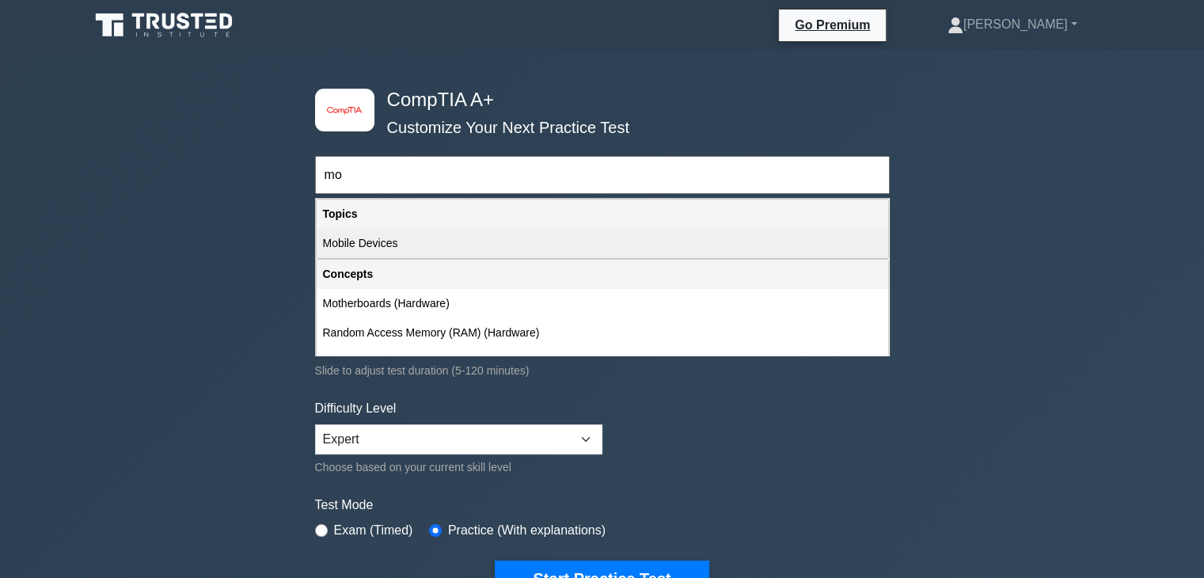
click at [380, 248] on div "Mobile Devices" at bounding box center [602, 243] width 571 height 29
type input "Mobile Devices"
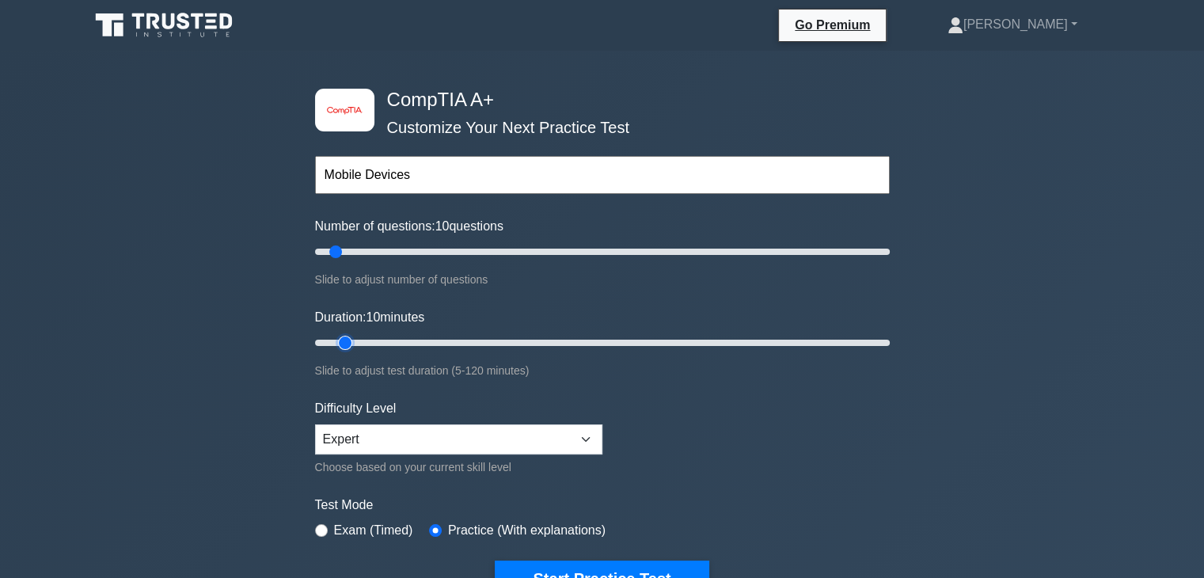
click at [351, 340] on input "Duration: 10 minutes" at bounding box center [602, 342] width 575 height 19
type input "15"
click at [370, 340] on input "Duration: 10 minutes" at bounding box center [602, 342] width 575 height 19
click at [366, 174] on input "text" at bounding box center [602, 175] width 575 height 38
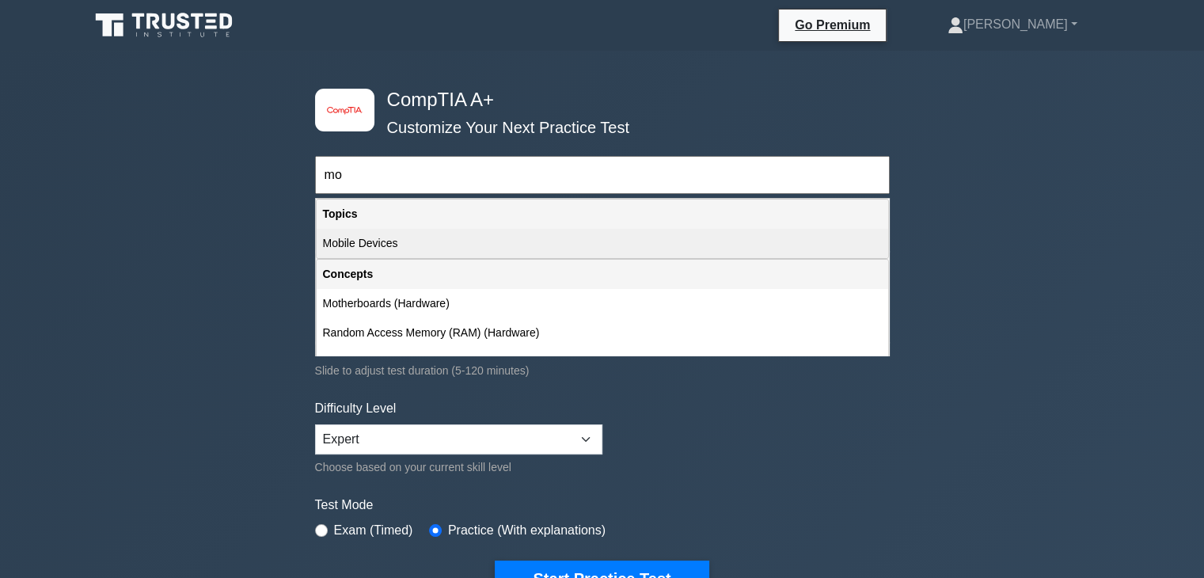
click at [393, 251] on div "Mobile Devices" at bounding box center [602, 243] width 571 height 29
type input "Mobile Devices"
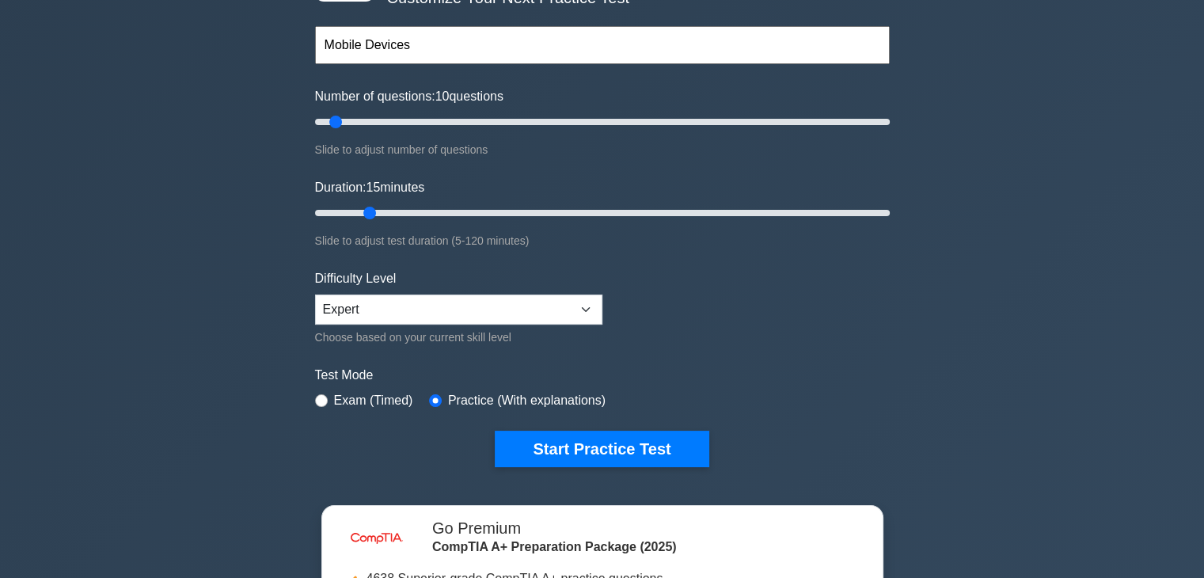
scroll to position [132, 0]
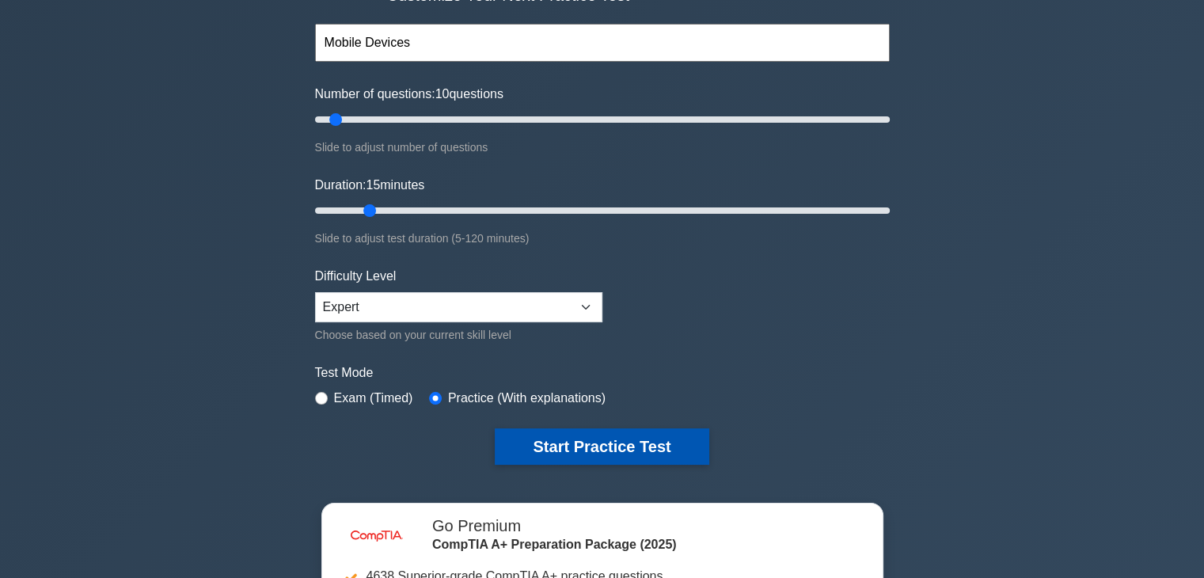
click at [587, 434] on button "Start Practice Test" at bounding box center [602, 446] width 214 height 36
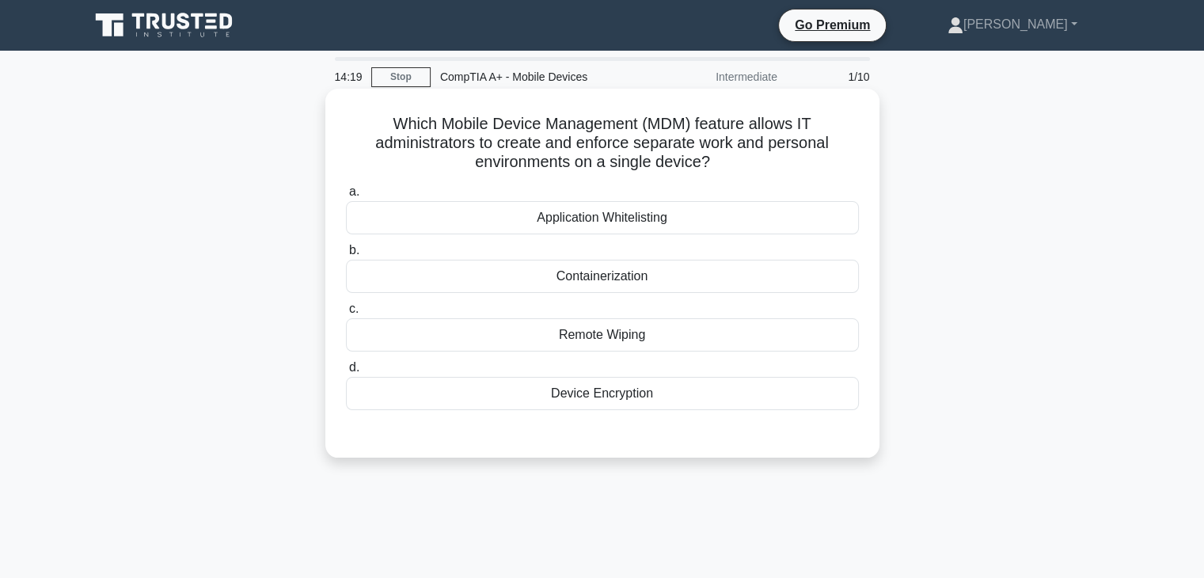
click at [633, 389] on div "Device Encryption" at bounding box center [602, 393] width 513 height 33
click at [346, 373] on input "d. Device Encryption" at bounding box center [346, 367] width 0 height 10
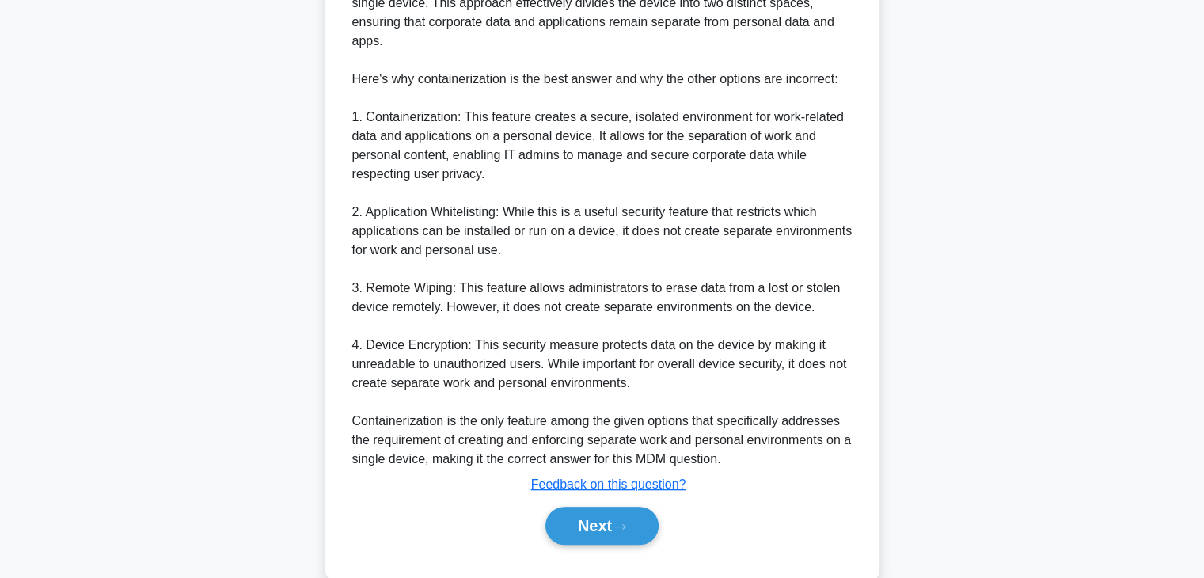
scroll to position [589, 0]
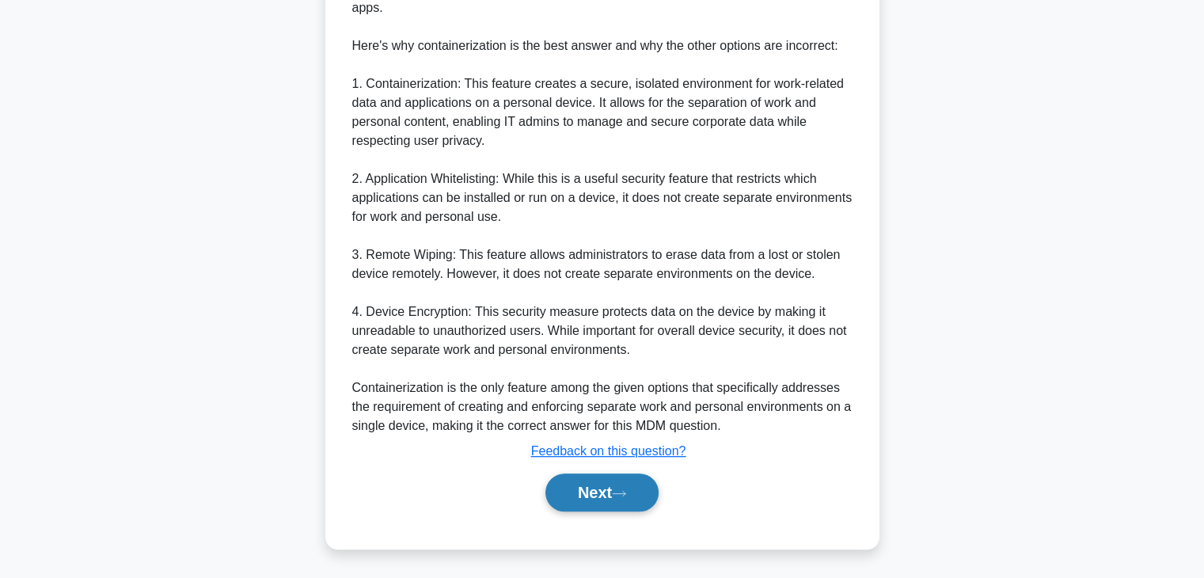
click at [626, 489] on icon at bounding box center [619, 493] width 14 height 9
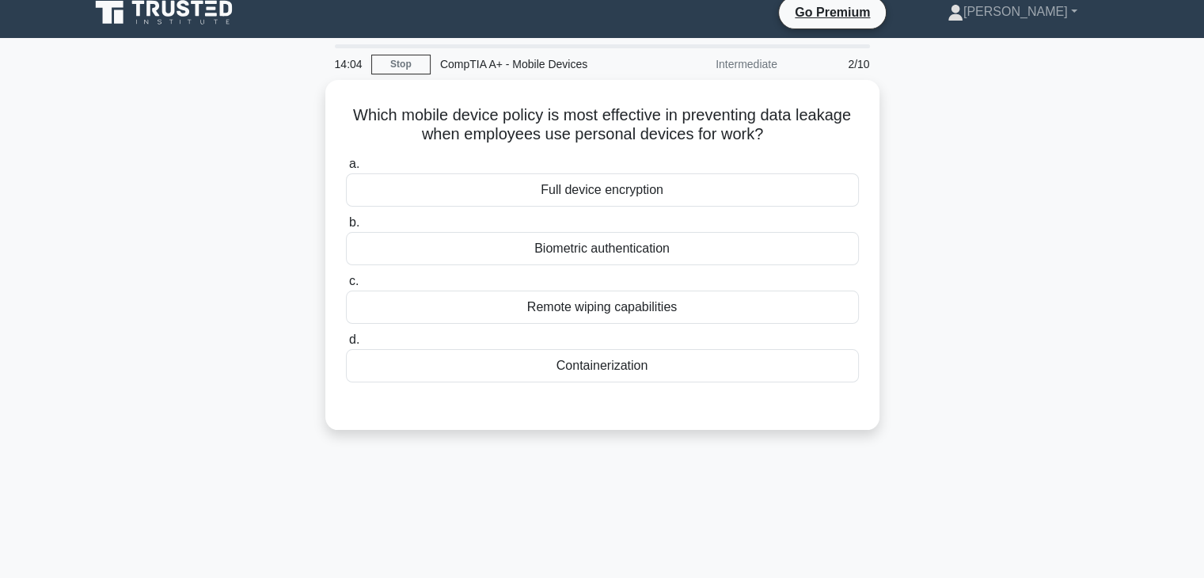
scroll to position [0, 0]
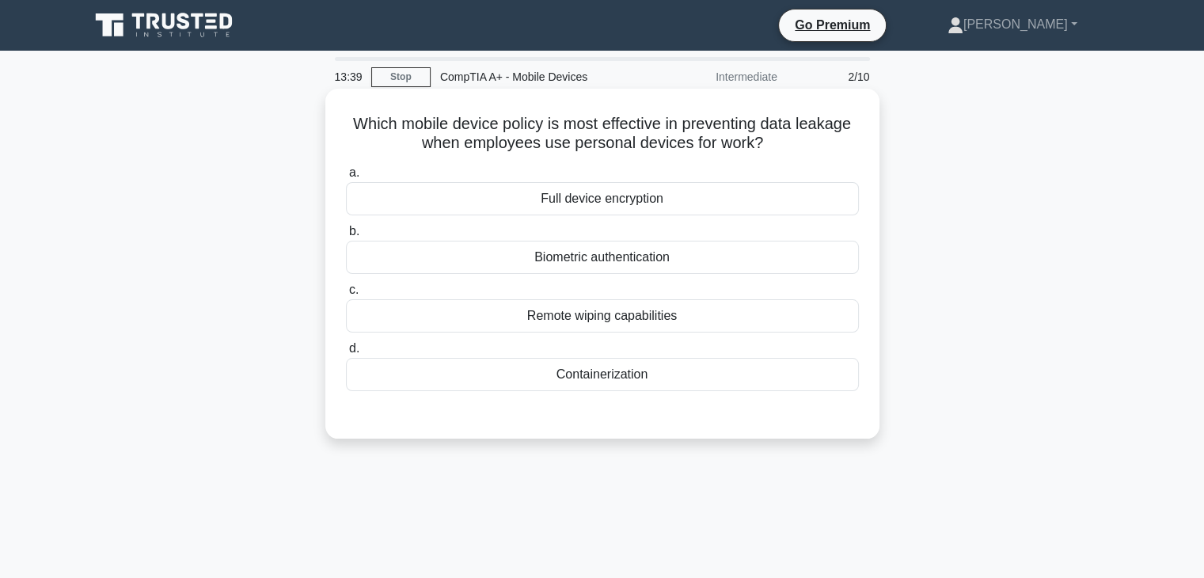
click at [666, 199] on div "Full device encryption" at bounding box center [602, 198] width 513 height 33
click at [346, 178] on input "a. Full device encryption" at bounding box center [346, 173] width 0 height 10
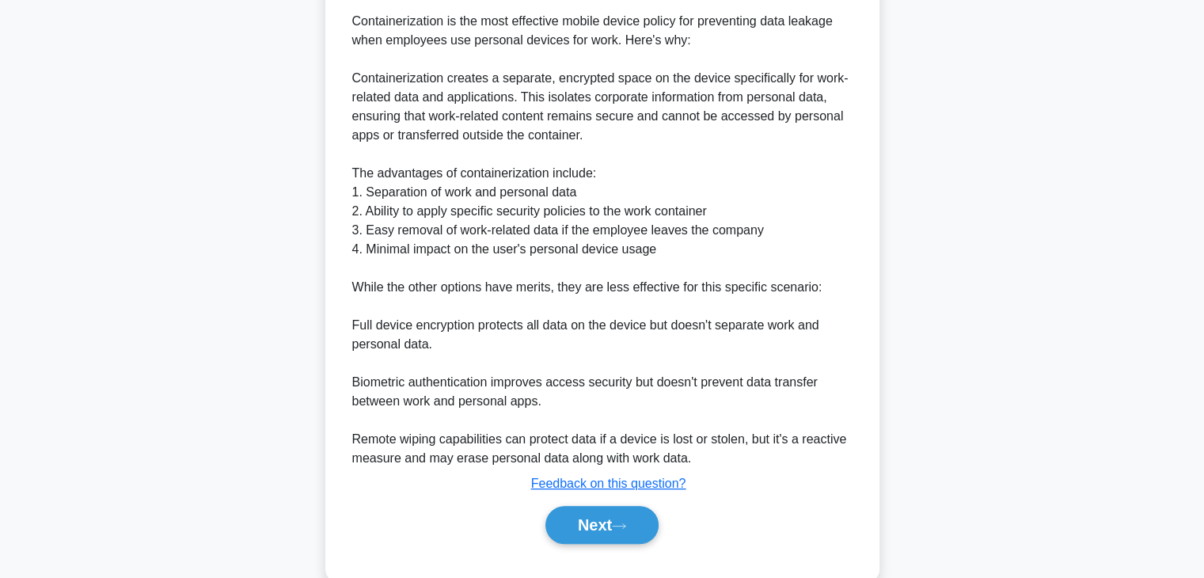
scroll to position [475, 0]
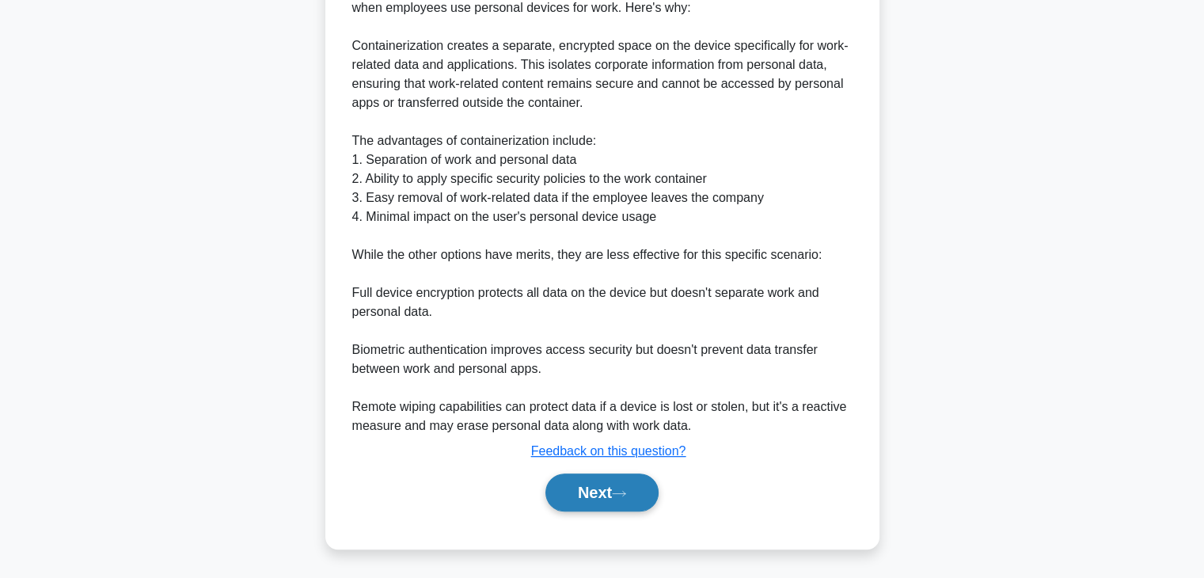
click at [620, 495] on icon at bounding box center [619, 493] width 14 height 9
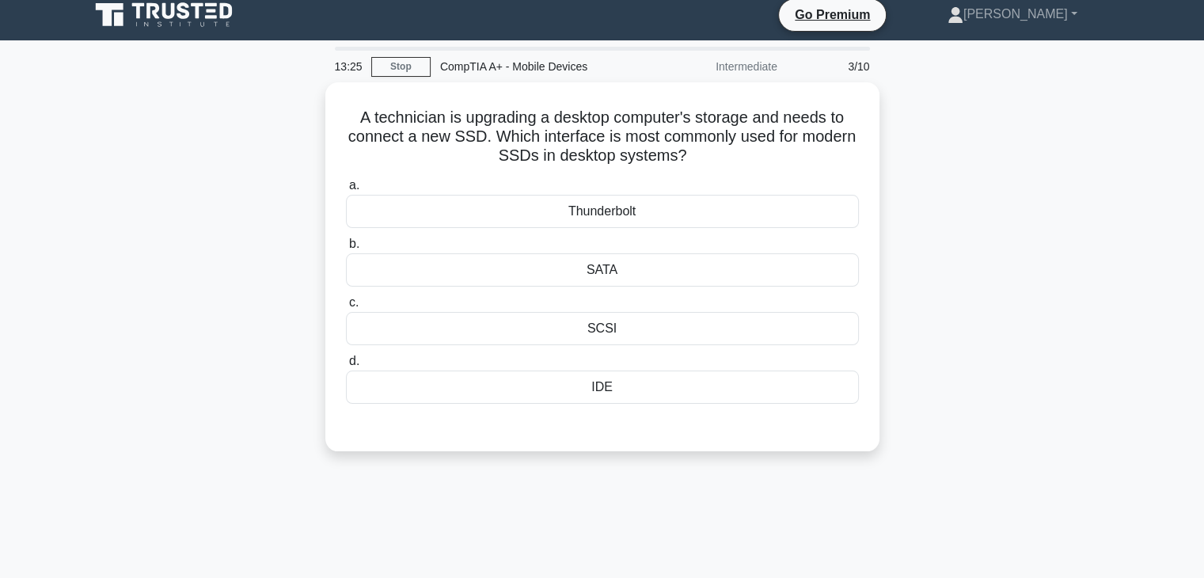
scroll to position [0, 0]
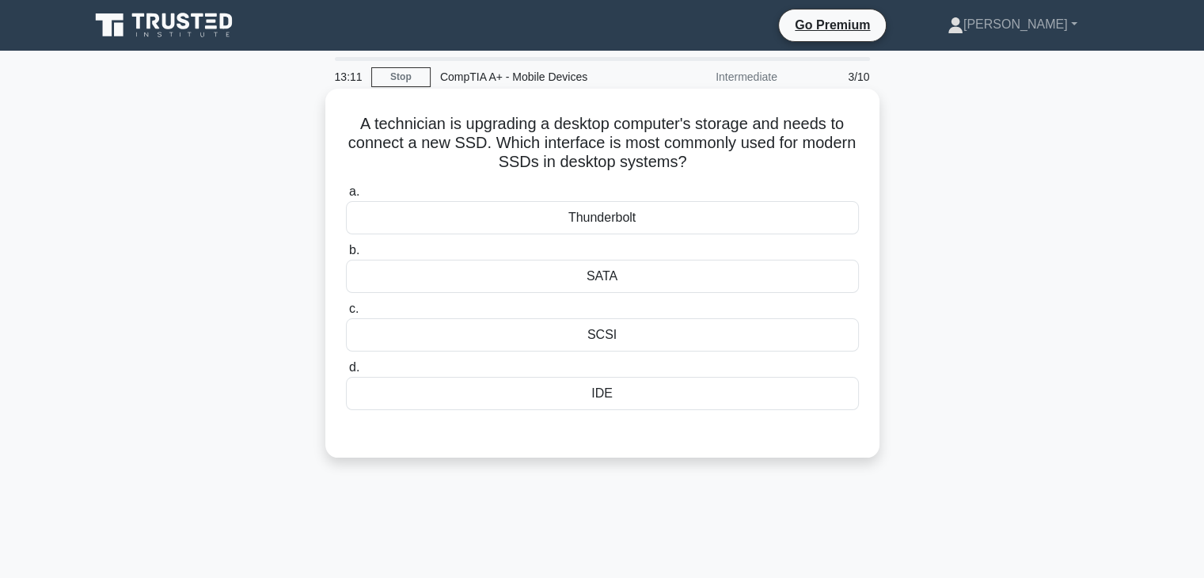
click at [601, 276] on div "SATA" at bounding box center [602, 276] width 513 height 33
click at [346, 256] on input "b. SATA" at bounding box center [346, 250] width 0 height 10
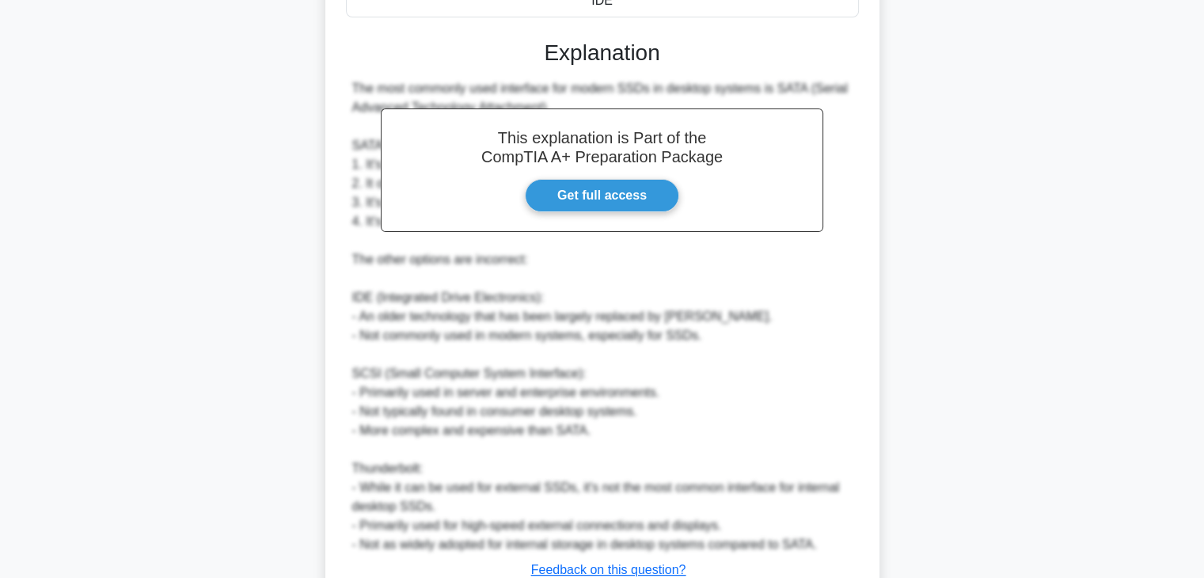
scroll to position [453, 0]
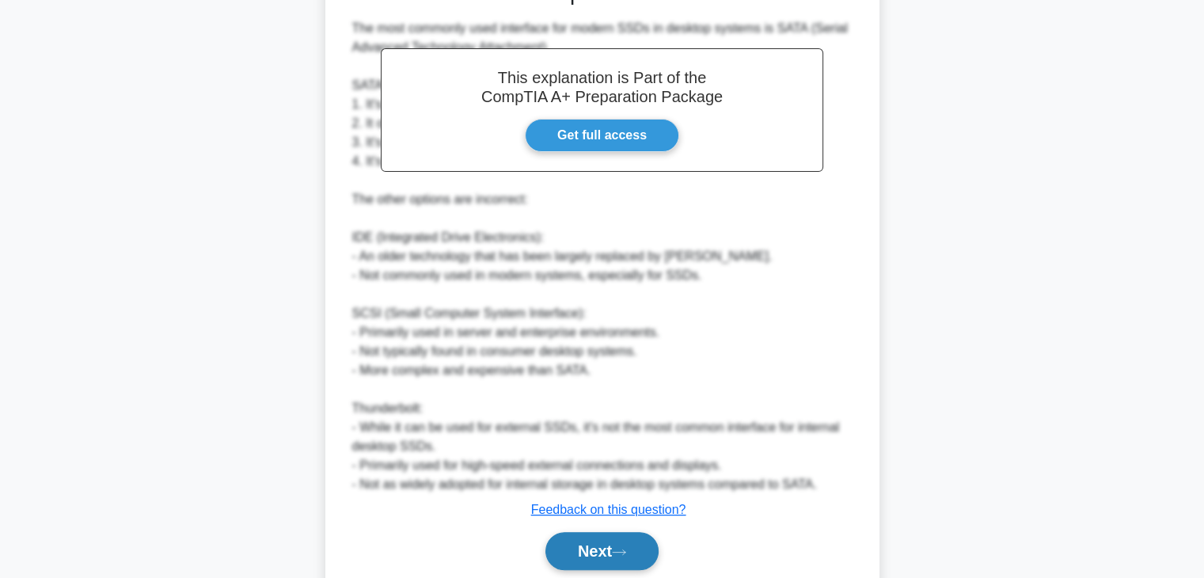
click at [589, 541] on button "Next" at bounding box center [601, 551] width 113 height 38
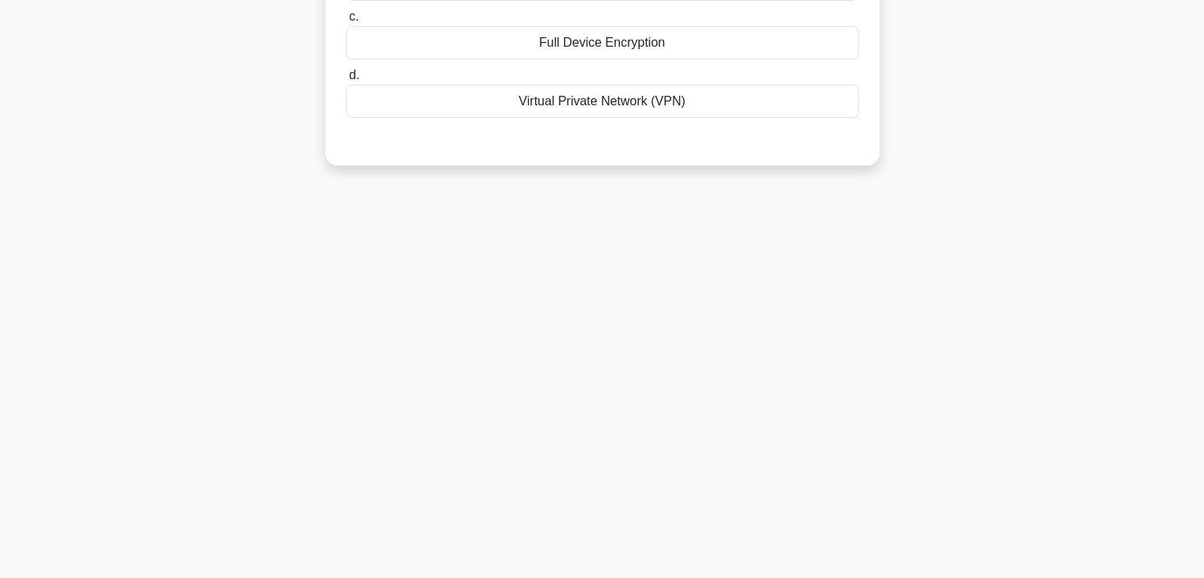
scroll to position [0, 0]
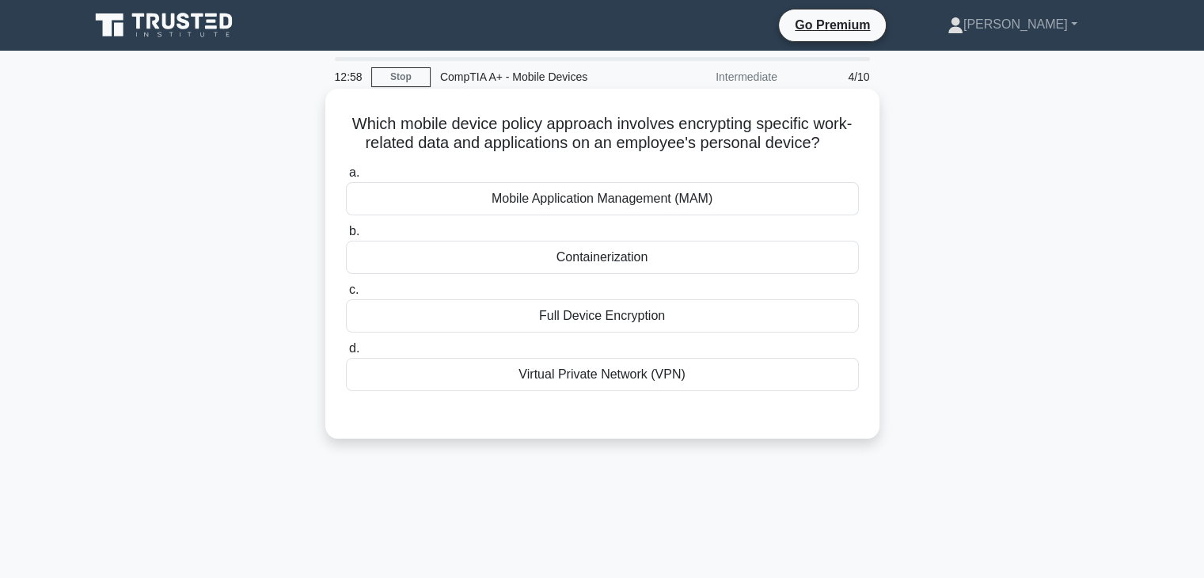
click at [647, 254] on div "Containerization" at bounding box center [602, 257] width 513 height 33
click at [346, 237] on input "b. Containerization" at bounding box center [346, 231] width 0 height 10
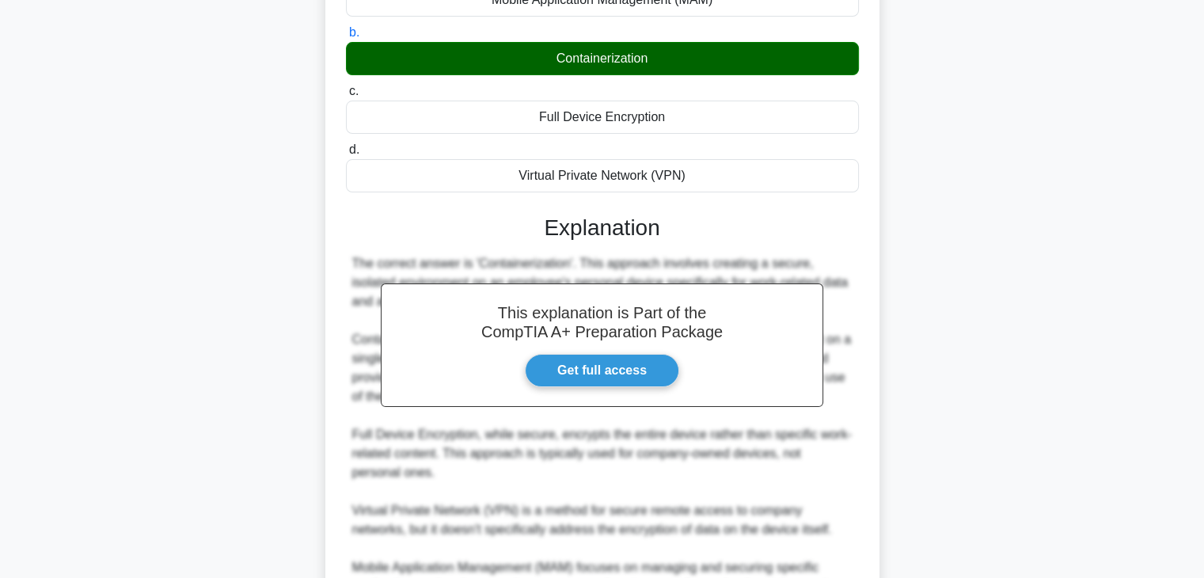
scroll to position [397, 0]
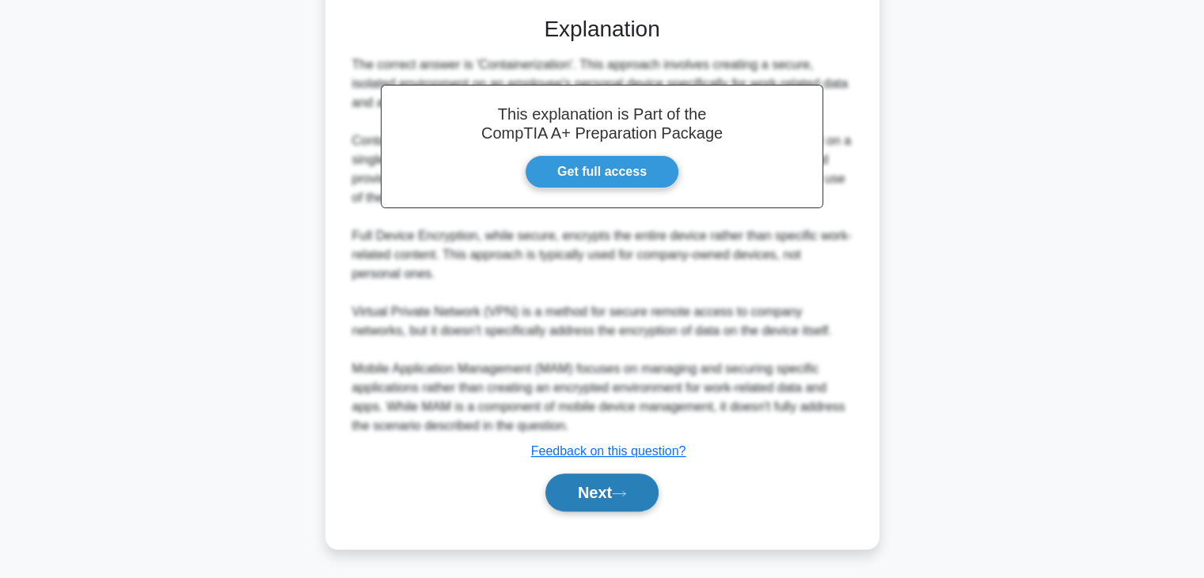
click at [611, 488] on button "Next" at bounding box center [601, 492] width 113 height 38
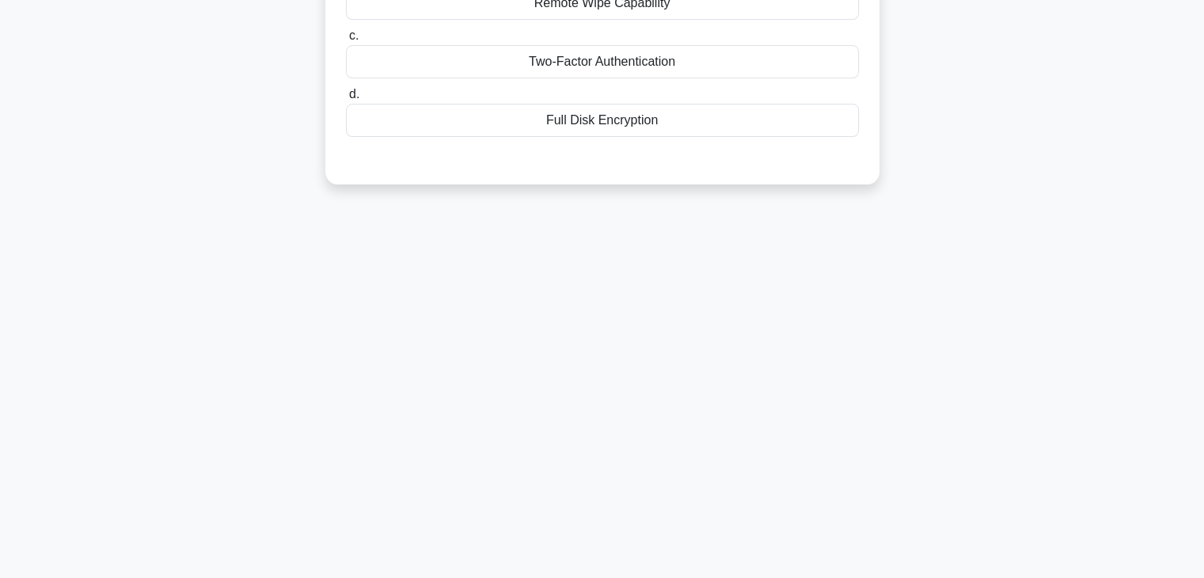
scroll to position [0, 0]
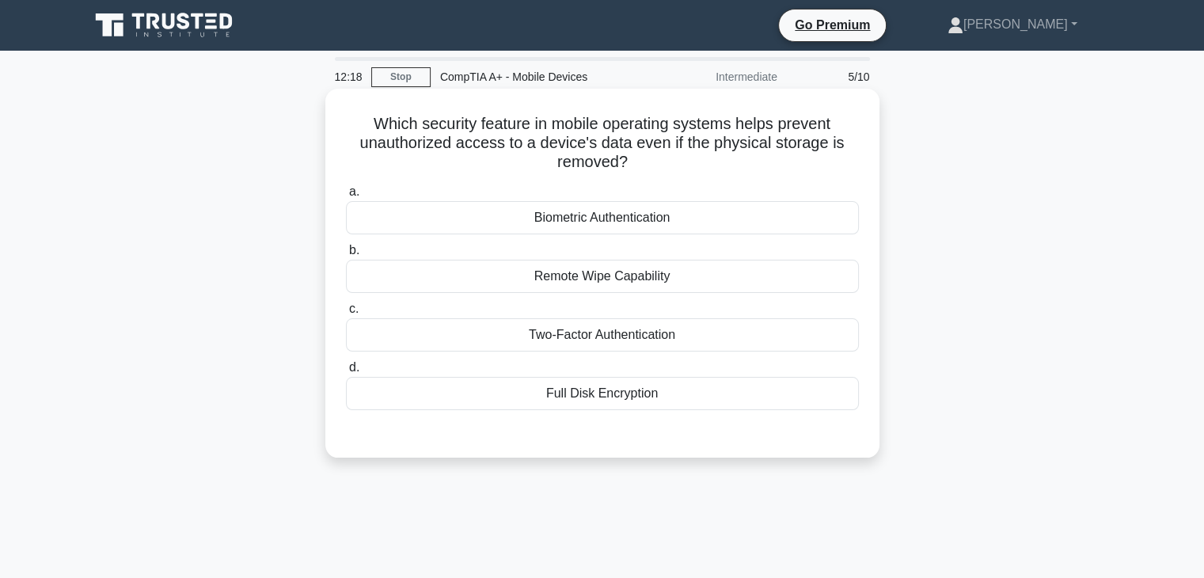
click at [681, 339] on div "Two-Factor Authentication" at bounding box center [602, 334] width 513 height 33
click at [346, 314] on input "c. Two-Factor Authentication" at bounding box center [346, 309] width 0 height 10
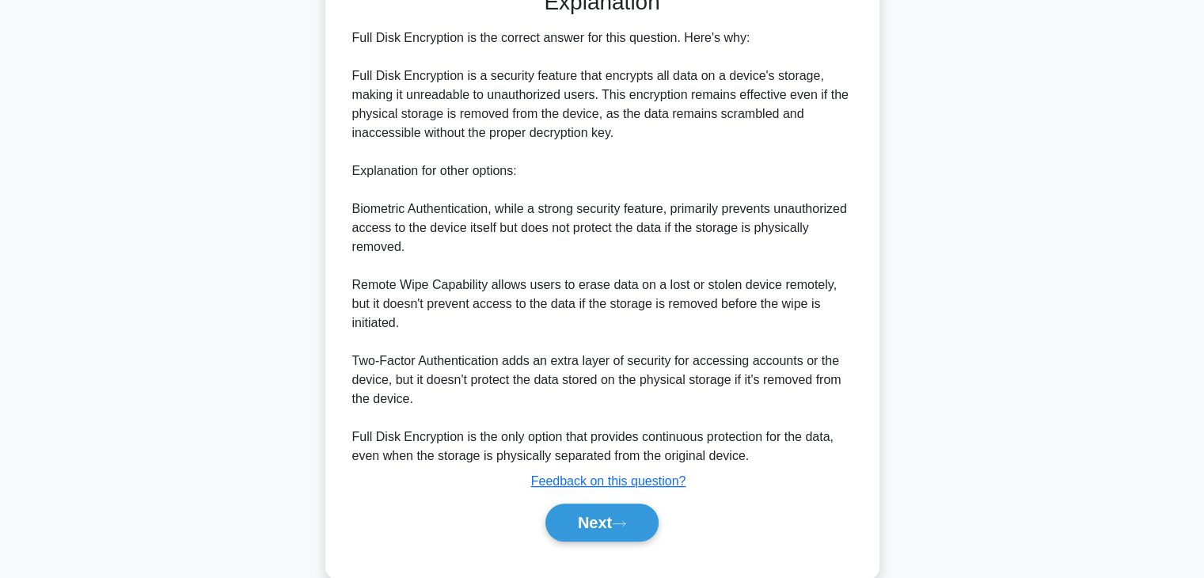
scroll to position [448, 0]
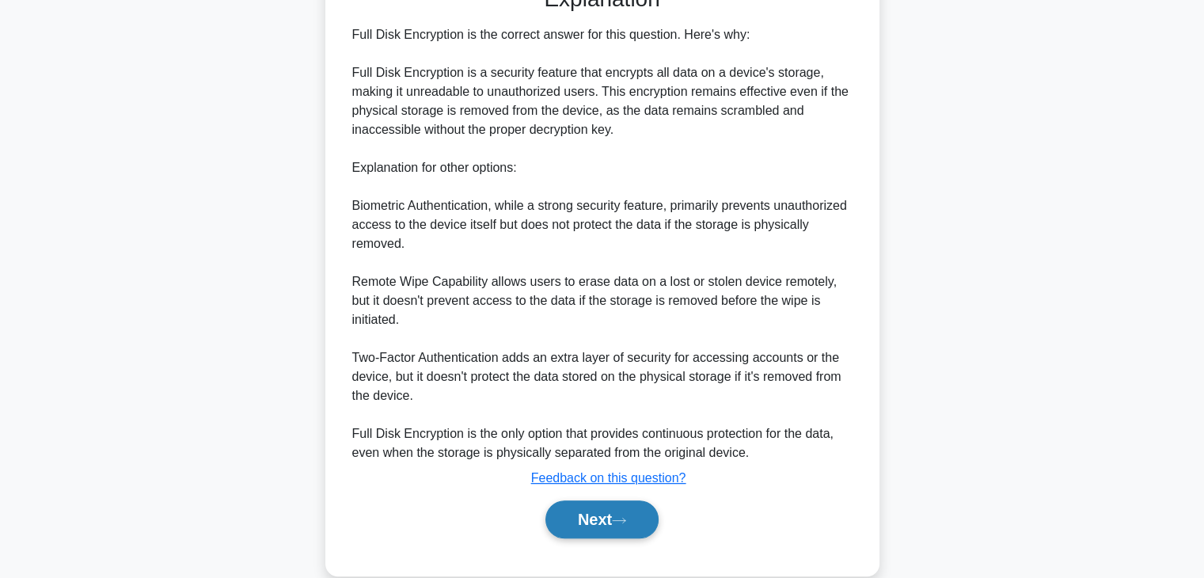
click at [623, 528] on button "Next" at bounding box center [601, 519] width 113 height 38
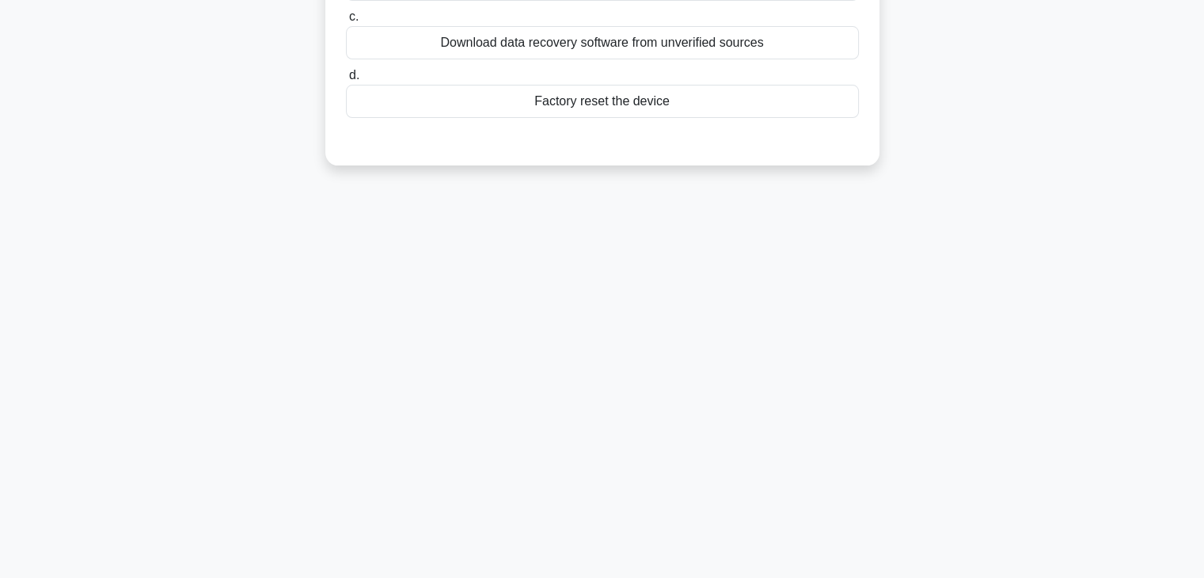
scroll to position [0, 0]
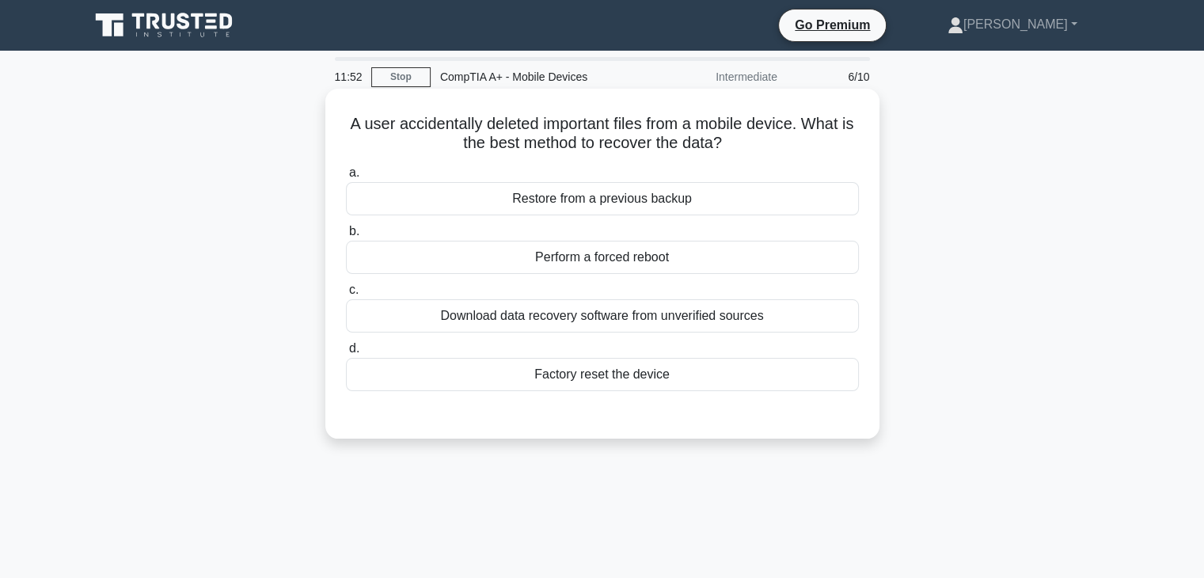
click at [653, 209] on div "Restore from a previous backup" at bounding box center [602, 198] width 513 height 33
click at [346, 178] on input "a. Restore from a previous backup" at bounding box center [346, 173] width 0 height 10
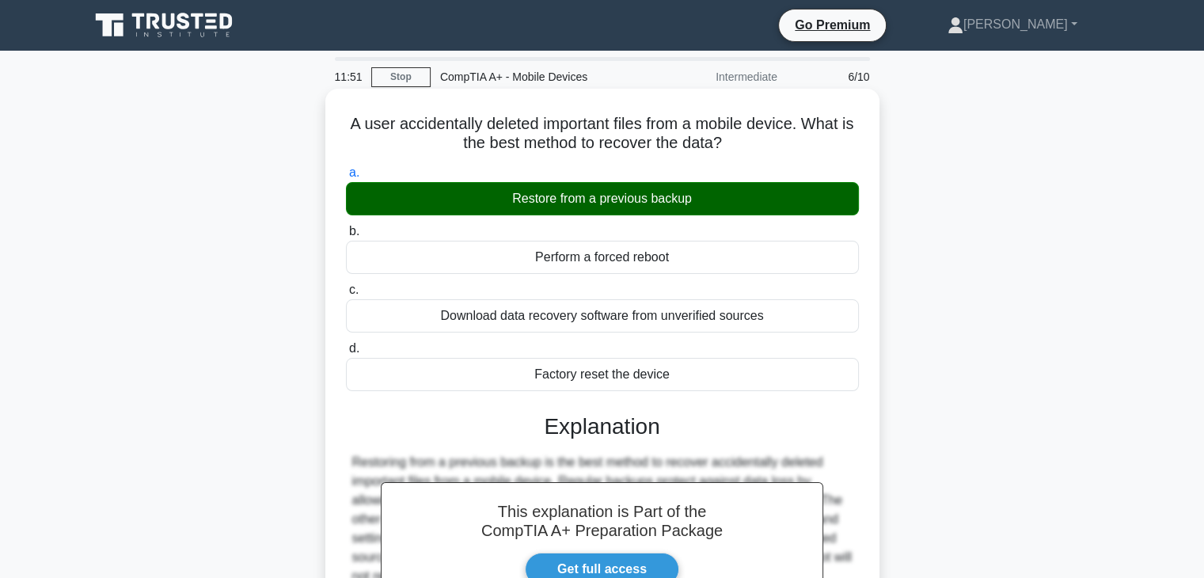
scroll to position [278, 0]
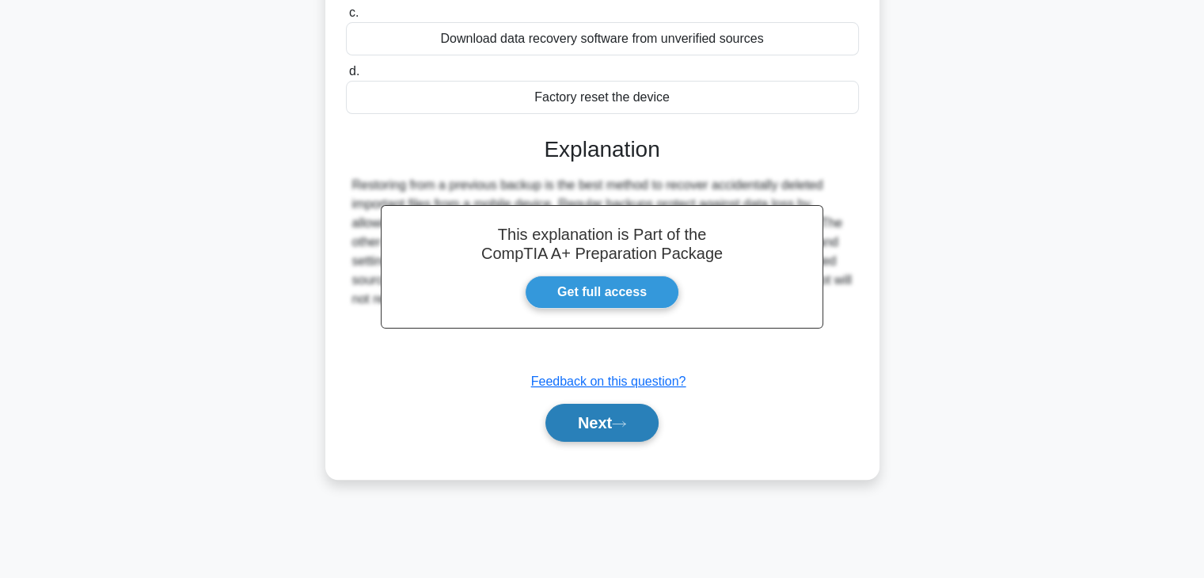
drag, startPoint x: 610, startPoint y: 444, endPoint x: 645, endPoint y: 422, distance: 41.3
click at [645, 422] on div "Next" at bounding box center [602, 422] width 513 height 51
click at [645, 422] on button "Next" at bounding box center [601, 423] width 113 height 38
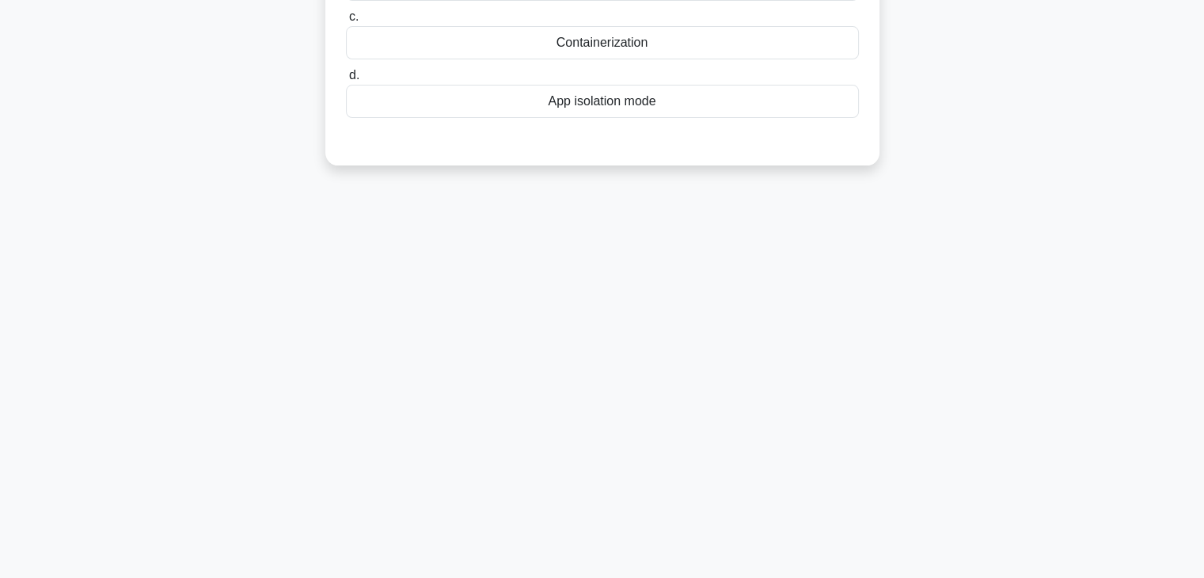
scroll to position [0, 0]
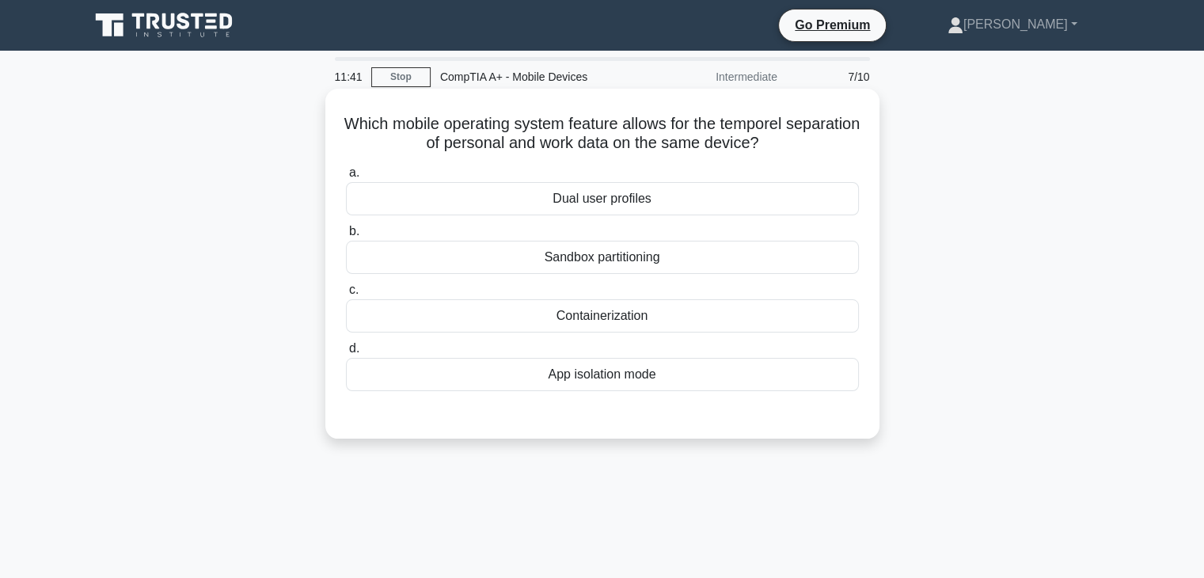
click at [668, 211] on div "Dual user profiles" at bounding box center [602, 198] width 513 height 33
click at [346, 178] on input "a. Dual user profiles" at bounding box center [346, 173] width 0 height 10
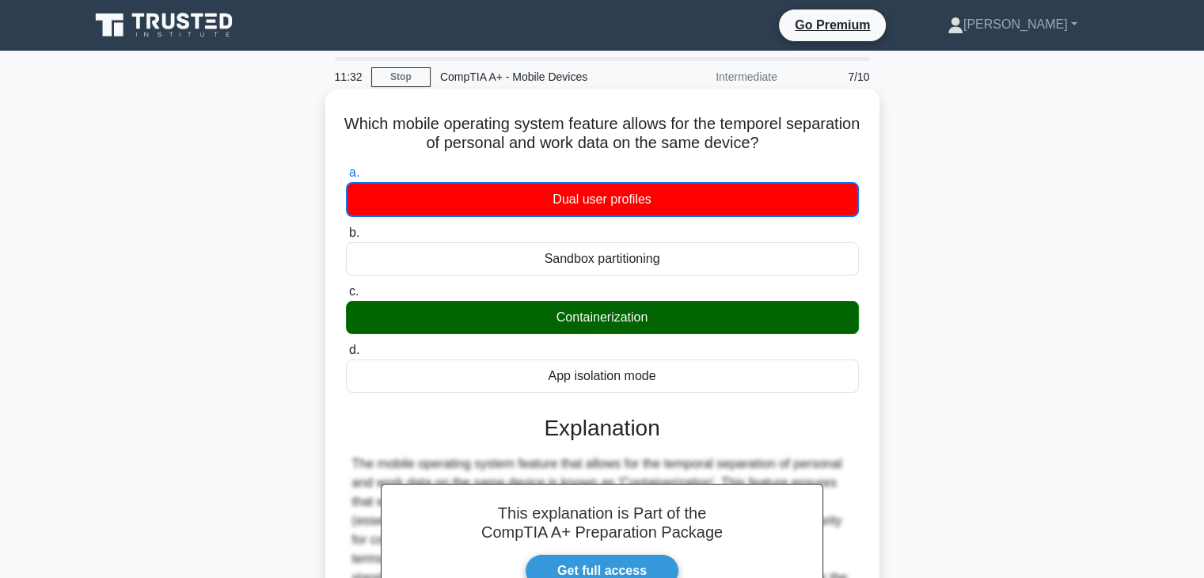
scroll to position [278, 0]
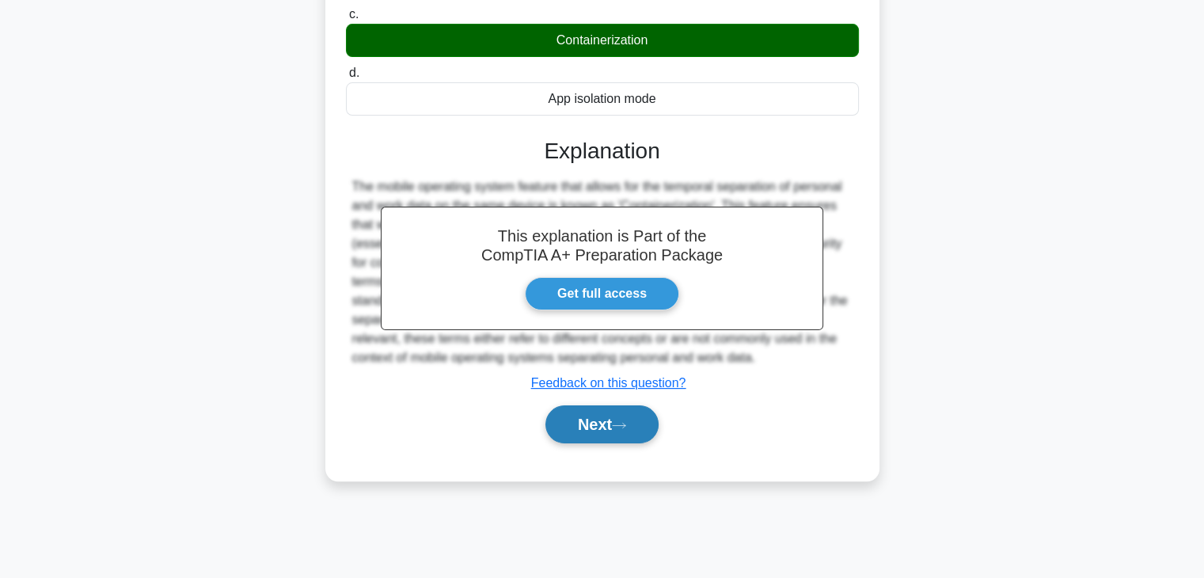
click at [624, 427] on icon at bounding box center [619, 425] width 14 height 9
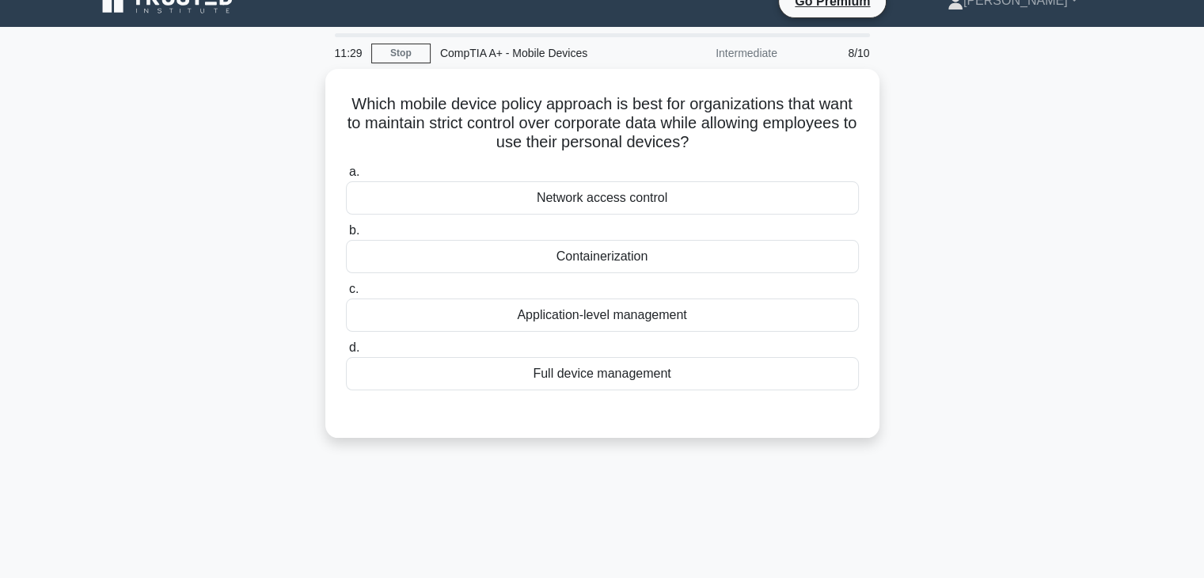
scroll to position [0, 0]
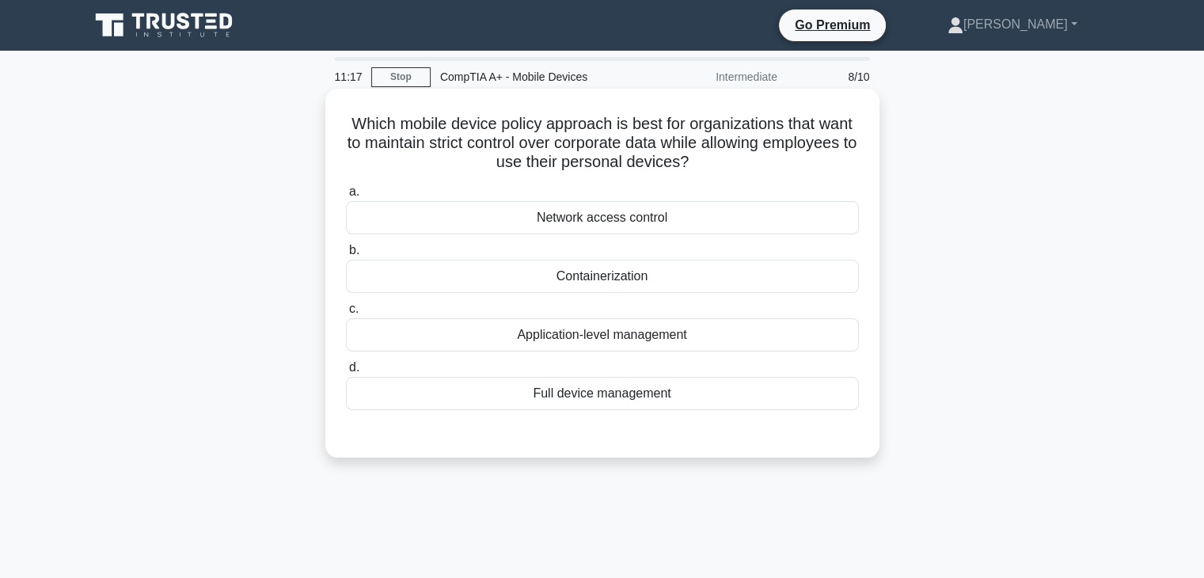
click at [639, 283] on div "Containerization" at bounding box center [602, 276] width 513 height 33
click at [346, 256] on input "b. Containerization" at bounding box center [346, 250] width 0 height 10
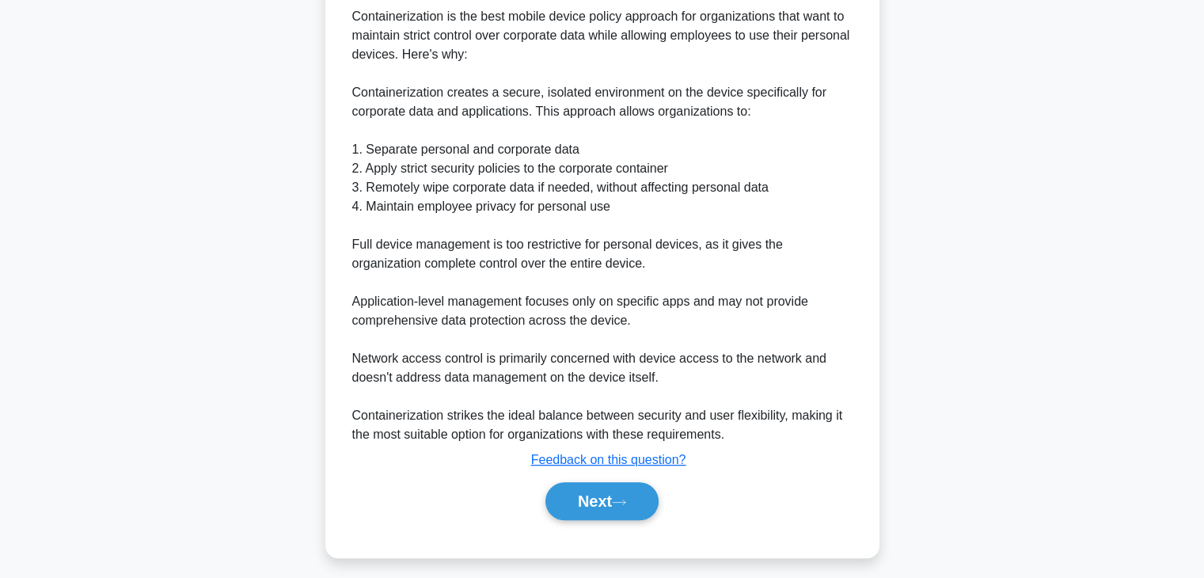
scroll to position [469, 0]
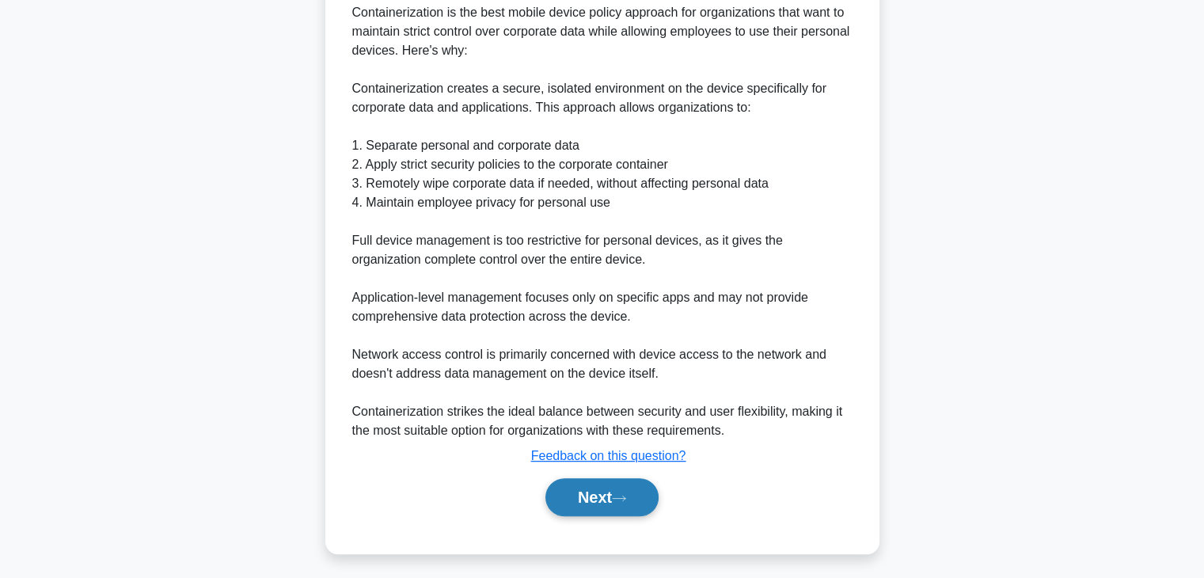
click at [601, 498] on button "Next" at bounding box center [601, 497] width 113 height 38
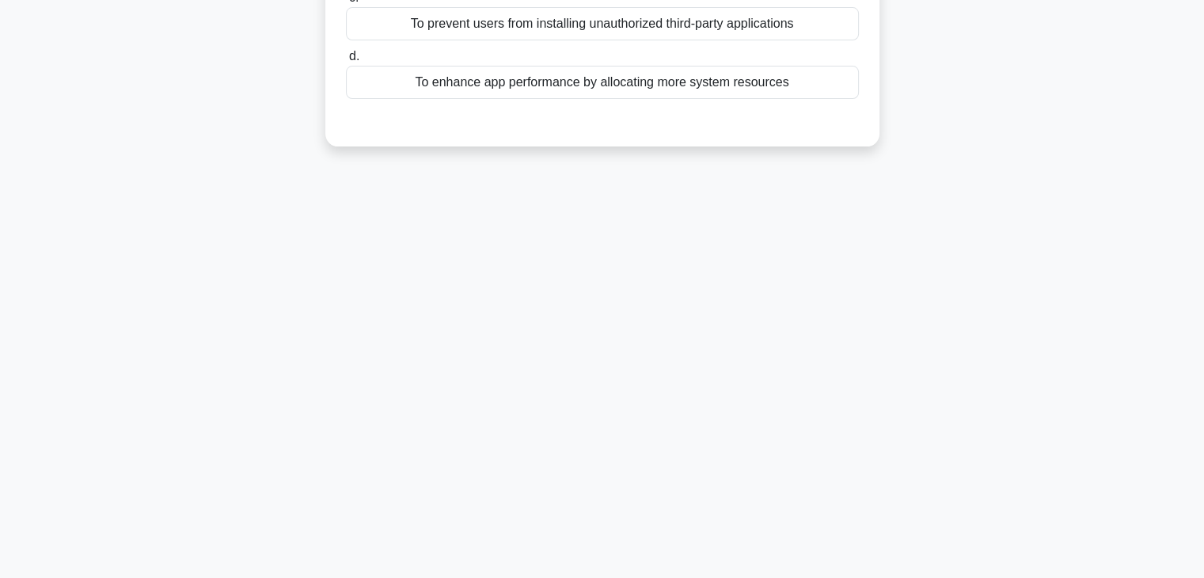
scroll to position [0, 0]
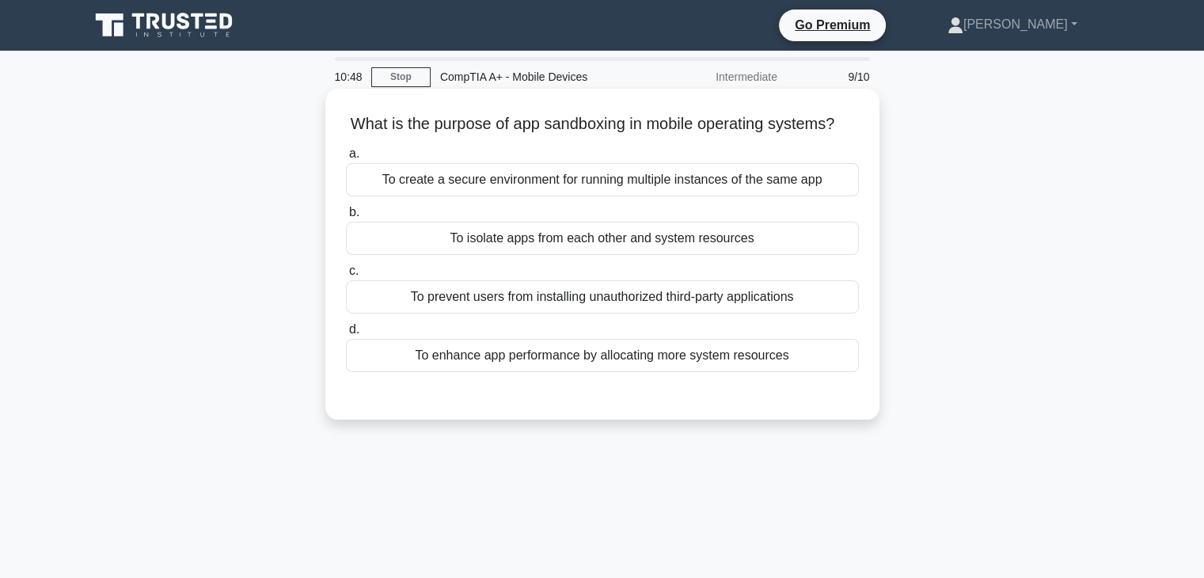
click at [586, 196] on div "To create a secure environment for running multiple instances of the same app" at bounding box center [602, 179] width 513 height 33
click at [346, 159] on input "a. To create a secure environment for running multiple instances of the same app" at bounding box center [346, 154] width 0 height 10
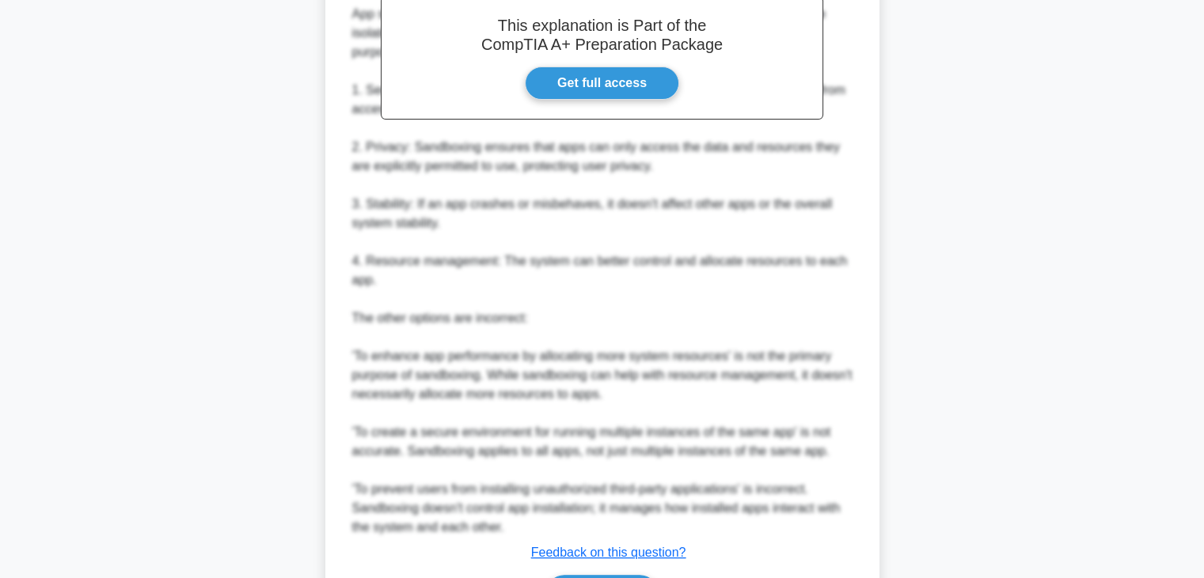
scroll to position [589, 0]
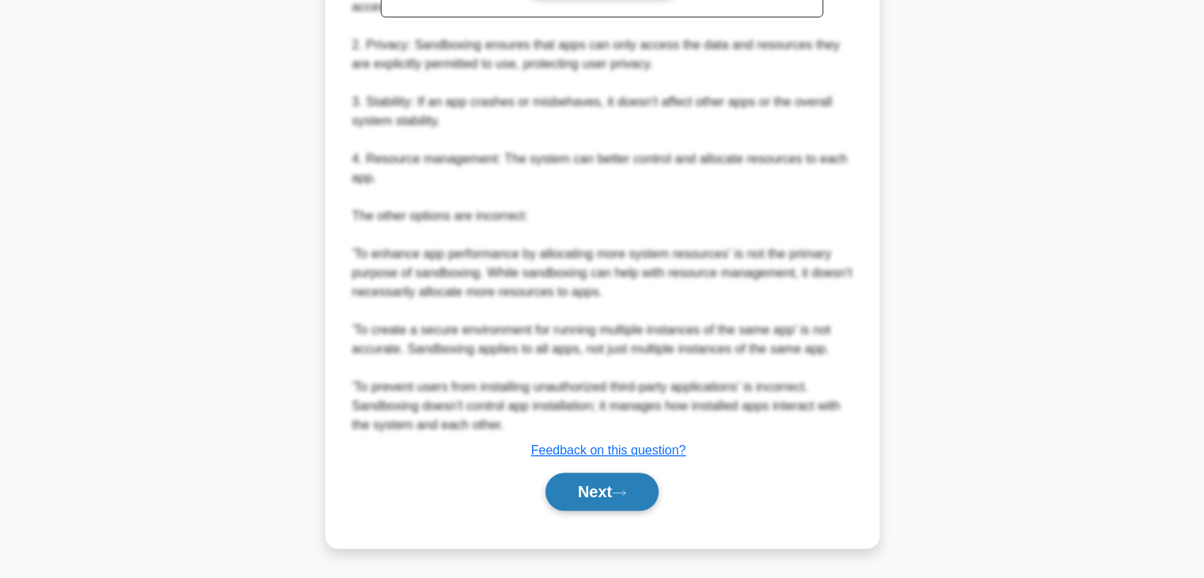
click at [589, 491] on button "Next" at bounding box center [601, 491] width 113 height 38
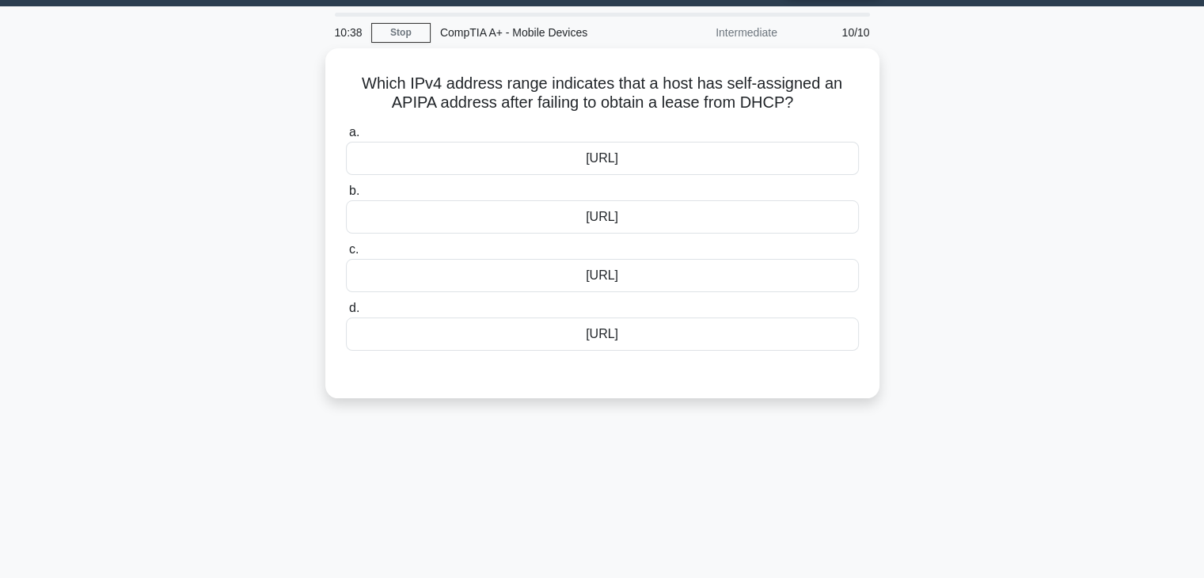
scroll to position [0, 0]
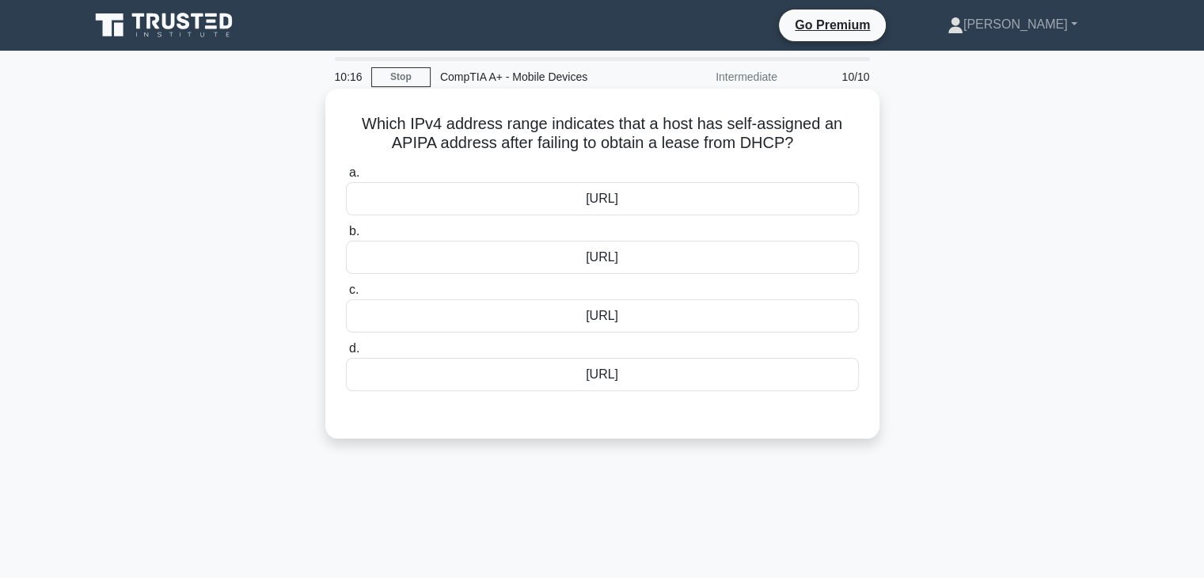
click at [608, 381] on div "192.168.0.0/16" at bounding box center [602, 374] width 513 height 33
click at [346, 354] on input "d. 192.168.0.0/16" at bounding box center [346, 348] width 0 height 10
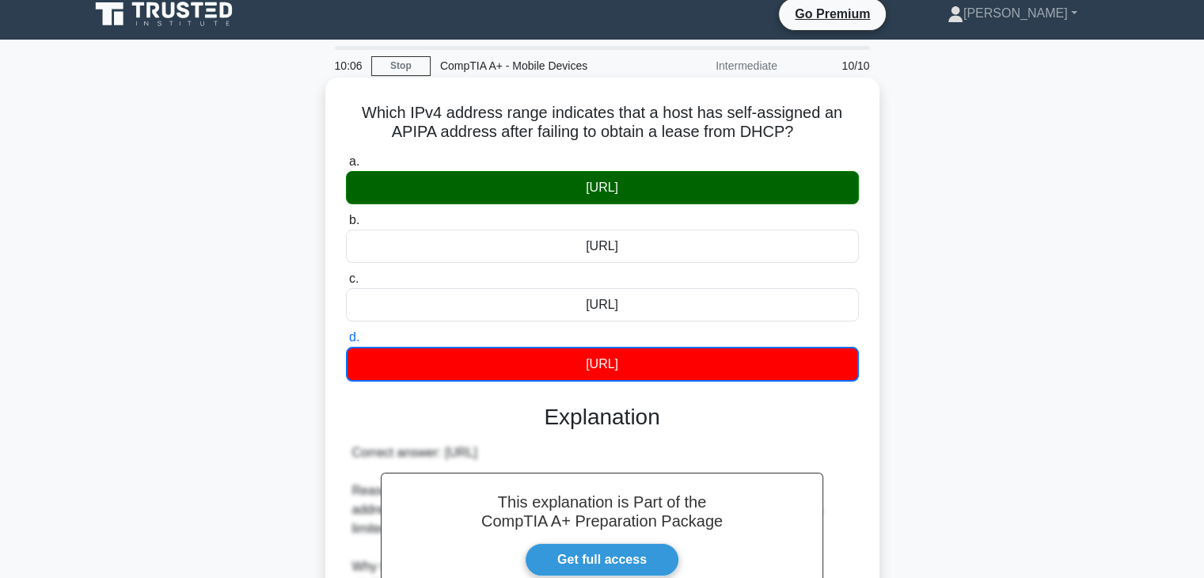
scroll to position [12, 0]
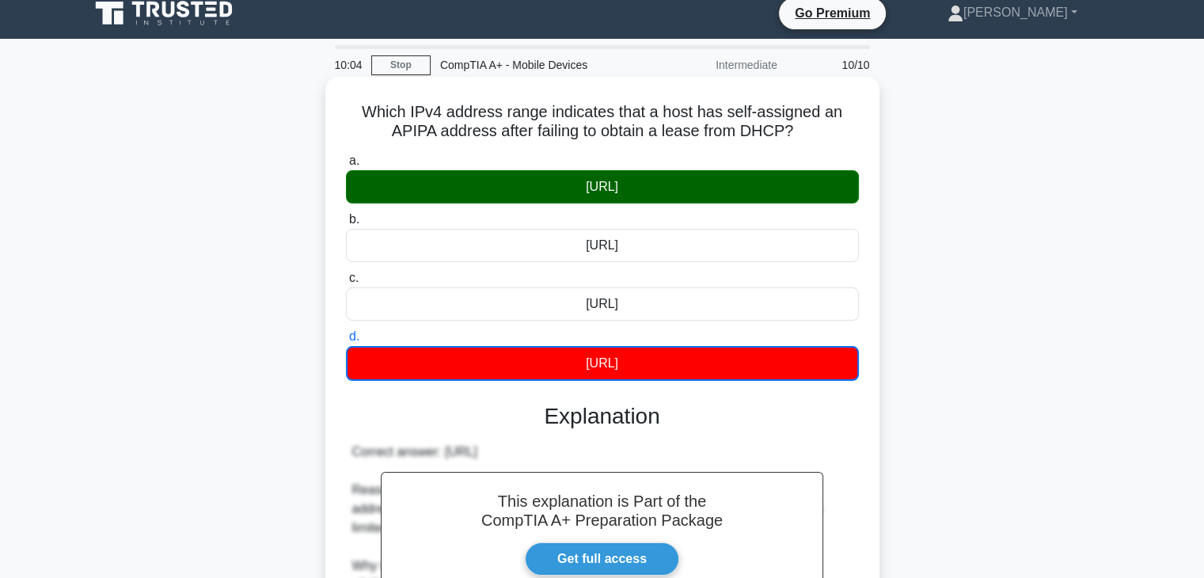
drag, startPoint x: 362, startPoint y: 108, endPoint x: 706, endPoint y: 362, distance: 427.2
click at [706, 362] on div "Which IPv4 address range indicates that a host has self-assigned an APIPA addre…" at bounding box center [602, 439] width 541 height 713
copy div "Which IPv4 address range indicates that a host has self-assigned an APIPA addre…"
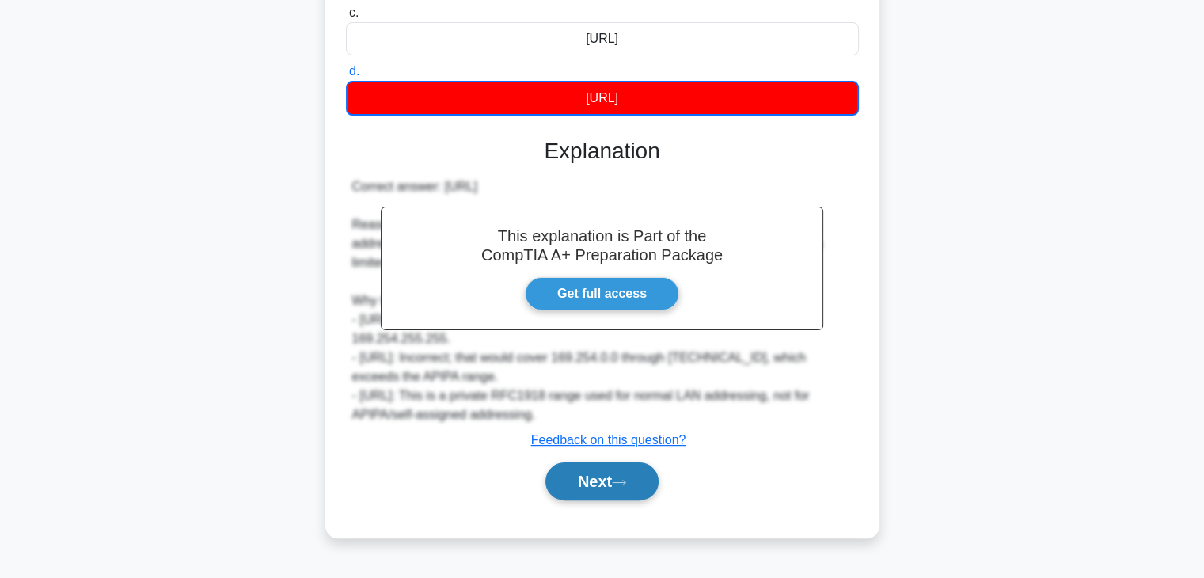
click at [567, 481] on button "Next" at bounding box center [601, 481] width 113 height 38
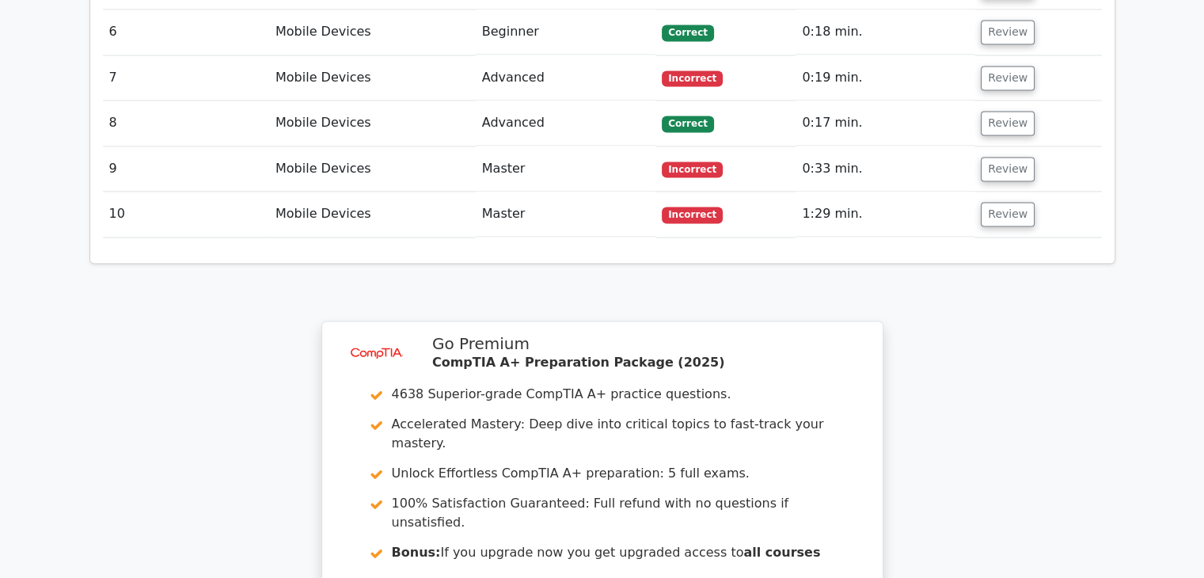
scroll to position [2661, 0]
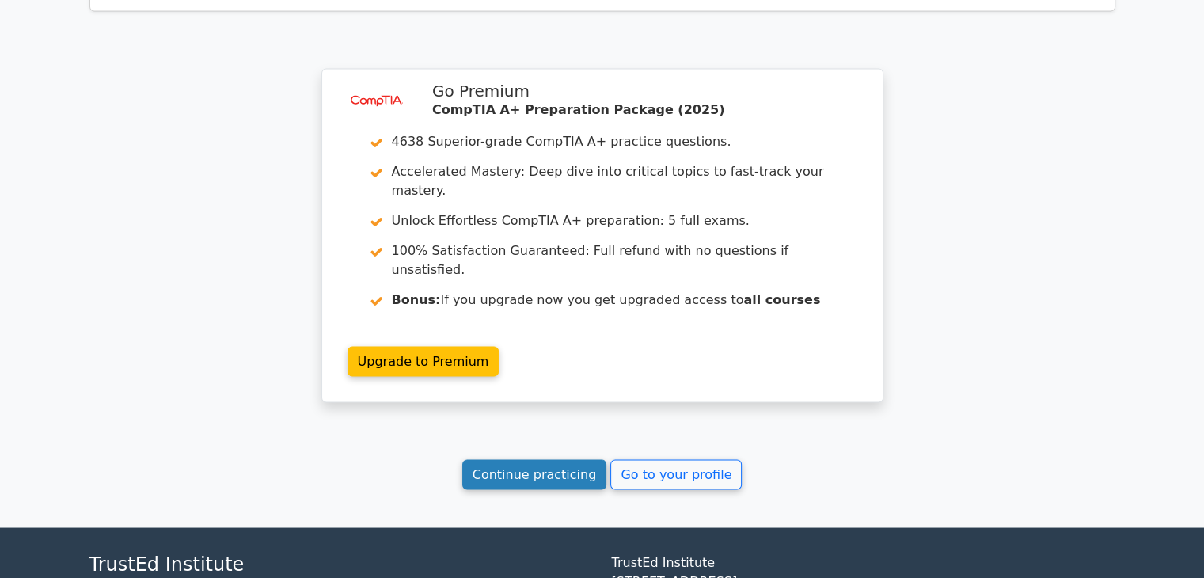
click at [523, 459] on link "Continue practicing" at bounding box center [534, 474] width 145 height 30
